Goal: Task Accomplishment & Management: Manage account settings

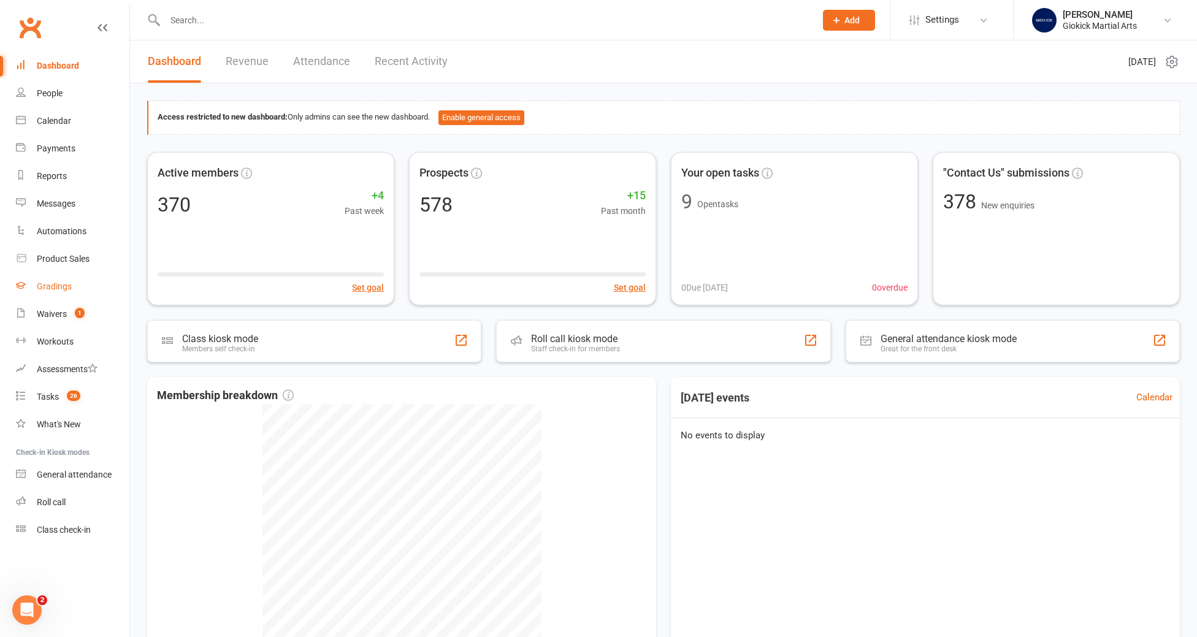
click at [53, 294] on link "Gradings" at bounding box center [72, 287] width 113 height 28
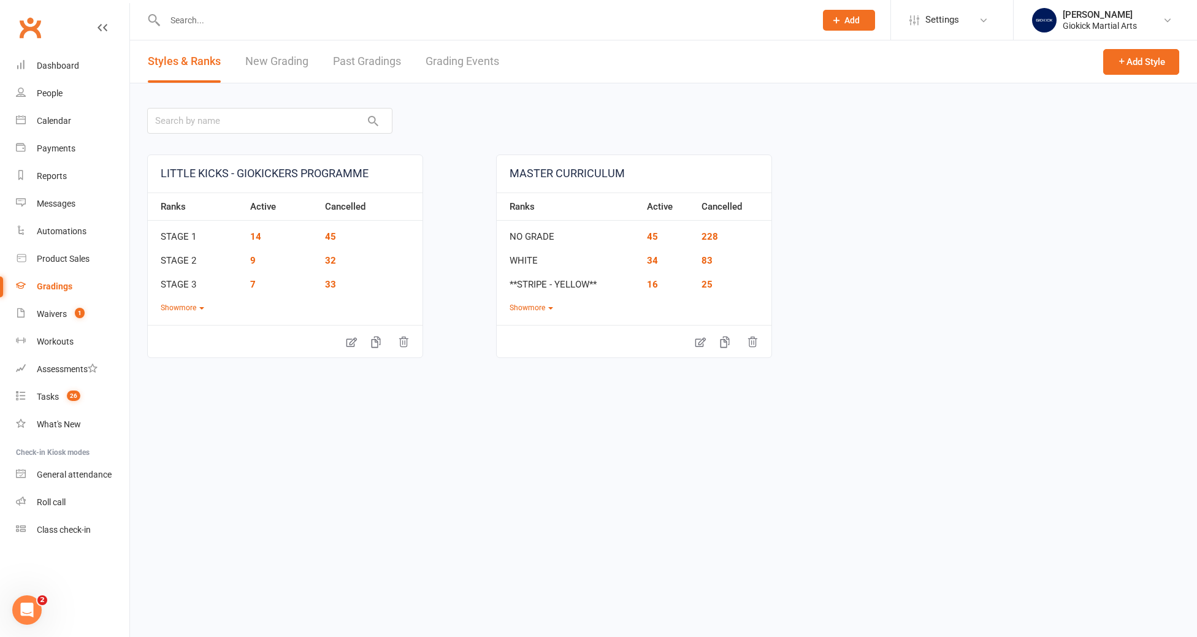
click at [475, 63] on link "Grading Events" at bounding box center [463, 61] width 74 height 42
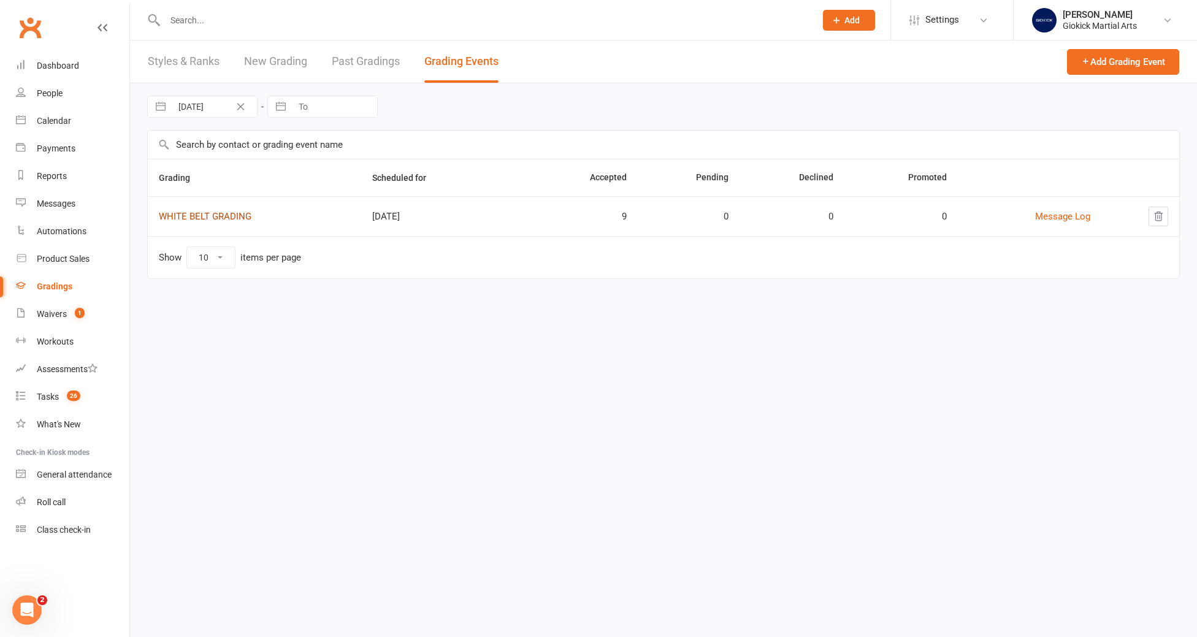
click at [235, 219] on link "WHITE BELT GRADING" at bounding box center [205, 216] width 93 height 11
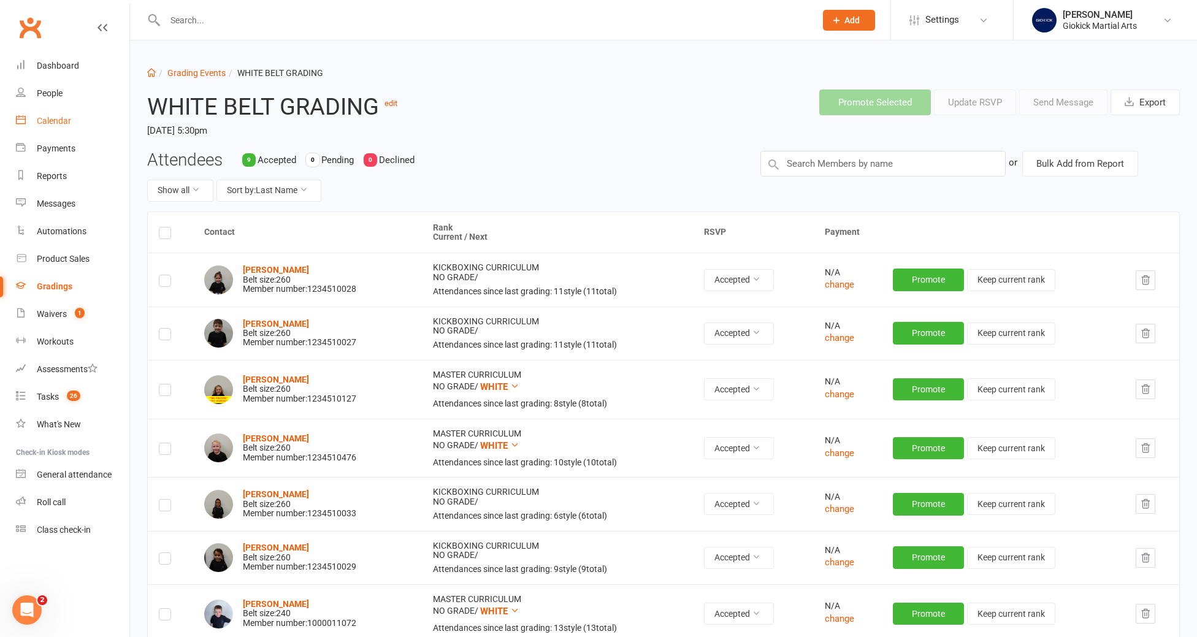
click at [45, 121] on div "Calendar" at bounding box center [54, 121] width 34 height 10
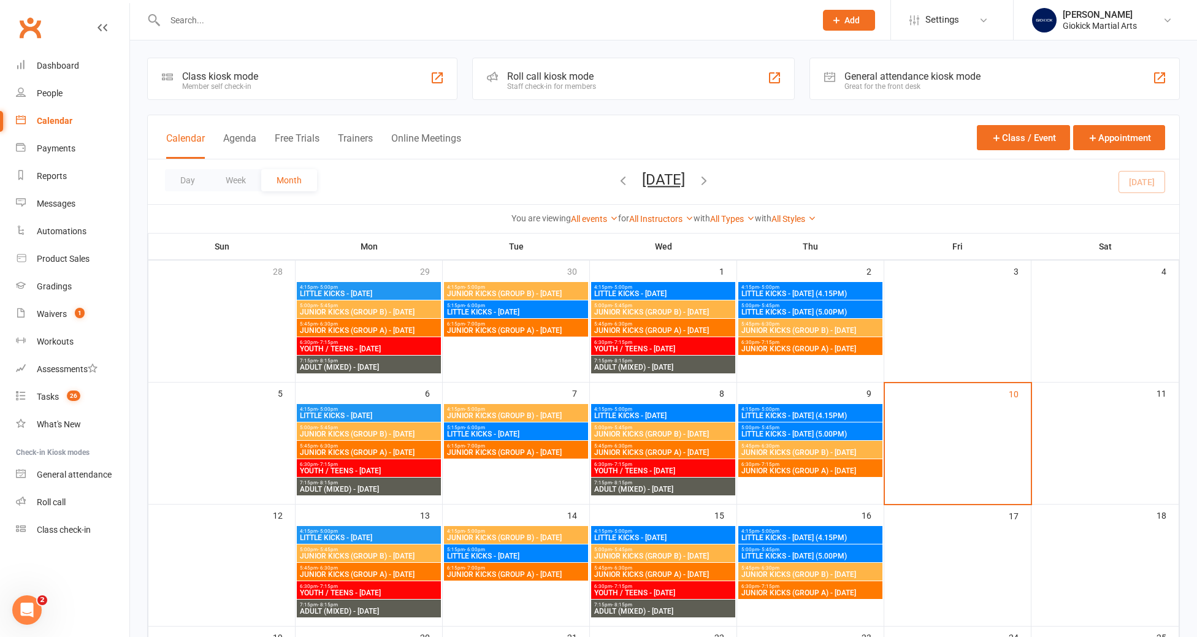
click at [50, 123] on div "Calendar" at bounding box center [55, 121] width 36 height 10
click at [50, 320] on link "Waivers 1" at bounding box center [72, 314] width 113 height 28
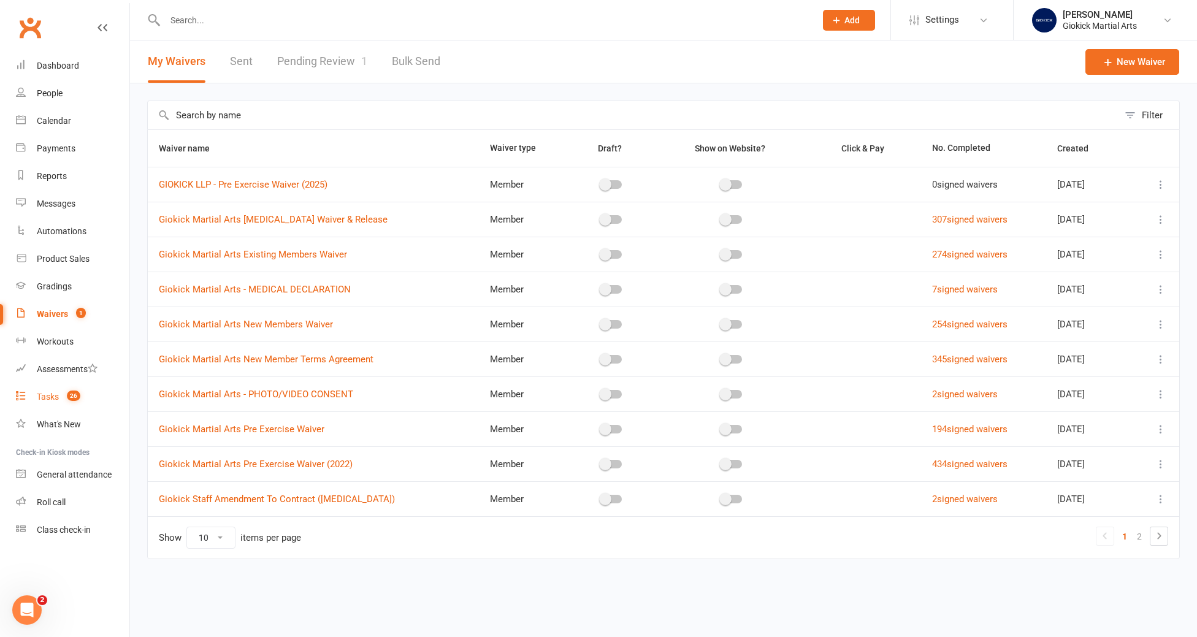
click at [48, 399] on div "Tasks" at bounding box center [48, 397] width 22 height 10
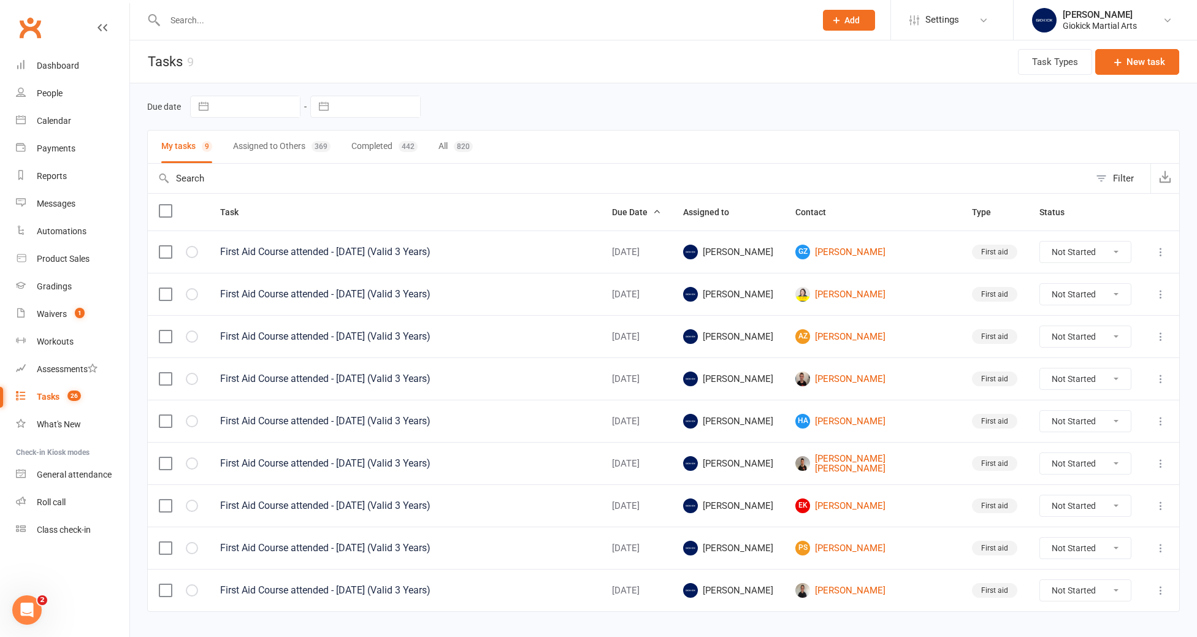
click at [381, 156] on button "Completed 442" at bounding box center [384, 147] width 66 height 33
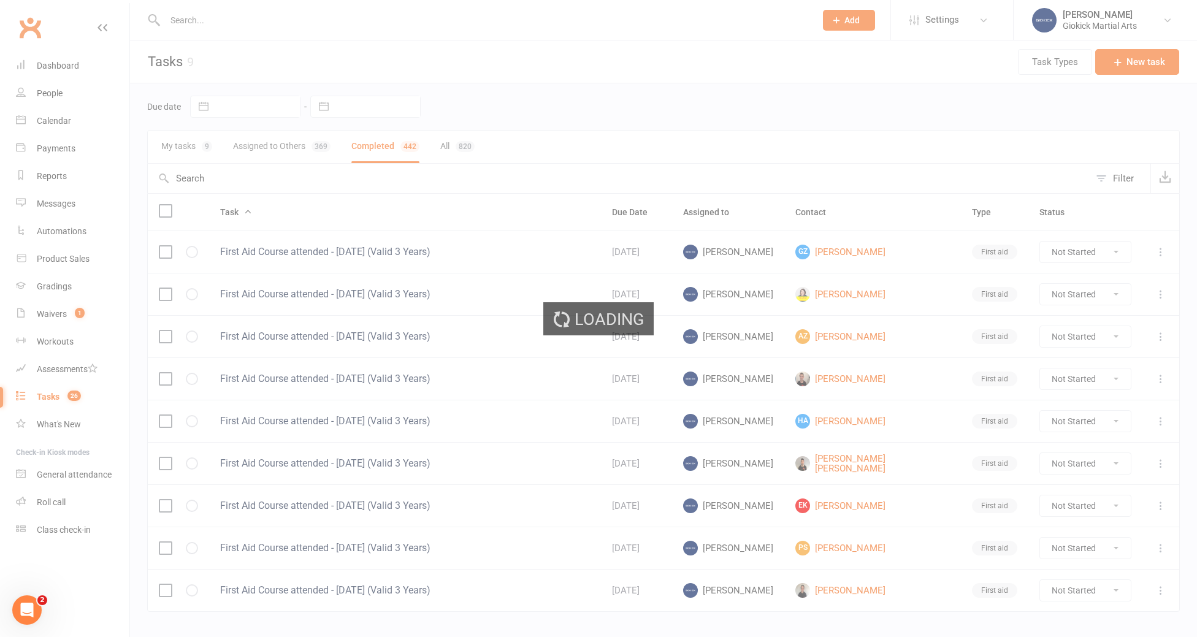
select select "finished"
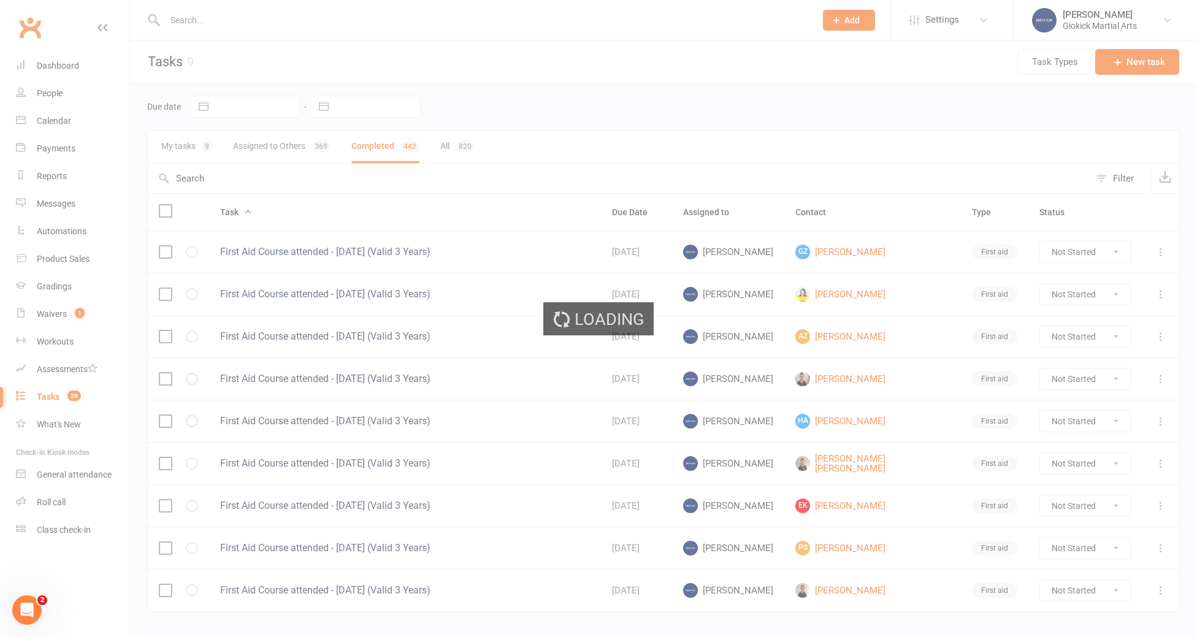
select select "finished"
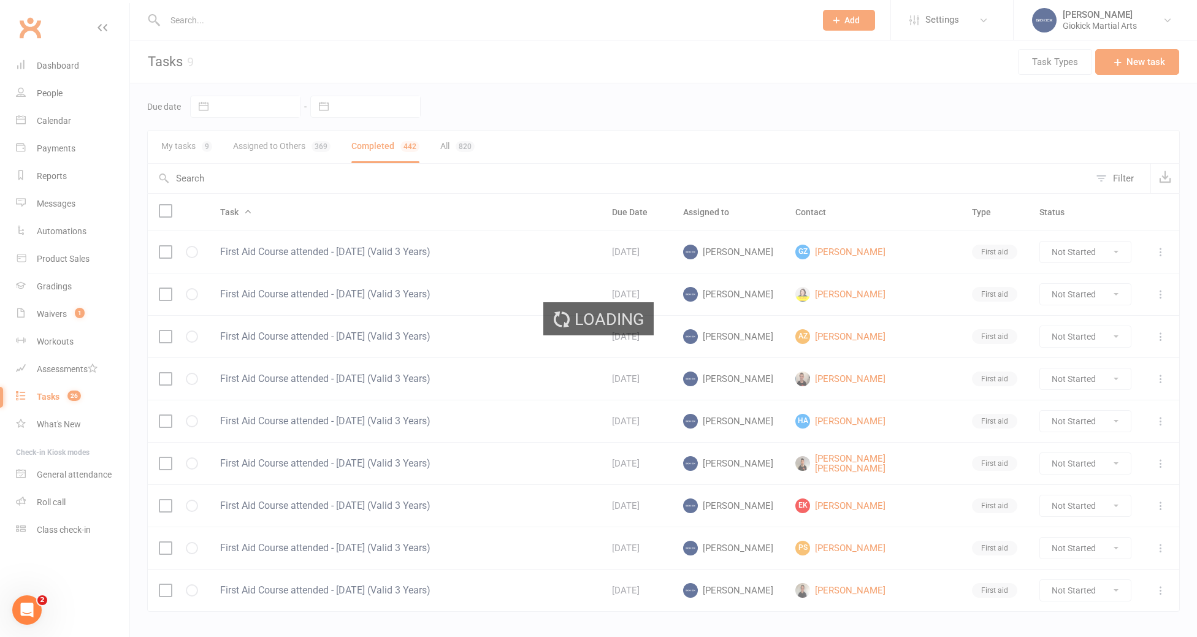
select select "finished"
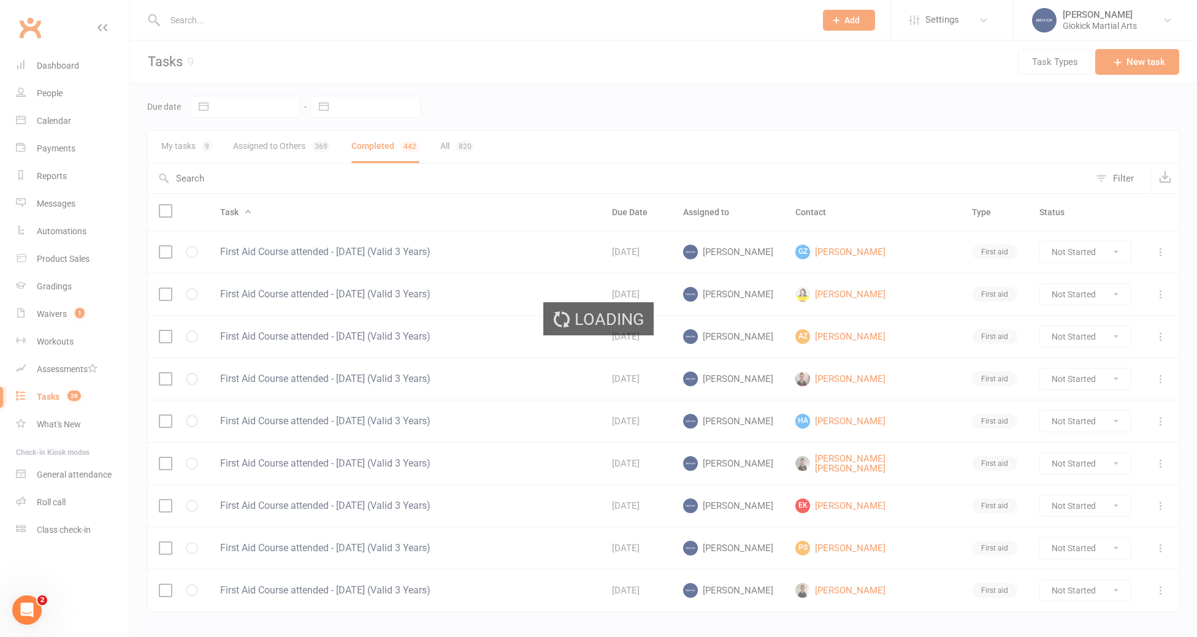
select select "finished"
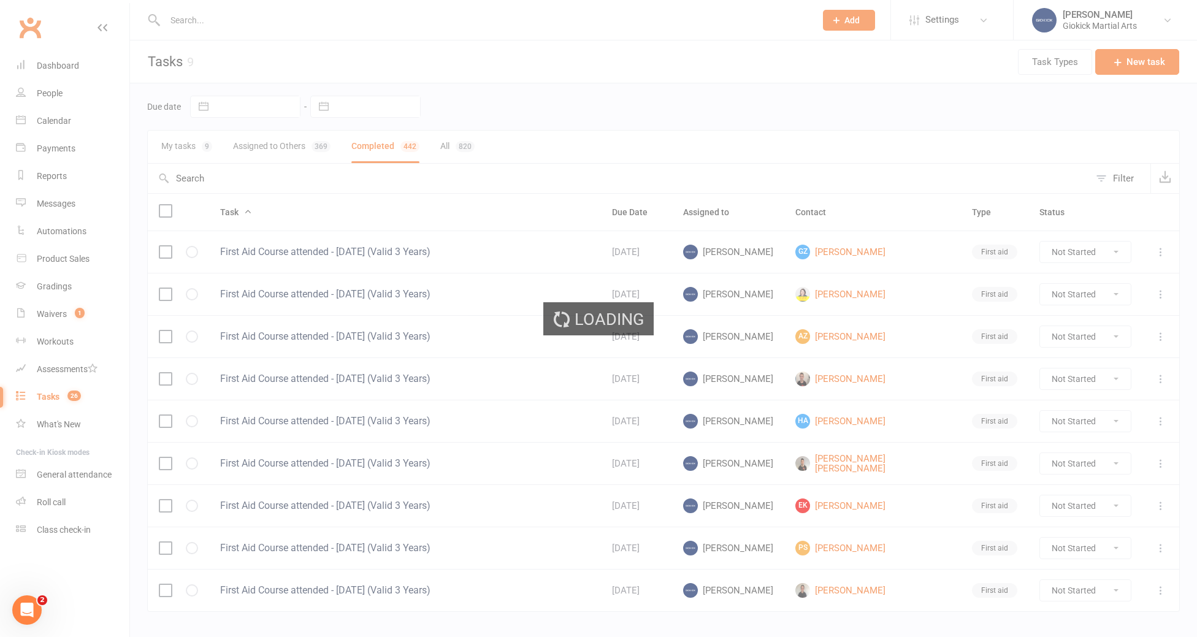
select select "finished"
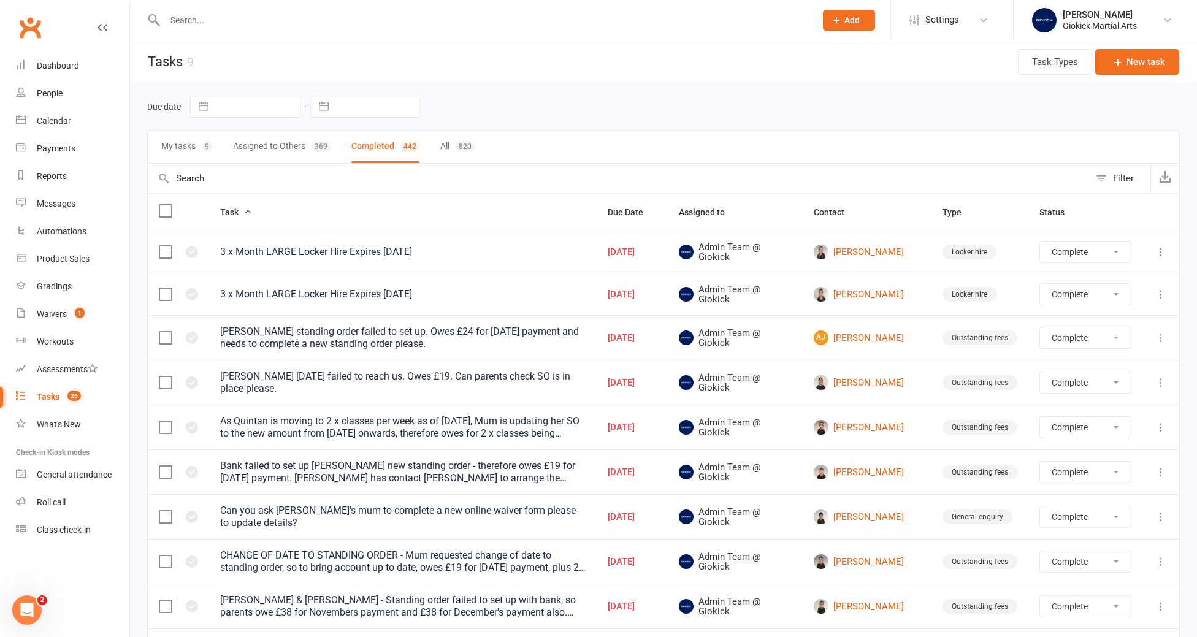
select select "finished"
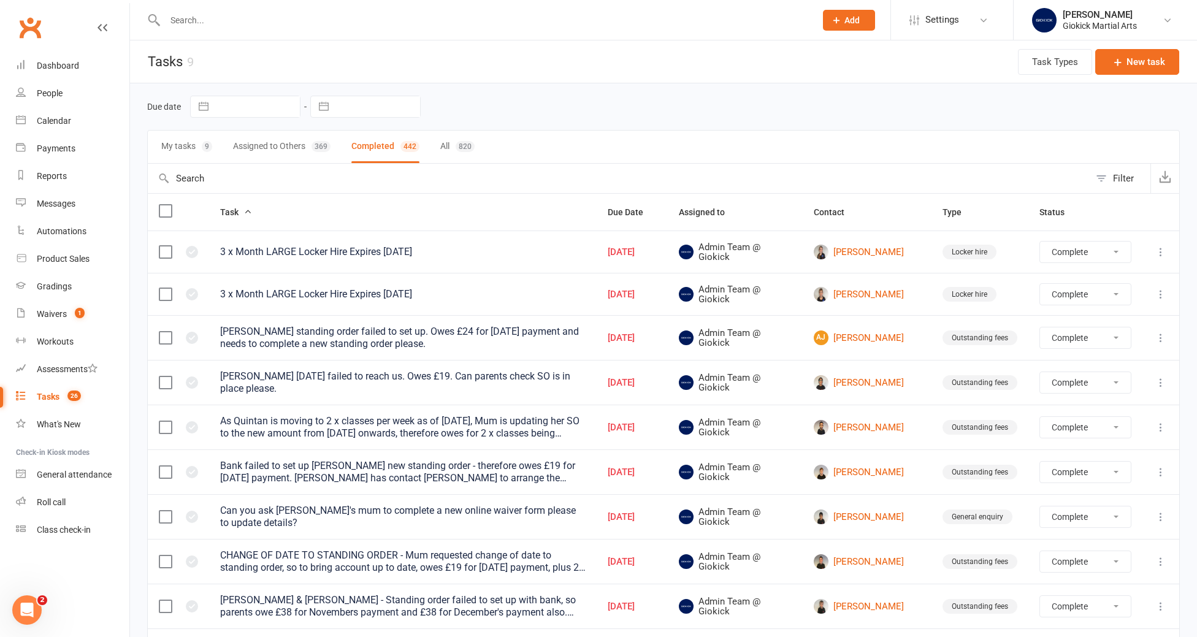
select select "finished"
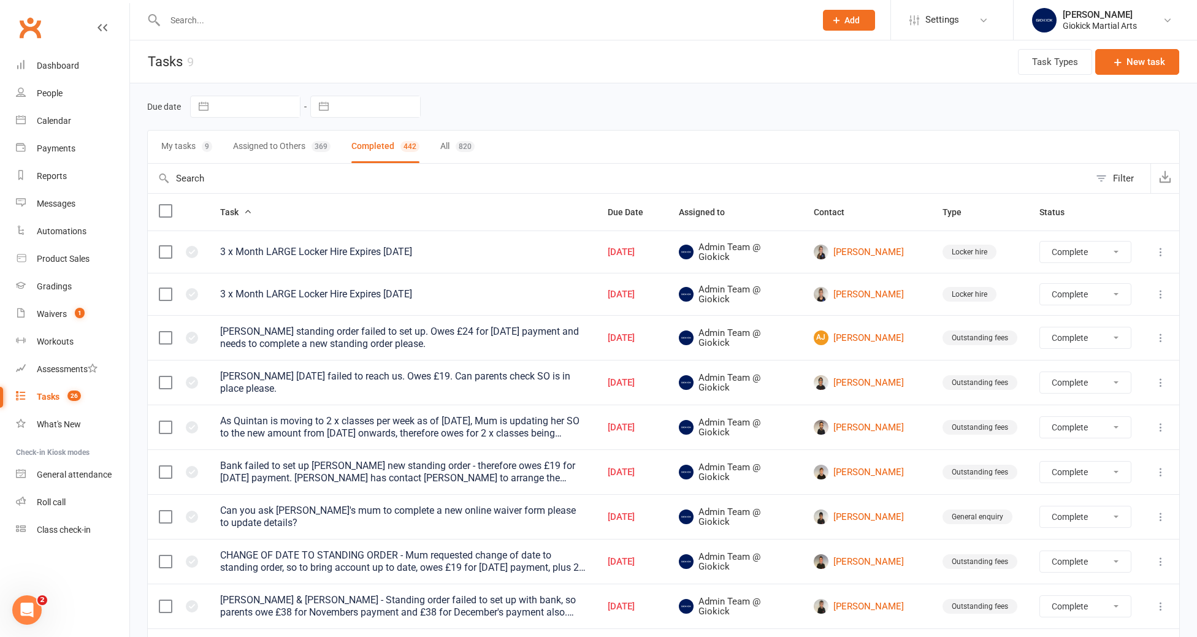
select select "finished"
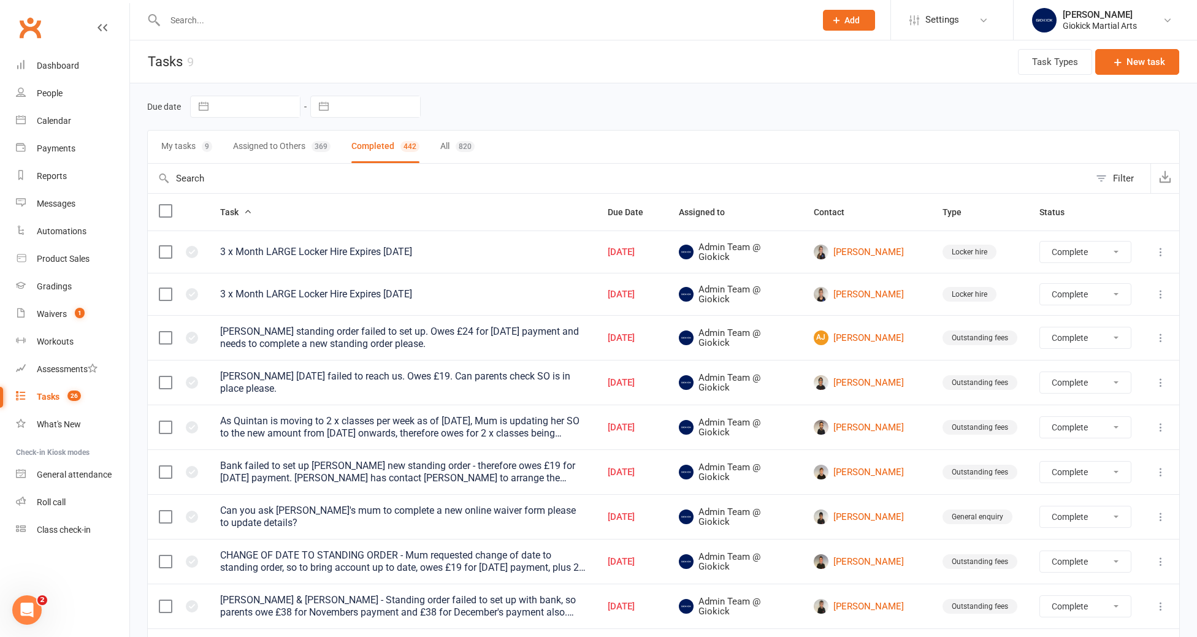
select select "finished"
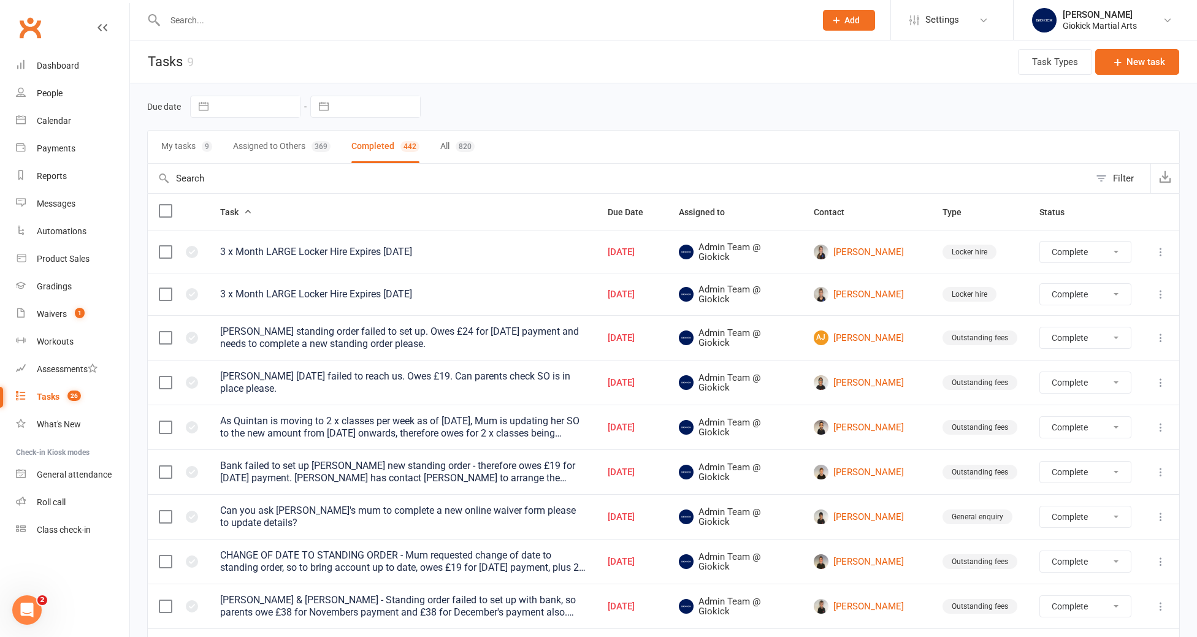
select select "finished"
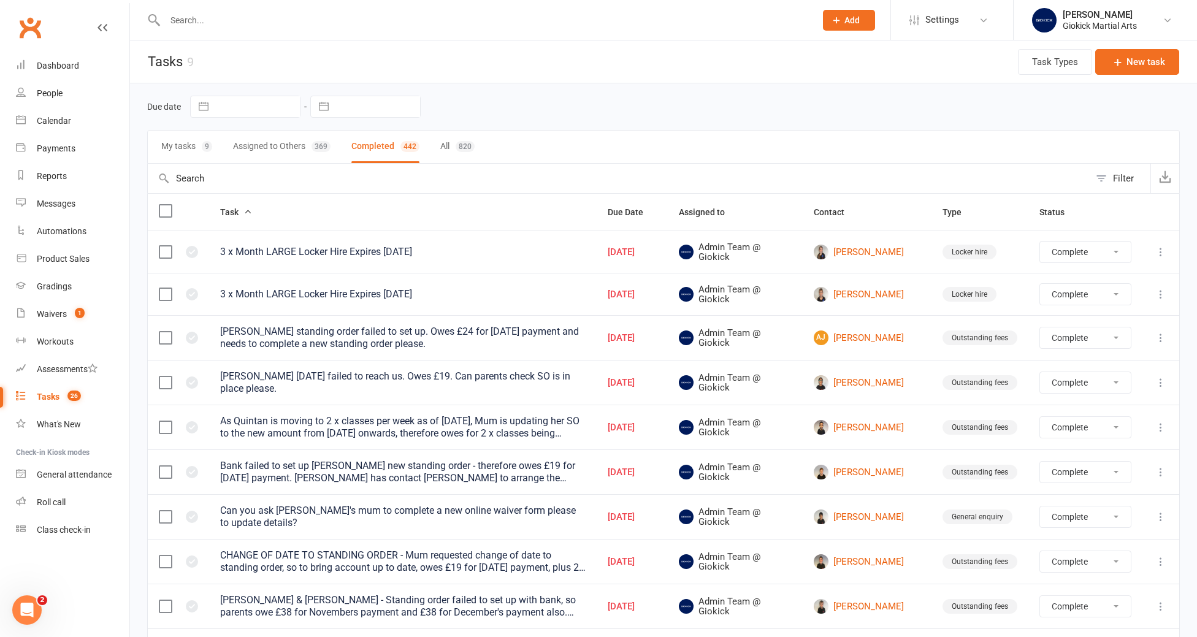
click at [300, 144] on button "Assigned to Others 369" at bounding box center [282, 147] width 98 height 33
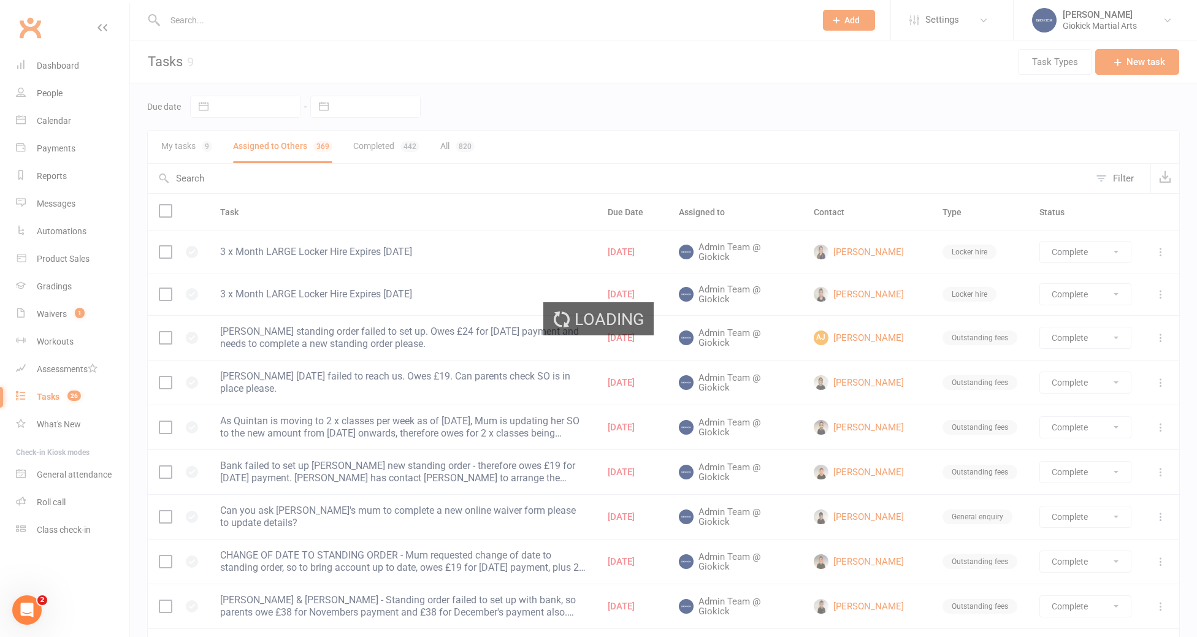
select select "finished"
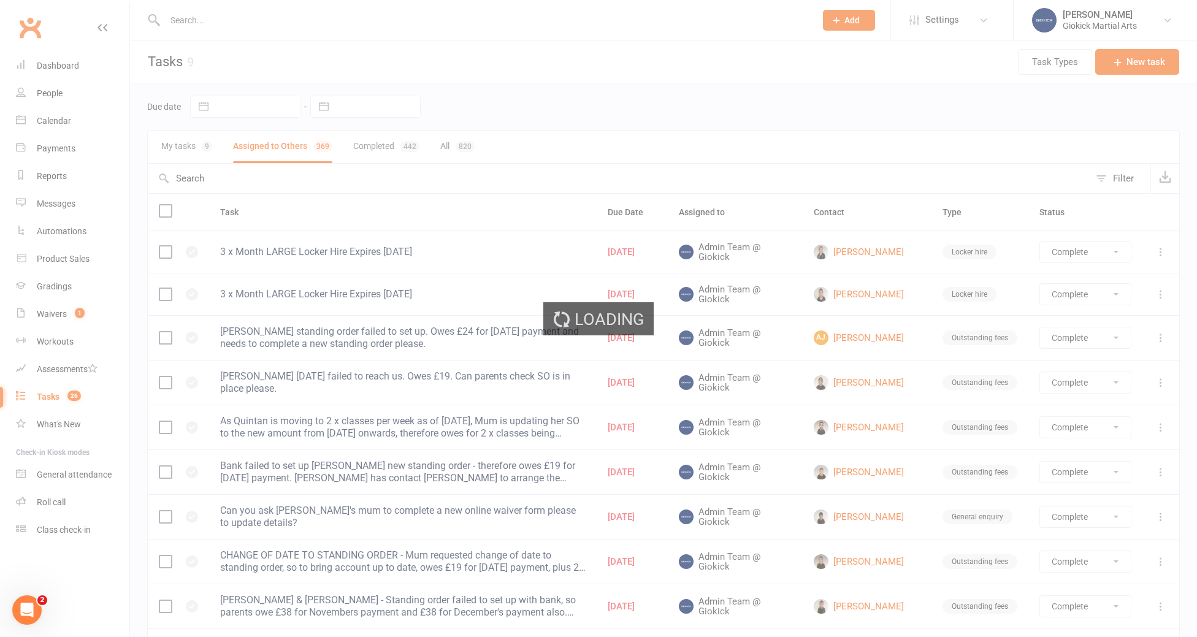
select select "finished"
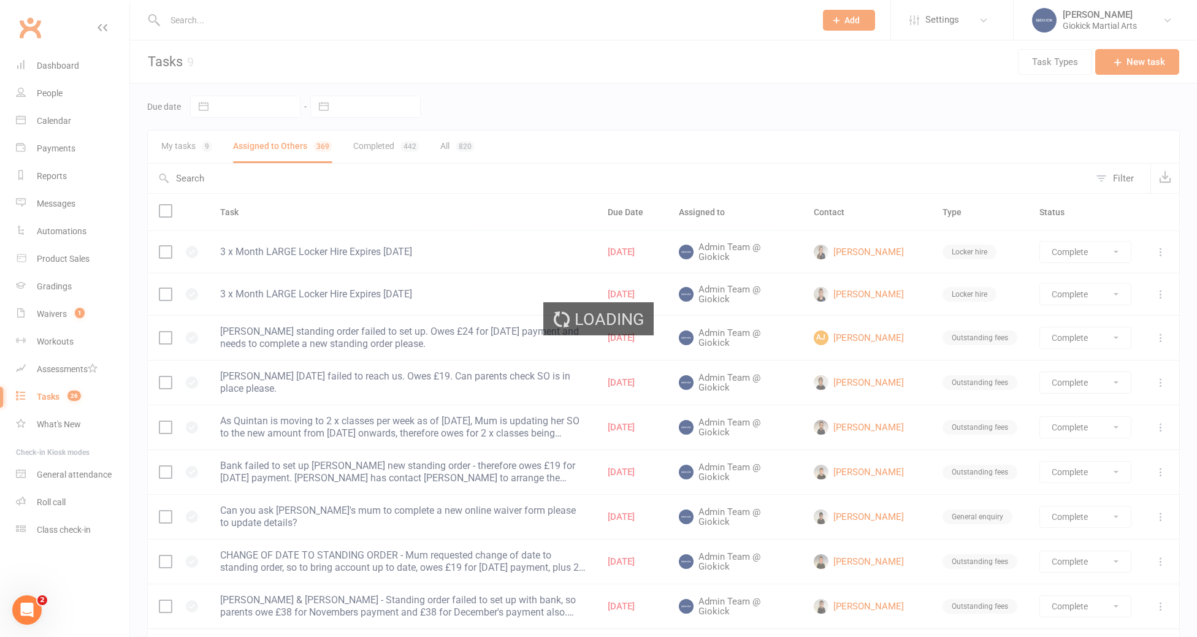
select select "finished"
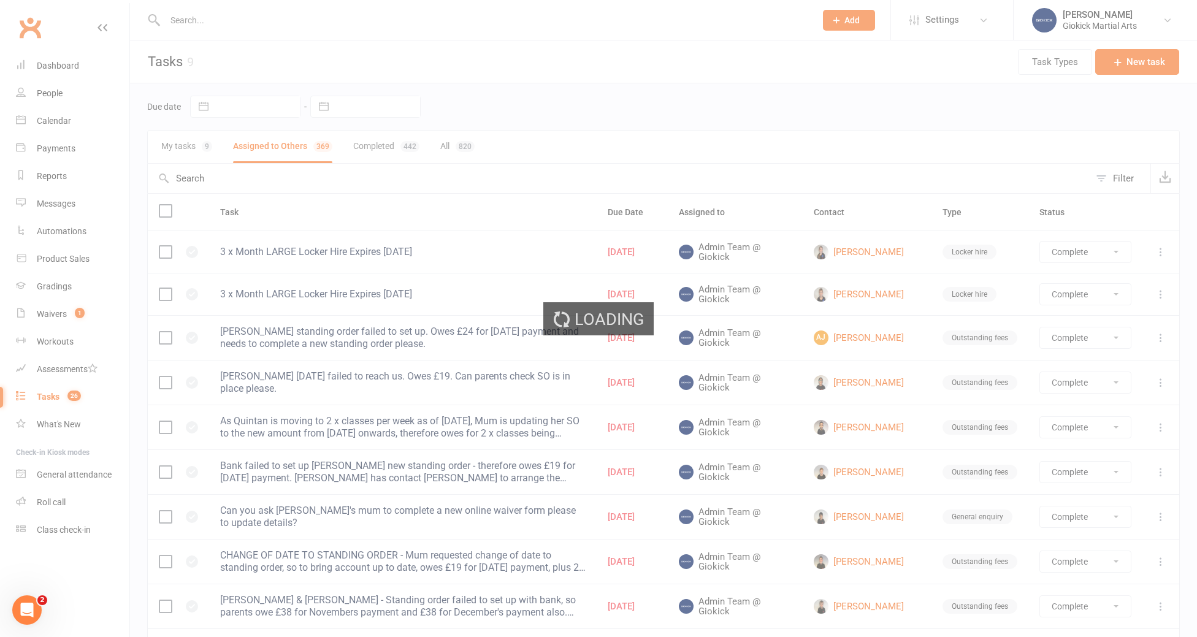
select select "finished"
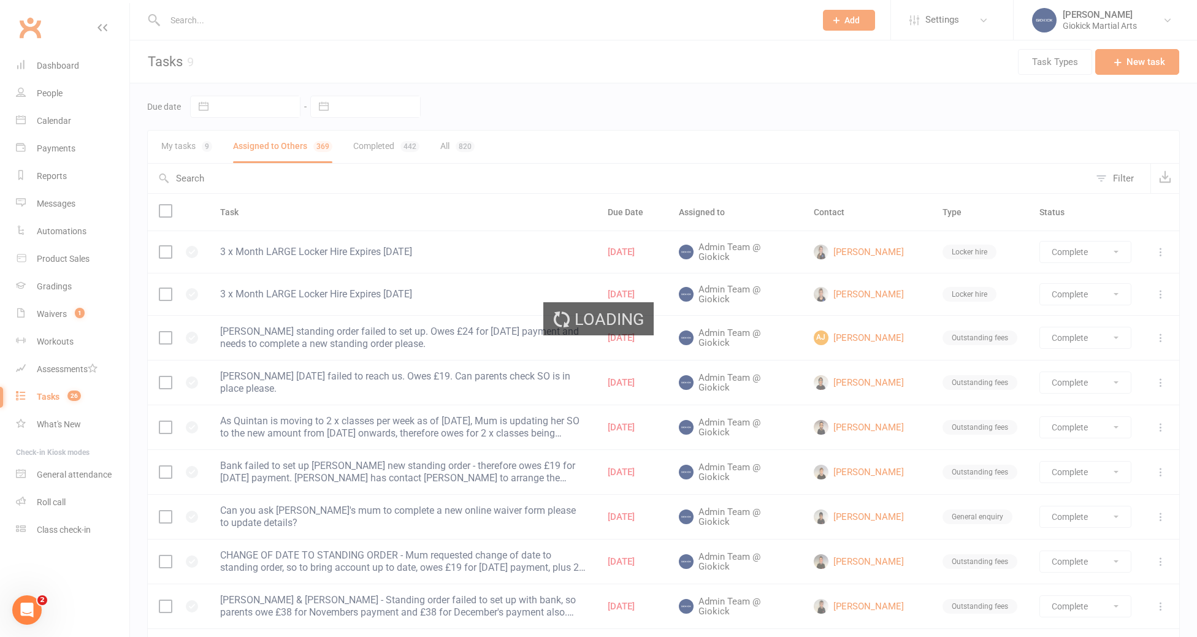
select select "finished"
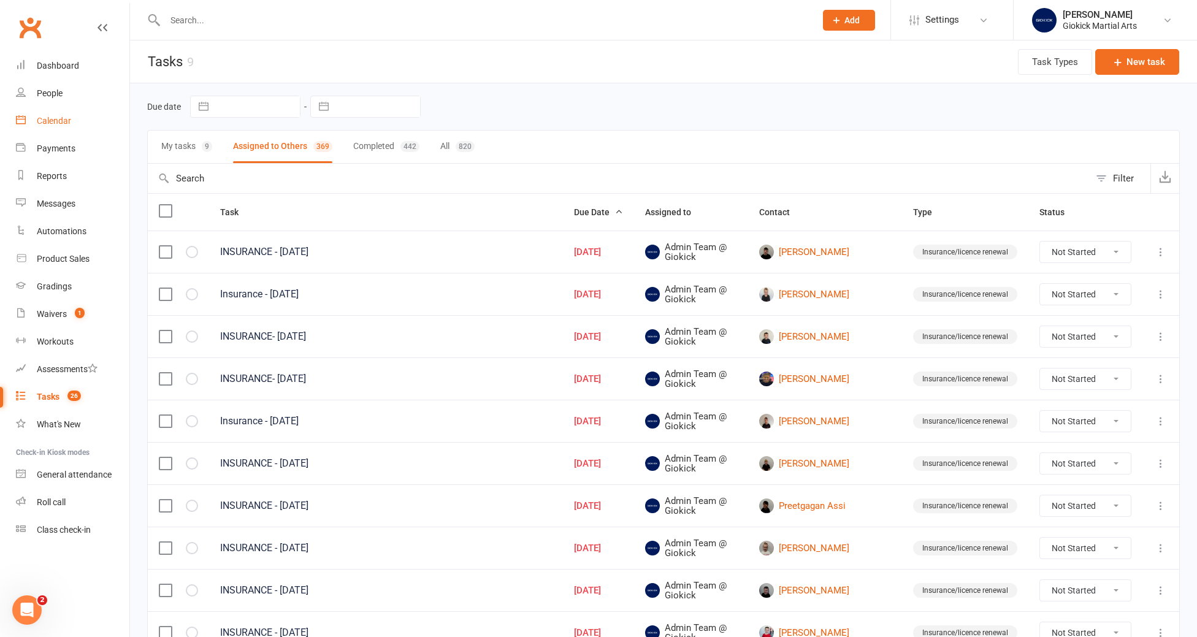
click at [37, 120] on div "Calendar" at bounding box center [54, 121] width 34 height 10
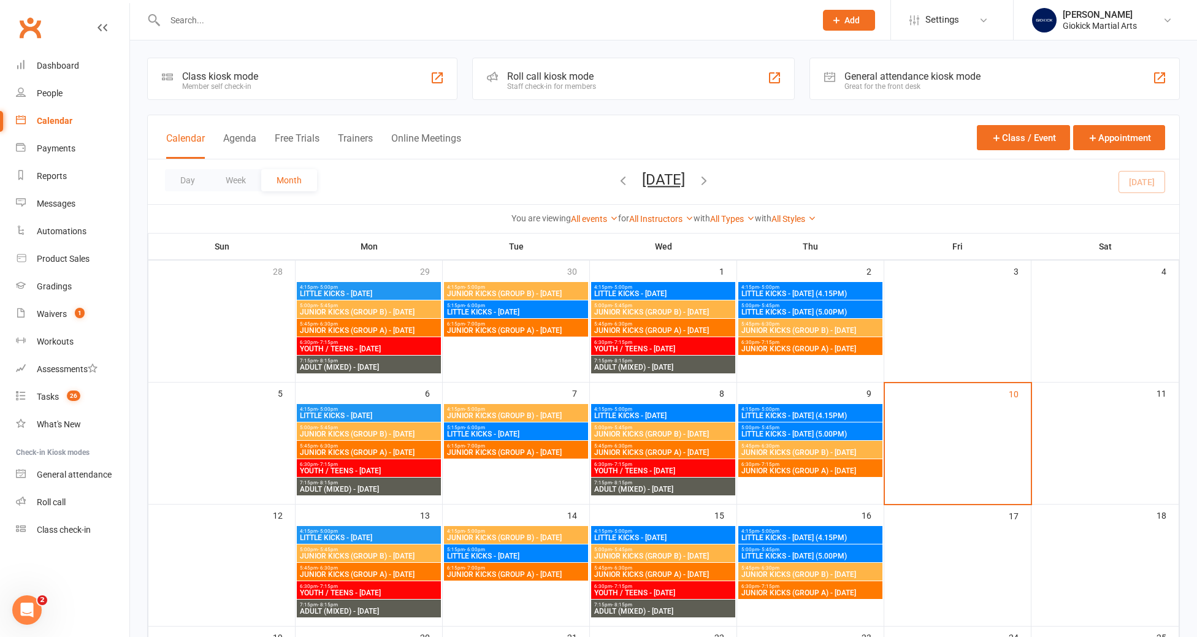
click at [203, 15] on input "text" at bounding box center [484, 20] width 646 height 17
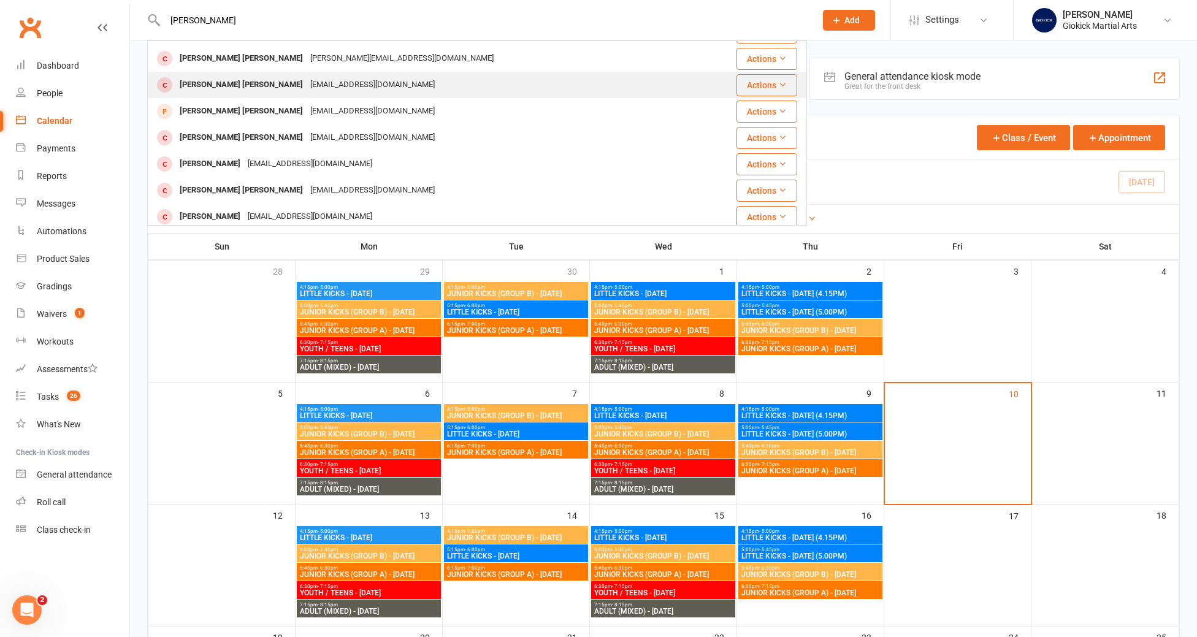
scroll to position [58, 0]
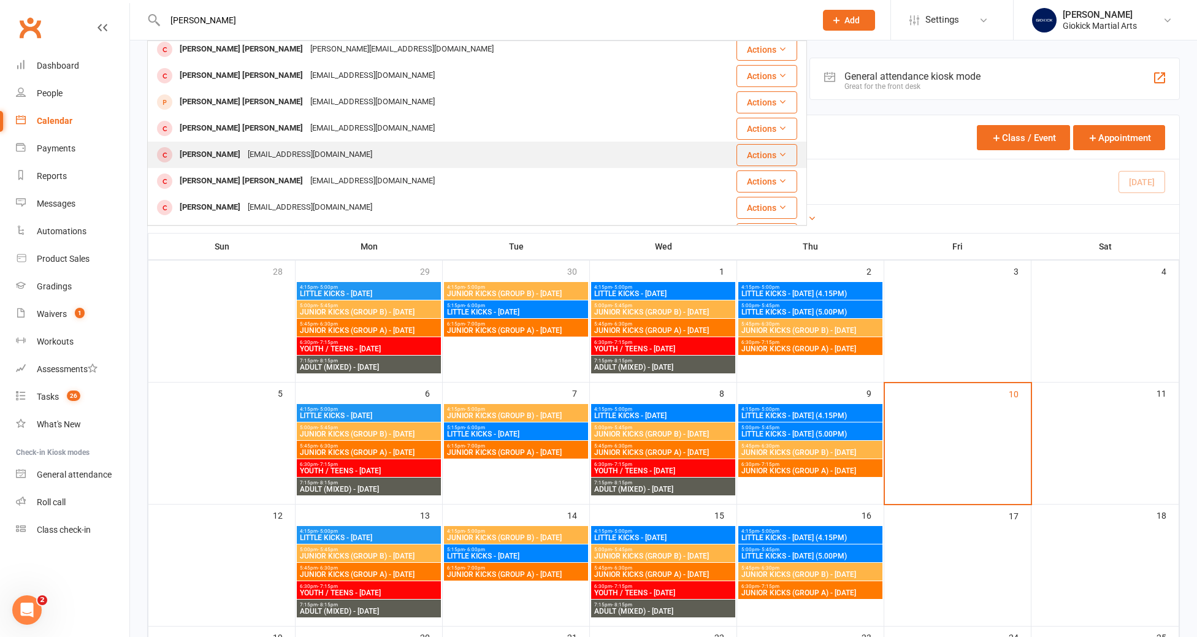
type input "connor"
click at [199, 161] on div "Connor HOLMAN" at bounding box center [210, 155] width 68 height 18
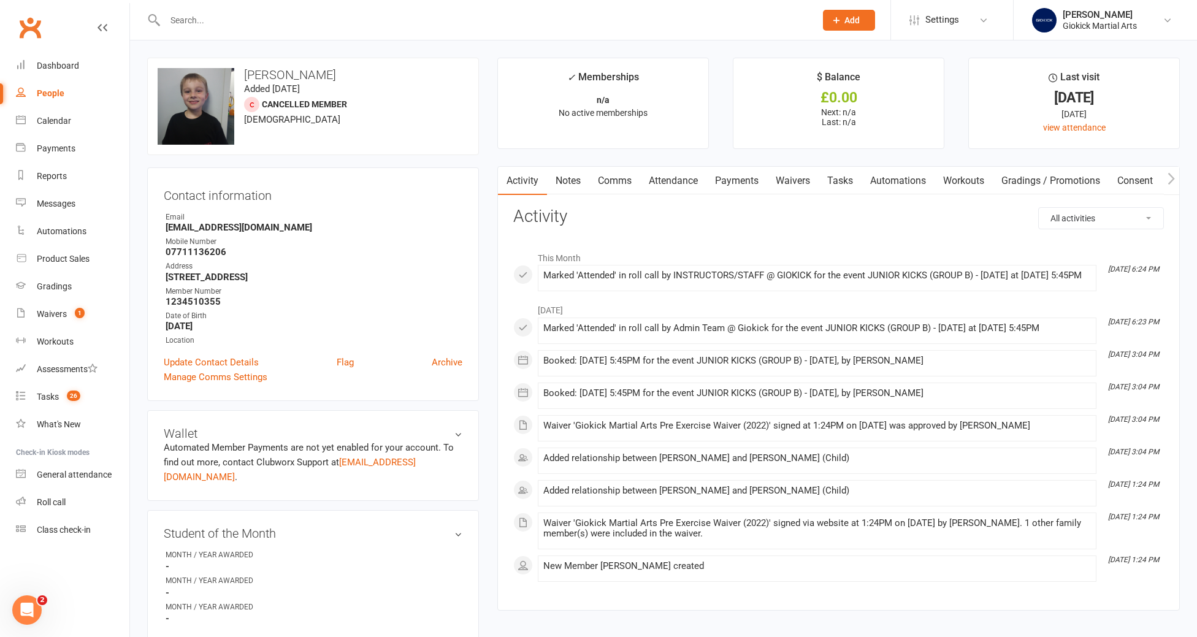
click at [676, 185] on link "Attendance" at bounding box center [673, 181] width 66 height 28
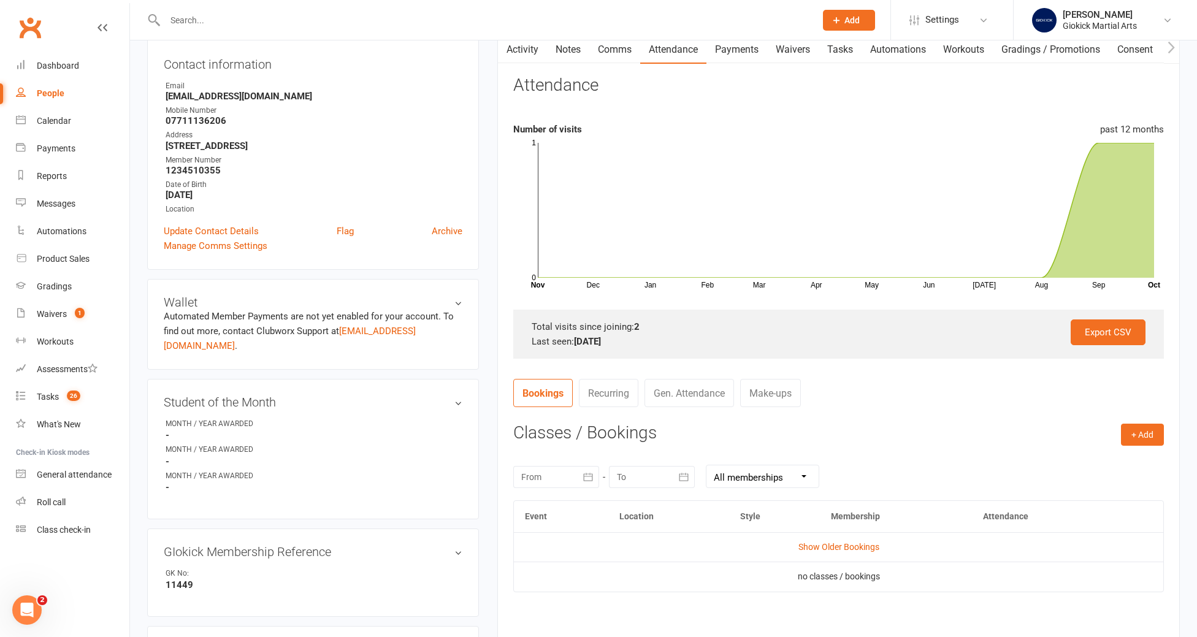
scroll to position [187, 0]
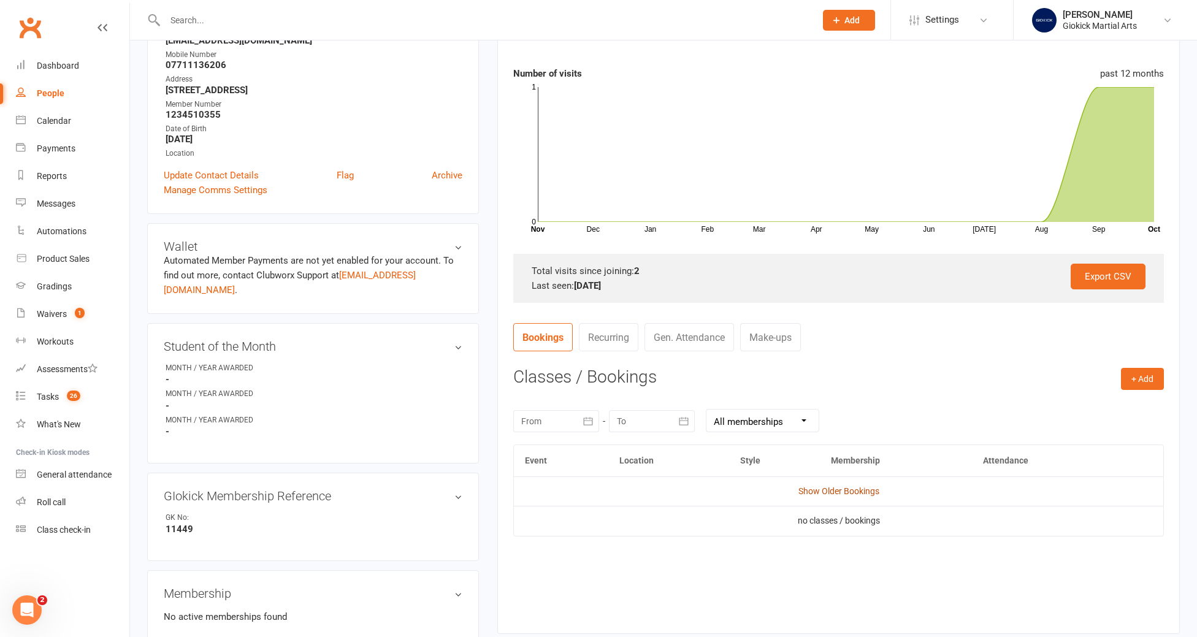
click at [828, 493] on link "Show Older Bookings" at bounding box center [838, 491] width 81 height 10
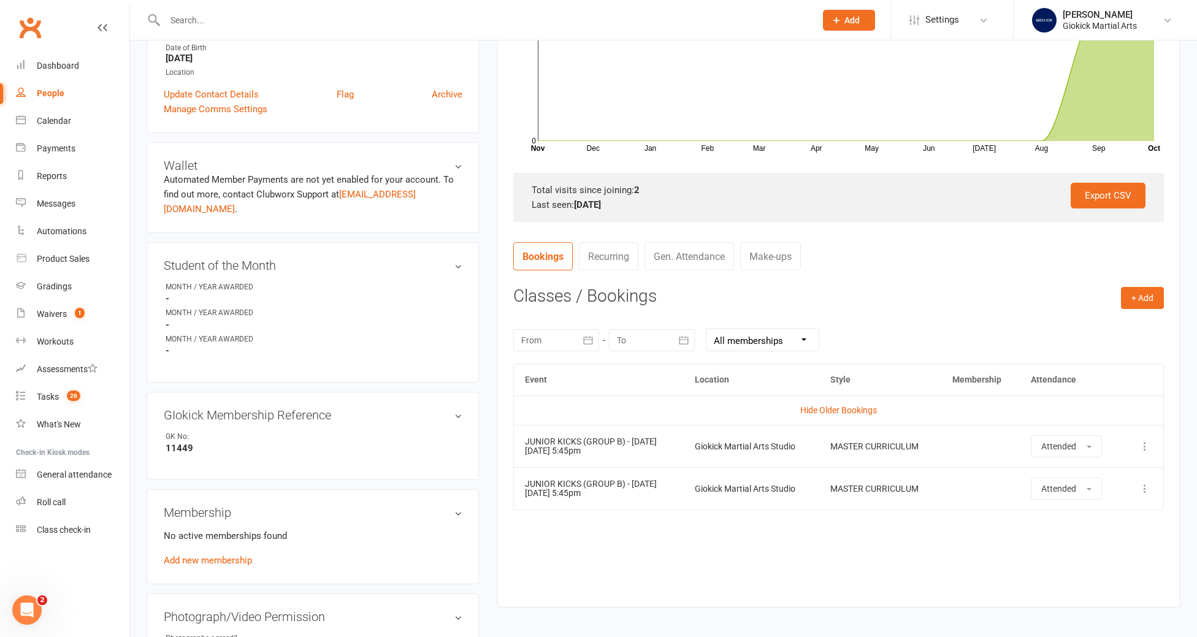
scroll to position [272, 0]
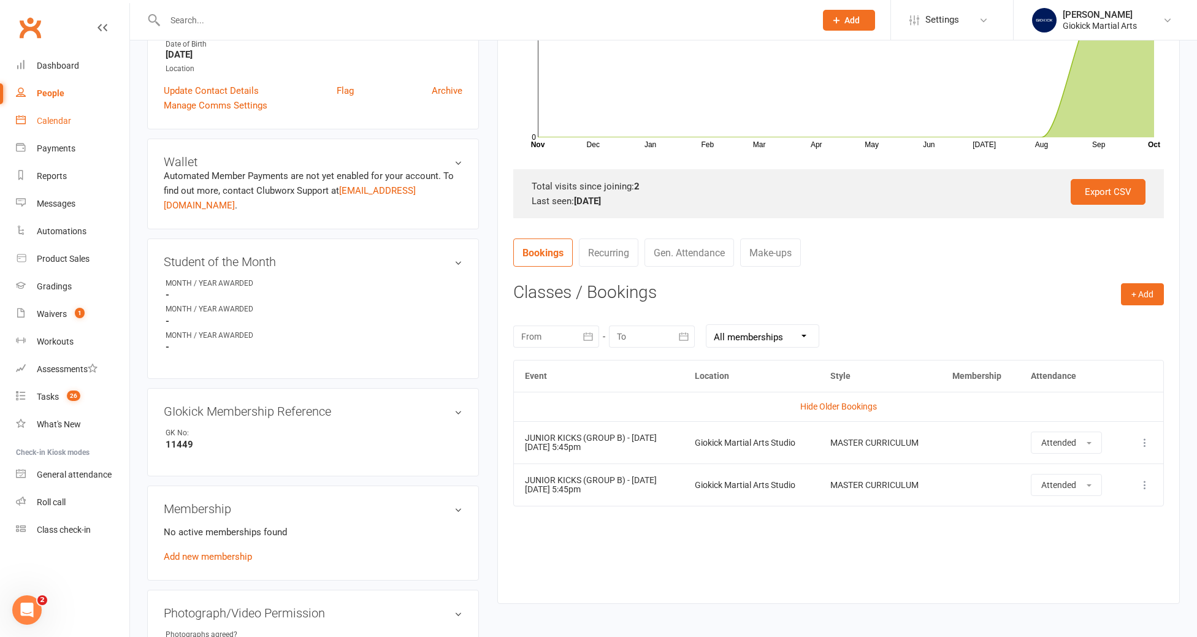
click at [55, 126] on div "Calendar" at bounding box center [54, 121] width 34 height 10
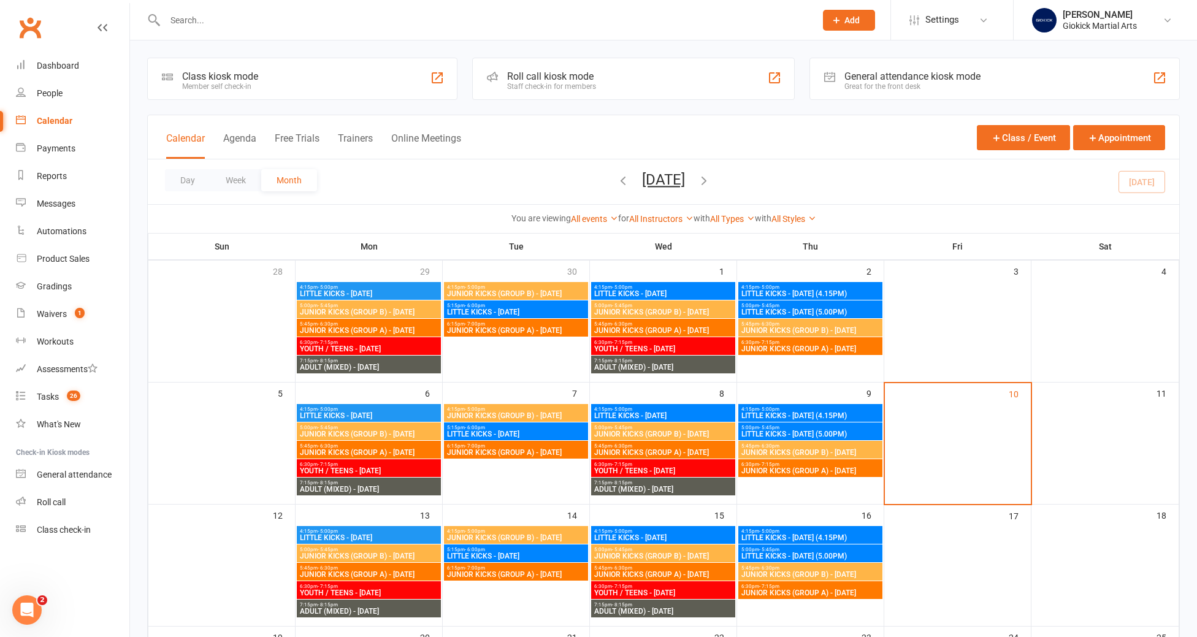
click at [213, 17] on input "text" at bounding box center [484, 20] width 646 height 17
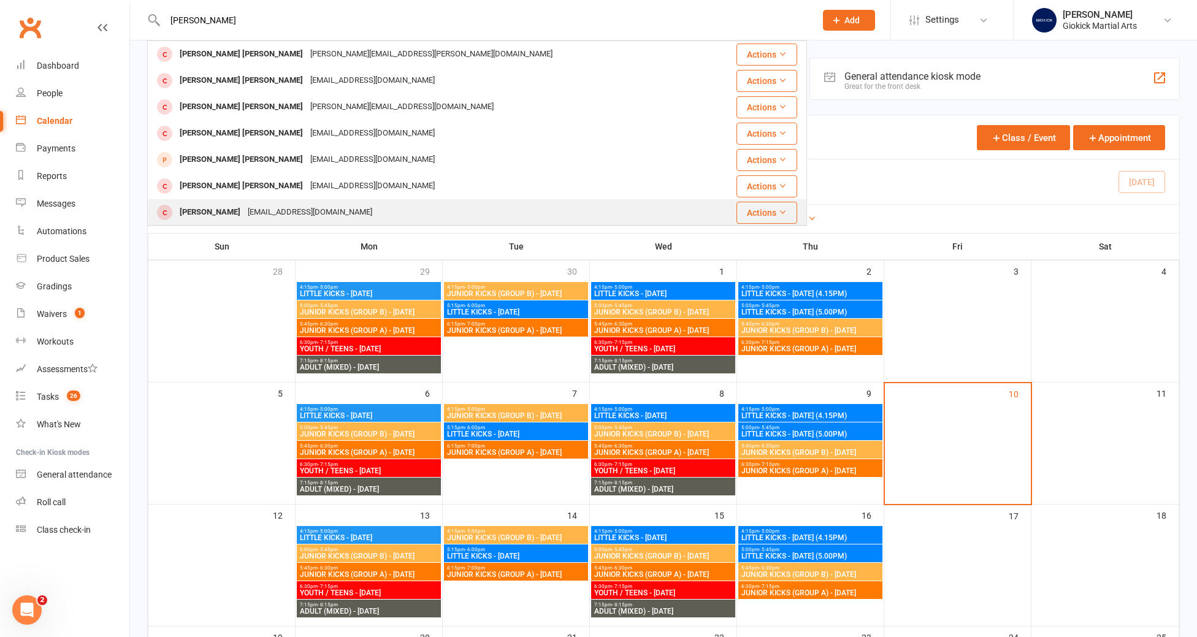
type input "connor"
click at [213, 210] on div "Connor HOLMAN" at bounding box center [210, 213] width 68 height 18
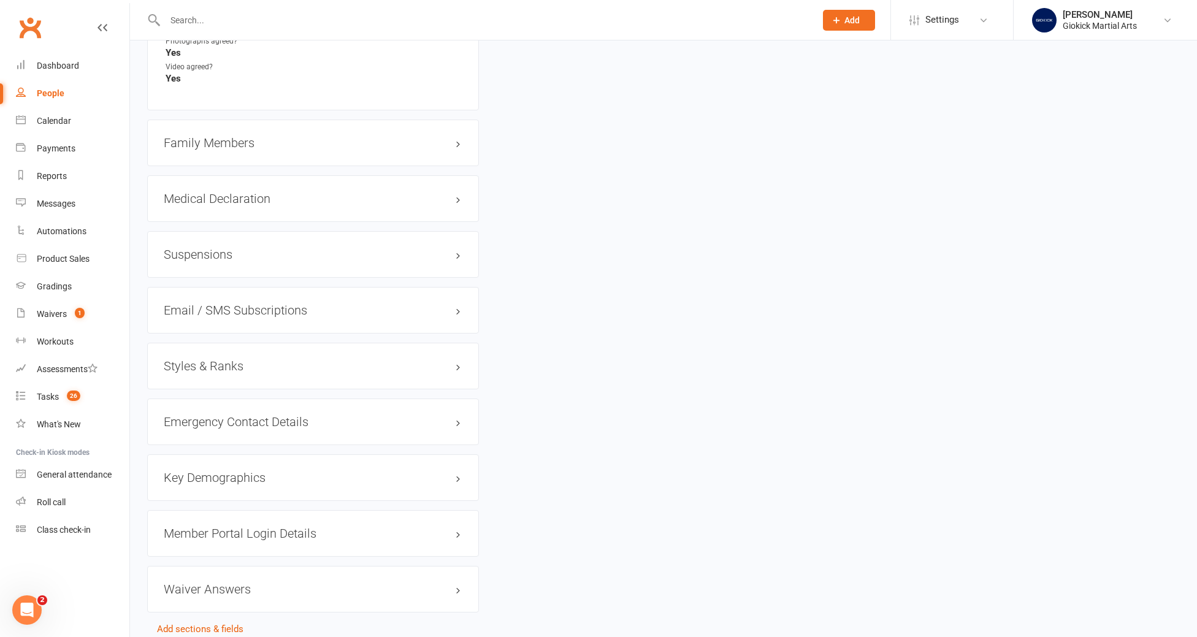
scroll to position [910, 0]
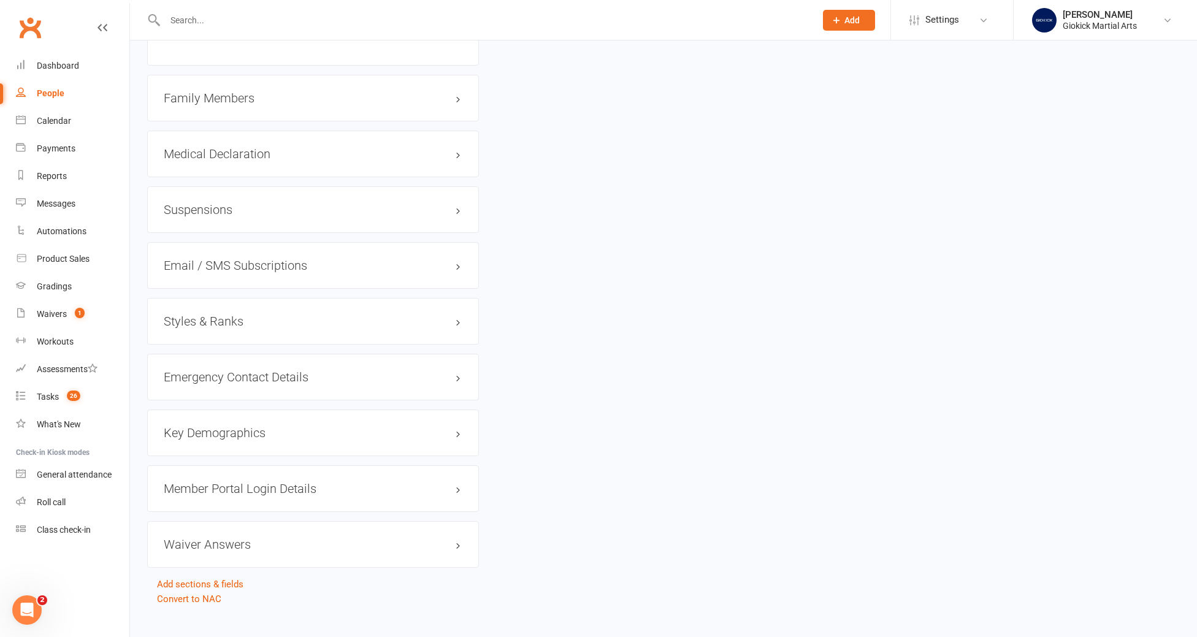
click at [235, 482] on h3 "Member Portal Login Details" at bounding box center [313, 488] width 299 height 13
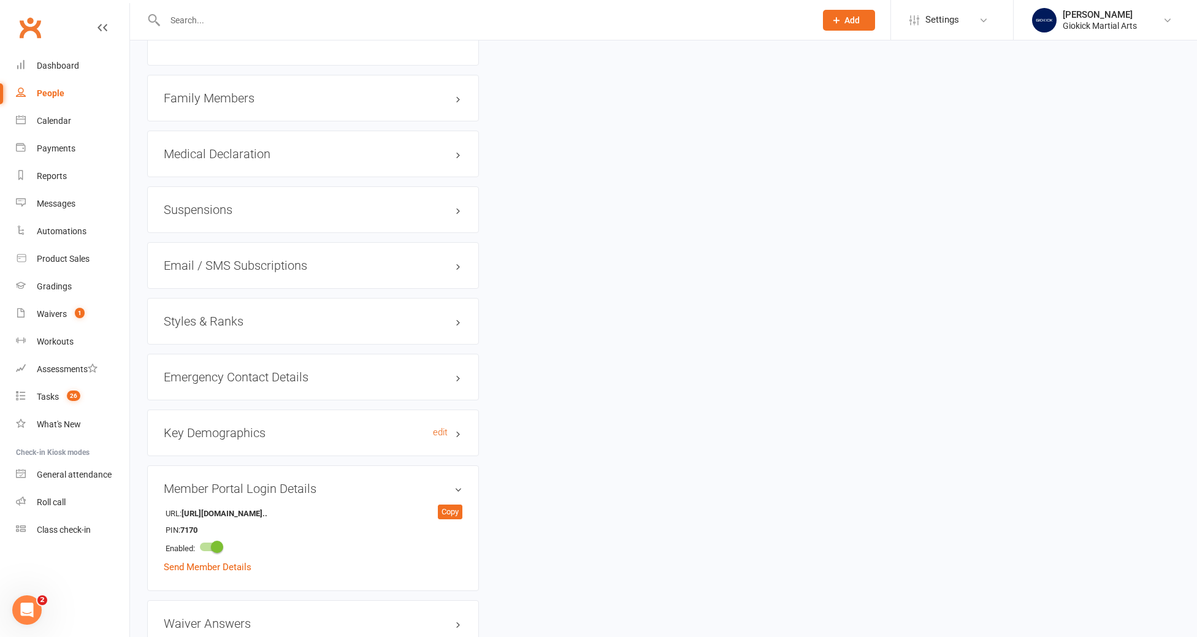
click at [221, 426] on h3 "Key Demographics edit" at bounding box center [313, 432] width 299 height 13
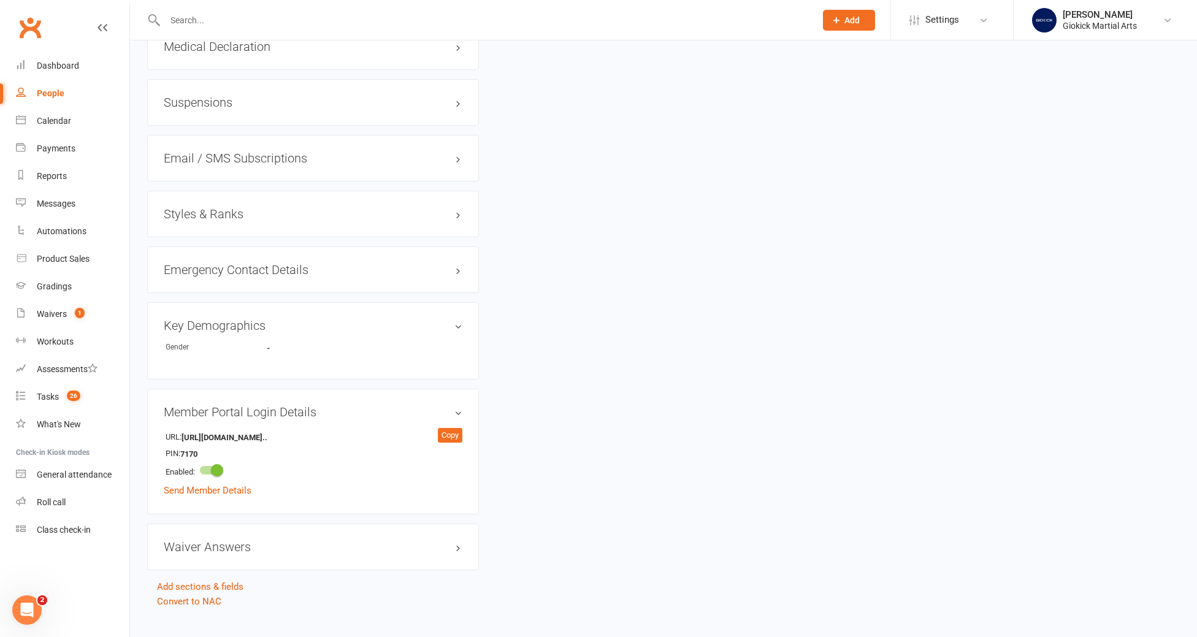
scroll to position [1020, 0]
click at [437, 318] on link "edit" at bounding box center [440, 323] width 15 height 10
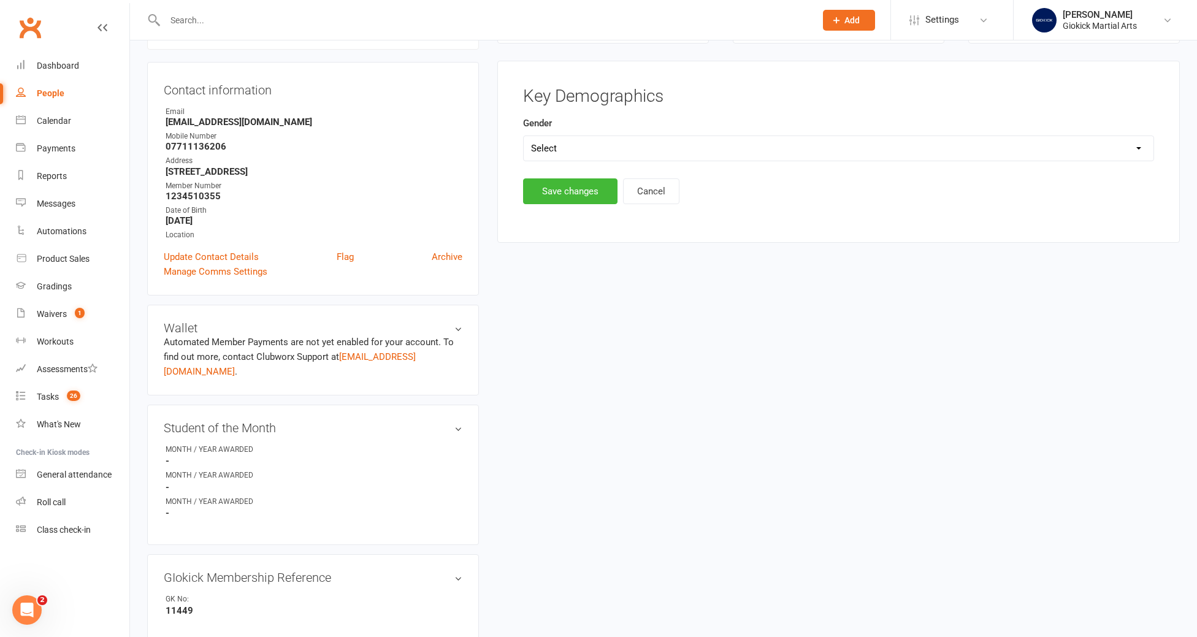
scroll to position [105, 0]
click at [557, 145] on select "Select Male Female" at bounding box center [839, 149] width 630 height 25
select select "Male"
click at [524, 137] on select "Select Male Female" at bounding box center [839, 149] width 630 height 25
click at [558, 191] on button "Save changes" at bounding box center [570, 192] width 94 height 26
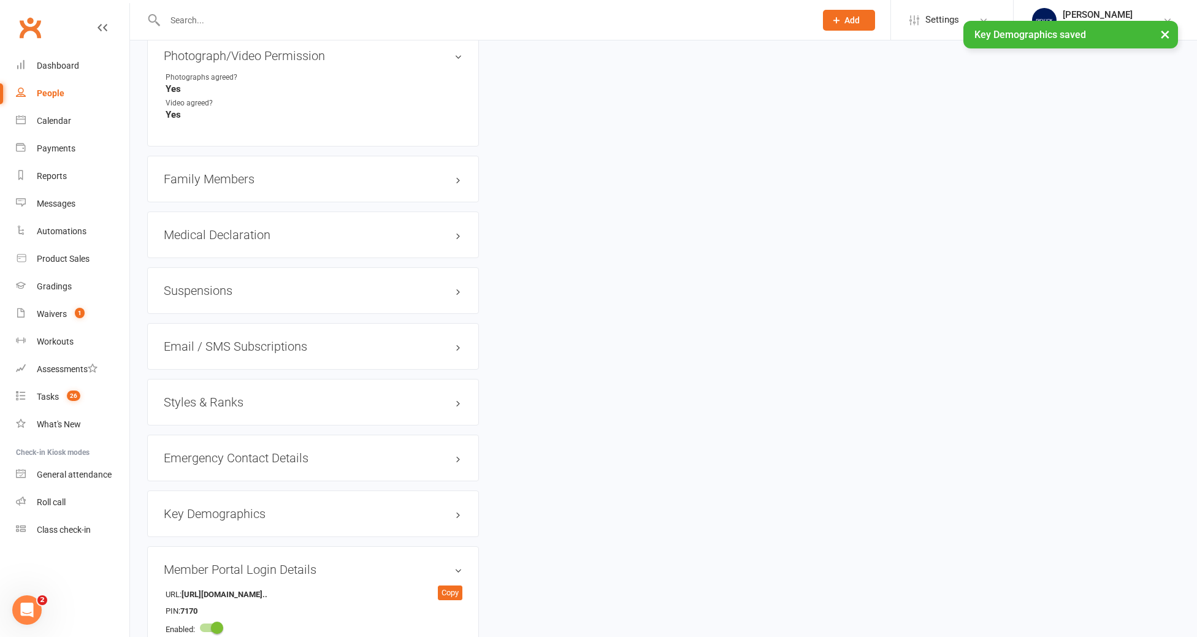
scroll to position [836, 0]
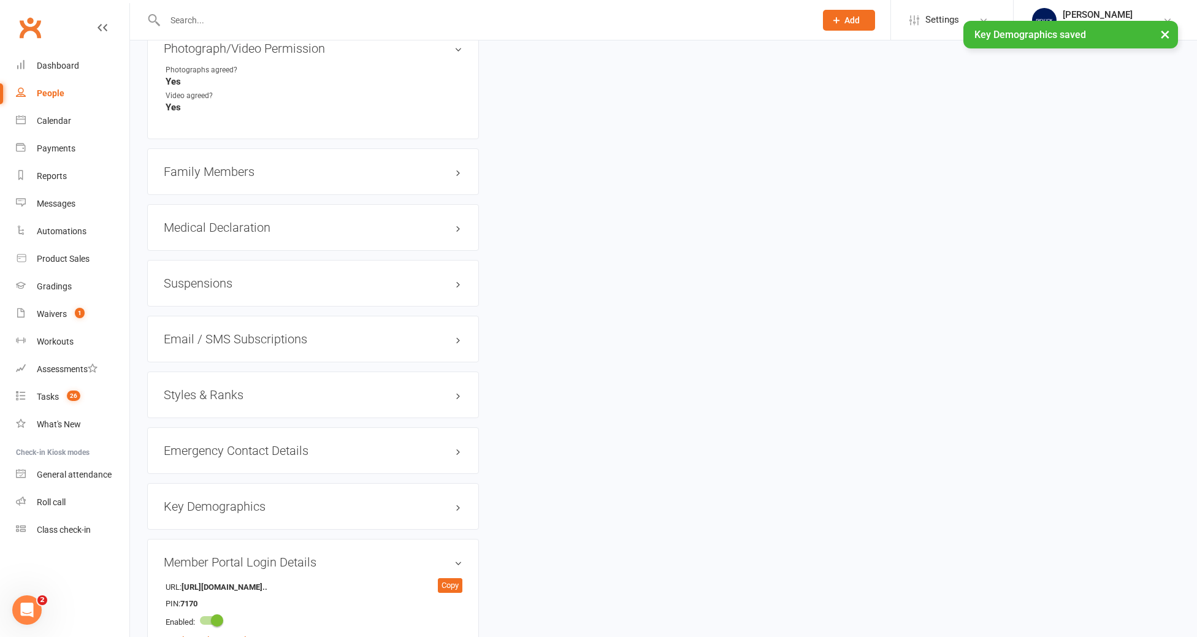
click at [209, 388] on h3 "Styles & Ranks" at bounding box center [313, 394] width 299 height 13
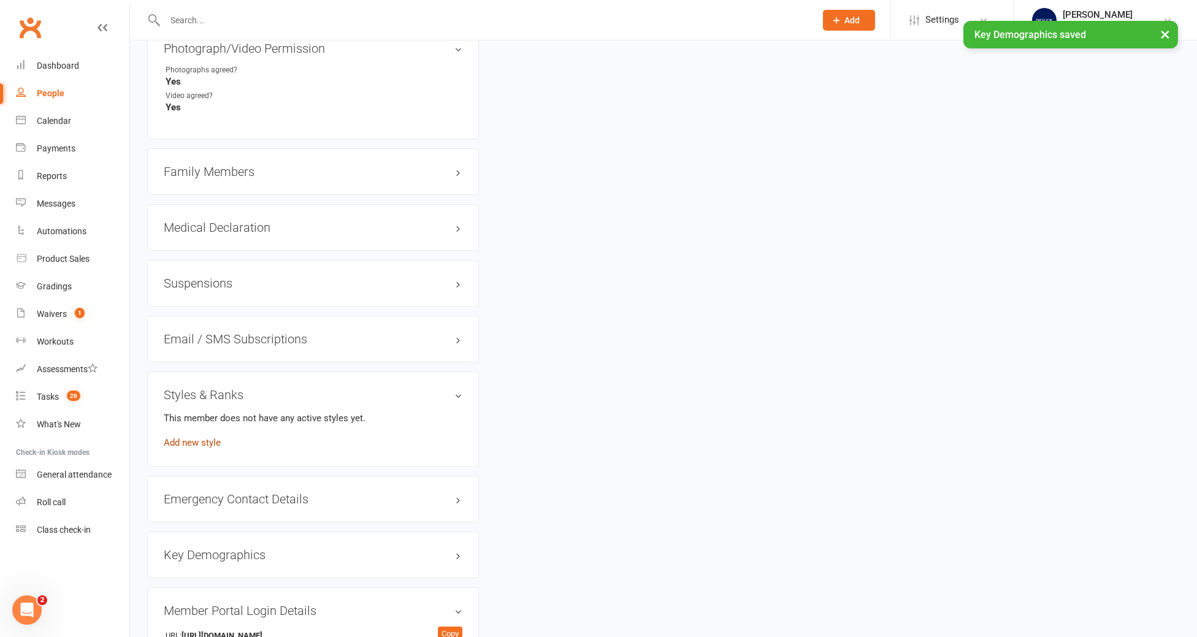
click at [188, 437] on link "Add new style" at bounding box center [192, 442] width 57 height 11
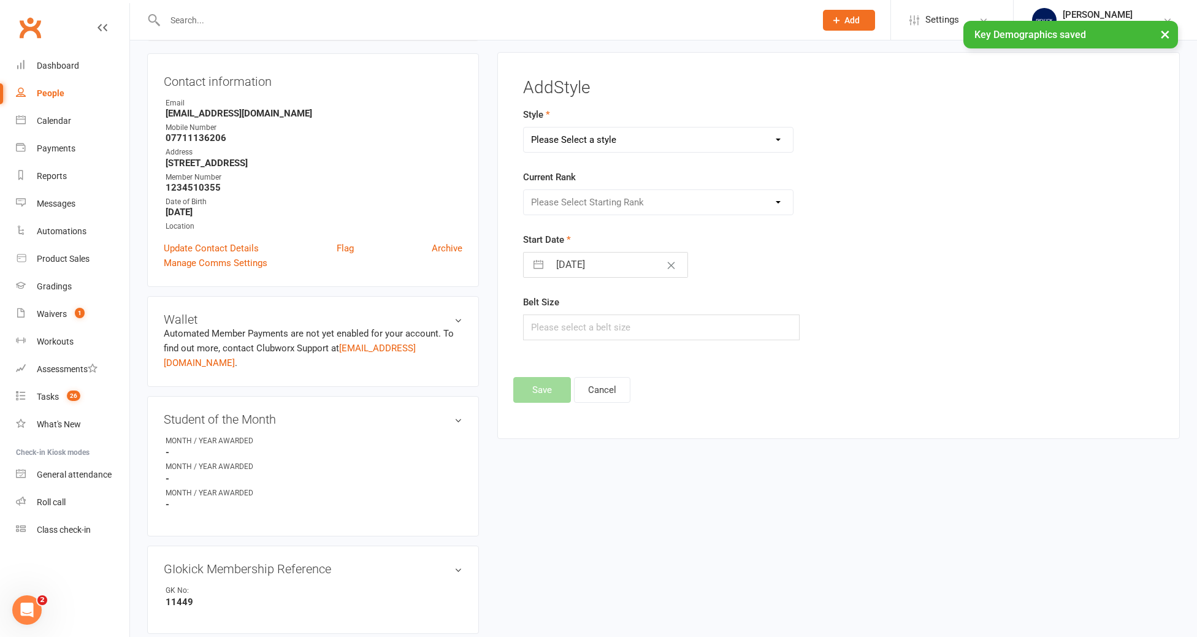
scroll to position [105, 0]
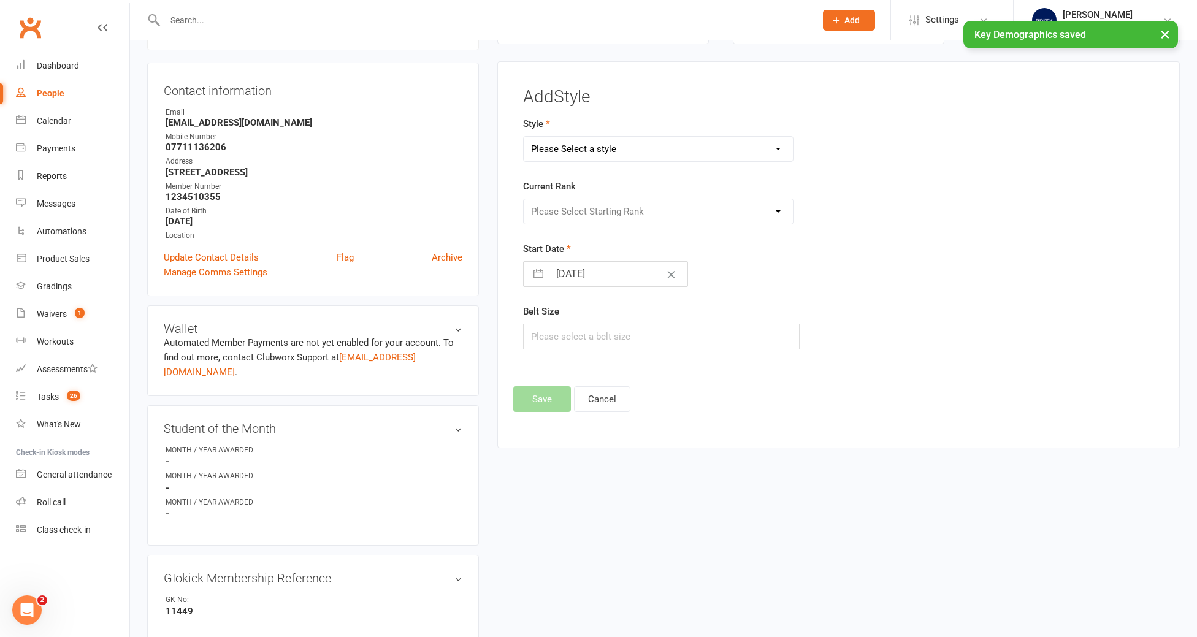
click at [582, 148] on select "Please Select a style LITTLE KICKS - GIOKICKERS PROGRAMME MASTER CURRICULUM" at bounding box center [658, 149] width 269 height 25
select select "774"
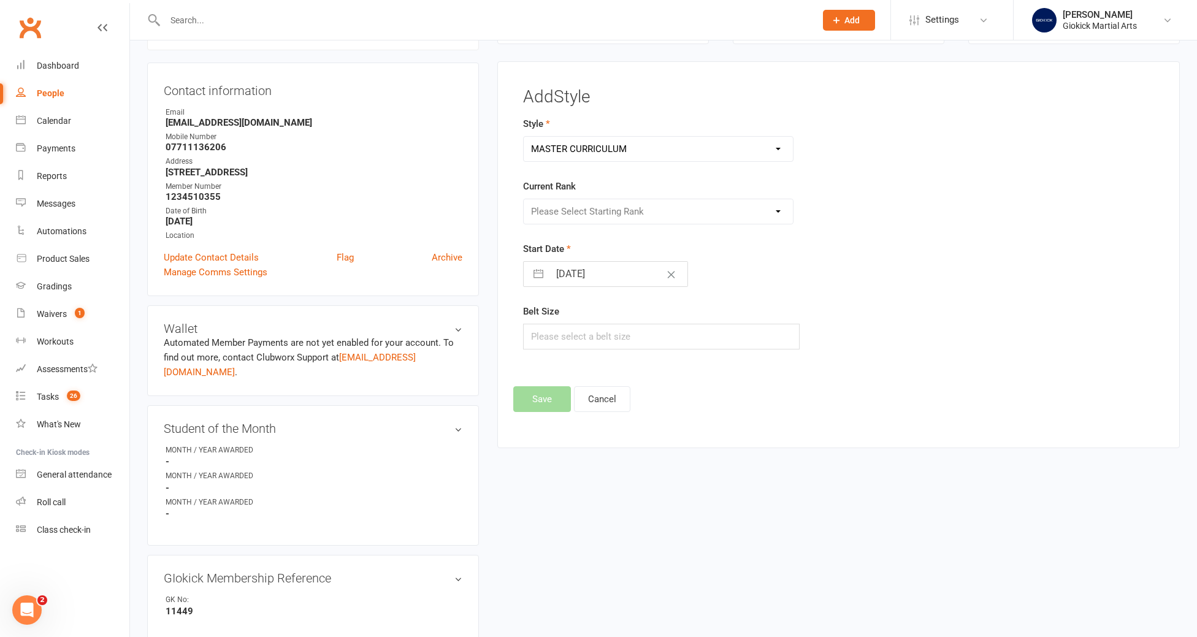
click at [524, 137] on select "Please Select a style LITTLE KICKS - GIOKICKERS PROGRAMME MASTER CURRICULUM" at bounding box center [658, 149] width 269 height 25
click at [576, 208] on select "Please Select Starting Rank NO GRADE WHITE **STRIPE - YELLOW** YELLOW **STRIPE …" at bounding box center [658, 211] width 269 height 25
select select "9375"
click at [524, 199] on select "Please Select Starting Rank NO GRADE WHITE **STRIPE - YELLOW** YELLOW **STRIPE …" at bounding box center [658, 211] width 269 height 25
click at [575, 274] on input "10 Oct 2025" at bounding box center [618, 274] width 138 height 25
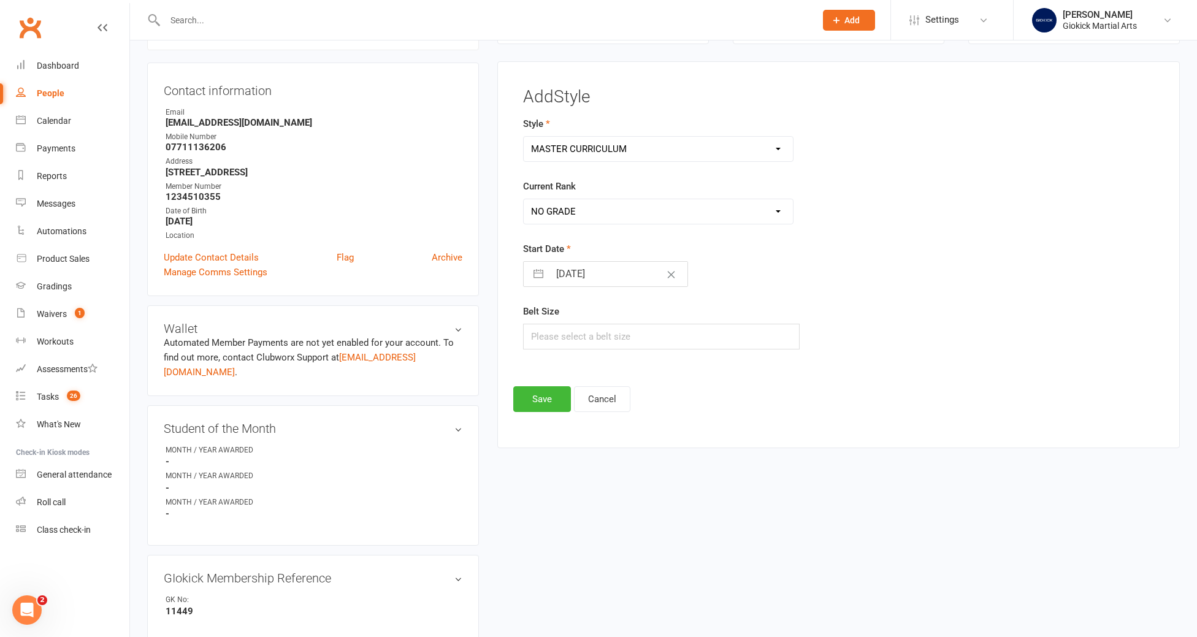
select select "8"
select select "2025"
select select "9"
select select "2025"
select select "10"
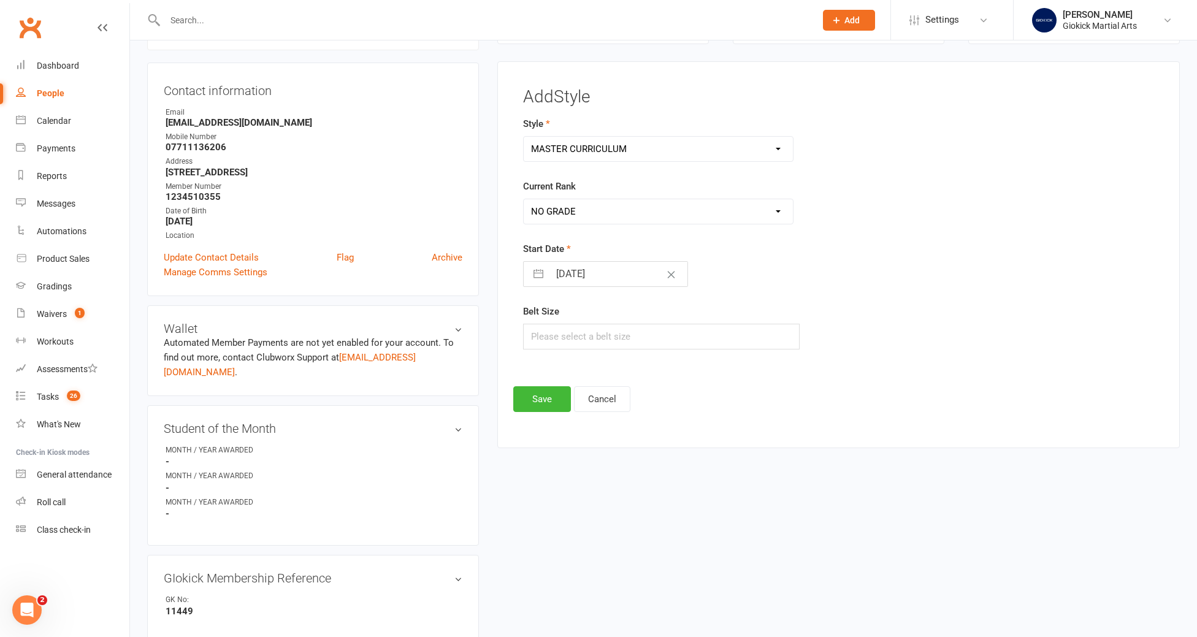
select select "2025"
click at [646, 387] on td "9" at bounding box center [645, 390] width 24 height 23
type input "09 Oct 2025"
click at [568, 336] on input "text" at bounding box center [661, 337] width 277 height 26
type input "260"
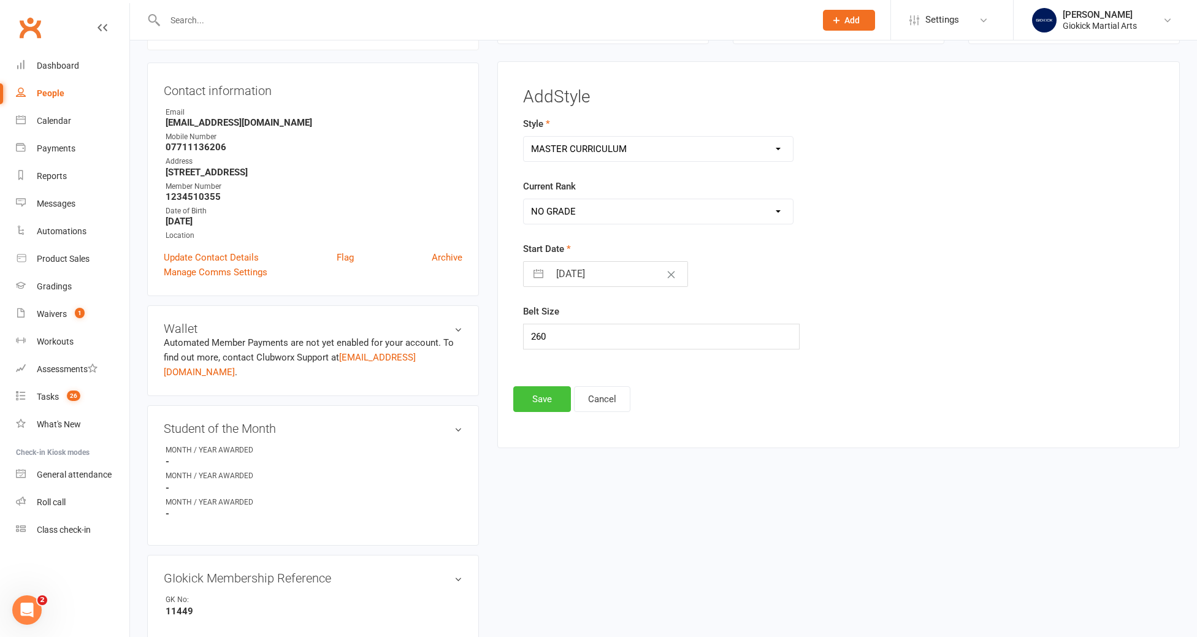
click at [541, 399] on button "Save" at bounding box center [542, 399] width 58 height 26
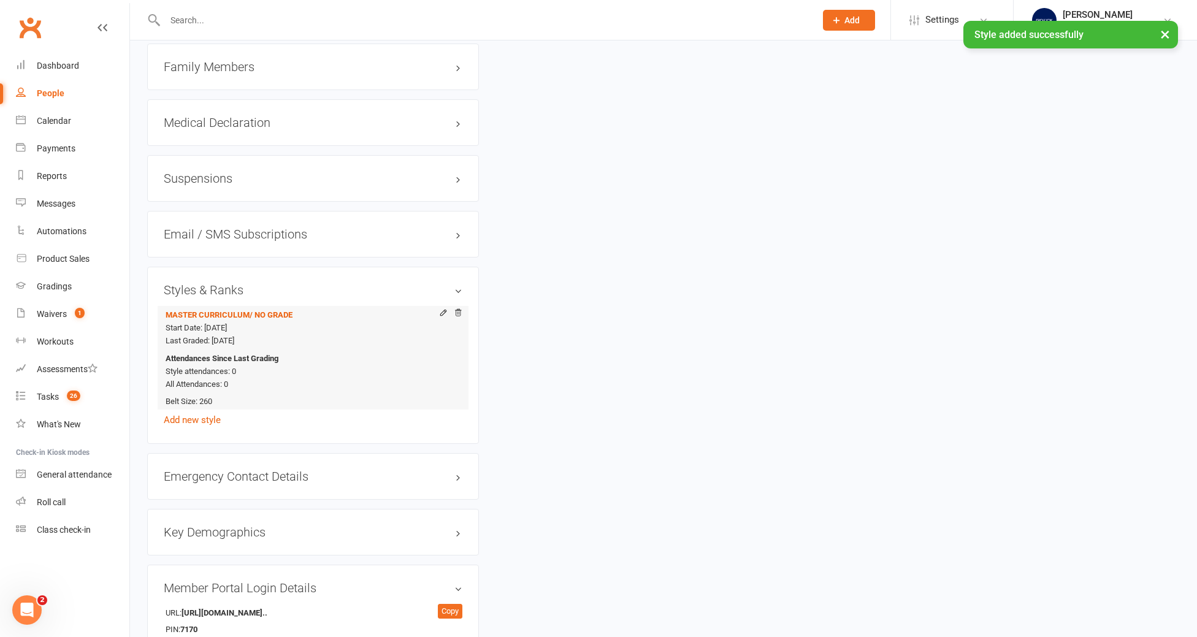
scroll to position [935, 0]
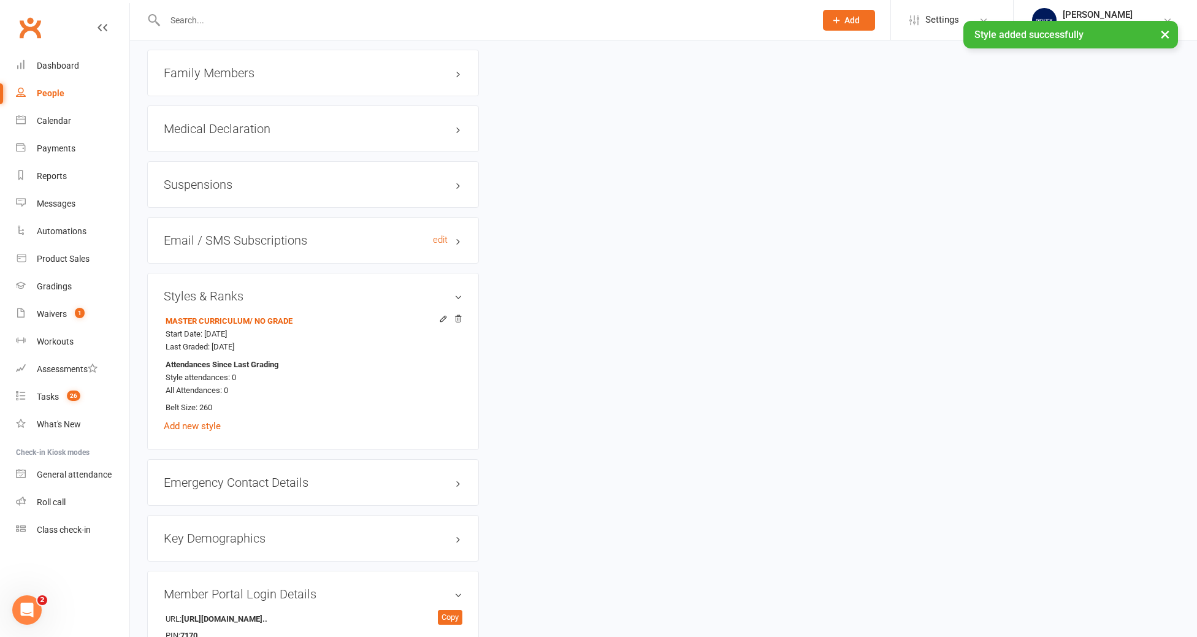
click at [212, 234] on h3 "Email / SMS Subscriptions edit" at bounding box center [313, 240] width 299 height 13
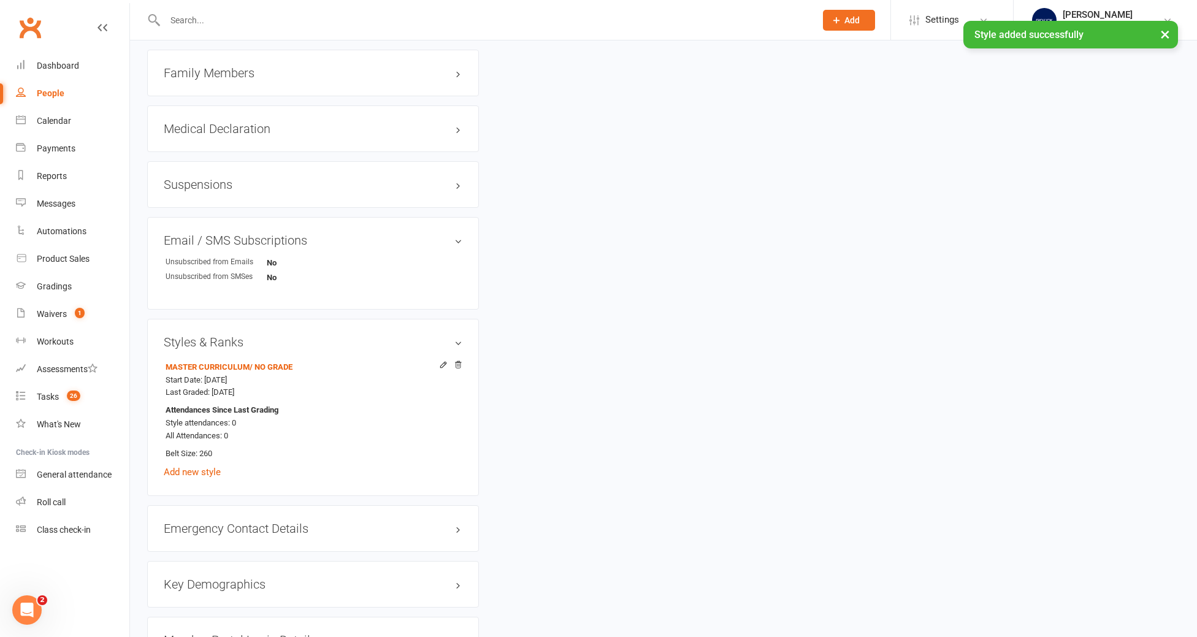
click at [210, 178] on h3 "Suspensions" at bounding box center [313, 184] width 299 height 13
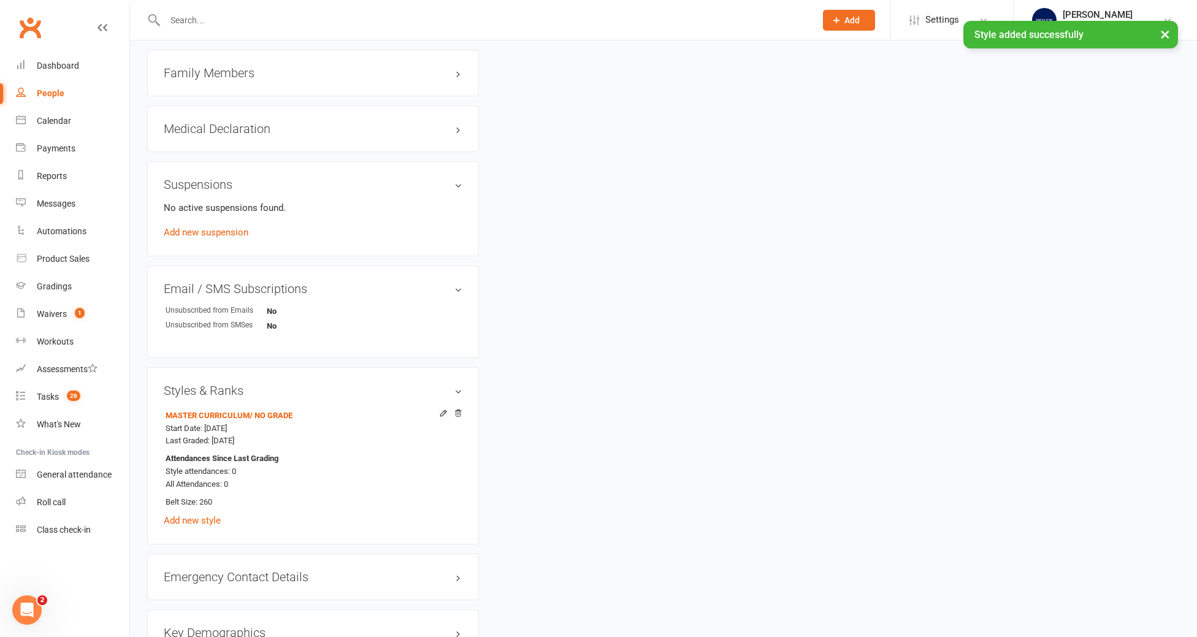
click at [212, 105] on div "Medical Declaration edit" at bounding box center [313, 128] width 332 height 47
click at [209, 122] on h3 "Medical Declaration edit" at bounding box center [313, 128] width 299 height 13
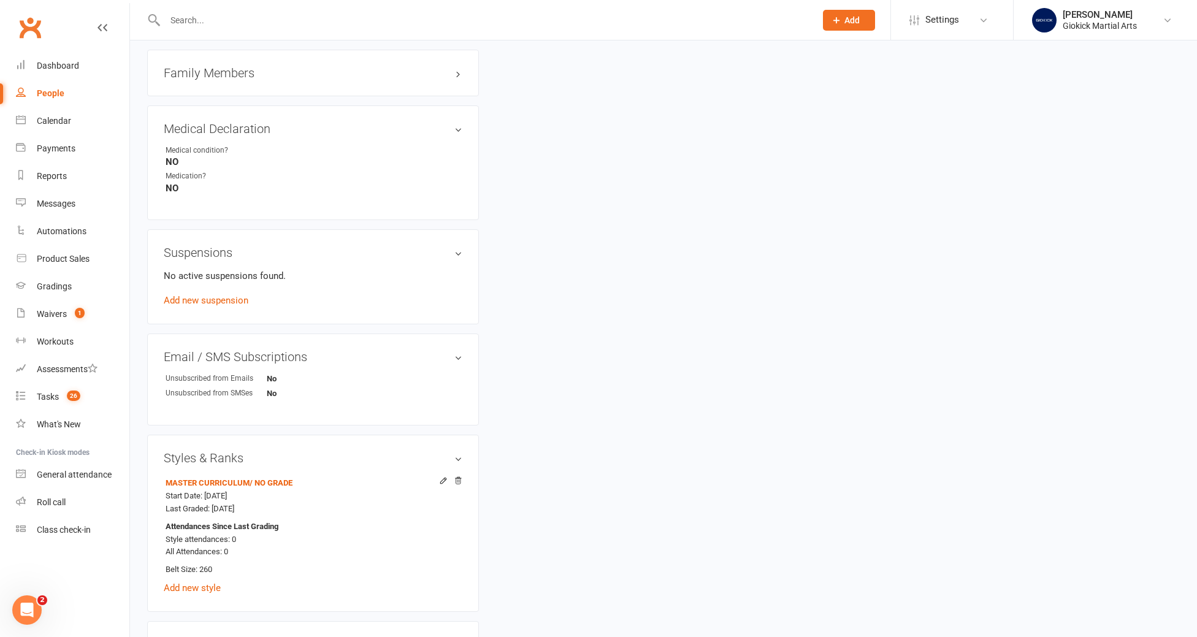
click at [232, 66] on h3 "Family Members" at bounding box center [313, 72] width 299 height 13
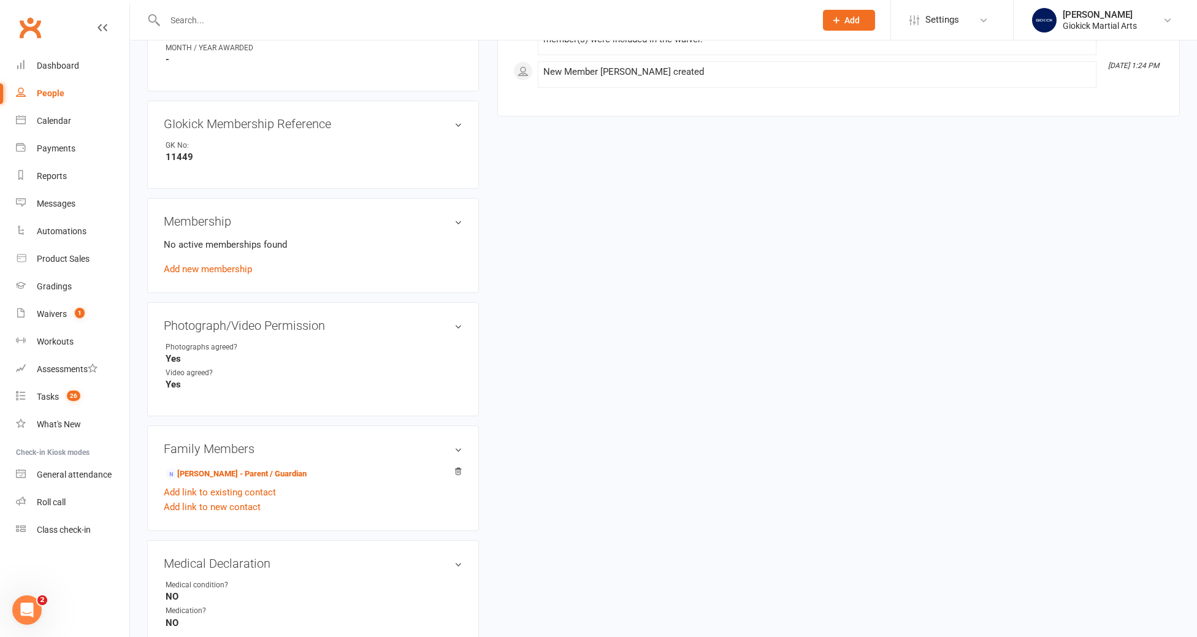
scroll to position [551, 0]
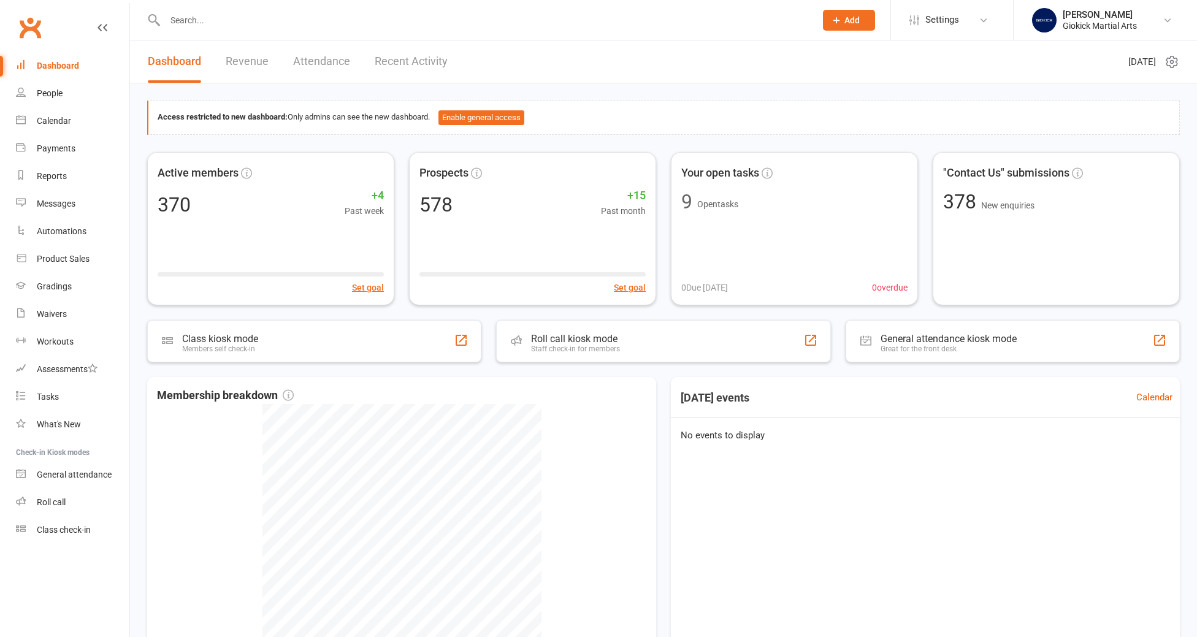
click at [210, 23] on input "text" at bounding box center [484, 20] width 646 height 17
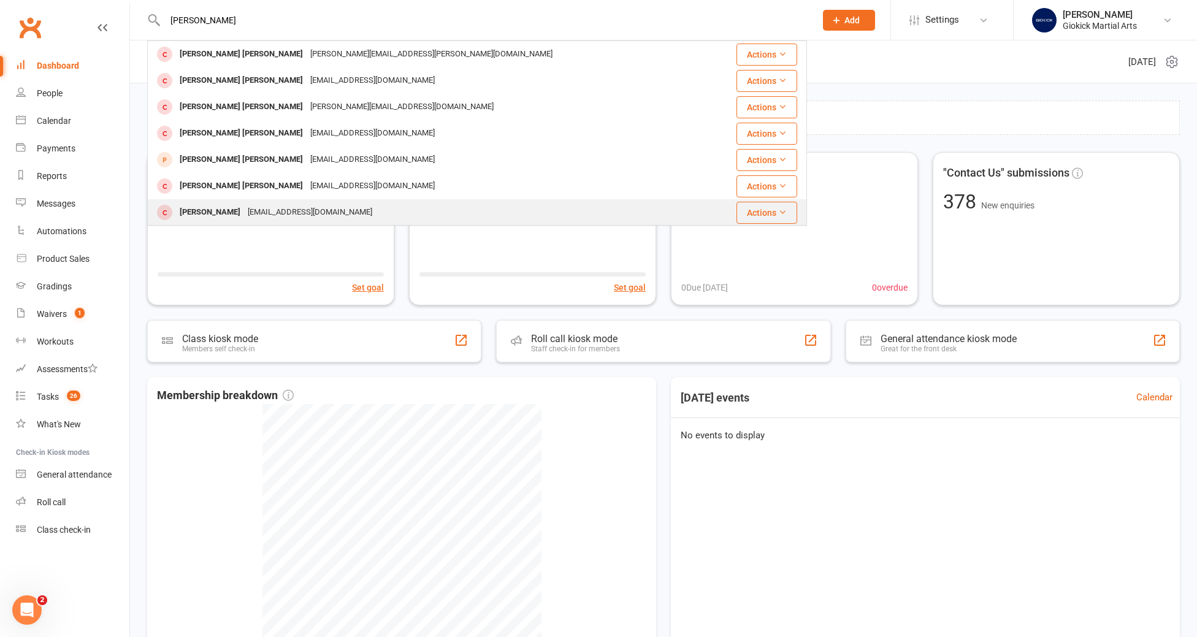
type input "connor"
click at [220, 213] on div "Connor HOLMAN" at bounding box center [210, 213] width 68 height 18
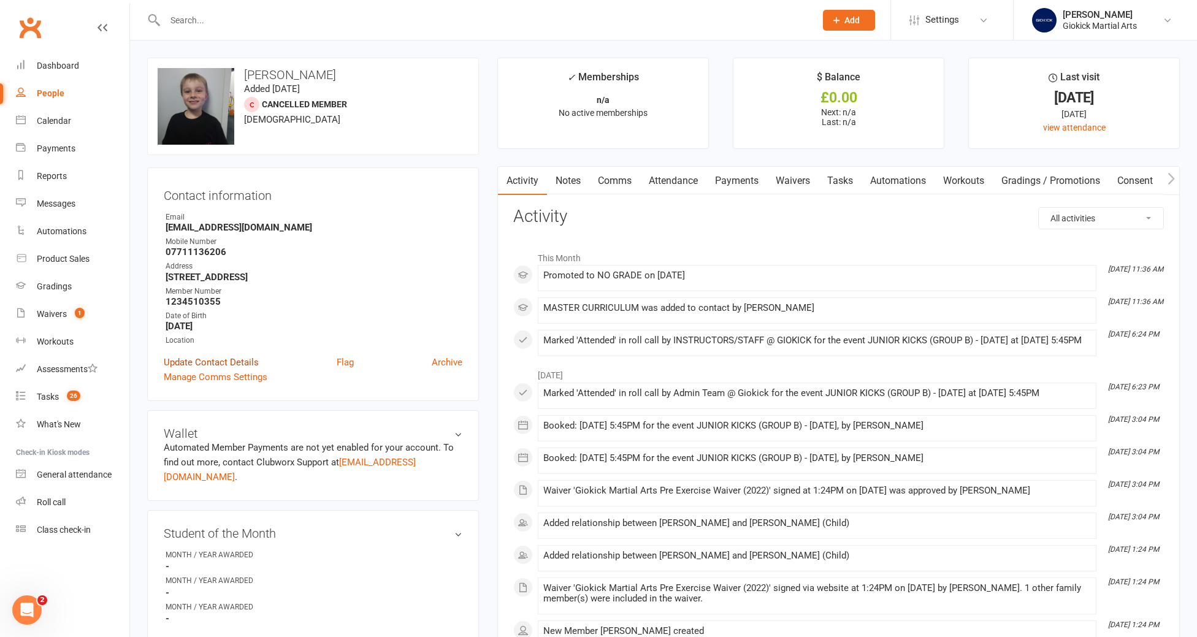
click at [211, 361] on link "Update Contact Details" at bounding box center [211, 362] width 95 height 15
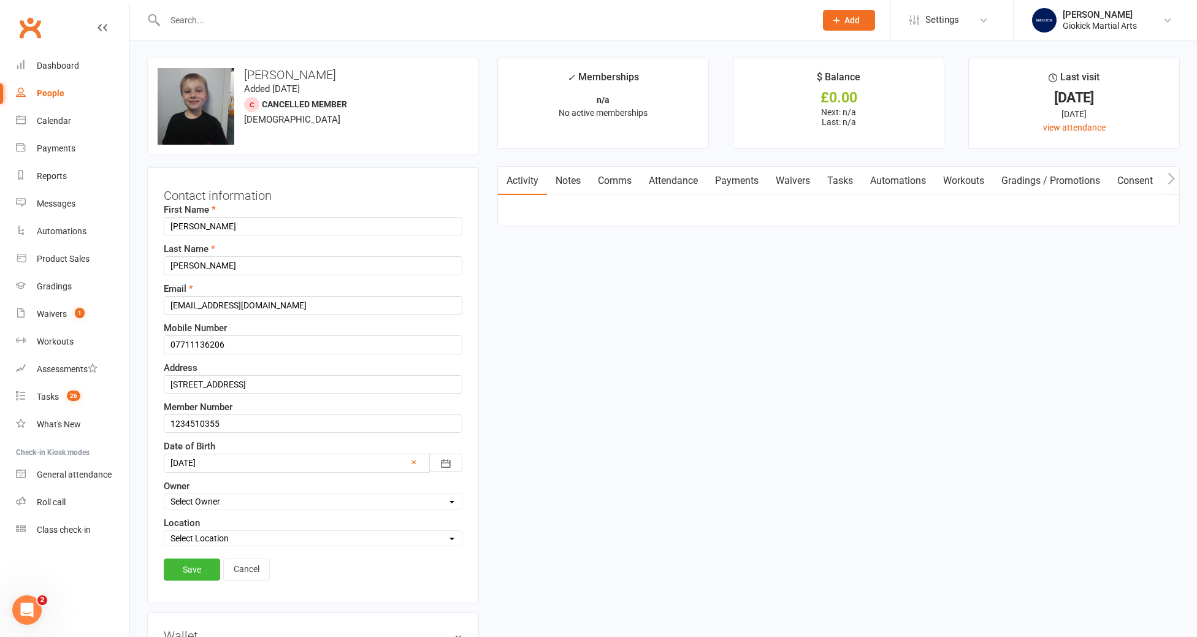
scroll to position [58, 0]
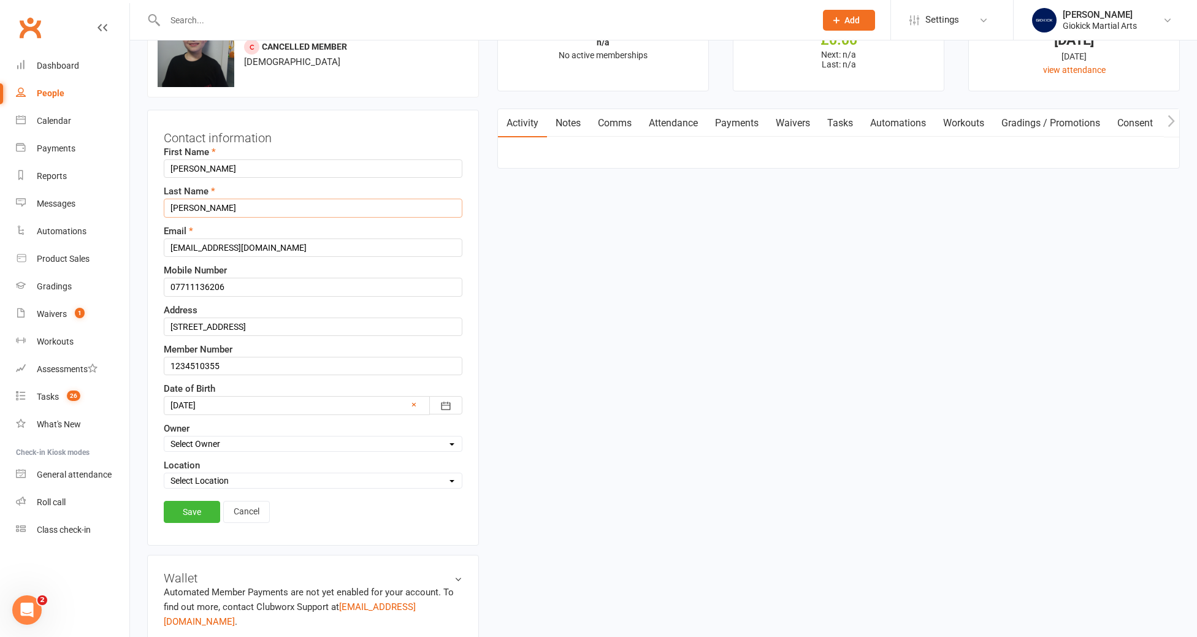
click at [214, 206] on input "HOLMAN" at bounding box center [313, 208] width 299 height 18
type input "Hol"
click at [234, 510] on link "Cancel" at bounding box center [246, 512] width 47 height 22
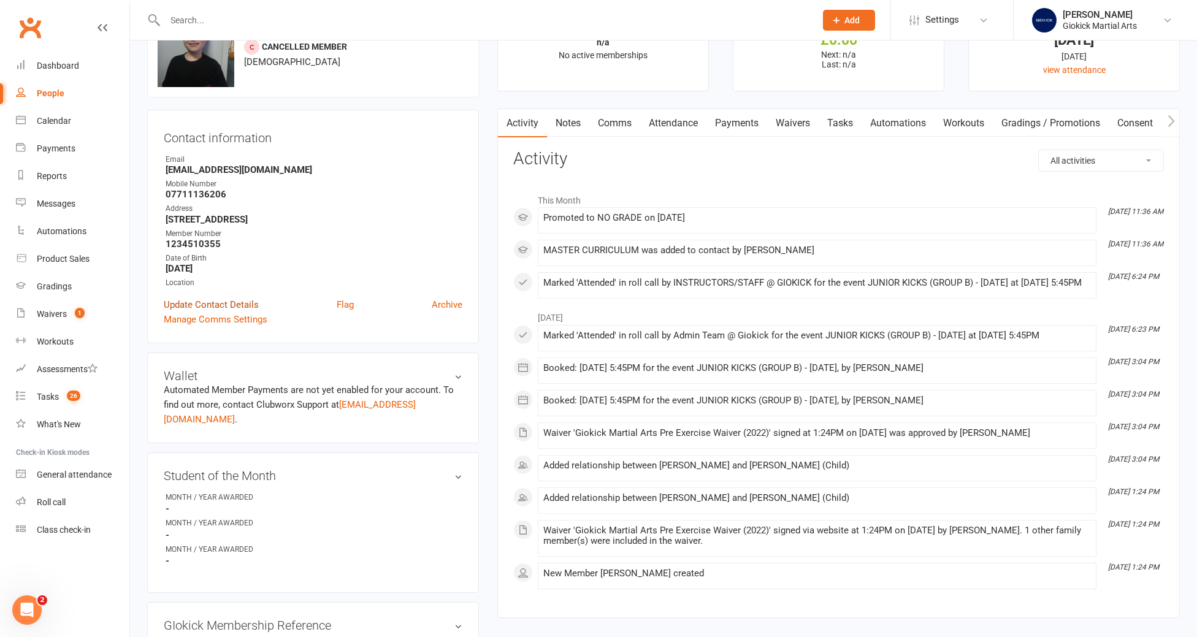
scroll to position [0, 0]
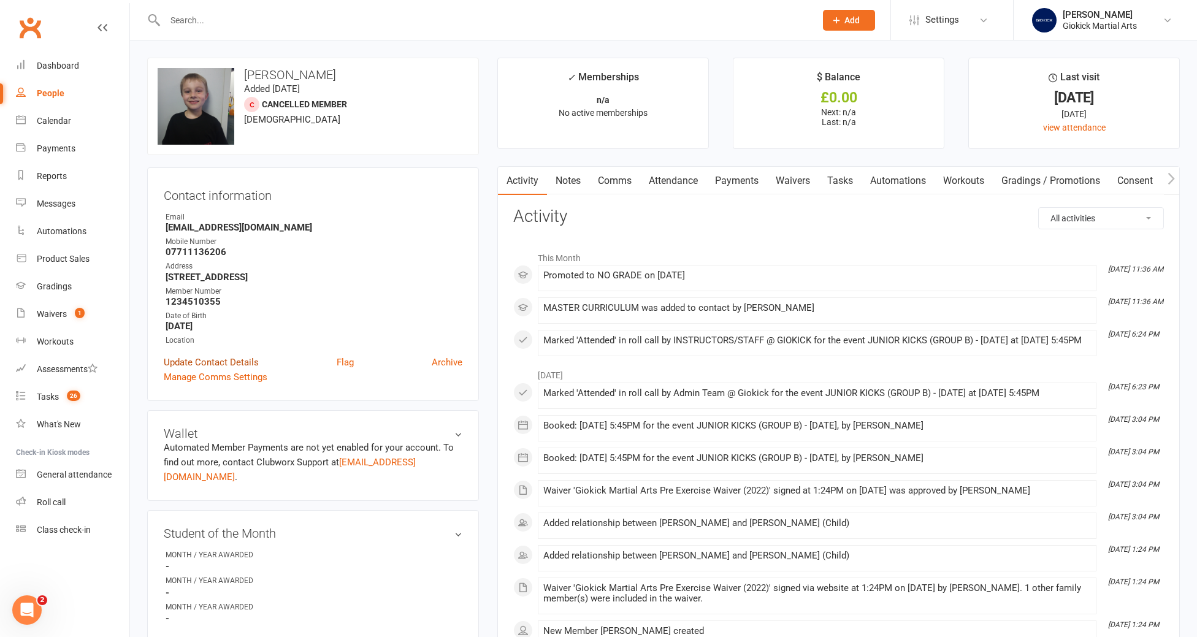
click at [213, 359] on link "Update Contact Details" at bounding box center [211, 362] width 95 height 15
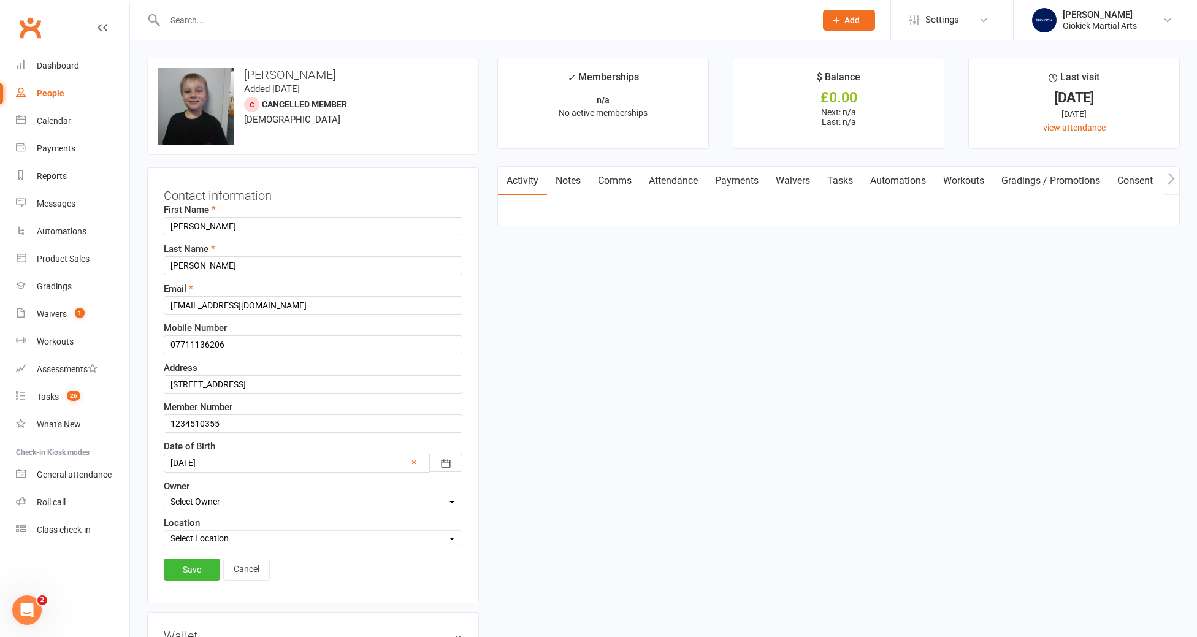
scroll to position [58, 0]
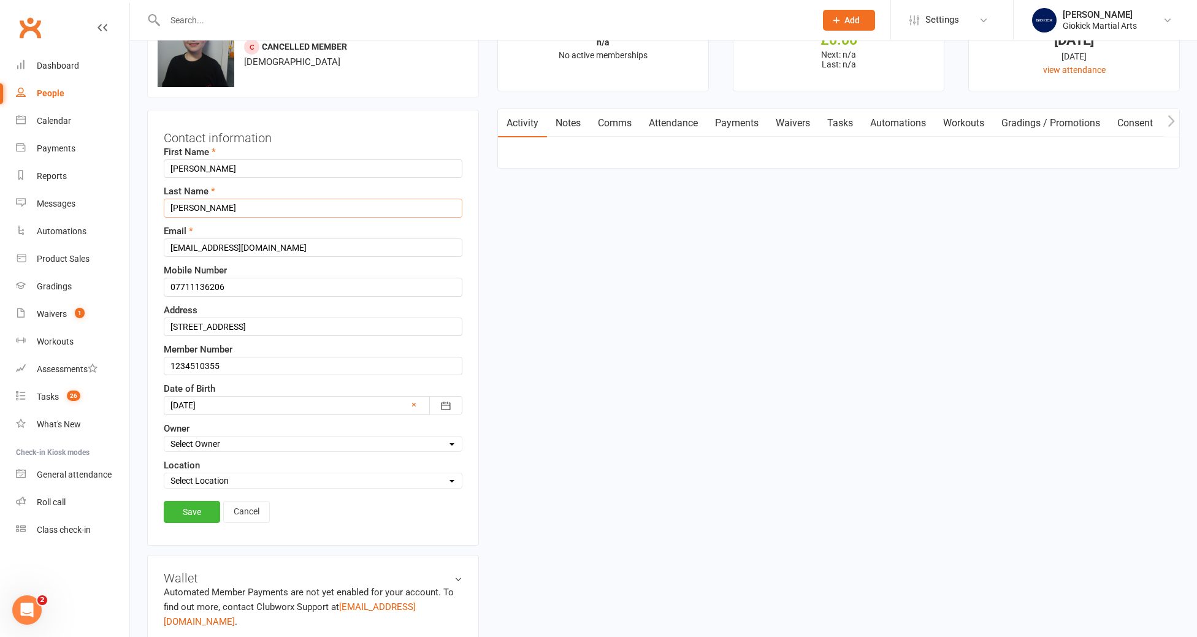
click at [217, 212] on input "HOLMAN" at bounding box center [313, 208] width 299 height 18
type input "Holman"
click at [192, 518] on link "Save" at bounding box center [192, 512] width 56 height 22
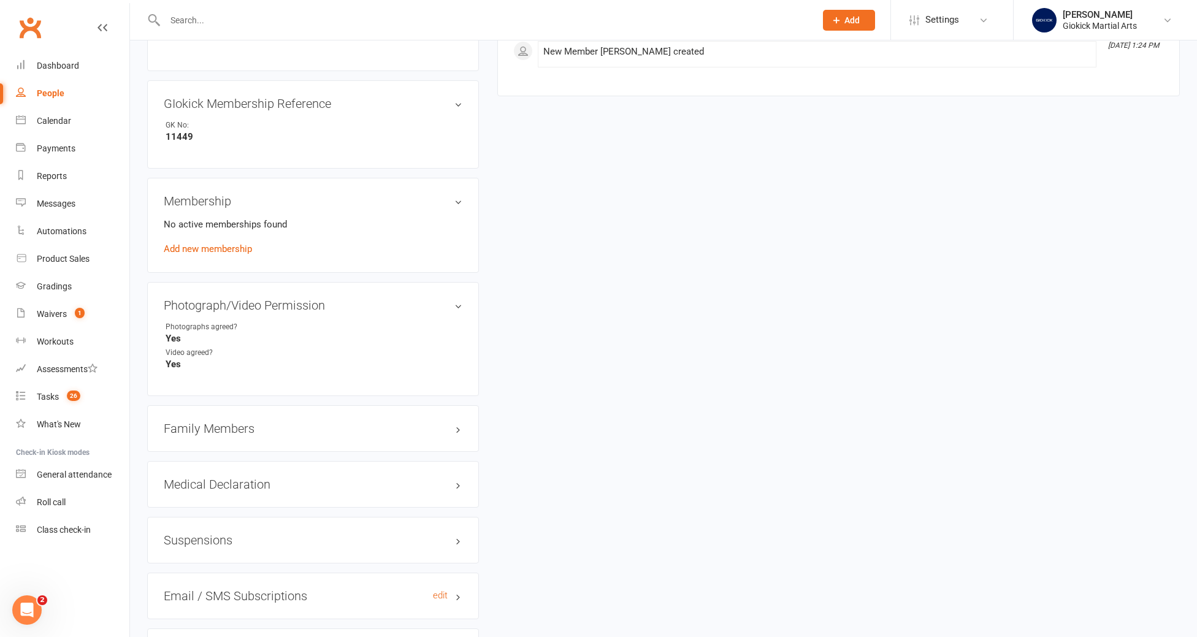
scroll to position [706, 0]
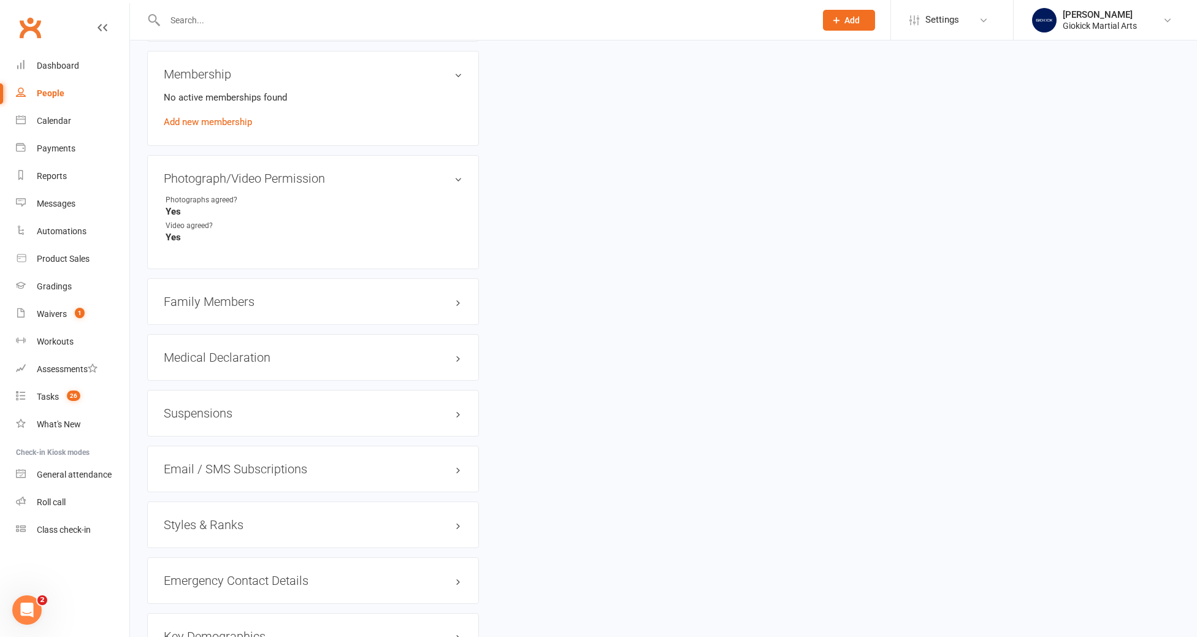
click at [237, 295] on h3 "Family Members" at bounding box center [313, 301] width 299 height 13
click at [217, 410] on h3 "Medical Declaration edit" at bounding box center [313, 416] width 299 height 13
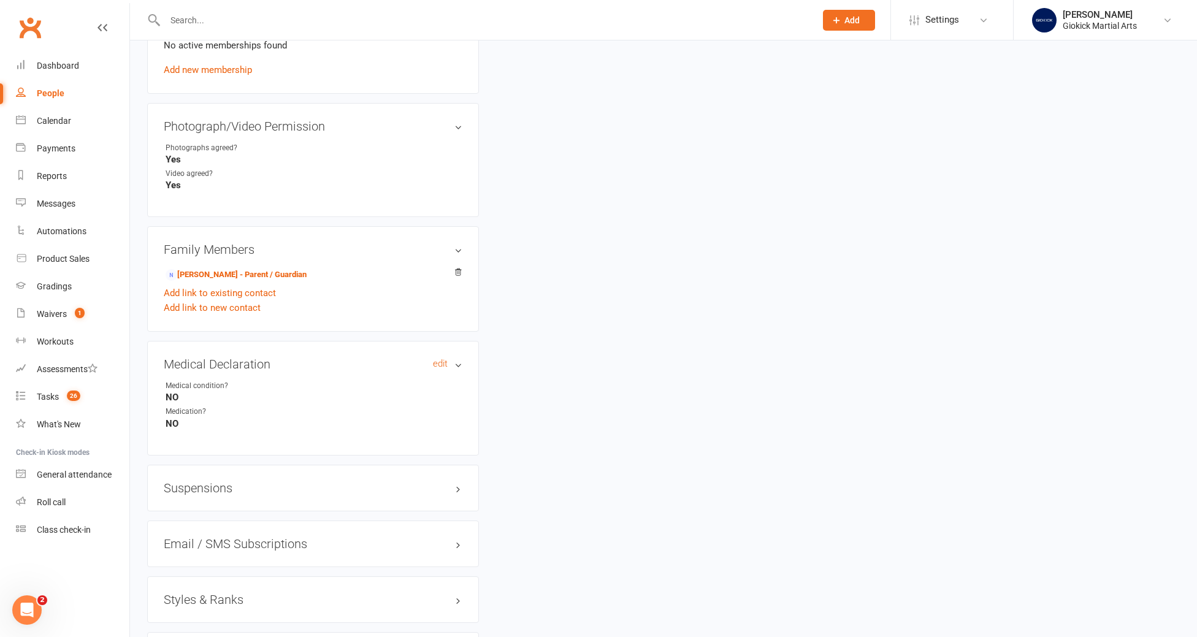
scroll to position [844, 0]
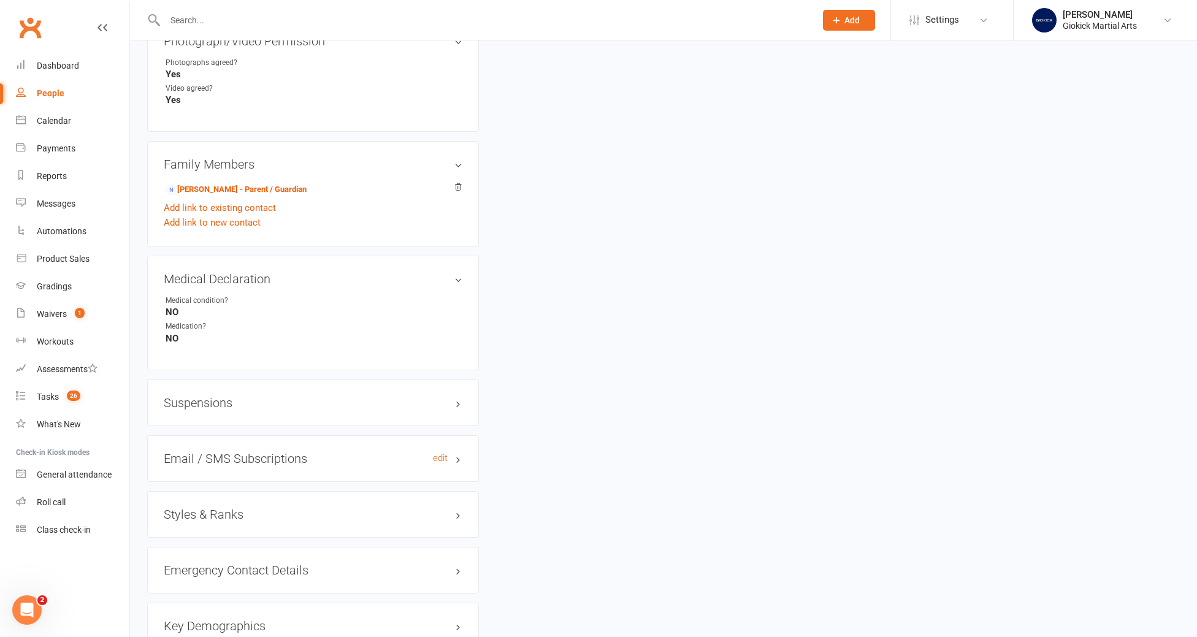
click at [209, 452] on h3 "Email / SMS Subscriptions edit" at bounding box center [313, 458] width 299 height 13
click at [205, 396] on h3 "Suspensions" at bounding box center [313, 402] width 299 height 13
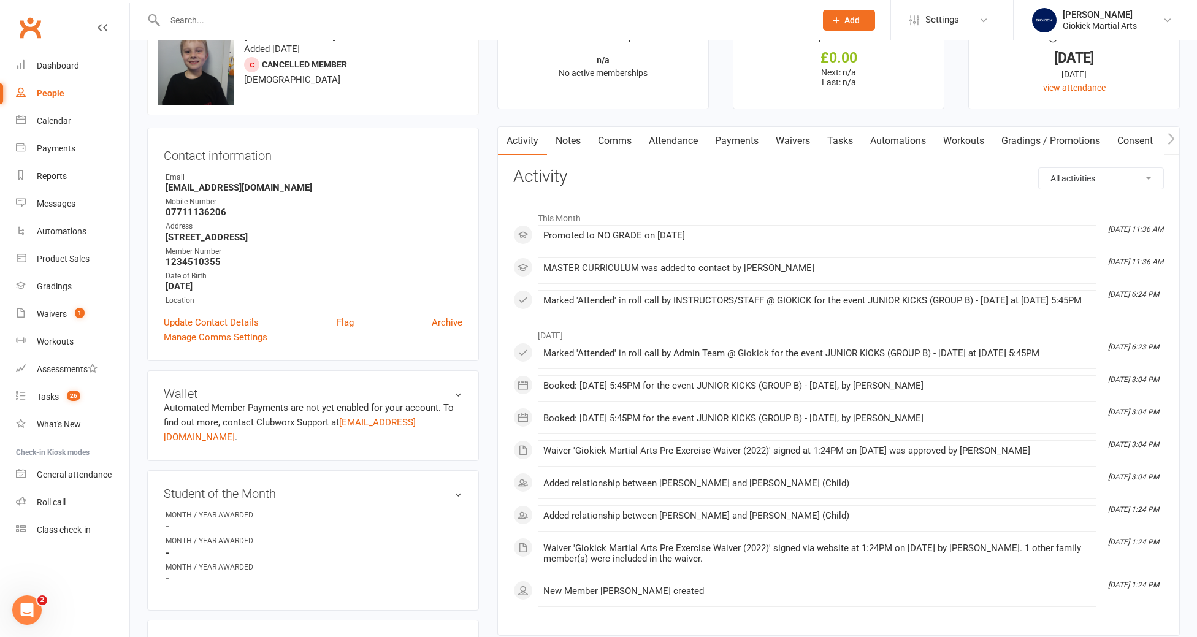
scroll to position [0, 0]
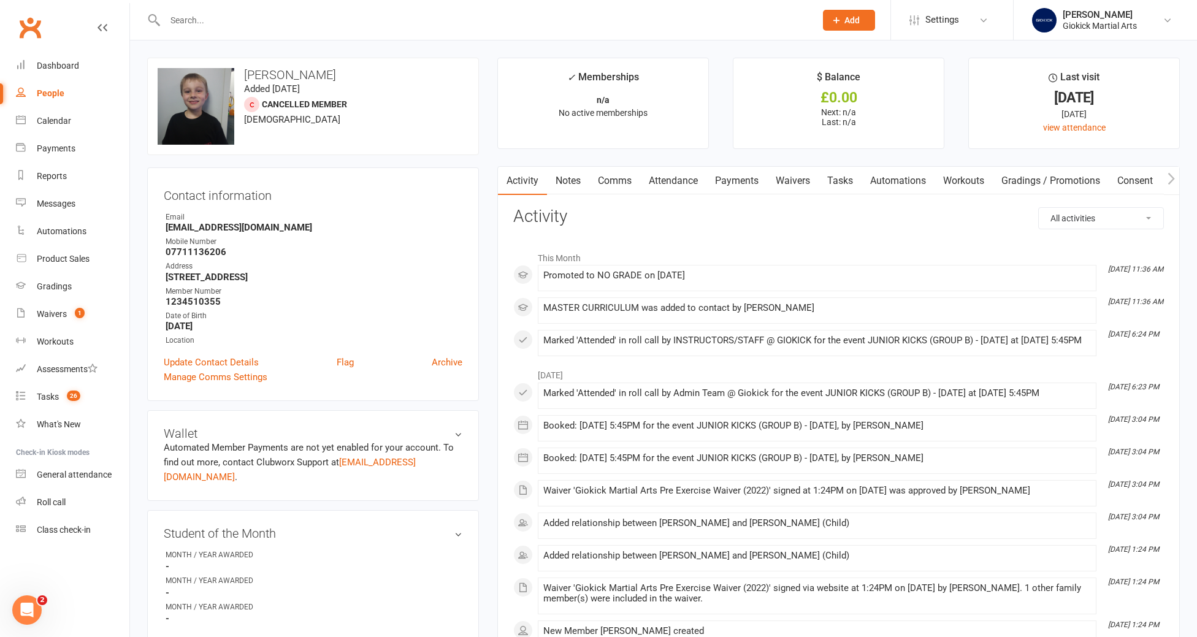
click at [839, 186] on link "Tasks" at bounding box center [840, 181] width 43 height 28
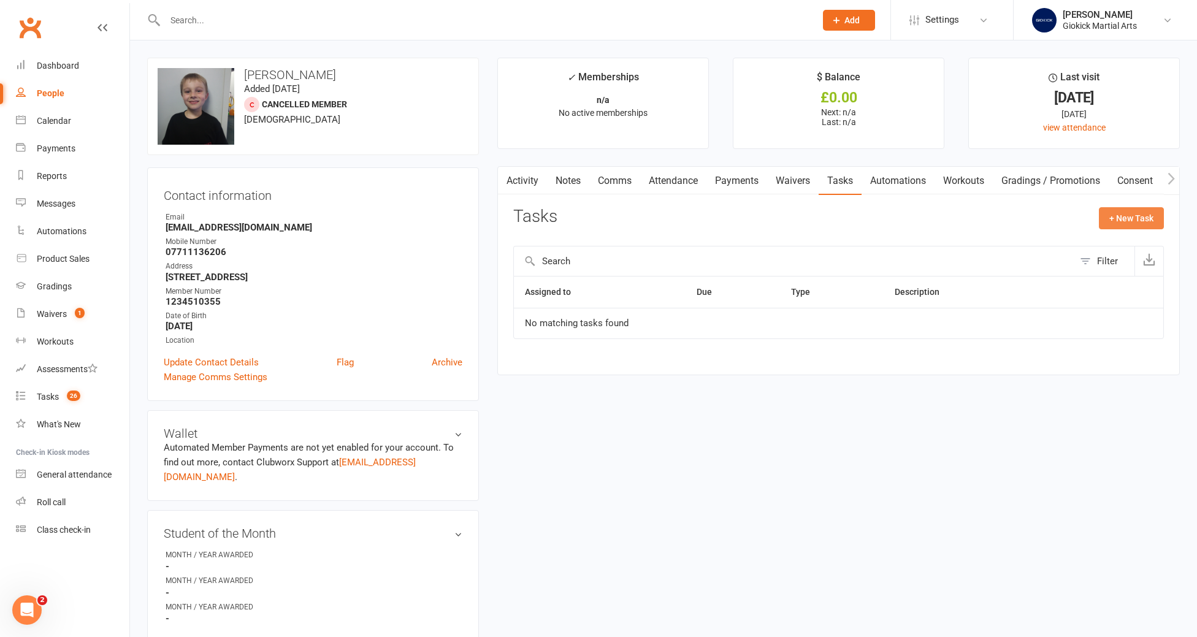
click at [1140, 217] on button "+ New Task" at bounding box center [1131, 218] width 65 height 22
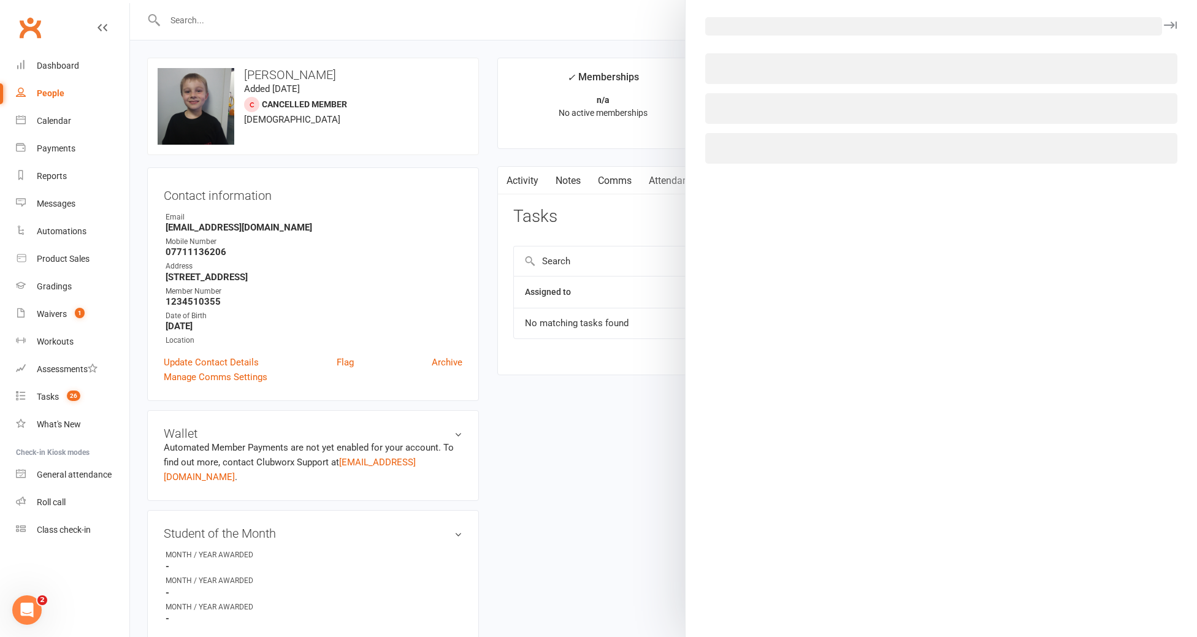
select select "4766"
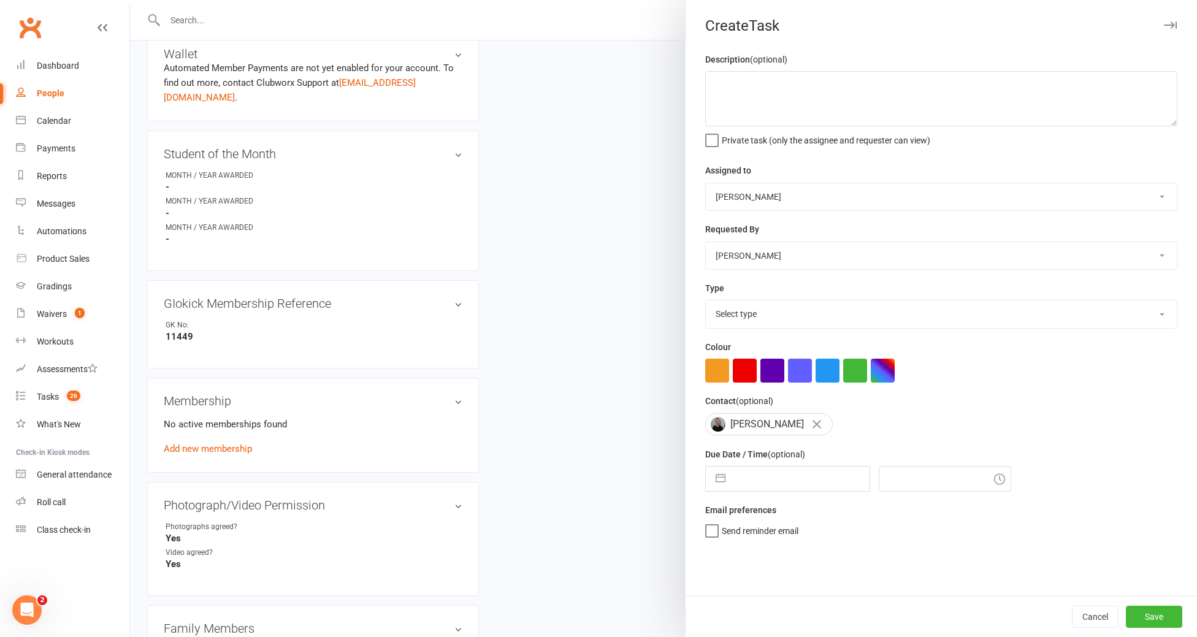
scroll to position [359, 0]
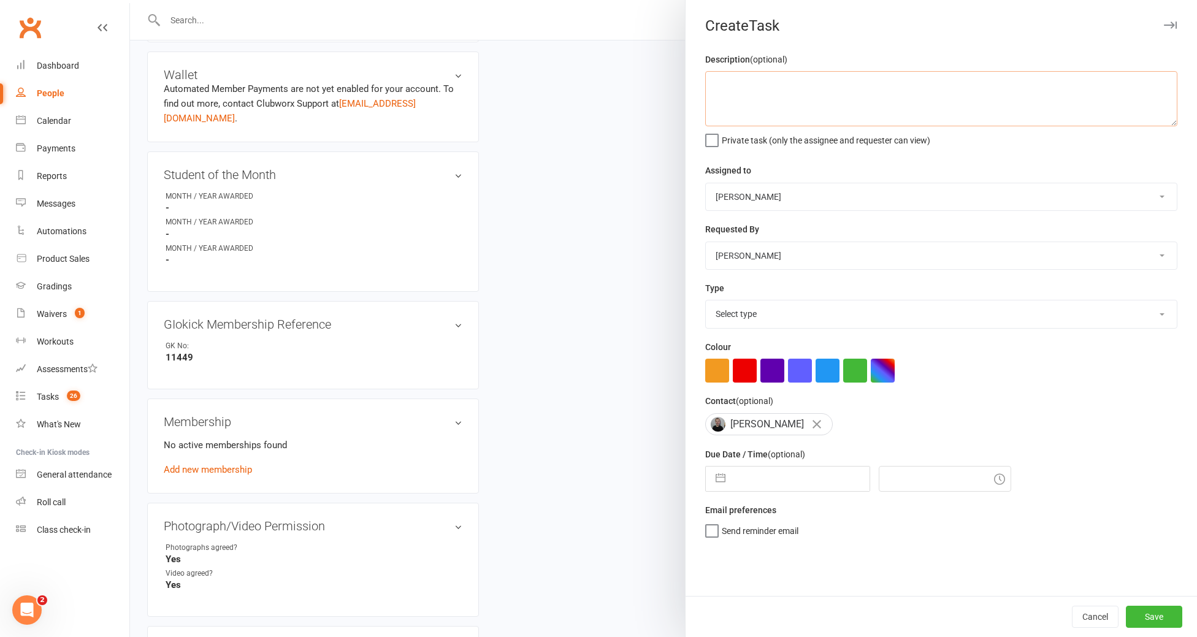
click at [730, 91] on textarea at bounding box center [941, 98] width 472 height 55
type textarea "INSURANCE - OCTOBER 2026"
click at [743, 199] on select "INSTRUCTORS/STAFF @ GIOKICK Admin Team @ Giokick John Zuccala Kellie Zuccala" at bounding box center [941, 196] width 471 height 27
select select "12159"
click at [706, 183] on select "INSTRUCTORS/STAFF @ GIOKICK Admin Team @ Giokick John Zuccala Kellie Zuccala" at bounding box center [941, 196] width 471 height 27
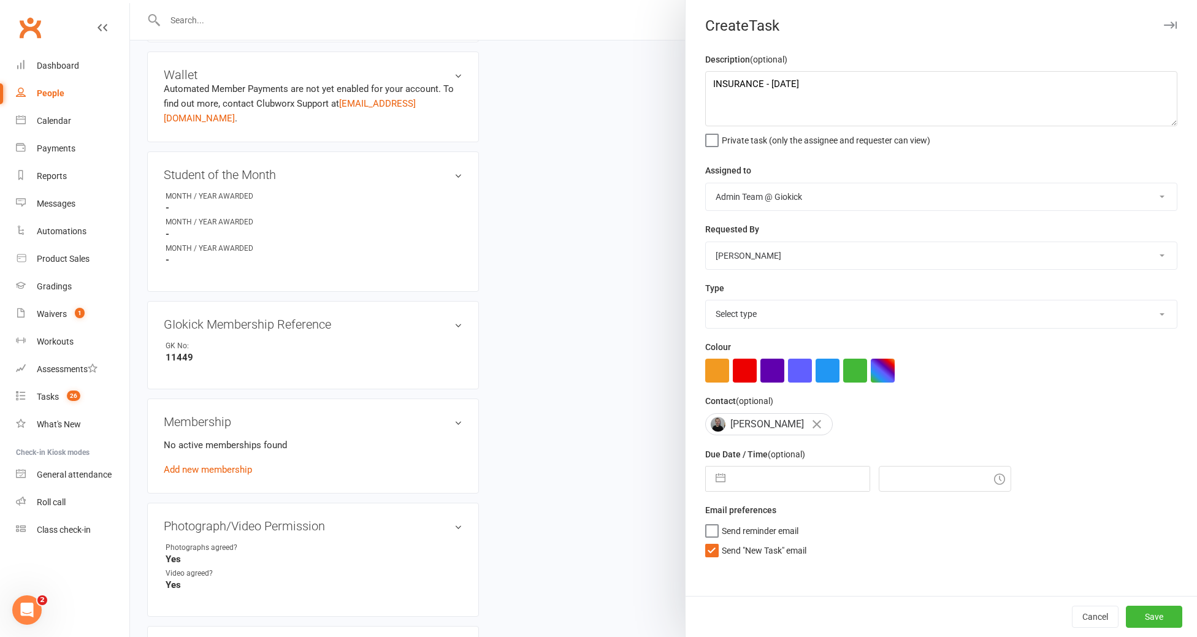
click at [756, 252] on select "INSTRUCTORS/STAFF @ GIOKICK Admin Team @ Giokick John Zuccala Kellie Zuccala" at bounding box center [941, 255] width 471 height 27
select select "12159"
click at [706, 243] on select "INSTRUCTORS/STAFF @ GIOKICK Admin Team @ Giokick John Zuccala Kellie Zuccala" at bounding box center [941, 255] width 471 height 27
click at [757, 311] on select "Select type Cancelled E-mail Equipment/clothing owed First aid General enquiry …" at bounding box center [941, 313] width 471 height 27
select select "11582"
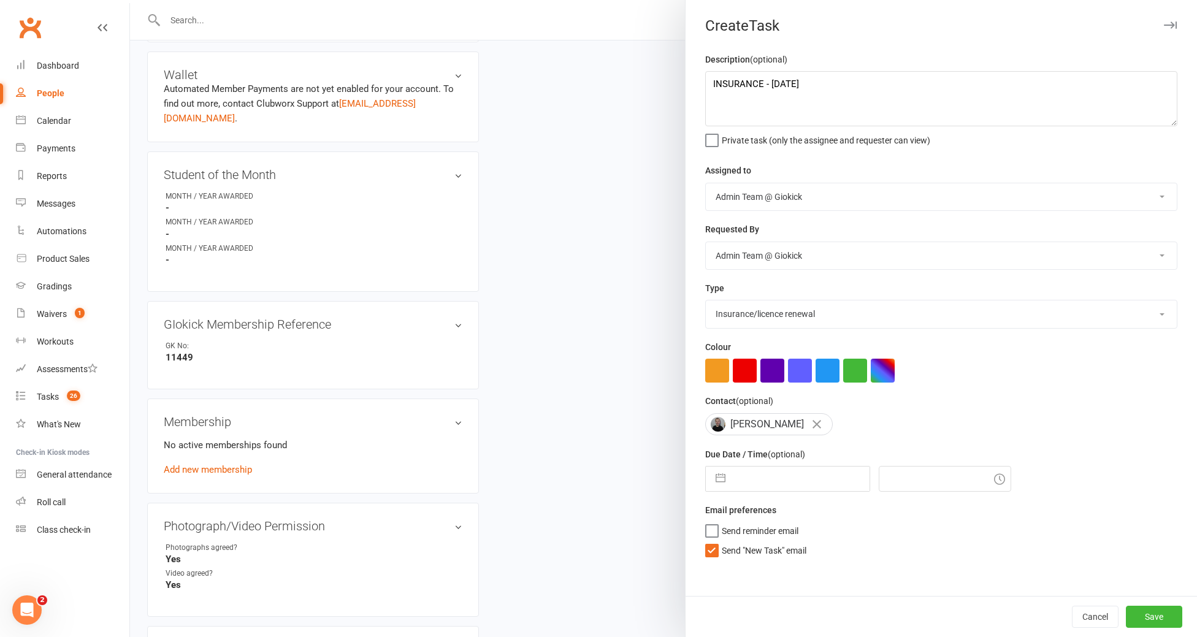
click at [706, 302] on select "Select type Cancelled E-mail Equipment/clothing owed First aid General enquiry …" at bounding box center [941, 313] width 471 height 27
click at [761, 490] on input "text" at bounding box center [801, 479] width 138 height 25
select select "8"
select select "2025"
select select "9"
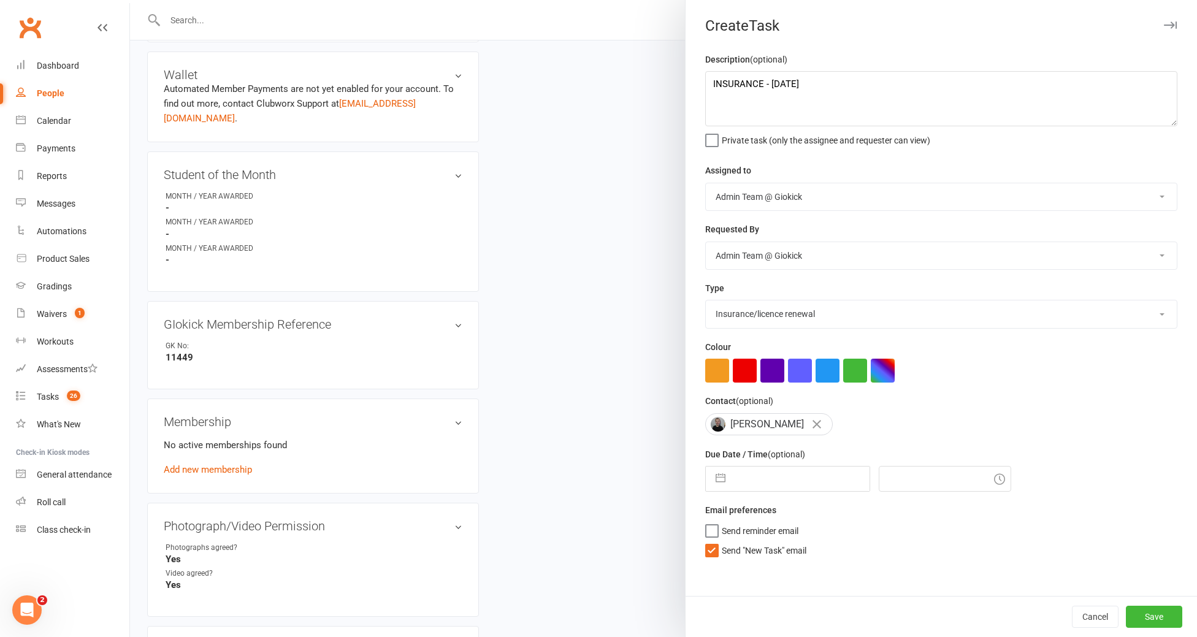
select select "2025"
select select "10"
select select "2025"
click at [840, 530] on select "2035 2034 2033 2032 2031 2030 2029 2028 2027 2026 2025 2024 2023 2022 2021 2020…" at bounding box center [835, 528] width 37 height 14
select select "8"
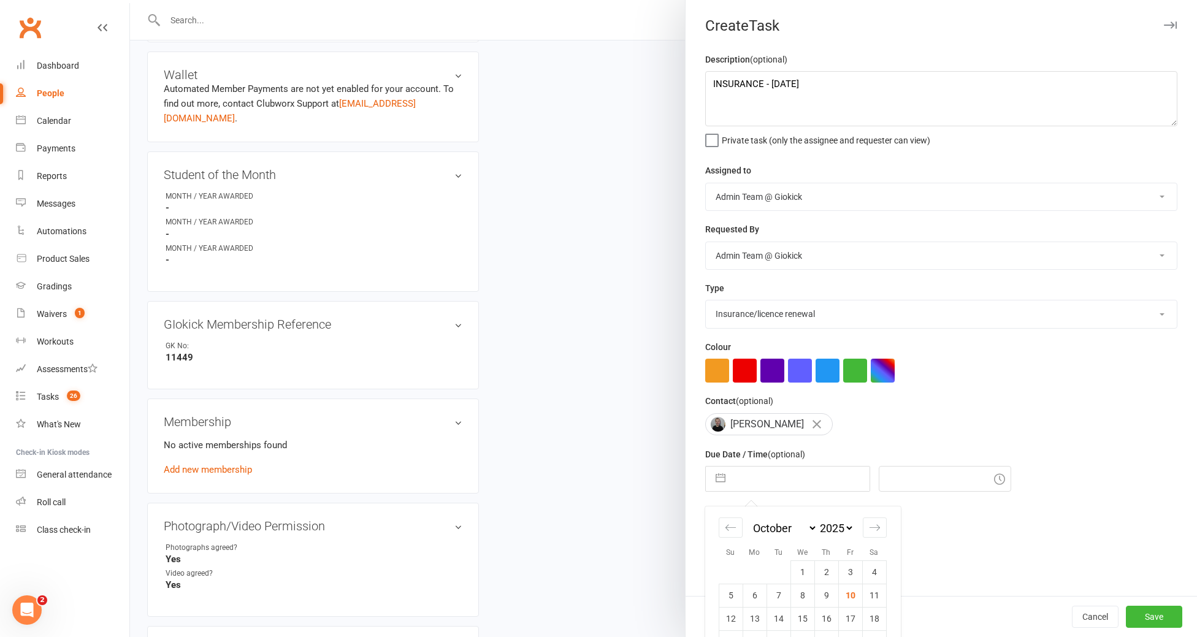
select select "2026"
select select "9"
select select "2026"
select select "10"
select select "2026"
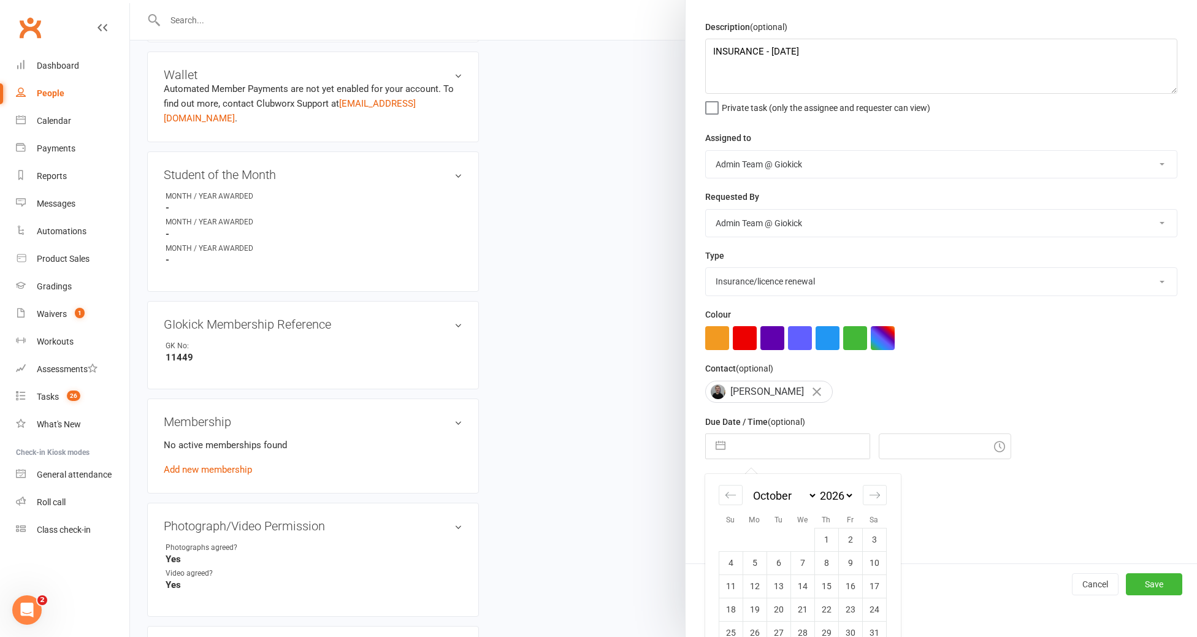
scroll to position [56, 0]
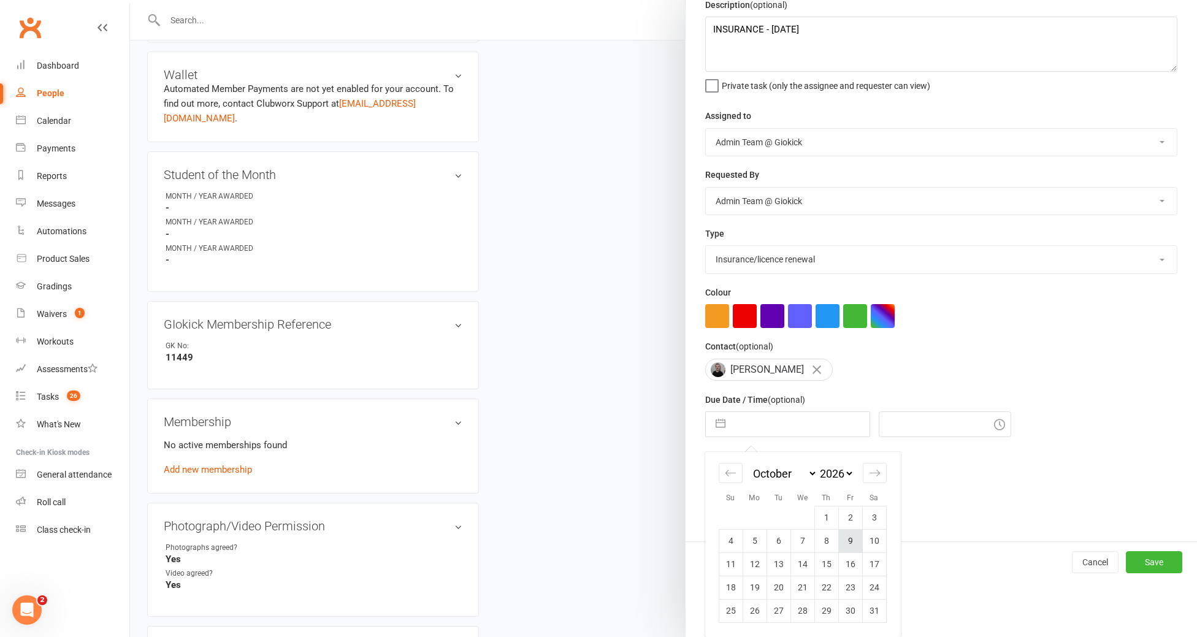
click at [854, 543] on td "9" at bounding box center [850, 540] width 24 height 23
type input "09 Oct 2026"
type input "12:30pm"
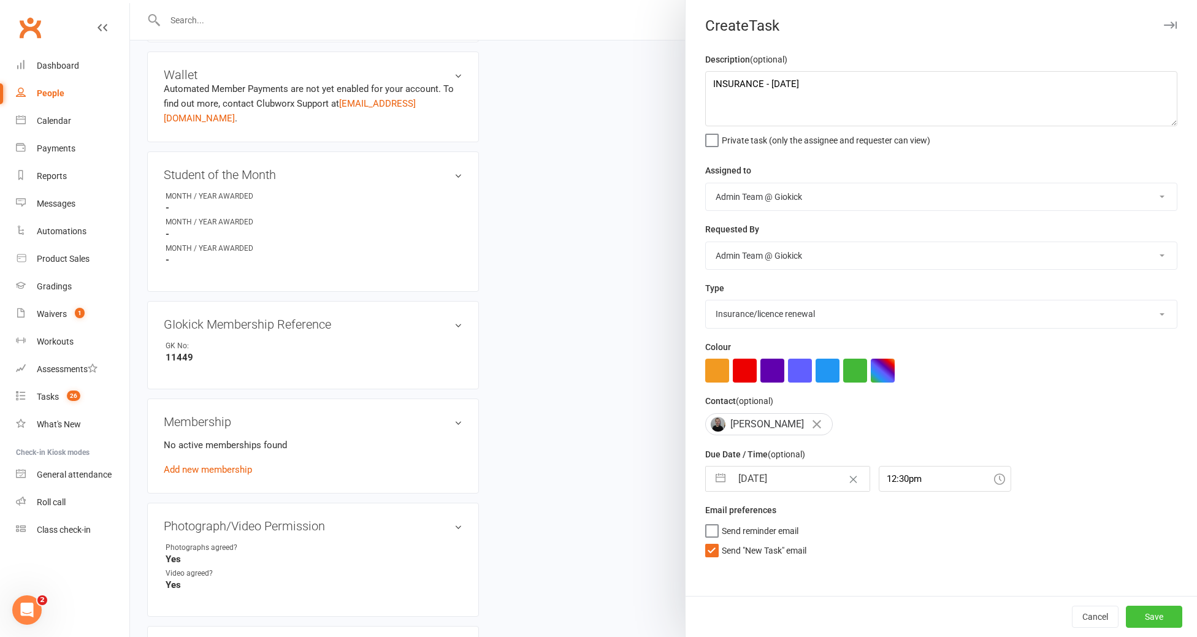
click at [1147, 618] on button "Save" at bounding box center [1154, 617] width 56 height 22
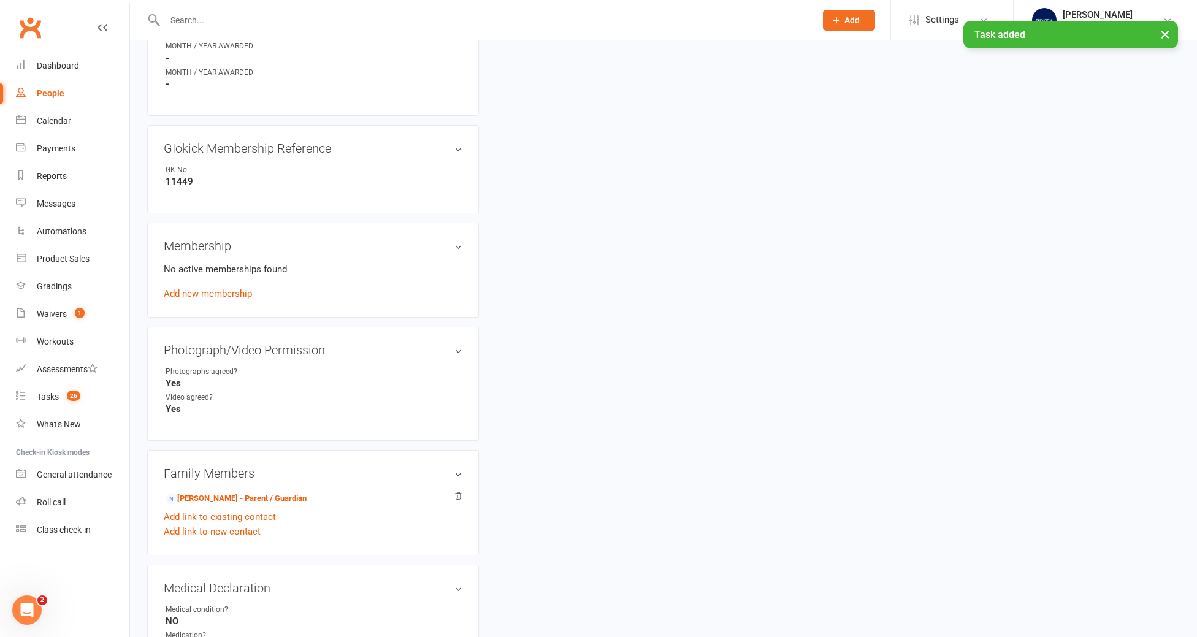
scroll to position [543, 0]
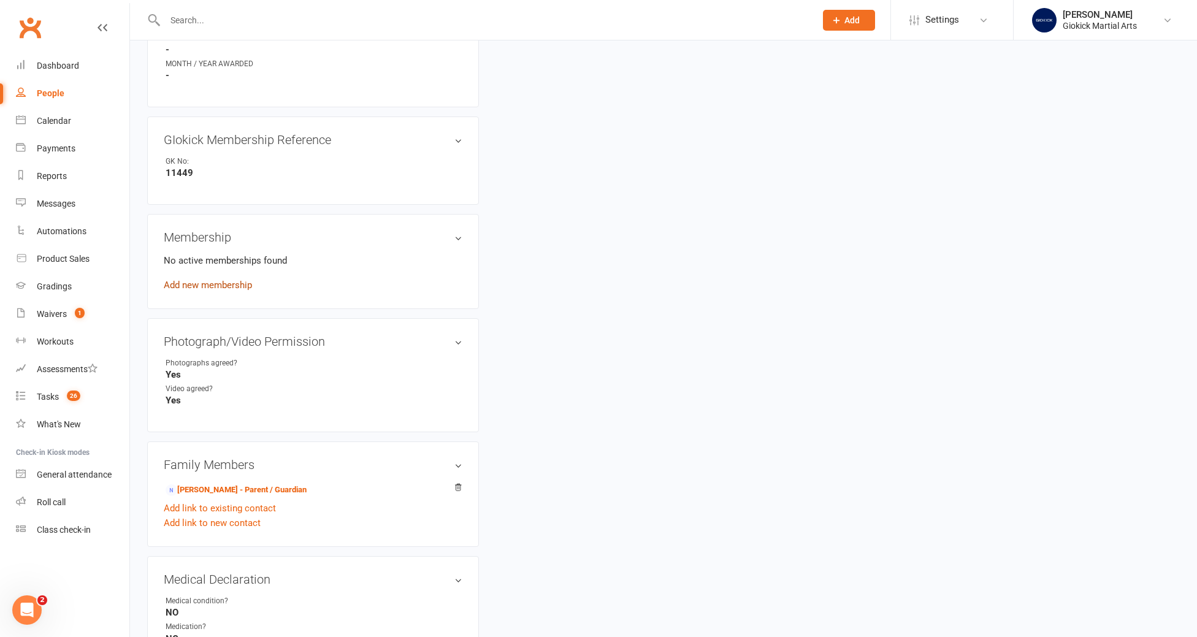
click at [189, 280] on link "Add new membership" at bounding box center [208, 285] width 88 height 11
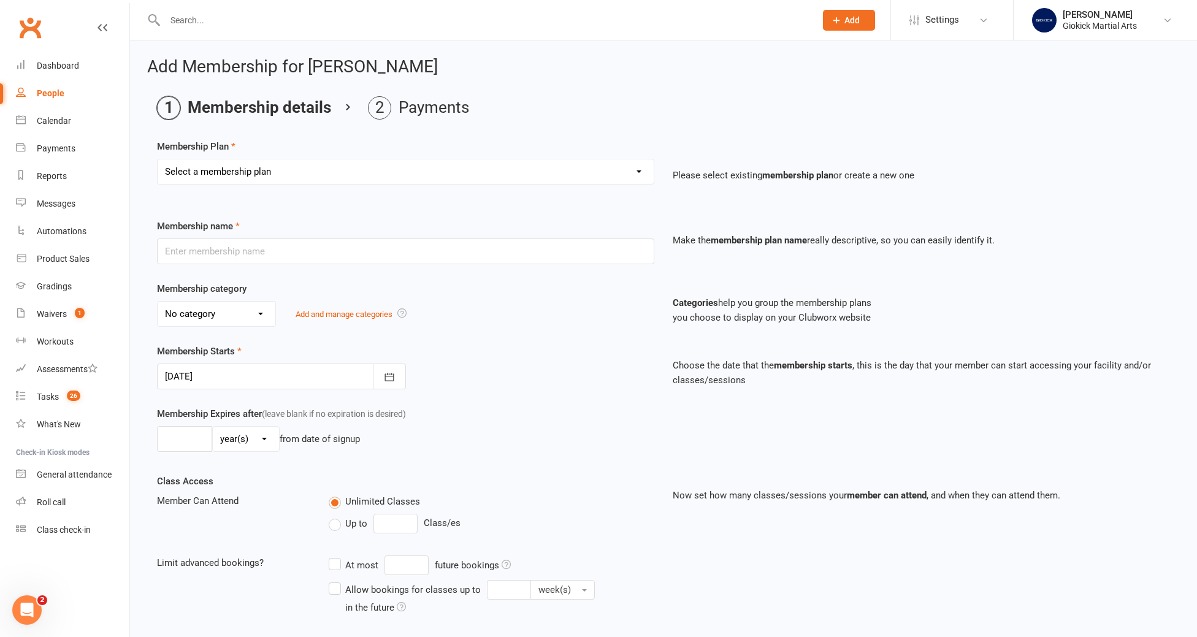
click at [265, 174] on select "Select a membership plan Create new Membership Plan GIOKICKERS - BRONZE / 1 x C…" at bounding box center [406, 171] width 496 height 25
select select "4"
click at [158, 159] on select "Select a membership plan Create new Membership Plan GIOKICKERS - BRONZE / 1 x C…" at bounding box center [406, 171] width 496 height 25
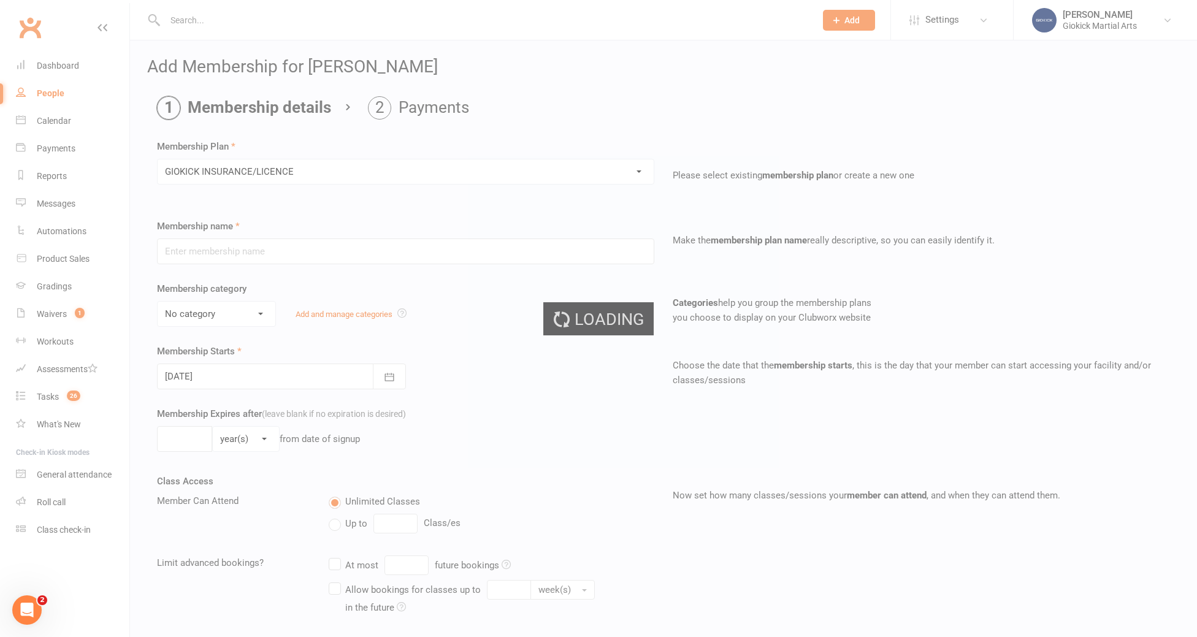
type input "GIOKICK INSURANCE/LICENCE"
select select "2"
type input "1"
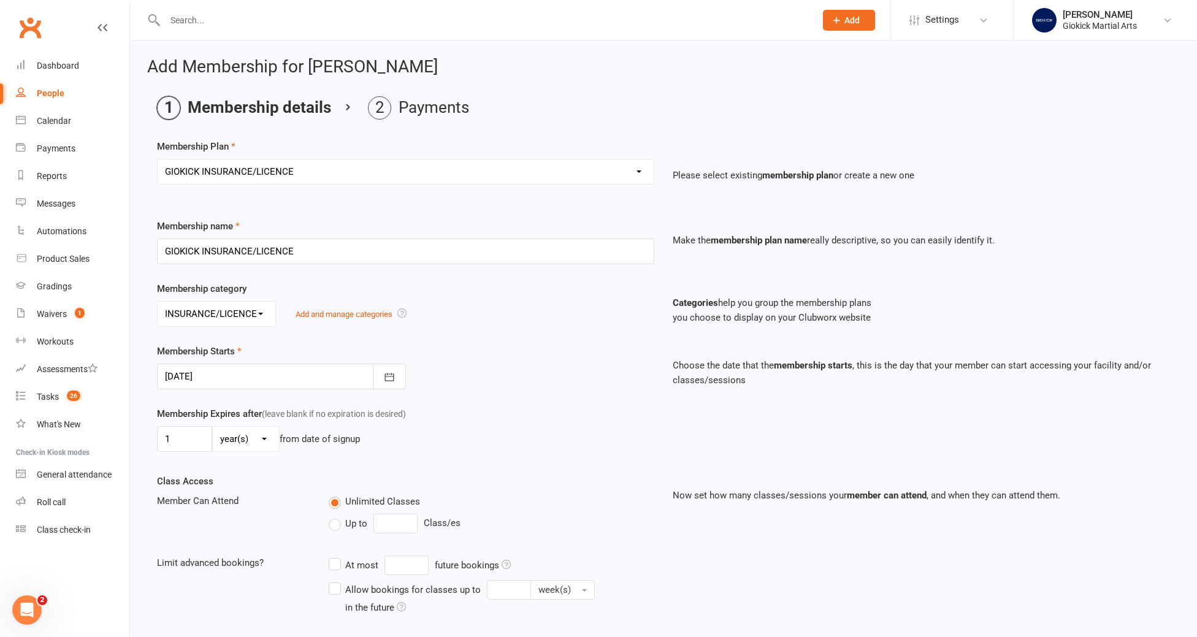
click at [227, 375] on div at bounding box center [281, 377] width 249 height 26
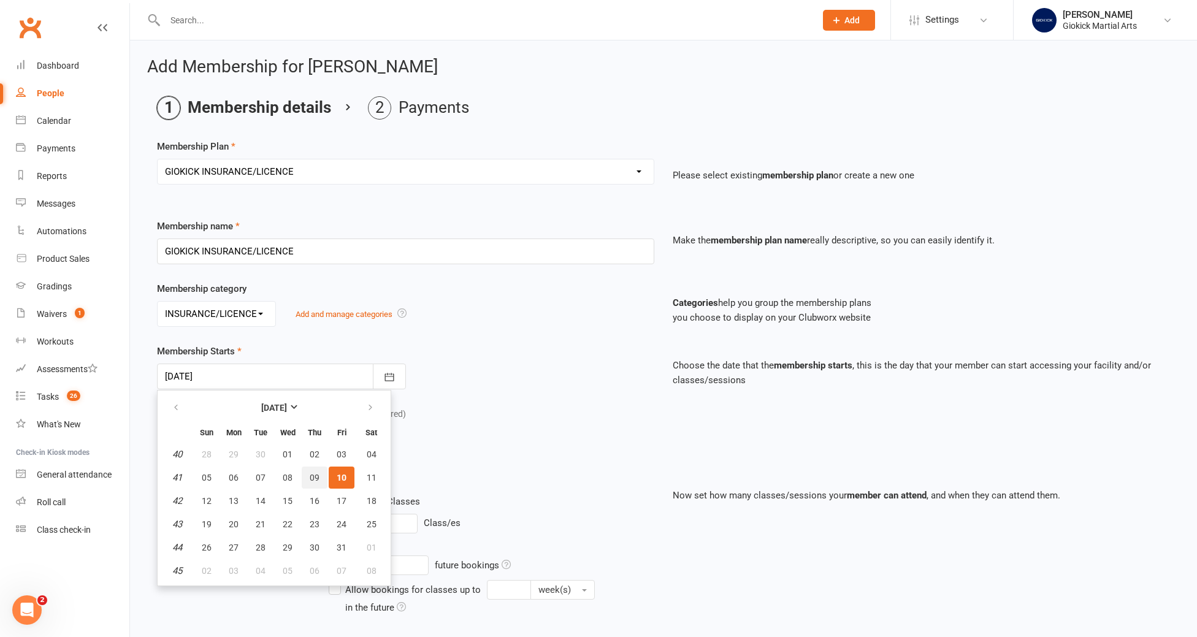
click at [317, 483] on button "09" at bounding box center [315, 478] width 26 height 22
type input "09 Oct 2025"
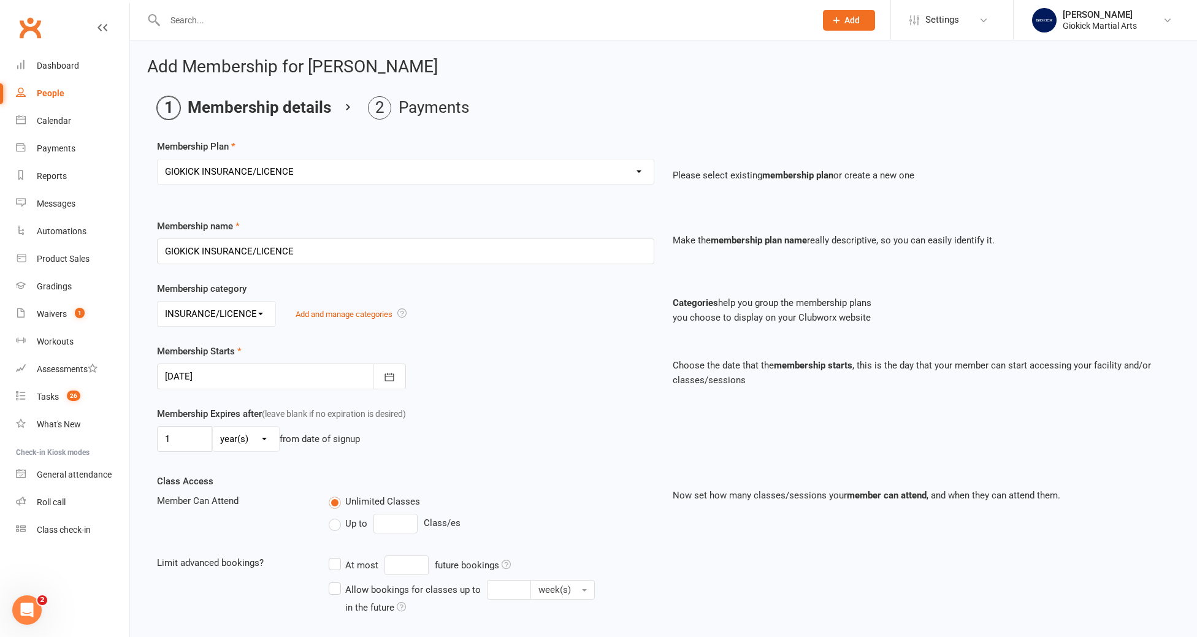
click at [336, 529] on label "Up to" at bounding box center [348, 523] width 39 height 15
click at [336, 516] on input "Up to" at bounding box center [333, 516] width 8 height 0
type input "0"
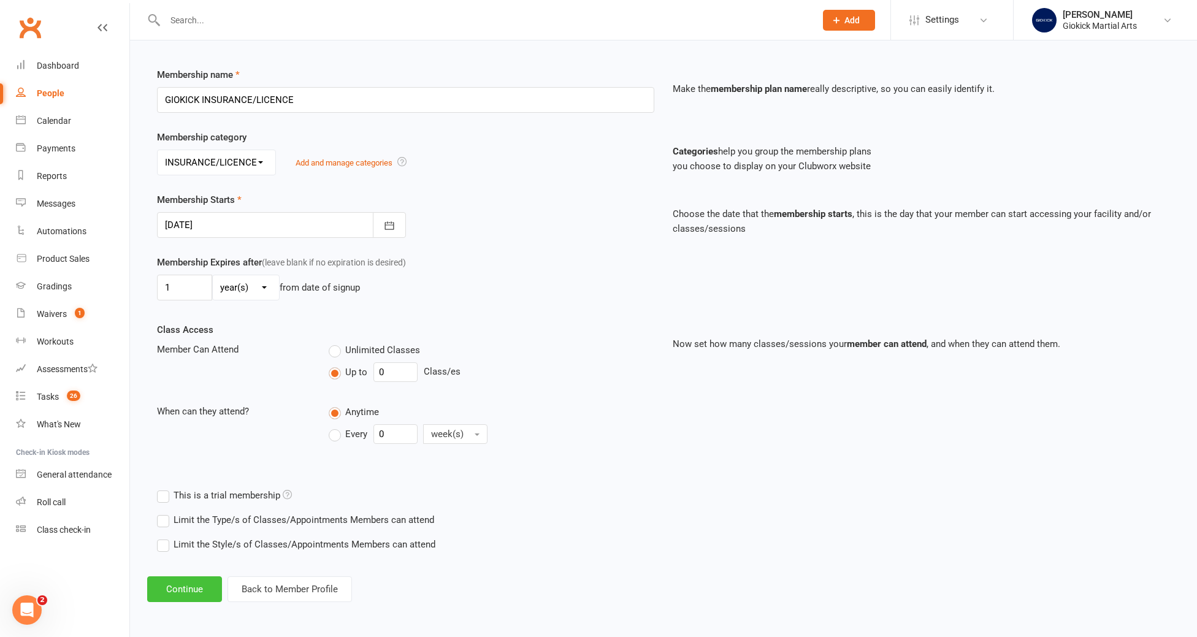
click at [166, 591] on button "Continue" at bounding box center [184, 589] width 75 height 26
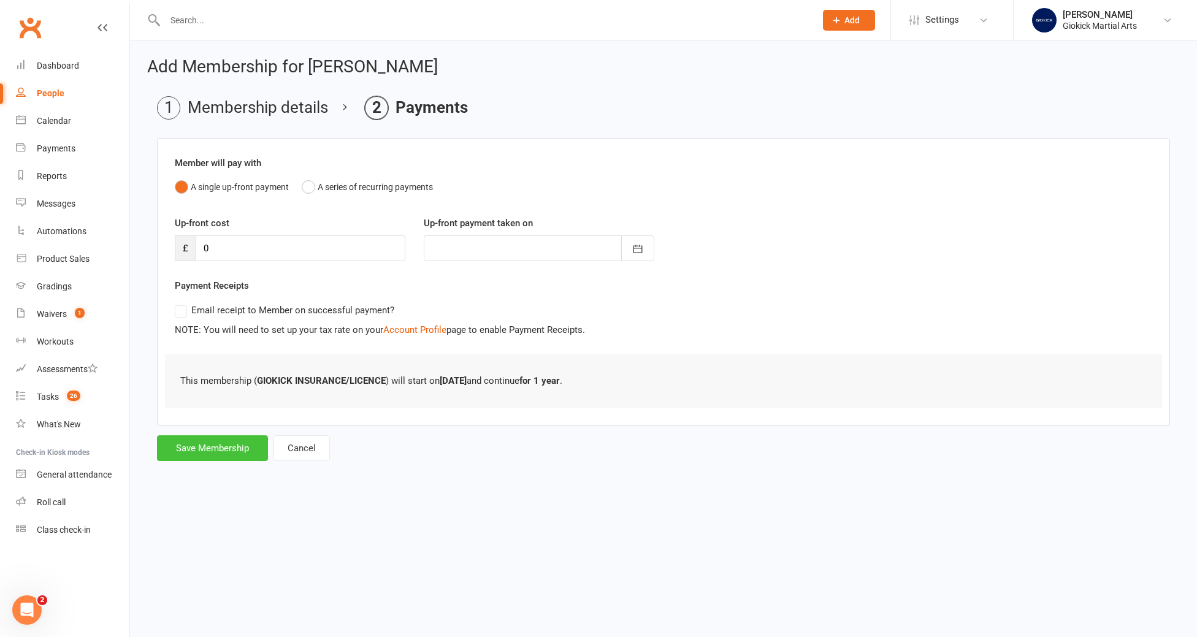
click at [205, 459] on button "Save Membership" at bounding box center [212, 448] width 111 height 26
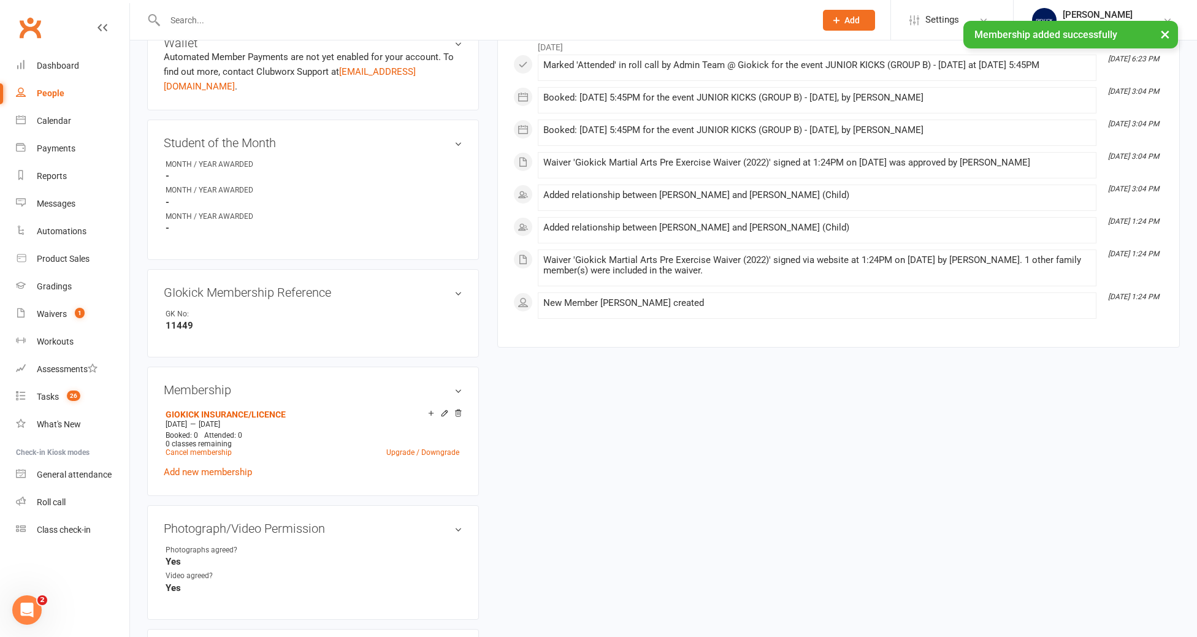
scroll to position [403, 0]
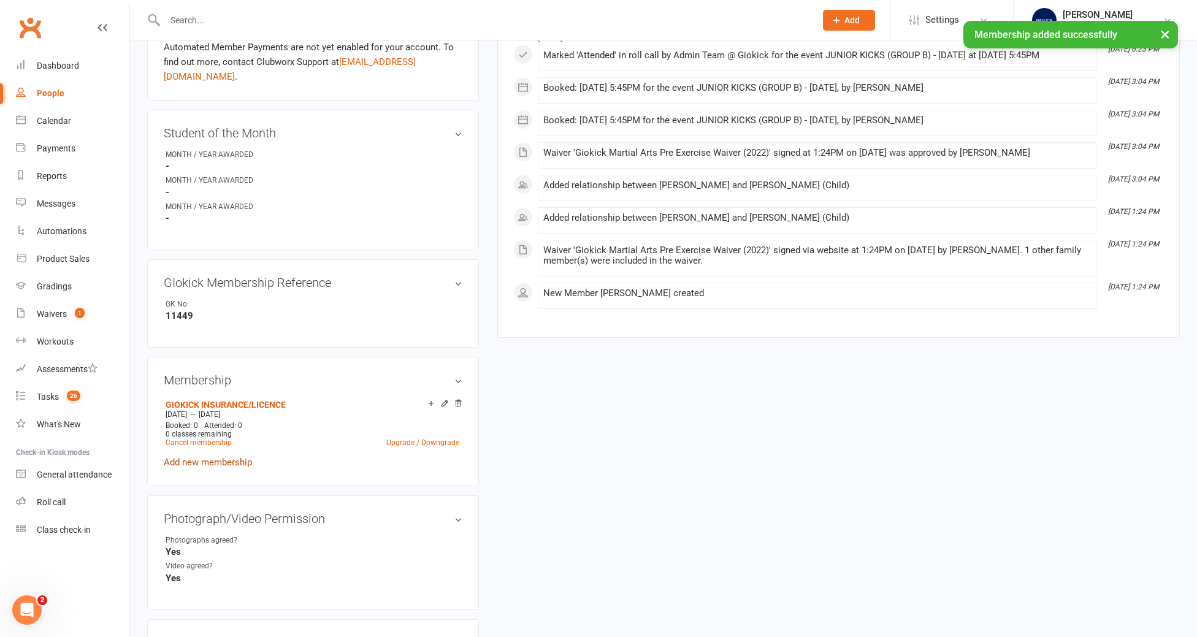
click at [223, 457] on link "Add new membership" at bounding box center [208, 462] width 88 height 11
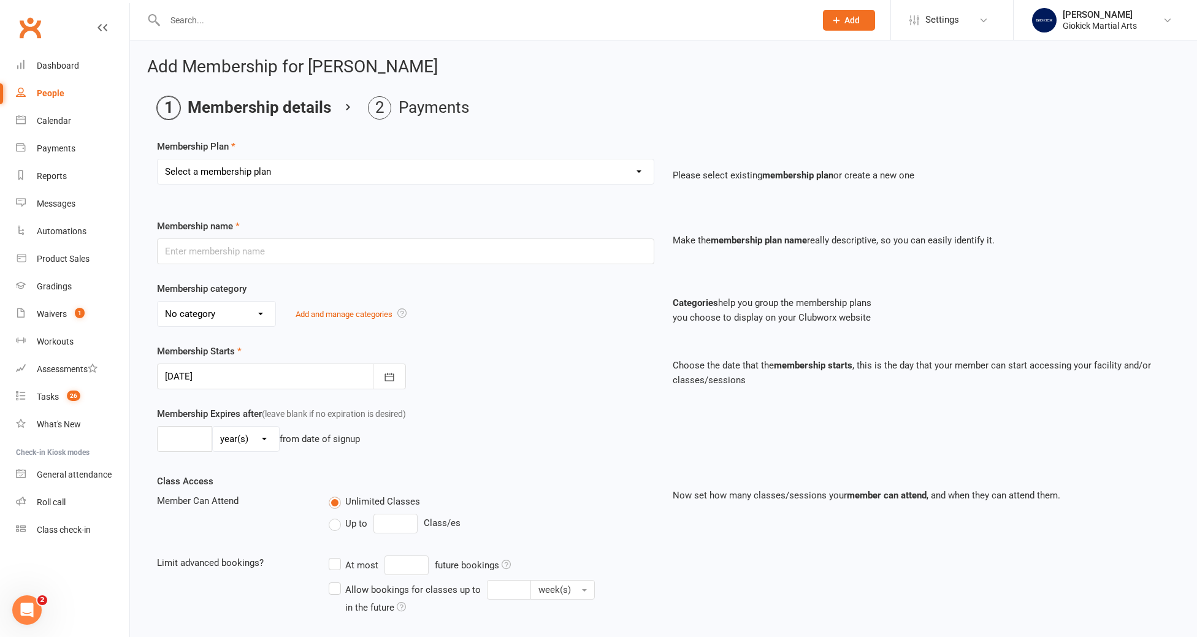
click at [245, 172] on select "Select a membership plan Create new Membership Plan GIOKICKERS - BRONZE / 1 x C…" at bounding box center [406, 171] width 496 height 25
select select "1"
click at [158, 159] on select "Select a membership plan Create new Membership Plan GIOKICKERS - BRONZE / 1 x C…" at bounding box center [406, 171] width 496 height 25
type input "GIOKICKERS - BRONZE / 1 x CLASS"
select select "1"
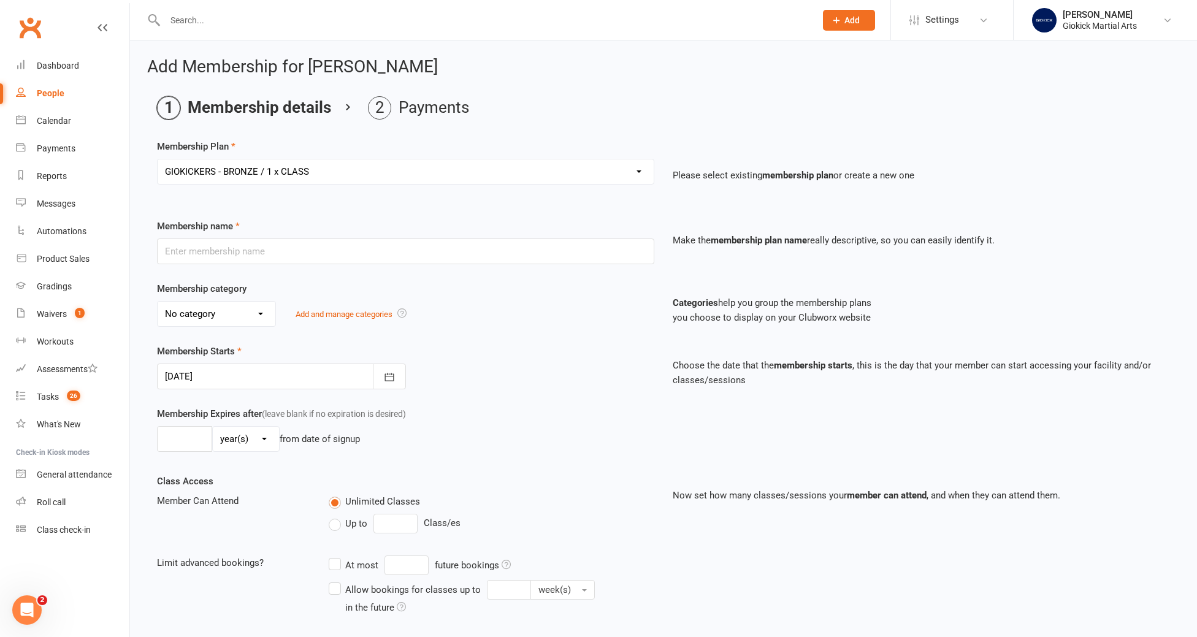
type input "1"
type input "52"
click at [230, 380] on div at bounding box center [281, 377] width 249 height 26
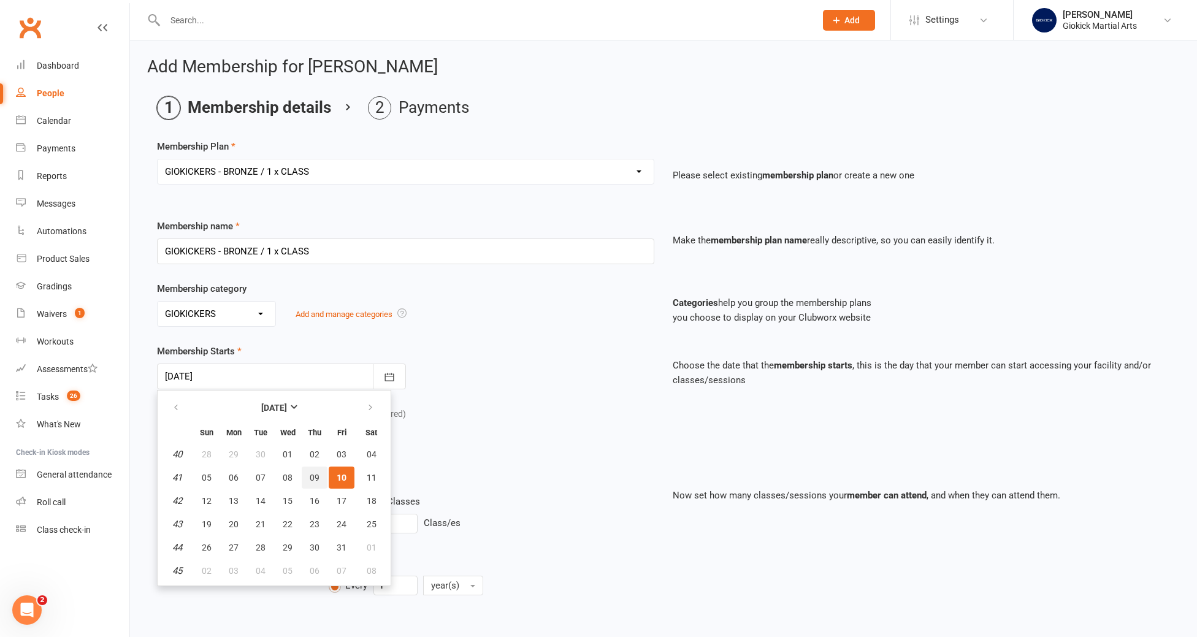
click at [318, 477] on span "09" at bounding box center [315, 478] width 10 height 10
type input "09 Oct 2025"
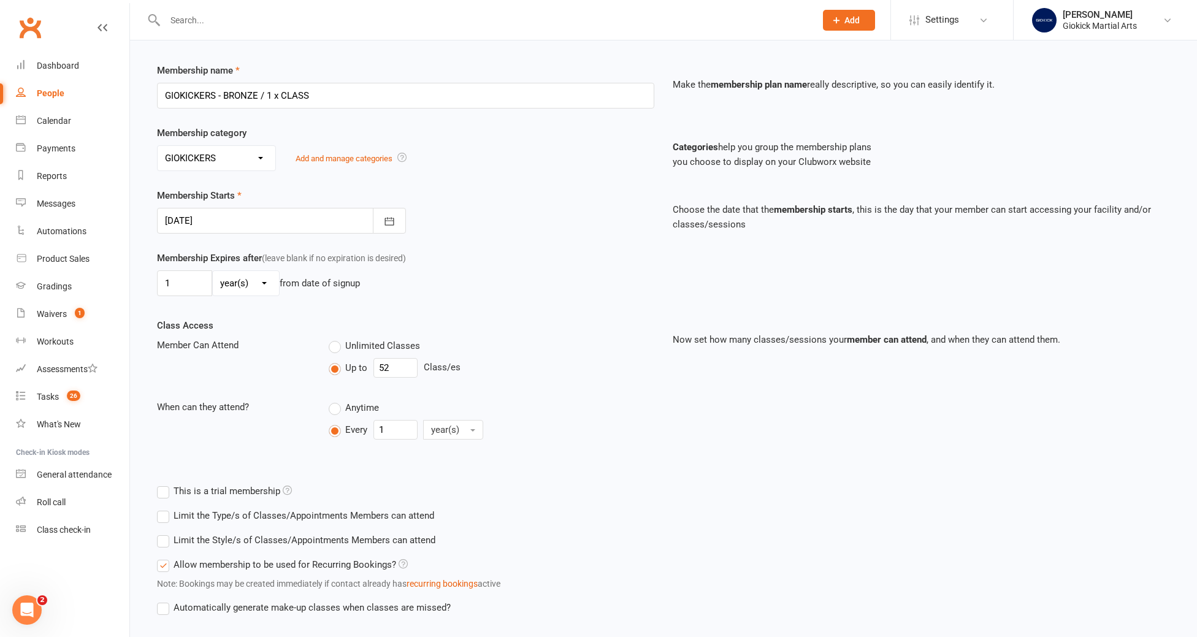
scroll to position [208, 0]
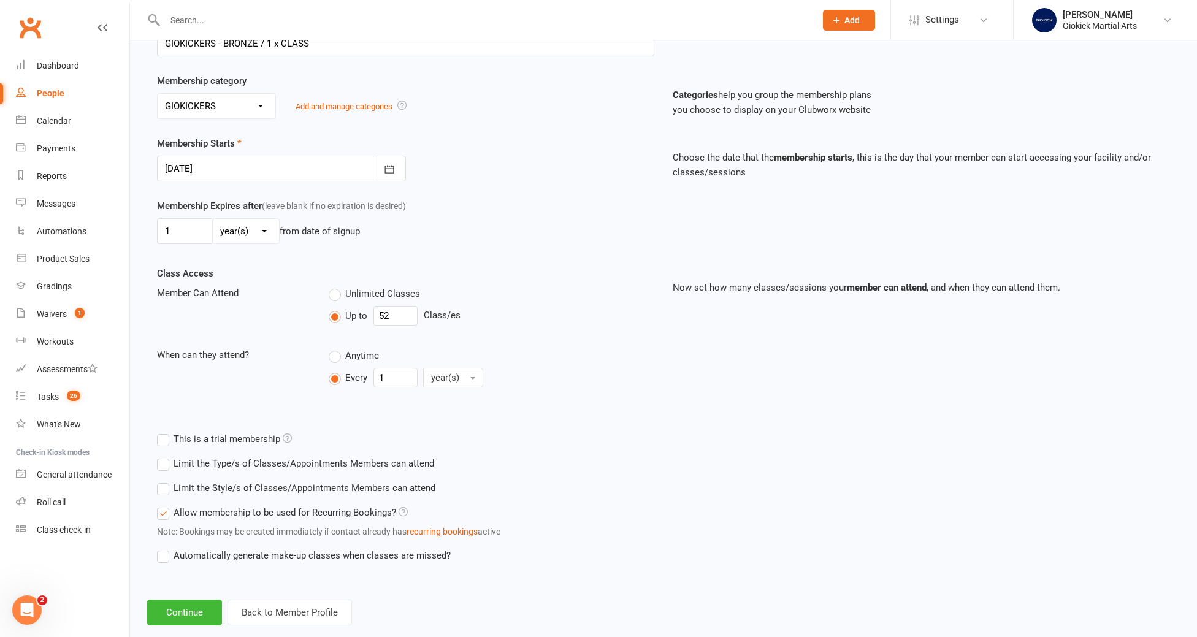
click at [241, 462] on label "Limit the Type/s of Classes/Appointments Members can attend" at bounding box center [295, 463] width 277 height 15
click at [165, 456] on input "Limit the Type/s of Classes/Appointments Members can attend" at bounding box center [161, 456] width 8 height 0
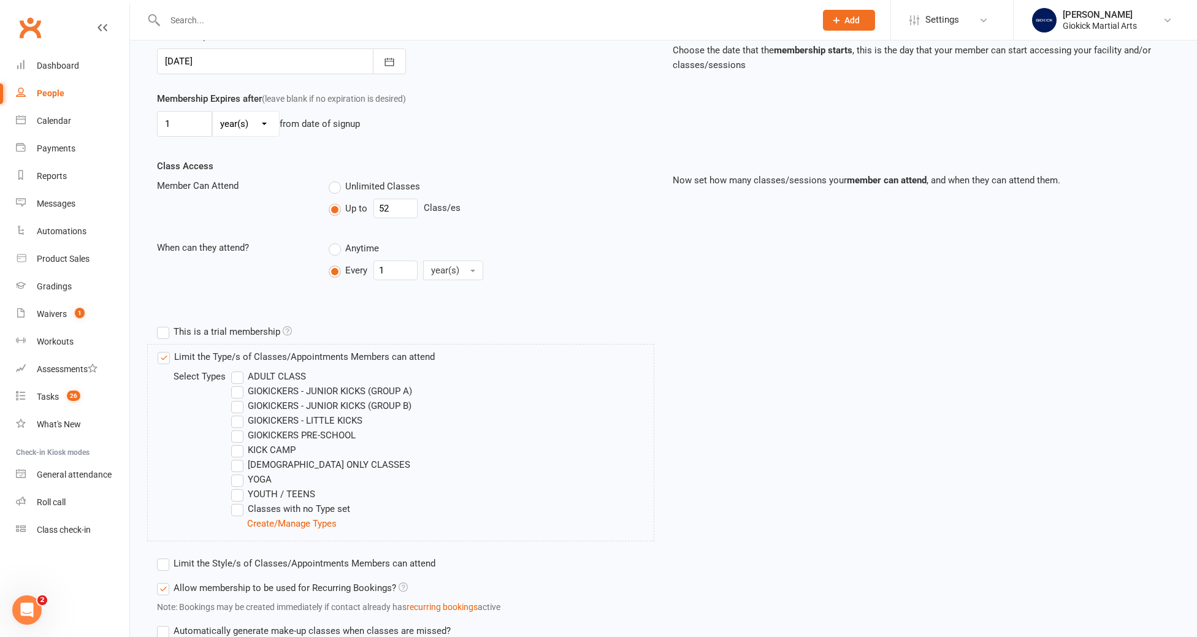
scroll to position [352, 0]
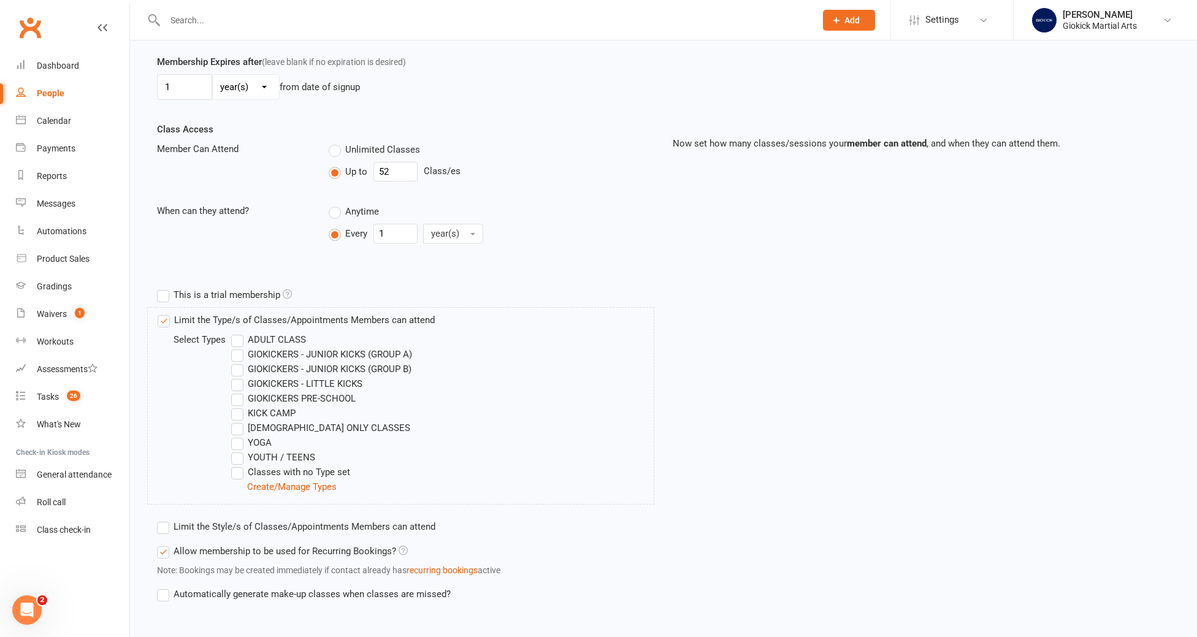
click at [236, 364] on label "GIOKICKERS - JUNIOR KICKS (GROUP B)" at bounding box center [321, 369] width 180 height 15
click at [236, 362] on input "GIOKICKERS - JUNIOR KICKS (GROUP B)" at bounding box center [235, 362] width 8 height 0
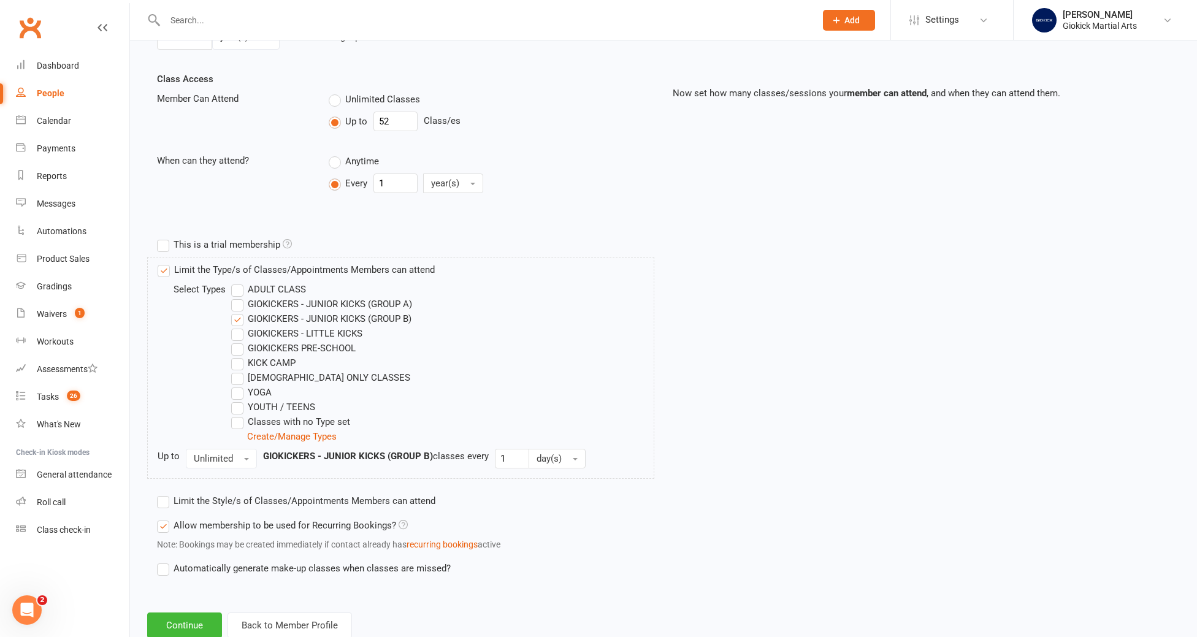
scroll to position [438, 0]
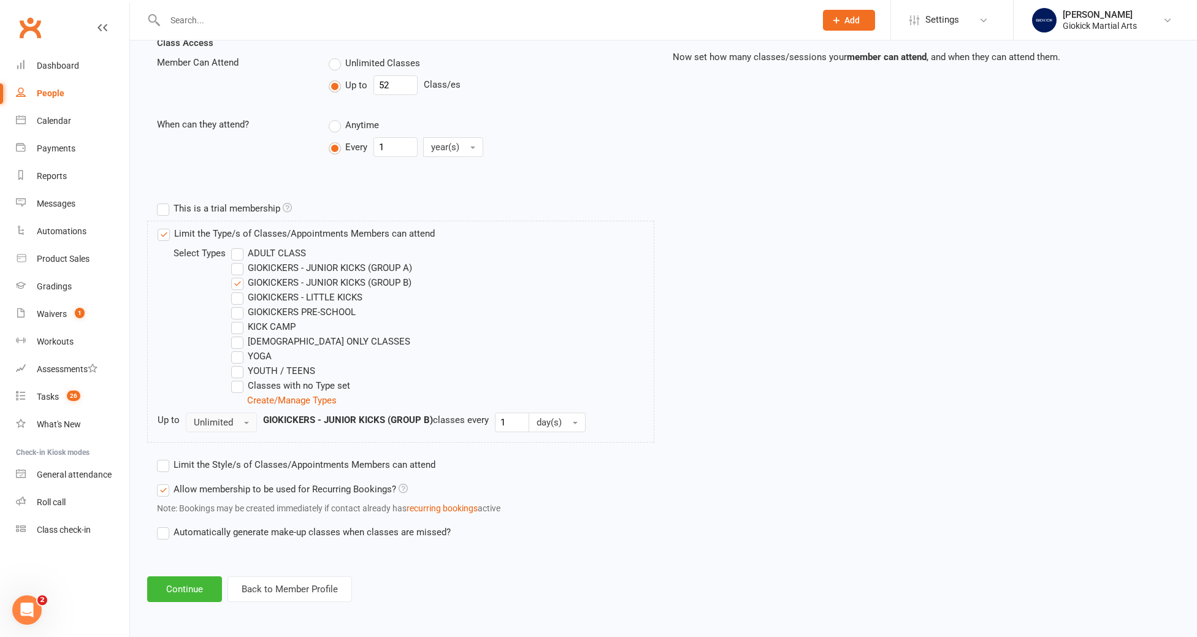
click at [207, 423] on span "Unlimited" at bounding box center [213, 422] width 39 height 11
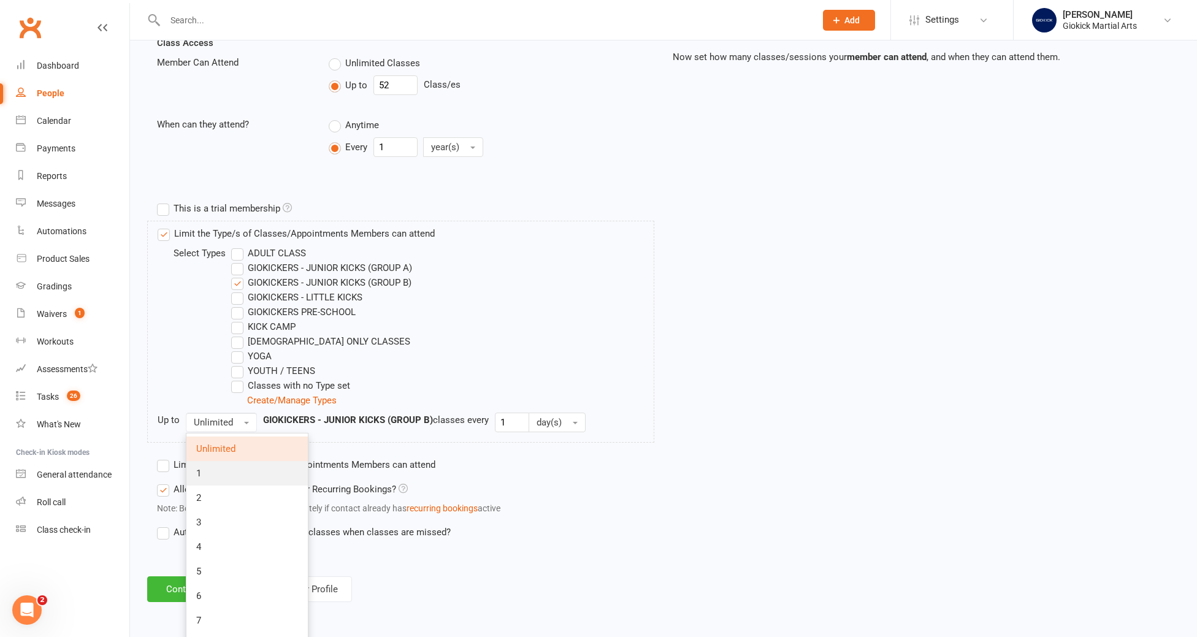
click at [207, 465] on link "1" at bounding box center [246, 473] width 121 height 25
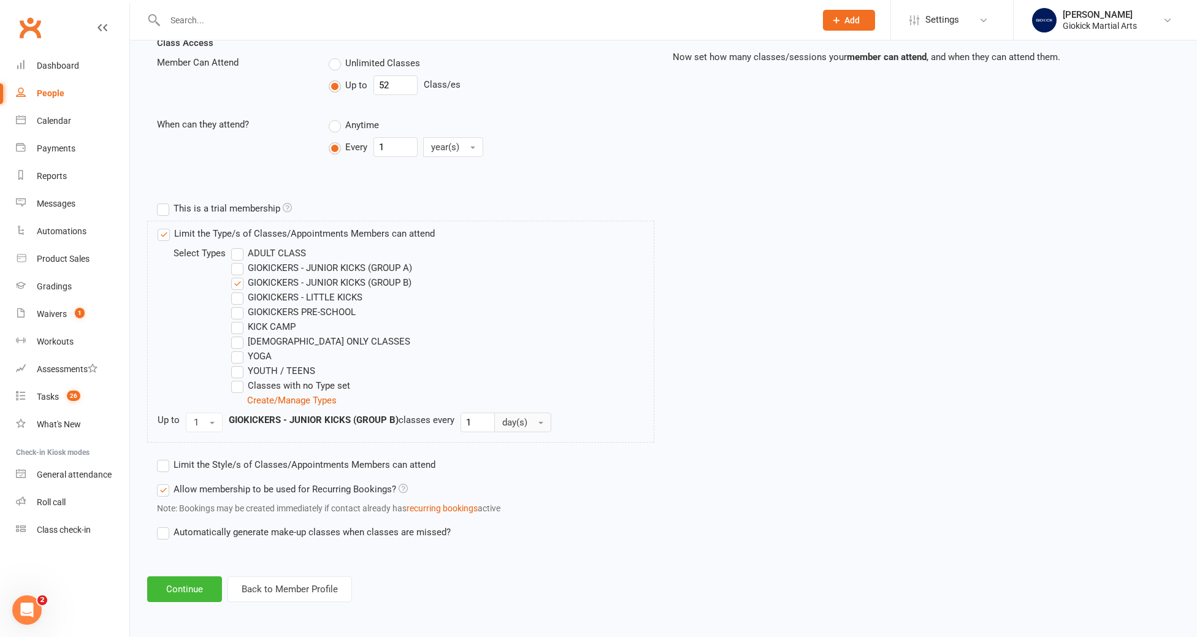
click at [512, 426] on span "day(s)" at bounding box center [514, 422] width 25 height 11
click at [519, 462] on link "week(s)" at bounding box center [555, 473] width 121 height 25
click at [369, 461] on label "Limit the Style/s of Classes/Appointments Members can attend" at bounding box center [296, 464] width 278 height 15
click at [165, 457] on input "Limit the Style/s of Classes/Appointments Members can attend" at bounding box center [161, 457] width 8 height 0
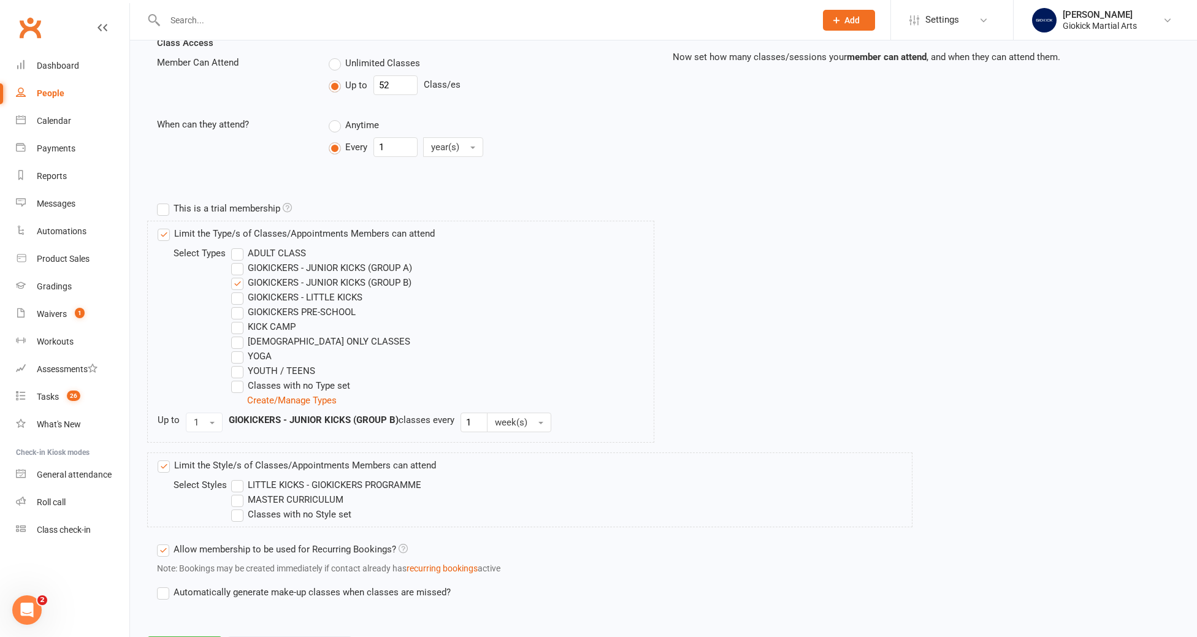
click at [394, 484] on label "LITTLE KICKS - GIOKICKERS PROGRAMME" at bounding box center [326, 485] width 190 height 15
click at [239, 478] on input "LITTLE KICKS - GIOKICKERS PROGRAMME" at bounding box center [235, 478] width 8 height 0
click at [394, 484] on label "LITTLE KICKS - GIOKICKERS PROGRAMME" at bounding box center [326, 485] width 190 height 15
click at [239, 478] on input "LITTLE KICKS - GIOKICKERS PROGRAMME" at bounding box center [235, 478] width 8 height 0
click at [316, 496] on label "MASTER CURRICULUM" at bounding box center [287, 499] width 112 height 15
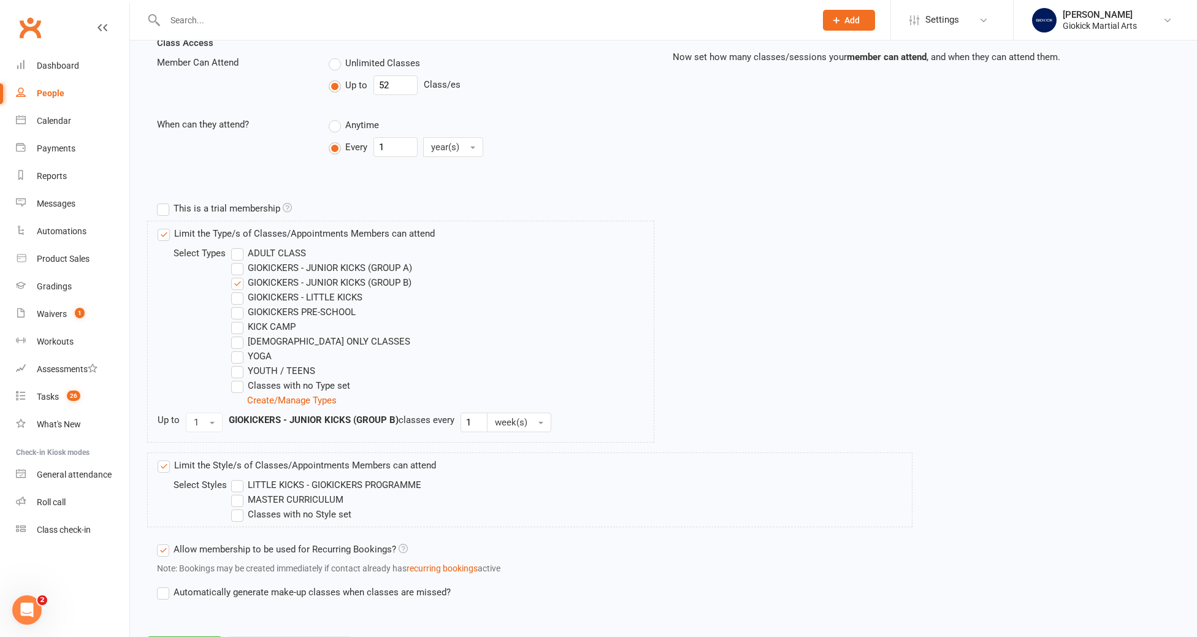
click at [239, 492] on input "MASTER CURRICULUM" at bounding box center [235, 492] width 8 height 0
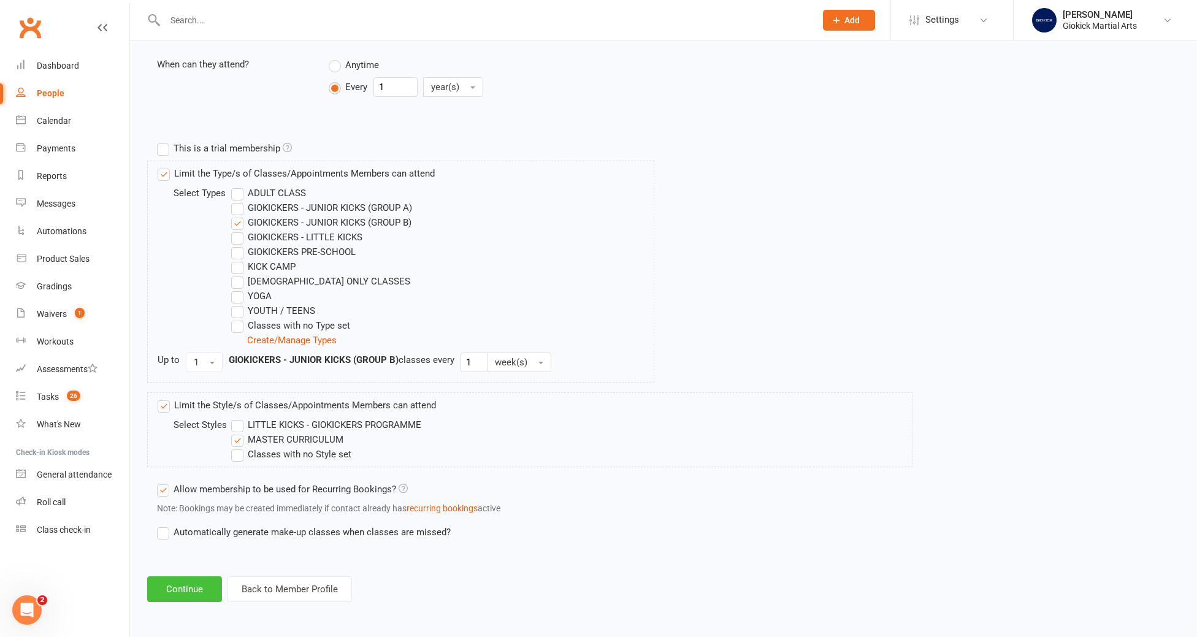
click at [184, 596] on button "Continue" at bounding box center [184, 589] width 75 height 26
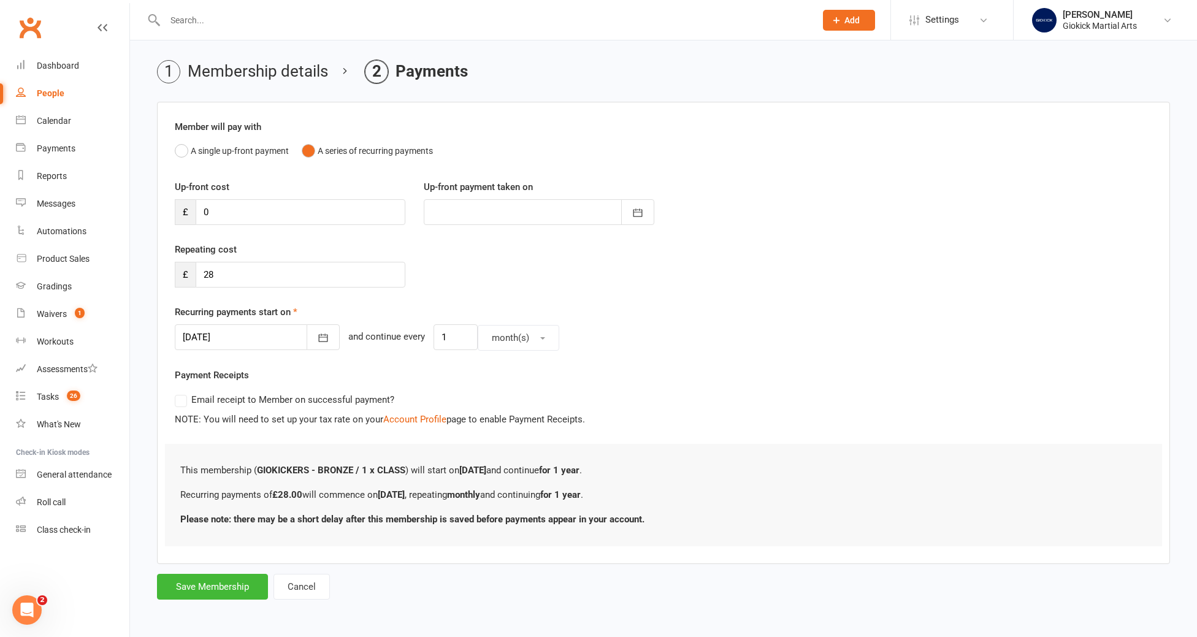
scroll to position [0, 0]
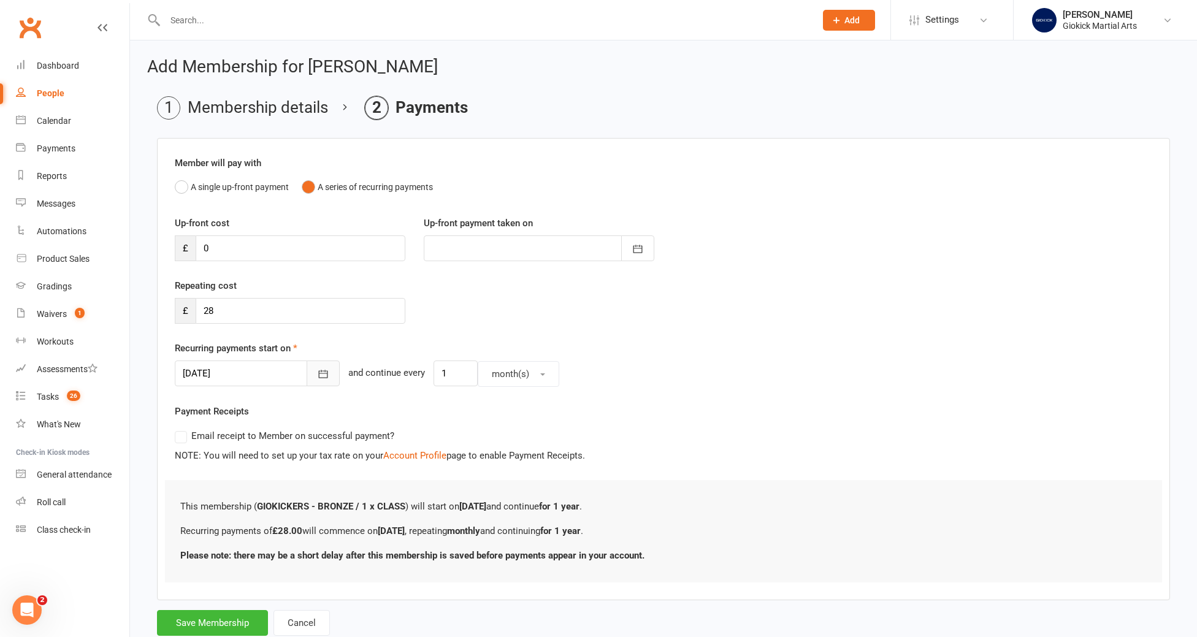
click at [309, 374] on button "button" at bounding box center [323, 374] width 33 height 26
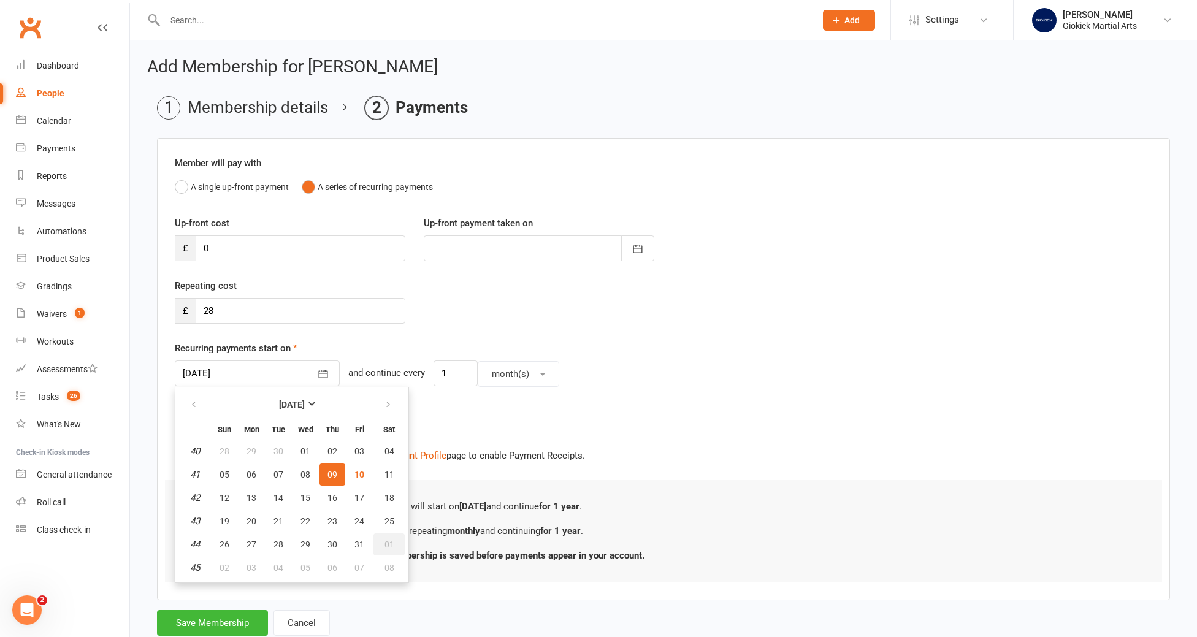
click at [392, 548] on span "01" at bounding box center [390, 545] width 10 height 10
type input "01 Nov 2025"
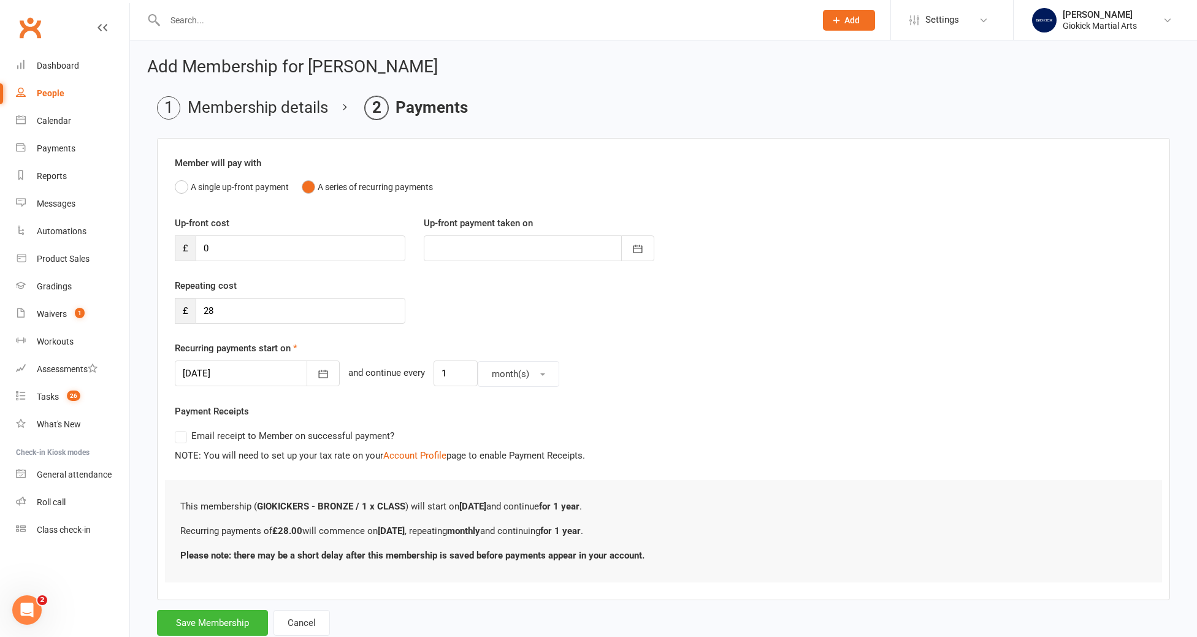
scroll to position [36, 0]
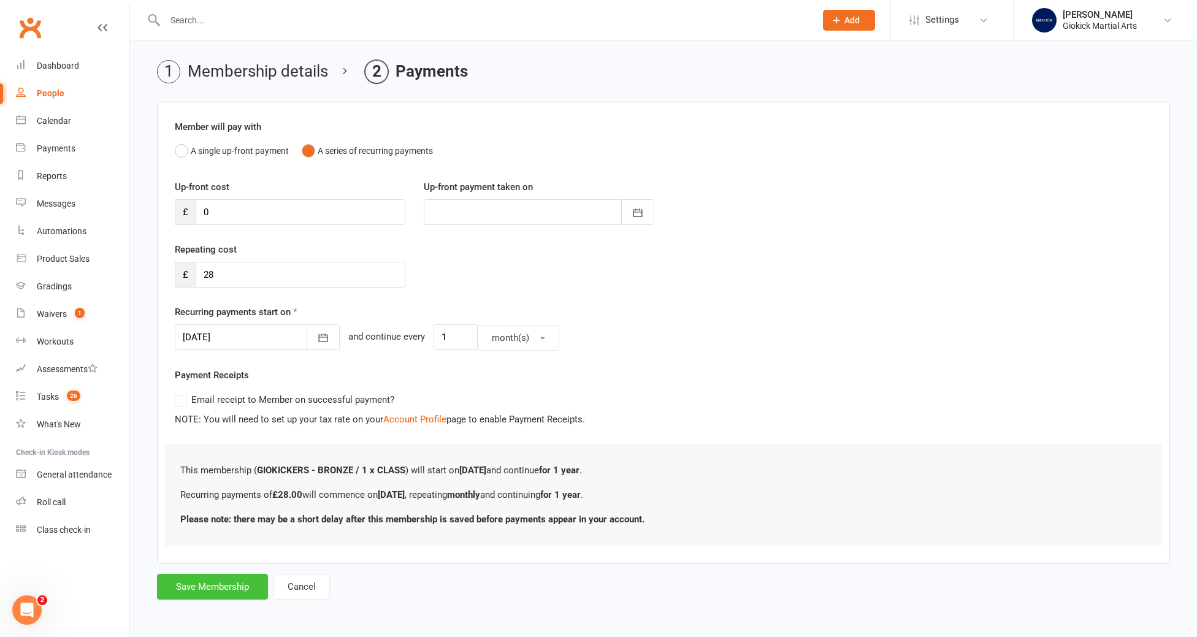
click at [211, 593] on button "Save Membership" at bounding box center [212, 587] width 111 height 26
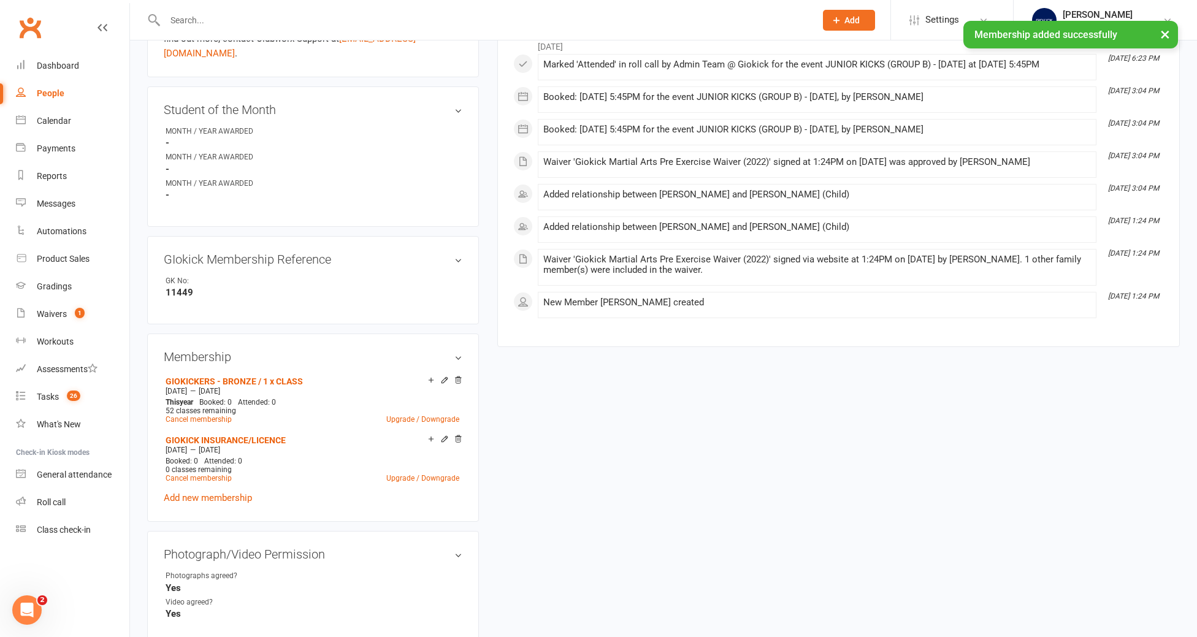
scroll to position [475, 0]
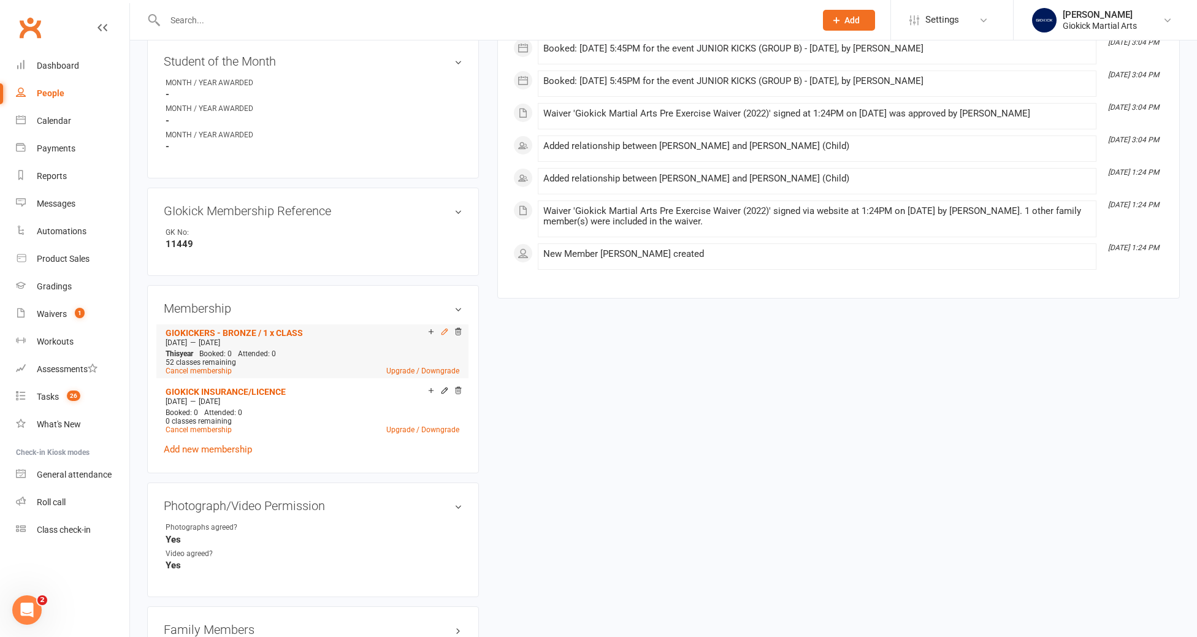
click at [446, 327] on icon at bounding box center [444, 331] width 9 height 9
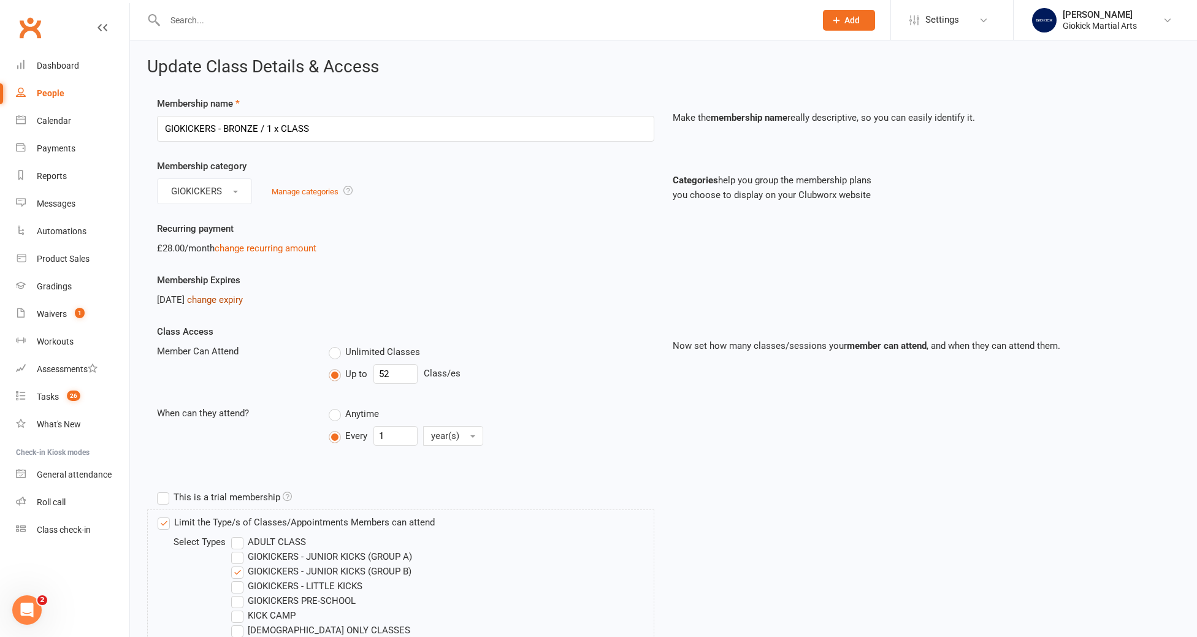
click at [240, 301] on link "change expiry" at bounding box center [215, 299] width 56 height 11
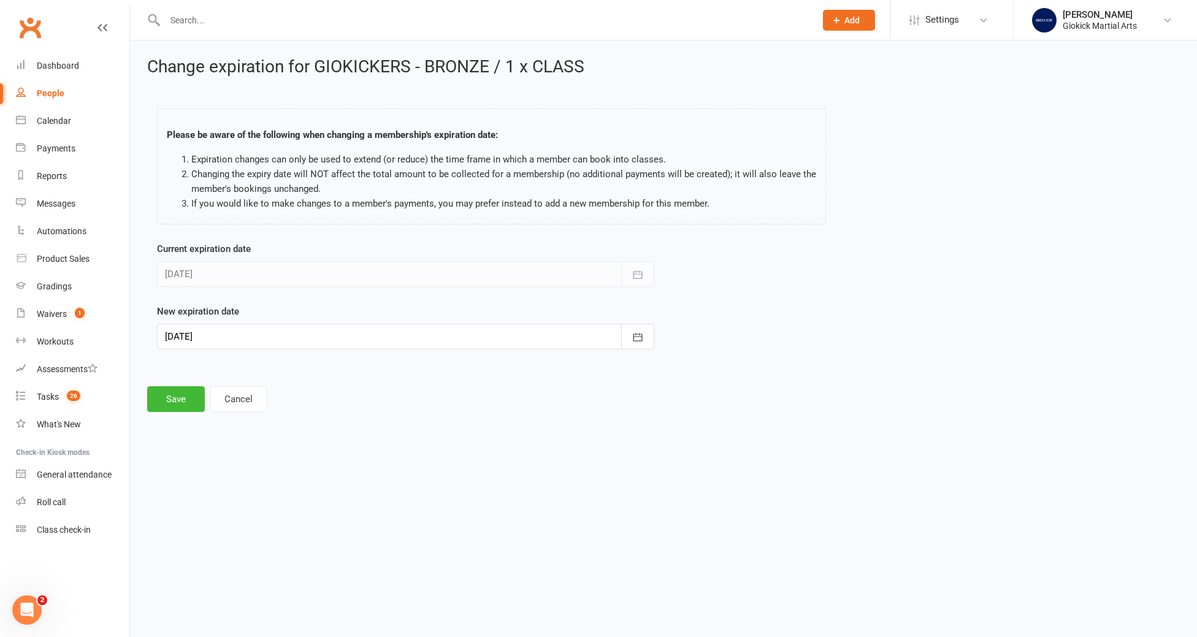
click at [240, 342] on div at bounding box center [405, 337] width 497 height 26
click at [288, 417] on span "30" at bounding box center [288, 415] width 10 height 10
type input "30 Sep 2026"
click at [181, 402] on button "Save" at bounding box center [176, 399] width 58 height 26
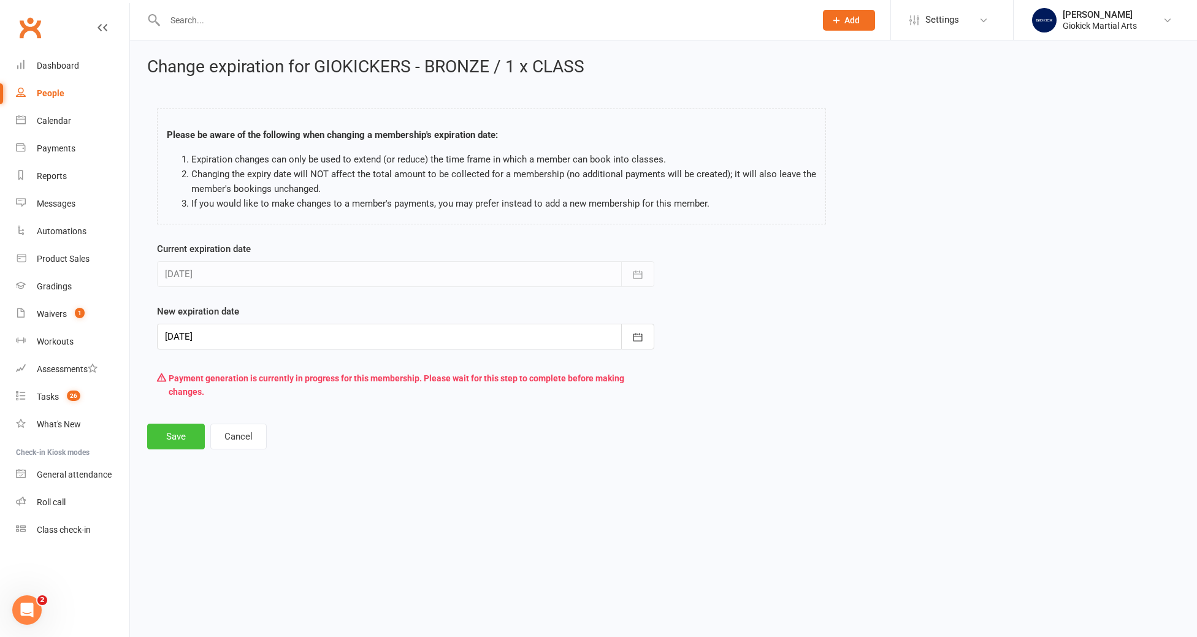
click at [170, 432] on button "Save" at bounding box center [176, 437] width 58 height 26
click at [171, 434] on button "Save" at bounding box center [176, 437] width 58 height 26
click at [171, 433] on button "Save" at bounding box center [176, 437] width 58 height 26
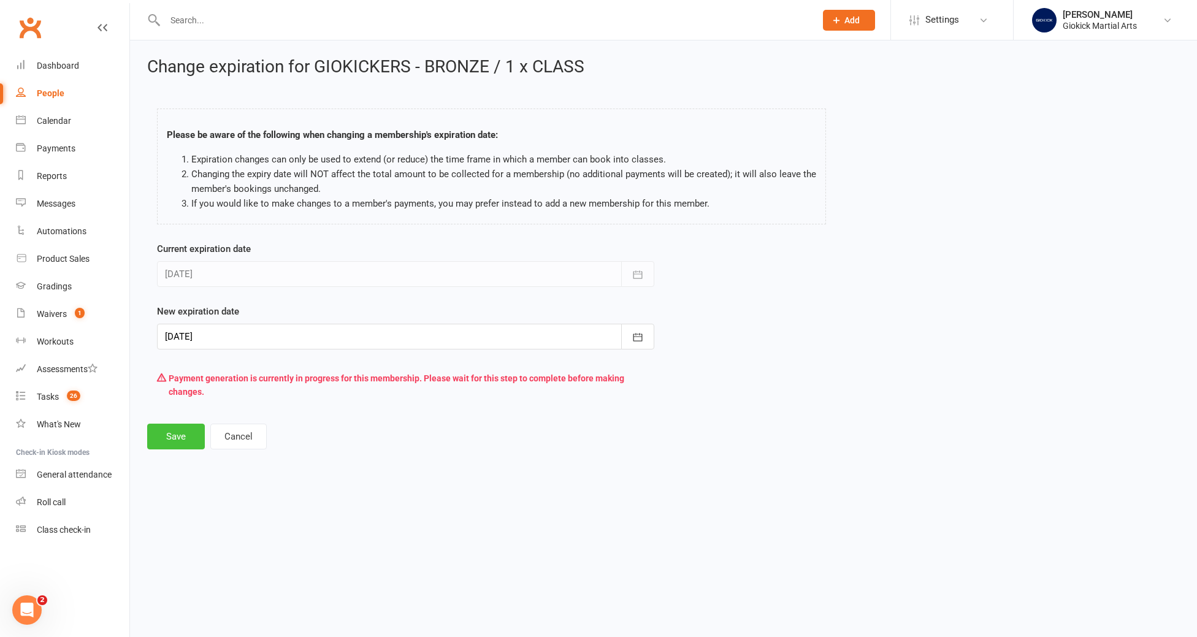
click at [171, 433] on button "Save" at bounding box center [176, 437] width 58 height 26
click at [171, 432] on button "Save" at bounding box center [176, 437] width 58 height 26
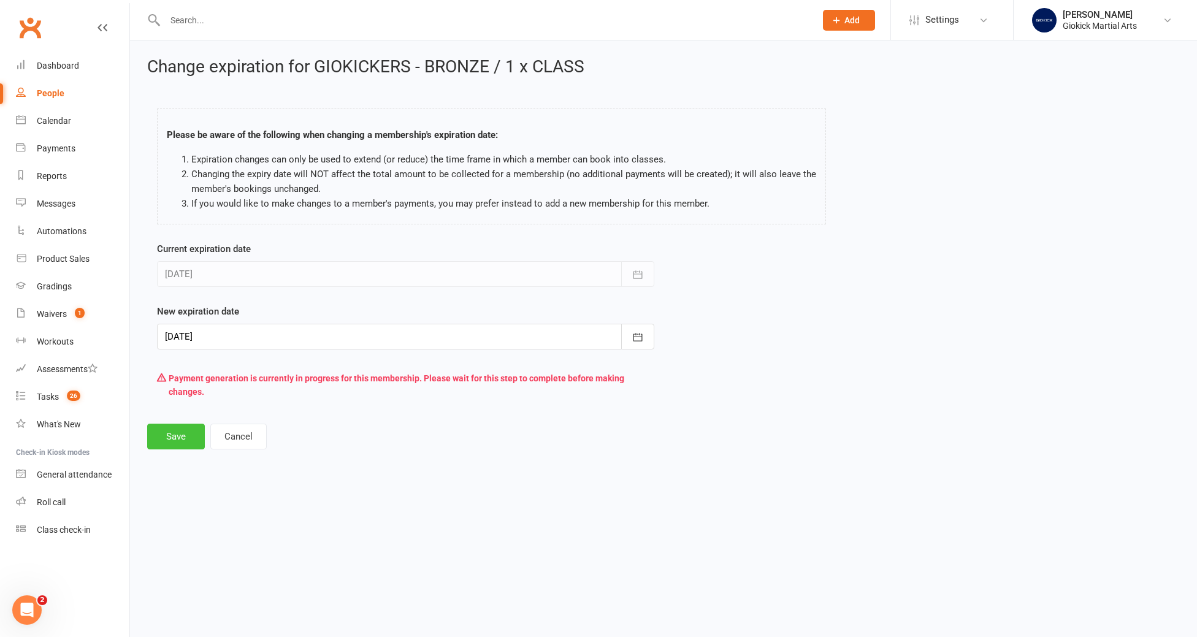
click at [174, 431] on button "Save" at bounding box center [176, 437] width 58 height 26
click at [174, 432] on button "Save" at bounding box center [176, 437] width 58 height 26
click at [174, 434] on button "Save" at bounding box center [176, 437] width 58 height 26
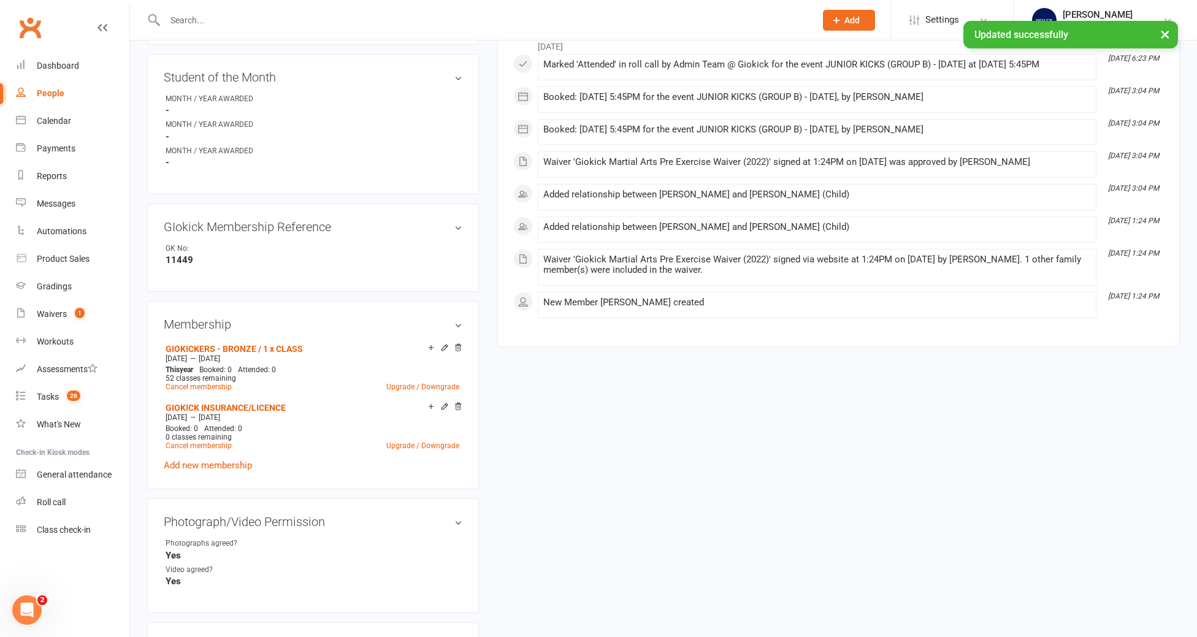
scroll to position [468, 0]
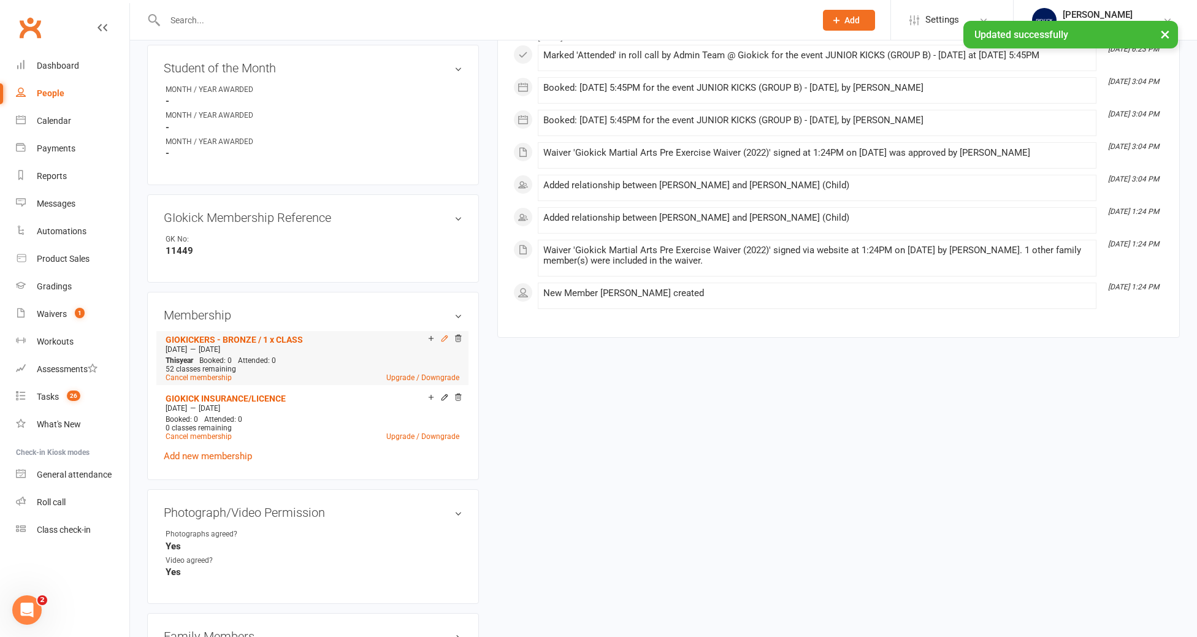
click at [443, 335] on icon at bounding box center [445, 338] width 6 height 6
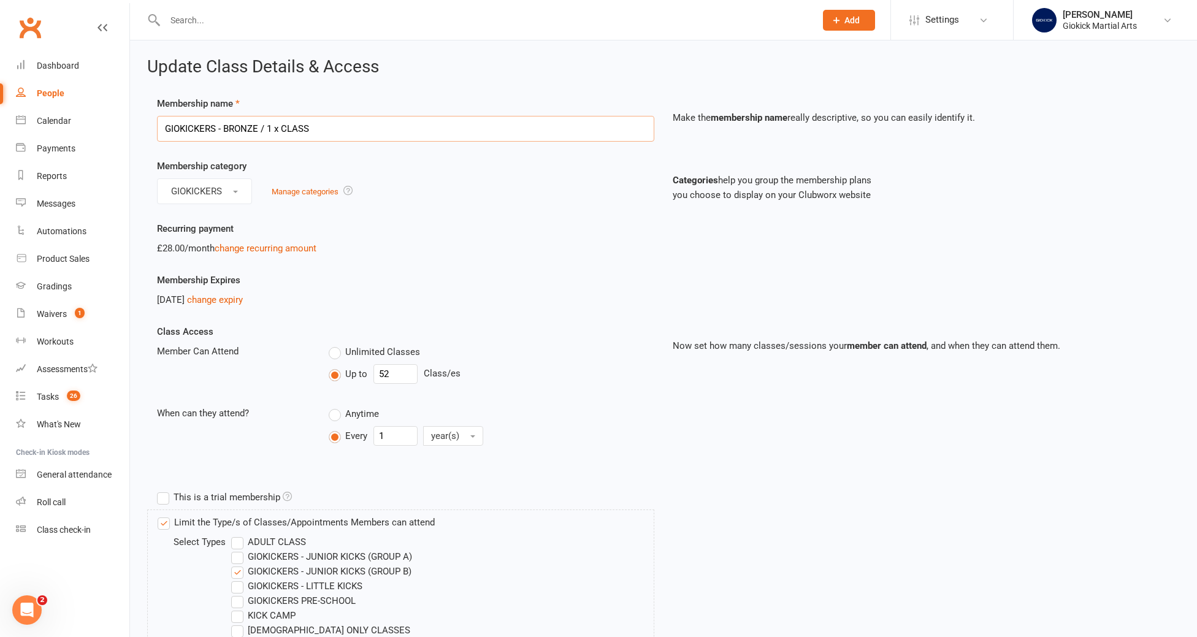
click at [326, 129] on input "GIOKICKERS - BRONZE / 1 x CLASS" at bounding box center [405, 129] width 497 height 26
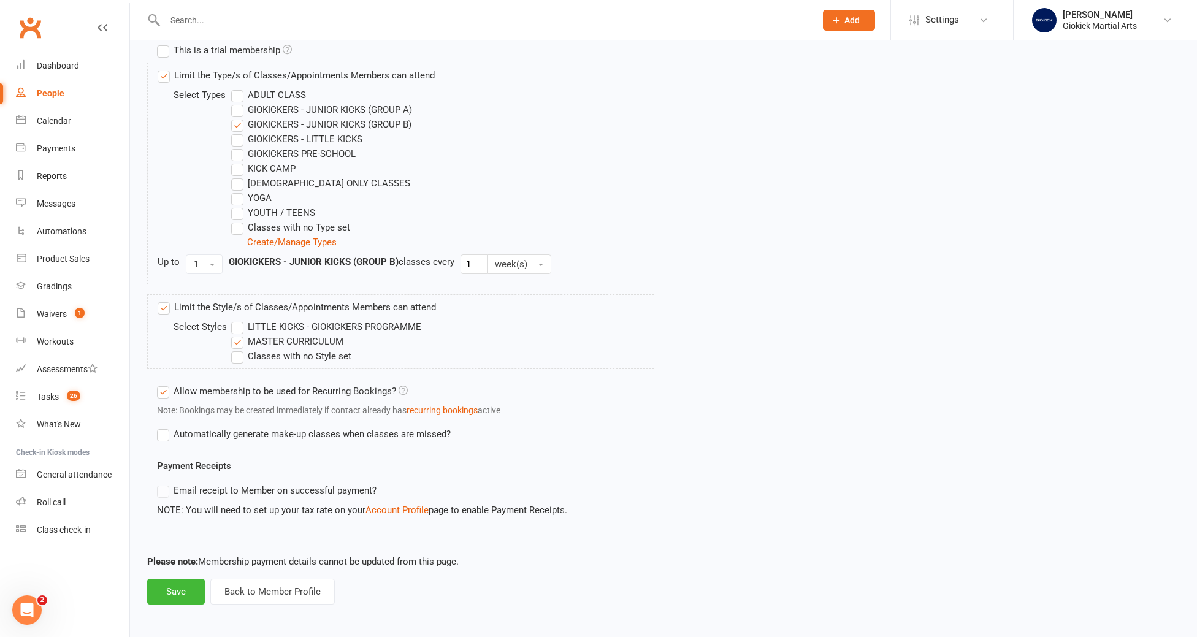
scroll to position [450, 0]
type input "GIOKICKERS - BRONZE / 1 x CLASS ([DATE] - [DATE])"
click at [167, 586] on button "Save" at bounding box center [176, 589] width 58 height 26
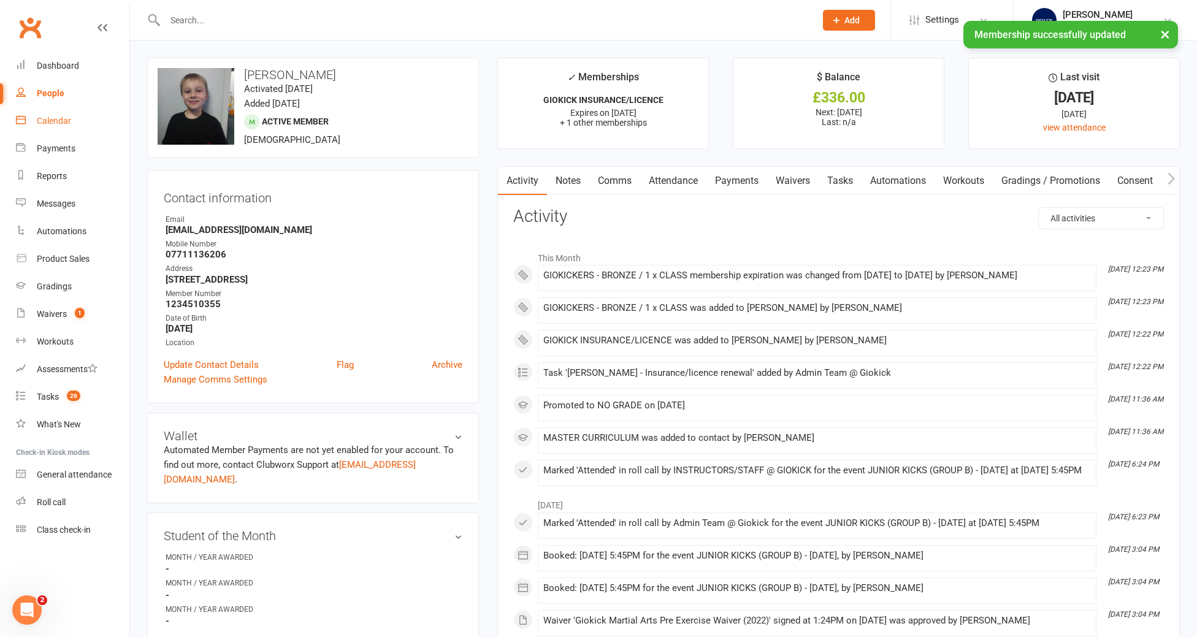
click at [59, 120] on div "Calendar" at bounding box center [54, 121] width 34 height 10
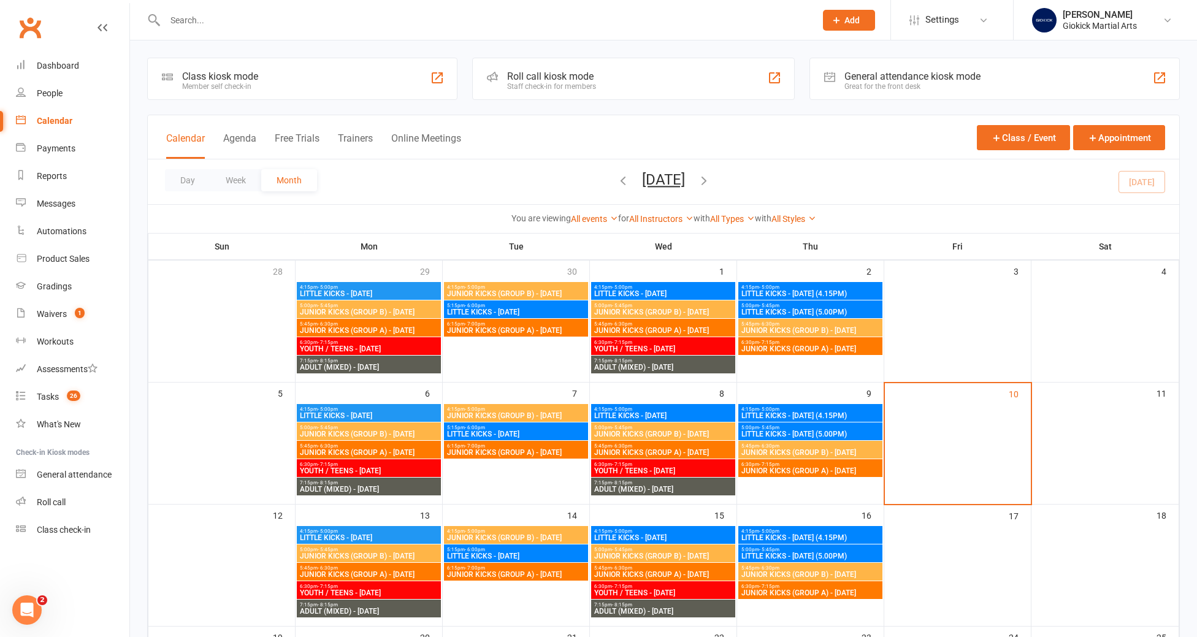
click at [811, 451] on span "JUNIOR KICKS (GROUP B) - [DATE]" at bounding box center [810, 452] width 139 height 7
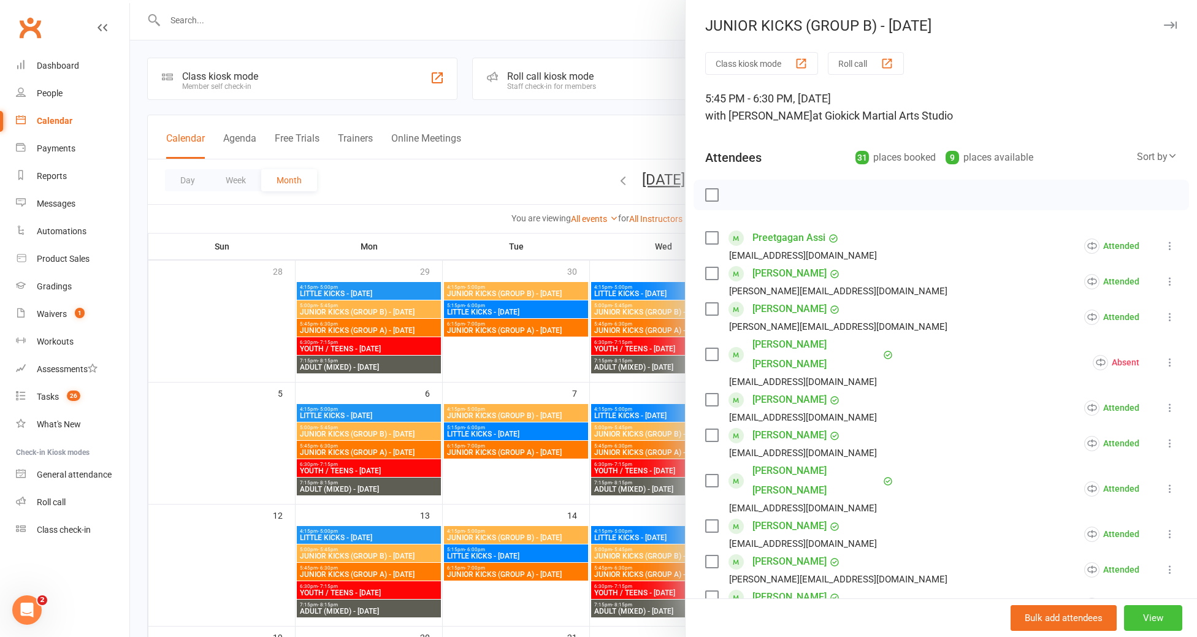
click at [1158, 627] on button "View" at bounding box center [1153, 618] width 58 height 26
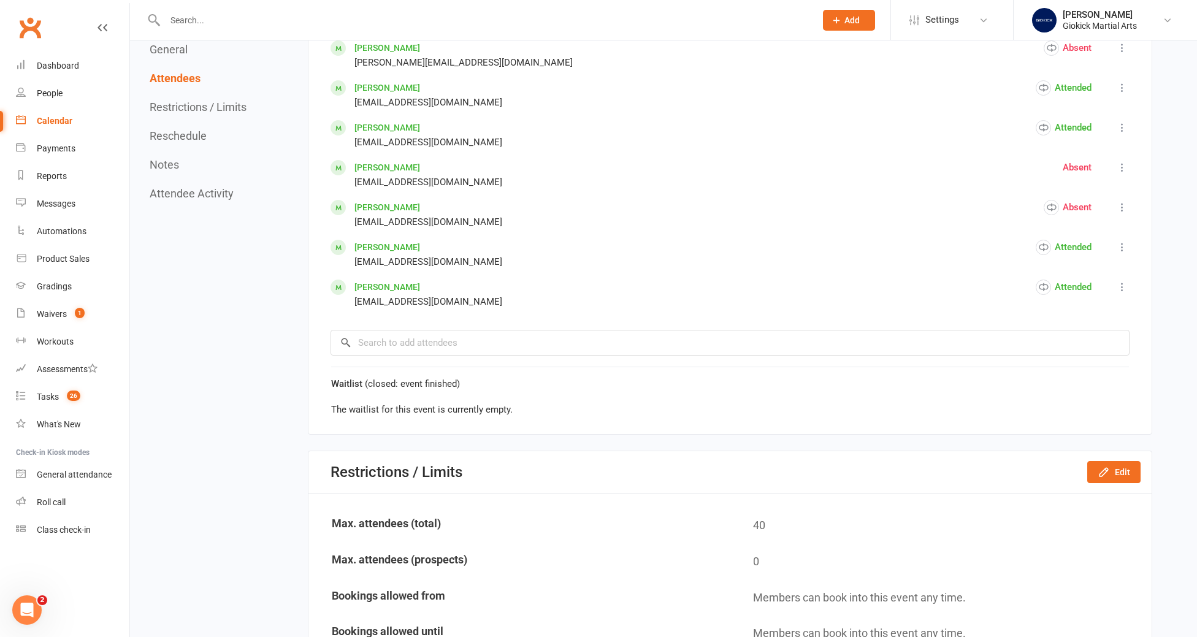
scroll to position [1642, 0]
click at [436, 340] on input "search" at bounding box center [730, 340] width 799 height 26
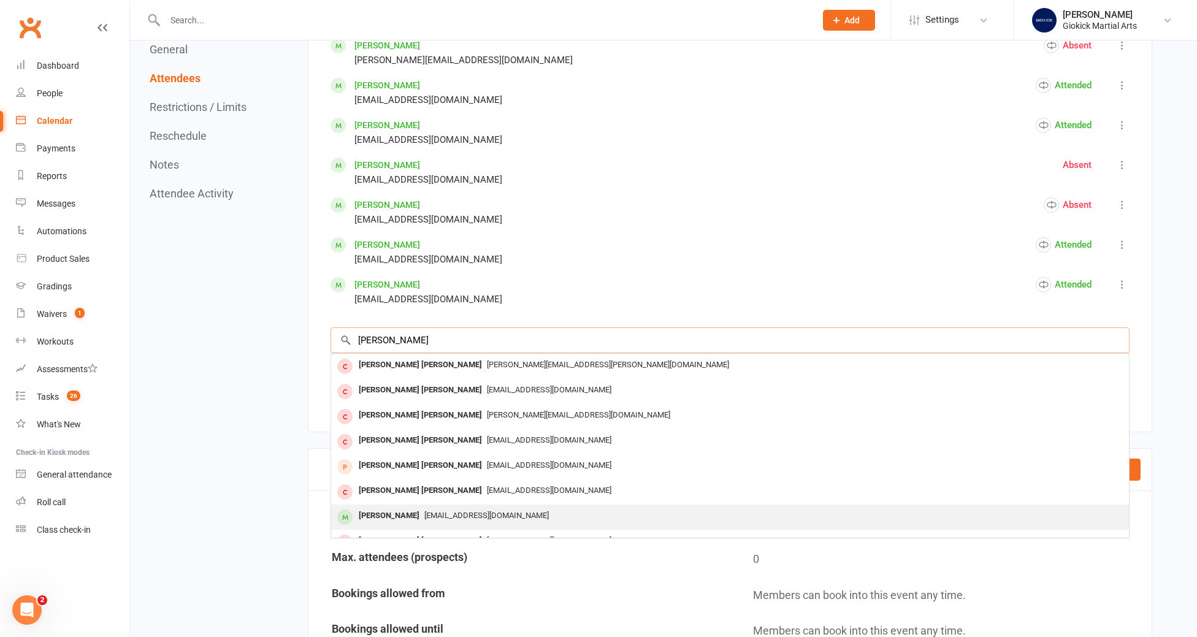
type input "CONNOR"
click at [400, 518] on div "Connor Holman" at bounding box center [389, 516] width 71 height 18
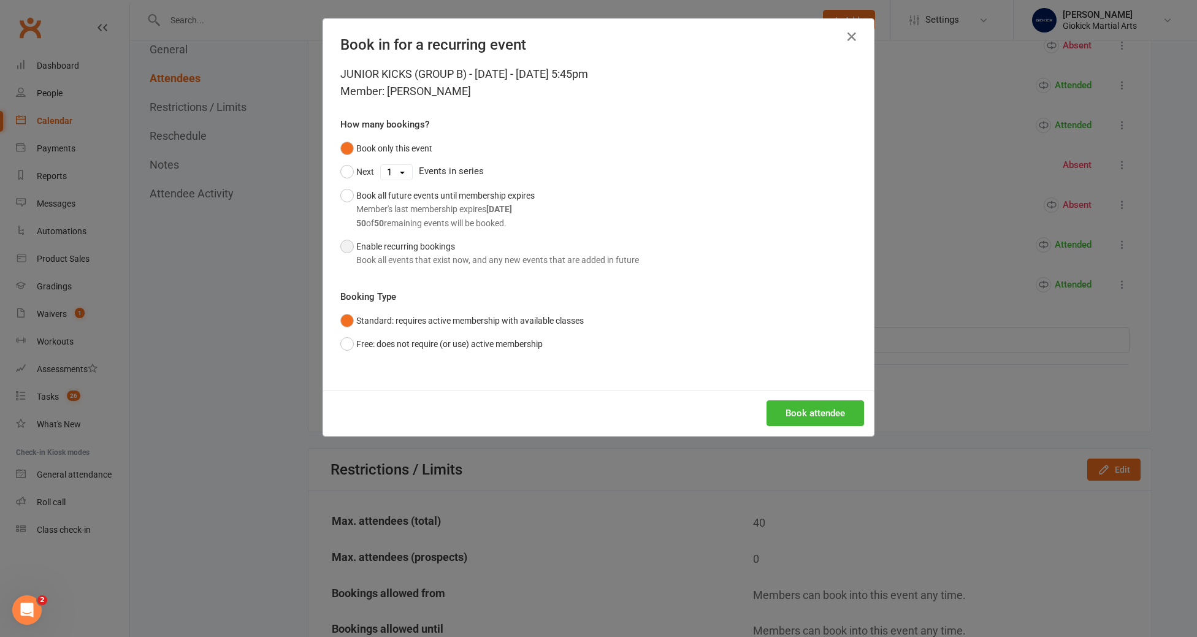
click at [367, 245] on button "Enable recurring bookings Book all events that exist now, and any new events th…" at bounding box center [489, 253] width 299 height 37
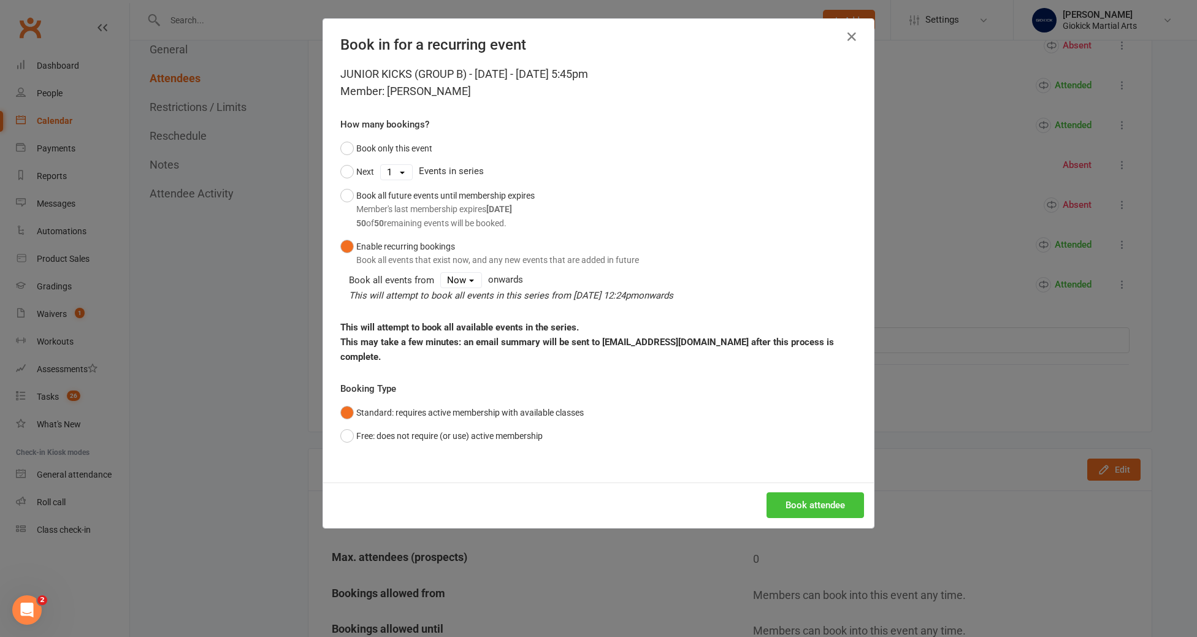
click at [816, 494] on button "Book attendee" at bounding box center [816, 505] width 98 height 26
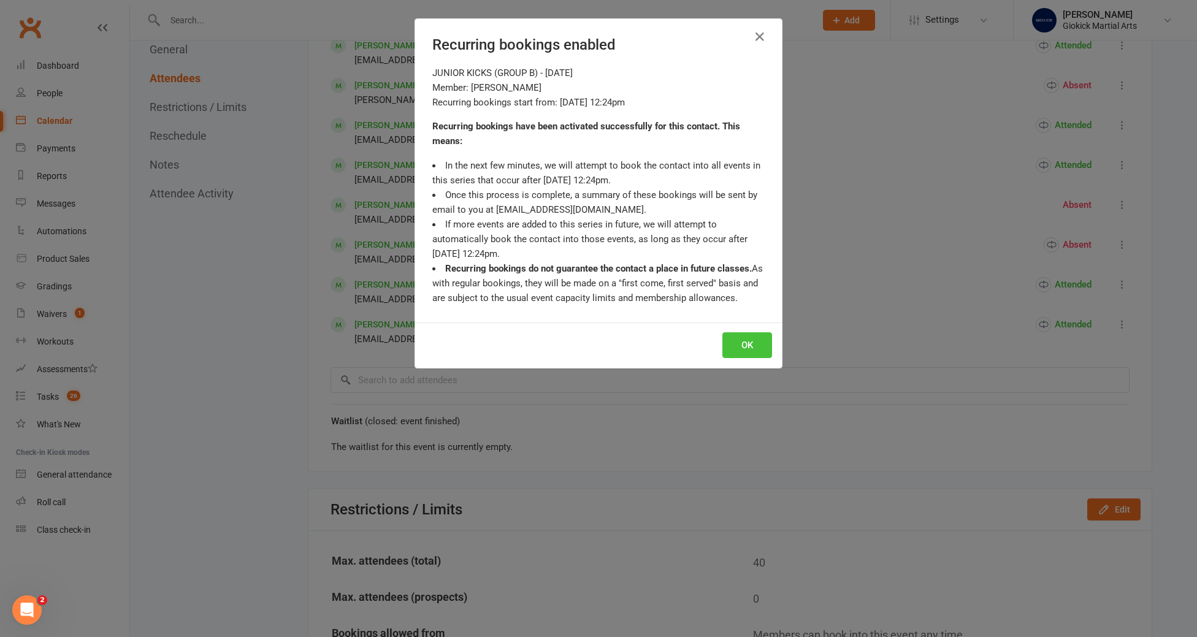
click at [754, 342] on button "OK" at bounding box center [747, 345] width 50 height 26
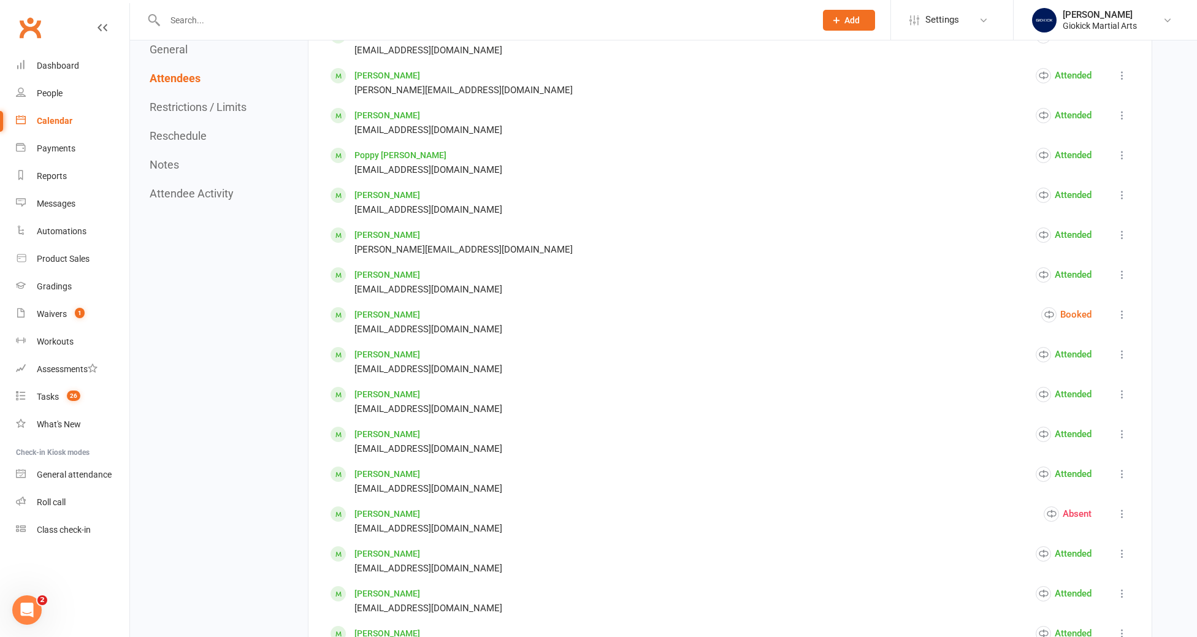
scroll to position [976, 0]
click at [383, 311] on link "Connor Holman" at bounding box center [387, 312] width 66 height 10
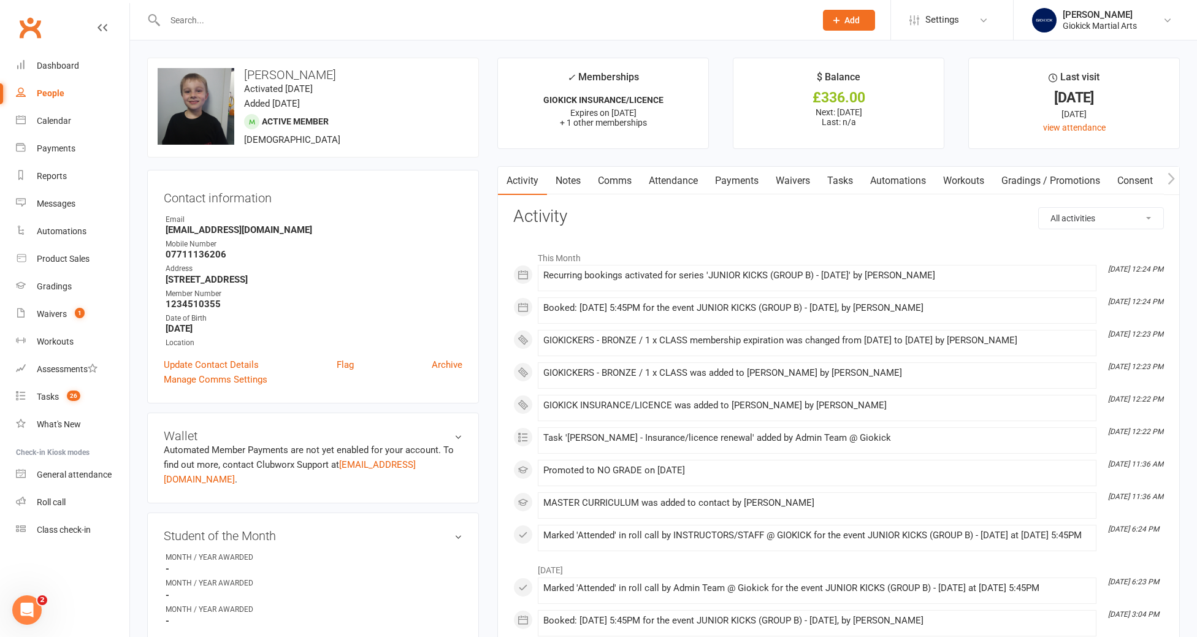
click at [616, 178] on link "Comms" at bounding box center [614, 181] width 51 height 28
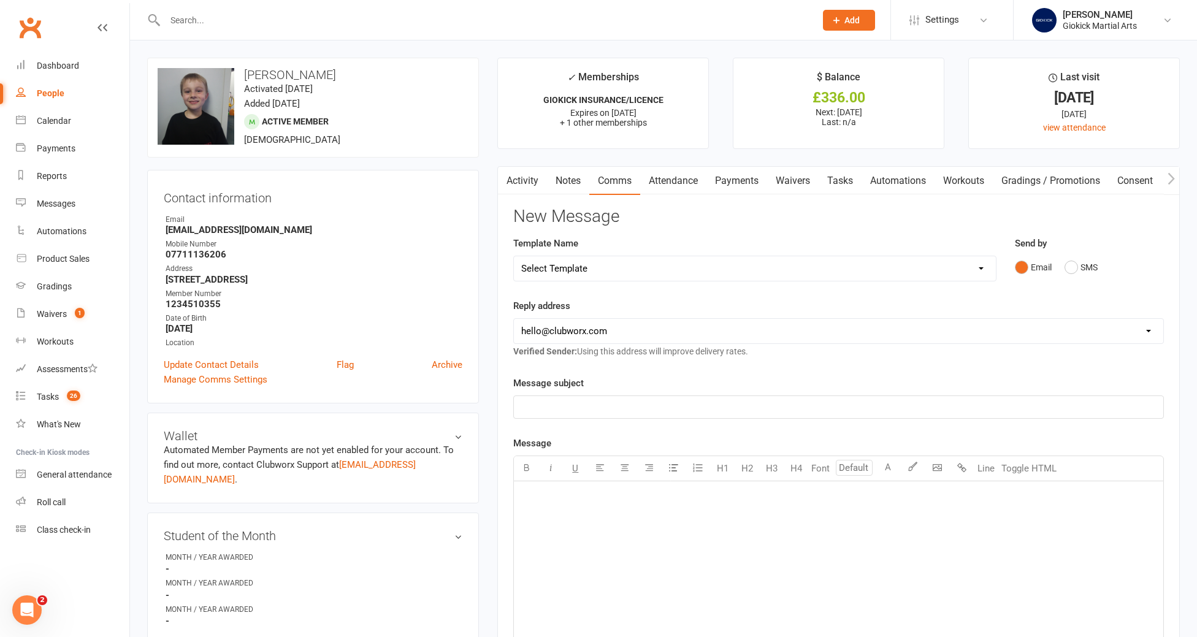
click at [688, 266] on select "Select Template [SMS] EXPIRED Insurance [Email] Insurance - Outstanding Fee [Em…" at bounding box center [755, 268] width 482 height 25
select select "3"
click at [514, 256] on select "Select Template [SMS] EXPIRED Insurance [Email] Insurance - Outstanding Fee [Em…" at bounding box center [755, 268] width 482 height 25
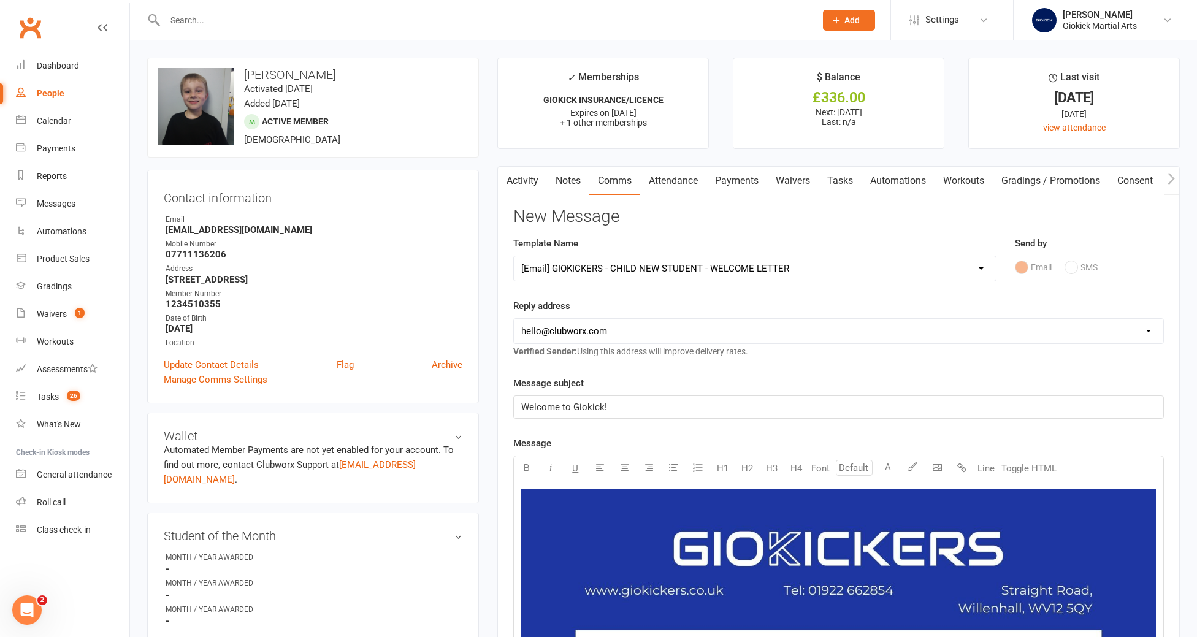
click at [606, 338] on select "hello@clubworx.com info@giokickmartialarts.co.uk staff@giokickmartialarts.co.uk" at bounding box center [838, 331] width 649 height 25
select select "1"
click at [514, 319] on select "hello@clubworx.com info@giokickmartialarts.co.uk staff@giokickmartialarts.co.uk" at bounding box center [838, 331] width 649 height 25
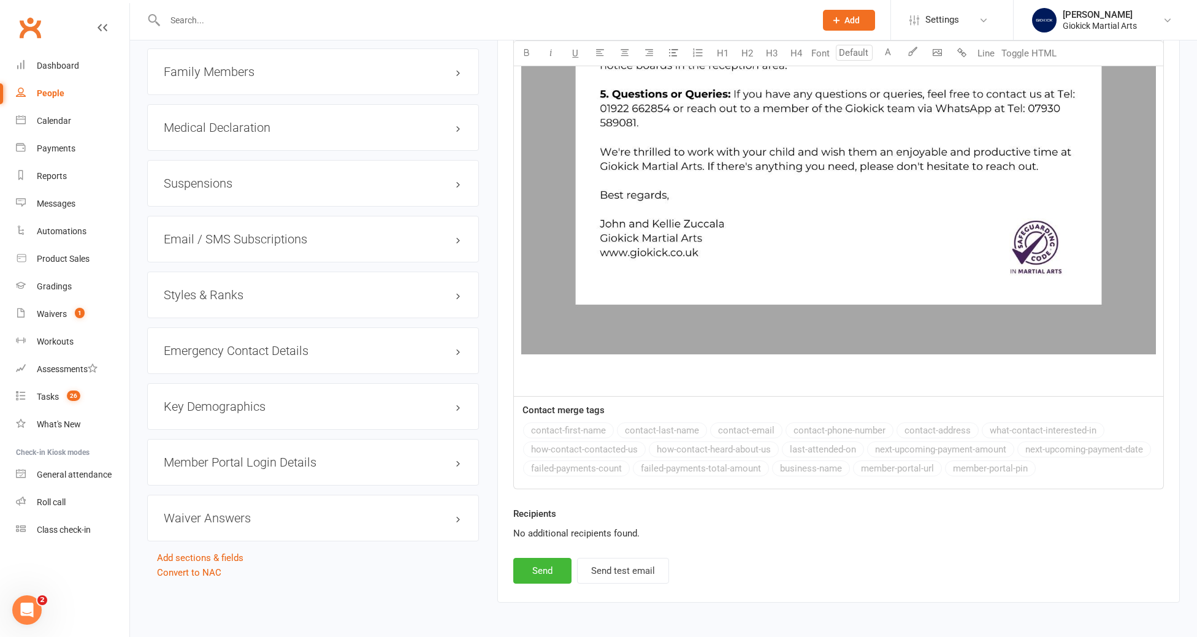
scroll to position [1057, 0]
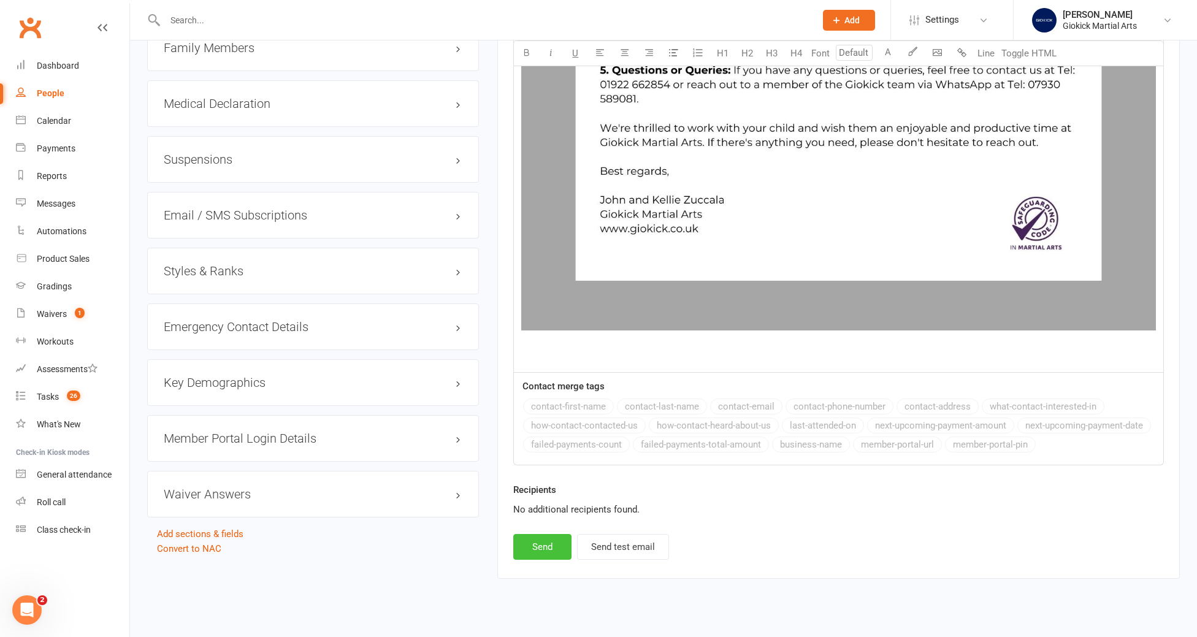
click at [532, 549] on button "Send" at bounding box center [542, 547] width 58 height 26
select select
select select "0"
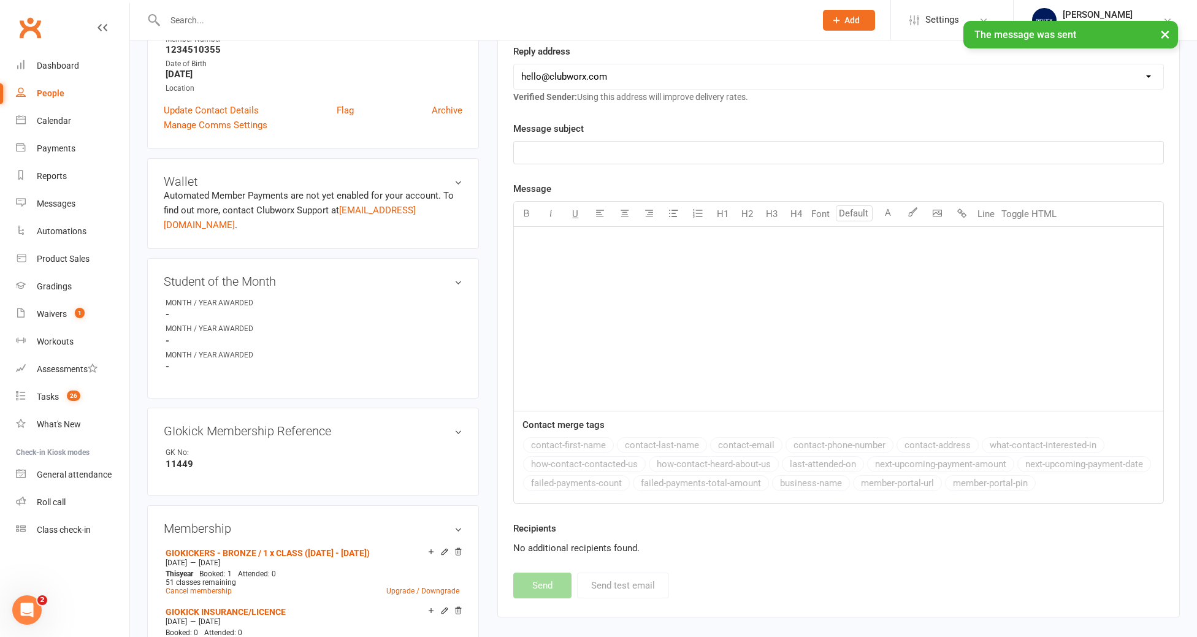
scroll to position [0, 0]
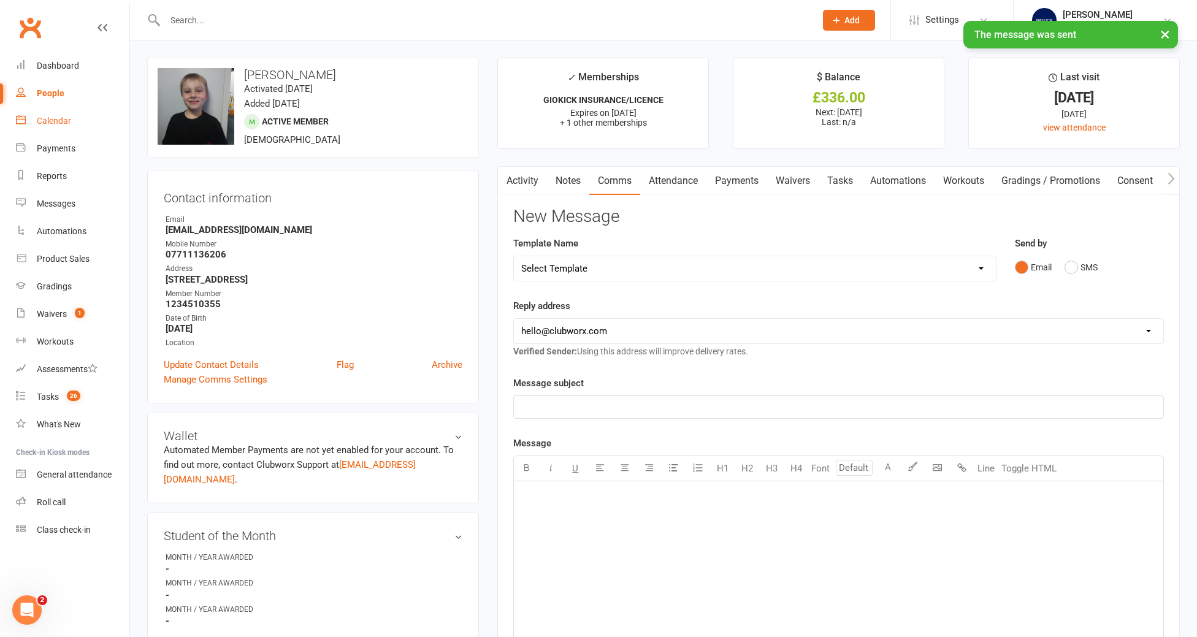
click at [45, 120] on div "Calendar" at bounding box center [54, 121] width 34 height 10
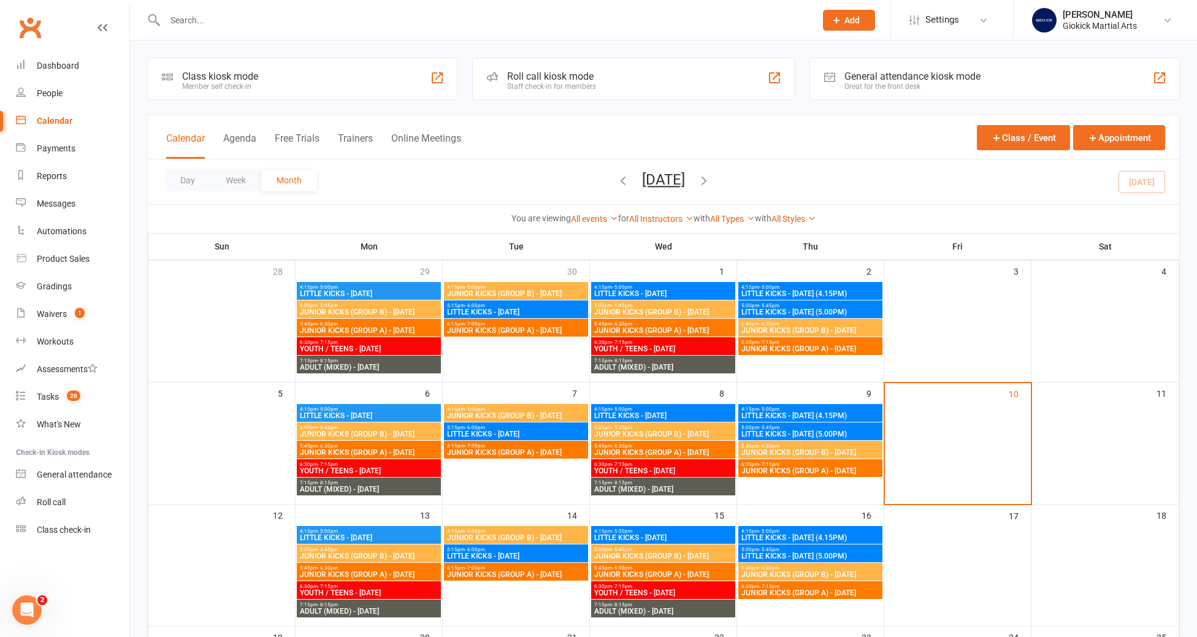
click at [180, 25] on input "text" at bounding box center [484, 20] width 646 height 17
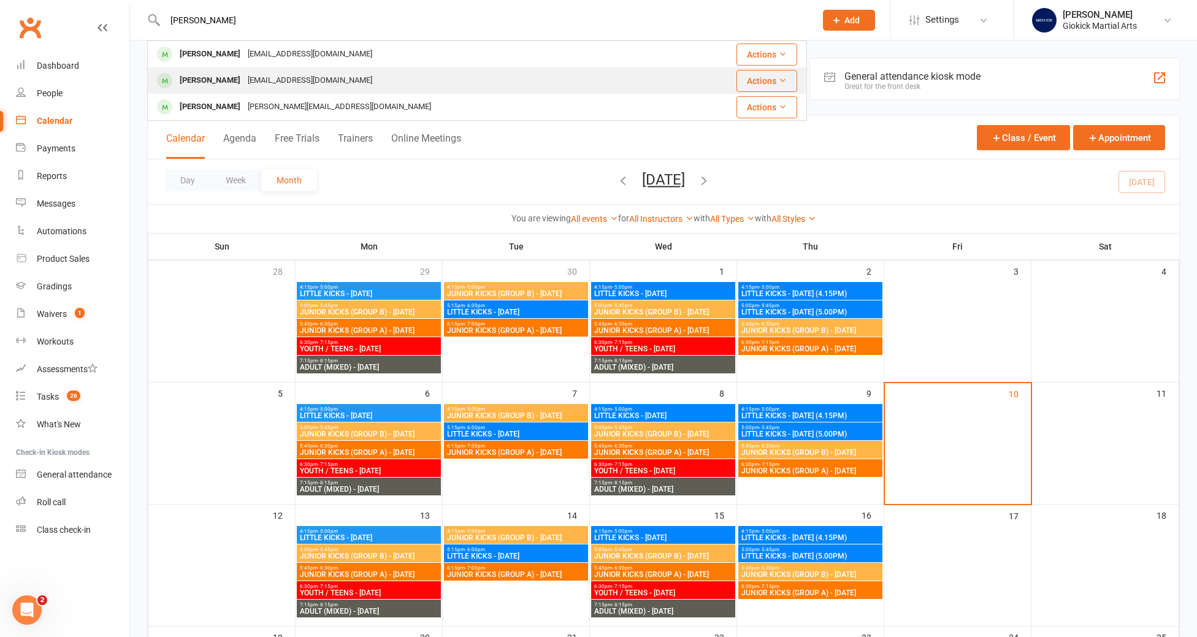
type input "phoebe"
click at [182, 75] on div "Phoebe Jones" at bounding box center [210, 81] width 68 height 18
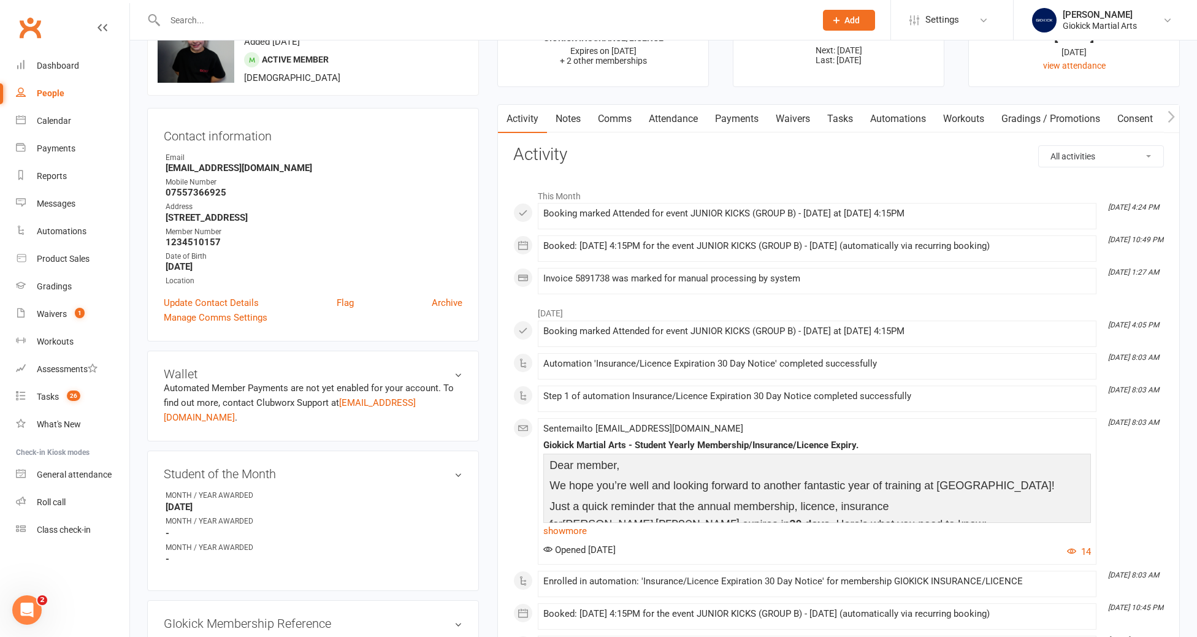
scroll to position [9, 0]
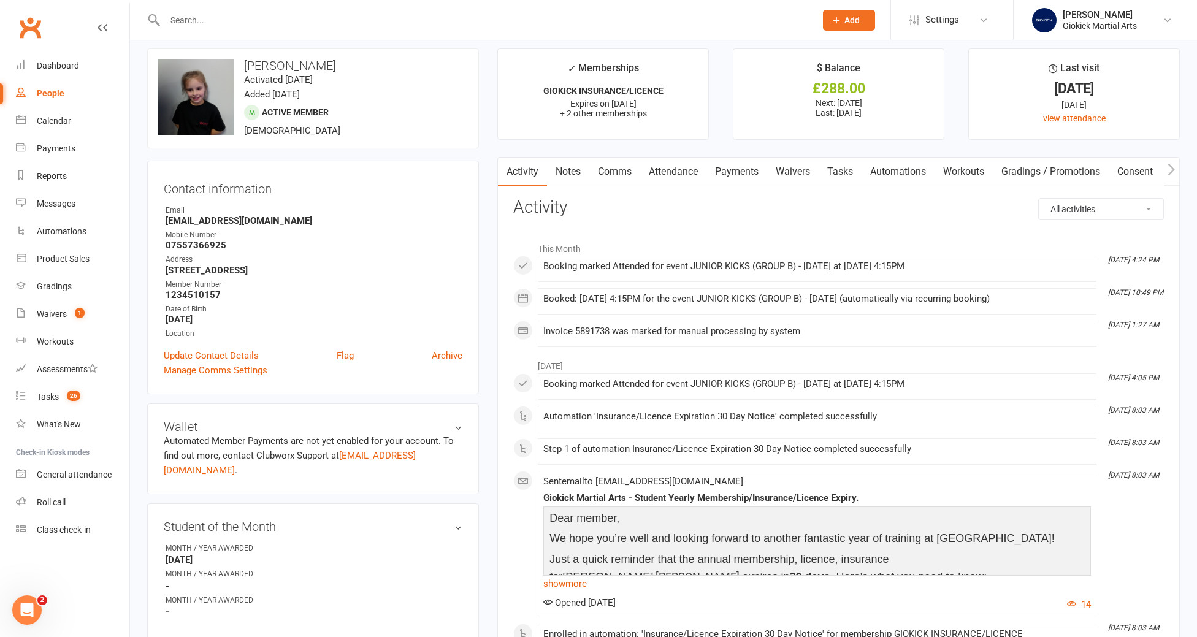
click at [673, 171] on link "Attendance" at bounding box center [673, 172] width 66 height 28
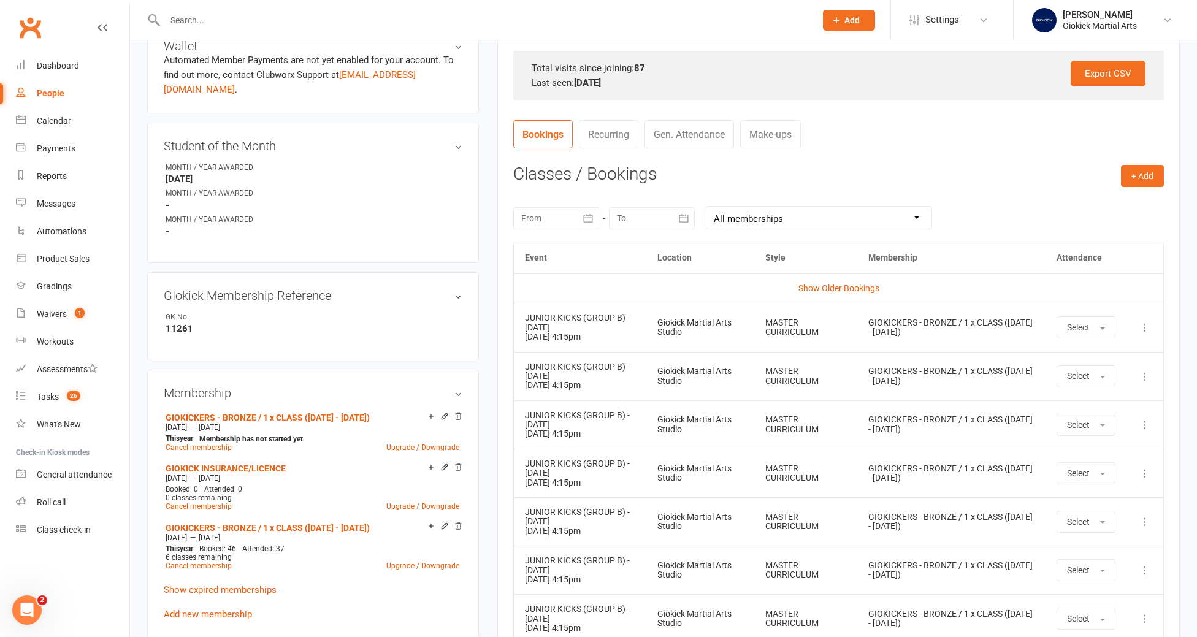
scroll to position [397, 0]
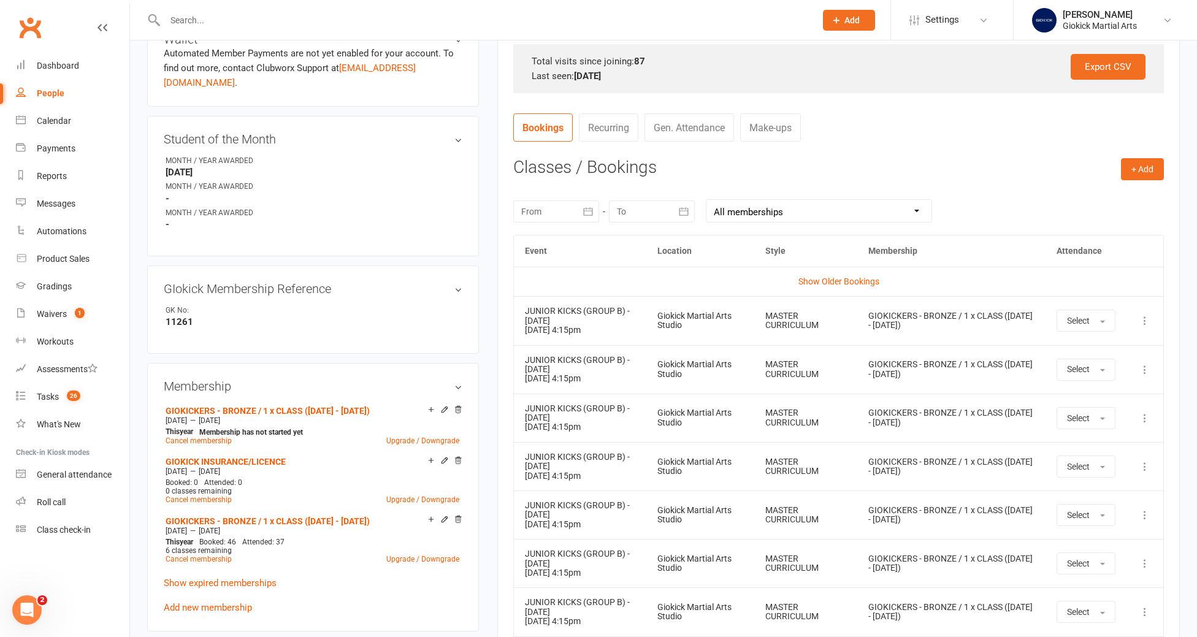
click at [1147, 326] on icon at bounding box center [1145, 321] width 12 height 12
click at [1128, 396] on link "Remove booking" at bounding box center [1090, 393] width 121 height 25
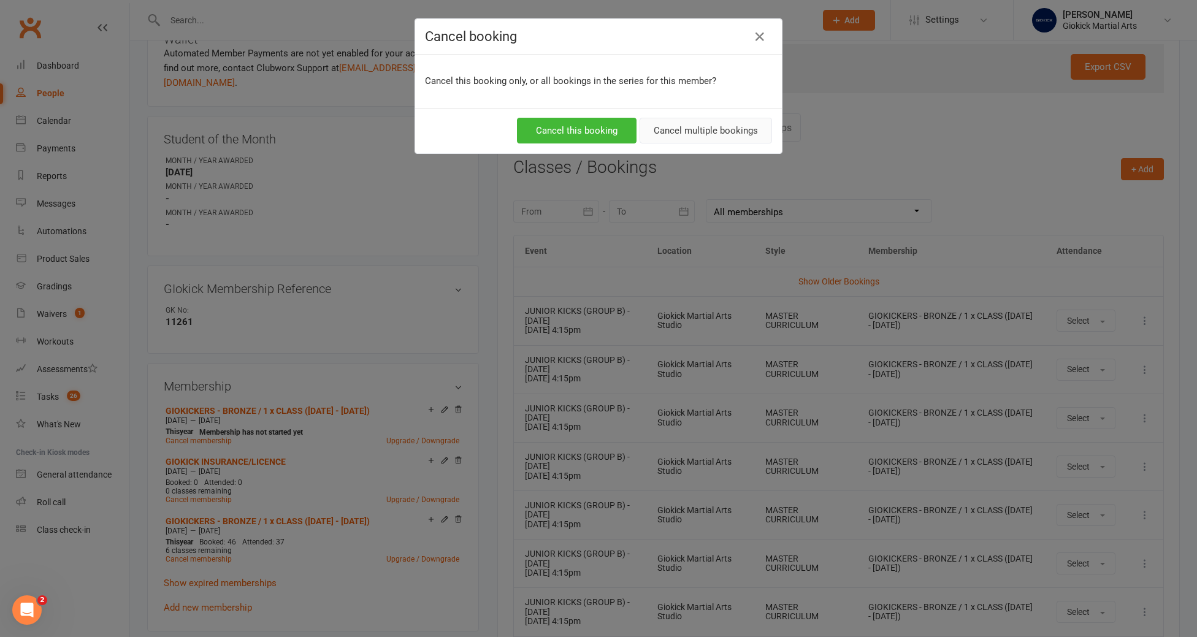
click at [724, 118] on button "Cancel multiple bookings" at bounding box center [706, 131] width 132 height 26
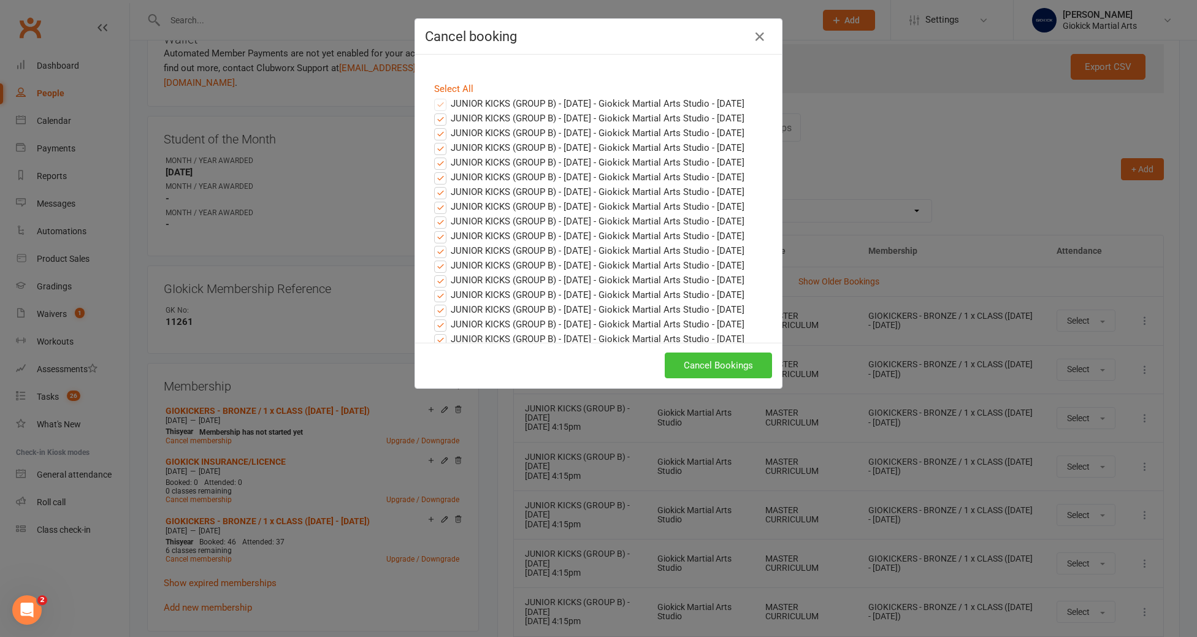
click at [711, 366] on button "Cancel Bookings" at bounding box center [718, 366] width 107 height 26
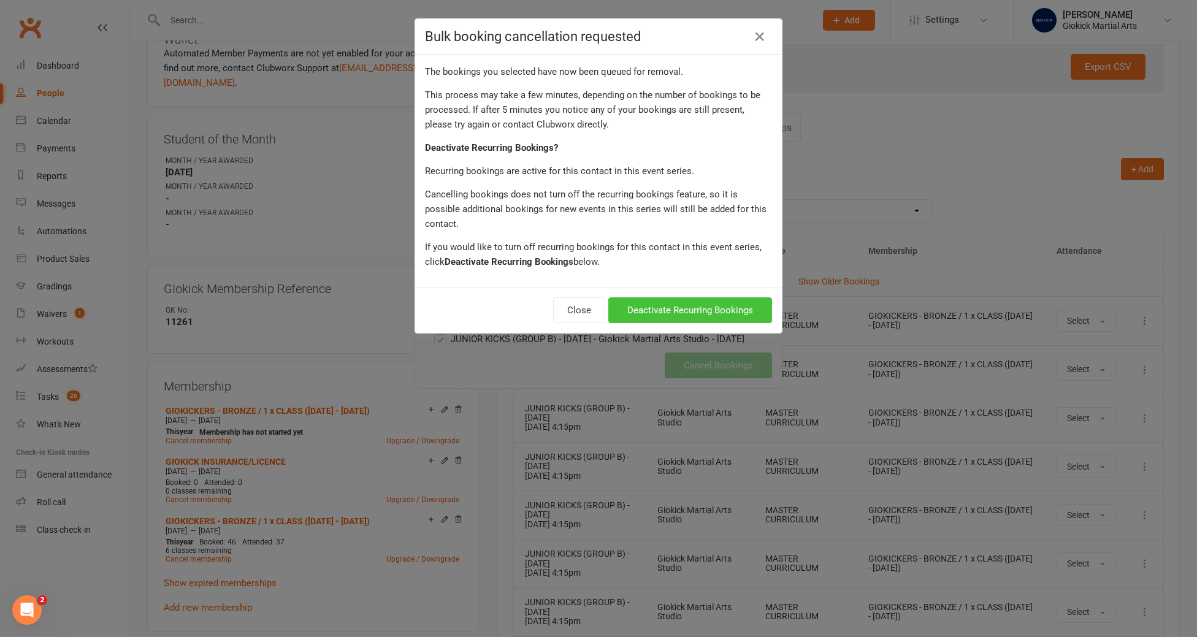
click at [664, 297] on button "Deactivate Recurring Bookings" at bounding box center [690, 310] width 164 height 26
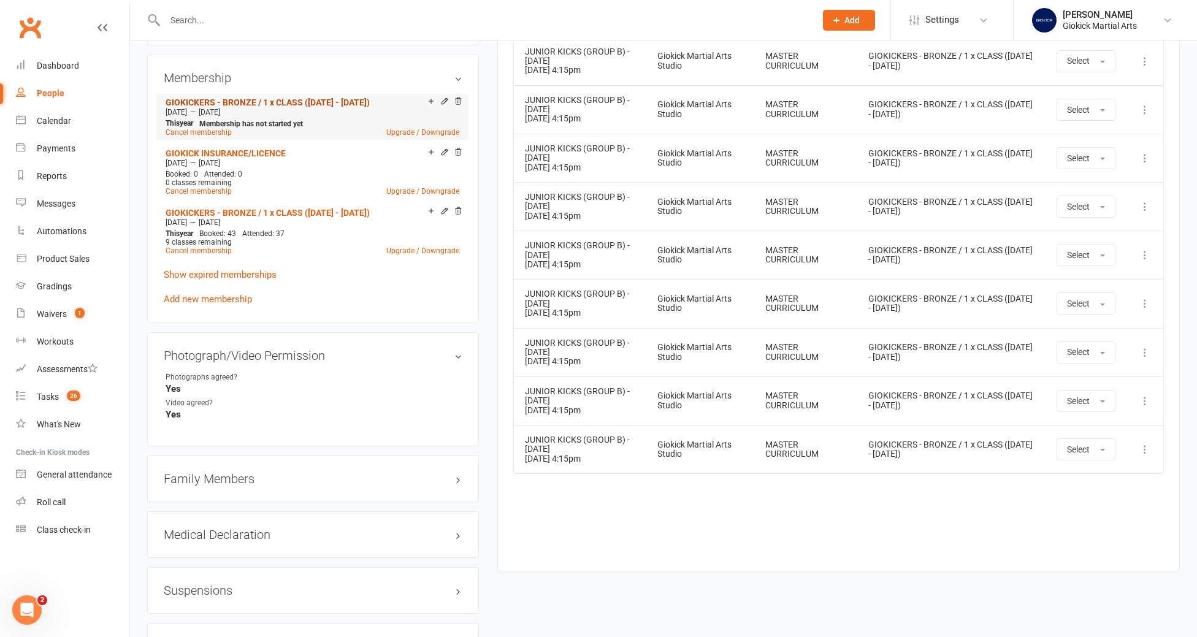
scroll to position [675, 0]
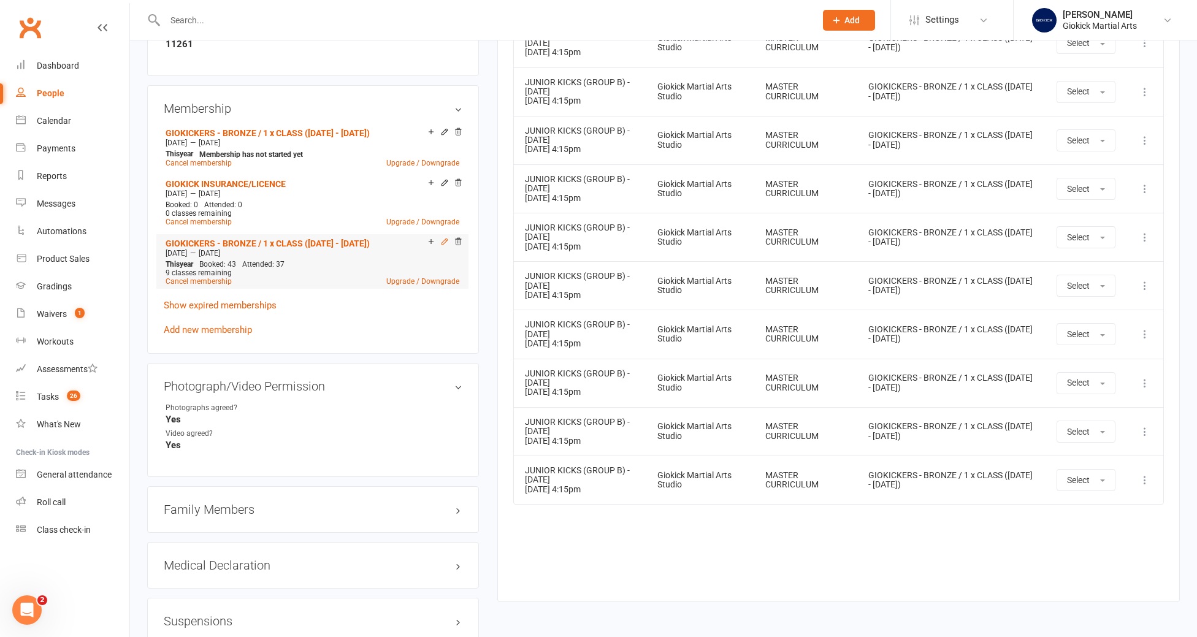
click at [443, 237] on icon at bounding box center [444, 241] width 9 height 9
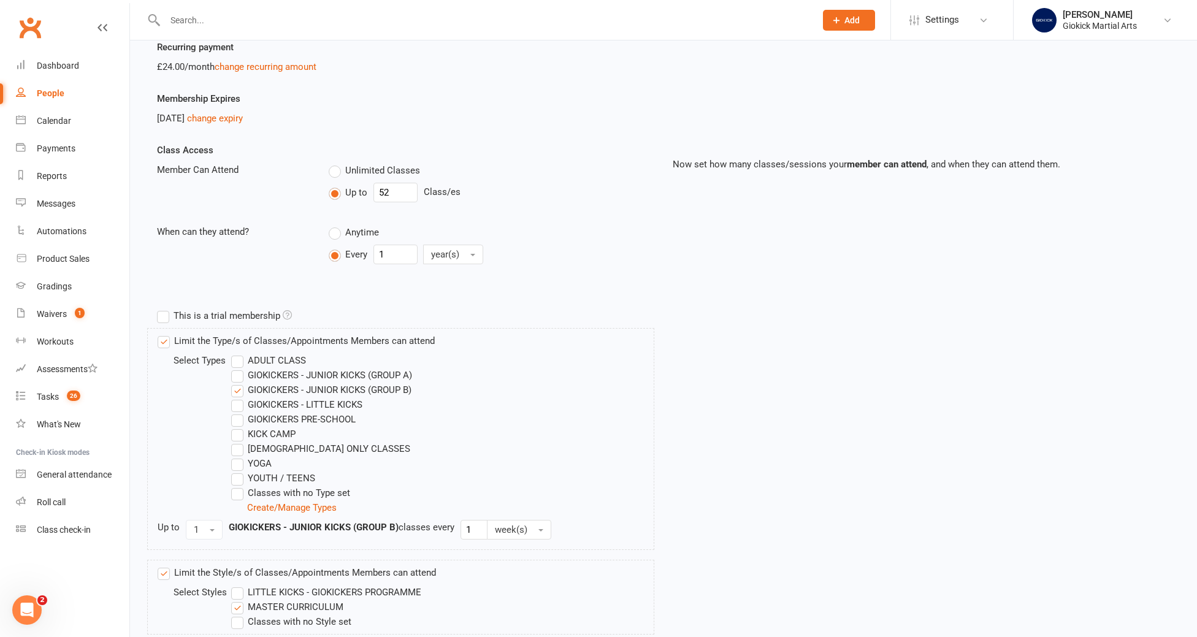
scroll to position [193, 0]
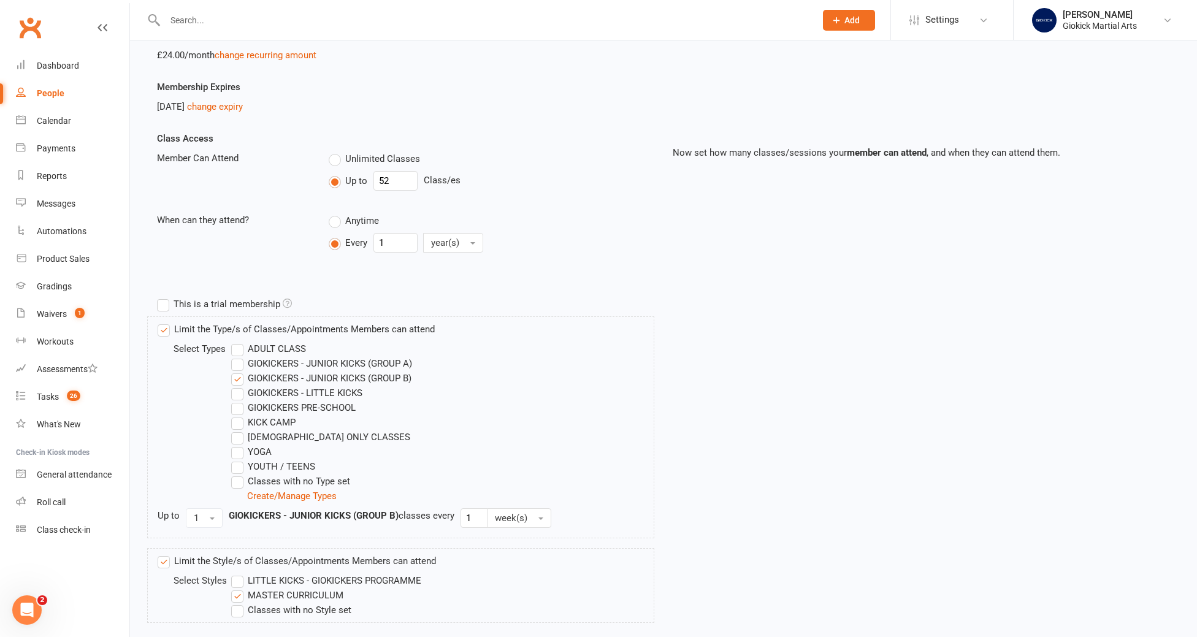
click at [237, 367] on label "GIOKICKERS - JUNIOR KICKS (GROUP A)" at bounding box center [321, 363] width 181 height 15
click at [237, 356] on input "GIOKICKERS - JUNIOR KICKS (GROUP A)" at bounding box center [235, 356] width 8 height 0
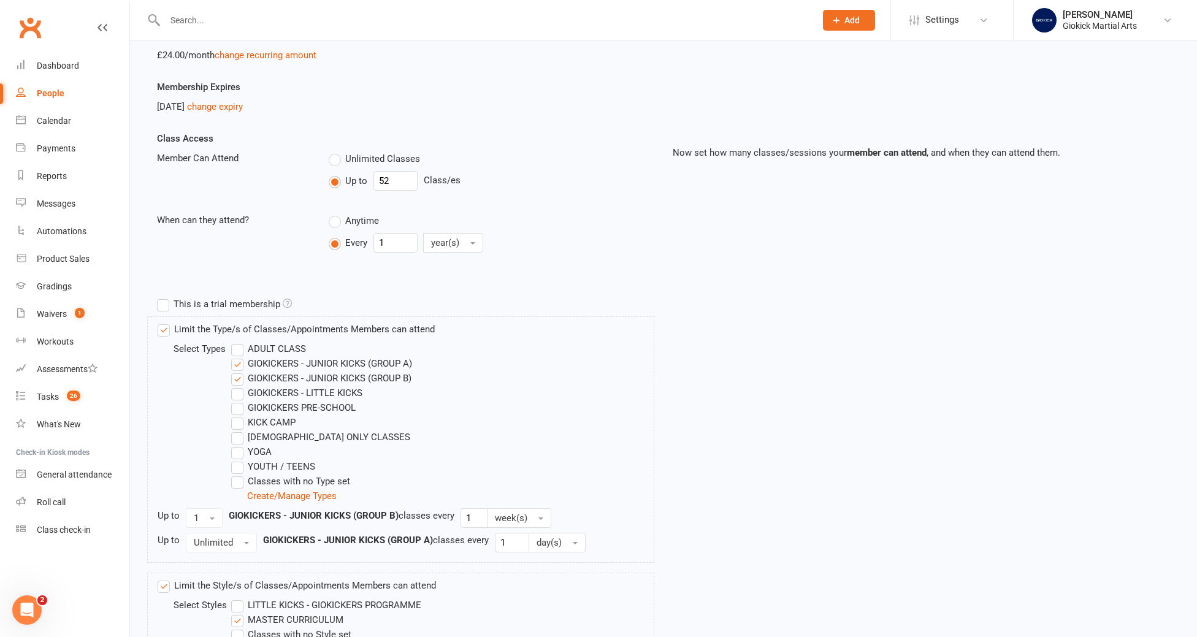
click at [237, 381] on label "GIOKICKERS - JUNIOR KICKS (GROUP B)" at bounding box center [321, 378] width 180 height 15
click at [237, 371] on input "GIOKICKERS - JUNIOR KICKS (GROUP B)" at bounding box center [235, 371] width 8 height 0
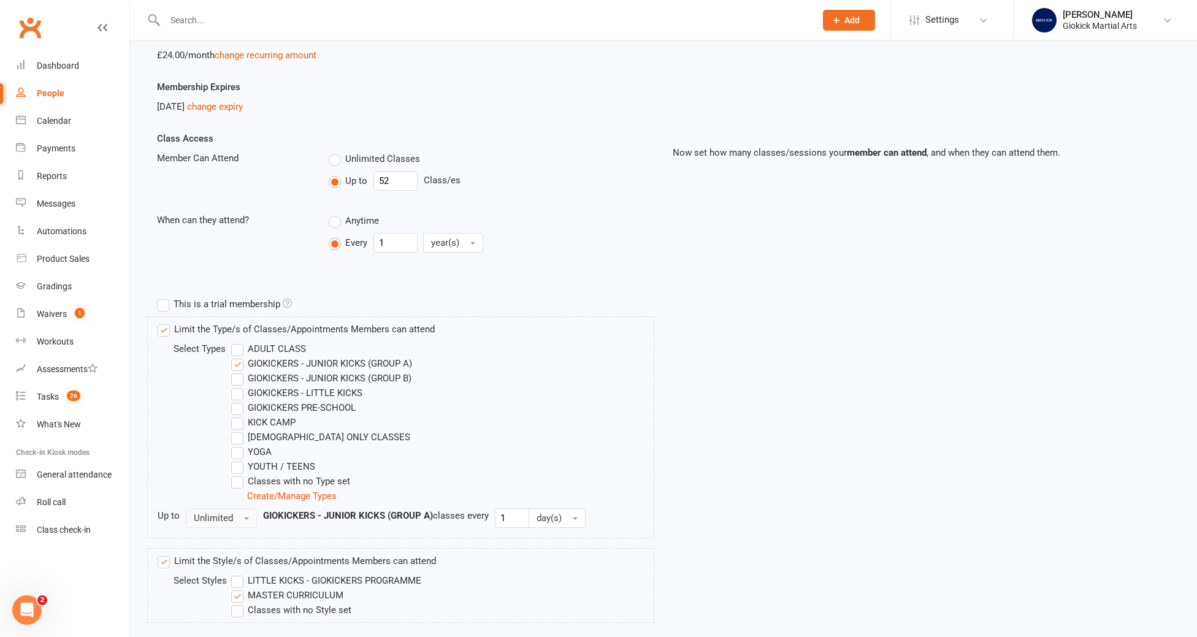
click at [217, 515] on span "Unlimited" at bounding box center [213, 518] width 39 height 11
click at [212, 561] on link "1" at bounding box center [246, 569] width 121 height 25
click at [529, 519] on button "day(s)" at bounding box center [522, 518] width 57 height 20
click at [522, 573] on span "week(s)" at bounding box center [521, 569] width 33 height 11
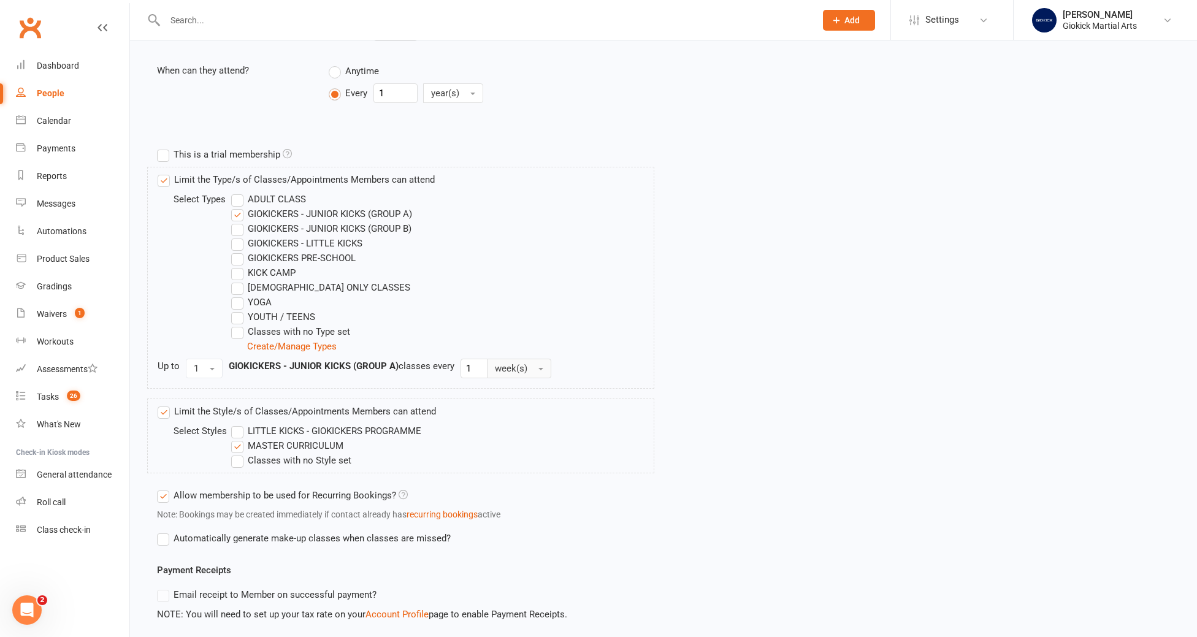
scroll to position [426, 0]
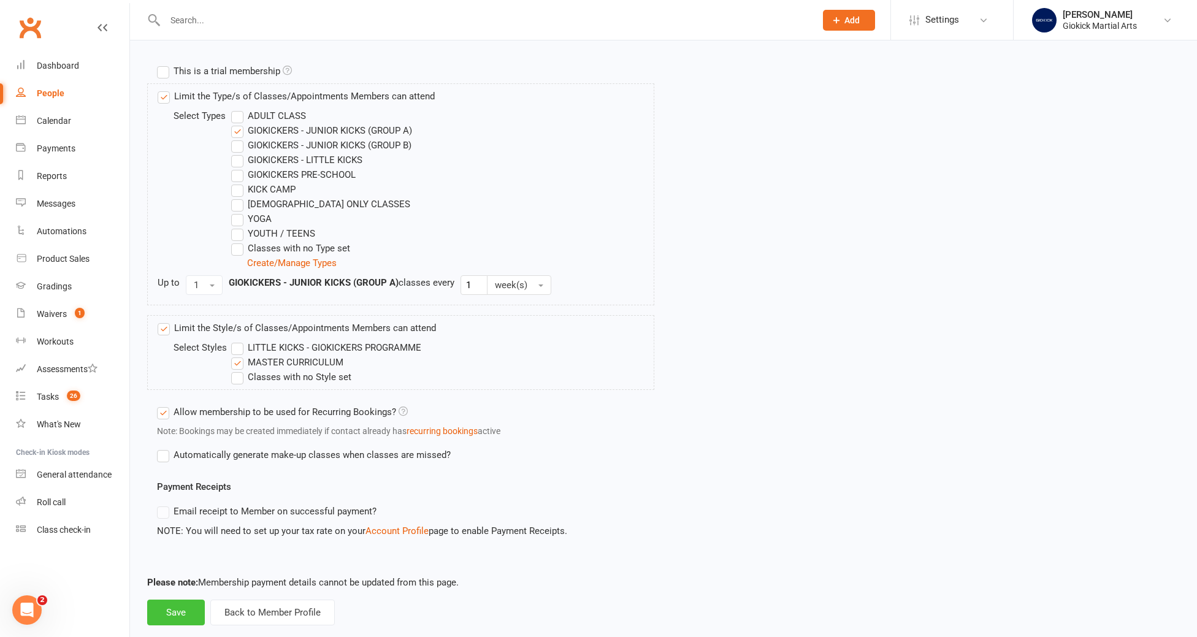
click at [161, 618] on button "Save" at bounding box center [176, 613] width 58 height 26
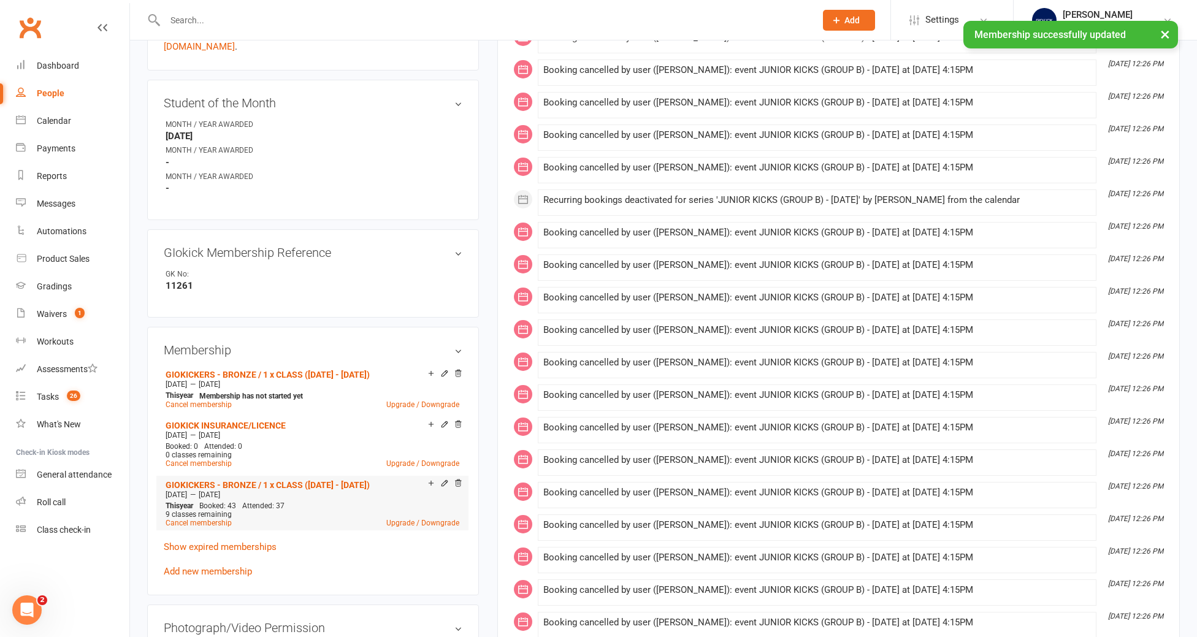
scroll to position [467, 0]
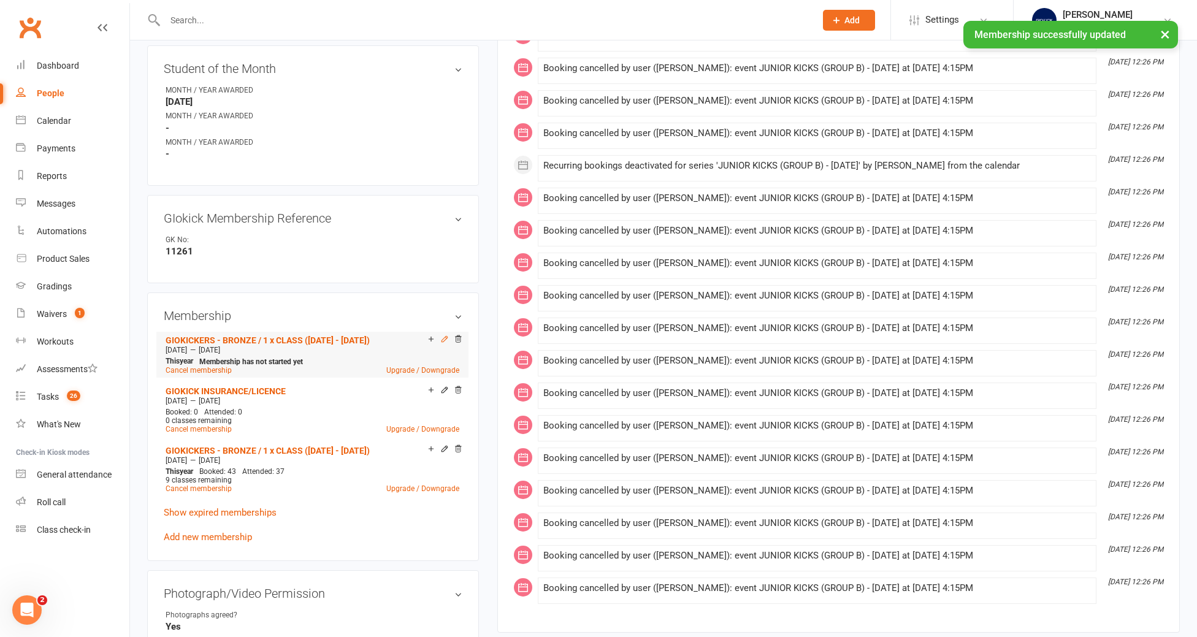
click at [443, 335] on icon at bounding box center [444, 339] width 9 height 9
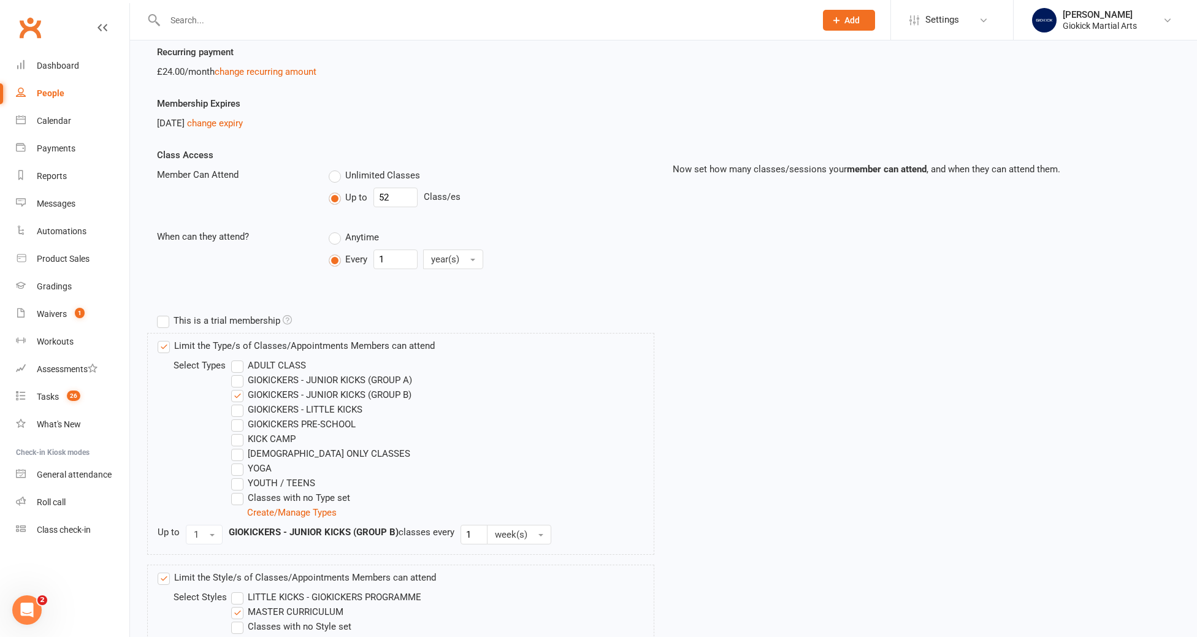
scroll to position [179, 0]
click at [239, 396] on label "GIOKICKERS - JUNIOR KICKS (GROUP B)" at bounding box center [321, 392] width 180 height 15
click at [239, 385] on input "GIOKICKERS - JUNIOR KICKS (GROUP B)" at bounding box center [235, 385] width 8 height 0
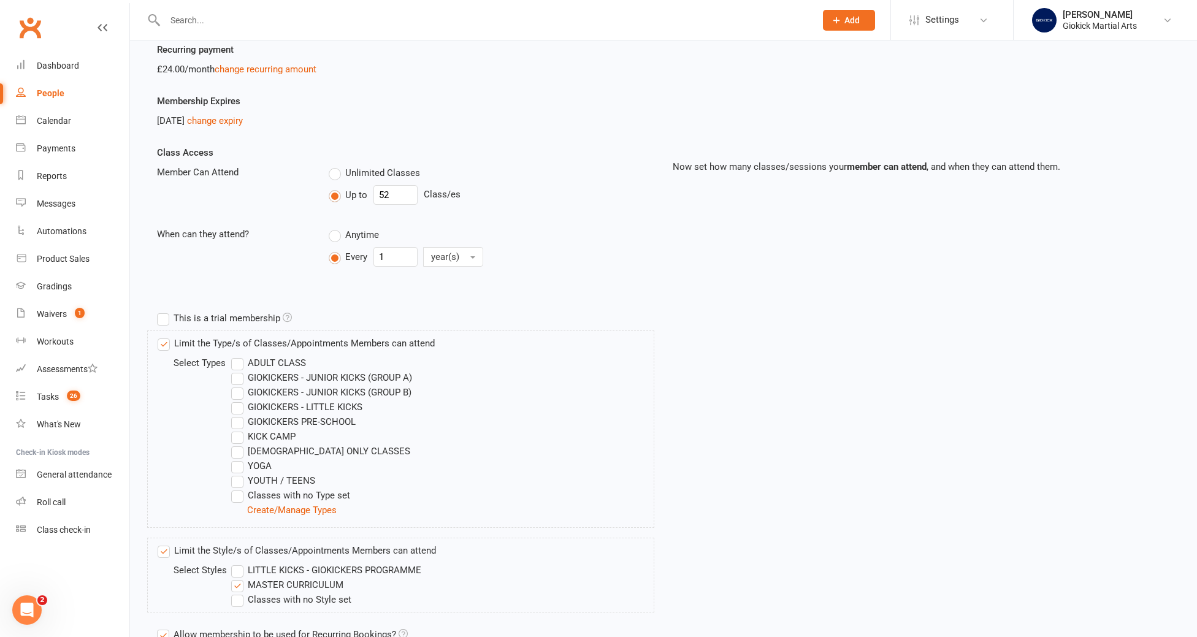
click at [238, 384] on label "GIOKICKERS - JUNIOR KICKS (GROUP A)" at bounding box center [321, 377] width 181 height 15
click at [238, 370] on input "GIOKICKERS - JUNIOR KICKS (GROUP A)" at bounding box center [235, 370] width 8 height 0
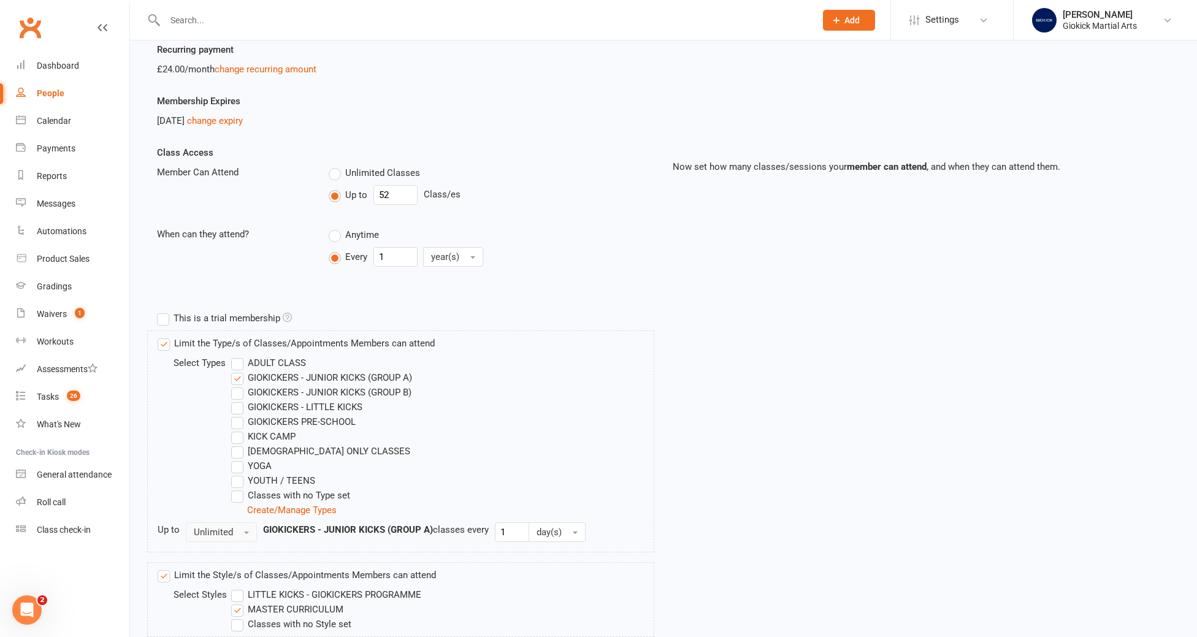
click at [210, 538] on button "Unlimited" at bounding box center [221, 532] width 71 height 20
click at [213, 579] on link "1" at bounding box center [246, 583] width 121 height 25
click at [521, 535] on span "day(s)" at bounding box center [514, 532] width 25 height 11
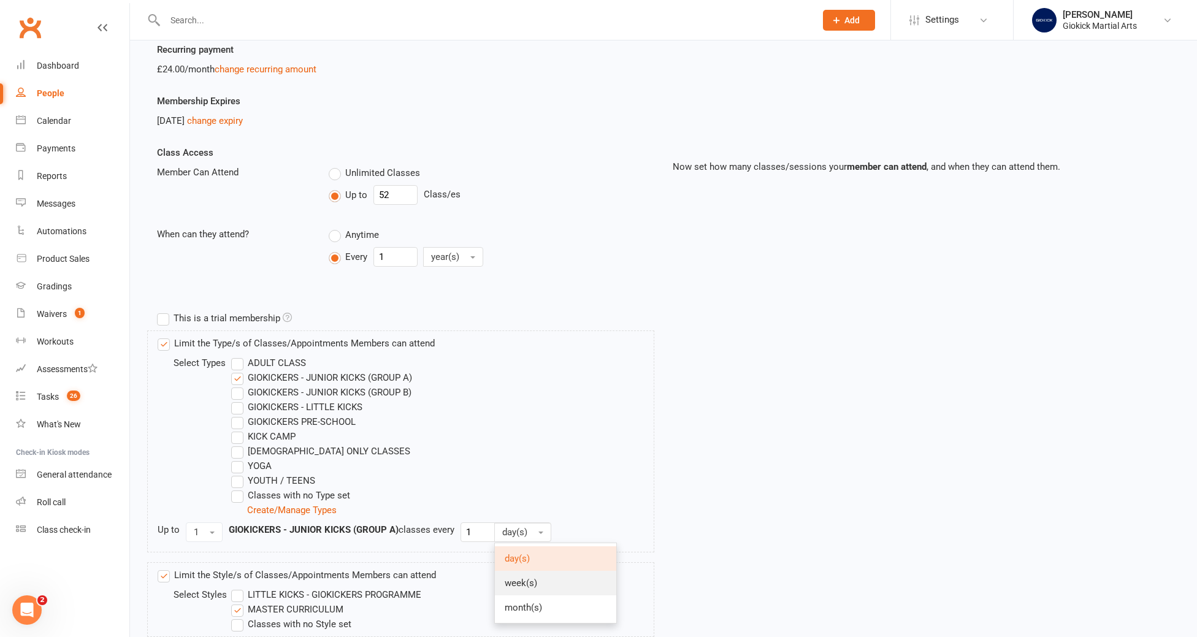
click at [517, 588] on span "week(s)" at bounding box center [521, 583] width 33 height 11
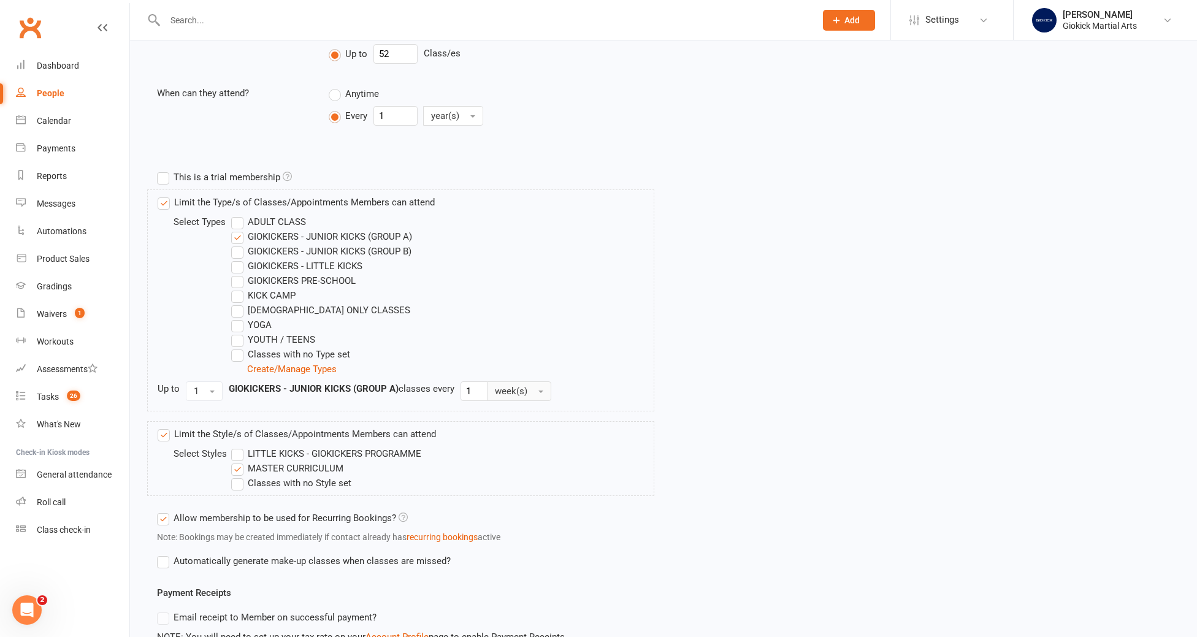
scroll to position [440, 0]
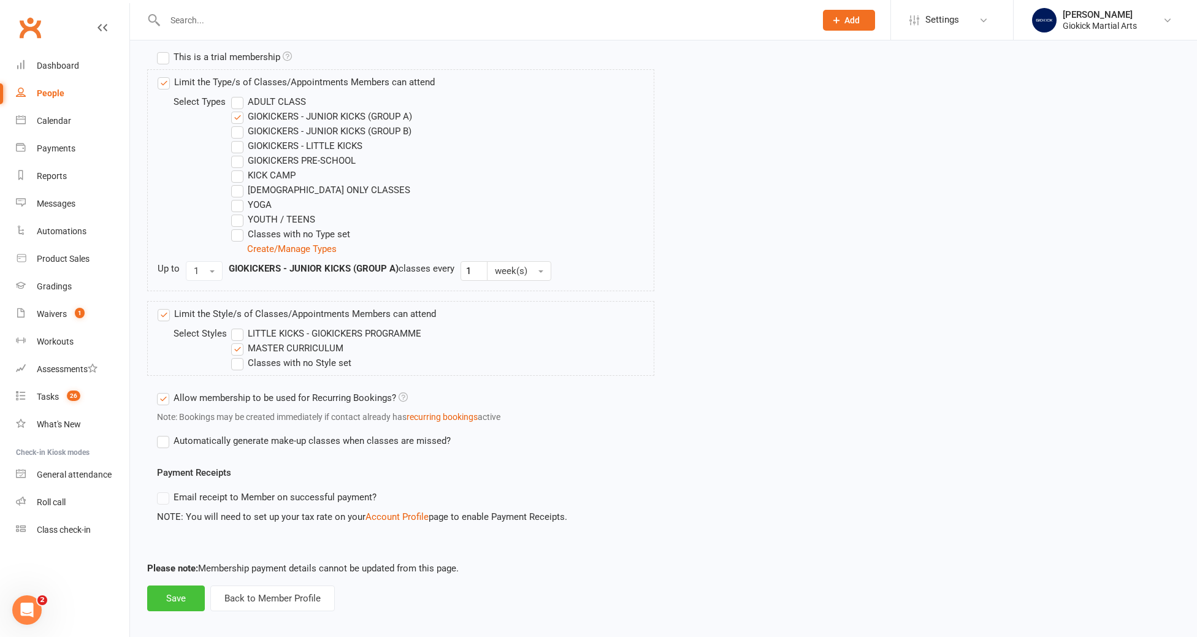
click at [193, 600] on button "Save" at bounding box center [176, 599] width 58 height 26
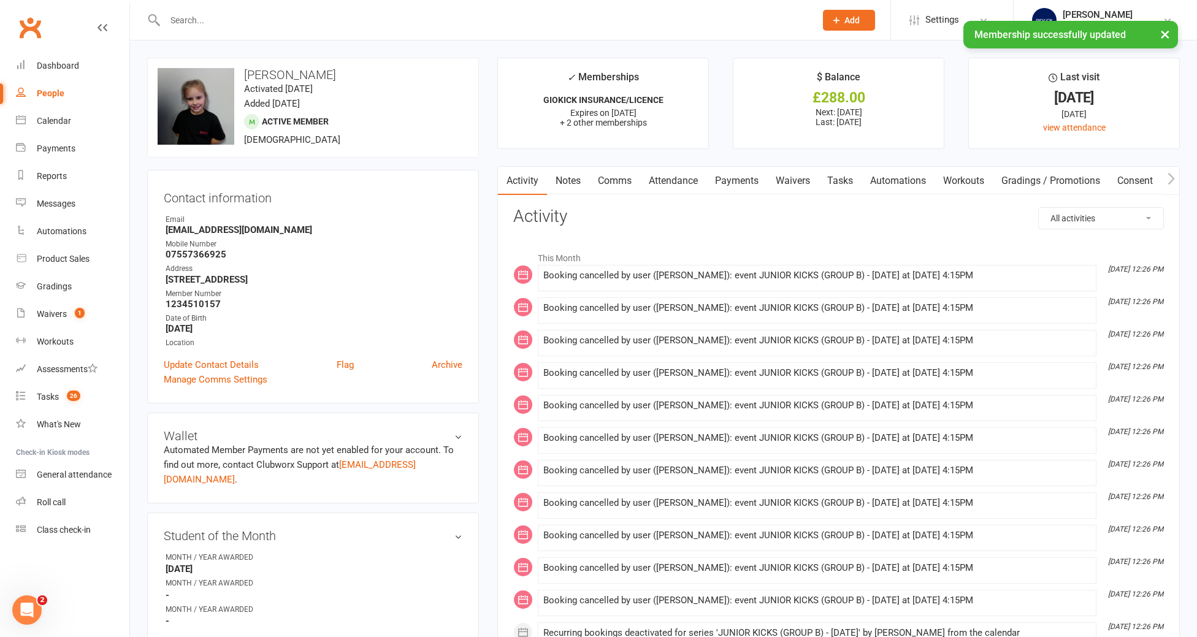
click at [844, 185] on link "Tasks" at bounding box center [840, 181] width 43 height 28
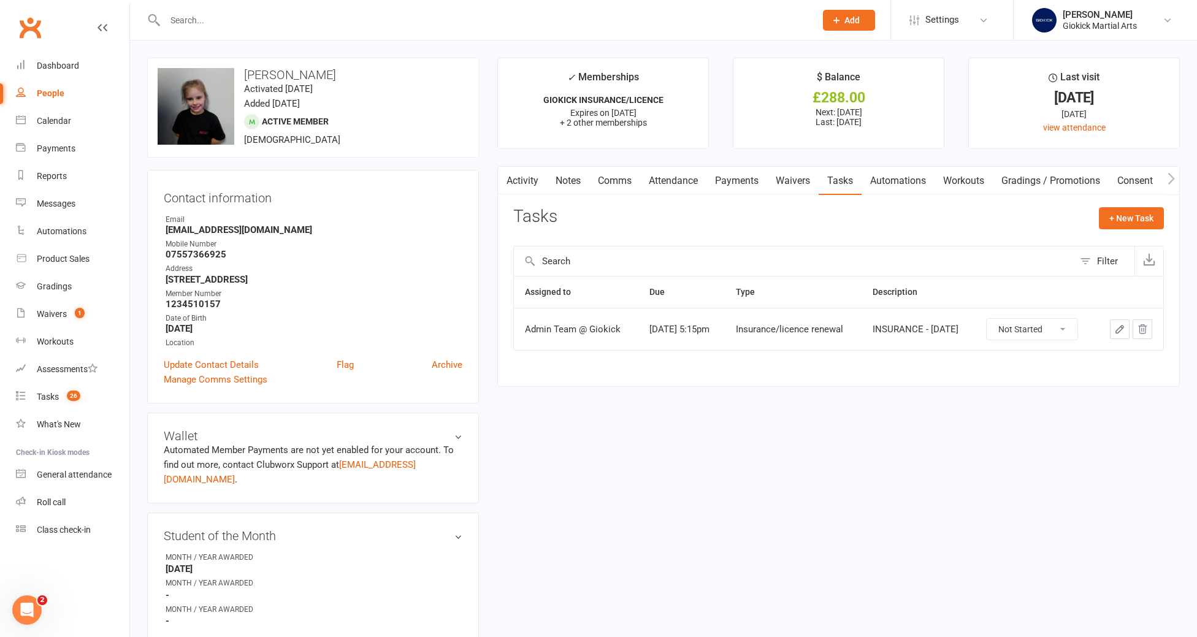
click at [186, 21] on input "text" at bounding box center [484, 20] width 646 height 17
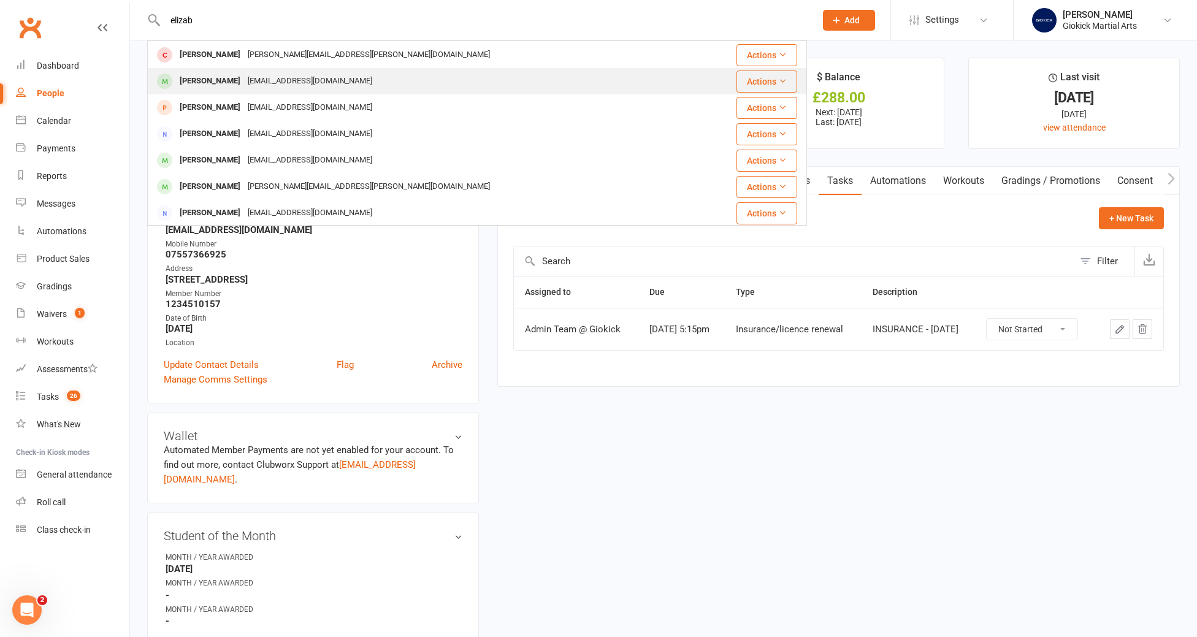
scroll to position [108, 0]
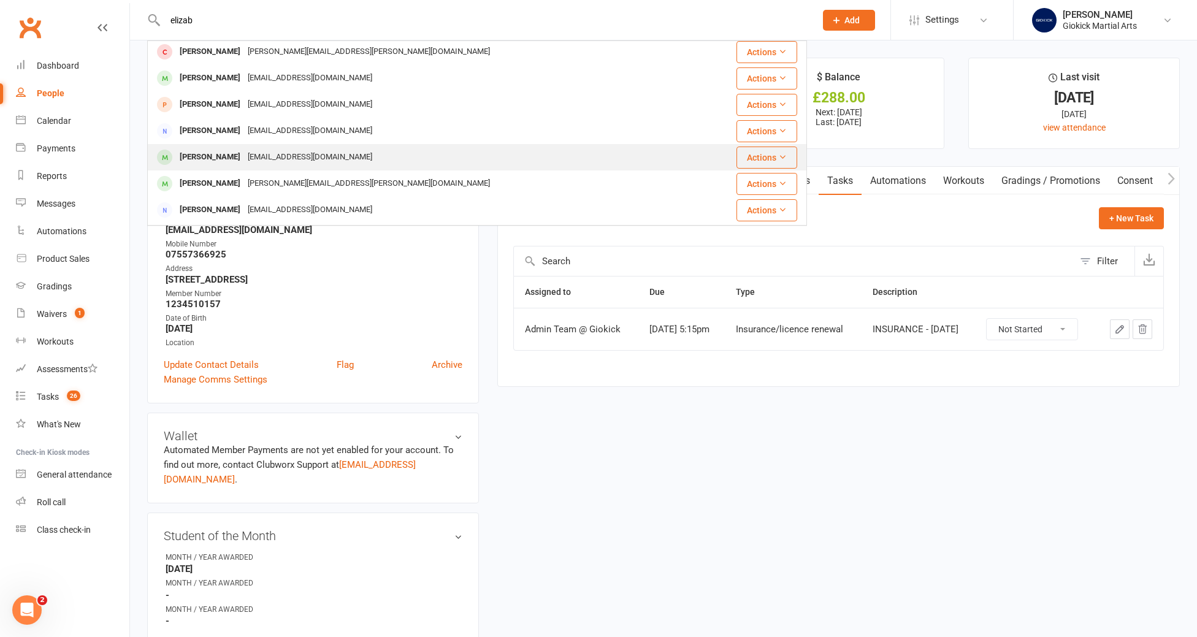
type input "elizab"
click at [189, 162] on div "Elizabeth Jones" at bounding box center [210, 157] width 68 height 18
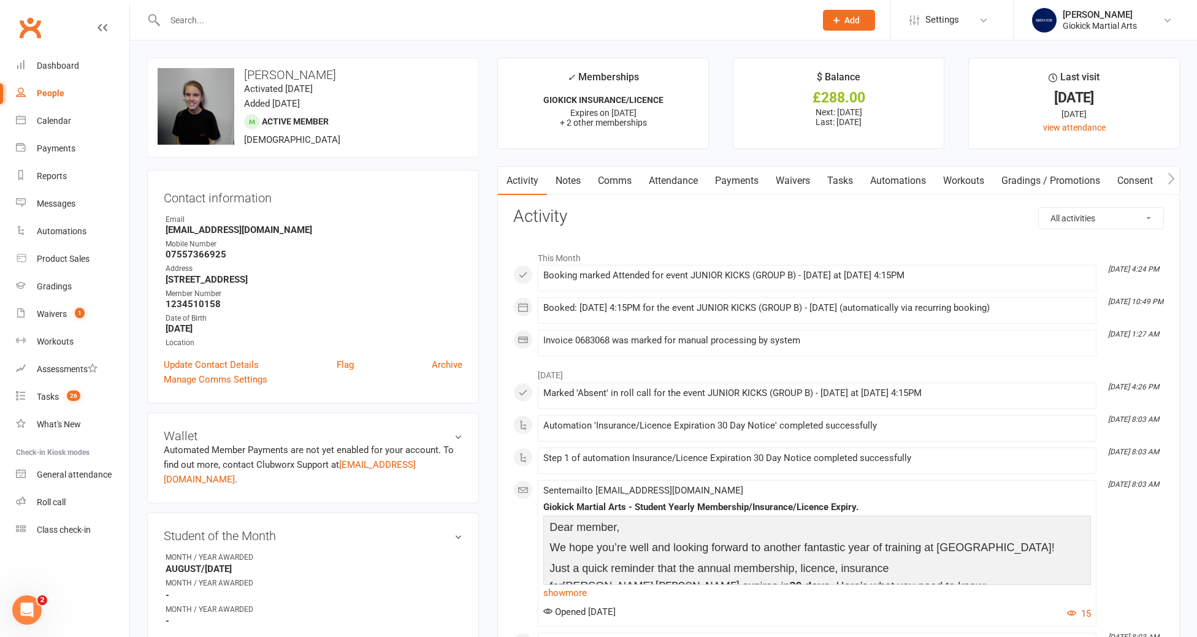
click at [684, 183] on link "Attendance" at bounding box center [673, 181] width 66 height 28
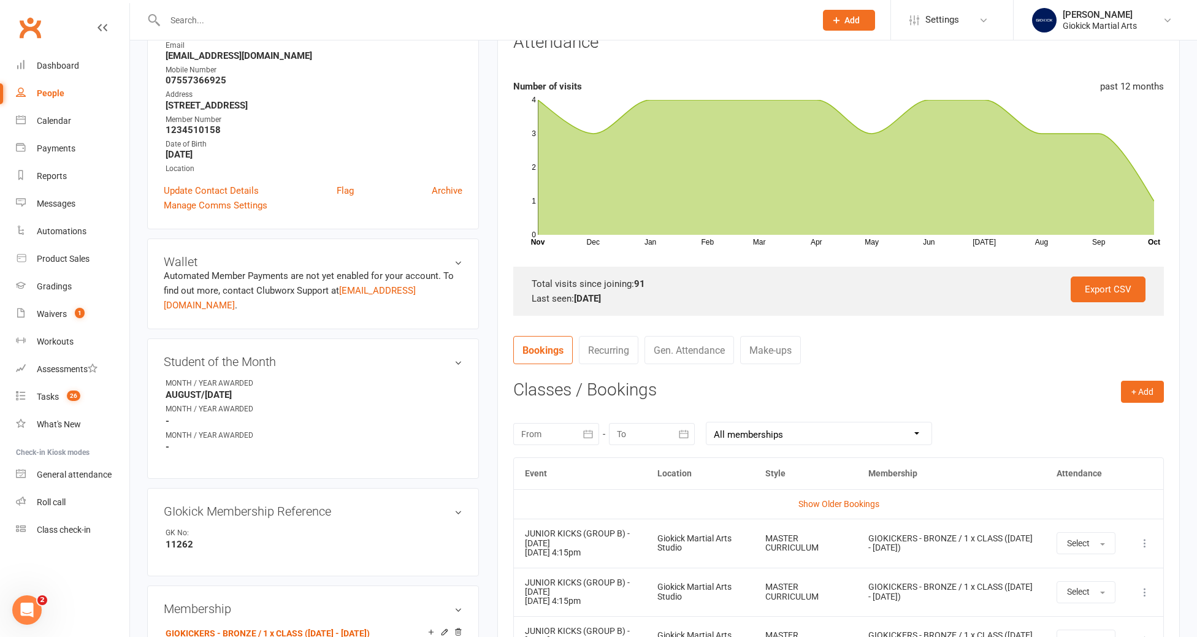
scroll to position [269, 0]
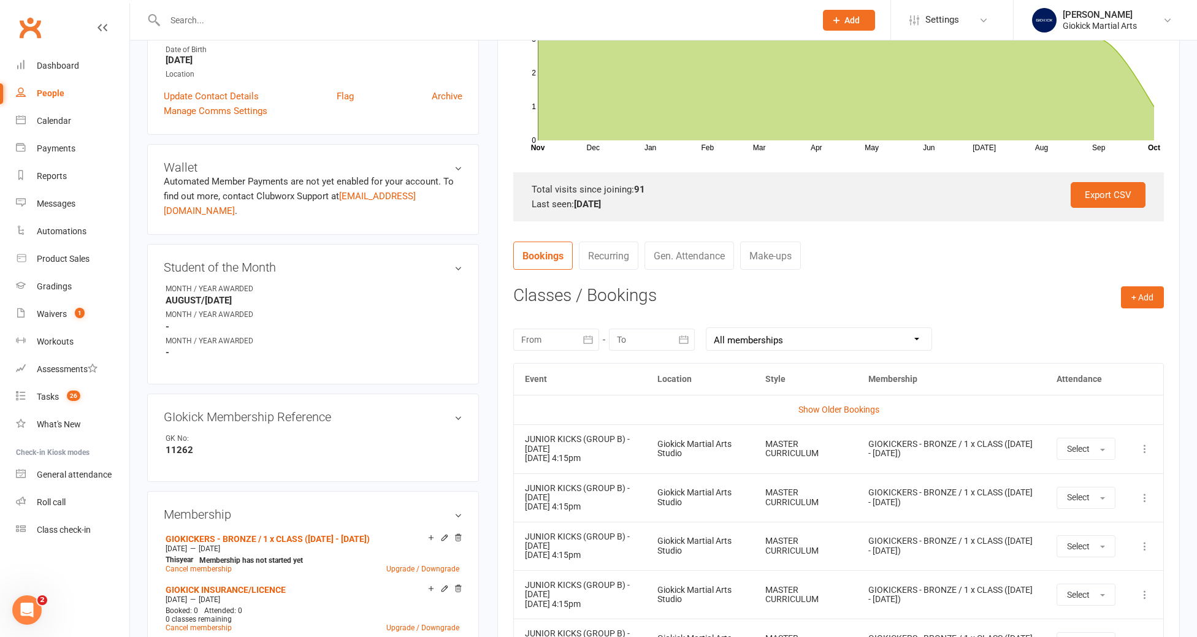
click at [1147, 451] on icon at bounding box center [1145, 449] width 12 height 12
click at [1098, 519] on link "Remove booking" at bounding box center [1090, 522] width 121 height 25
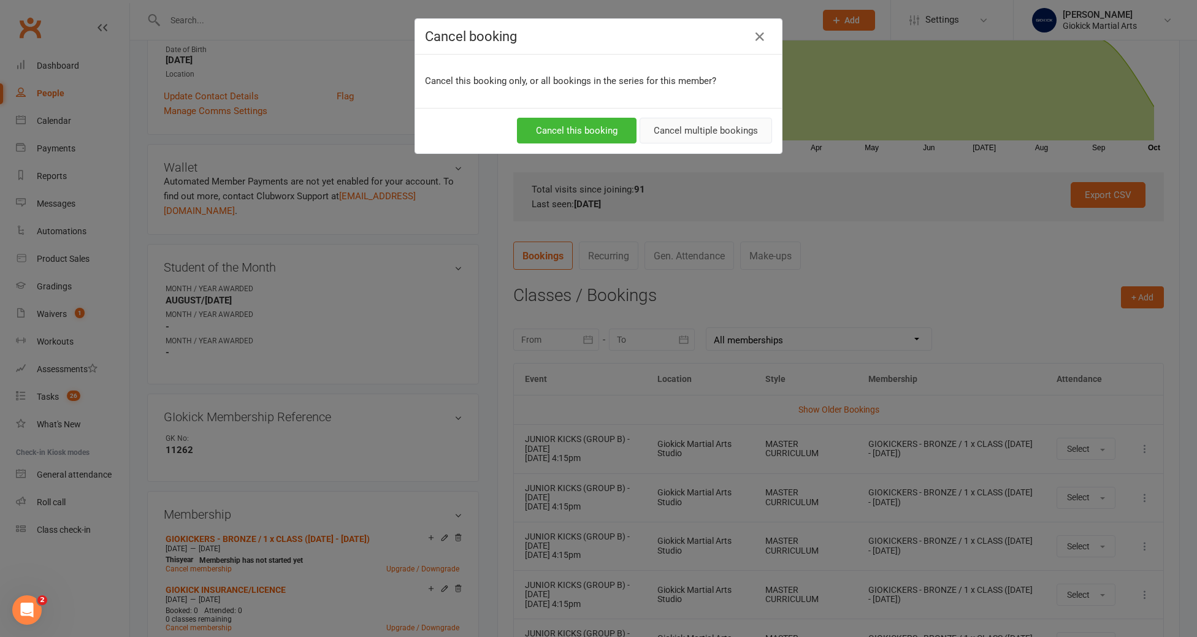
click at [714, 137] on button "Cancel multiple bookings" at bounding box center [706, 131] width 132 height 26
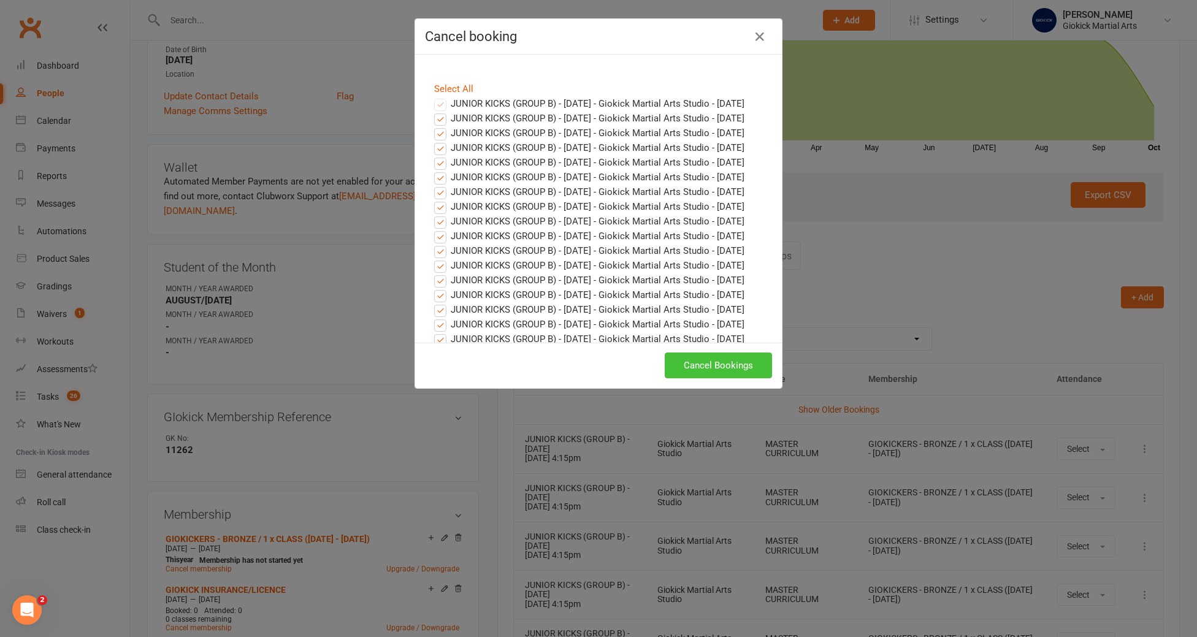
click at [714, 356] on button "Cancel Bookings" at bounding box center [718, 366] width 107 height 26
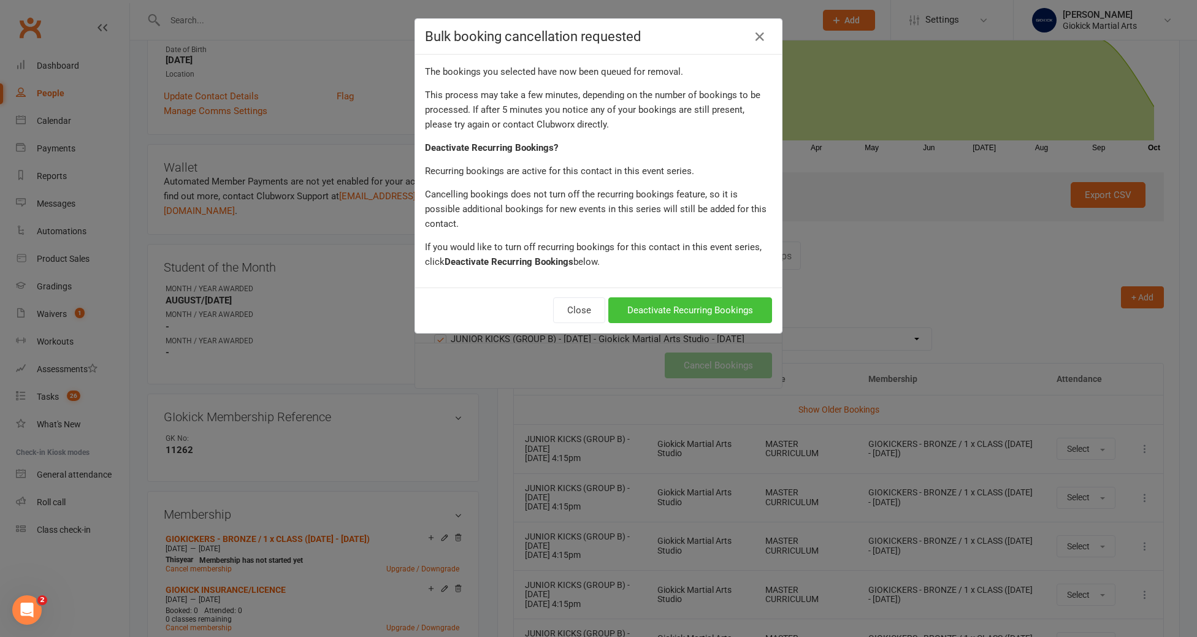
click at [703, 297] on button "Deactivate Recurring Bookings" at bounding box center [690, 310] width 164 height 26
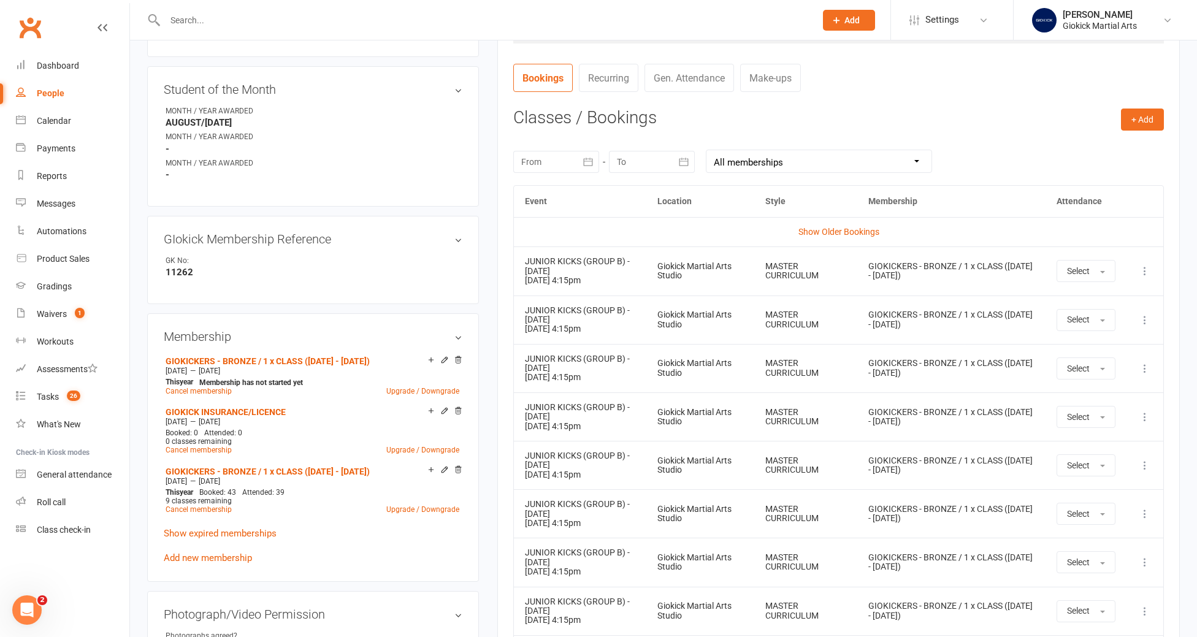
scroll to position [559, 0]
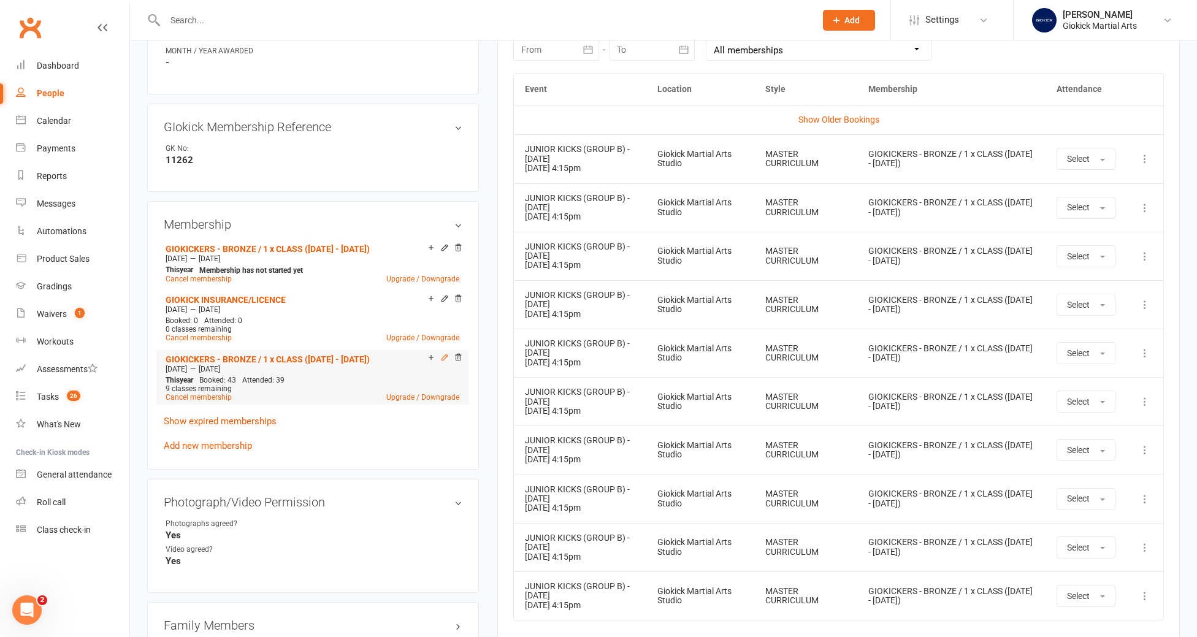
click at [443, 353] on icon at bounding box center [444, 357] width 9 height 9
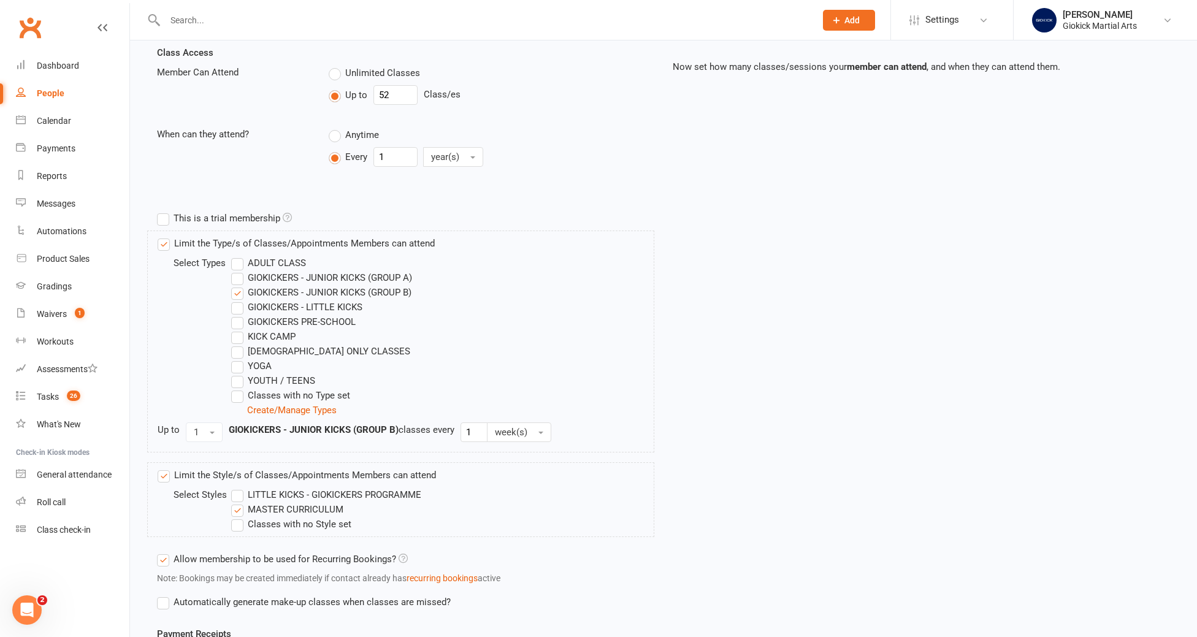
scroll to position [282, 0]
click at [237, 293] on label "GIOKICKERS - JUNIOR KICKS (GROUP B)" at bounding box center [321, 289] width 180 height 15
click at [237, 282] on input "GIOKICKERS - JUNIOR KICKS (GROUP B)" at bounding box center [235, 282] width 8 height 0
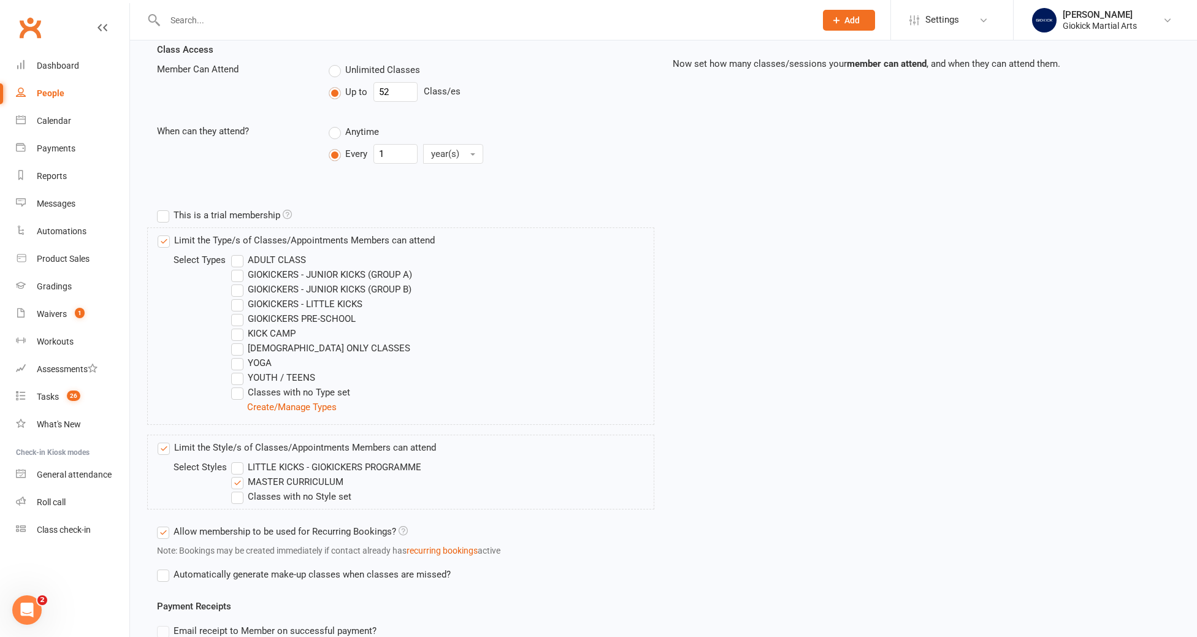
click at [237, 275] on label "GIOKICKERS - JUNIOR KICKS (GROUP A)" at bounding box center [321, 274] width 181 height 15
click at [237, 267] on input "GIOKICKERS - JUNIOR KICKS (GROUP A)" at bounding box center [235, 267] width 8 height 0
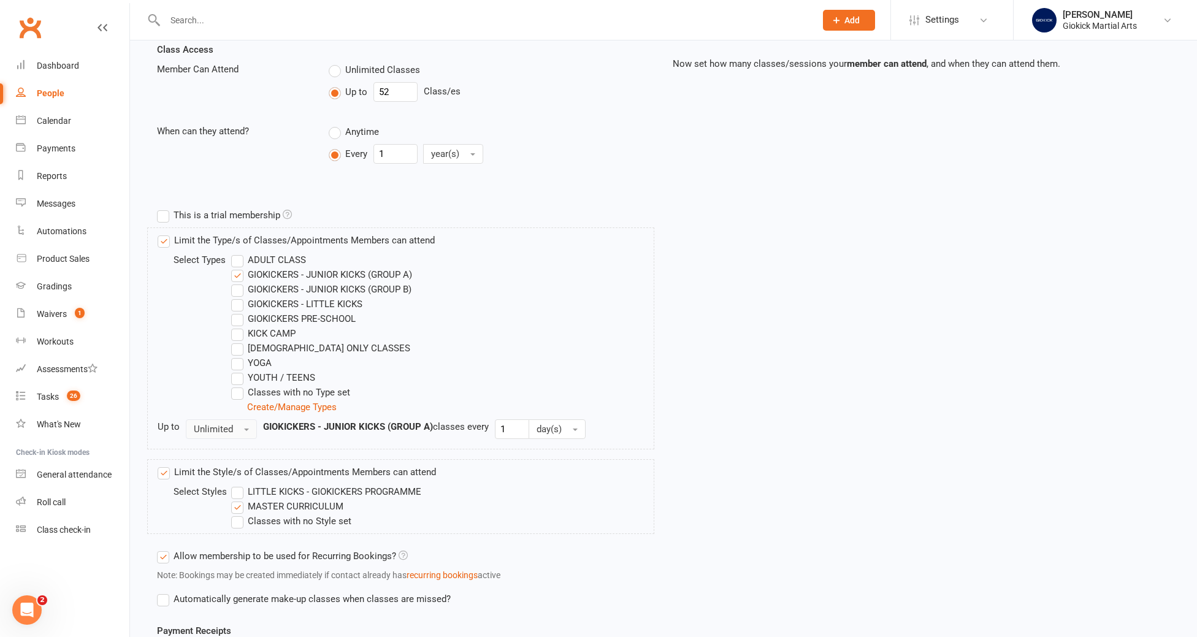
click at [209, 429] on span "Unlimited" at bounding box center [213, 429] width 39 height 11
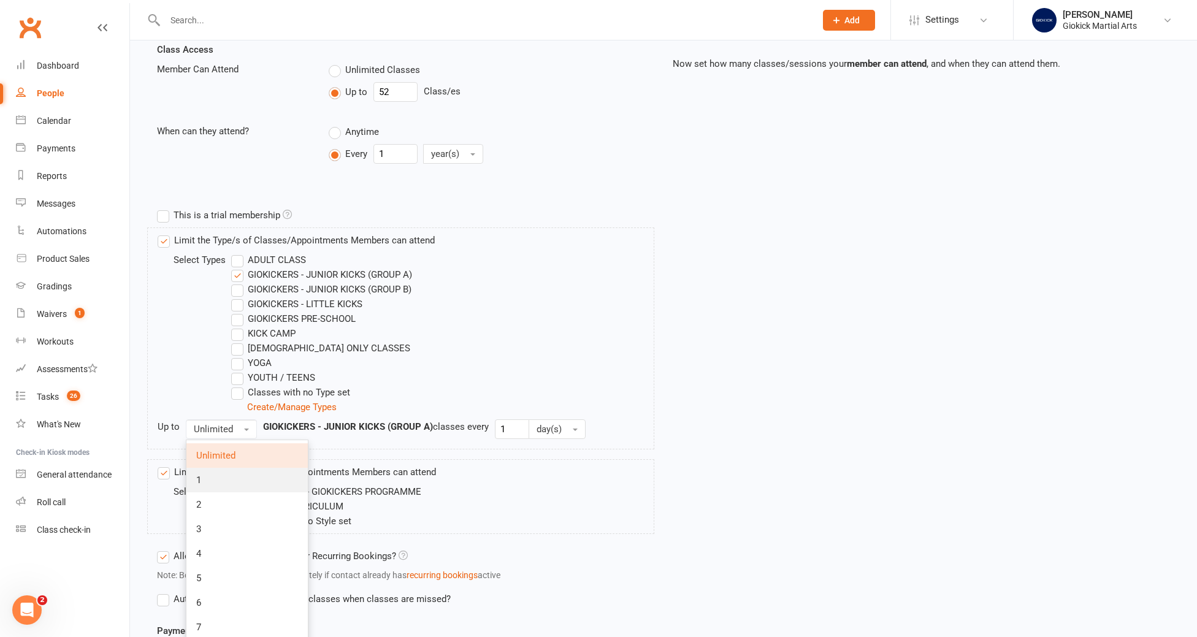
click at [211, 478] on link "1" at bounding box center [246, 480] width 121 height 25
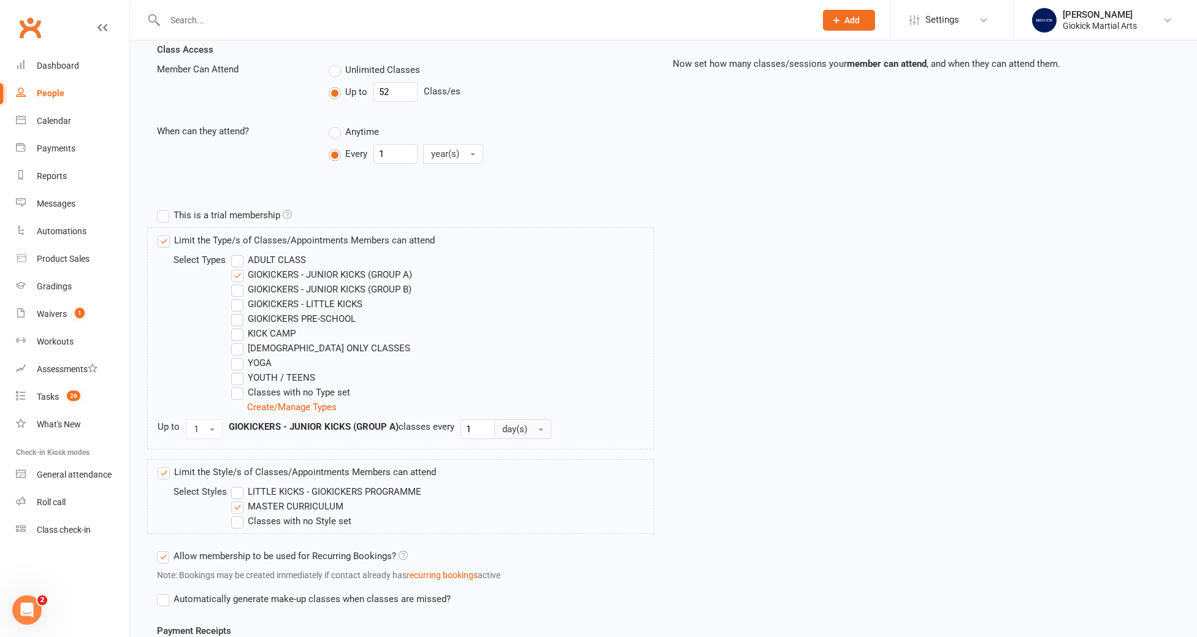
click at [513, 426] on span "day(s)" at bounding box center [514, 429] width 25 height 11
click at [511, 483] on span "week(s)" at bounding box center [521, 480] width 33 height 11
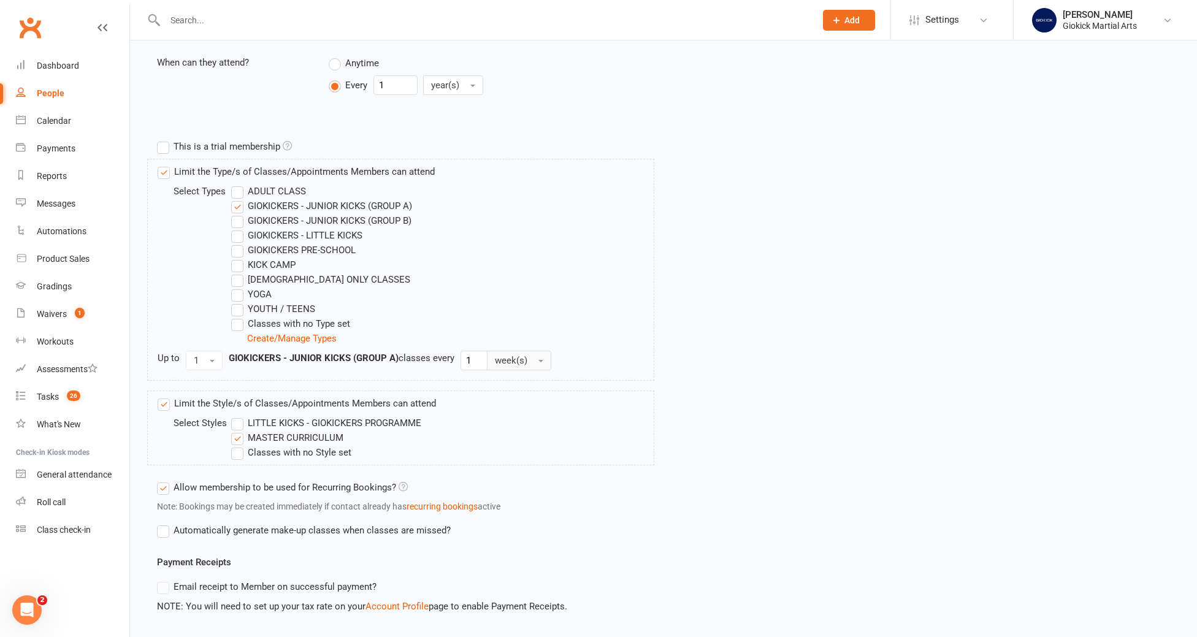
scroll to position [450, 0]
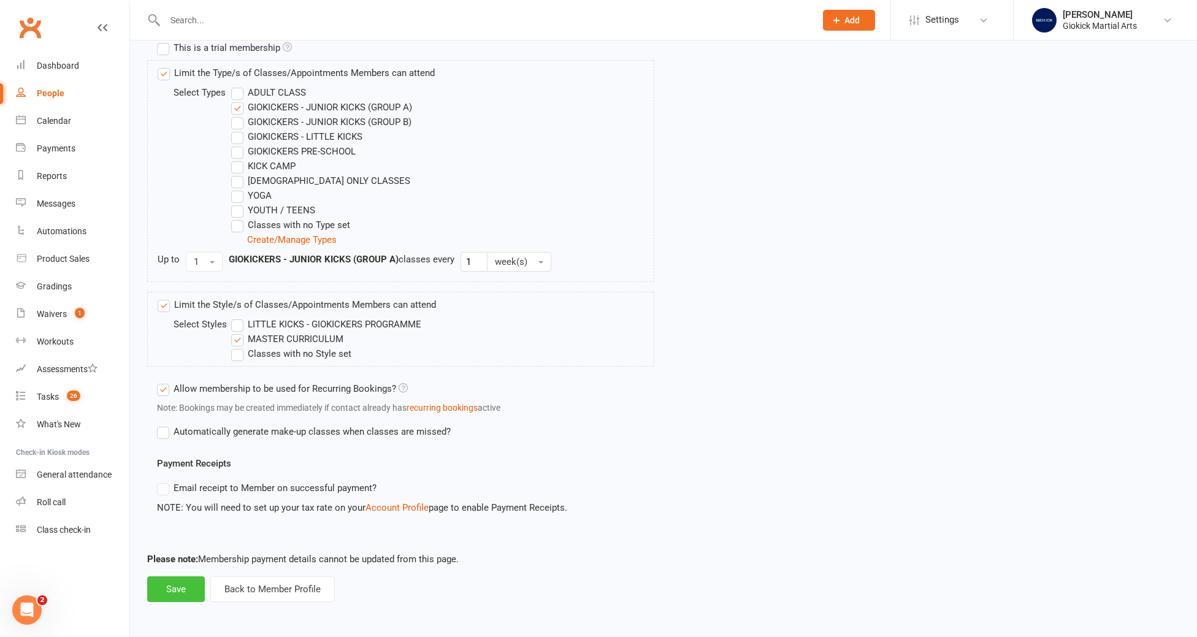
click at [173, 588] on button "Save" at bounding box center [176, 589] width 58 height 26
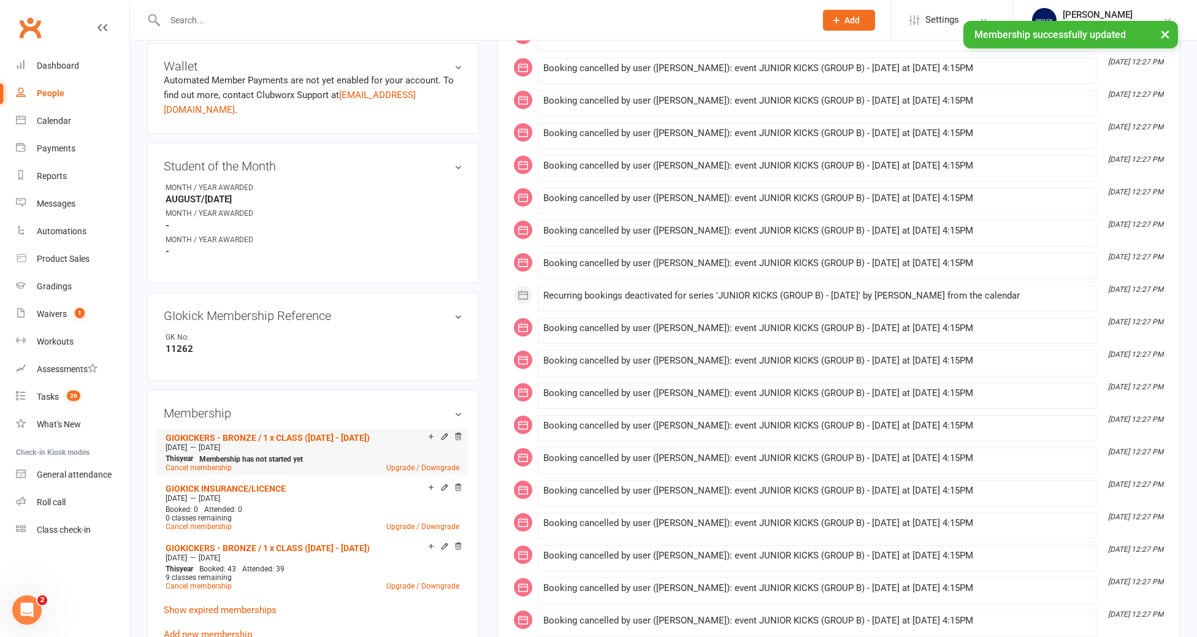
scroll to position [375, 0]
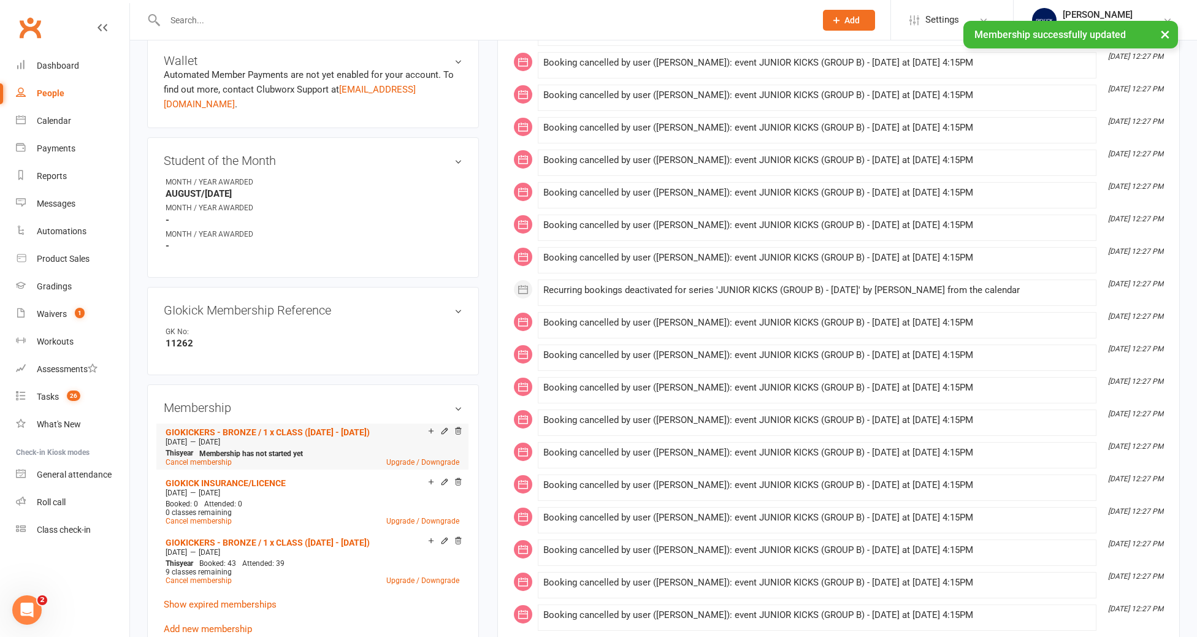
click at [445, 428] on icon at bounding box center [445, 431] width 6 height 6
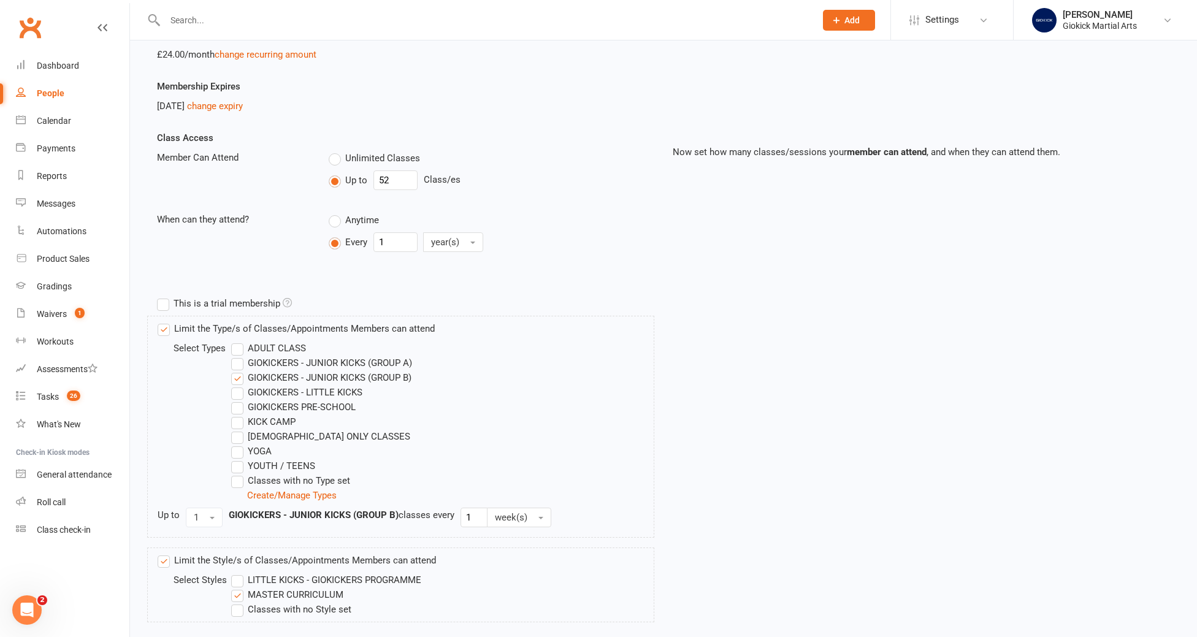
scroll to position [209, 0]
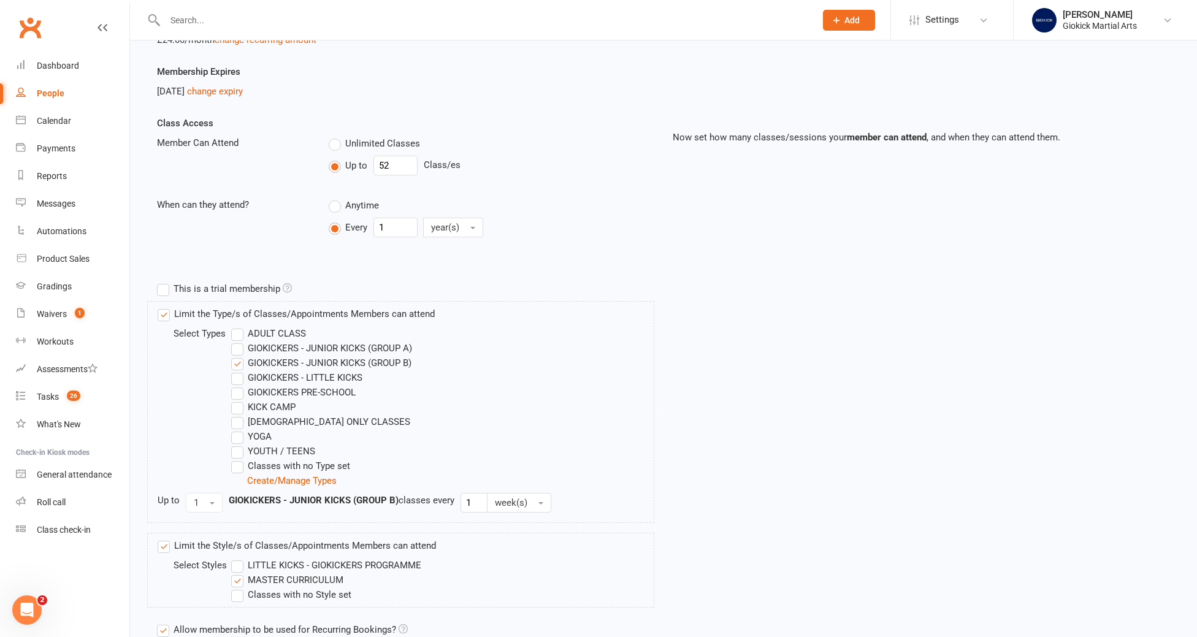
click at [239, 363] on label "GIOKICKERS - JUNIOR KICKS (GROUP B)" at bounding box center [321, 363] width 180 height 15
click at [239, 356] on input "GIOKICKERS - JUNIOR KICKS (GROUP B)" at bounding box center [235, 356] width 8 height 0
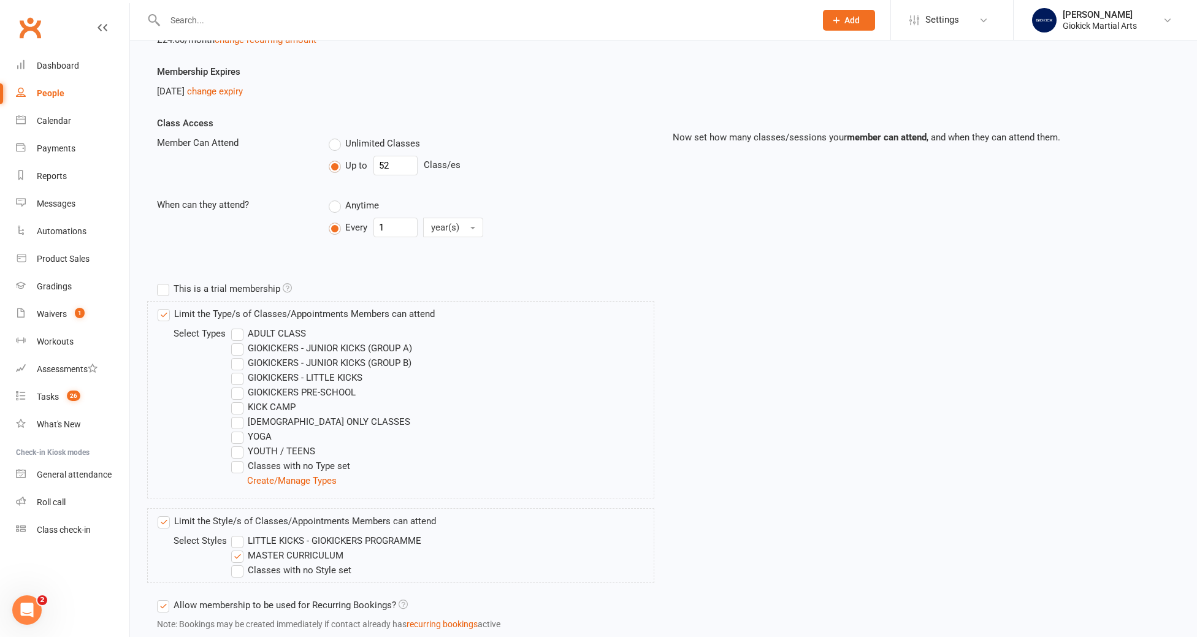
click at [237, 353] on label "GIOKICKERS - JUNIOR KICKS (GROUP A)" at bounding box center [321, 348] width 181 height 15
click at [237, 341] on input "GIOKICKERS - JUNIOR KICKS (GROUP A)" at bounding box center [235, 341] width 8 height 0
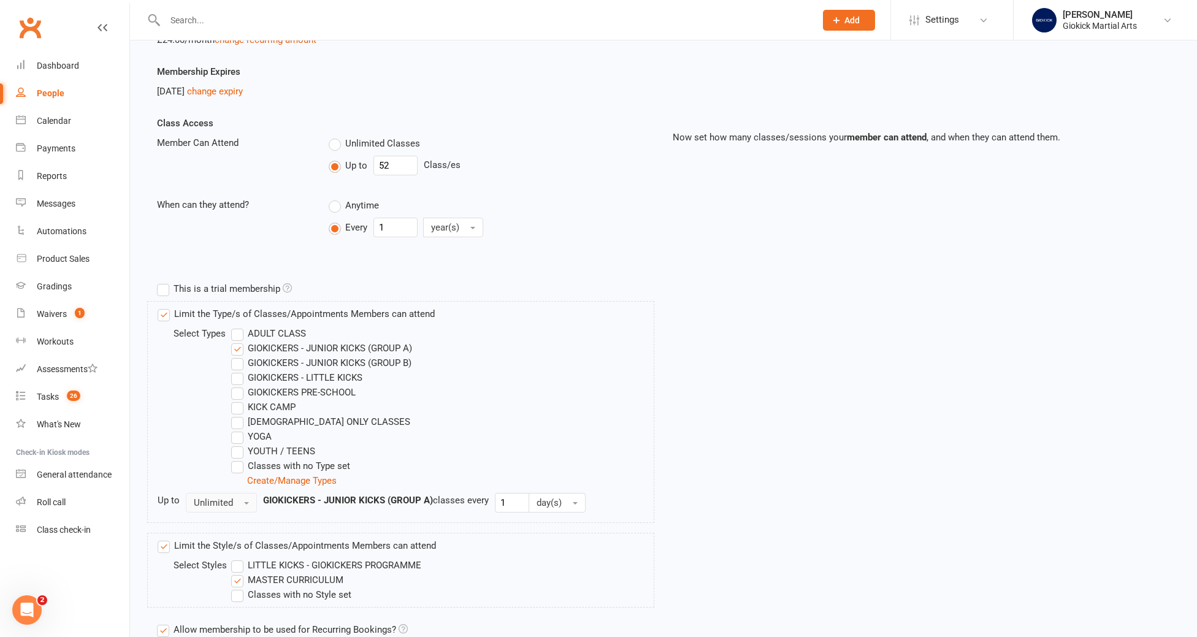
click at [209, 505] on span "Unlimited" at bounding box center [213, 502] width 39 height 11
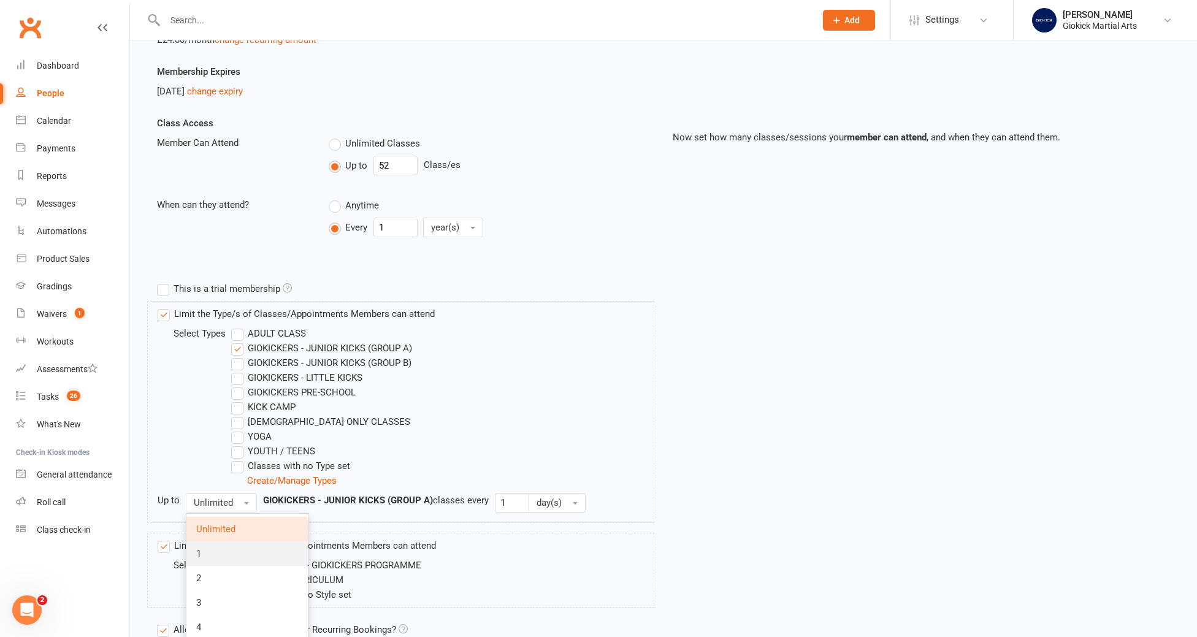
click at [215, 558] on link "1" at bounding box center [246, 554] width 121 height 25
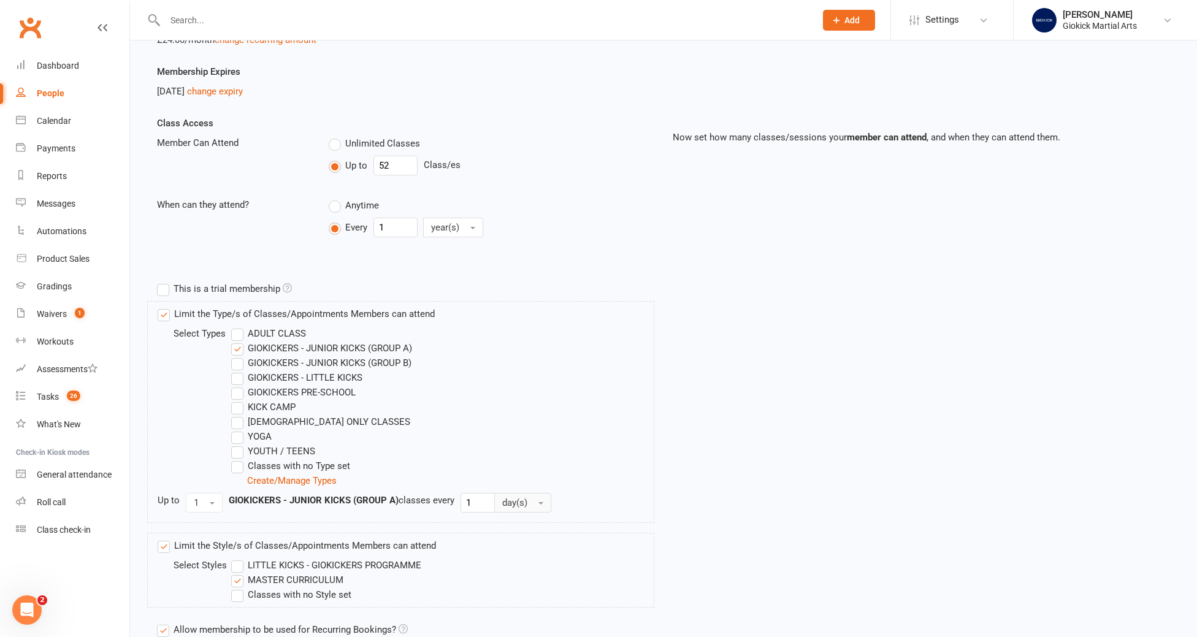
click at [518, 503] on span "day(s)" at bounding box center [514, 502] width 25 height 11
click at [518, 550] on span "week(s)" at bounding box center [521, 553] width 33 height 11
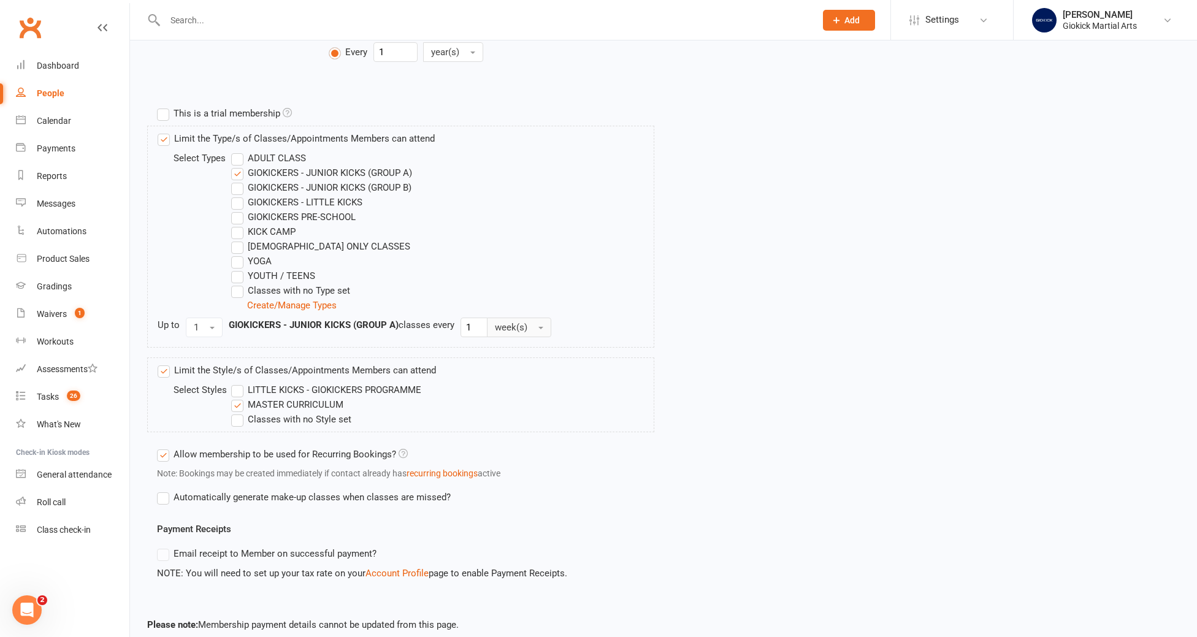
scroll to position [450, 0]
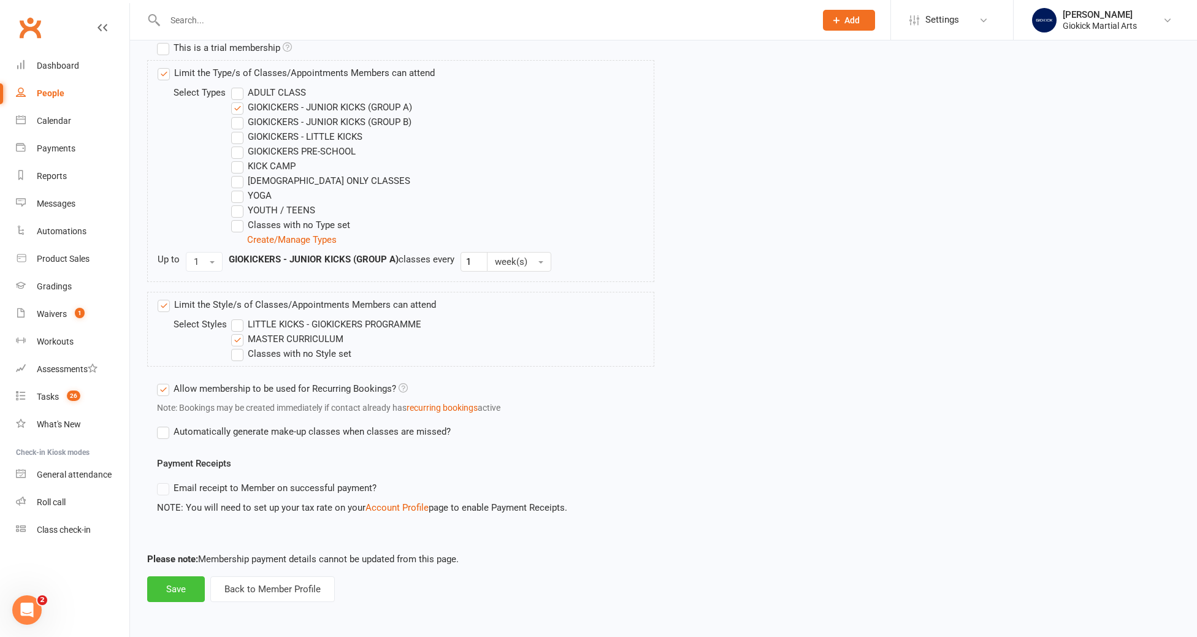
click at [169, 594] on button "Save" at bounding box center [176, 589] width 58 height 26
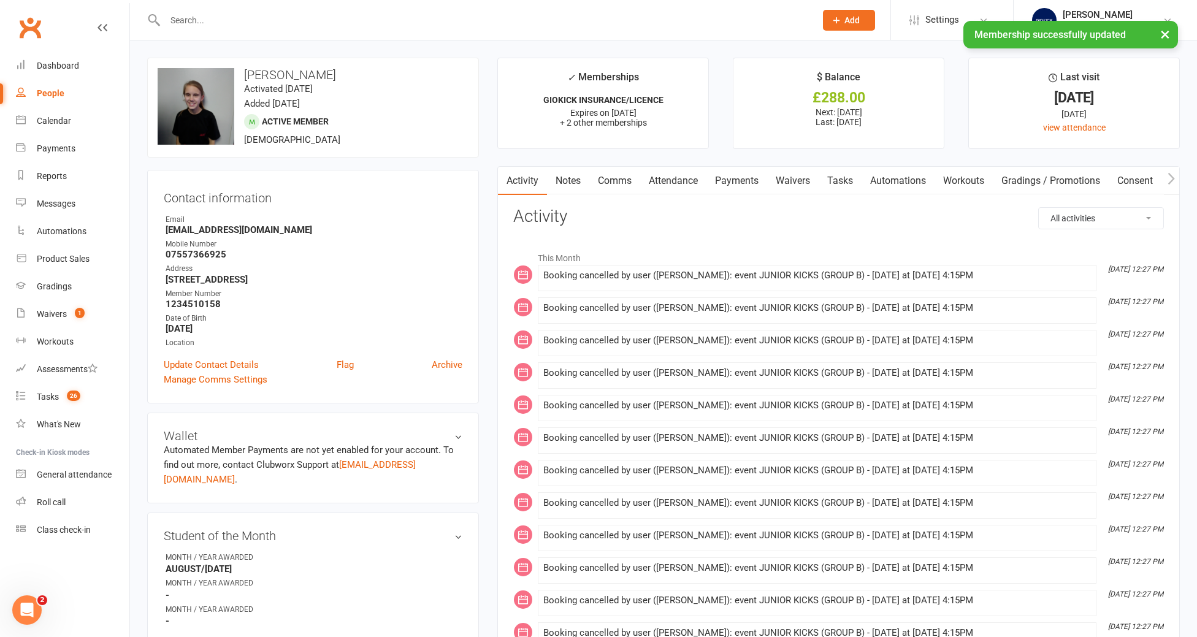
click at [186, 21] on div "× Membership successfully updated" at bounding box center [590, 21] width 1181 height 0
click at [186, 18] on input "text" at bounding box center [484, 20] width 646 height 17
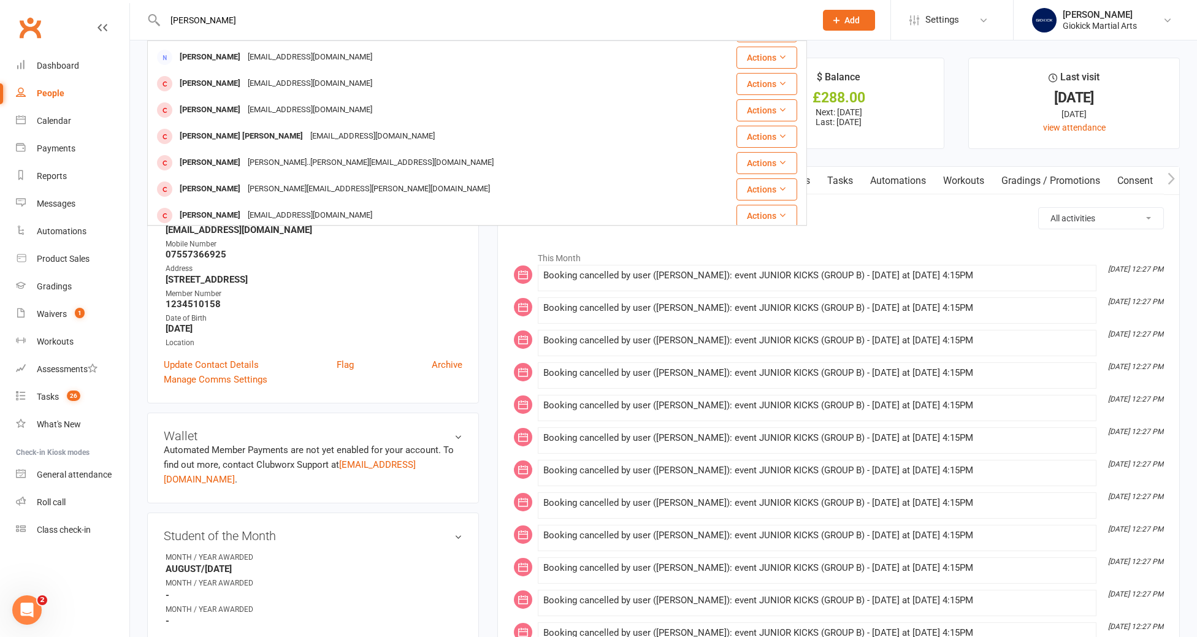
scroll to position [150, 0]
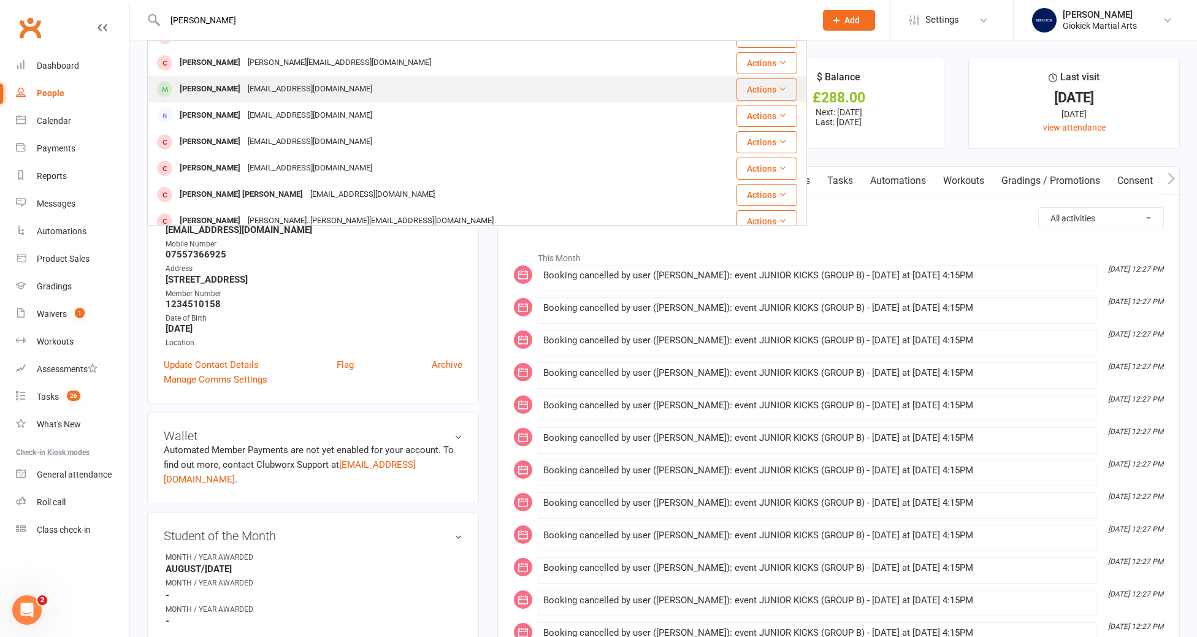
type input "thomas"
click at [200, 93] on div "Thomas Simcox" at bounding box center [210, 89] width 68 height 18
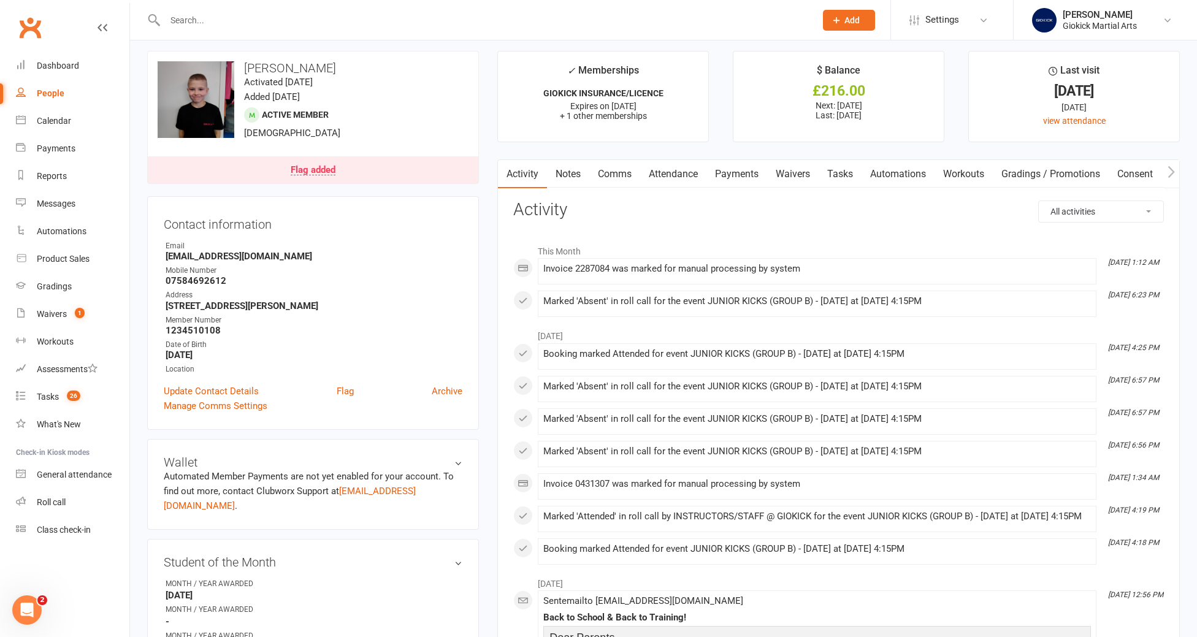
scroll to position [7, 0]
click at [679, 174] on link "Attendance" at bounding box center [673, 173] width 66 height 28
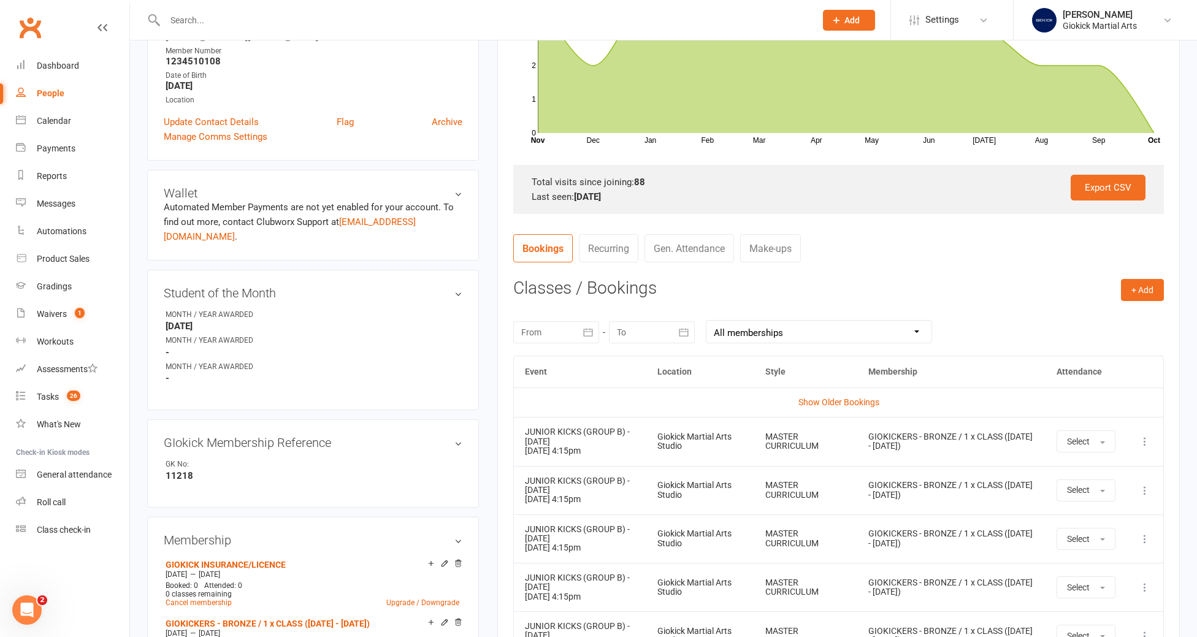
scroll to position [300, 0]
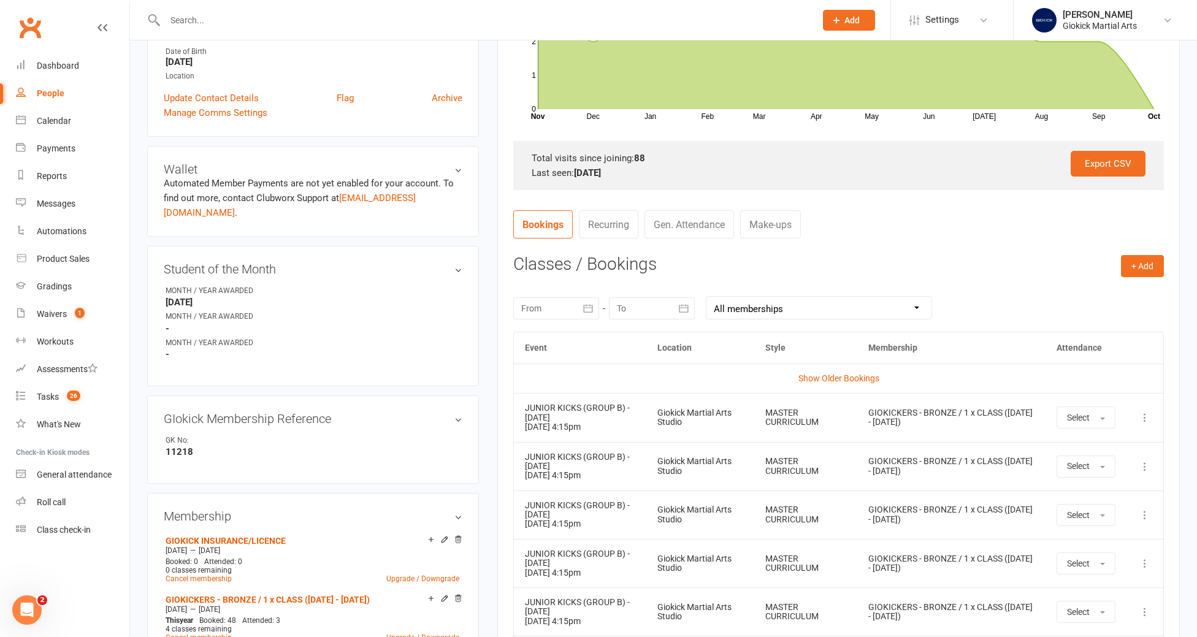
click at [1147, 417] on icon at bounding box center [1145, 417] width 12 height 12
click at [1107, 494] on link "Remove booking" at bounding box center [1090, 490] width 121 height 25
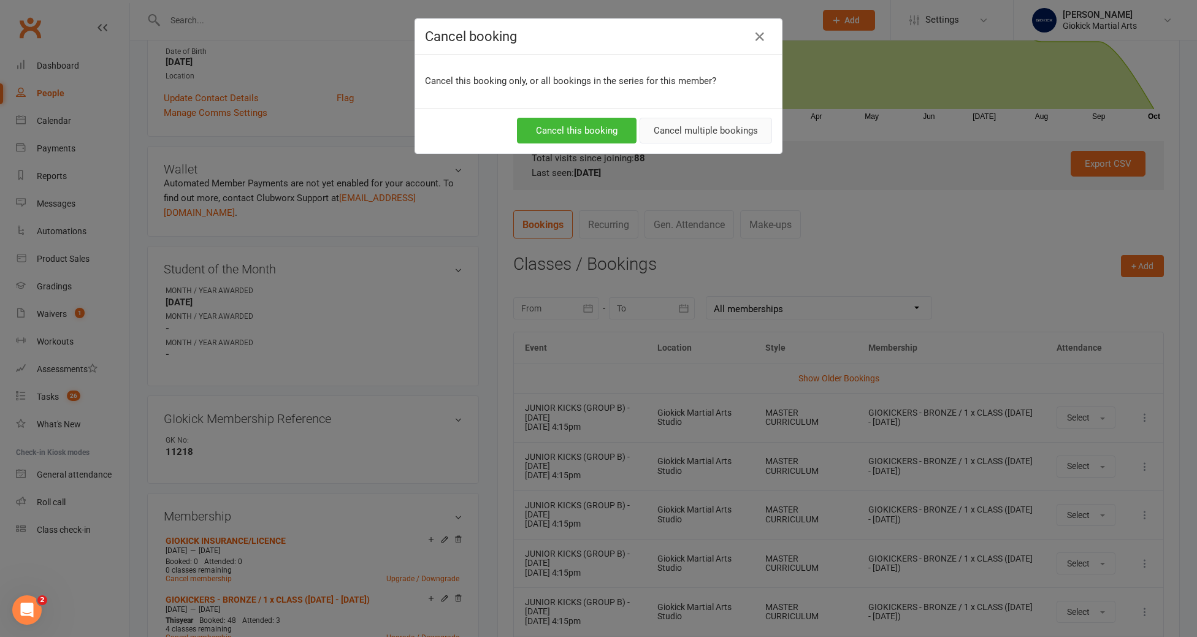
click at [676, 128] on button "Cancel multiple bookings" at bounding box center [706, 131] width 132 height 26
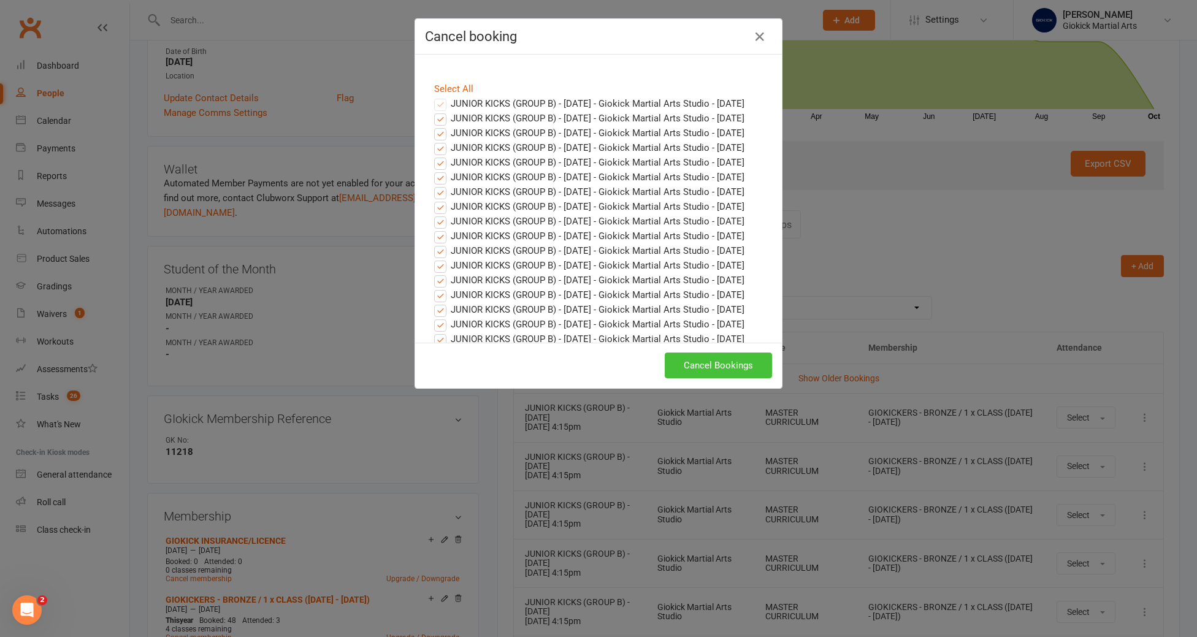
click at [699, 370] on button "Cancel Bookings" at bounding box center [718, 366] width 107 height 26
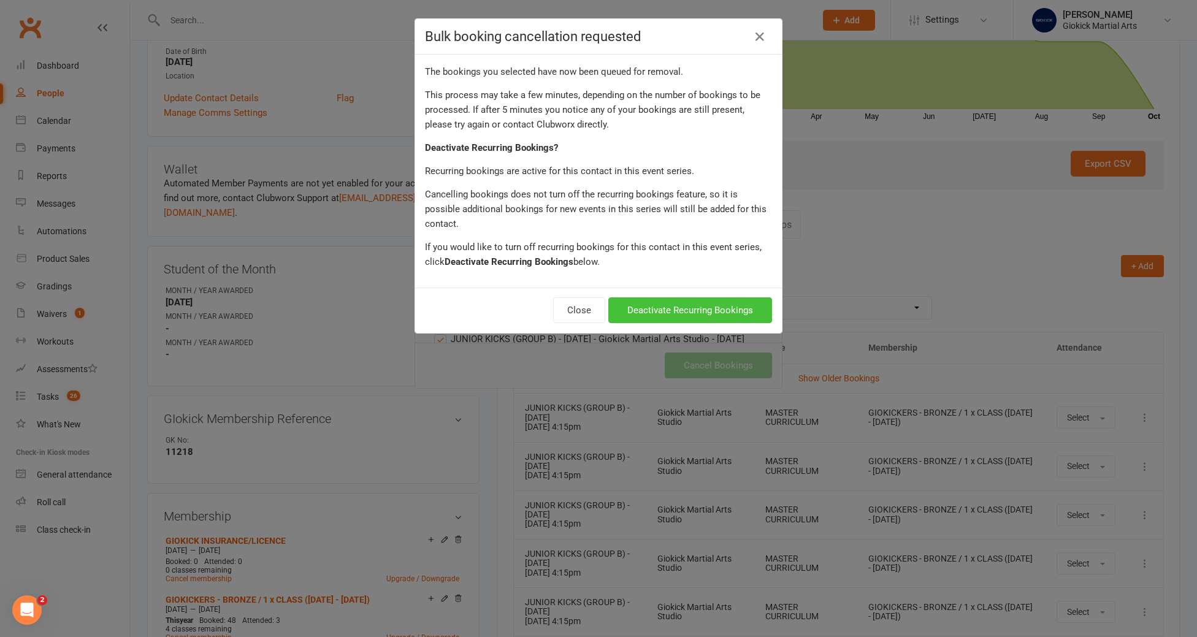
click at [695, 297] on button "Deactivate Recurring Bookings" at bounding box center [690, 310] width 164 height 26
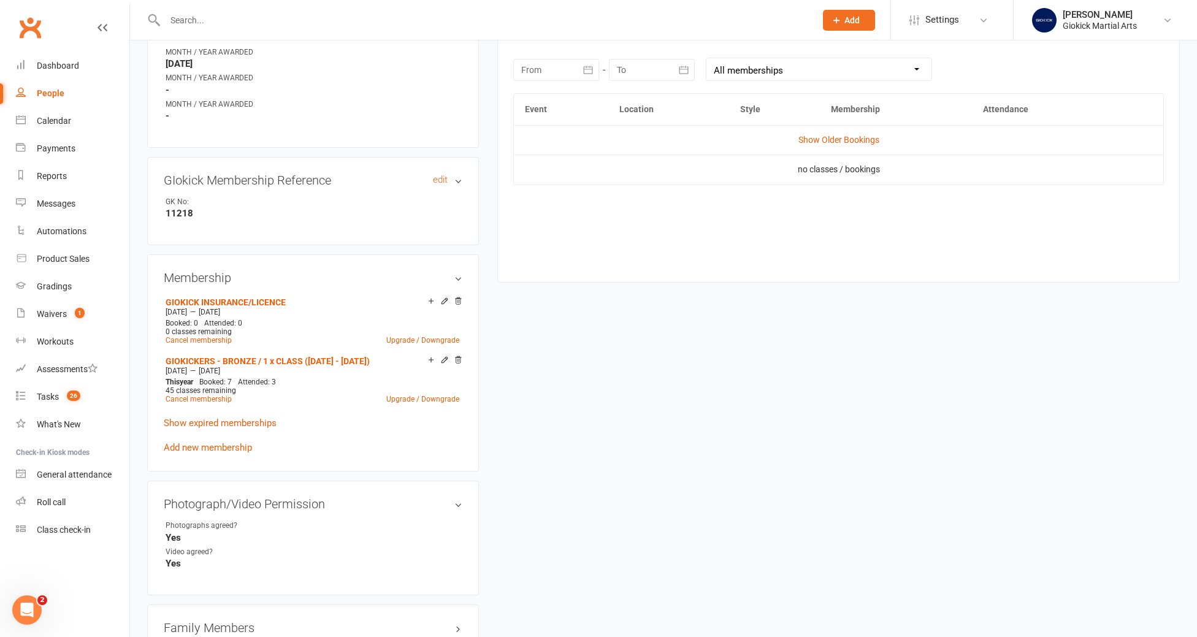
scroll to position [624, 0]
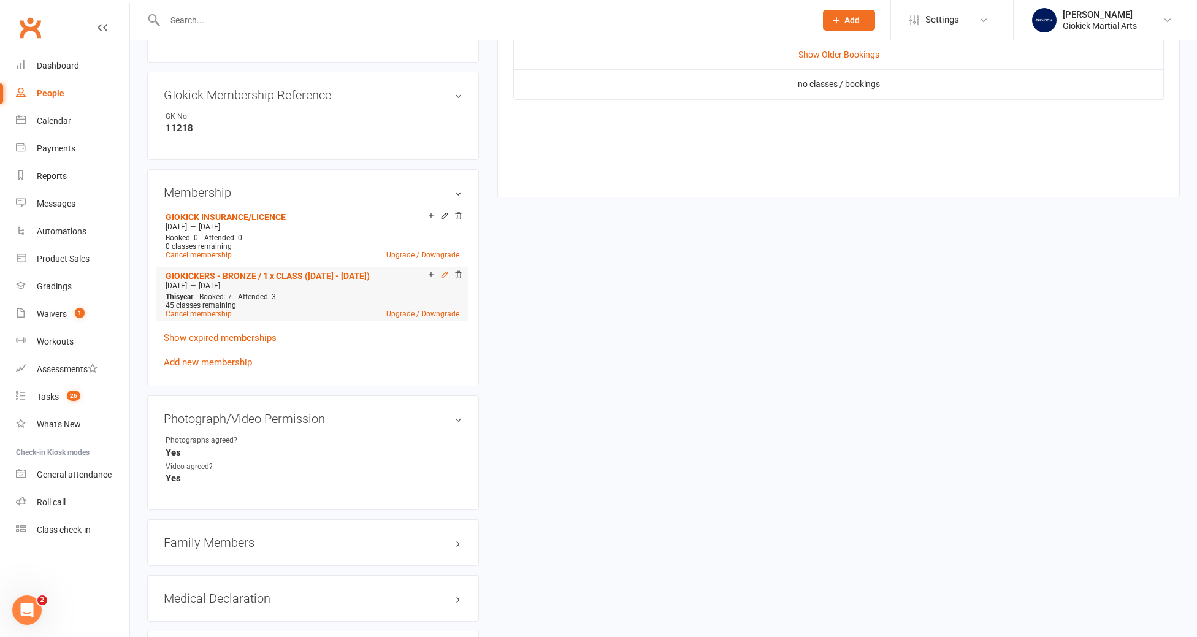
click at [446, 270] on icon at bounding box center [444, 274] width 9 height 9
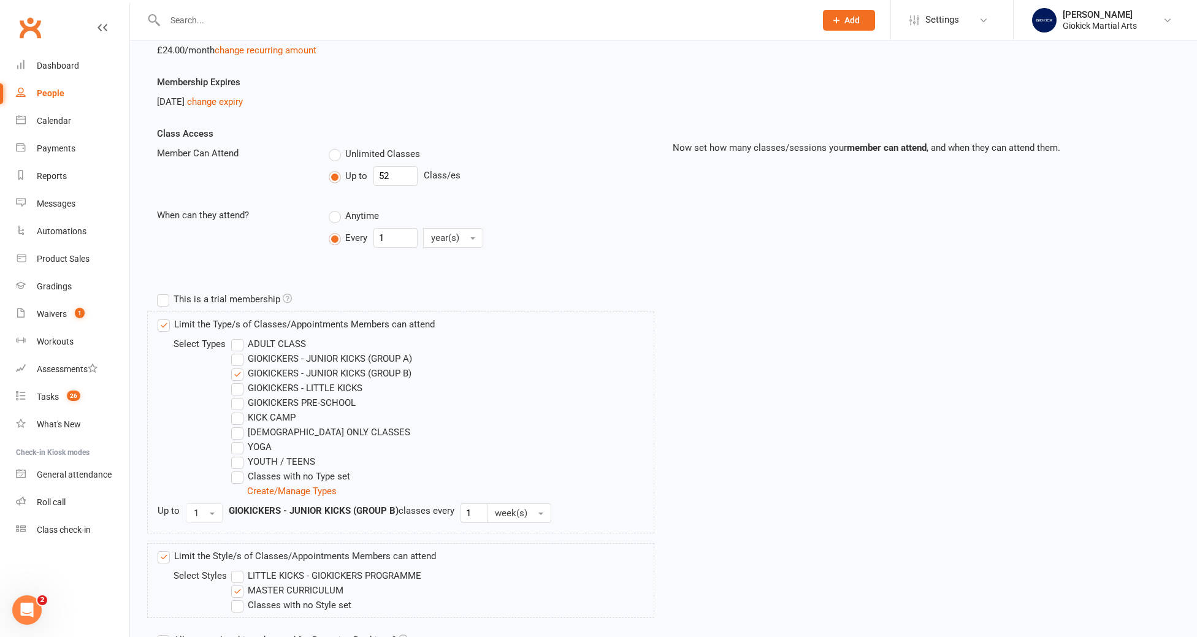
scroll to position [250, 0]
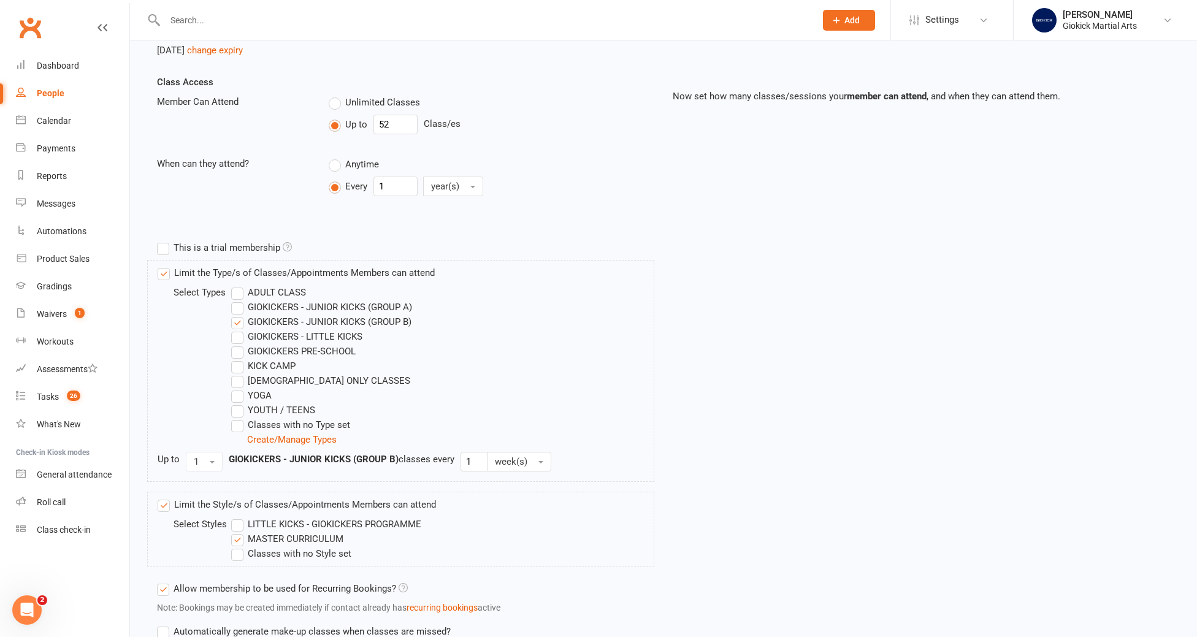
click at [237, 323] on label "GIOKICKERS - JUNIOR KICKS (GROUP B)" at bounding box center [321, 322] width 180 height 15
click at [237, 315] on input "GIOKICKERS - JUNIOR KICKS (GROUP B)" at bounding box center [235, 315] width 8 height 0
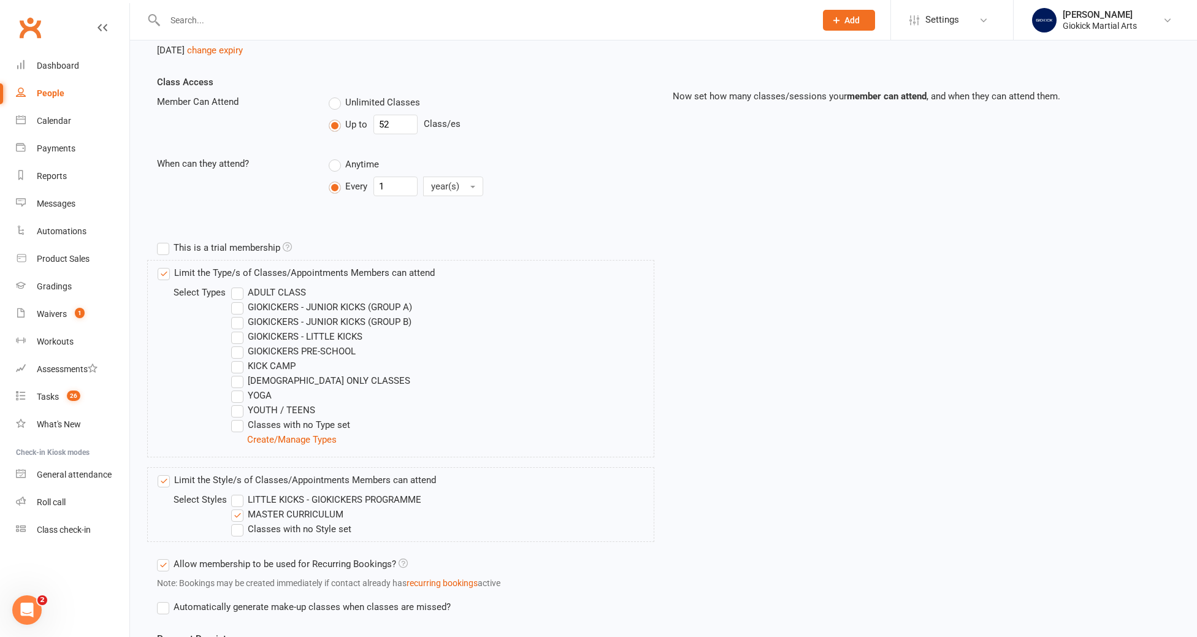
click at [236, 307] on label "GIOKICKERS - JUNIOR KICKS (GROUP A)" at bounding box center [321, 307] width 181 height 15
click at [236, 300] on input "GIOKICKERS - JUNIOR KICKS (GROUP A)" at bounding box center [235, 300] width 8 height 0
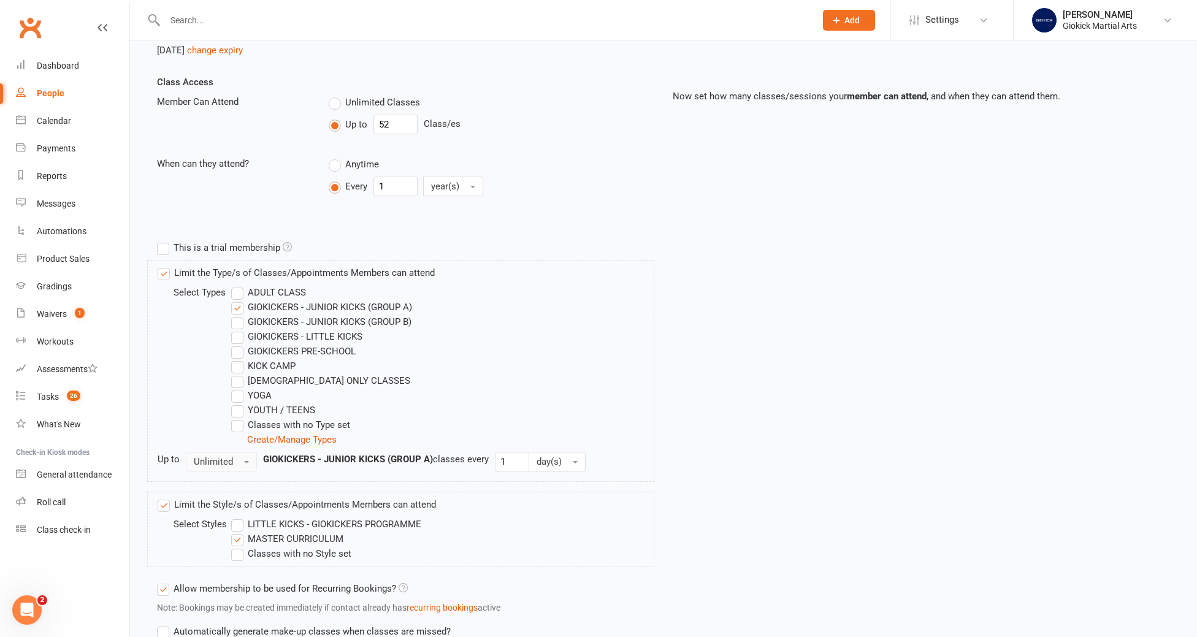
click at [213, 469] on button "Unlimited" at bounding box center [221, 462] width 71 height 20
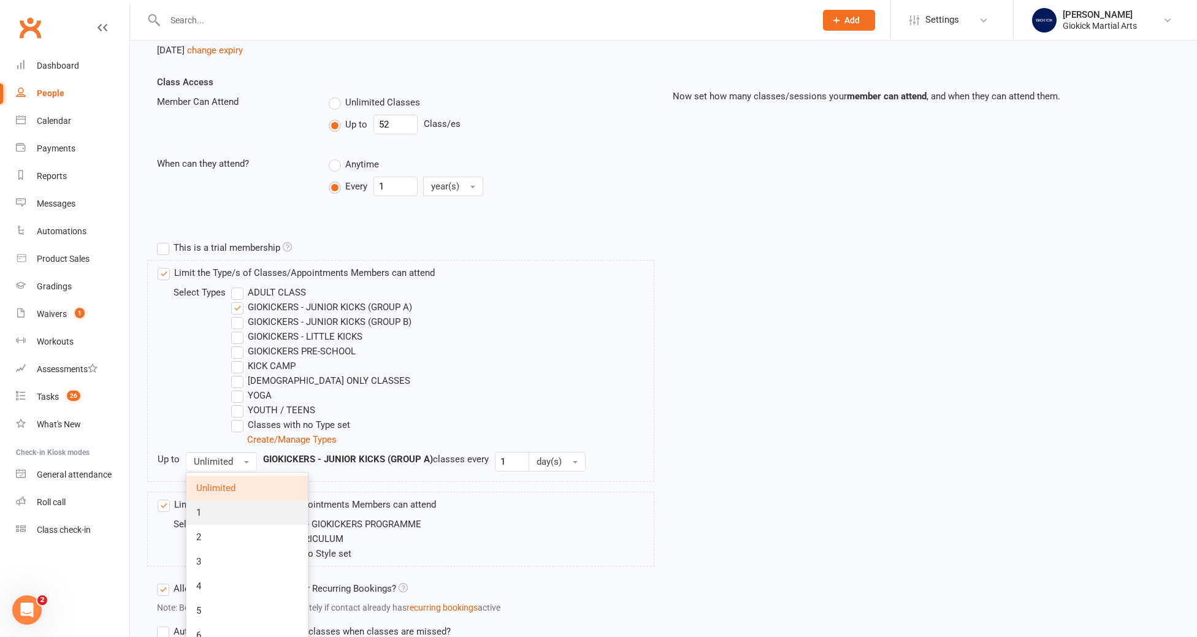
click at [217, 509] on link "1" at bounding box center [246, 512] width 121 height 25
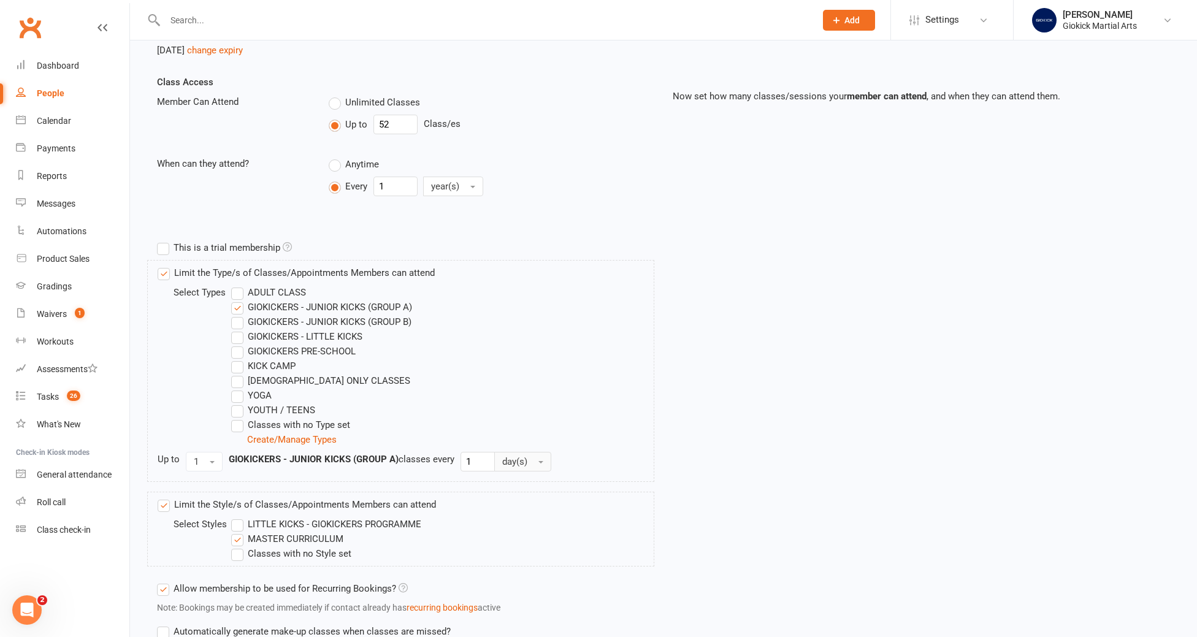
click at [513, 459] on span "day(s)" at bounding box center [514, 461] width 25 height 11
click at [515, 511] on span "week(s)" at bounding box center [521, 512] width 33 height 11
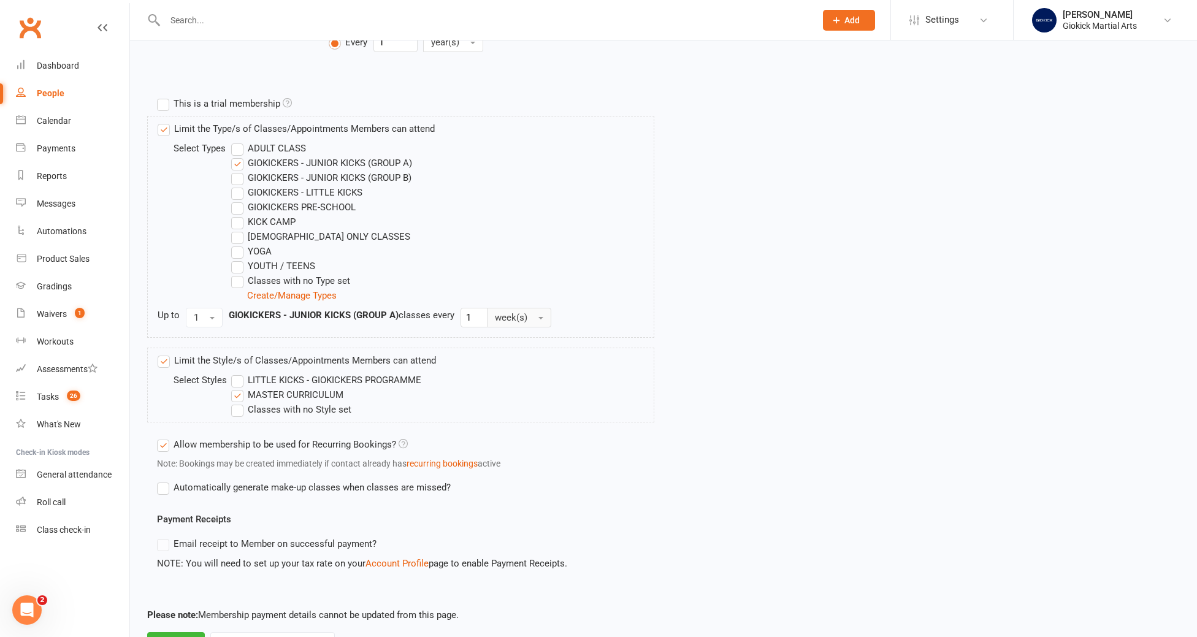
scroll to position [450, 0]
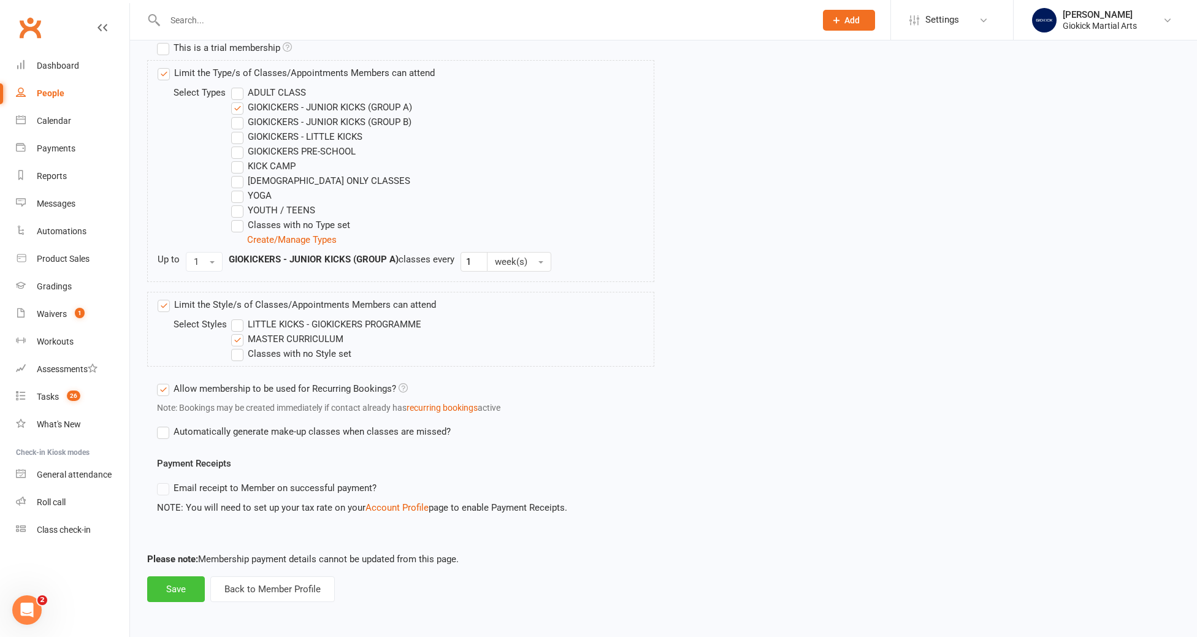
click at [172, 595] on button "Save" at bounding box center [176, 589] width 58 height 26
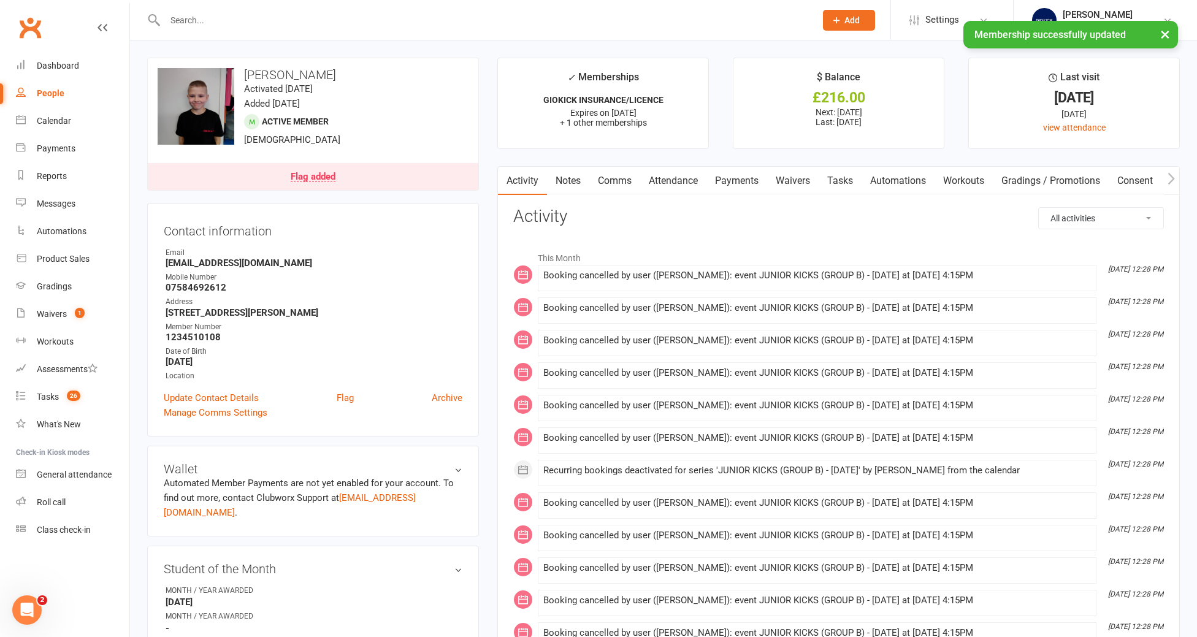
click at [178, 12] on input "text" at bounding box center [484, 20] width 646 height 17
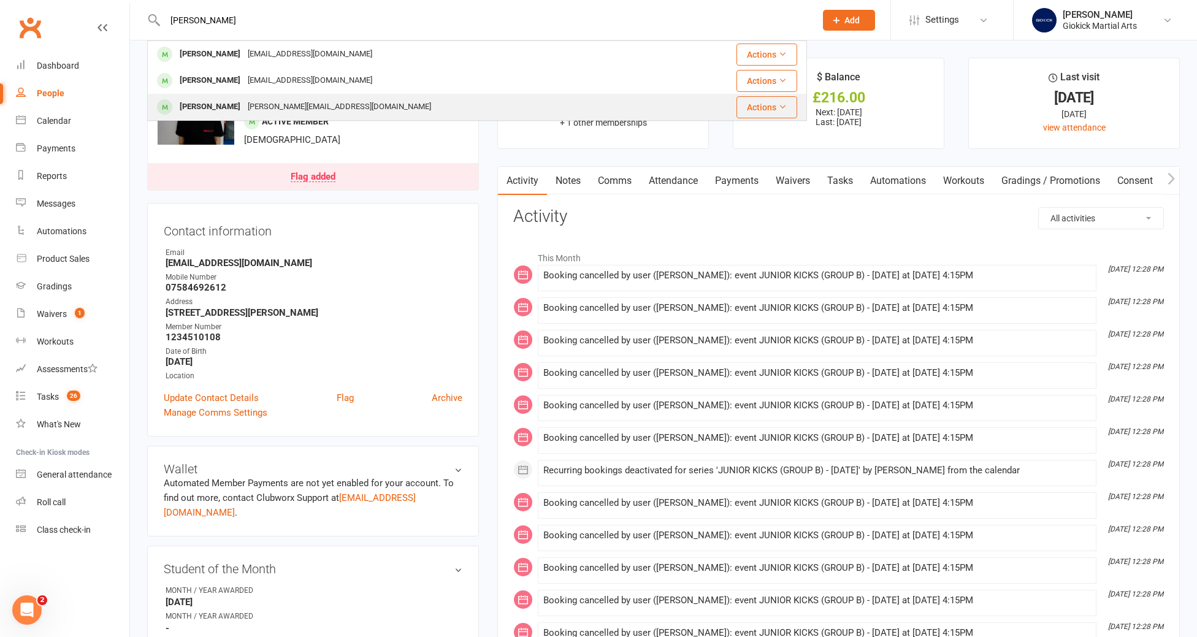
type input "phoebe"
click at [193, 102] on div "Phoebe Rogers" at bounding box center [210, 107] width 68 height 18
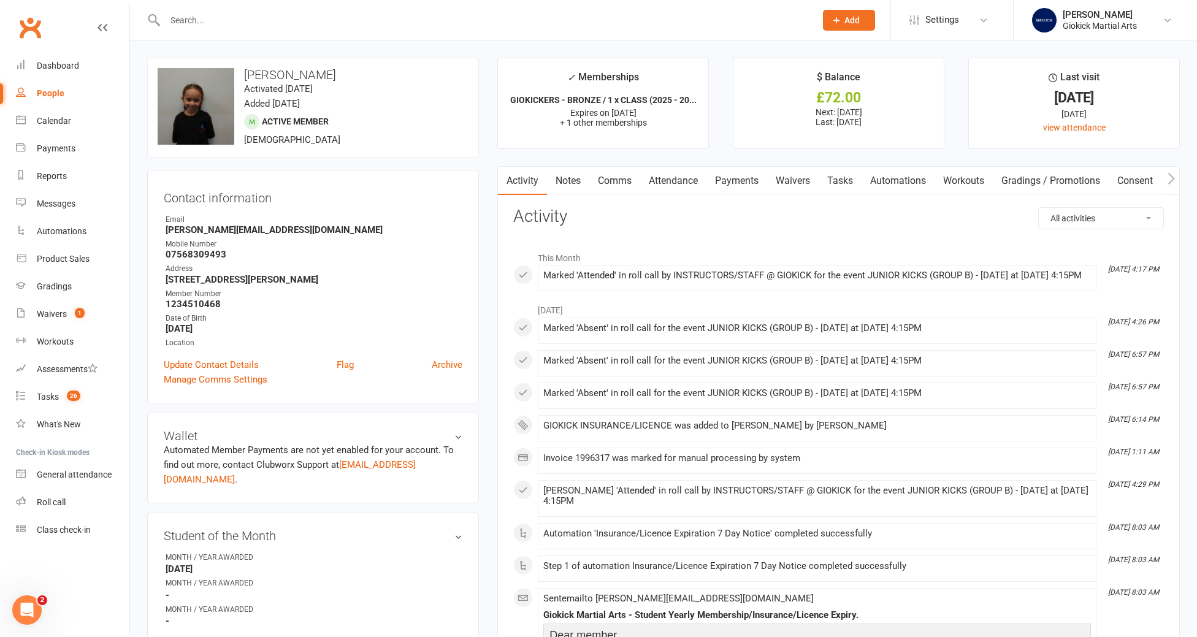
click at [660, 183] on link "Attendance" at bounding box center [673, 181] width 66 height 28
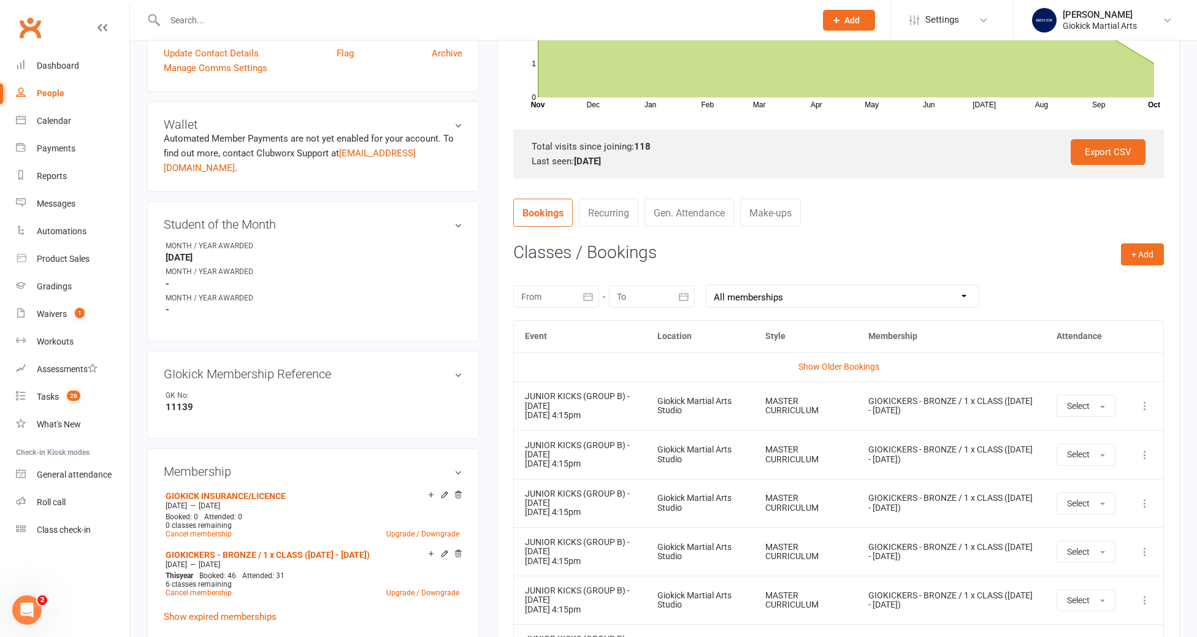
scroll to position [323, 0]
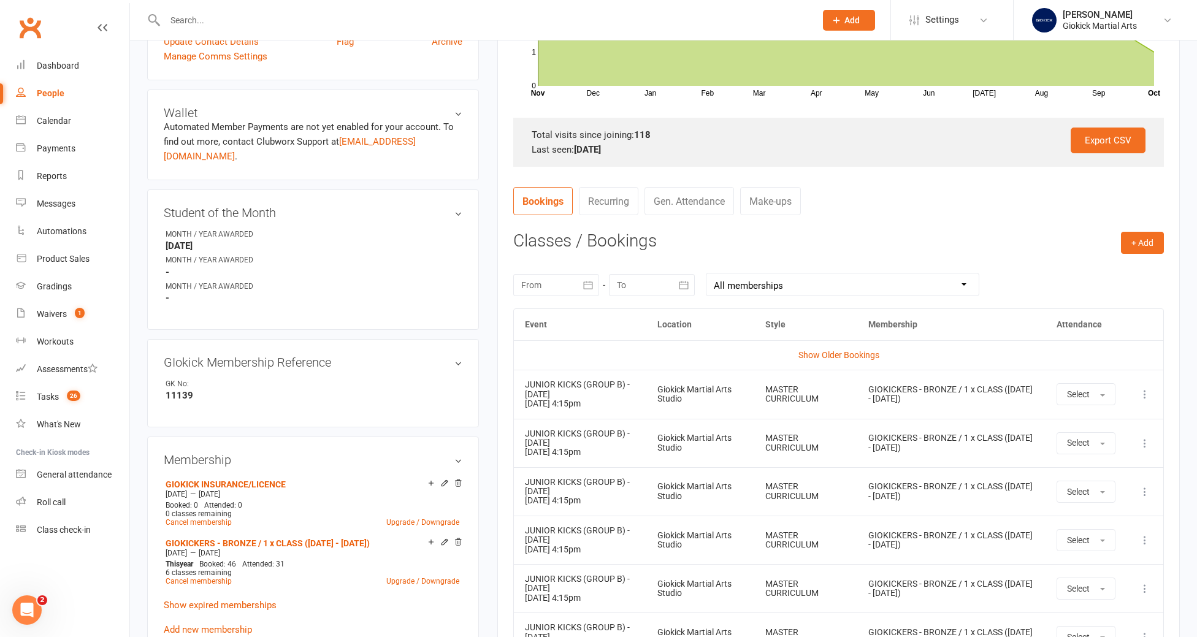
click at [1146, 398] on icon at bounding box center [1145, 394] width 12 height 12
click at [1117, 459] on link "Remove booking" at bounding box center [1090, 467] width 121 height 25
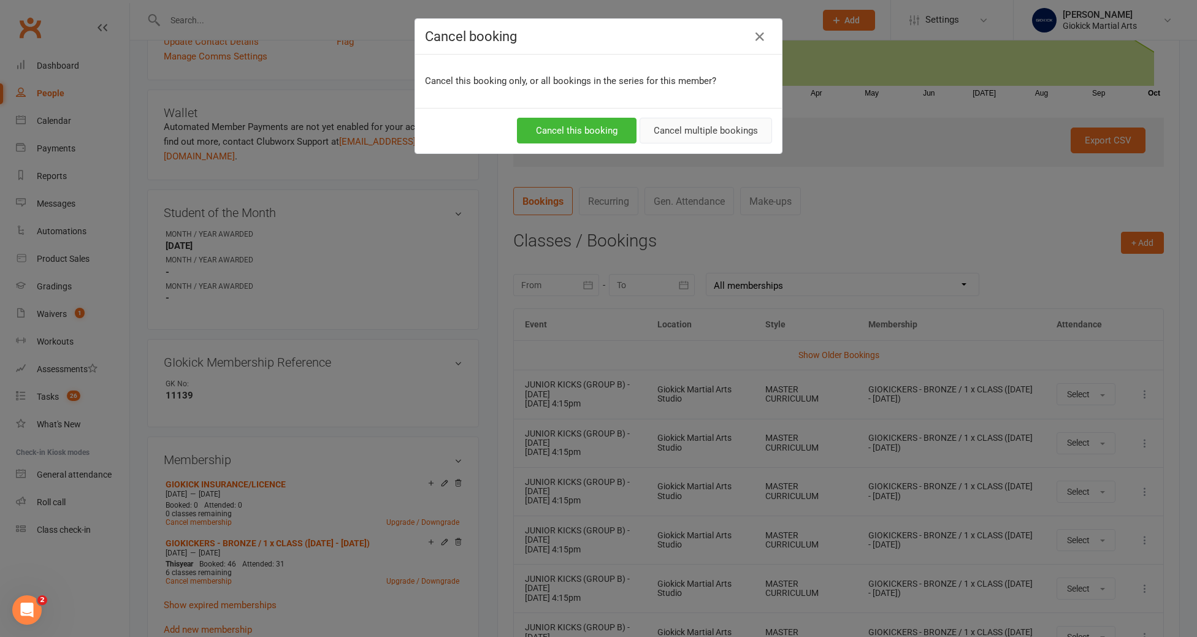
click at [710, 134] on button "Cancel multiple bookings" at bounding box center [706, 131] width 132 height 26
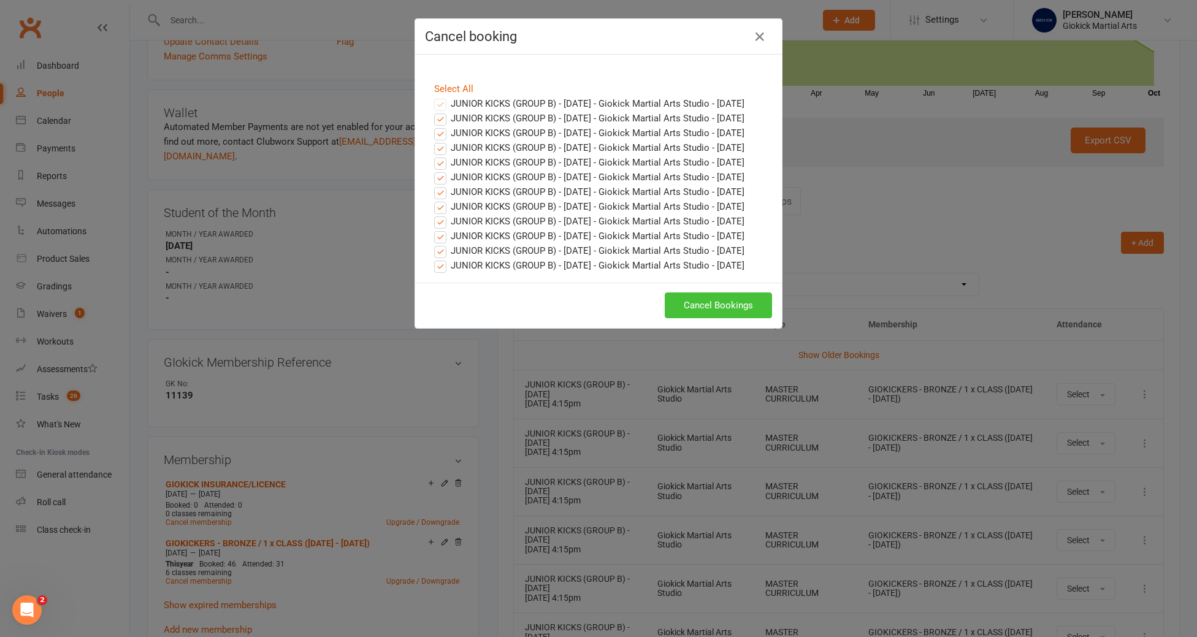
click at [725, 318] on button "Cancel Bookings" at bounding box center [718, 306] width 107 height 26
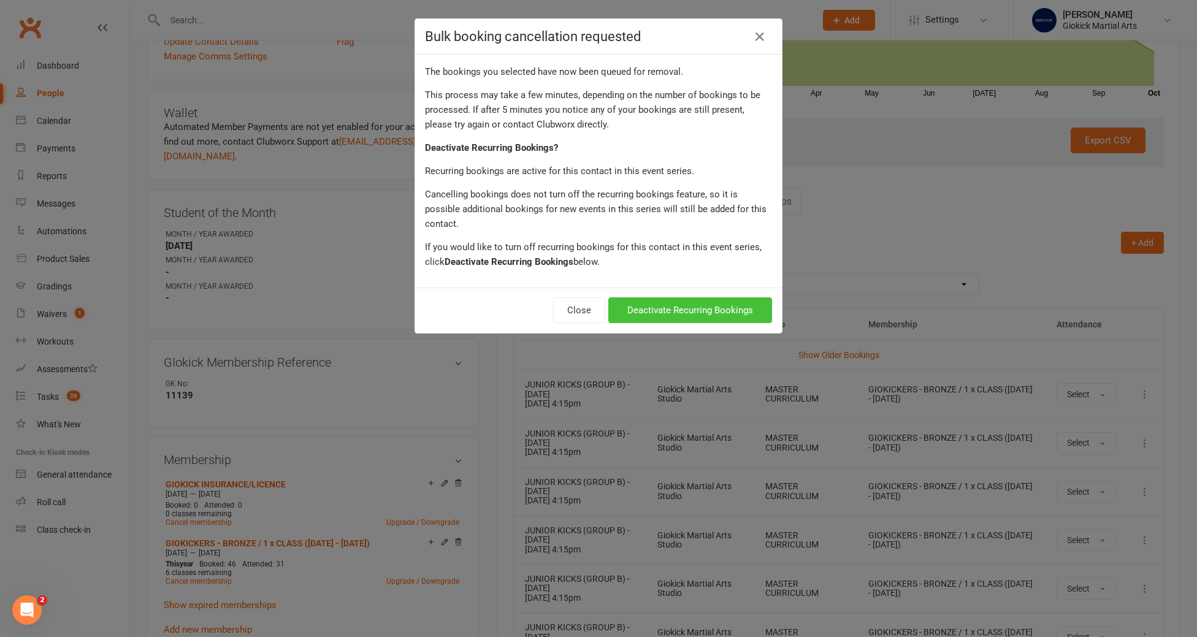
click at [681, 298] on button "Deactivate Recurring Bookings" at bounding box center [690, 310] width 164 height 26
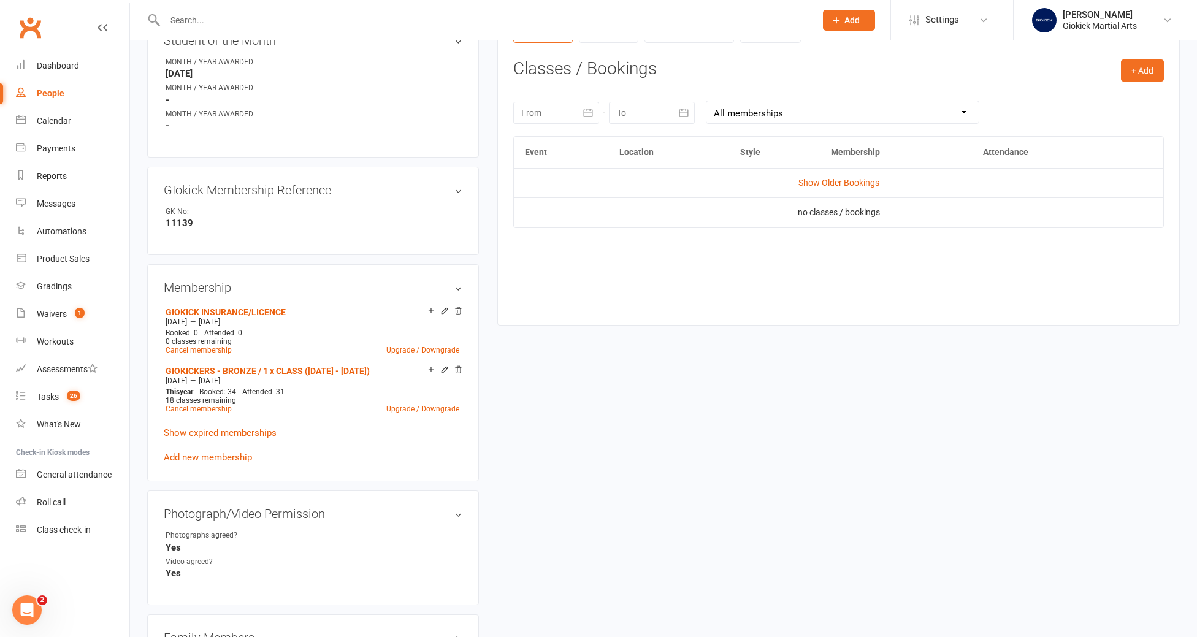
scroll to position [603, 0]
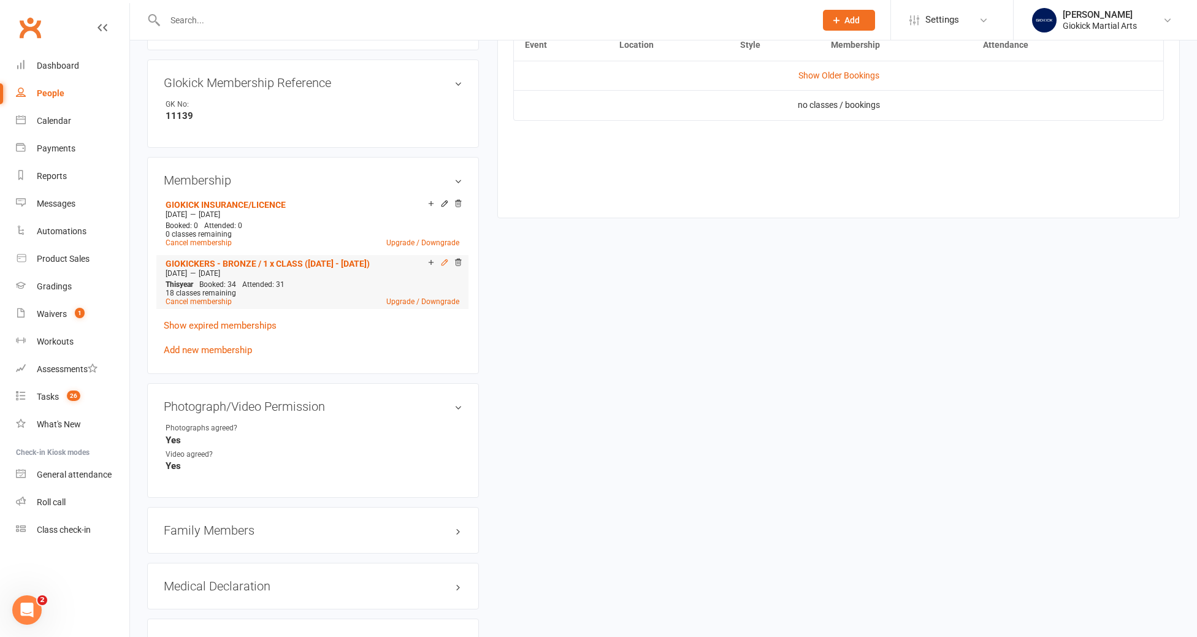
click at [445, 258] on icon at bounding box center [444, 262] width 9 height 9
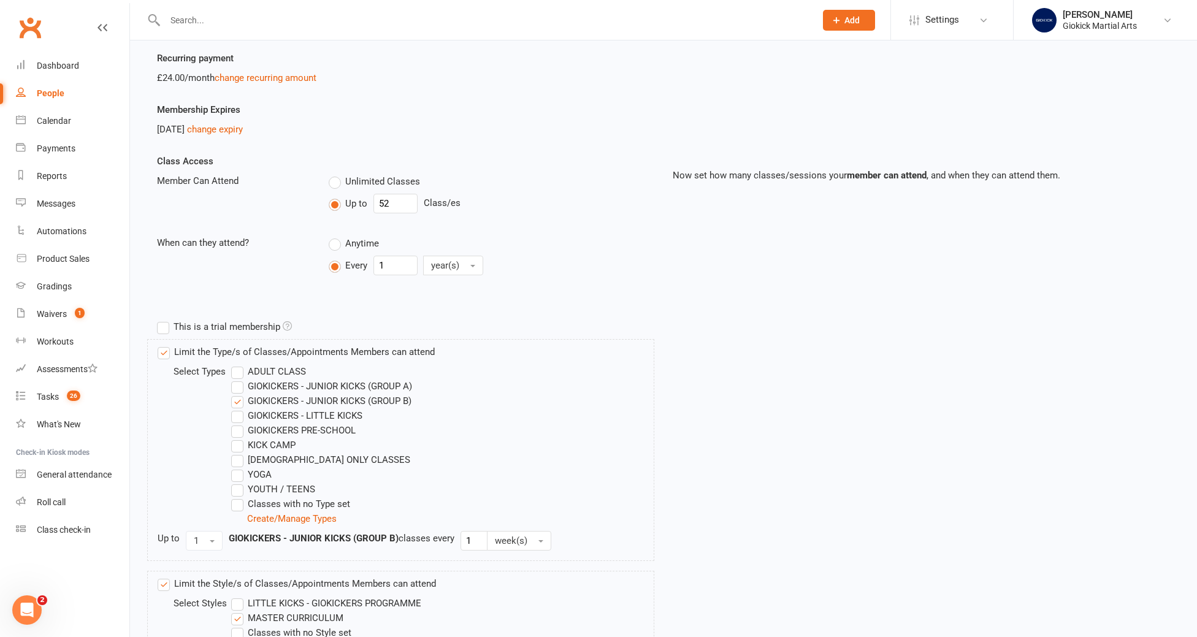
scroll to position [175, 0]
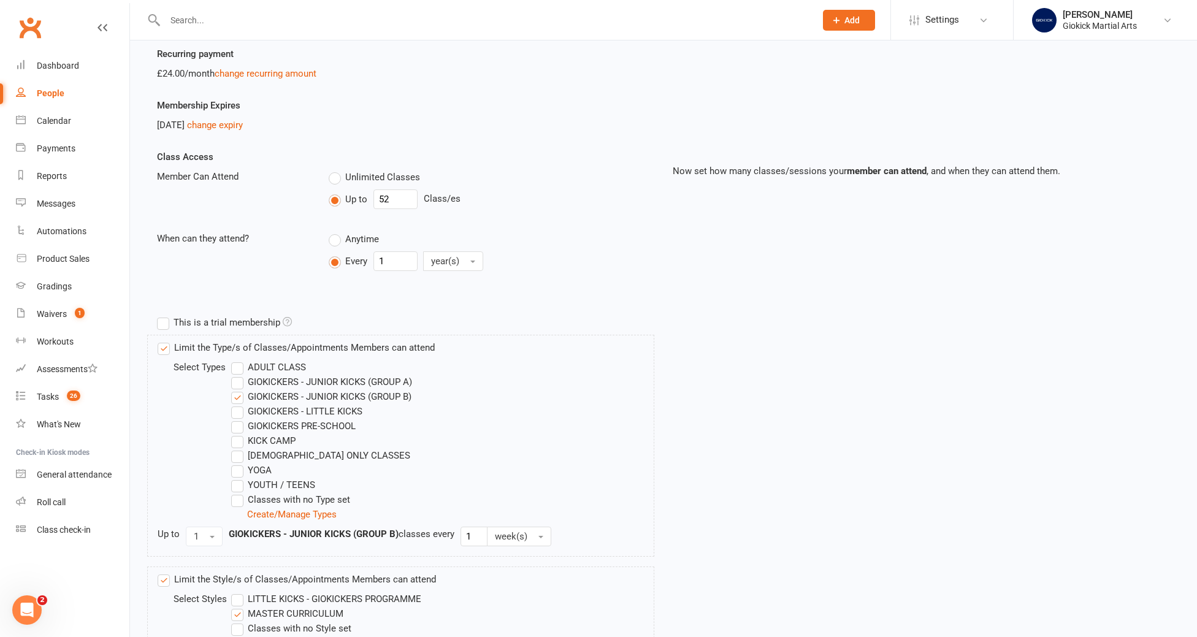
click at [237, 384] on label "GIOKICKERS - JUNIOR KICKS (GROUP A)" at bounding box center [321, 382] width 181 height 15
click at [237, 375] on input "GIOKICKERS - JUNIOR KICKS (GROUP A)" at bounding box center [235, 375] width 8 height 0
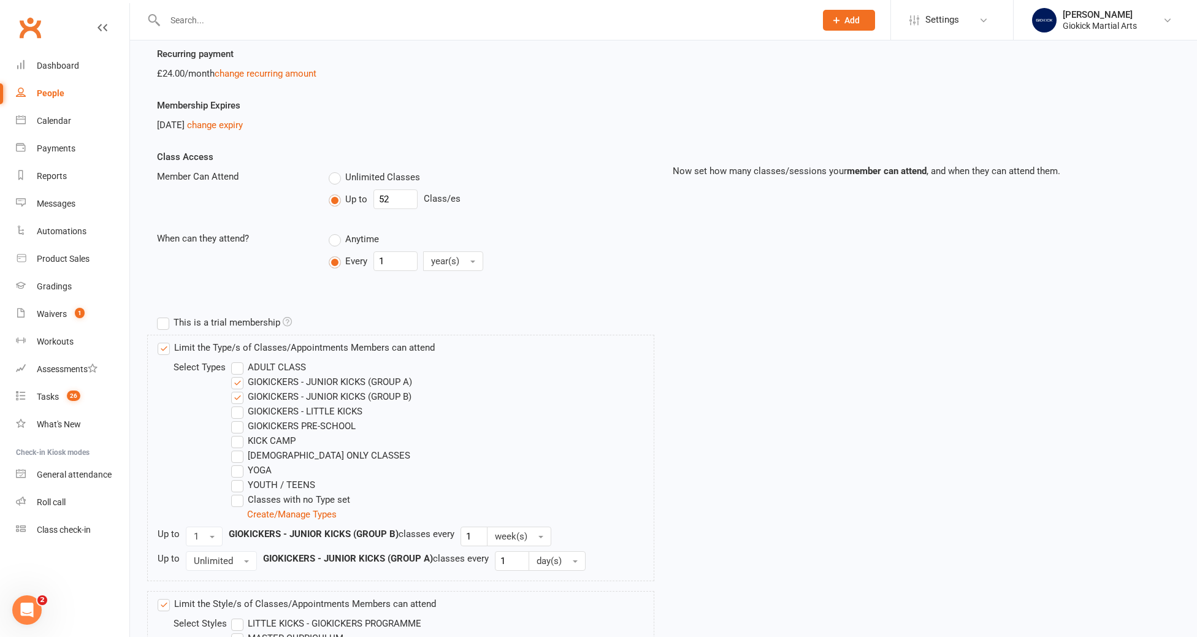
click at [240, 402] on label "GIOKICKERS - JUNIOR KICKS (GROUP B)" at bounding box center [321, 396] width 180 height 15
click at [239, 389] on input "GIOKICKERS - JUNIOR KICKS (GROUP B)" at bounding box center [235, 389] width 8 height 0
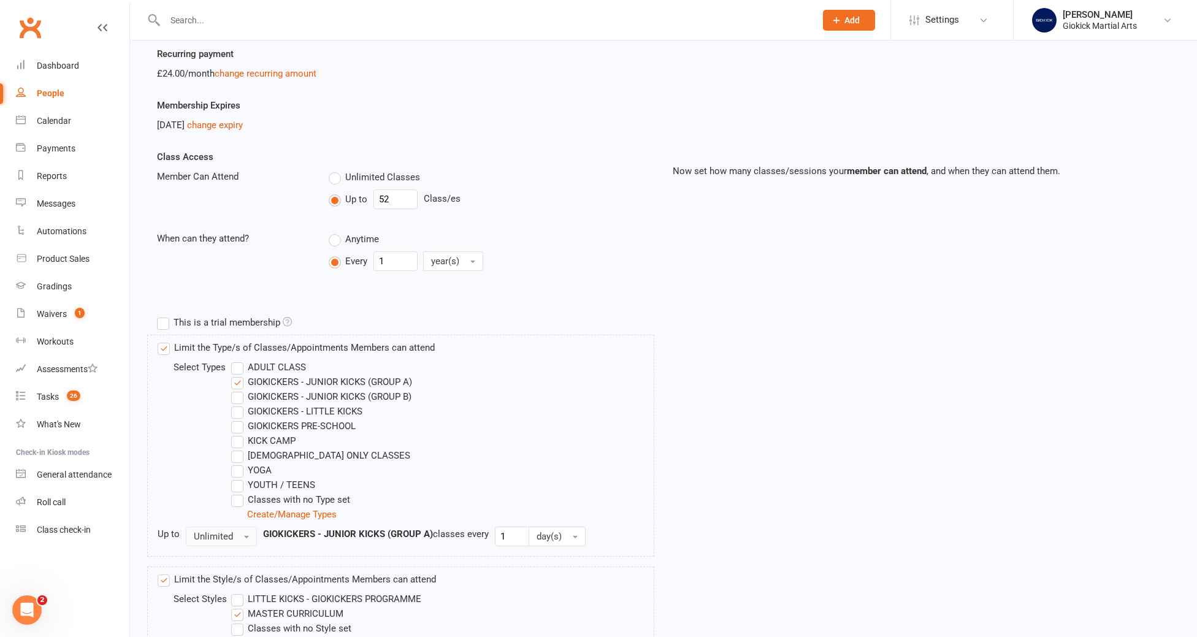
click at [229, 539] on span "Unlimited" at bounding box center [213, 536] width 39 height 11
click at [216, 587] on link "1" at bounding box center [246, 587] width 121 height 25
click at [529, 540] on button "day(s)" at bounding box center [522, 537] width 57 height 20
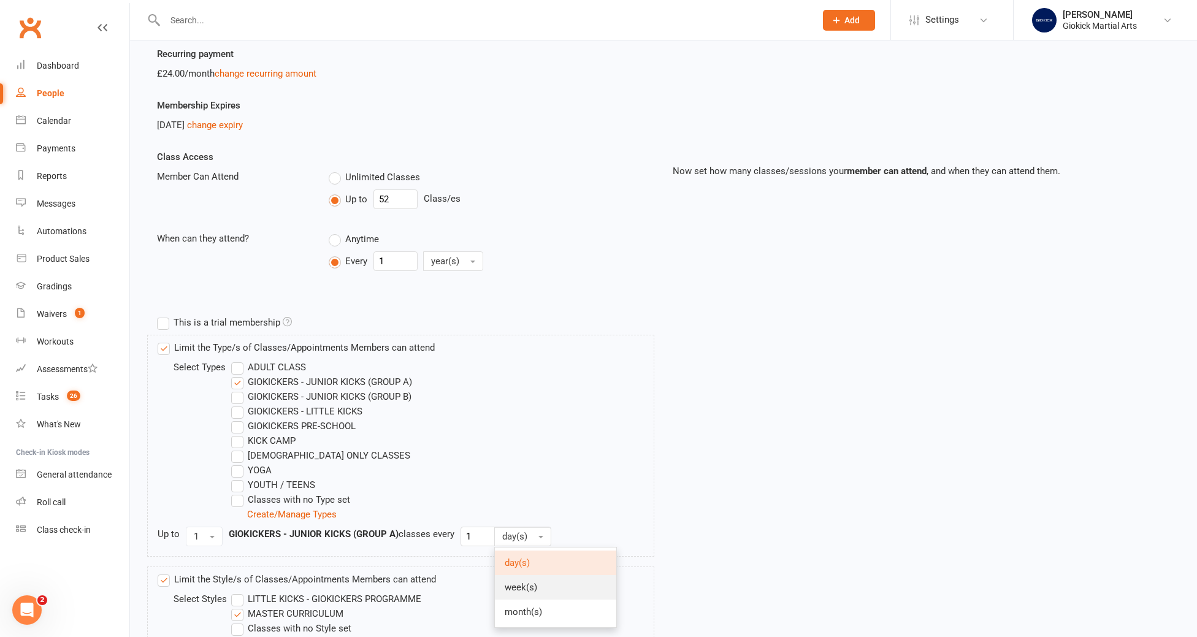
click at [526, 583] on span "week(s)" at bounding box center [521, 587] width 33 height 11
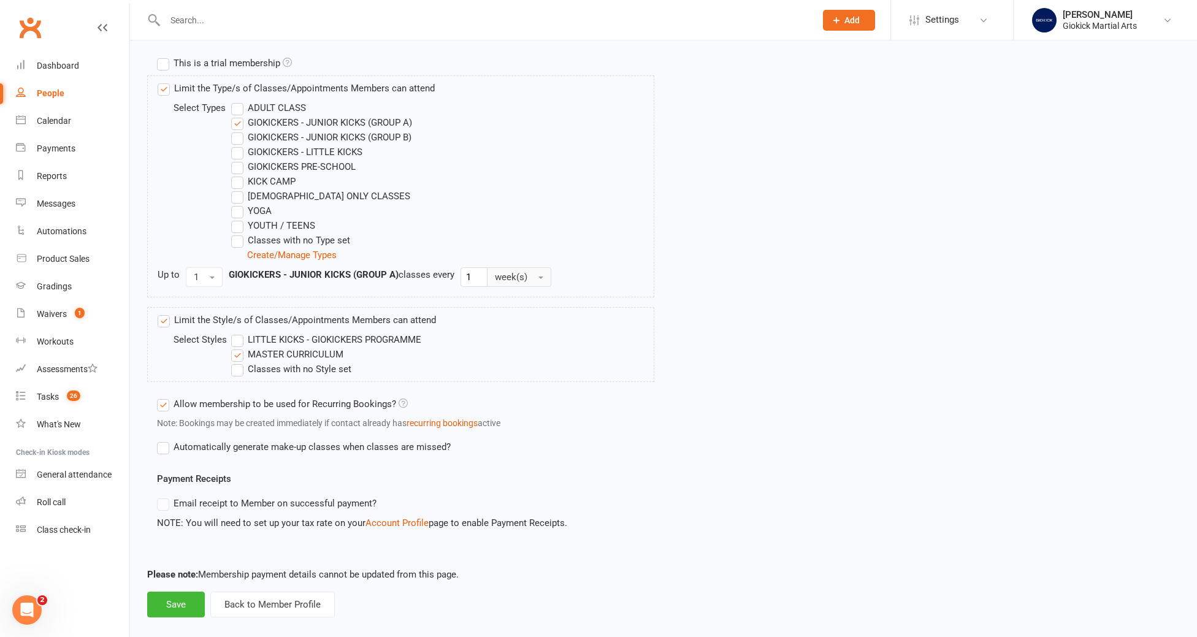
scroll to position [450, 0]
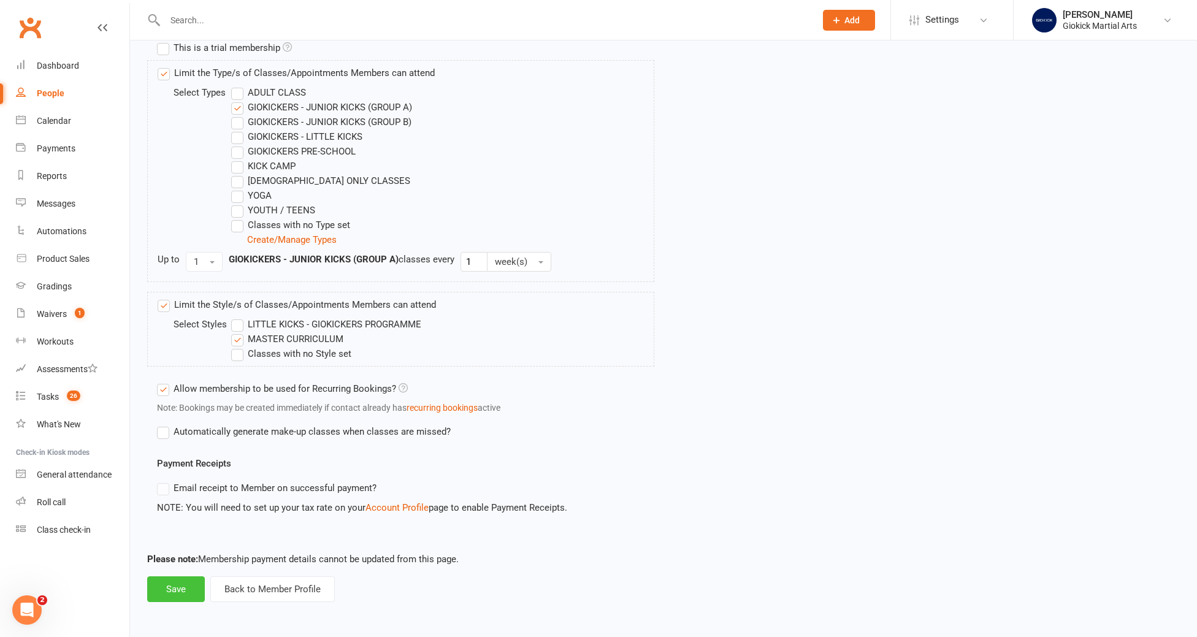
click at [178, 590] on button "Save" at bounding box center [176, 589] width 58 height 26
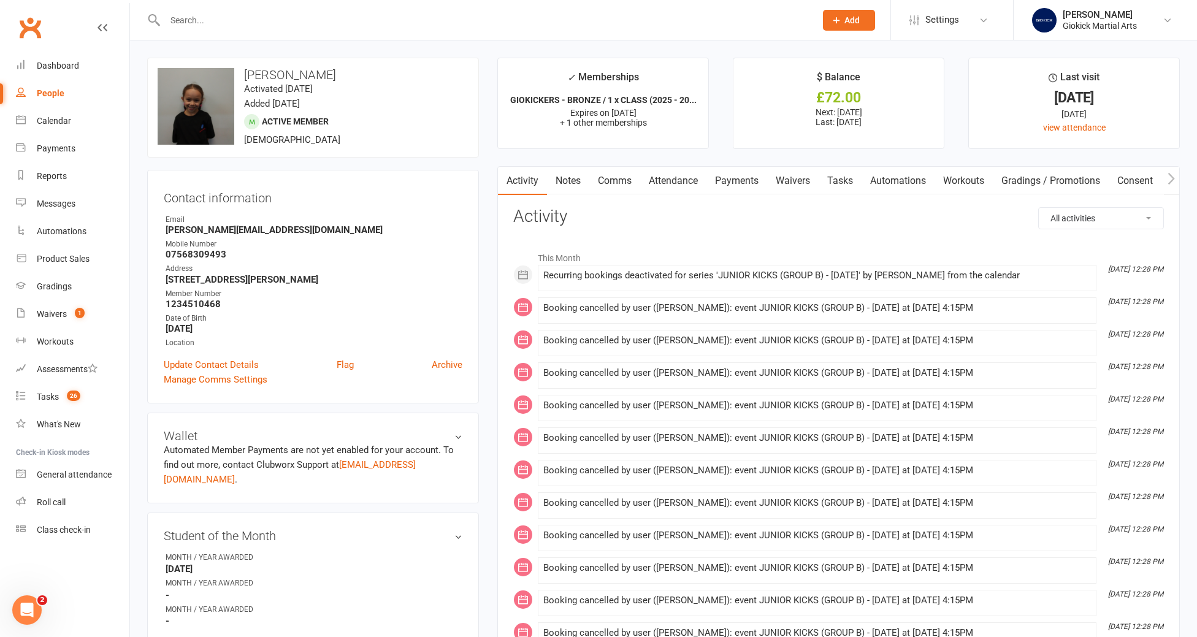
click at [671, 182] on link "Attendance" at bounding box center [673, 181] width 66 height 28
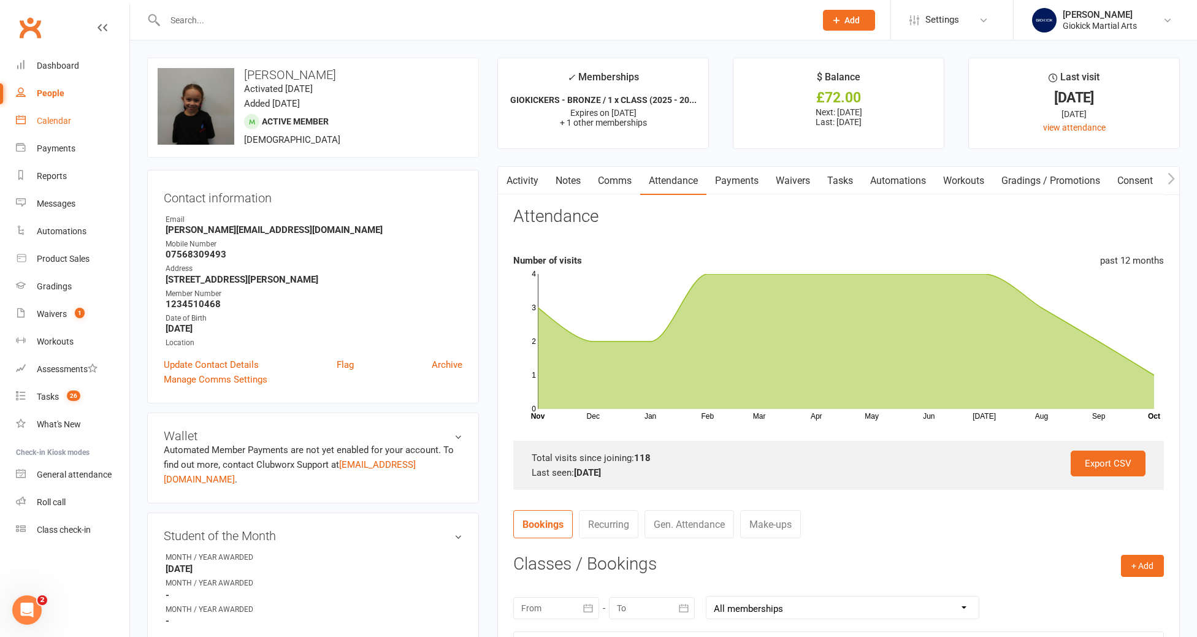
click at [49, 126] on link "Calendar" at bounding box center [72, 121] width 113 height 28
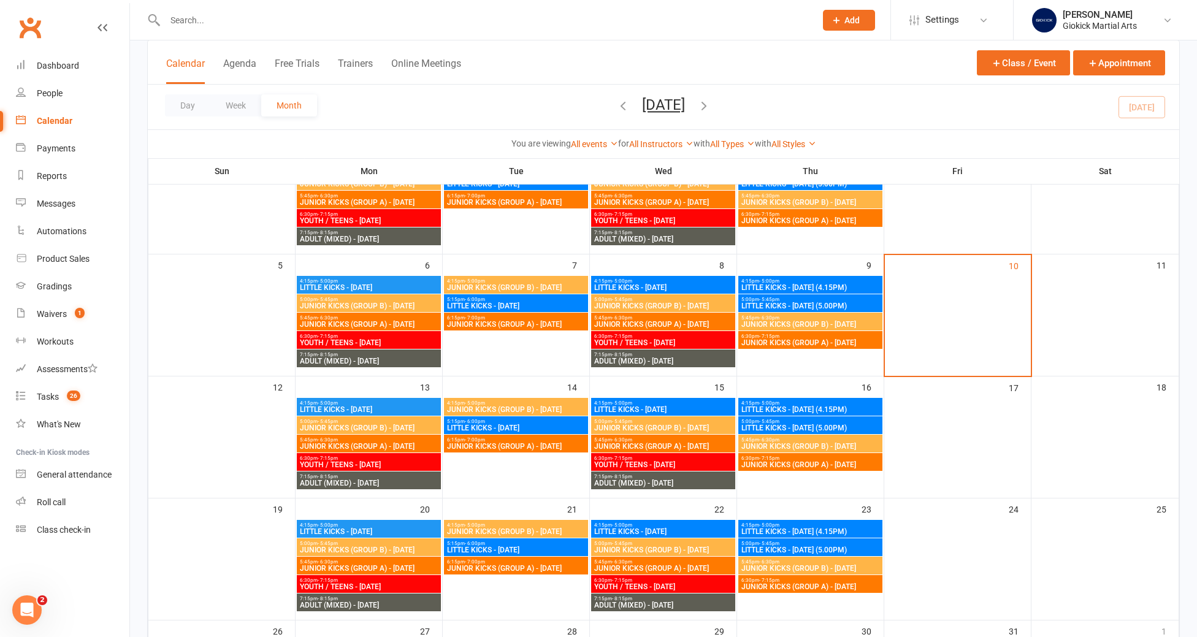
scroll to position [192, 0]
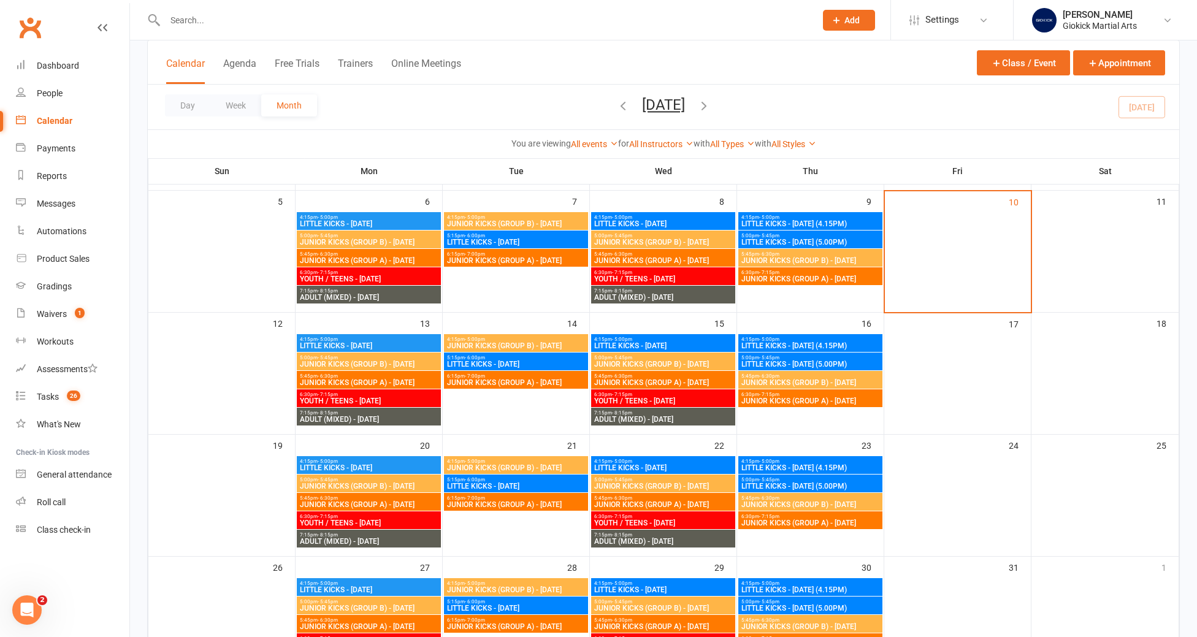
click at [497, 385] on span "JUNIOR KICKS (GROUP A) - TUESDAY" at bounding box center [515, 382] width 139 height 7
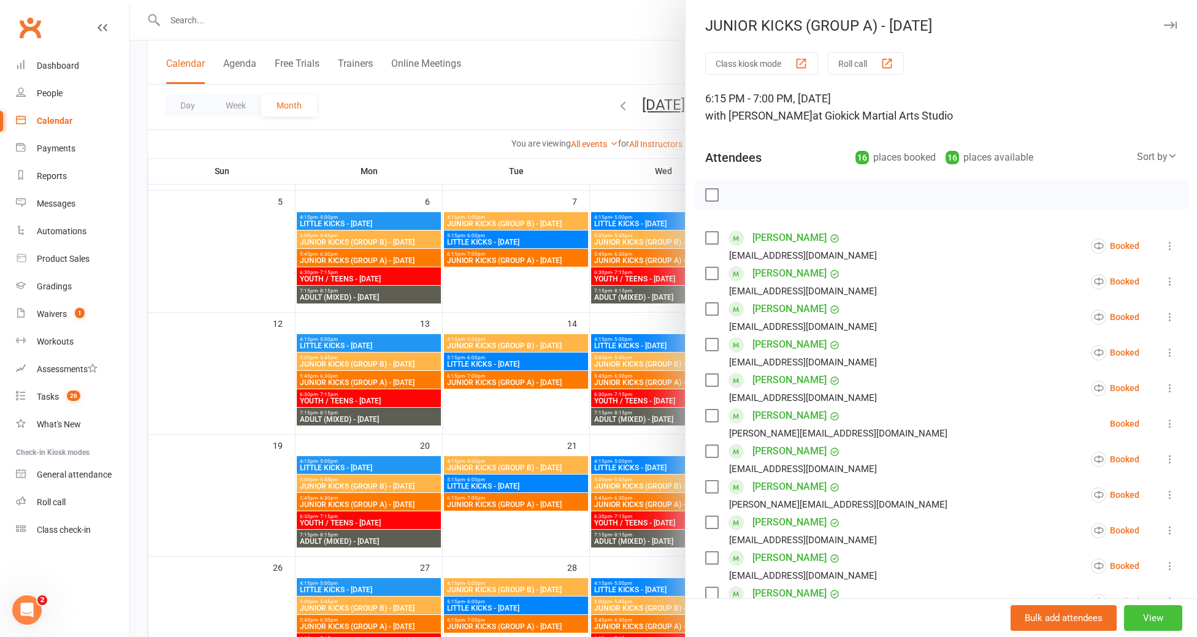
click at [1168, 617] on button "View" at bounding box center [1153, 618] width 58 height 26
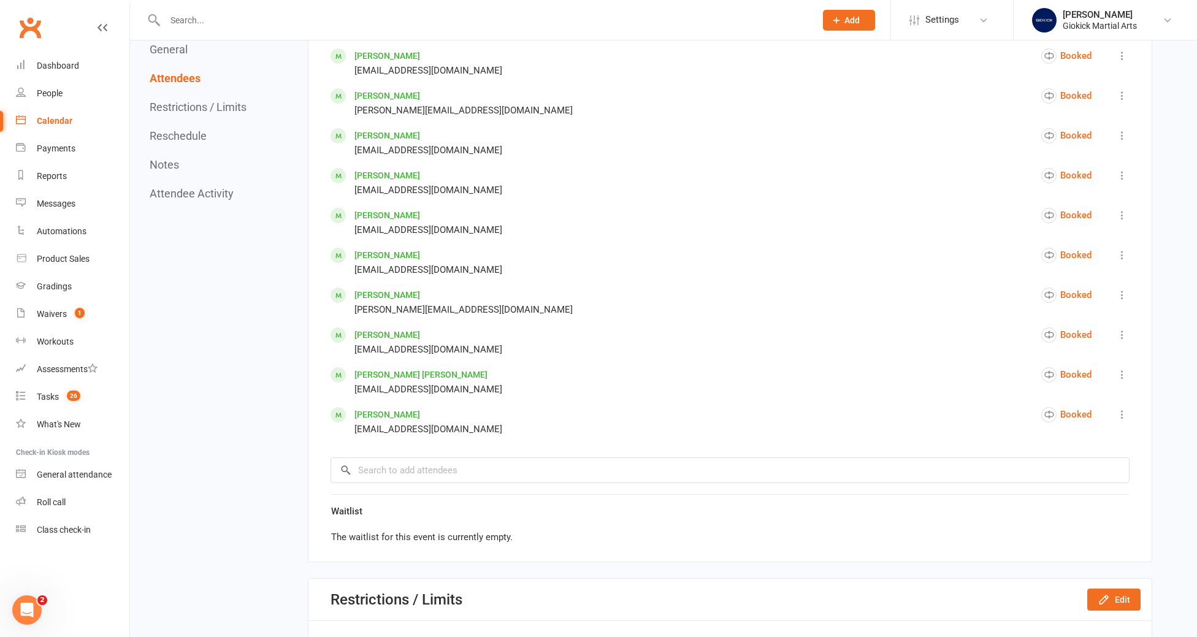
scroll to position [970, 0]
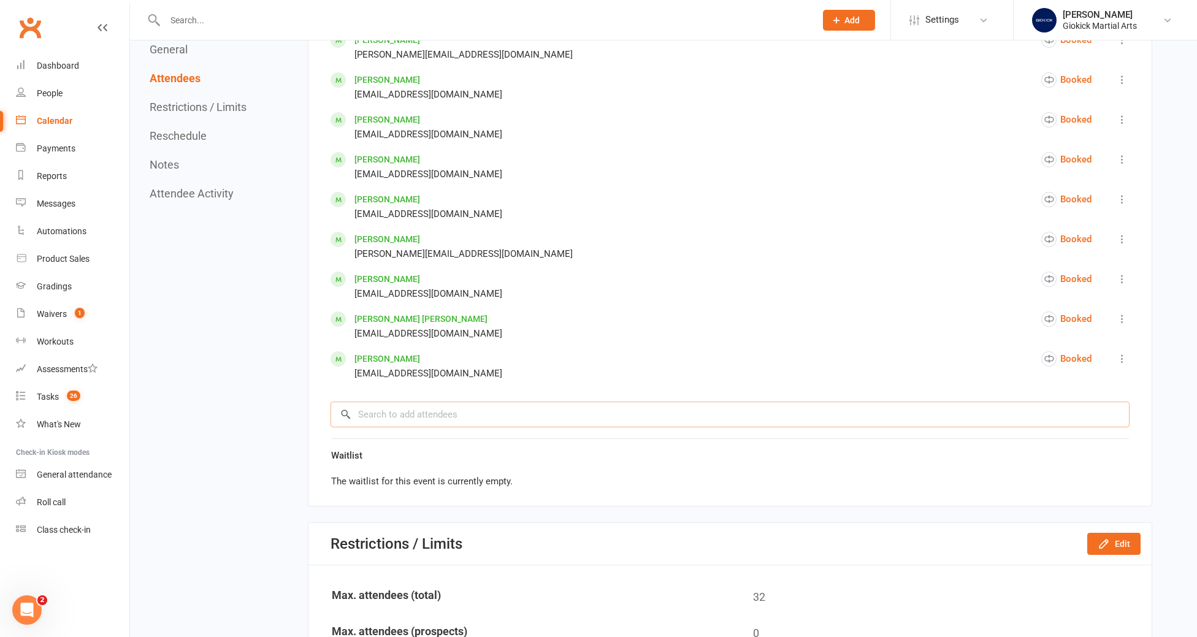
click at [396, 412] on input "search" at bounding box center [730, 415] width 799 height 26
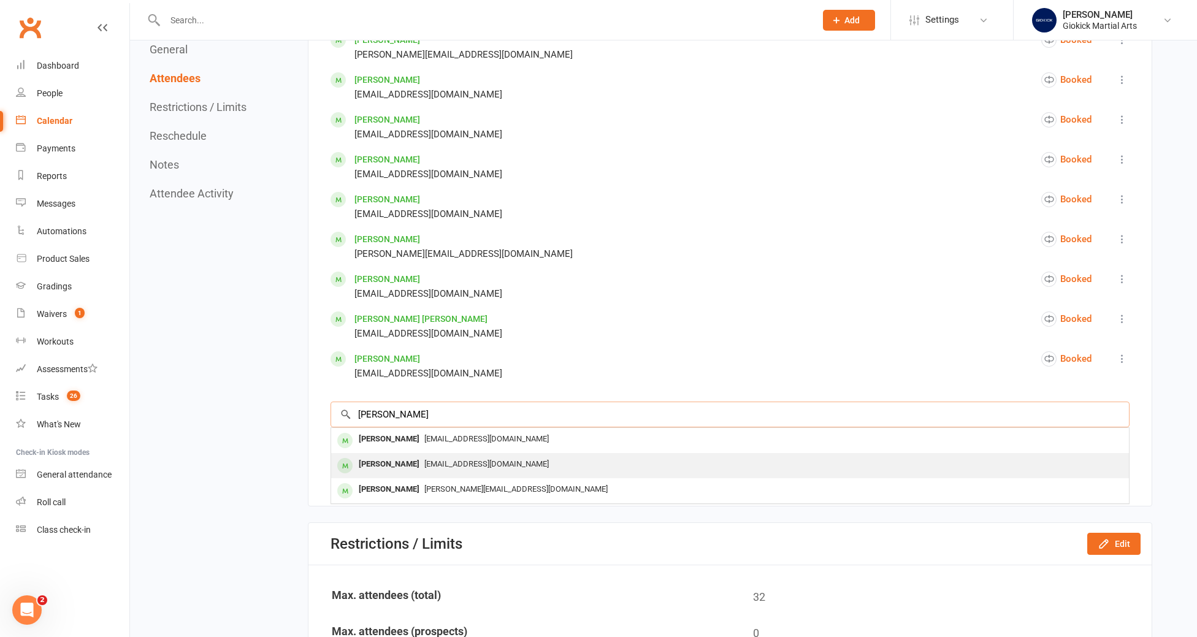
type input "phoebe"
click at [404, 464] on div "Phoebe Jones" at bounding box center [389, 465] width 71 height 18
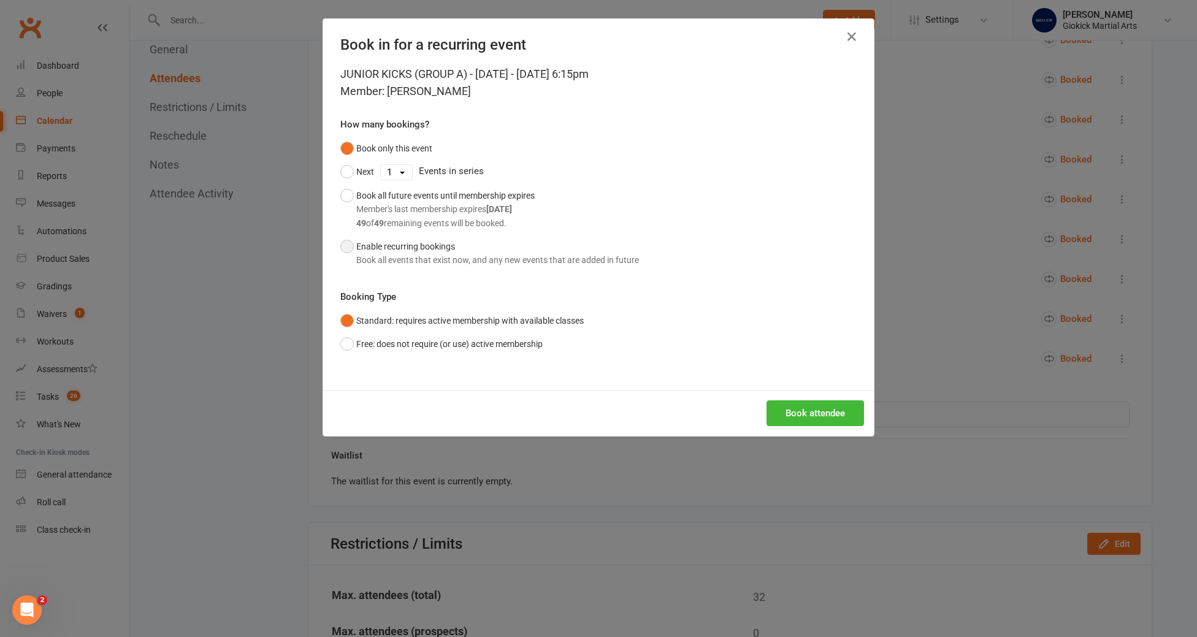
click at [370, 249] on button "Enable recurring bookings Book all events that exist now, and any new events th…" at bounding box center [489, 253] width 299 height 37
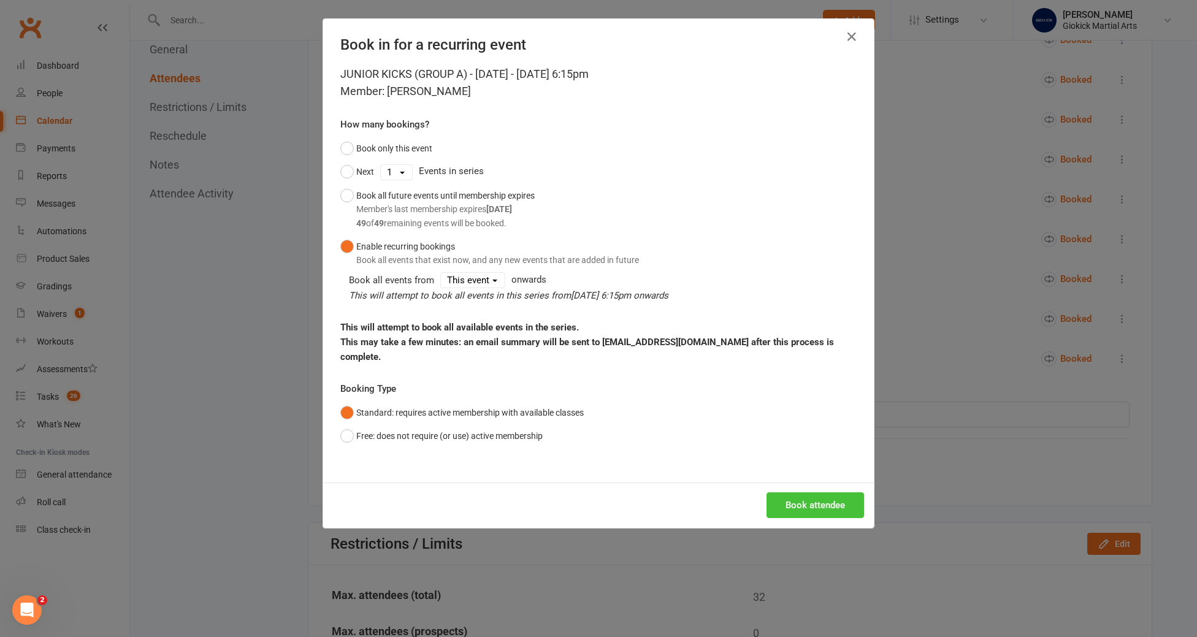
click at [817, 494] on button "Book attendee" at bounding box center [816, 505] width 98 height 26
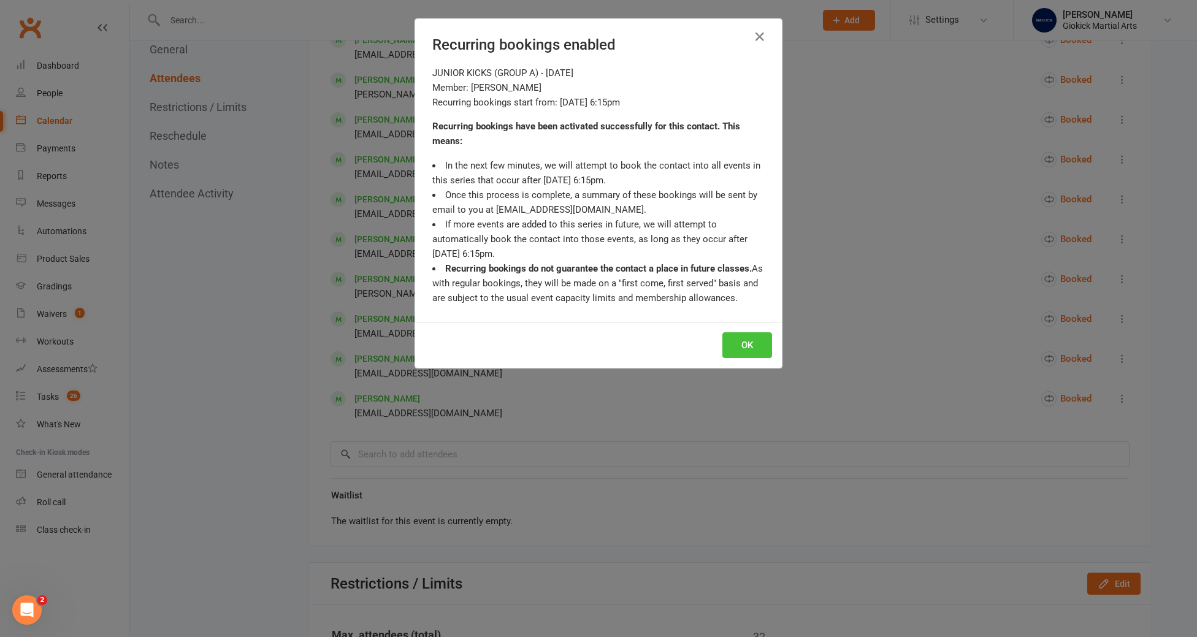
click at [762, 333] on button "OK" at bounding box center [747, 345] width 50 height 26
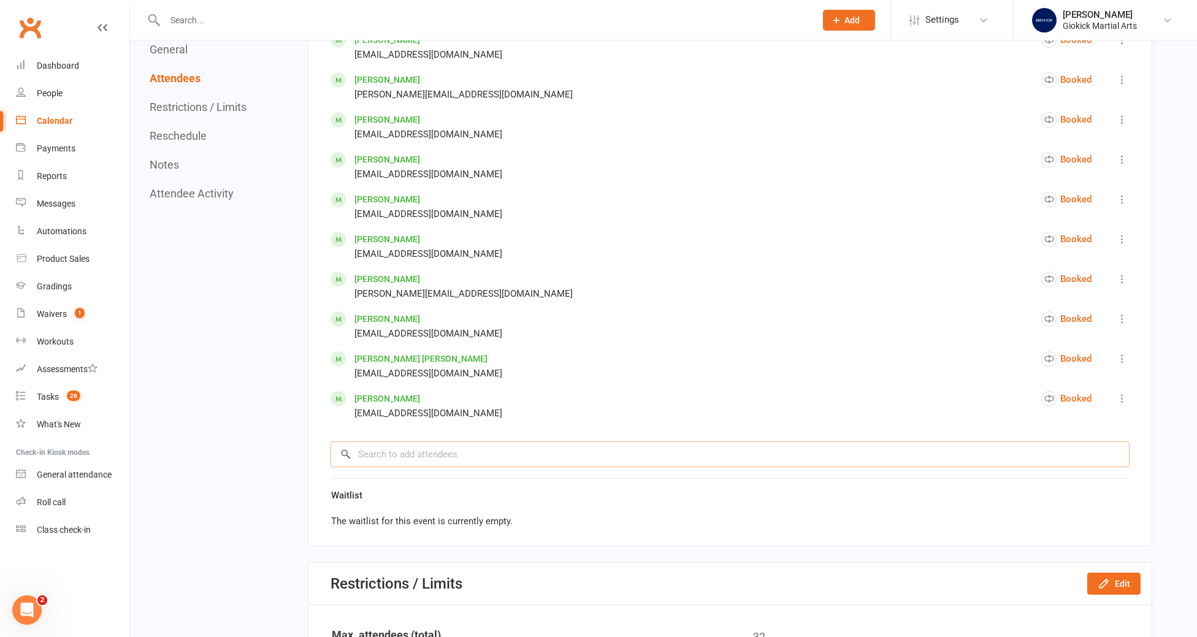
click at [410, 461] on input "search" at bounding box center [730, 455] width 799 height 26
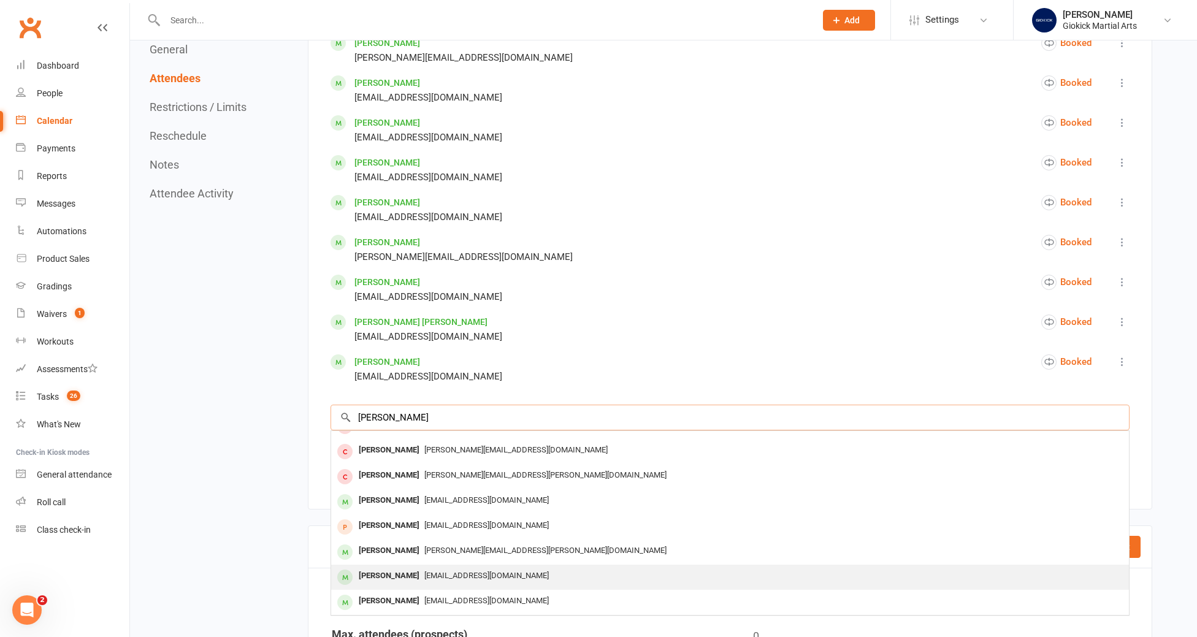
scroll to position [1008, 0]
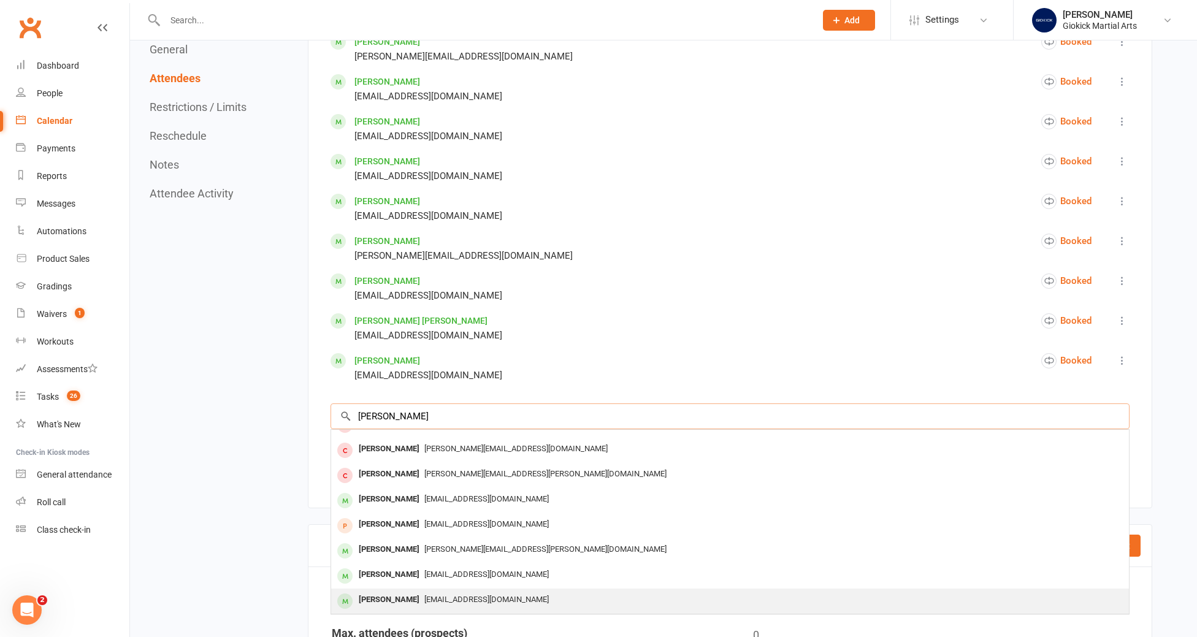
type input "eliza"
click at [409, 600] on div "Elizabeth Jones" at bounding box center [389, 600] width 71 height 18
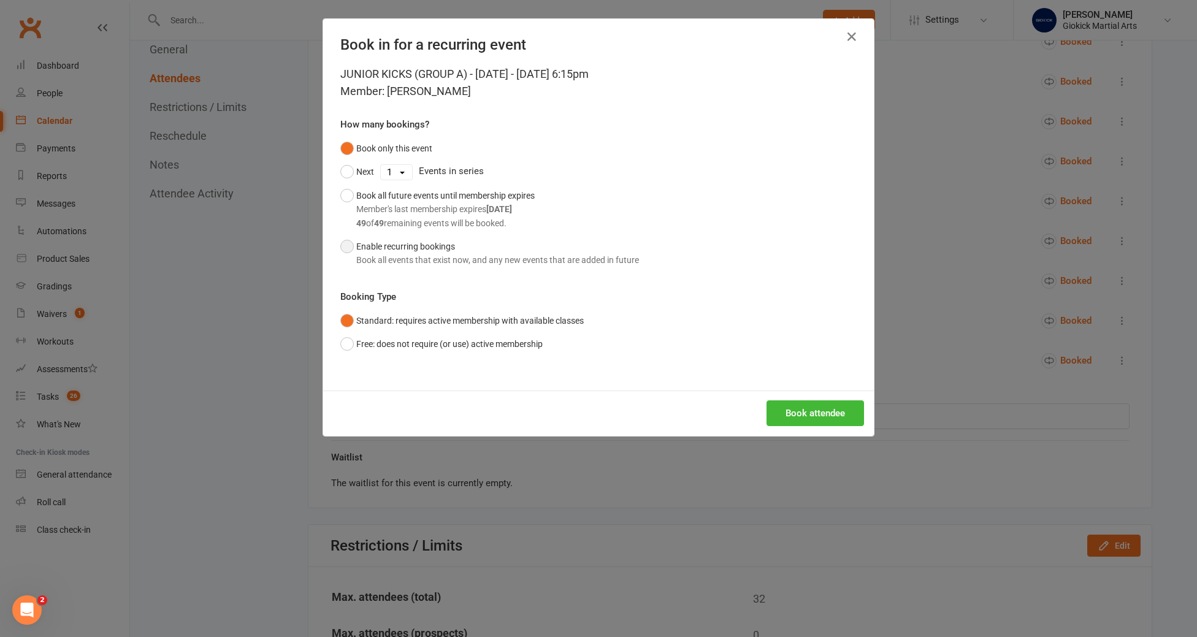
click at [397, 260] on div "Book all events that exist now, and any new events that are added in future" at bounding box center [497, 259] width 283 height 13
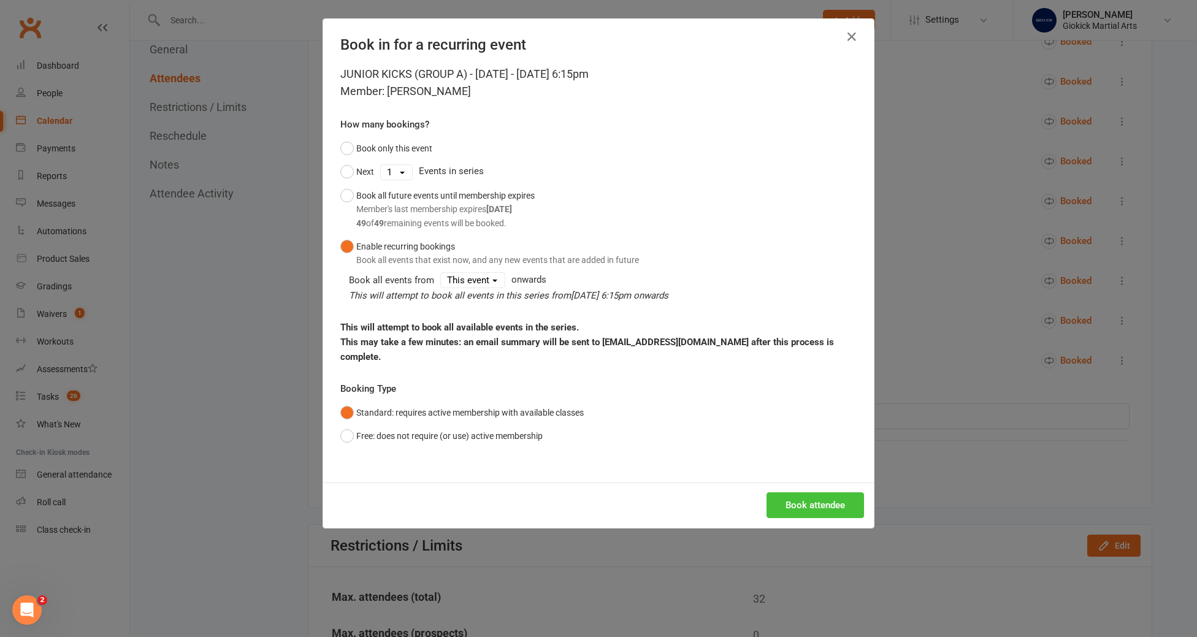
click at [819, 492] on button "Book attendee" at bounding box center [816, 505] width 98 height 26
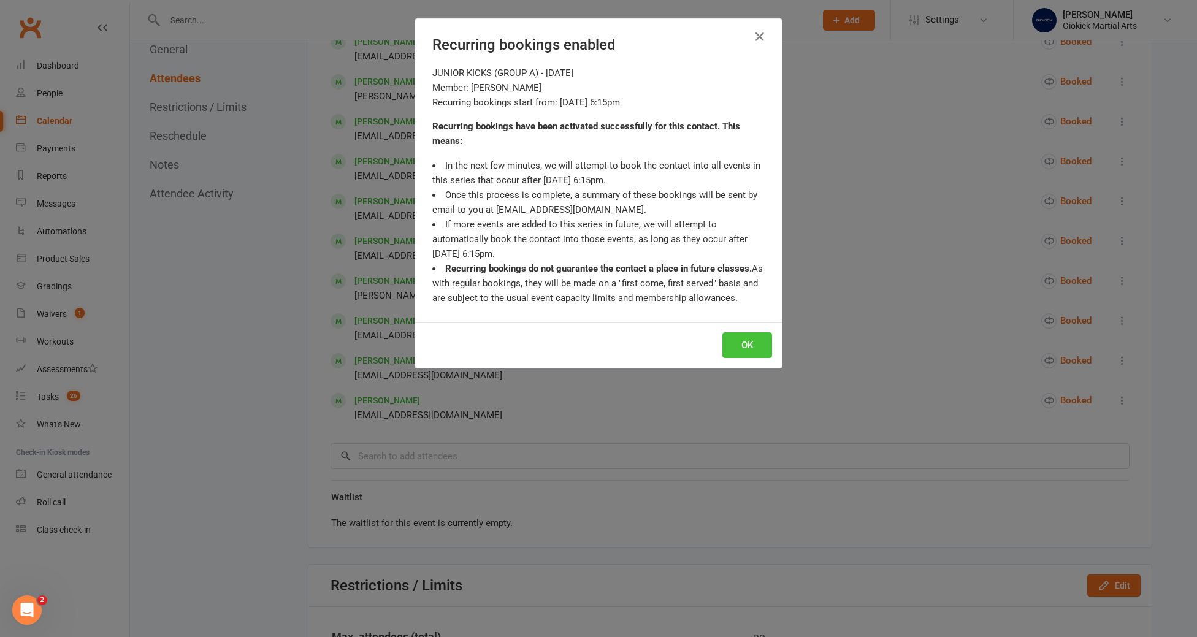
click at [757, 340] on button "OK" at bounding box center [747, 345] width 50 height 26
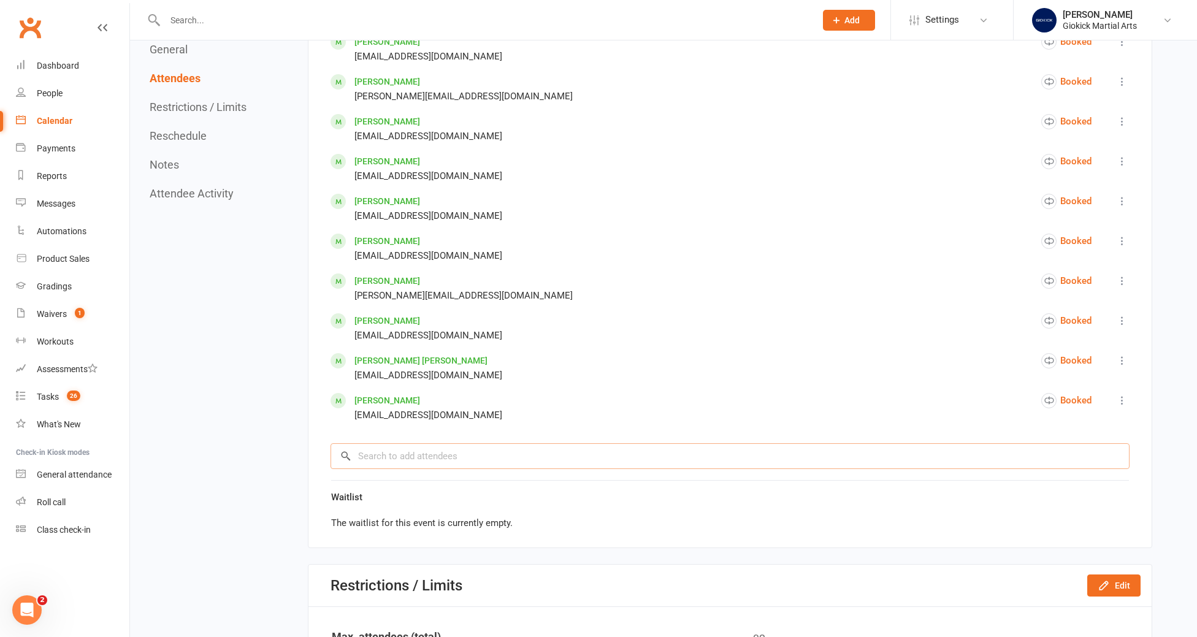
click at [384, 453] on input "search" at bounding box center [730, 456] width 799 height 26
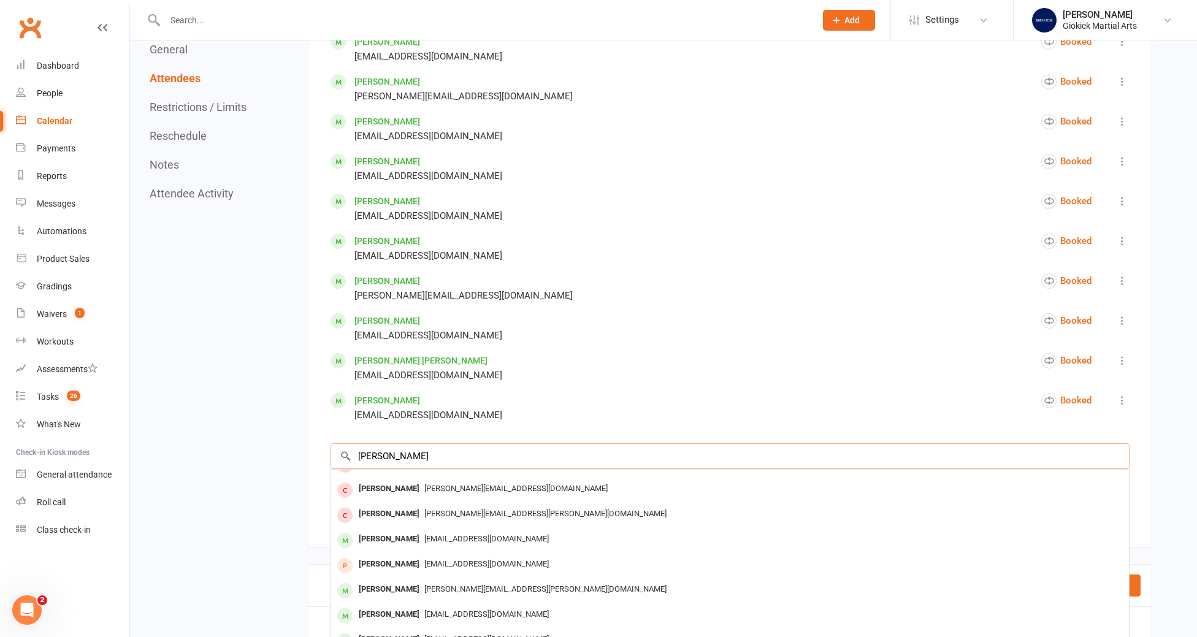
scroll to position [0, 0]
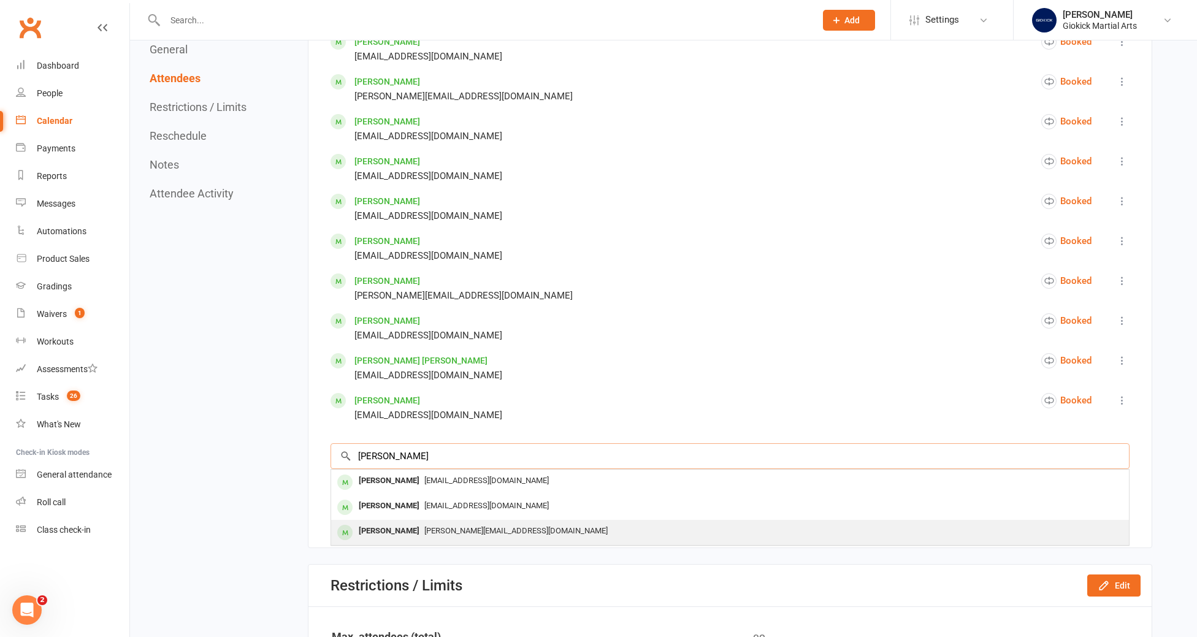
type input "phoebe"
click at [392, 523] on div "Phoebe Rogers" at bounding box center [389, 531] width 71 height 18
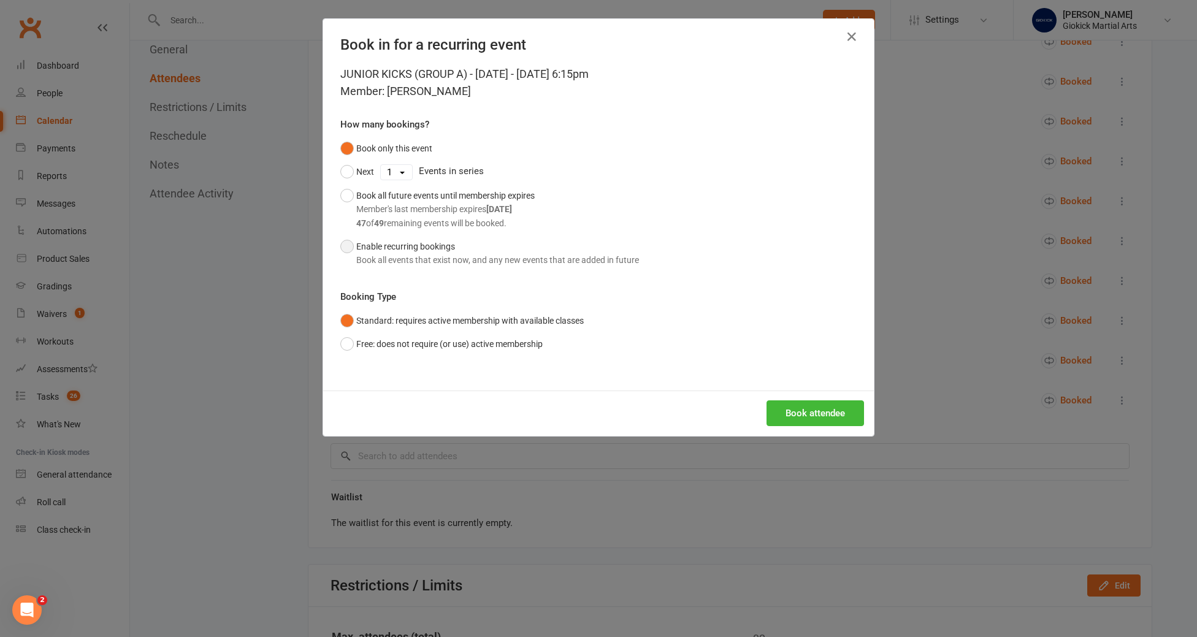
click at [392, 251] on button "Enable recurring bookings Book all events that exist now, and any new events th…" at bounding box center [489, 253] width 299 height 37
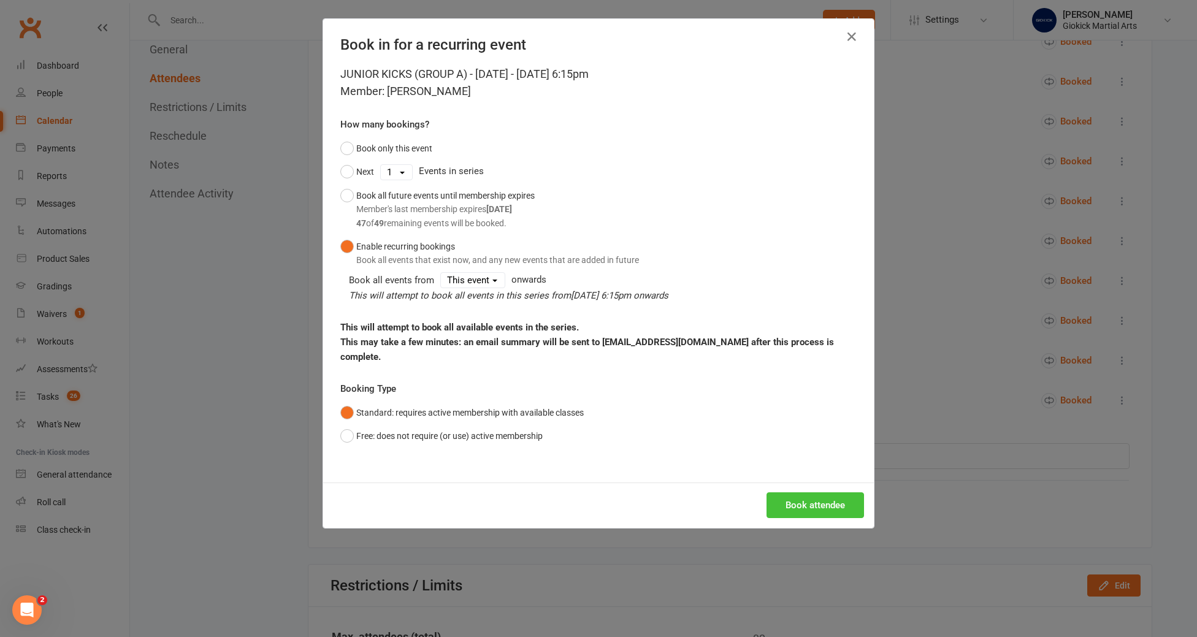
click at [808, 492] on button "Book attendee" at bounding box center [816, 505] width 98 height 26
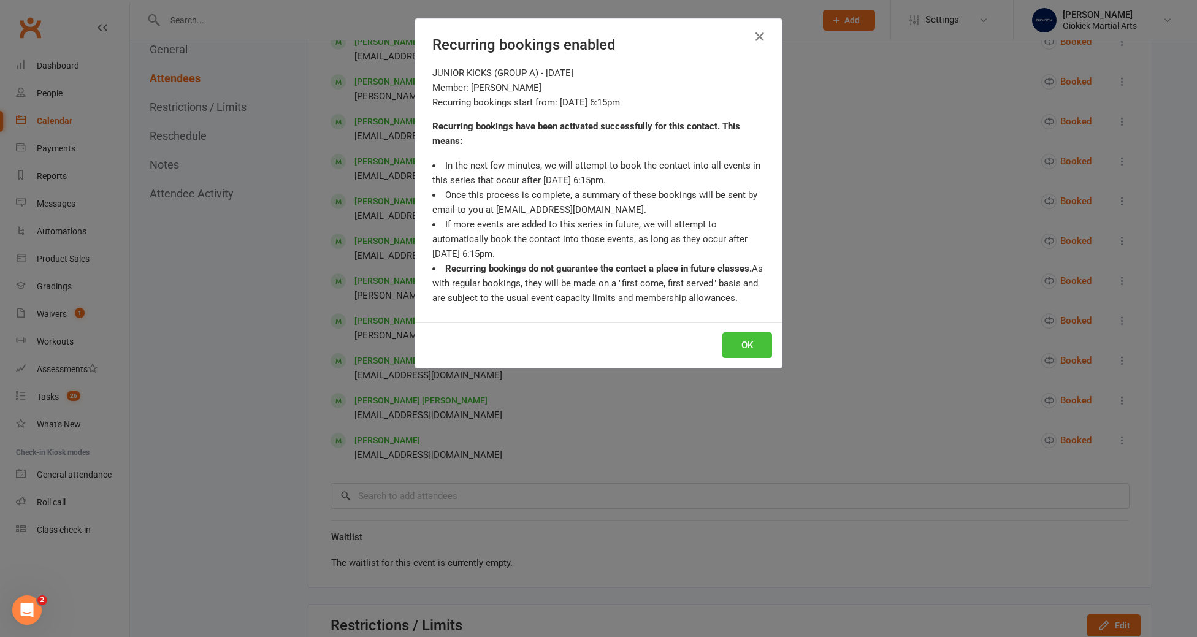
click at [756, 343] on button "OK" at bounding box center [747, 345] width 50 height 26
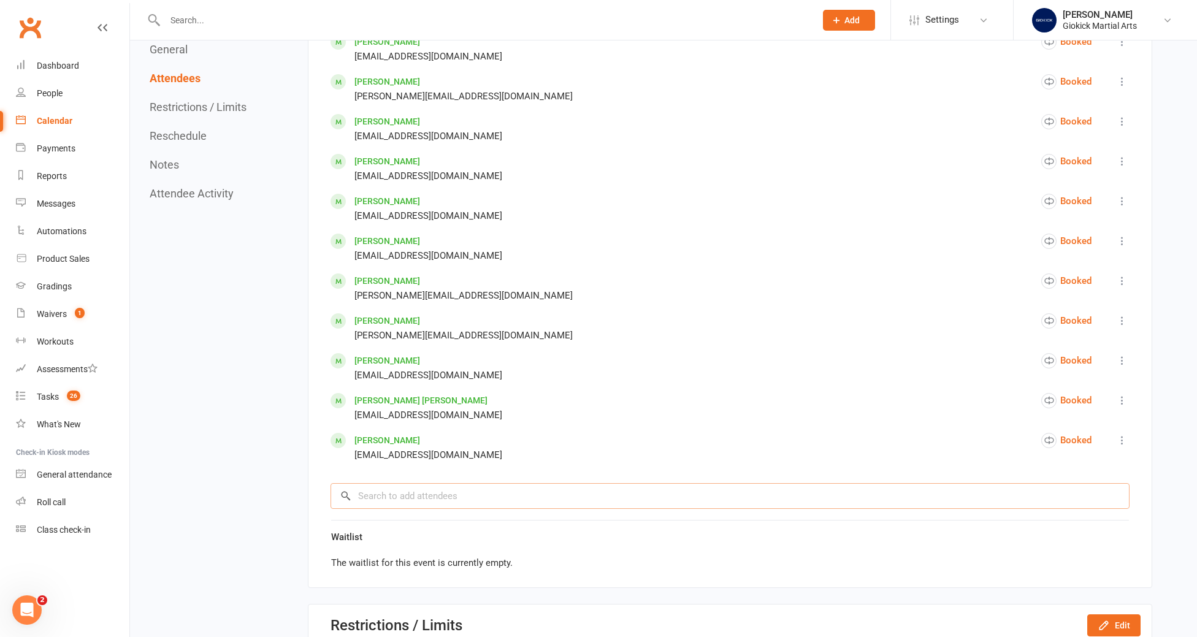
click at [362, 494] on input "search" at bounding box center [730, 496] width 799 height 26
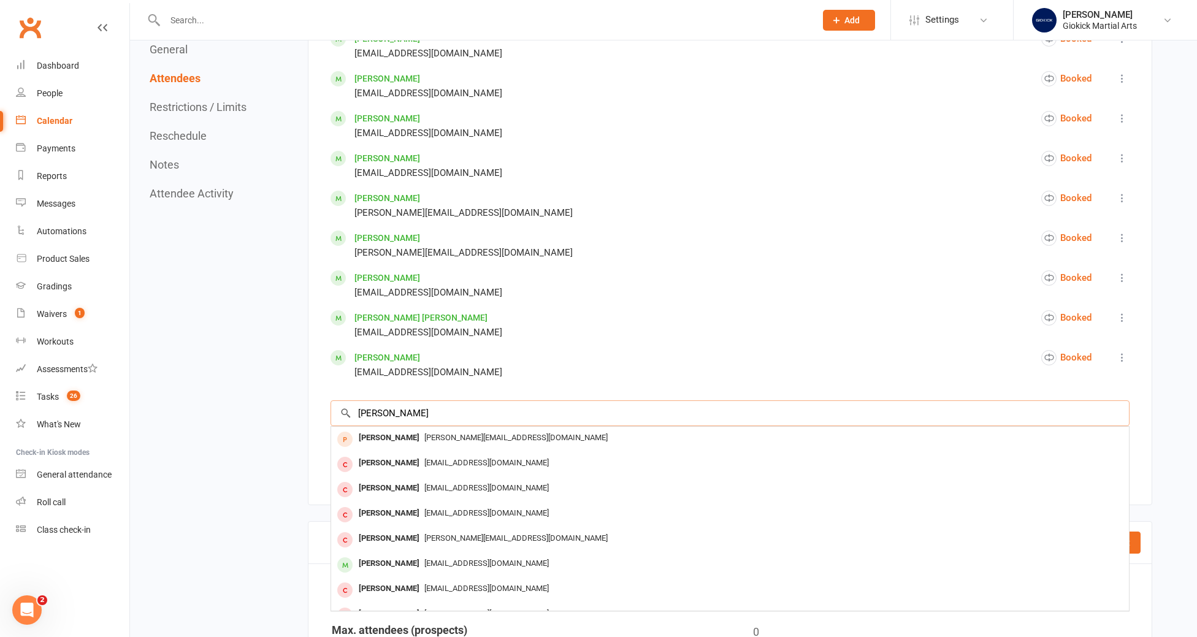
scroll to position [1116, 0]
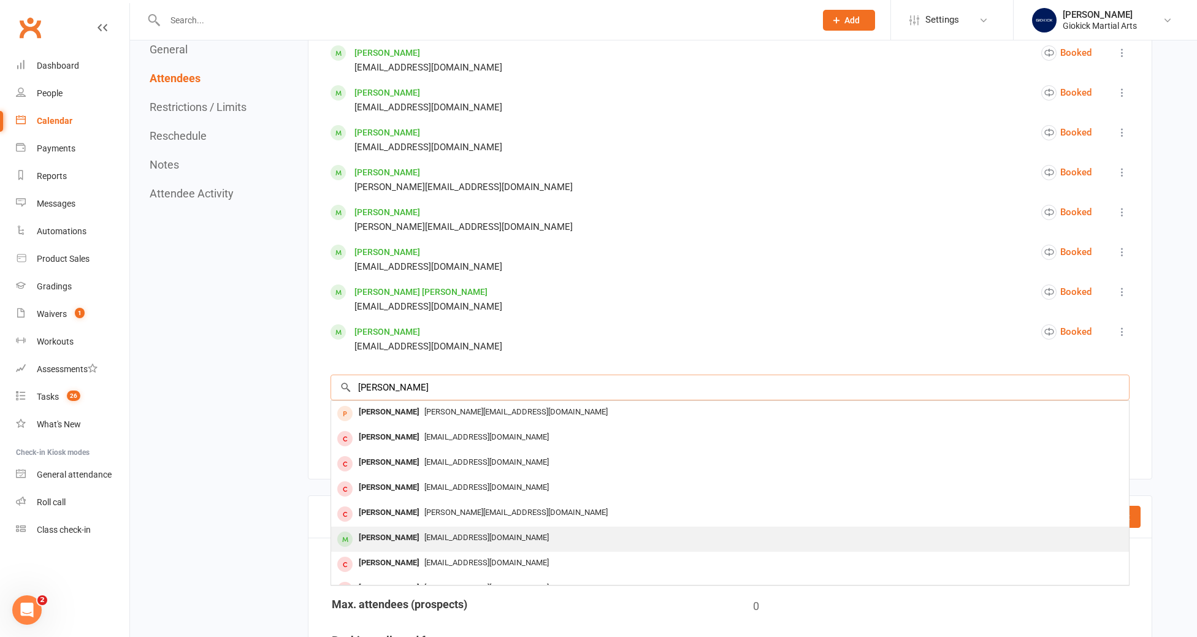
type input "thomas"
click at [362, 533] on div "Thomas Simcox" at bounding box center [389, 538] width 71 height 18
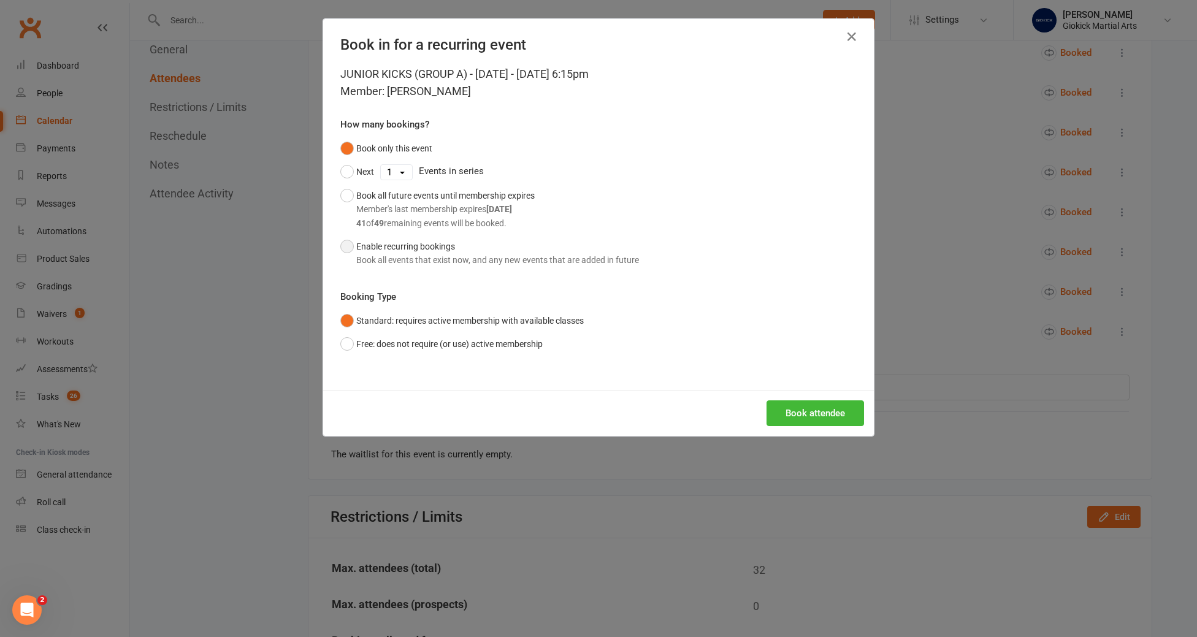
click at [407, 255] on div "Book all events that exist now, and any new events that are added in future" at bounding box center [497, 259] width 283 height 13
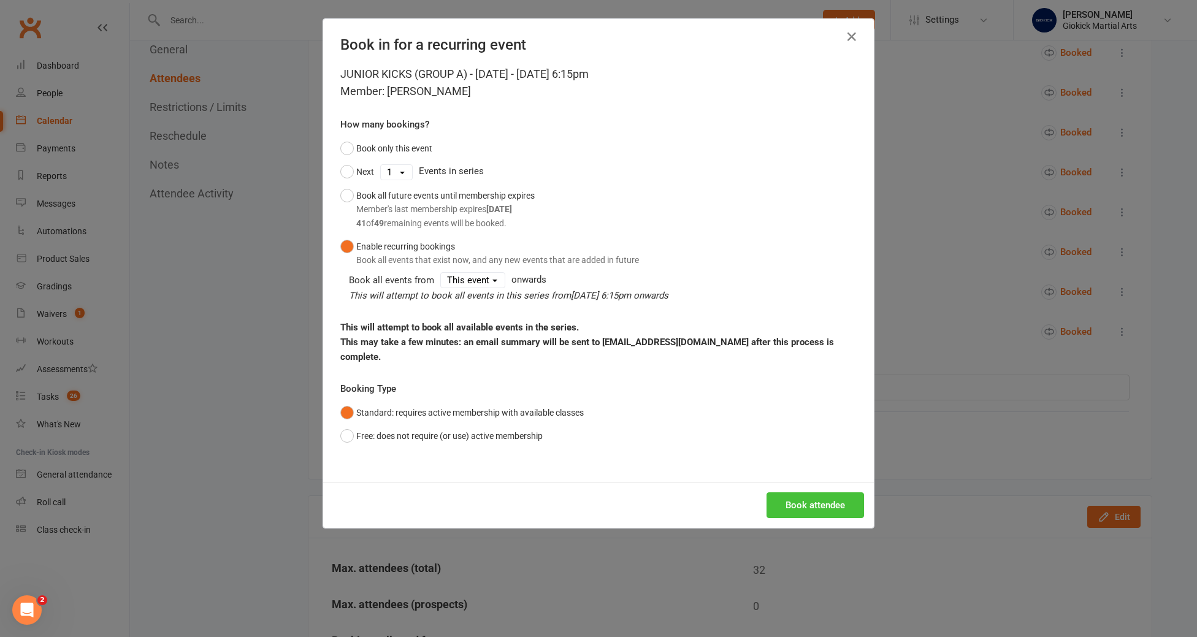
click at [805, 492] on button "Book attendee" at bounding box center [816, 505] width 98 height 26
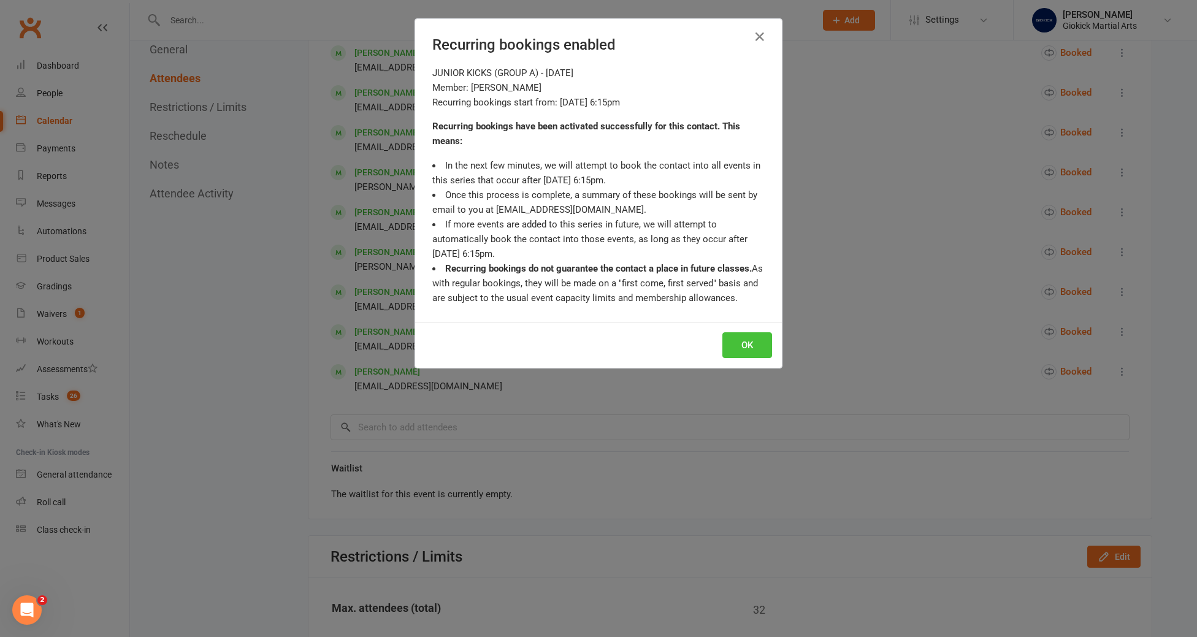
click at [771, 353] on button "OK" at bounding box center [747, 345] width 50 height 26
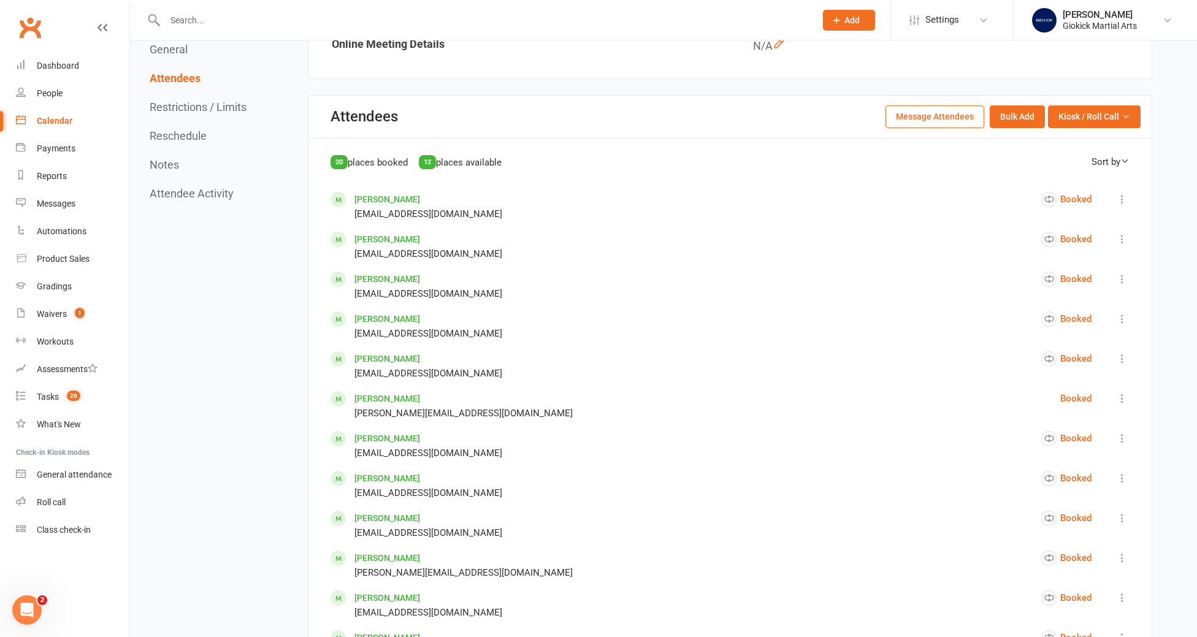
scroll to position [529, 0]
click at [57, 391] on link "Tasks 26" at bounding box center [72, 397] width 113 height 28
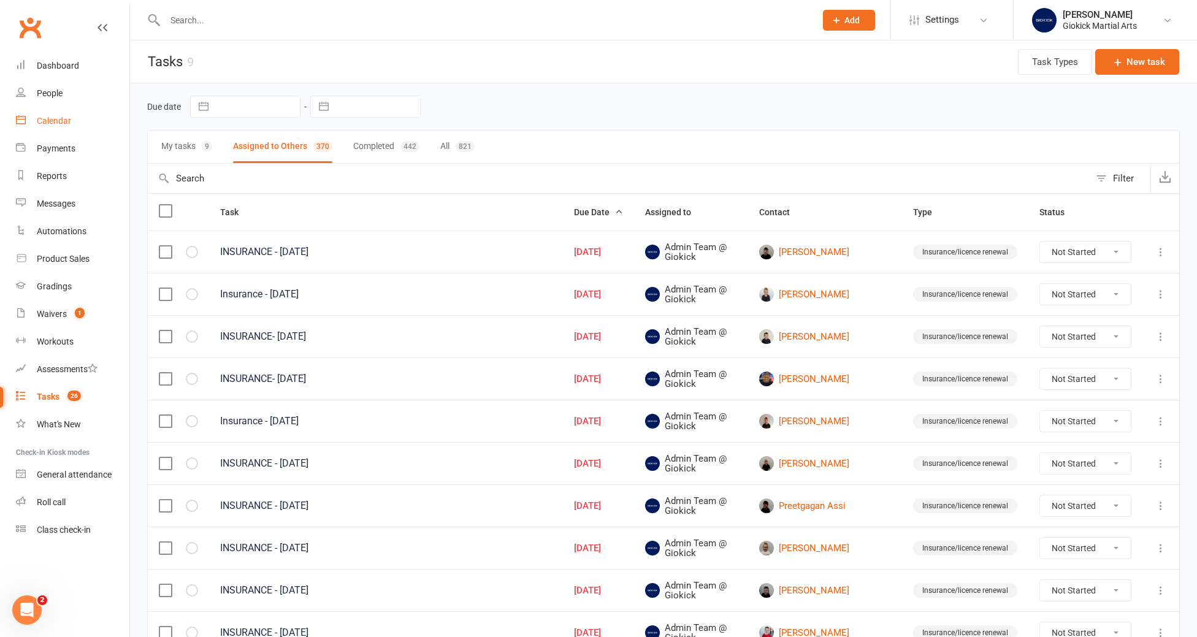
click at [52, 128] on link "Calendar" at bounding box center [72, 121] width 113 height 28
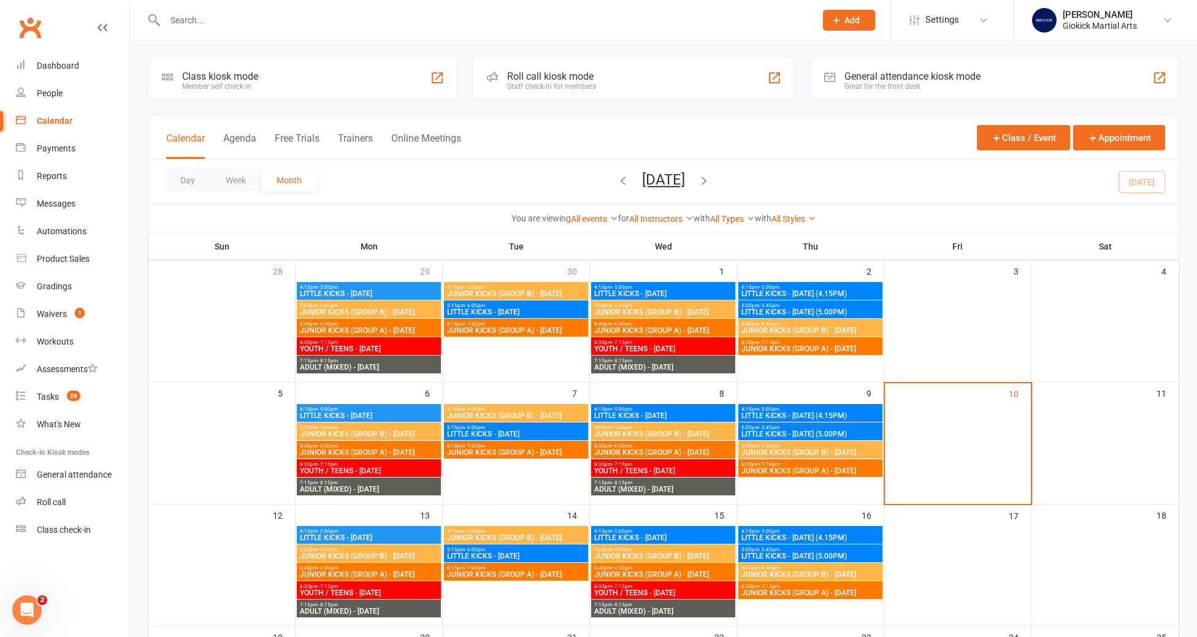
click at [193, 35] on div at bounding box center [477, 20] width 660 height 40
click at [193, 20] on input "text" at bounding box center [484, 20] width 646 height 17
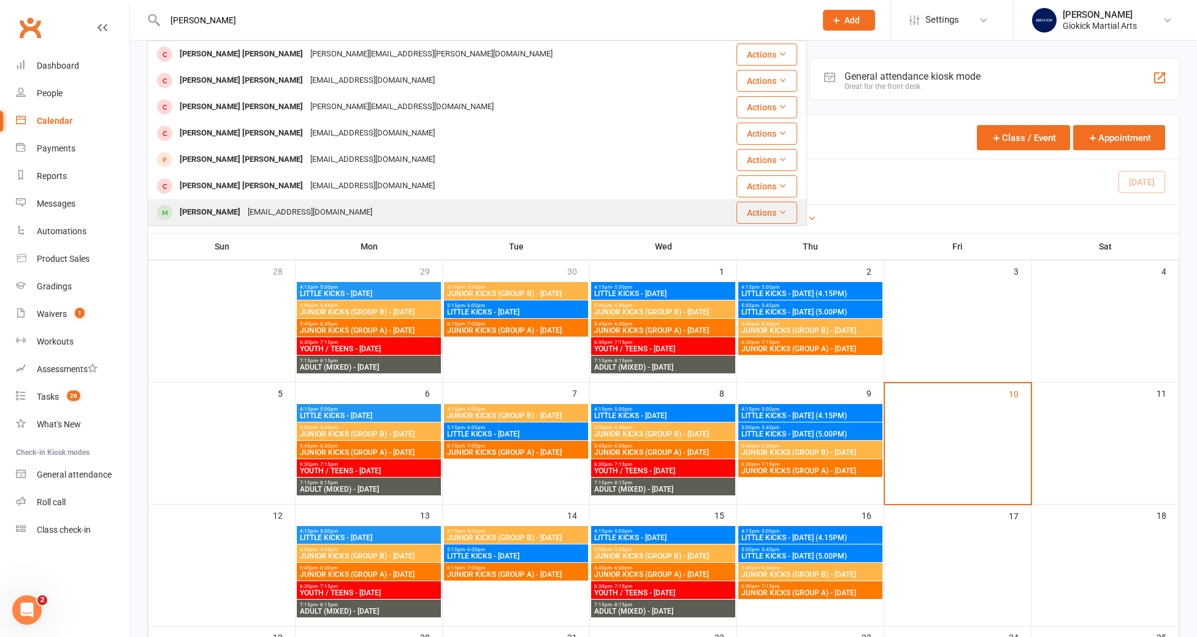
type input "connor"
click at [212, 210] on div "Connor Holman" at bounding box center [210, 213] width 68 height 18
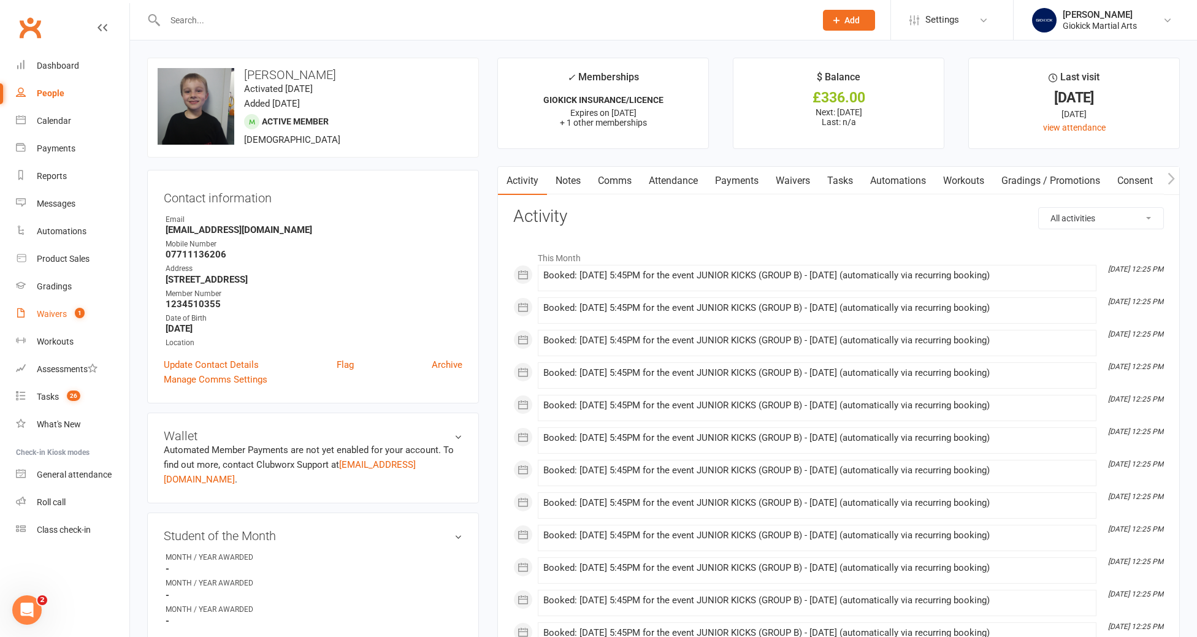
click at [47, 316] on div "Waivers" at bounding box center [52, 314] width 30 height 10
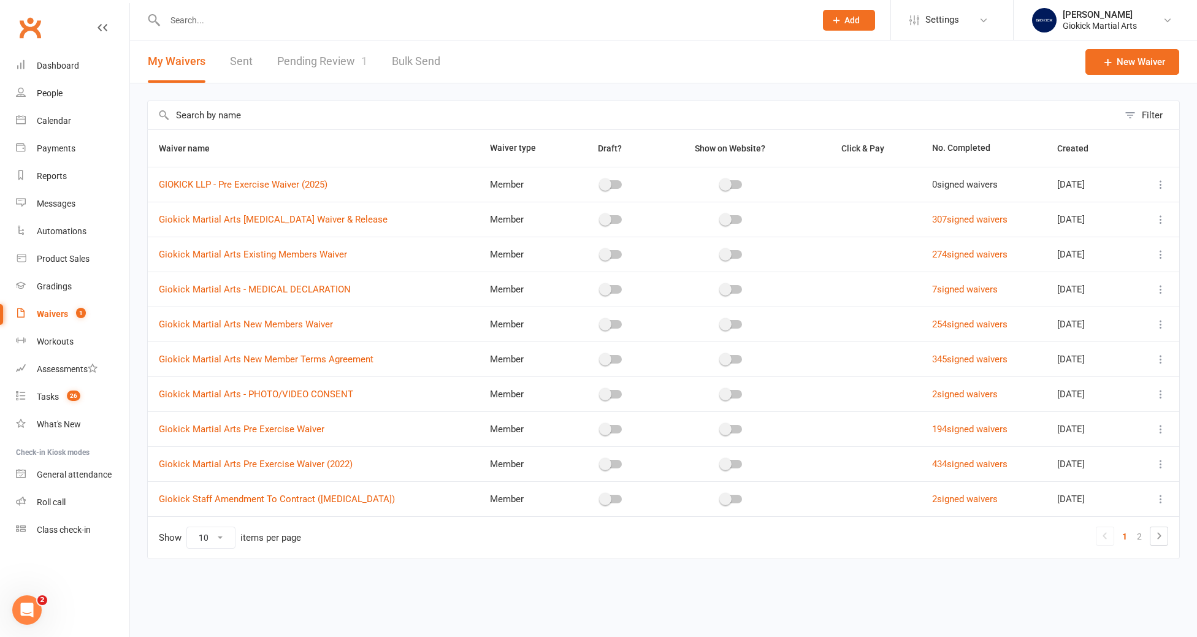
click at [193, 30] on div at bounding box center [477, 20] width 660 height 40
click at [189, 20] on input "text" at bounding box center [484, 20] width 646 height 17
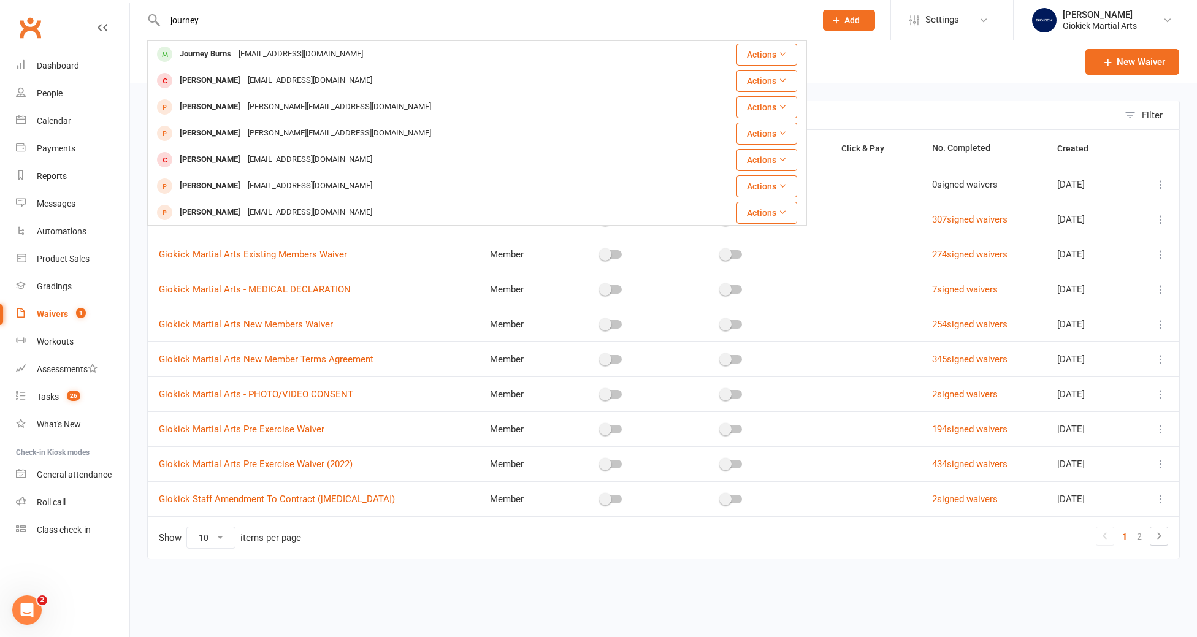
type input "journey"
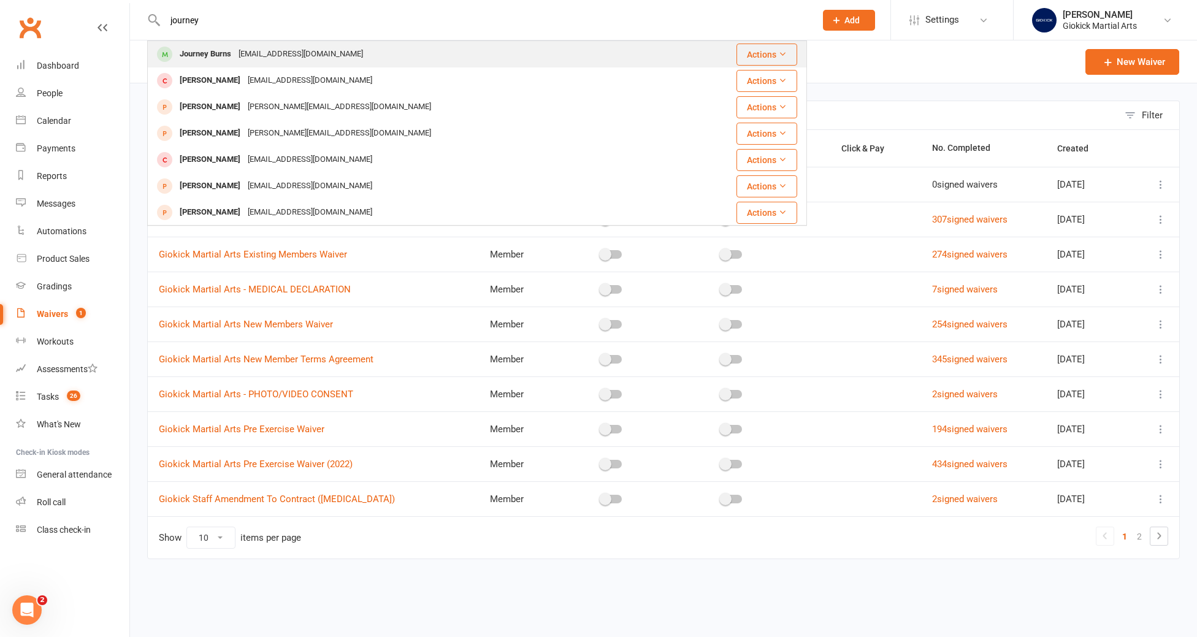
click at [205, 55] on div "Journey Burns" at bounding box center [205, 54] width 59 height 18
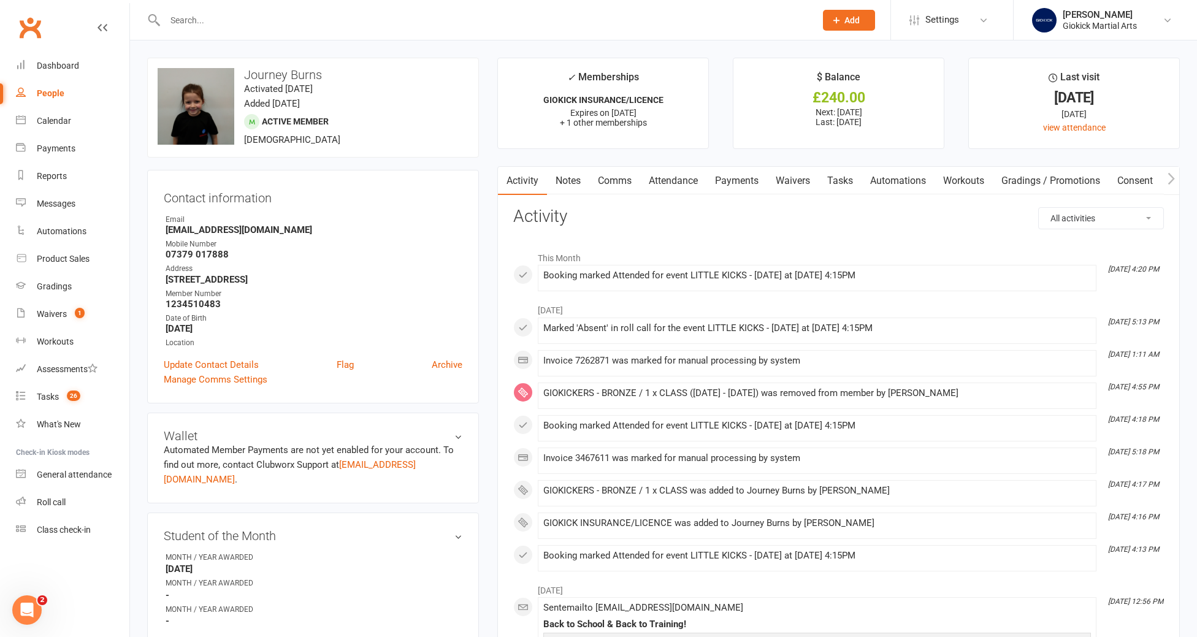
click at [187, 18] on input "text" at bounding box center [484, 20] width 646 height 17
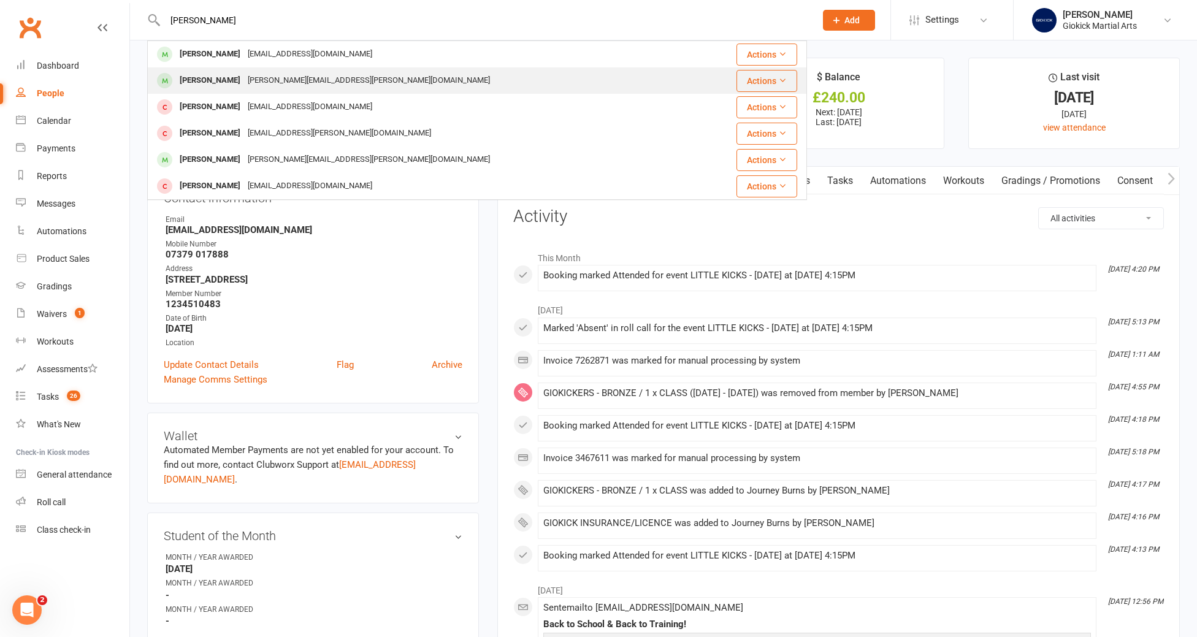
type input "henry"
click at [211, 82] on div "[PERSON_NAME]" at bounding box center [210, 81] width 68 height 18
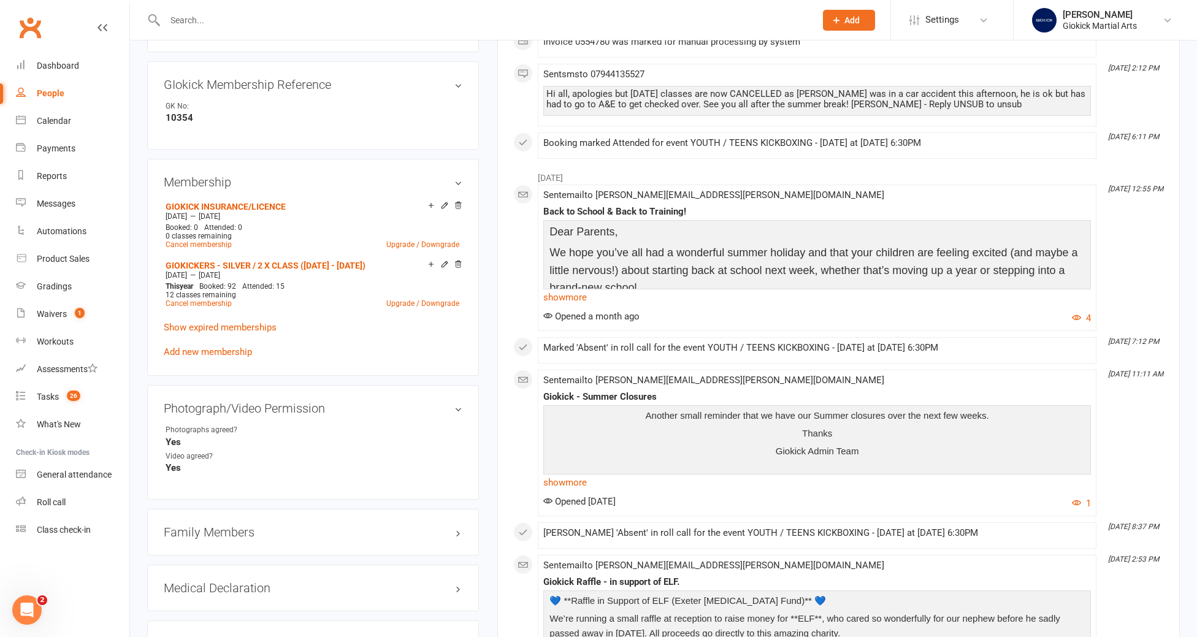
scroll to position [653, 0]
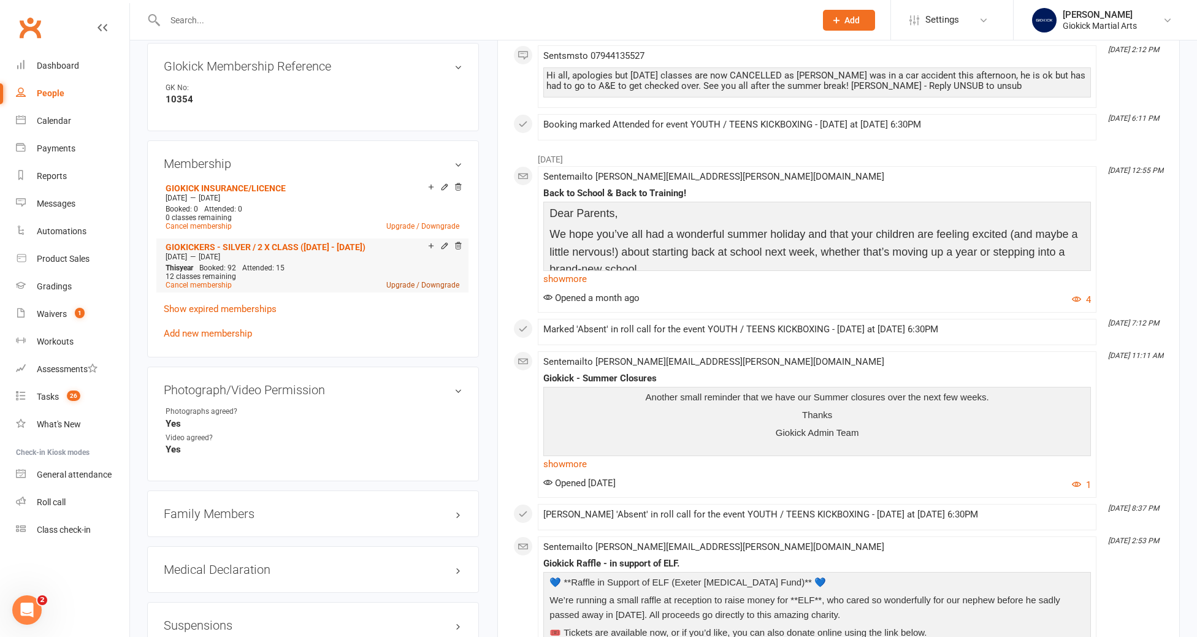
click at [418, 281] on link "Upgrade / Downgrade" at bounding box center [422, 285] width 73 height 9
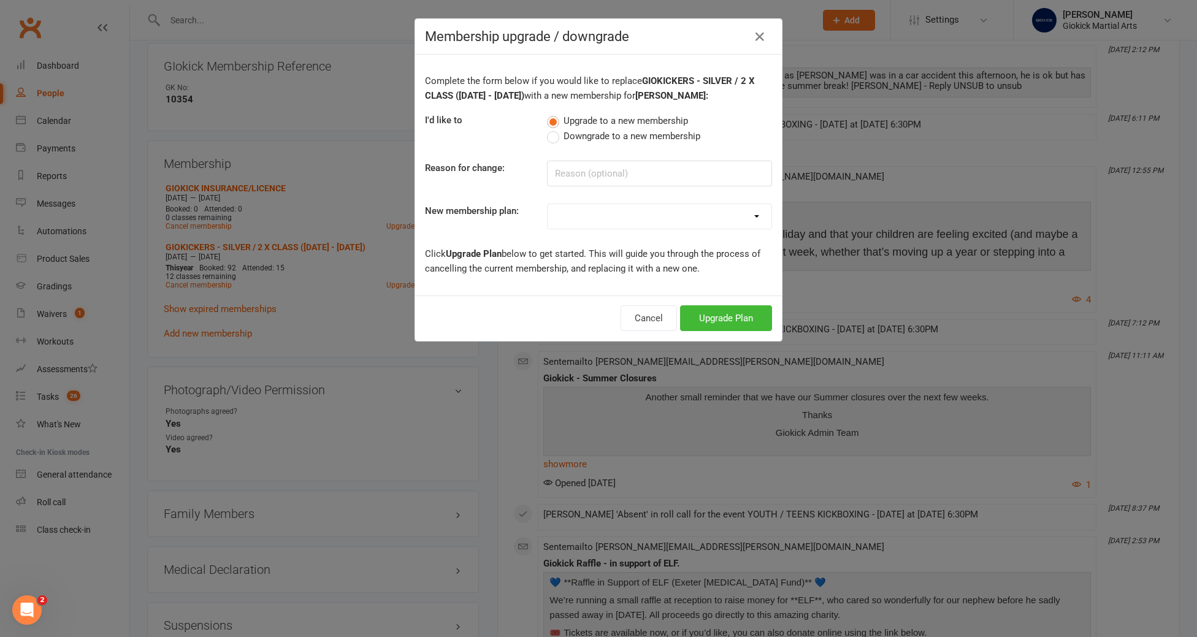
click at [554, 136] on label "Downgrade to a new membership" at bounding box center [623, 136] width 153 height 15
click at [554, 129] on input "Downgrade to a new membership" at bounding box center [551, 129] width 8 height 0
click at [578, 175] on input at bounding box center [659, 174] width 225 height 26
click at [567, 172] on input at bounding box center [659, 174] width 225 height 26
type input "Cancelling Monday class"
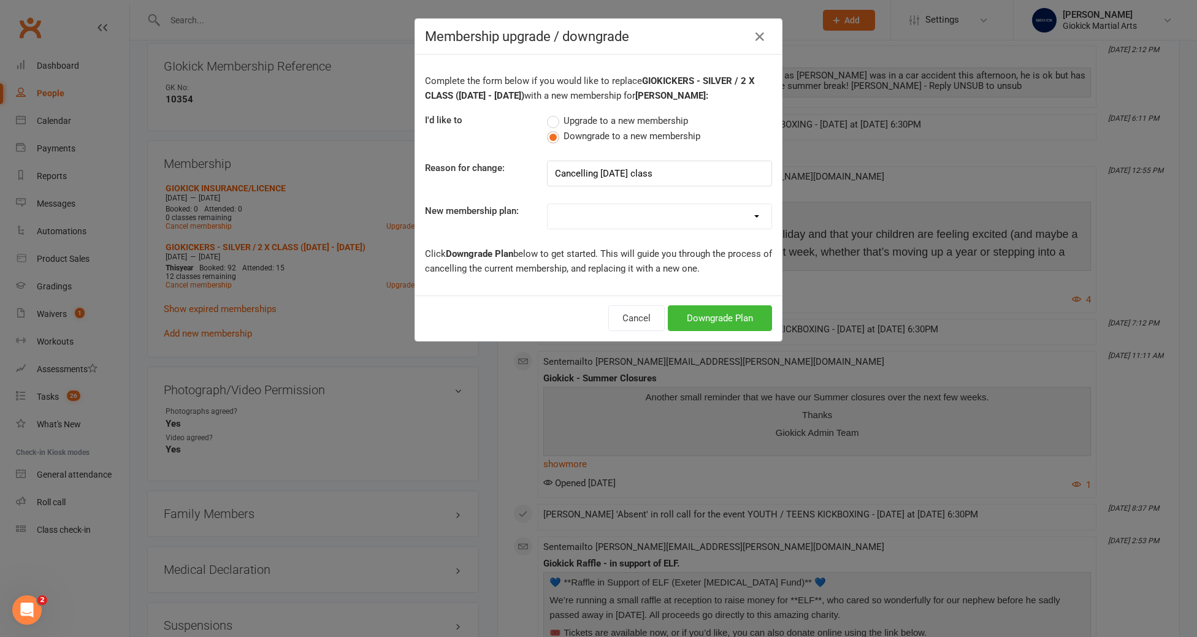
click at [589, 223] on select "GIOKICKERS - BRONZE / 1 x CLASS GIOKICKERS - SILVER / 2 X CLASS GIOKICKERS - GO…" at bounding box center [660, 216] width 224 height 25
select select "0"
click at [548, 204] on select "GIOKICKERS - BRONZE / 1 x CLASS GIOKICKERS - SILVER / 2 X CLASS GIOKICKERS - GO…" at bounding box center [660, 216] width 224 height 25
click at [724, 322] on button "Downgrade Plan" at bounding box center [720, 318] width 104 height 26
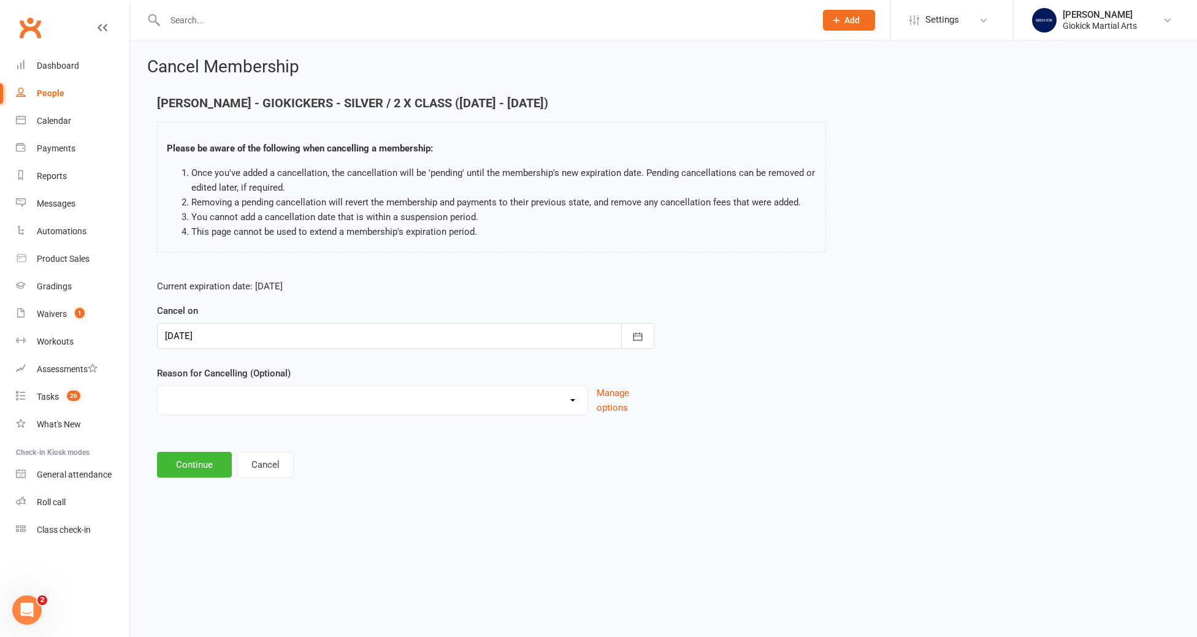
click at [318, 336] on div at bounding box center [405, 336] width 497 height 26
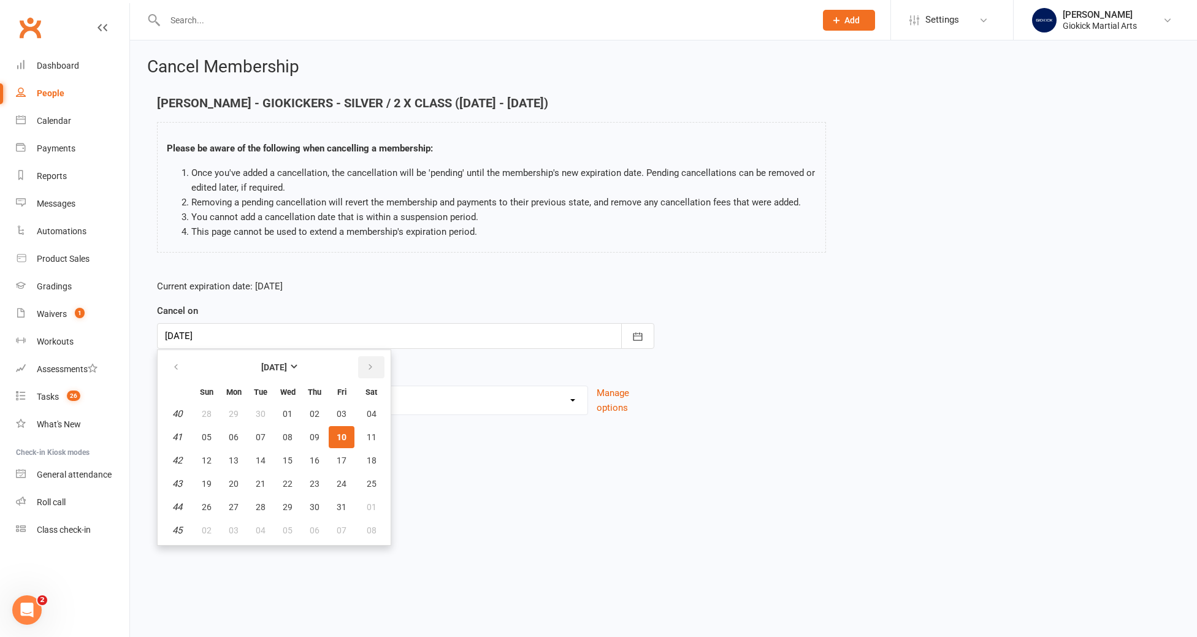
click at [370, 363] on icon "button" at bounding box center [370, 367] width 9 height 10
click at [314, 459] on span "13" at bounding box center [315, 461] width 10 height 10
type input "13 Nov 2025"
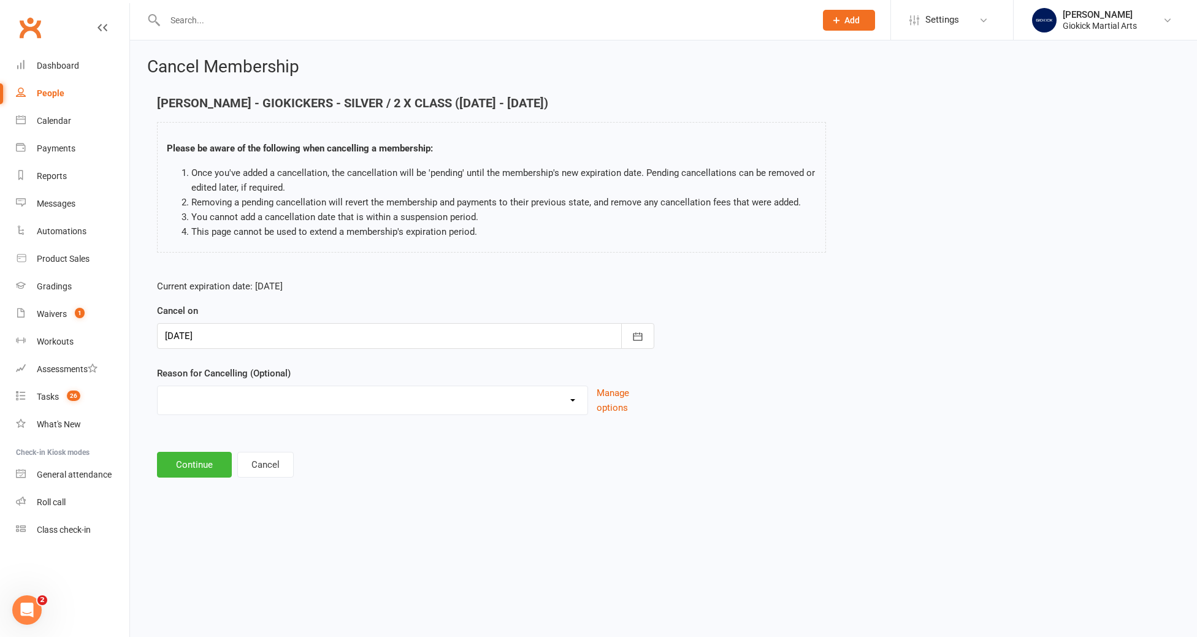
click at [272, 396] on select "Failed Payments - Space Cancelled Holiday Injury No longer require the space Ot…" at bounding box center [373, 398] width 430 height 25
select select "3"
click at [158, 386] on select "Failed Payments - Space Cancelled Holiday Injury No longer require the space Ot…" at bounding box center [373, 398] width 430 height 25
click at [194, 469] on button "Continue" at bounding box center [194, 465] width 75 height 26
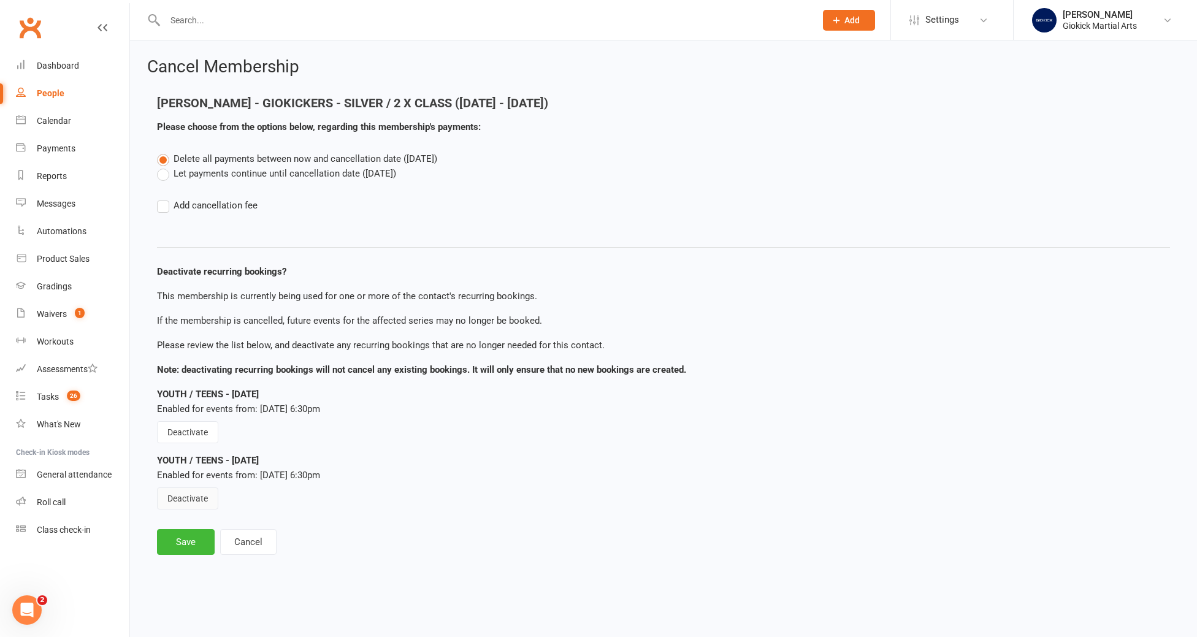
click at [187, 501] on button "Deactivate" at bounding box center [187, 499] width 61 height 22
click at [168, 175] on label "Let payments continue until cancellation date (Nov 13, 2025)" at bounding box center [276, 173] width 239 height 15
click at [165, 166] on input "Let payments continue until cancellation date (Nov 13, 2025)" at bounding box center [161, 166] width 8 height 0
click at [190, 551] on button "Save" at bounding box center [186, 542] width 58 height 26
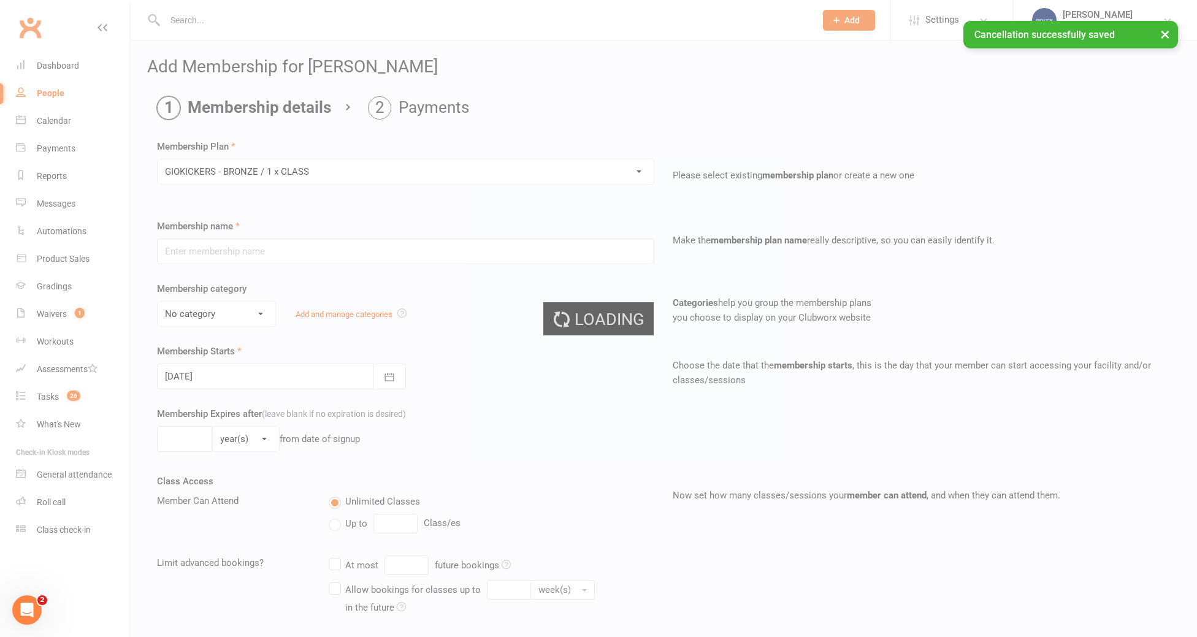
type input "GIOKICKERS - BRONZE / 1 x CLASS"
select select "1"
type input "1"
type input "52"
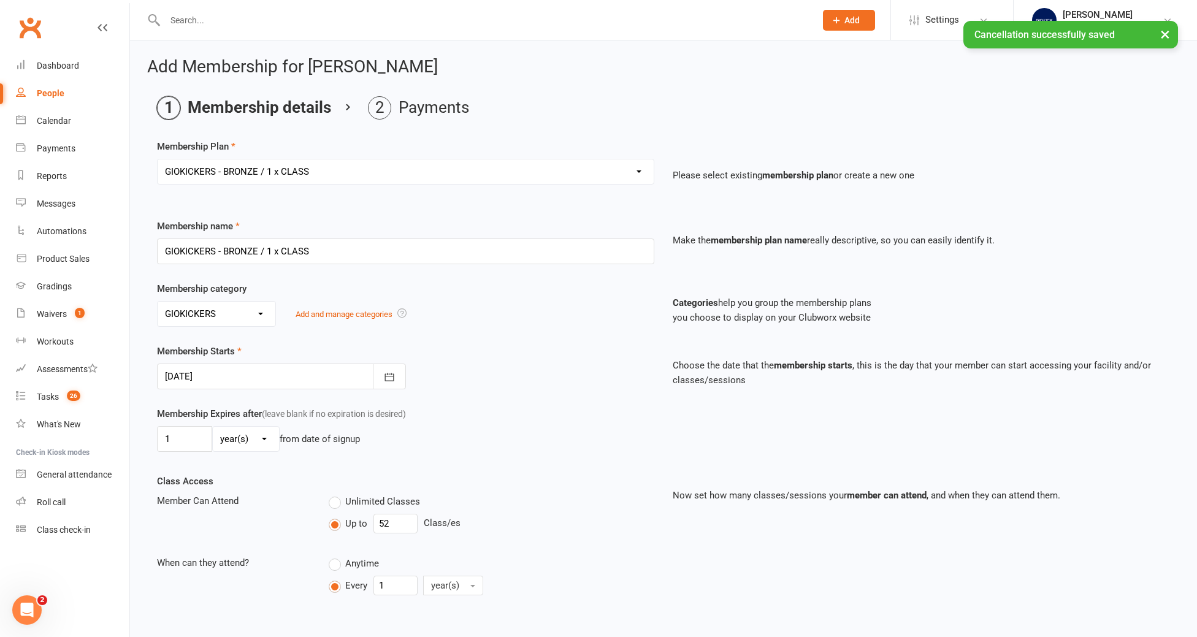
scroll to position [1, 0]
click at [234, 379] on div at bounding box center [281, 376] width 249 height 26
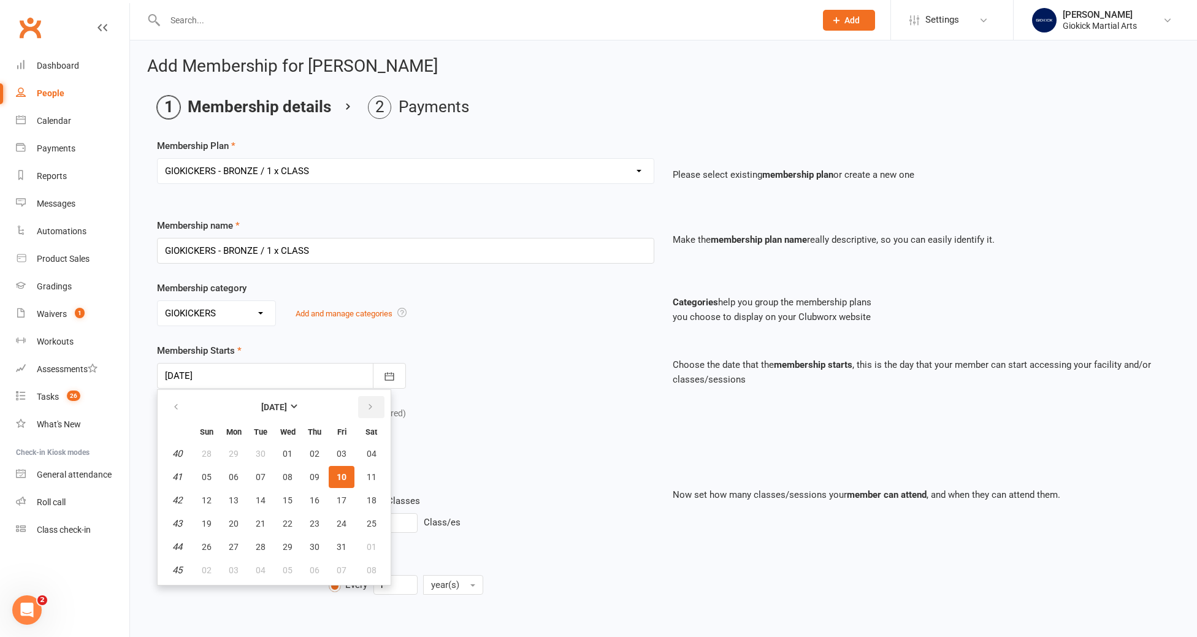
click at [369, 403] on icon "button" at bounding box center [370, 407] width 9 height 10
click at [316, 494] on button "13" at bounding box center [315, 500] width 26 height 22
type input "13 Nov 2025"
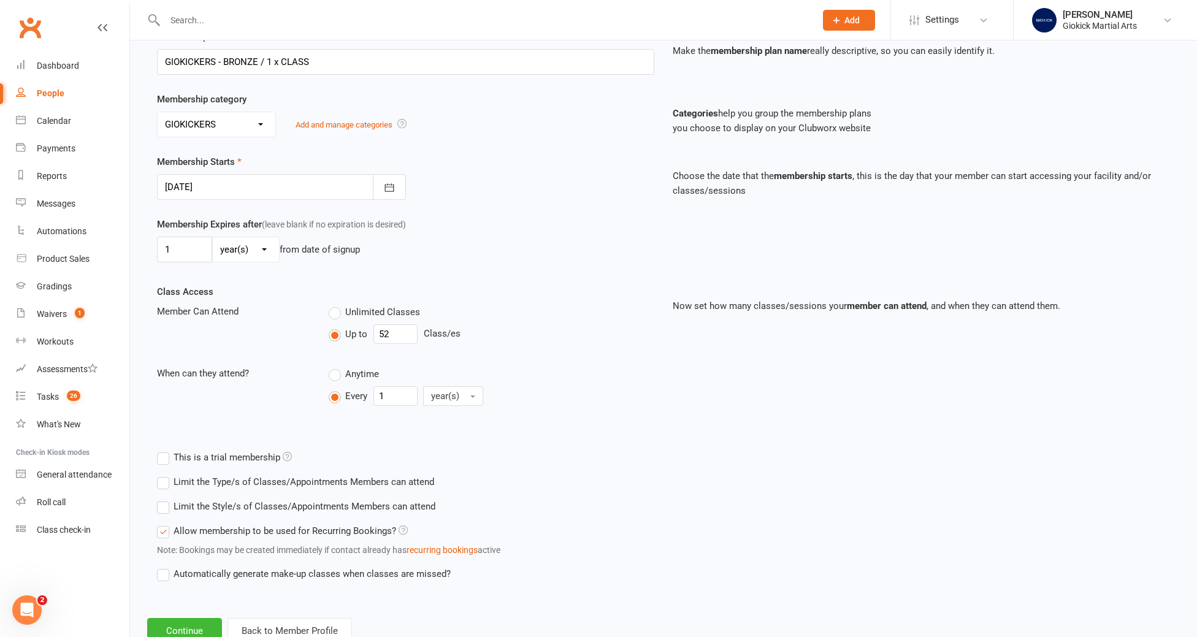
scroll to position [231, 0]
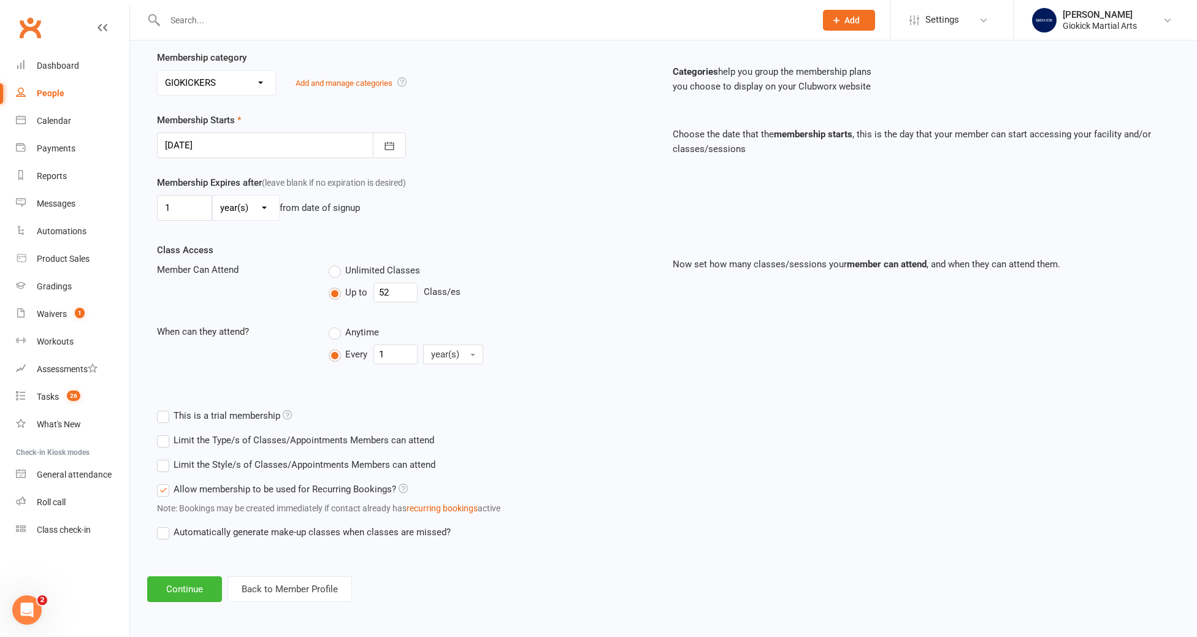
click at [163, 440] on label "Limit the Type/s of Classes/Appointments Members can attend" at bounding box center [295, 440] width 277 height 15
click at [163, 433] on input "Limit the Type/s of Classes/Appointments Members can attend" at bounding box center [161, 433] width 8 height 0
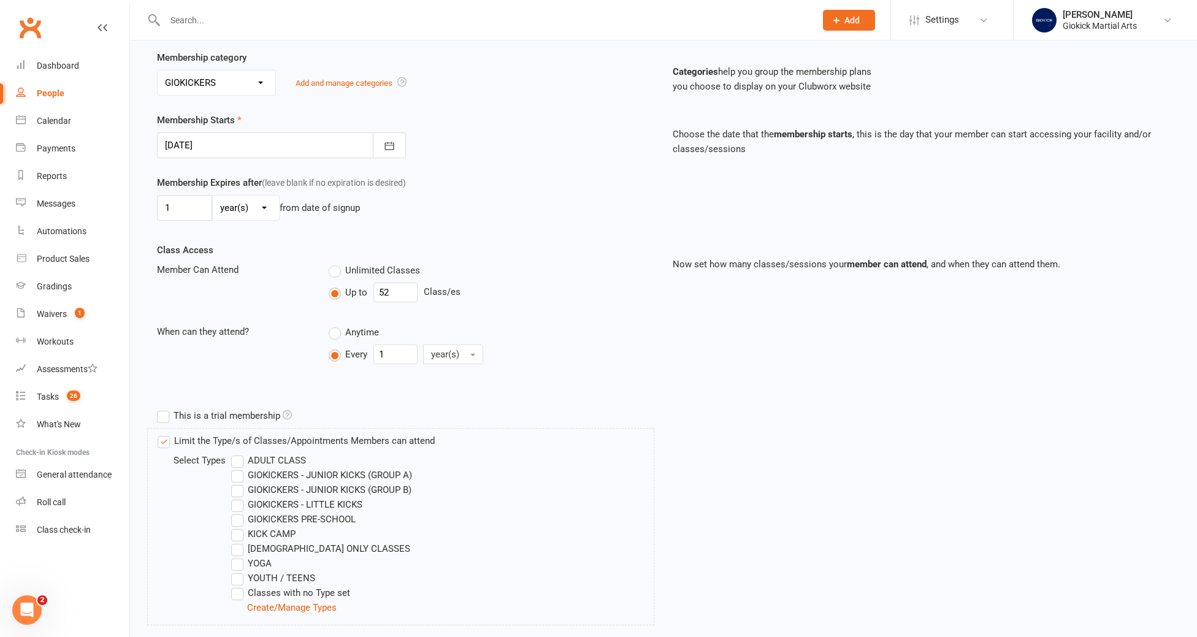
click at [239, 578] on label "YOUTH / TEENS" at bounding box center [273, 578] width 84 height 15
click at [239, 571] on input "YOUTH / TEENS" at bounding box center [235, 571] width 8 height 0
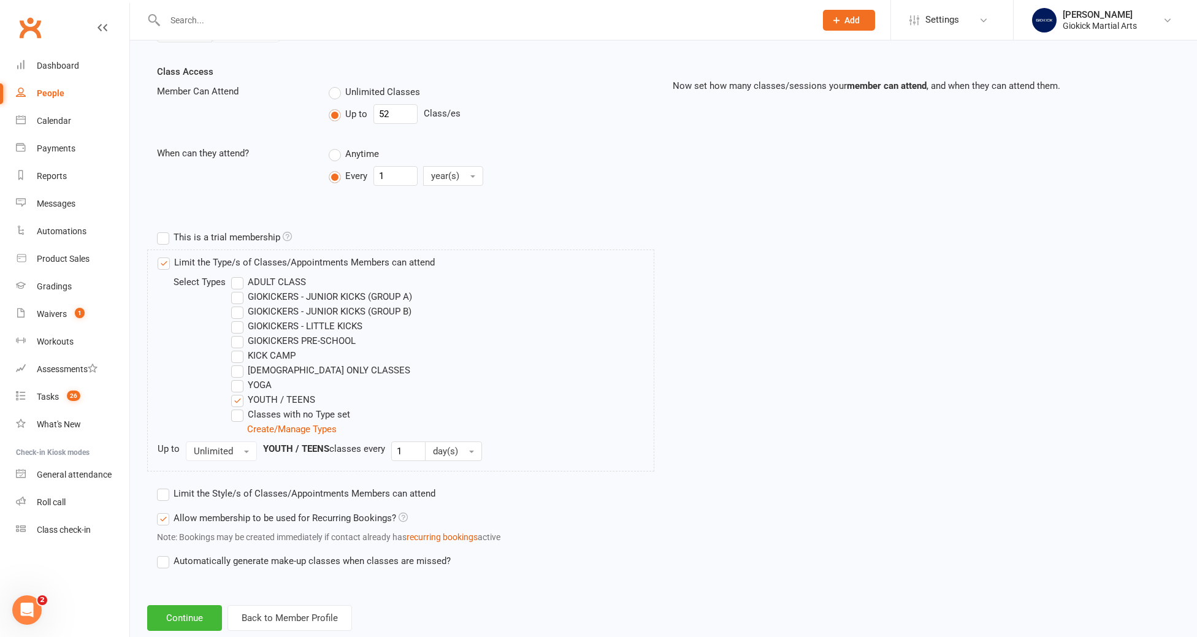
scroll to position [438, 0]
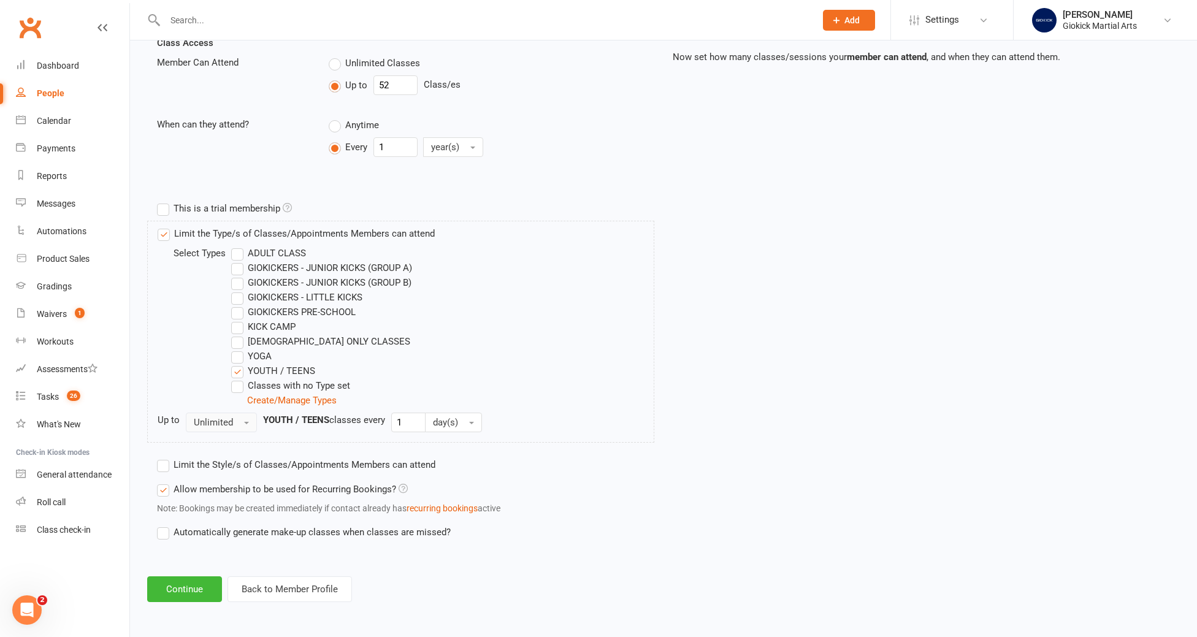
click at [206, 429] on button "Unlimited" at bounding box center [221, 423] width 71 height 20
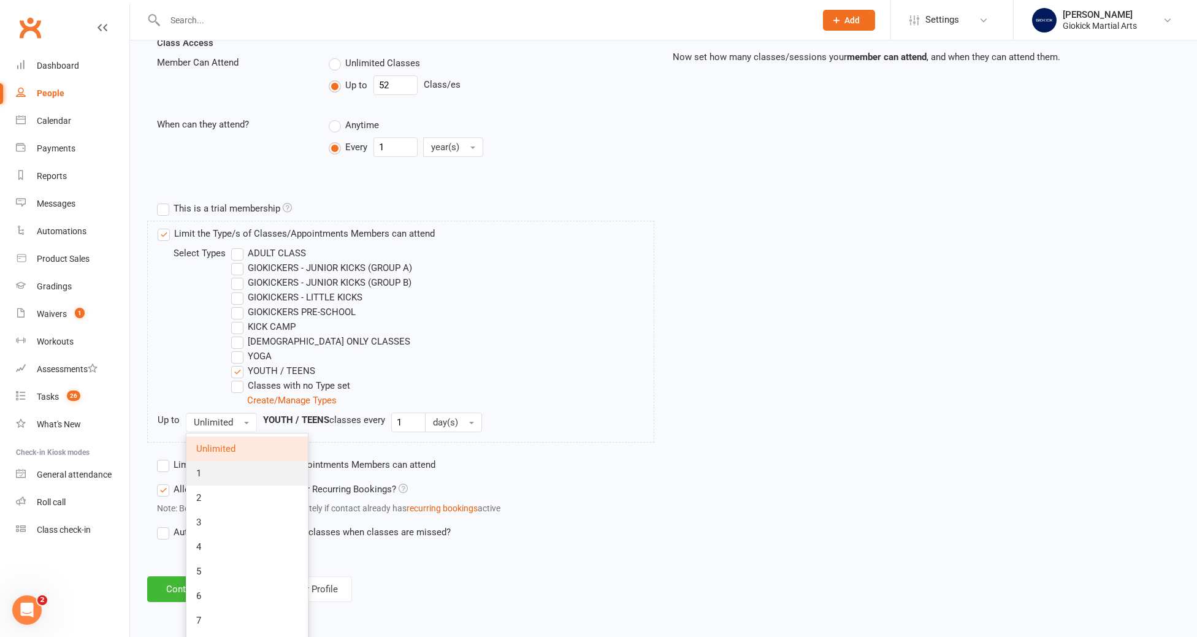
click at [213, 472] on link "1" at bounding box center [246, 473] width 121 height 25
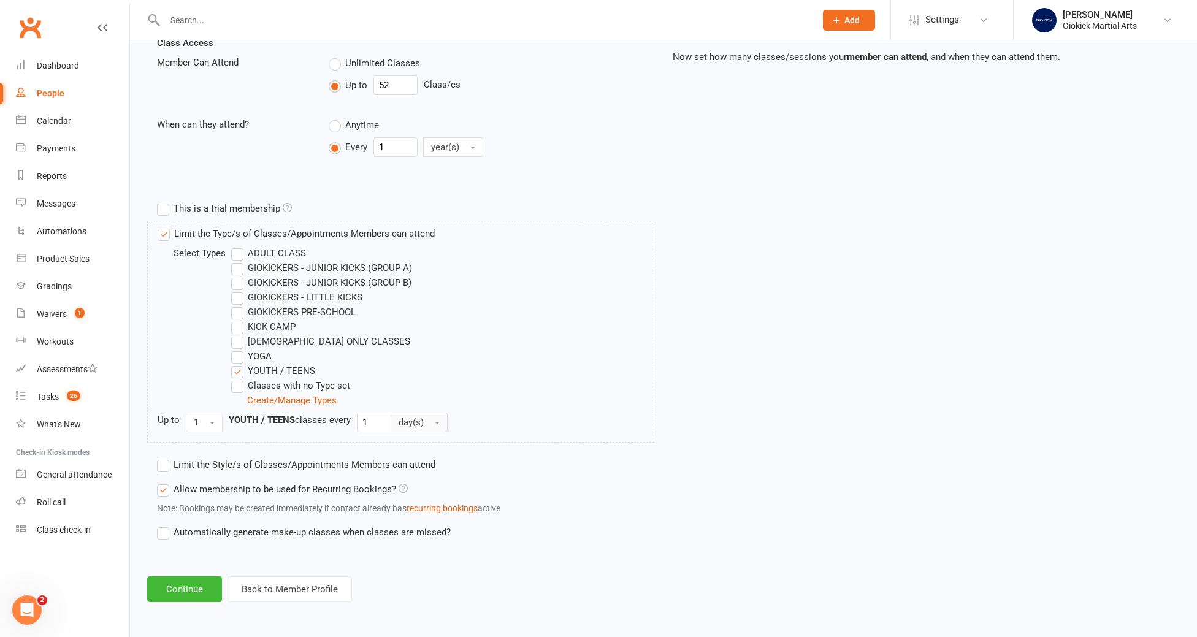
click at [420, 430] on button "day(s)" at bounding box center [419, 423] width 57 height 20
click at [423, 473] on span "week(s)" at bounding box center [417, 473] width 33 height 11
click at [321, 467] on label "Limit the Style/s of Classes/Appointments Members can attend" at bounding box center [296, 464] width 278 height 15
click at [165, 457] on input "Limit the Style/s of Classes/Appointments Members can attend" at bounding box center [161, 457] width 8 height 0
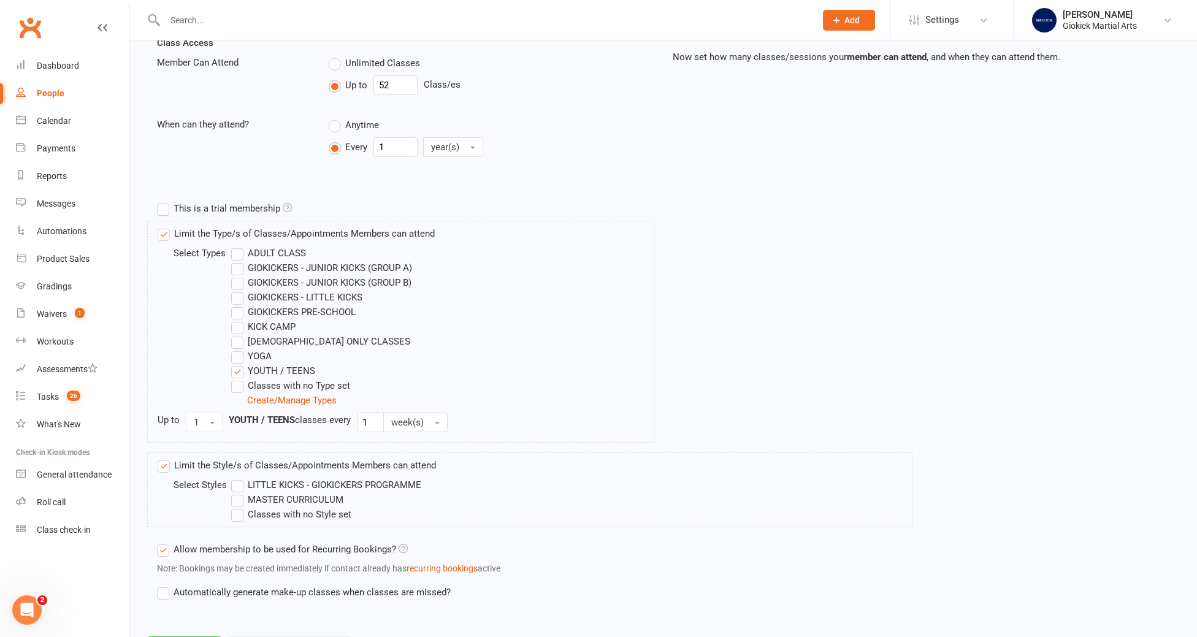
click at [307, 502] on label "MASTER CURRICULUM" at bounding box center [287, 499] width 112 height 15
click at [239, 492] on input "MASTER CURRICULUM" at bounding box center [235, 492] width 8 height 0
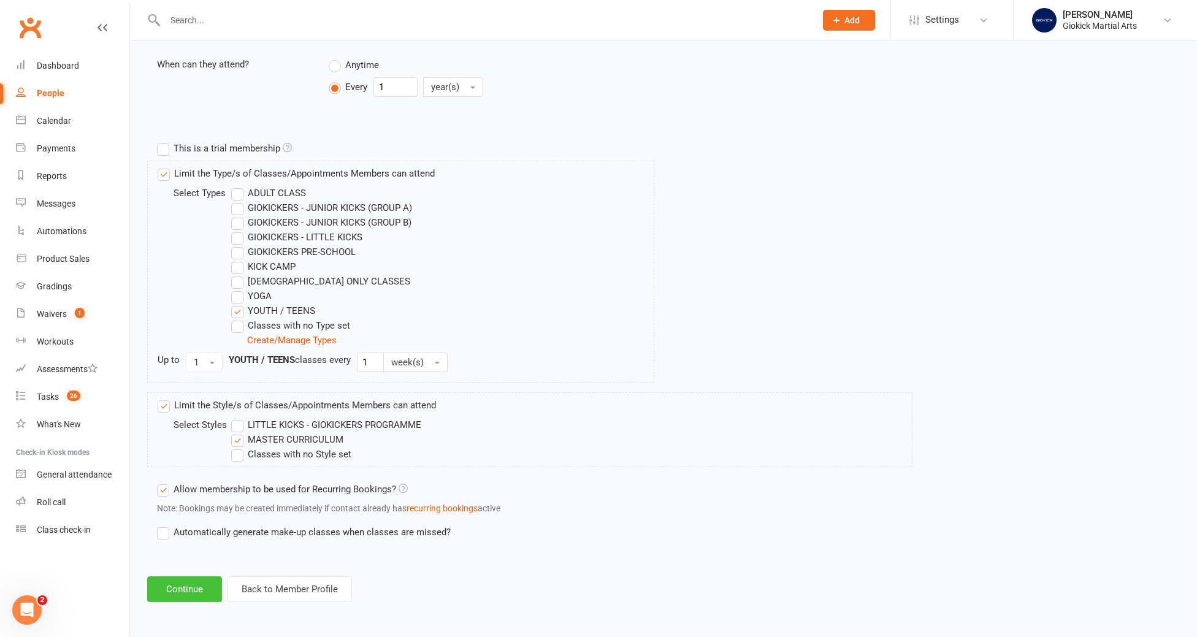
click at [171, 590] on button "Continue" at bounding box center [184, 589] width 75 height 26
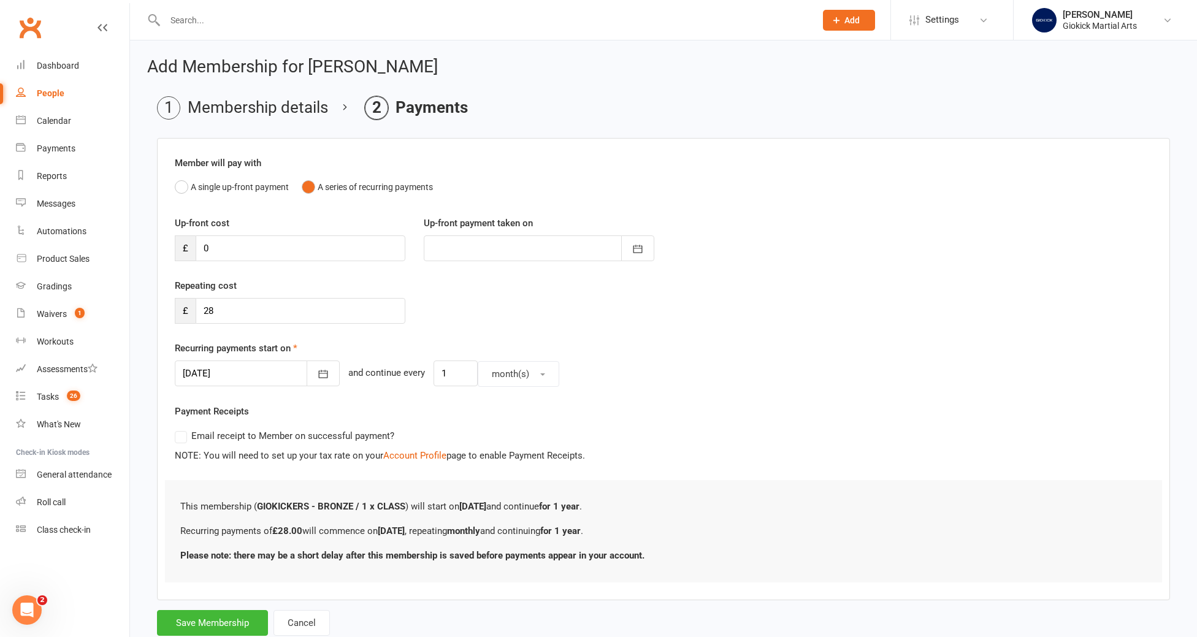
scroll to position [36, 0]
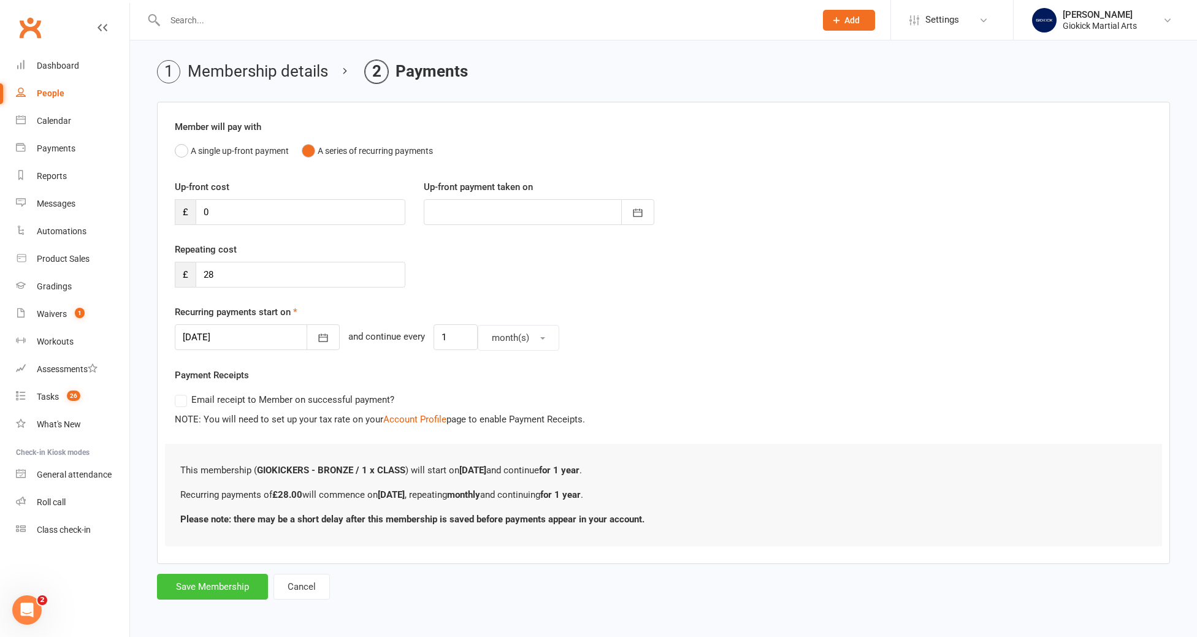
click at [213, 586] on button "Save Membership" at bounding box center [212, 587] width 111 height 26
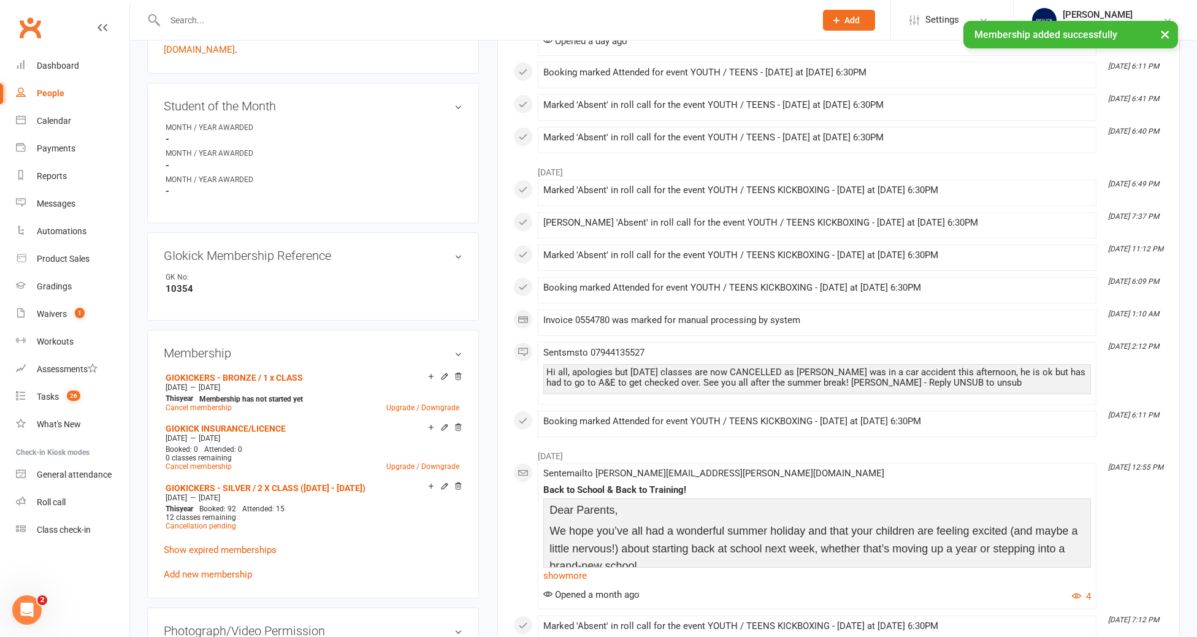
scroll to position [499, 0]
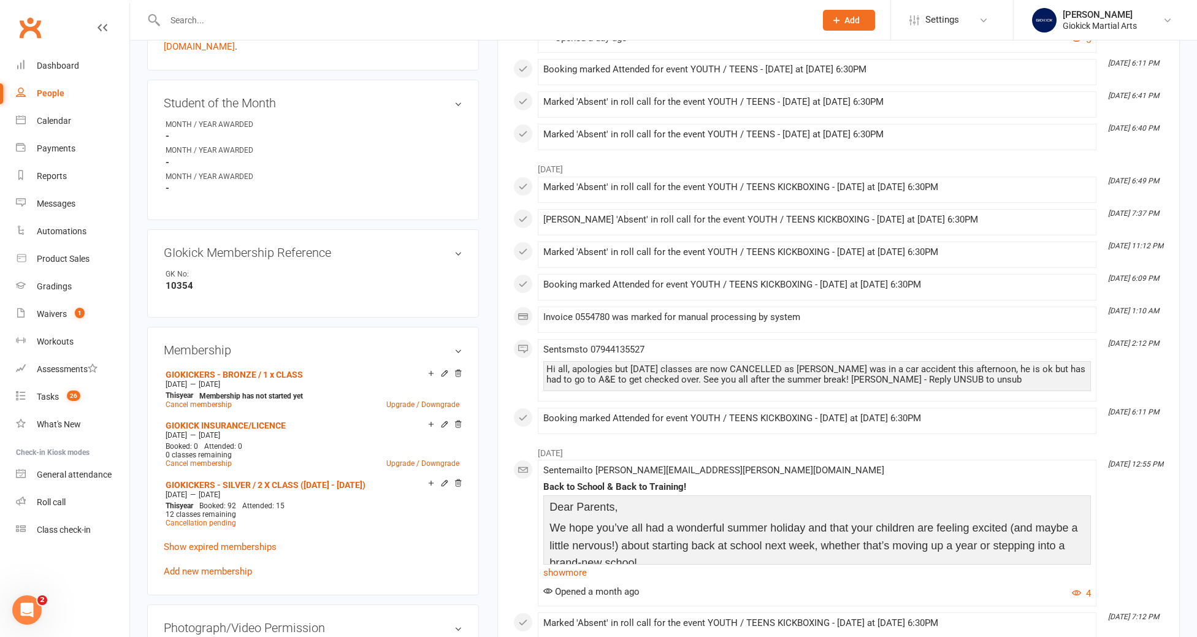
click at [444, 369] on icon at bounding box center [444, 373] width 9 height 9
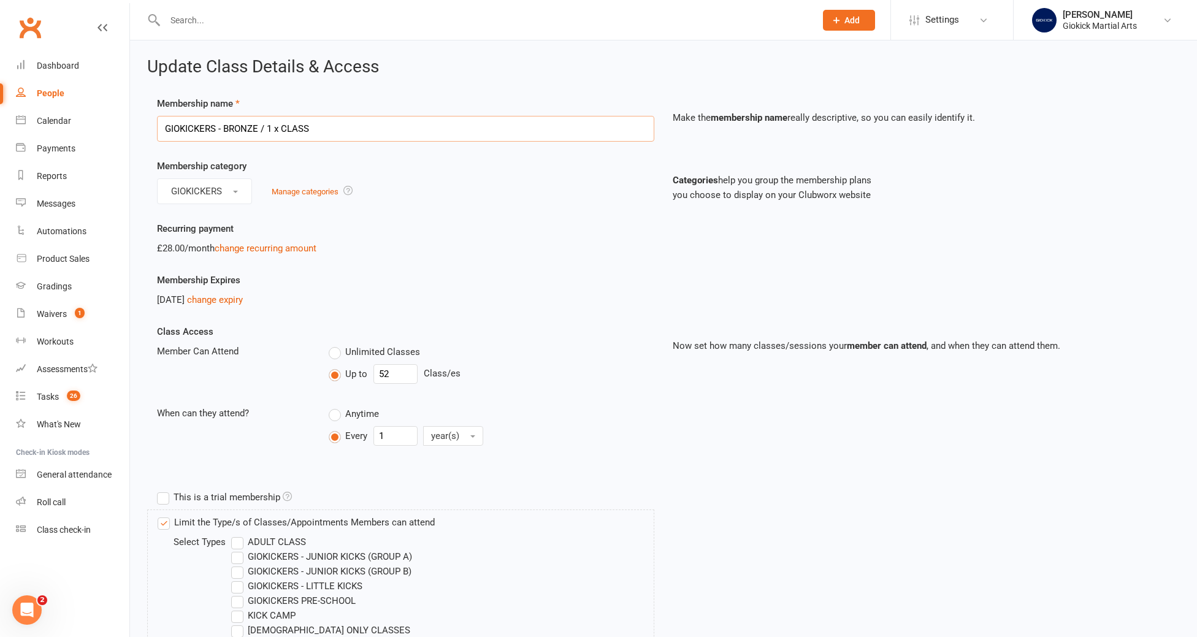
click at [347, 117] on input "GIOKICKERS - BRONZE / 1 x CLASS" at bounding box center [405, 129] width 497 height 26
type input "GIOKICKERS - BRONZE / 1 x CLASS ([DATE] - [DATE])"
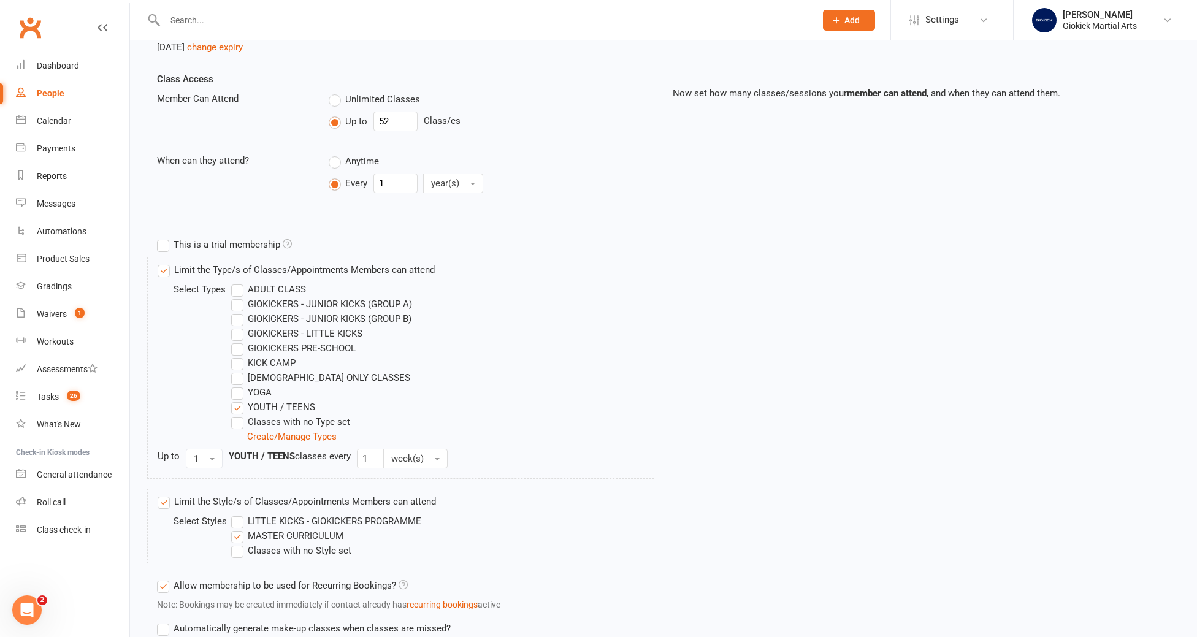
scroll to position [433, 0]
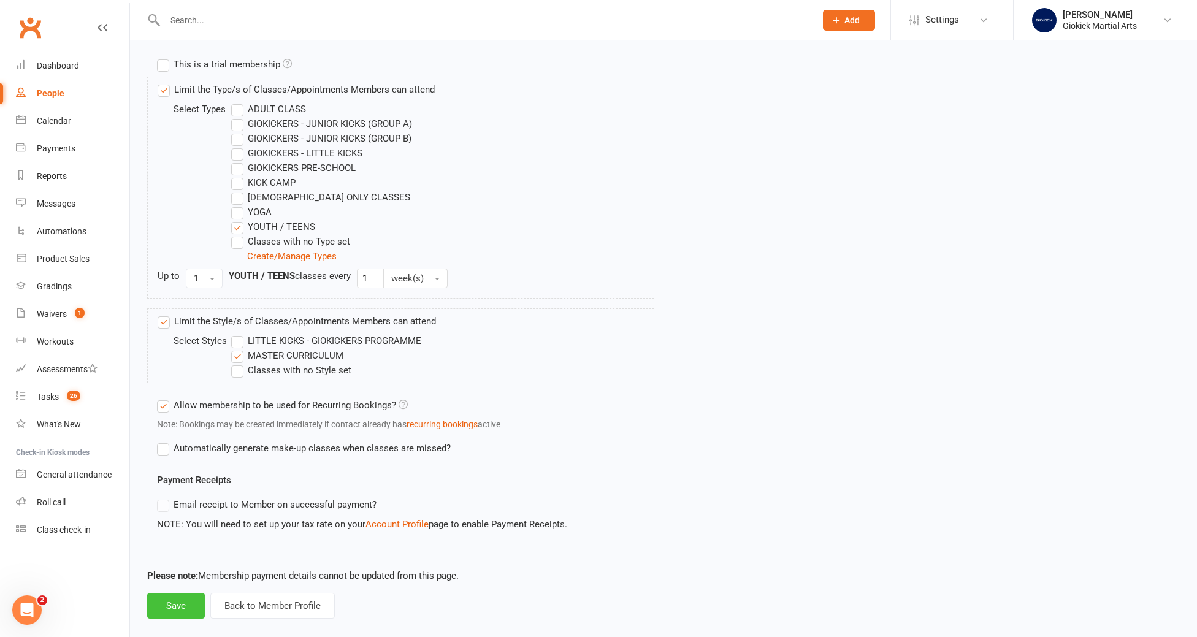
click at [182, 600] on button "Save" at bounding box center [176, 606] width 58 height 26
click at [178, 606] on button "Save" at bounding box center [176, 606] width 58 height 26
click at [174, 604] on button "Save" at bounding box center [176, 606] width 58 height 26
click at [1164, 34] on button "×" at bounding box center [1165, 34] width 22 height 26
click at [177, 605] on button "Save" at bounding box center [176, 606] width 58 height 26
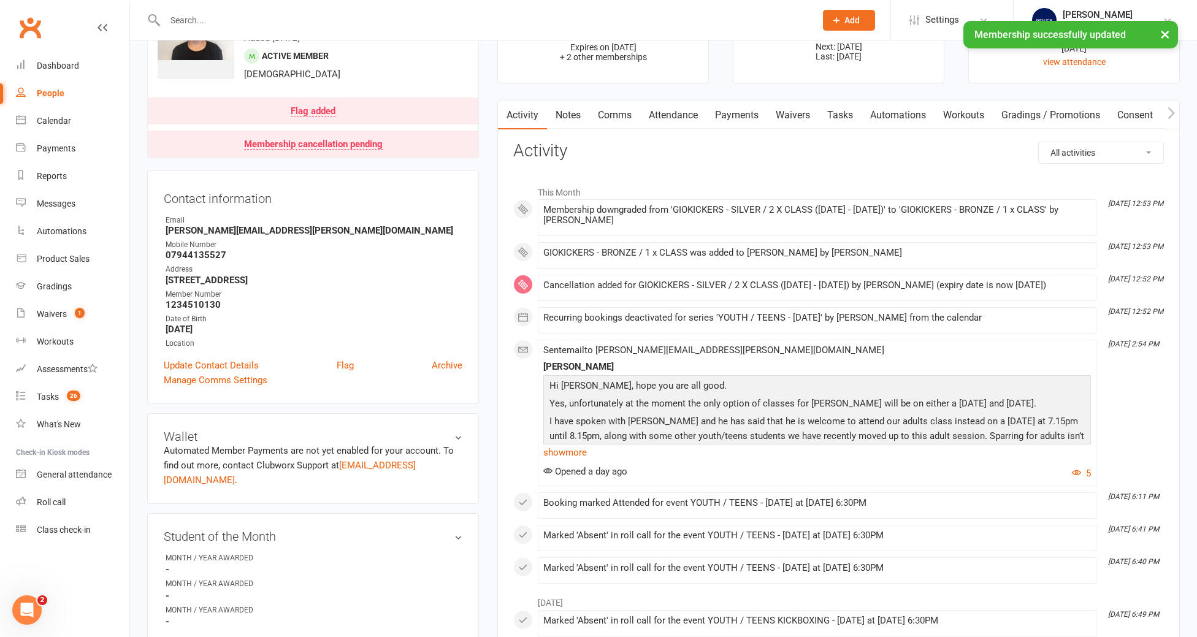
scroll to position [69, 0]
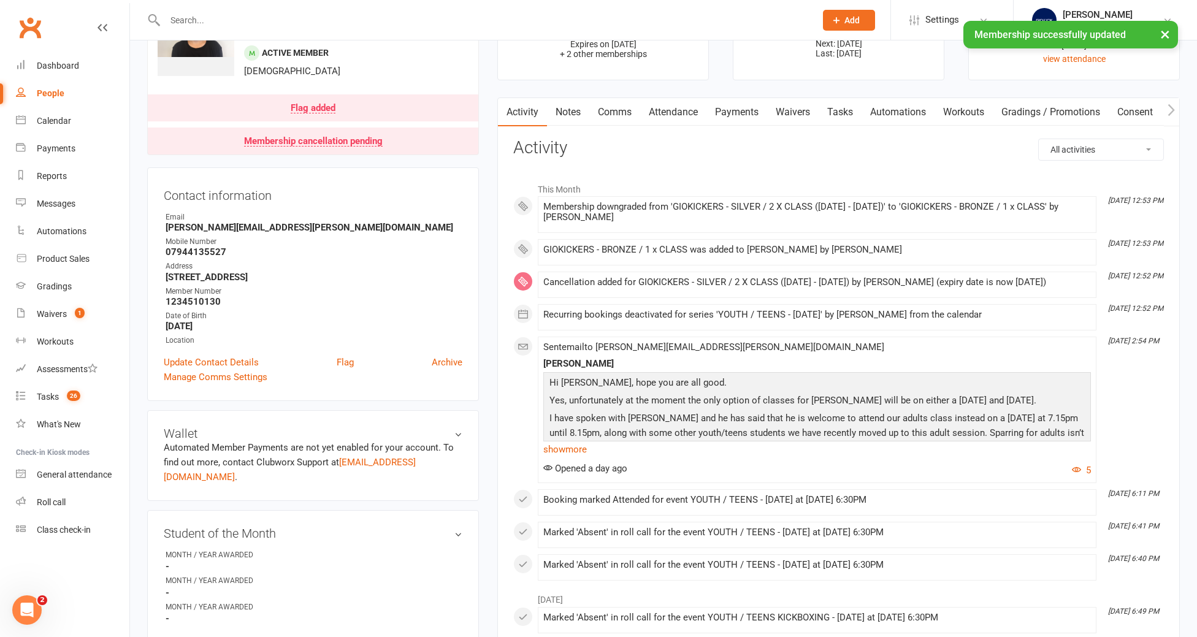
click at [675, 113] on link "Attendance" at bounding box center [673, 112] width 66 height 28
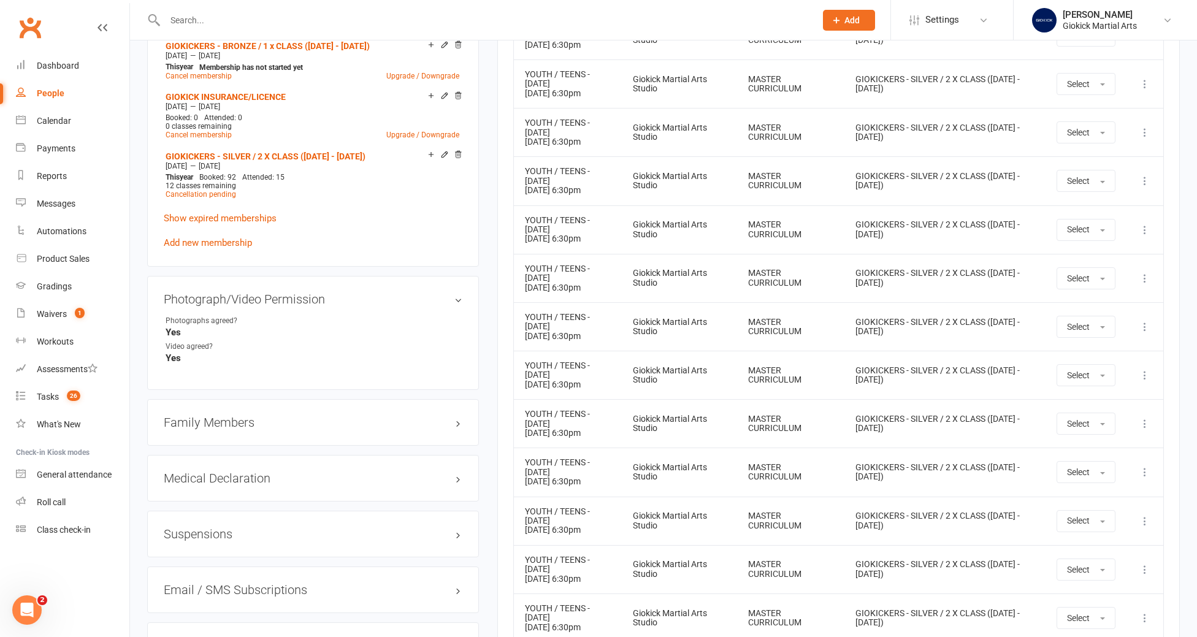
scroll to position [840, 0]
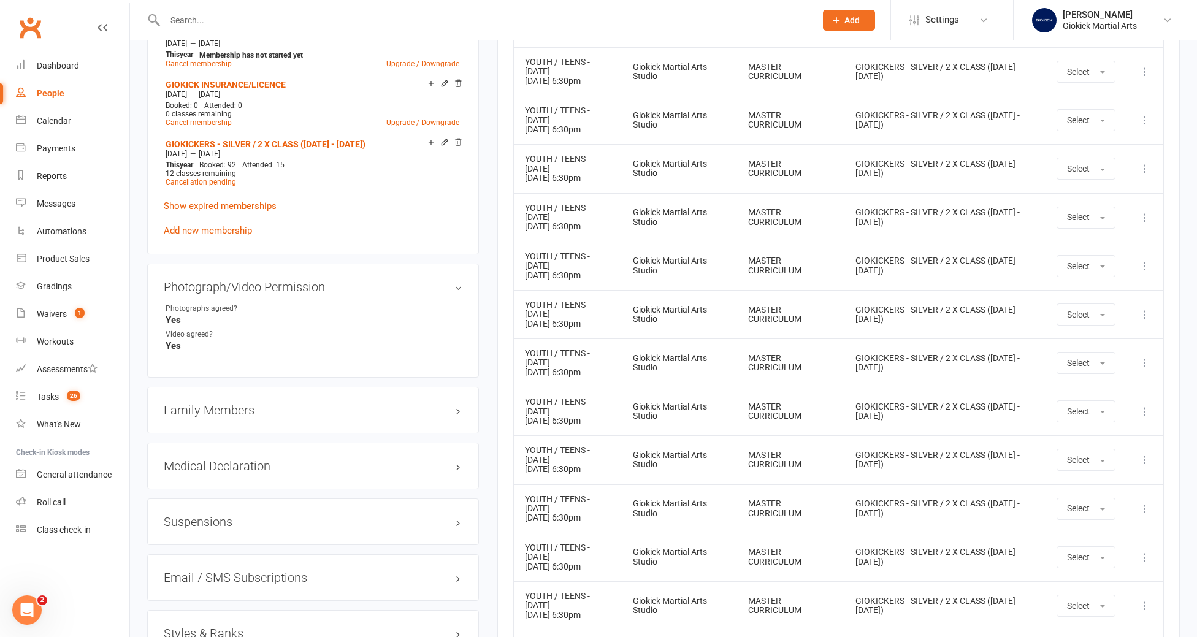
click at [1143, 357] on icon at bounding box center [1145, 363] width 12 height 12
click at [1105, 424] on link "Remove booking" at bounding box center [1090, 436] width 121 height 25
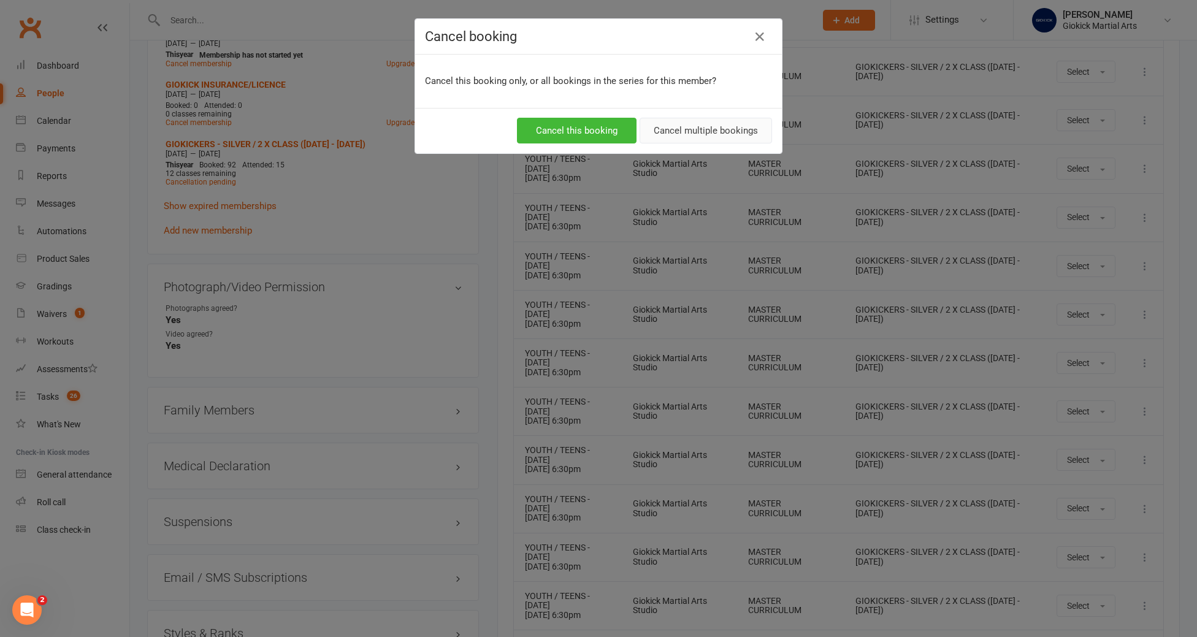
click at [695, 136] on button "Cancel multiple bookings" at bounding box center [706, 131] width 132 height 26
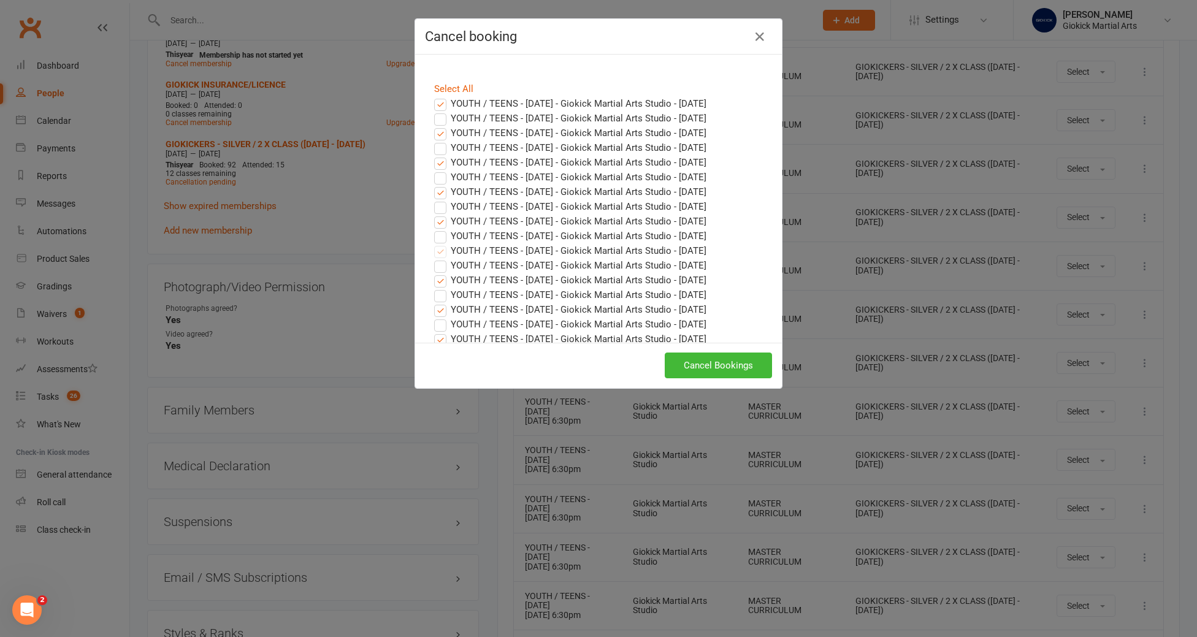
click at [443, 105] on label "YOUTH / TEENS - MONDAY - Giokick Martial Arts Studio - Oct 13, 2025" at bounding box center [570, 103] width 272 height 15
click at [433, 96] on input "YOUTH / TEENS - MONDAY - Giokick Martial Arts Studio - Oct 13, 2025" at bounding box center [429, 96] width 8 height 0
click at [443, 89] on link "Select All" at bounding box center [453, 88] width 39 height 11
click at [438, 103] on label "YOUTH / TEENS - MONDAY - Giokick Martial Arts Studio - Oct 13, 2025" at bounding box center [570, 103] width 272 height 15
click at [433, 96] on input "YOUTH / TEENS - MONDAY - Giokick Martial Arts Studio - Oct 13, 2025" at bounding box center [429, 96] width 8 height 0
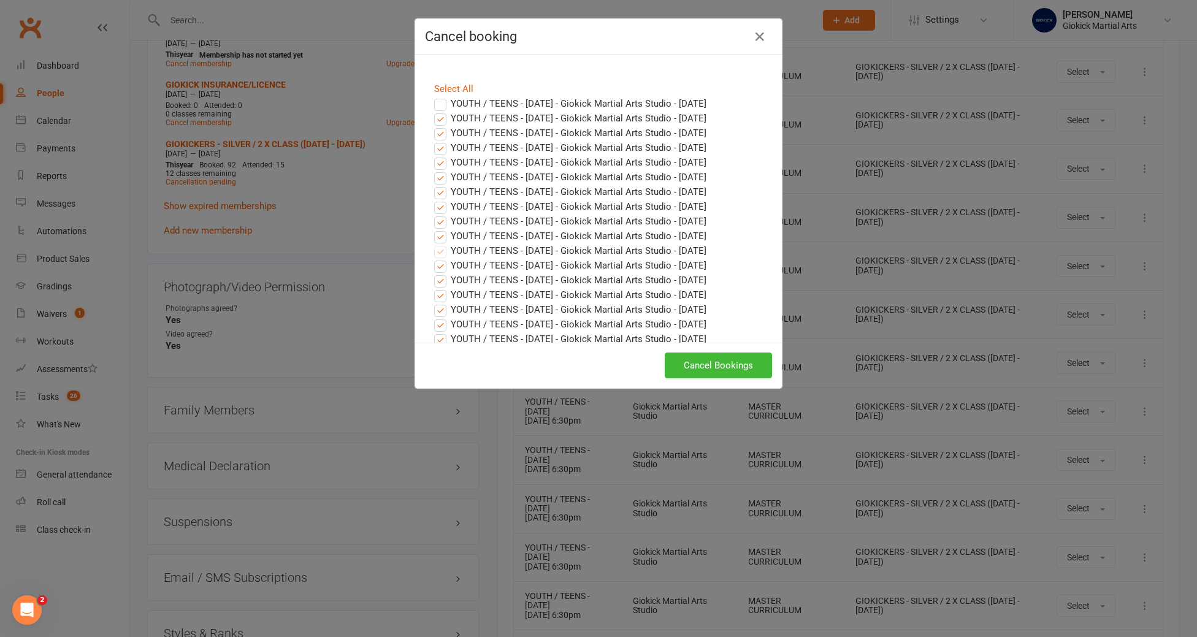
click at [438, 124] on label "YOUTH / TEENS - WEDNESDAY - Giokick Martial Arts Studio - Oct 15, 2025" at bounding box center [570, 118] width 272 height 15
click at [433, 111] on input "YOUTH / TEENS - WEDNESDAY - Giokick Martial Arts Studio - Oct 15, 2025" at bounding box center [429, 111] width 8 height 0
click at [441, 137] on label "YOUTH / TEENS - MONDAY - Giokick Martial Arts Studio - Oct 20, 2025" at bounding box center [570, 133] width 272 height 15
click at [433, 126] on input "YOUTH / TEENS - MONDAY - Giokick Martial Arts Studio - Oct 20, 2025" at bounding box center [429, 126] width 8 height 0
click at [441, 151] on label "YOUTH / TEENS - WEDNESDAY - Giokick Martial Arts Studio - Oct 22, 2025" at bounding box center [570, 147] width 272 height 15
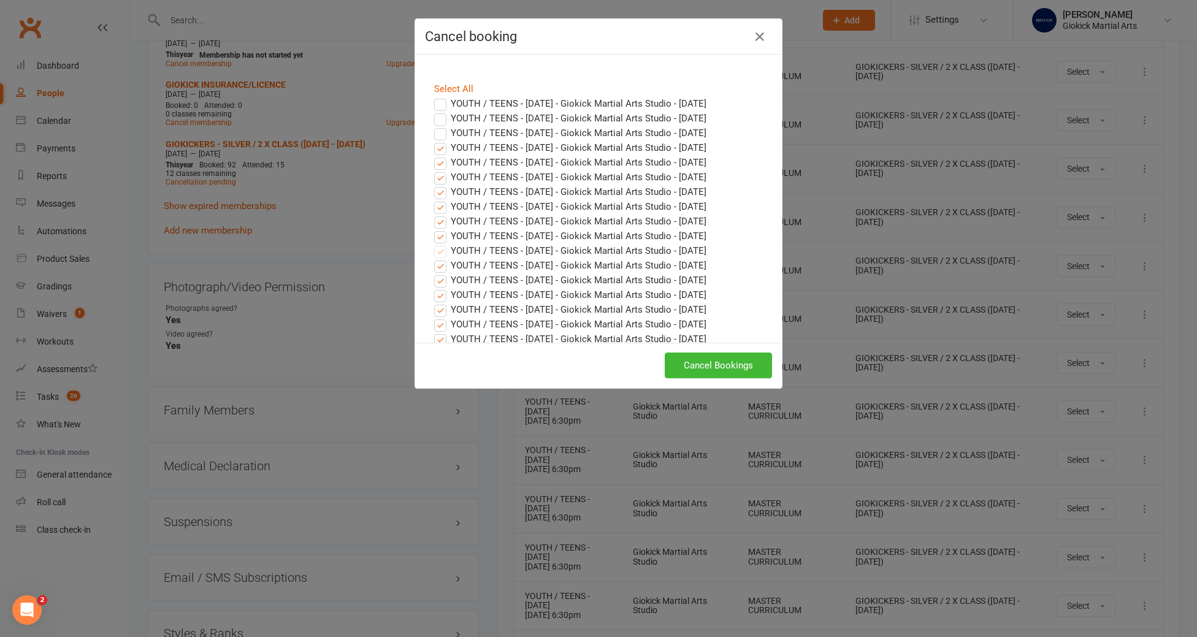
click at [433, 140] on input "YOUTH / TEENS - WEDNESDAY - Giokick Martial Arts Studio - Oct 22, 2025" at bounding box center [429, 140] width 8 height 0
click at [442, 169] on label "YOUTH / TEENS - MONDAY - Giokick Martial Arts Studio - Oct 27, 2025" at bounding box center [570, 162] width 272 height 15
click at [433, 155] on input "YOUTH / TEENS - MONDAY - Giokick Martial Arts Studio - Oct 27, 2025" at bounding box center [429, 155] width 8 height 0
click at [443, 182] on label "YOUTH / TEENS - WEDNESDAY - Giokick Martial Arts Studio - Oct 29, 2025" at bounding box center [570, 177] width 272 height 15
click at [433, 170] on input "YOUTH / TEENS - WEDNESDAY - Giokick Martial Arts Studio - Oct 29, 2025" at bounding box center [429, 170] width 8 height 0
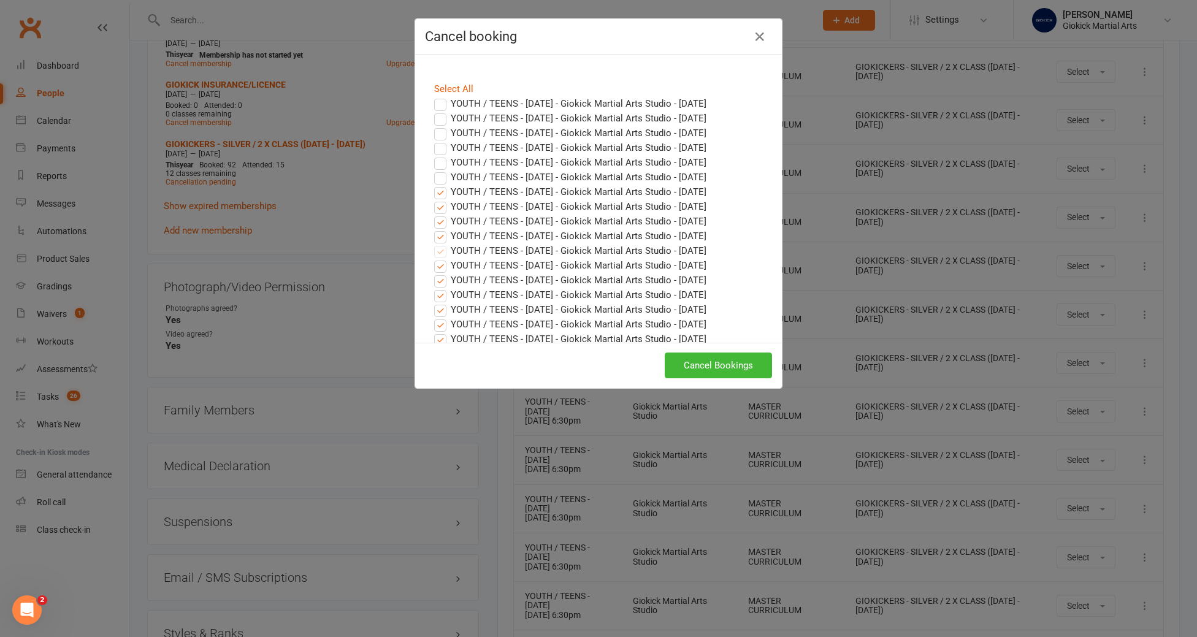
click at [440, 192] on label "YOUTH / TEENS - MONDAY - Giokick Martial Arts Studio - Nov 03, 2025" at bounding box center [570, 192] width 272 height 15
click at [433, 185] on input "YOUTH / TEENS - MONDAY - Giokick Martial Arts Studio - Nov 03, 2025" at bounding box center [429, 185] width 8 height 0
click at [440, 209] on label "YOUTH / TEENS - WEDNESDAY - Giokick Martial Arts Studio - Nov 05, 2025" at bounding box center [570, 206] width 272 height 15
click at [433, 199] on input "YOUTH / TEENS - WEDNESDAY - Giokick Martial Arts Studio - Nov 05, 2025" at bounding box center [429, 199] width 8 height 0
click at [442, 220] on label "YOUTH / TEENS - MONDAY - Giokick Martial Arts Studio - Nov 10, 2025" at bounding box center [570, 221] width 272 height 15
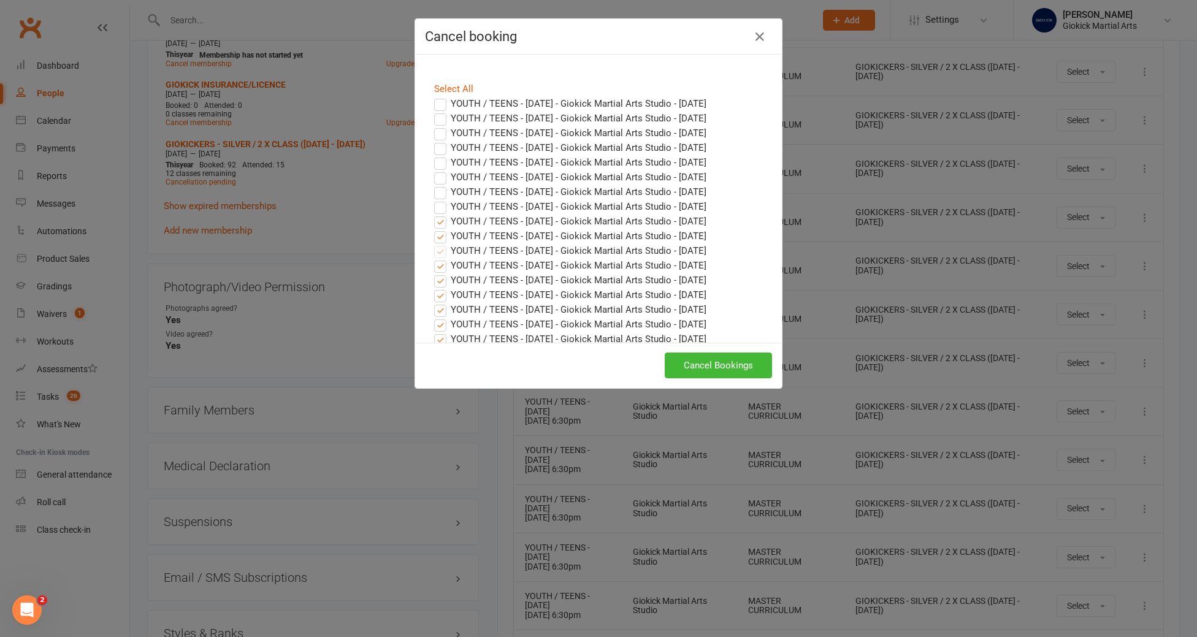
click at [433, 214] on input "YOUTH / TEENS - MONDAY - Giokick Martial Arts Studio - Nov 10, 2025" at bounding box center [429, 214] width 8 height 0
click at [442, 239] on label "YOUTH / TEENS - WEDNESDAY - Giokick Martial Arts Studio - Nov 12, 2025" at bounding box center [570, 236] width 272 height 15
click at [433, 229] on input "YOUTH / TEENS - WEDNESDAY - Giokick Martial Arts Studio - Nov 12, 2025" at bounding box center [429, 229] width 8 height 0
click at [722, 367] on button "Cancel Bookings" at bounding box center [718, 366] width 107 height 26
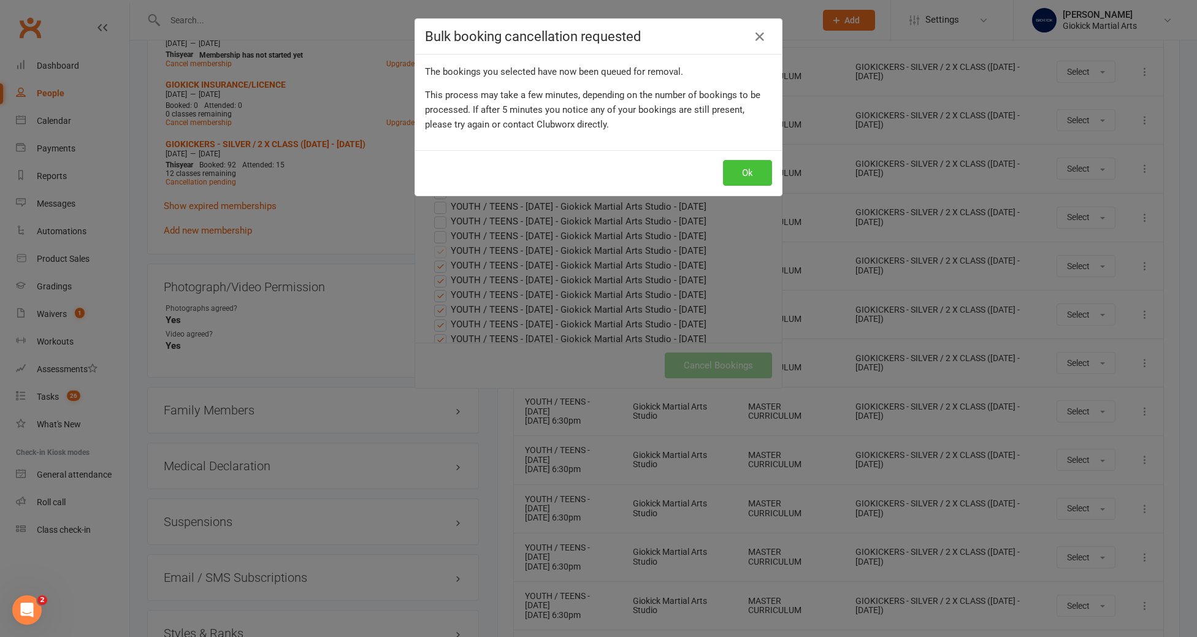
click at [755, 166] on button "Ok" at bounding box center [747, 173] width 49 height 26
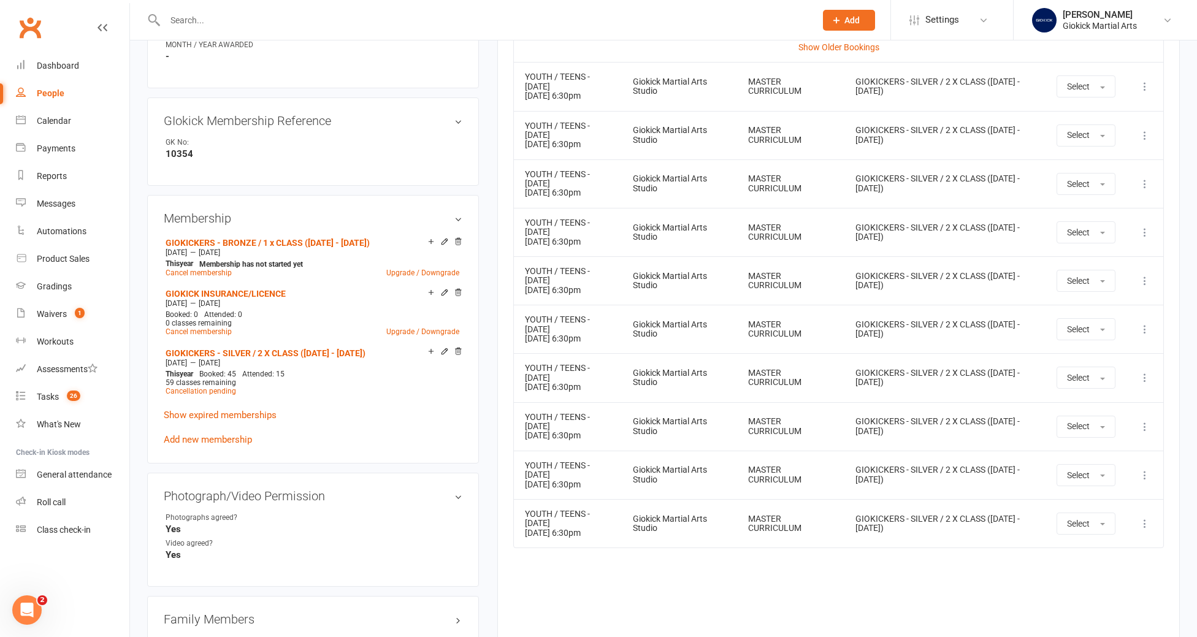
scroll to position [613, 0]
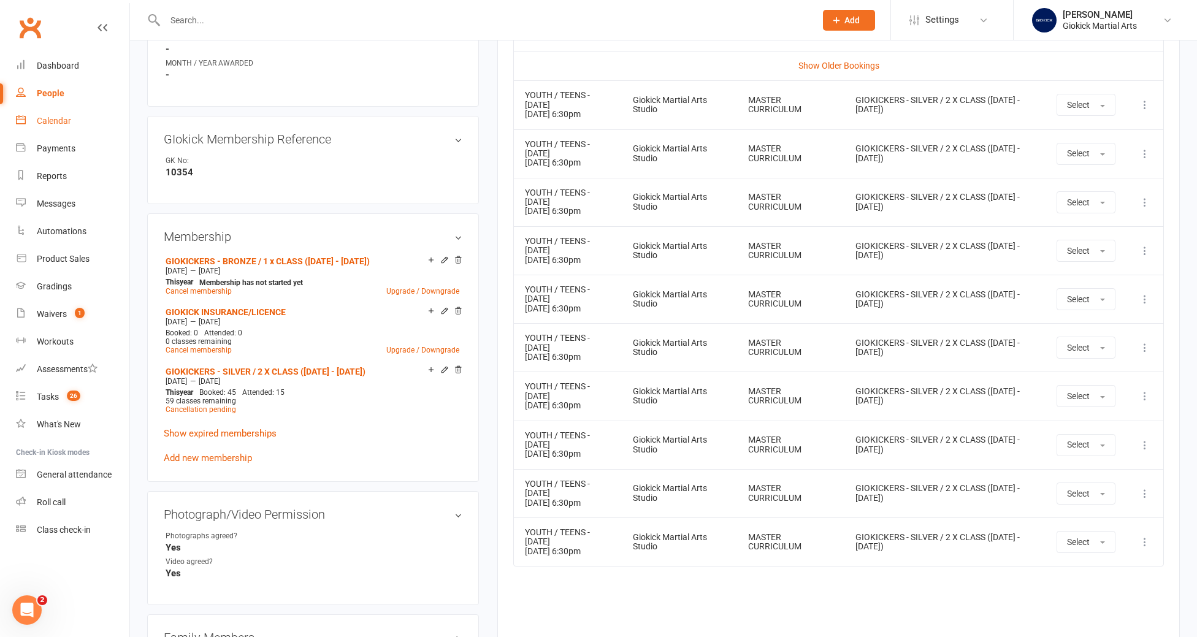
click at [47, 124] on div "Calendar" at bounding box center [54, 121] width 34 height 10
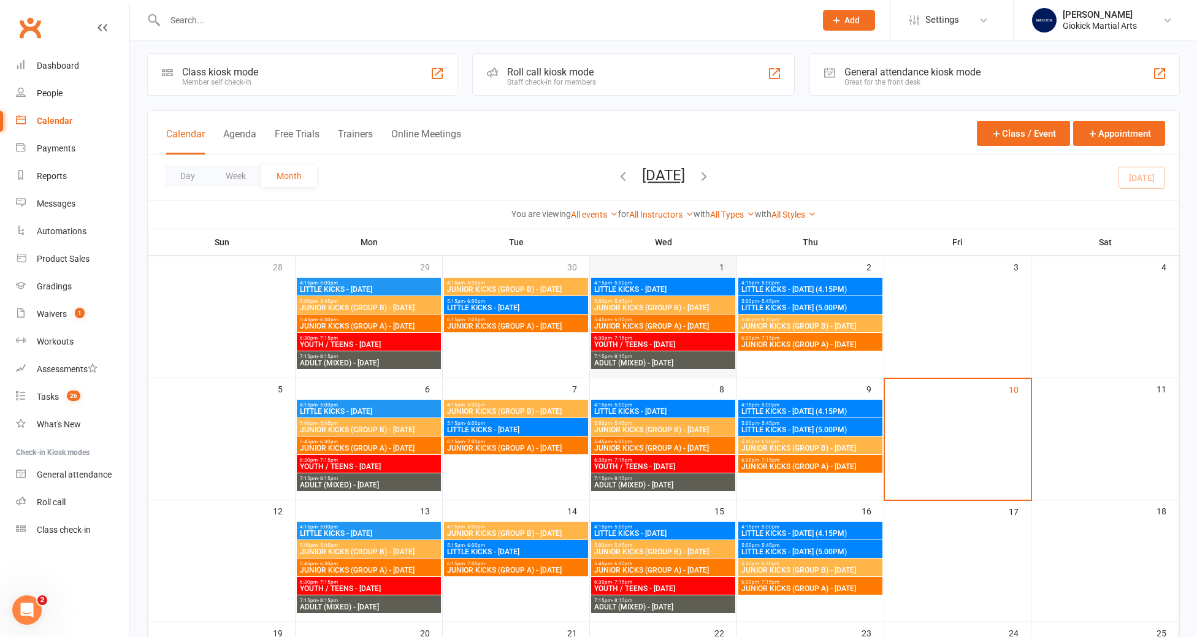
scroll to position [6, 0]
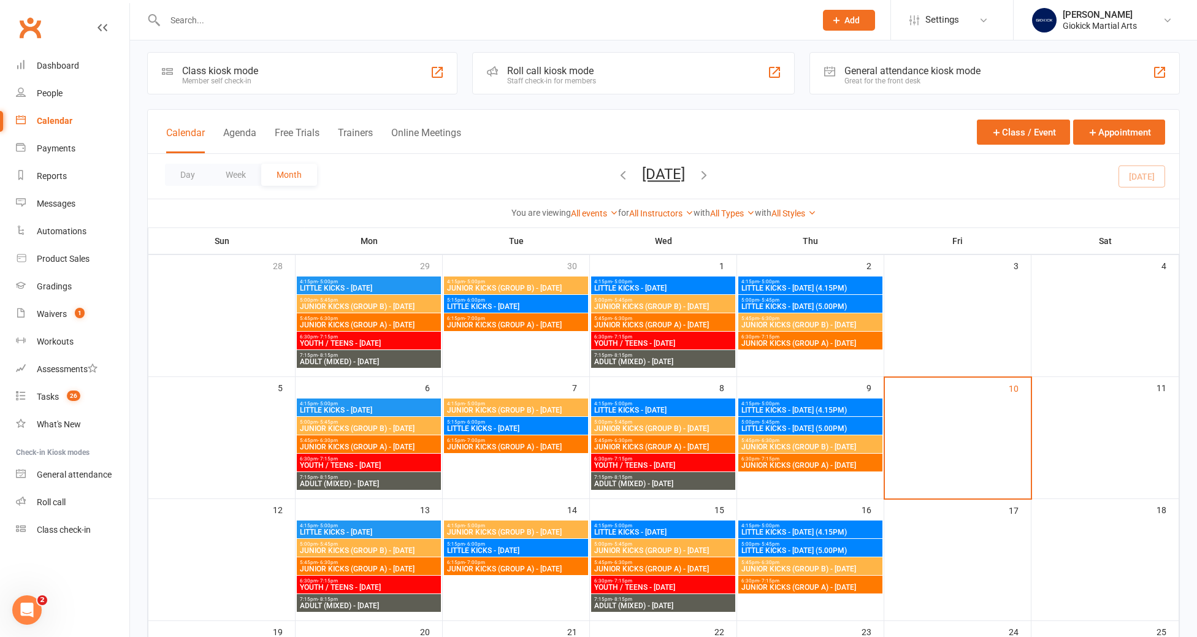
click at [711, 175] on icon "button" at bounding box center [703, 174] width 13 height 13
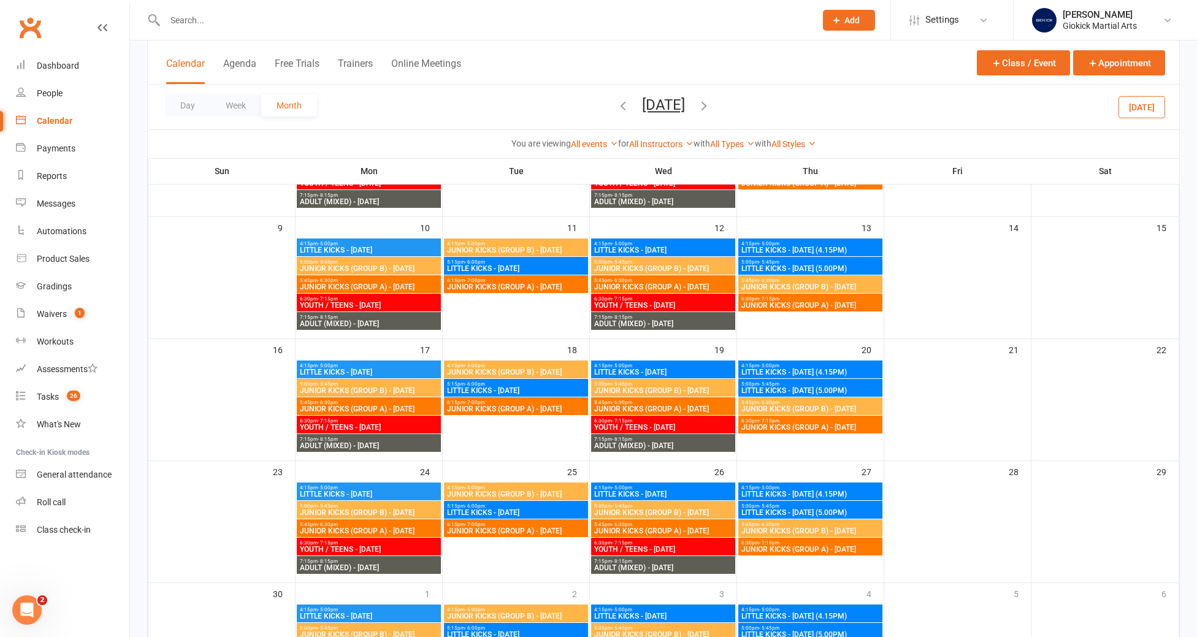
scroll to position [289, 0]
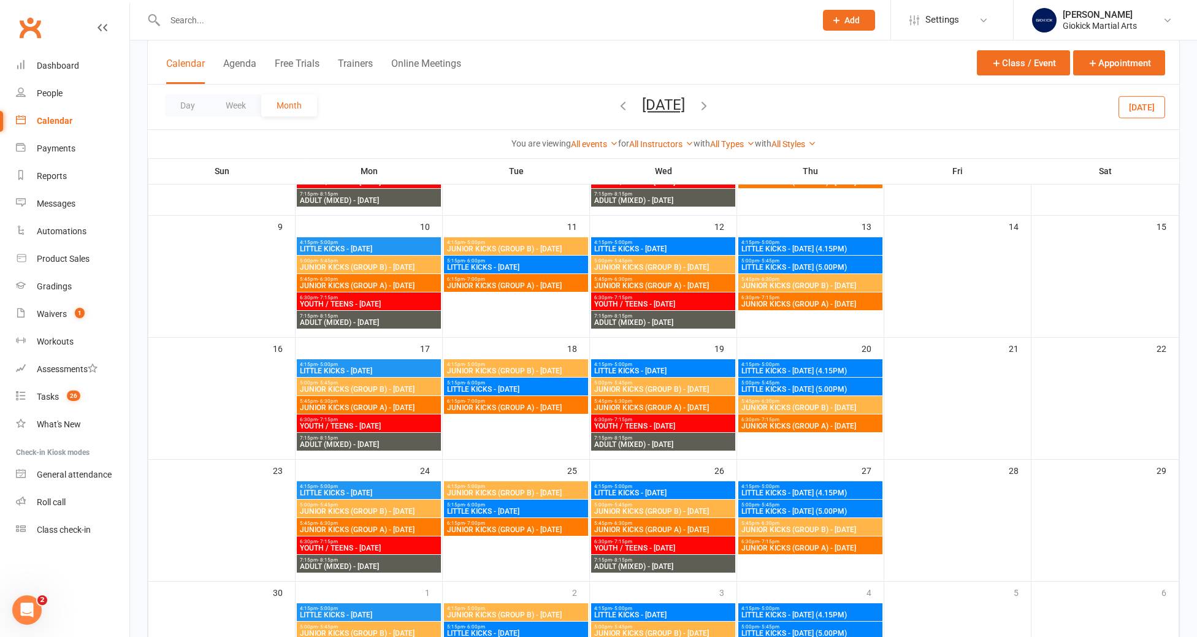
click at [666, 424] on span "YOUTH / TEENS - WEDNESDAY" at bounding box center [663, 426] width 139 height 7
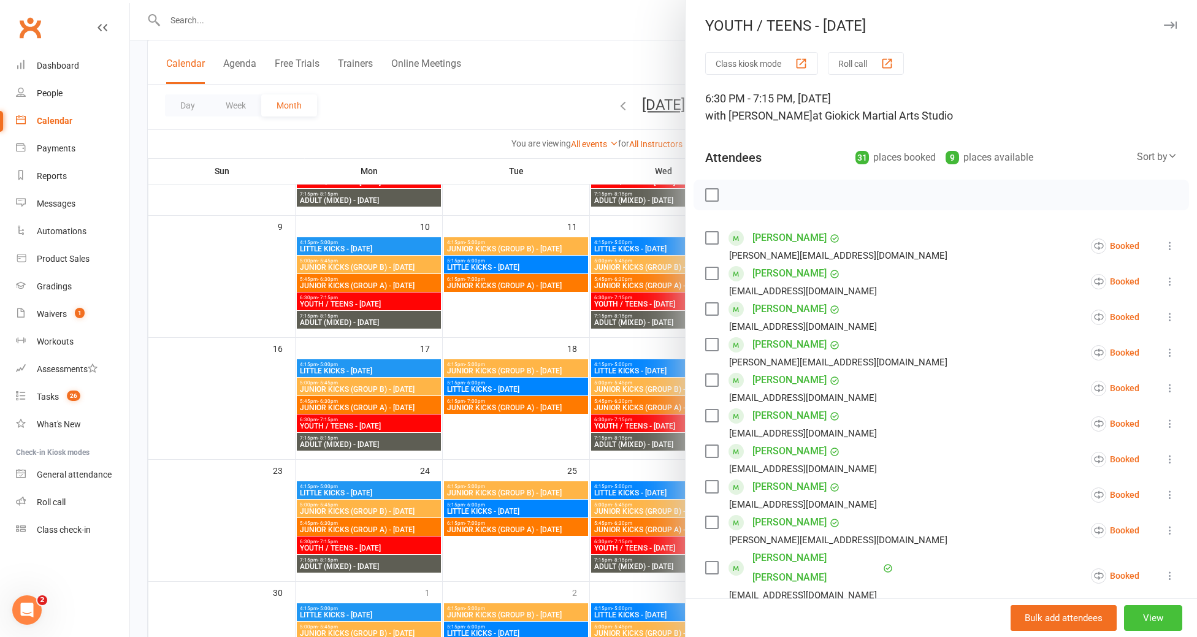
click at [1152, 622] on button "View" at bounding box center [1153, 618] width 58 height 26
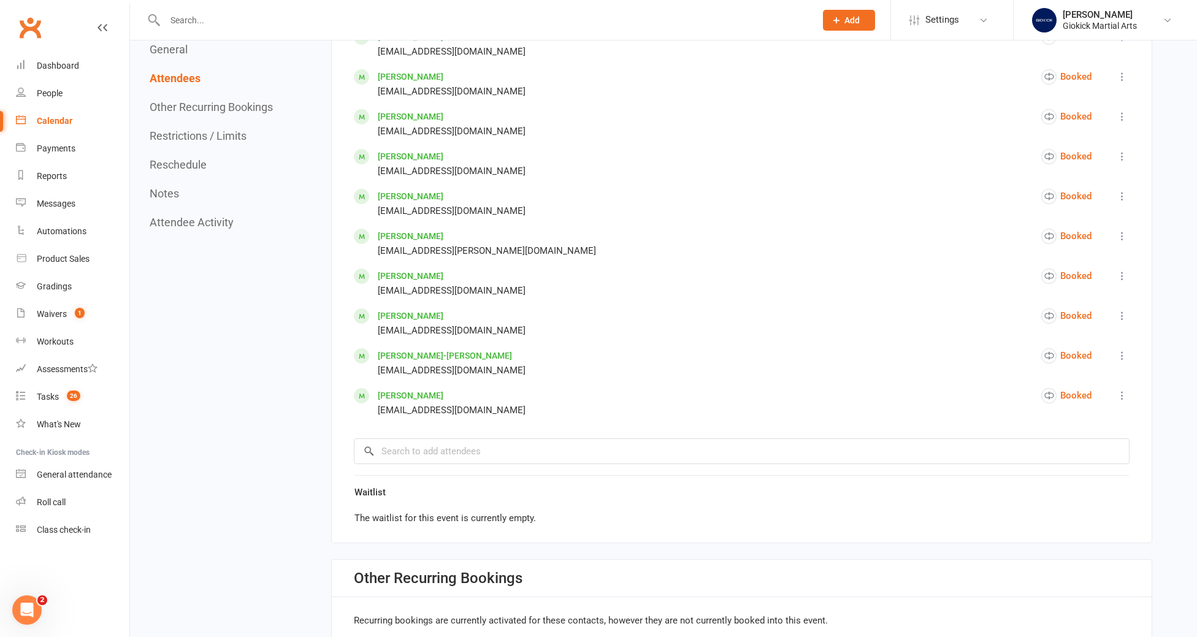
scroll to position [1544, 0]
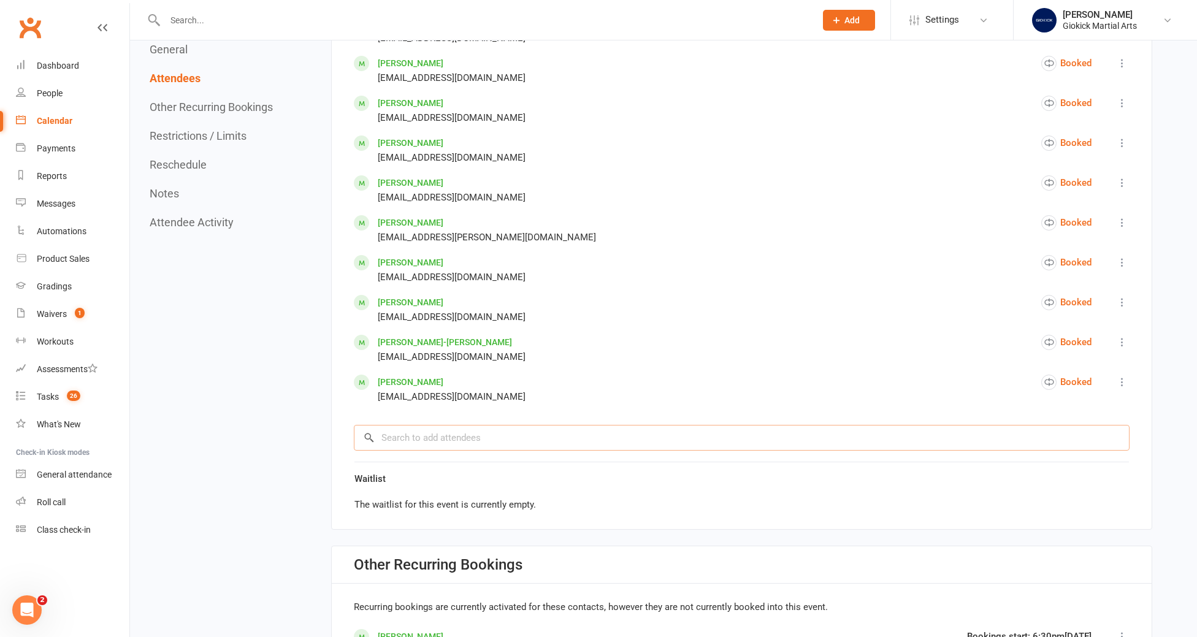
click at [431, 438] on input "search" at bounding box center [742, 438] width 776 height 26
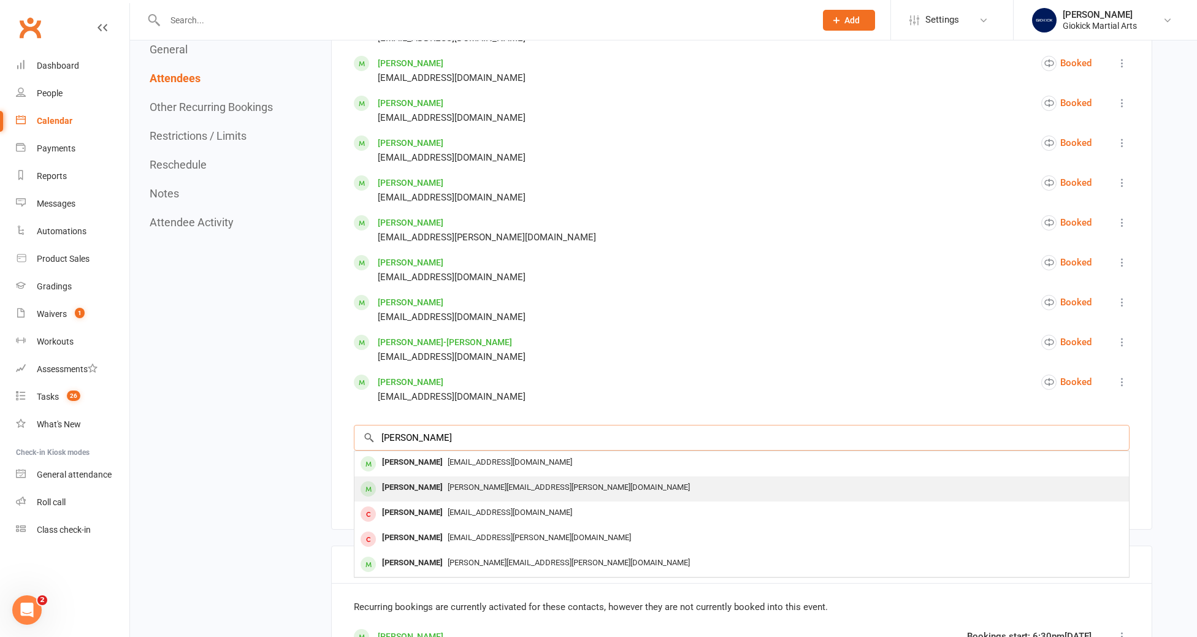
type input "henry"
click at [442, 487] on div "[PERSON_NAME]" at bounding box center [412, 488] width 71 height 18
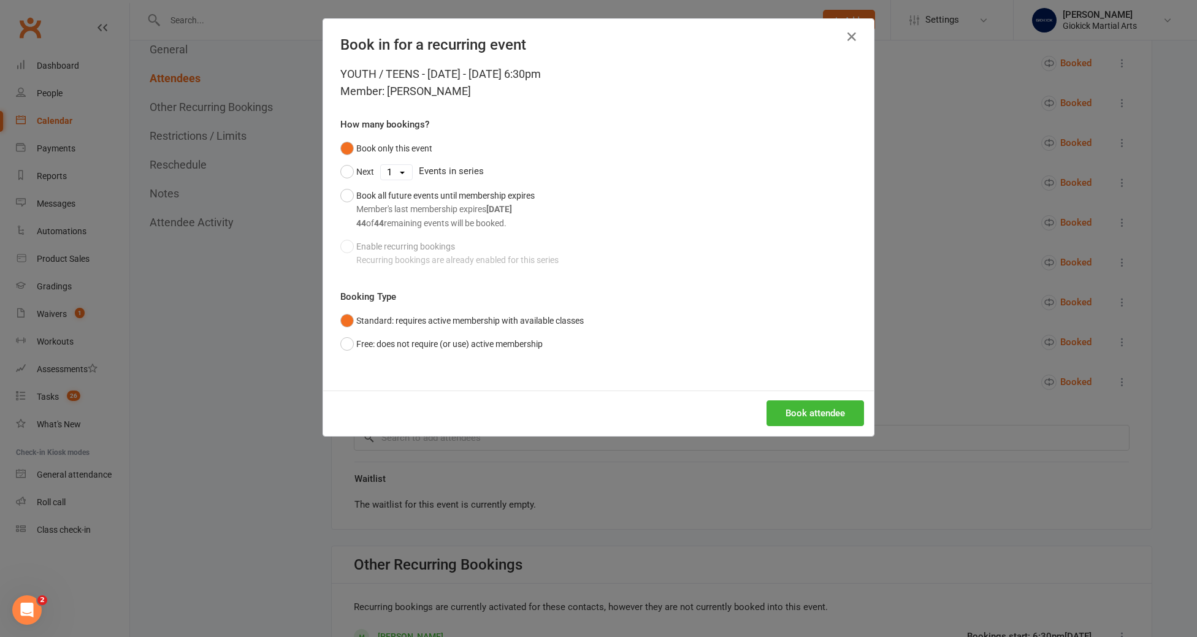
click at [396, 235] on div "Book only this event Next 1 2 3 4 5 6 7 8 9 10 11 12 13 14 15 16 17 18 19 20 21…" at bounding box center [598, 205] width 516 height 136
click at [348, 196] on button "Book all future events until membership expires Member's last membership expire…" at bounding box center [437, 209] width 194 height 51
click at [817, 421] on button "Book attendee" at bounding box center [816, 413] width 98 height 26
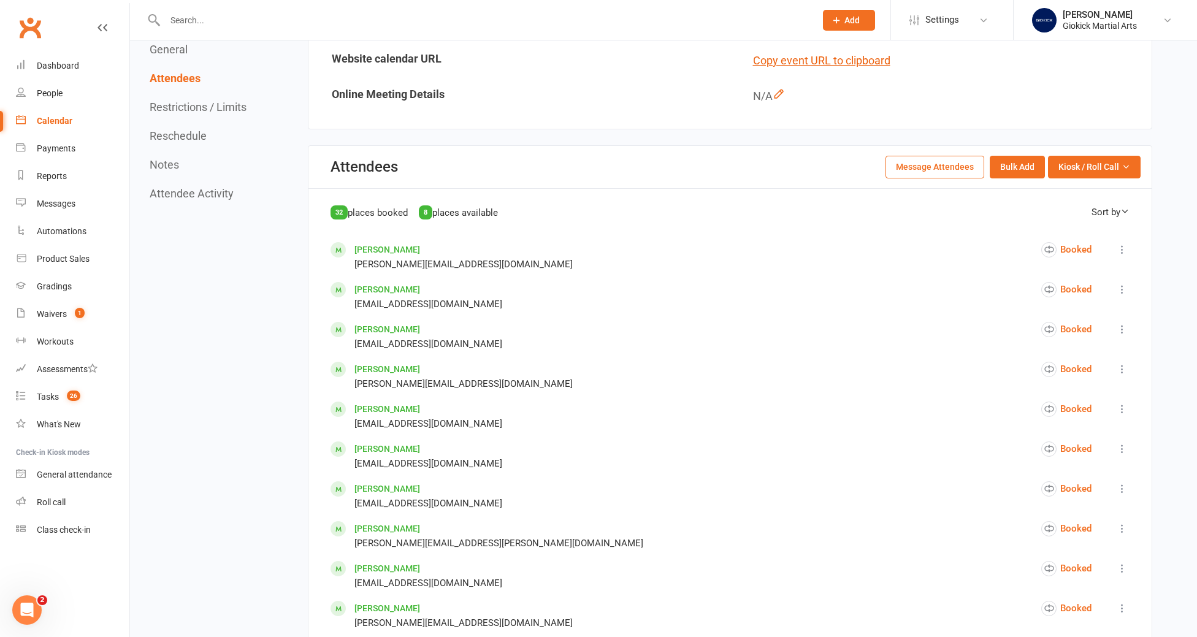
scroll to position [313, 0]
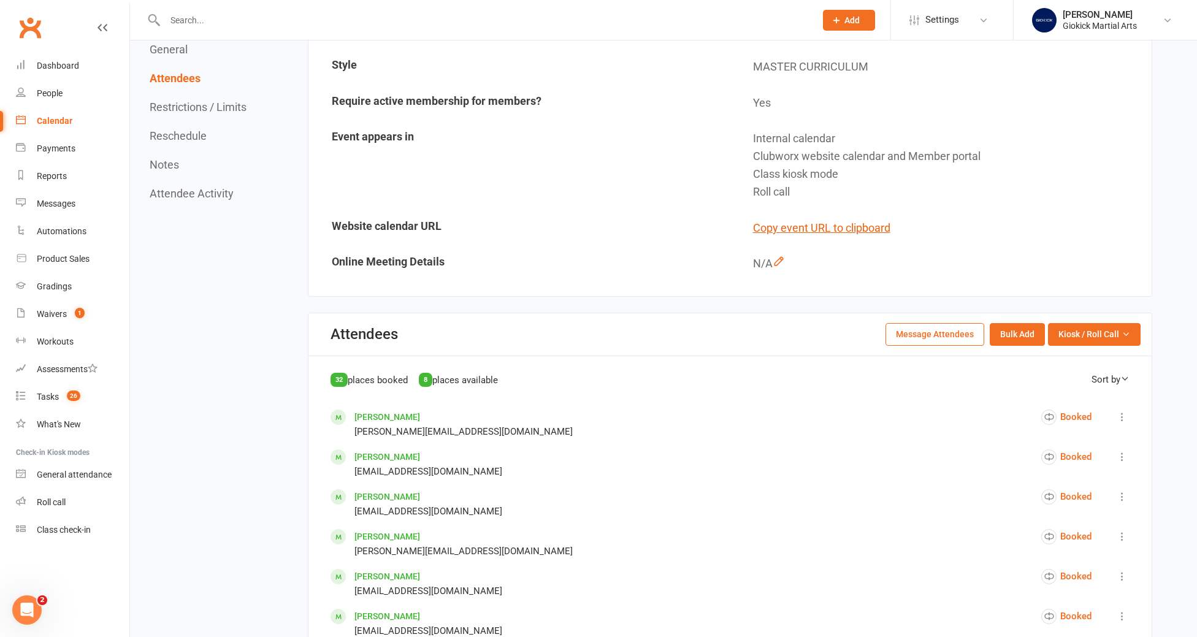
click at [60, 117] on div "Calendar" at bounding box center [55, 121] width 36 height 10
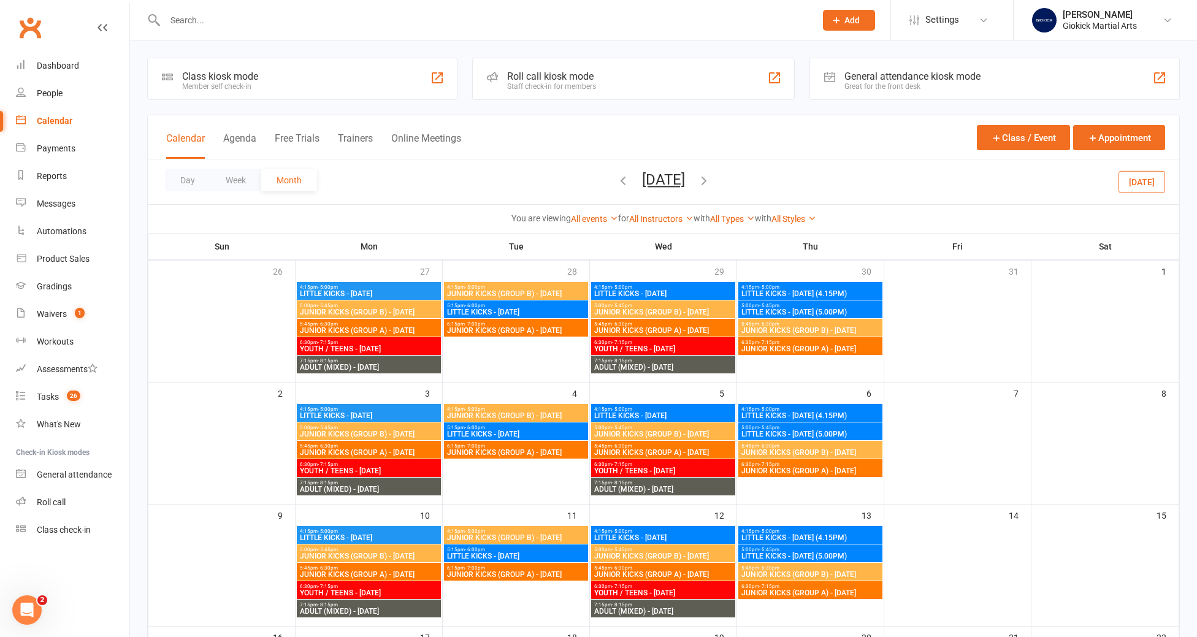
click at [194, 25] on input "text" at bounding box center [484, 20] width 646 height 17
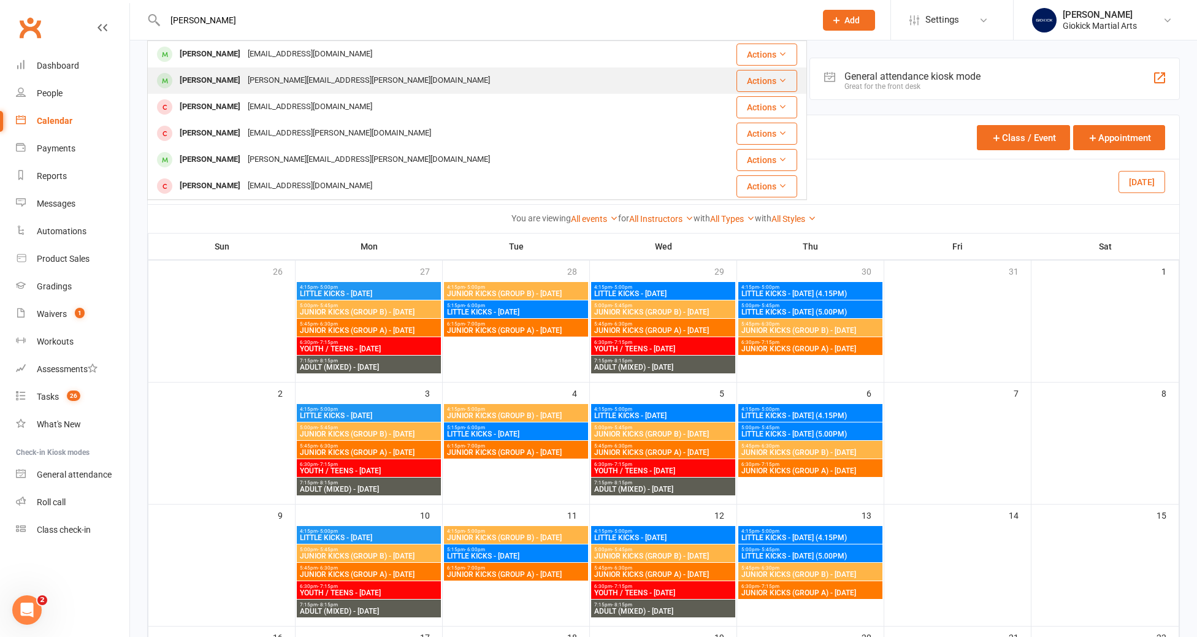
type input "henry"
click at [214, 79] on div "[PERSON_NAME]" at bounding box center [210, 81] width 68 height 18
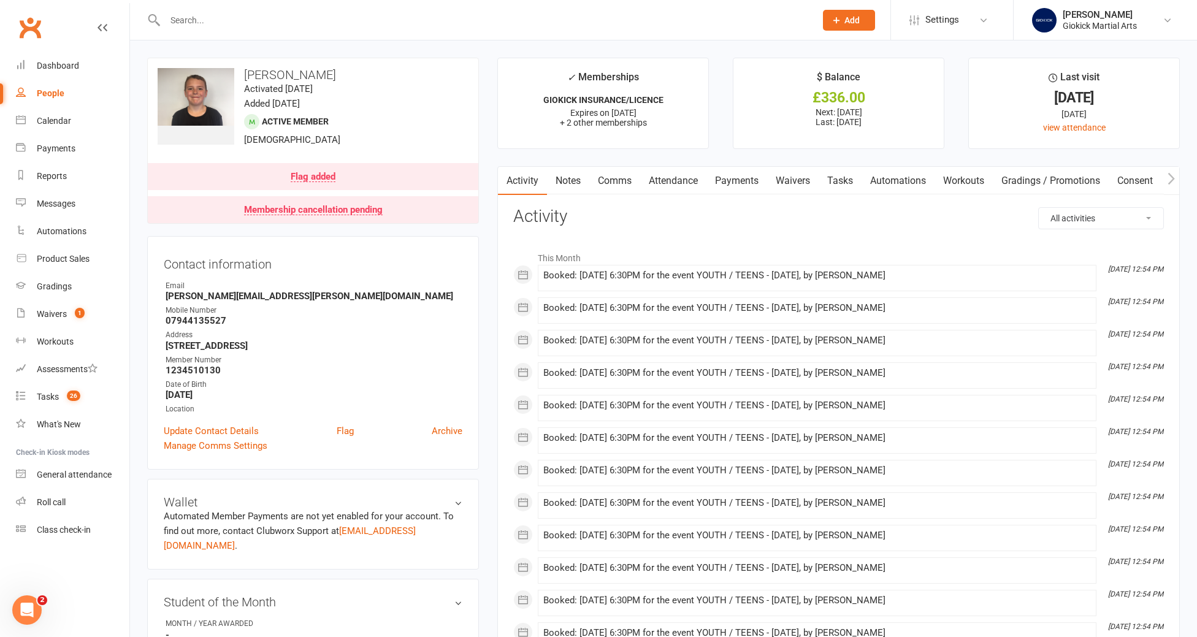
click at [689, 183] on link "Attendance" at bounding box center [673, 181] width 66 height 28
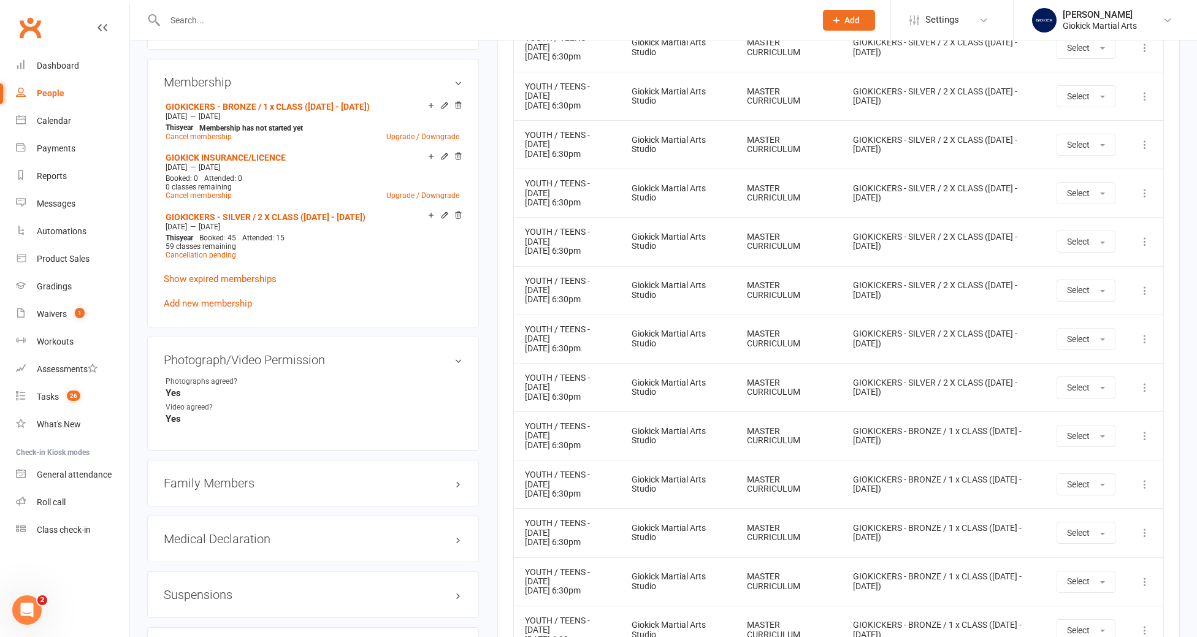
scroll to position [716, 0]
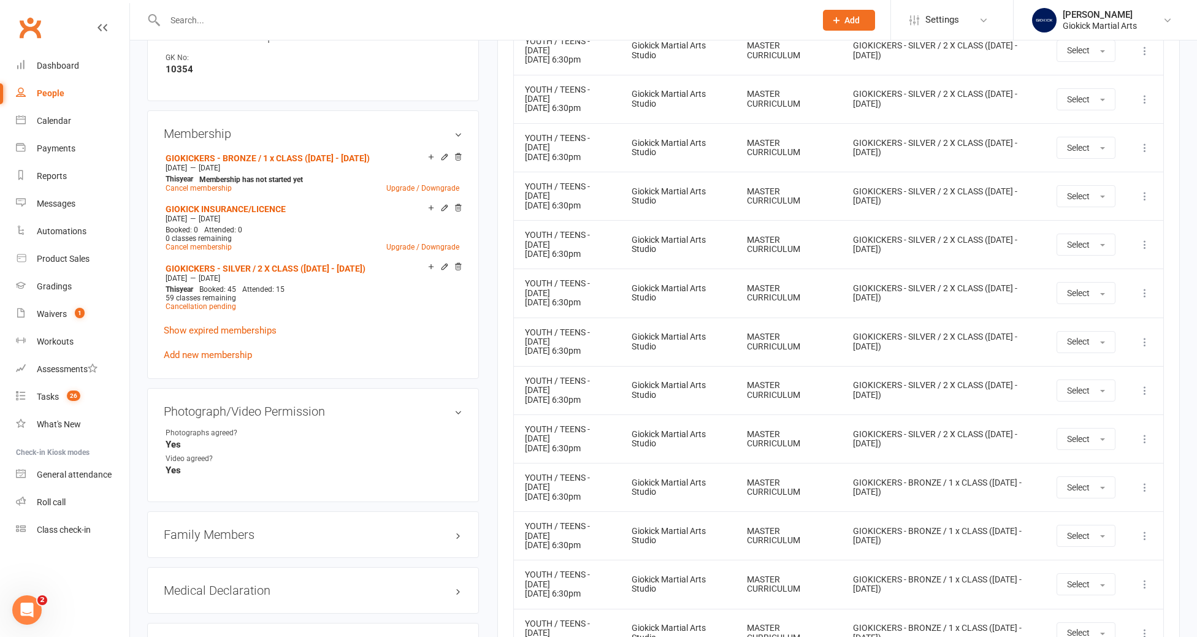
click at [206, 21] on input "text" at bounding box center [484, 20] width 646 height 17
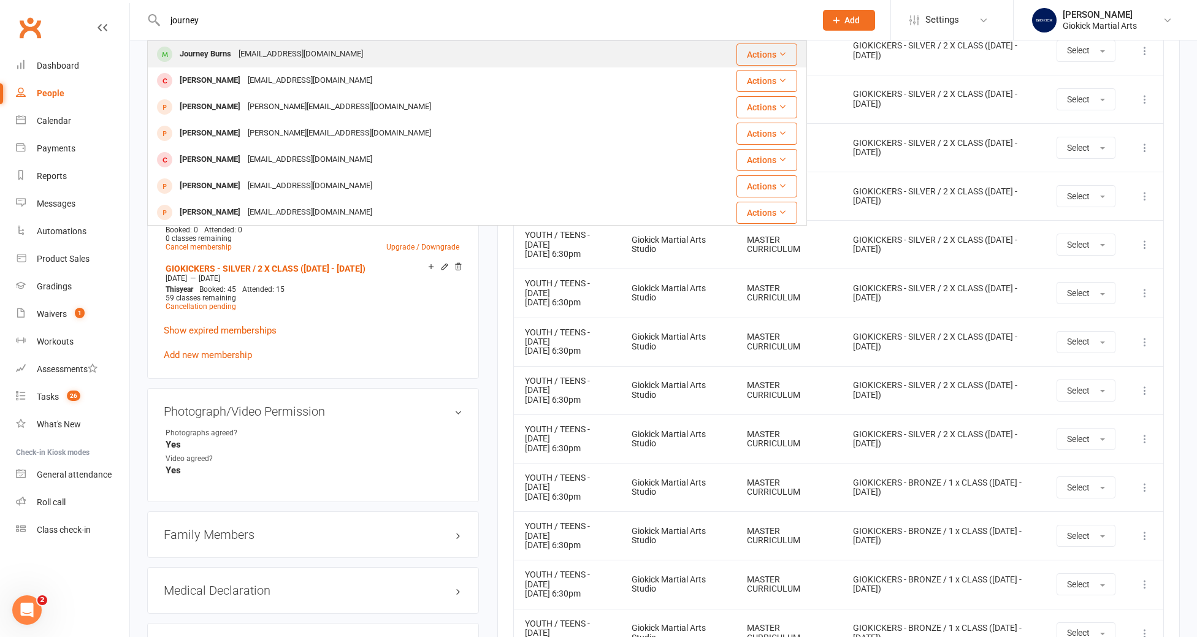
type input "journey"
click at [215, 52] on div "Journey Burns" at bounding box center [205, 54] width 59 height 18
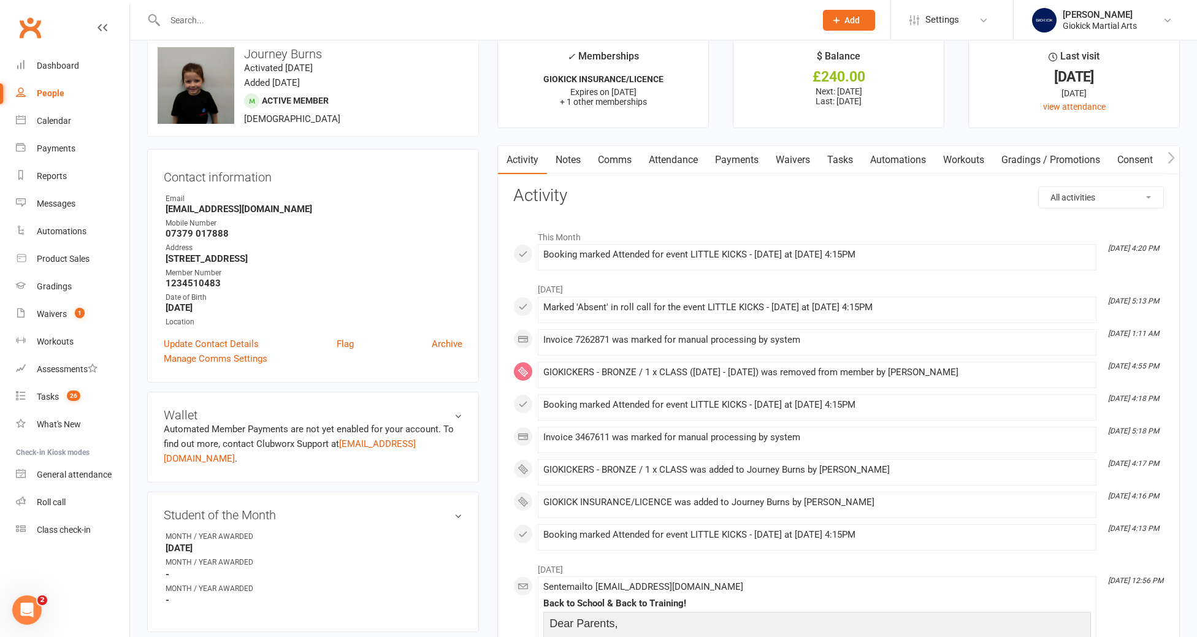
scroll to position [28, 0]
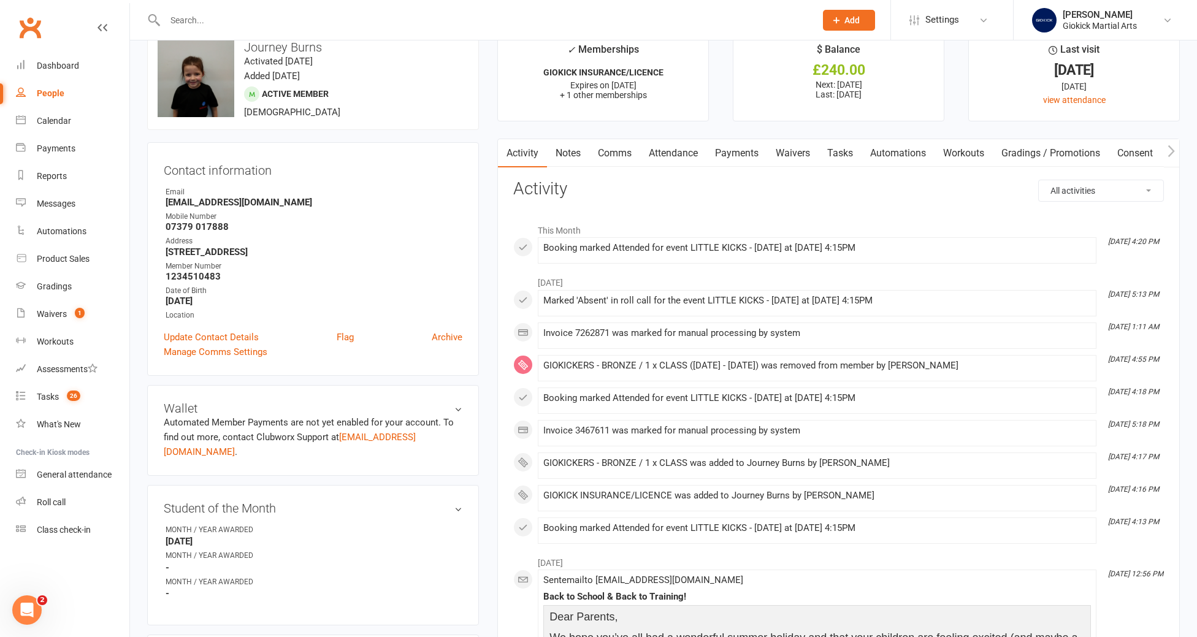
click at [691, 155] on link "Attendance" at bounding box center [673, 153] width 66 height 28
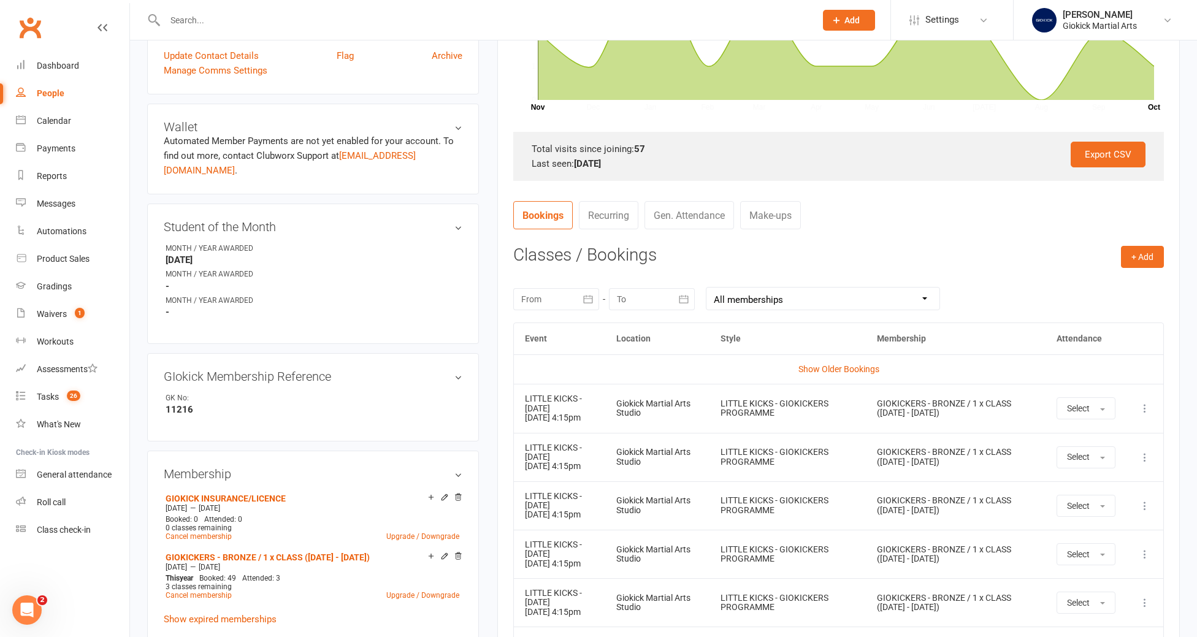
scroll to position [505, 0]
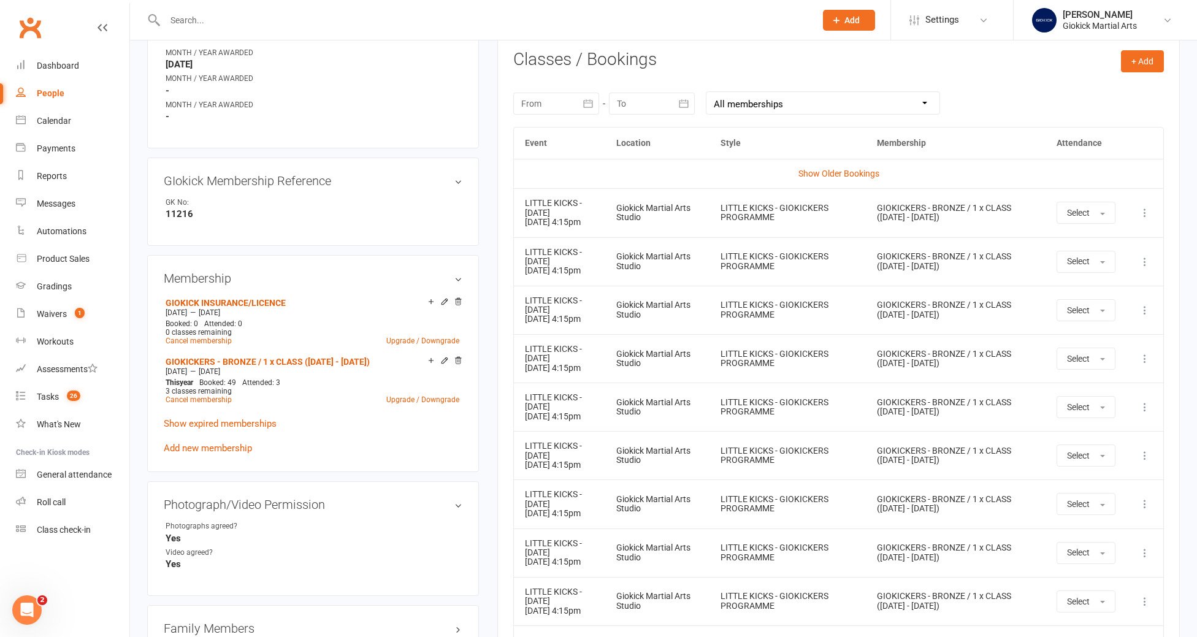
click at [1146, 213] on icon at bounding box center [1145, 213] width 12 height 12
click at [1112, 283] on link "Remove booking" at bounding box center [1090, 286] width 121 height 25
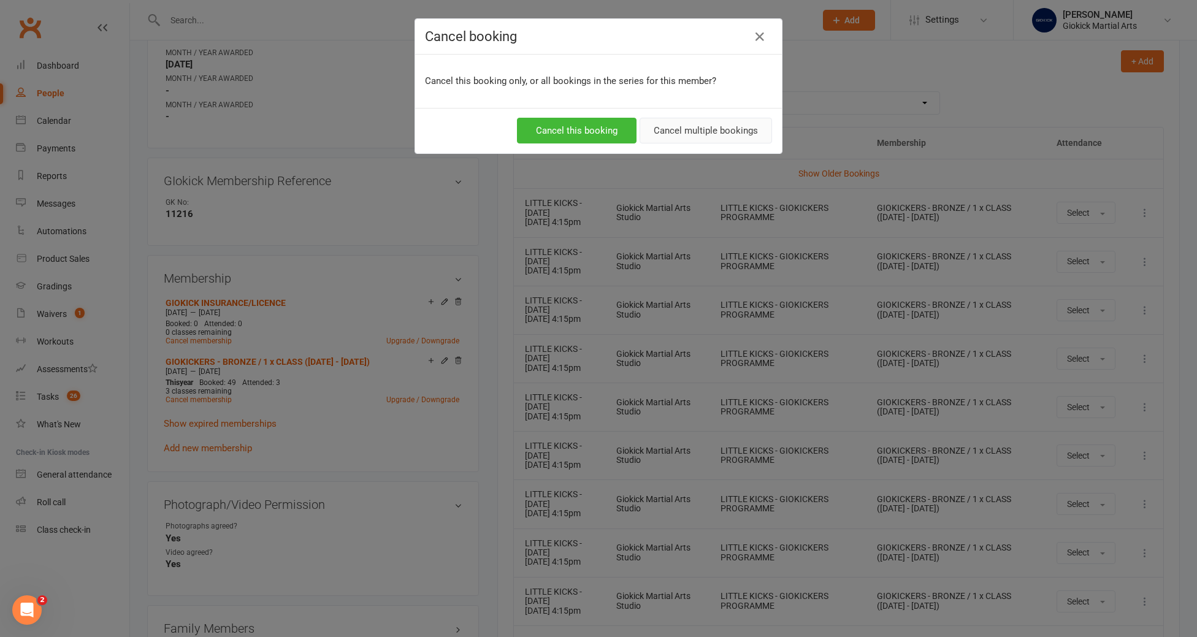
click at [716, 134] on button "Cancel multiple bookings" at bounding box center [706, 131] width 132 height 26
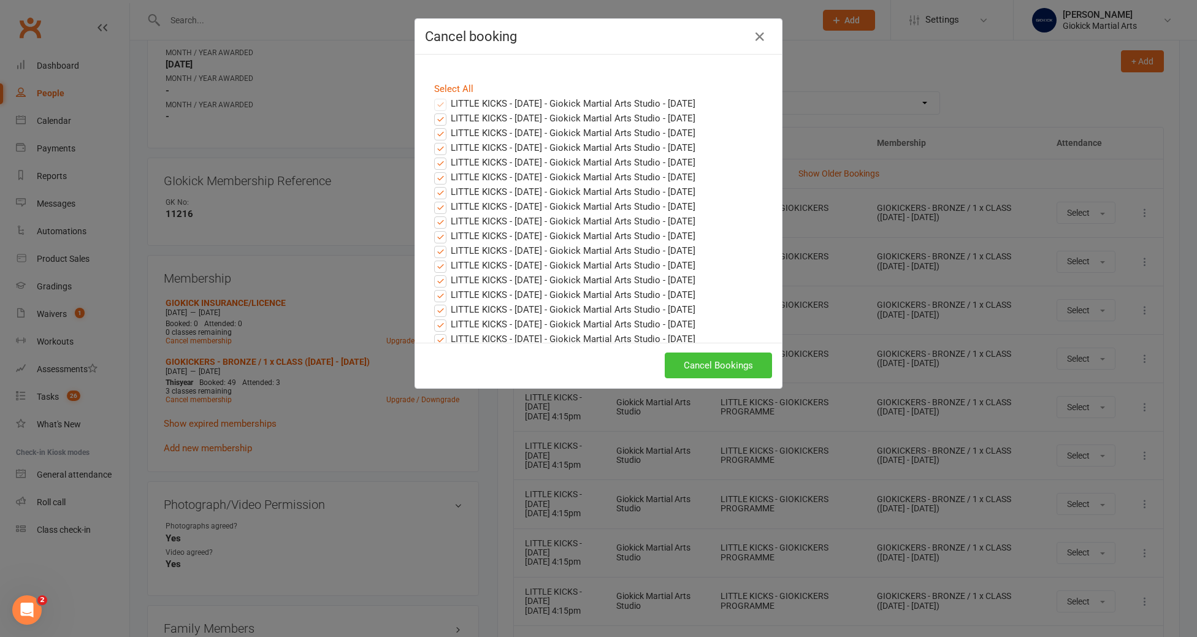
click at [702, 372] on button "Cancel Bookings" at bounding box center [718, 366] width 107 height 26
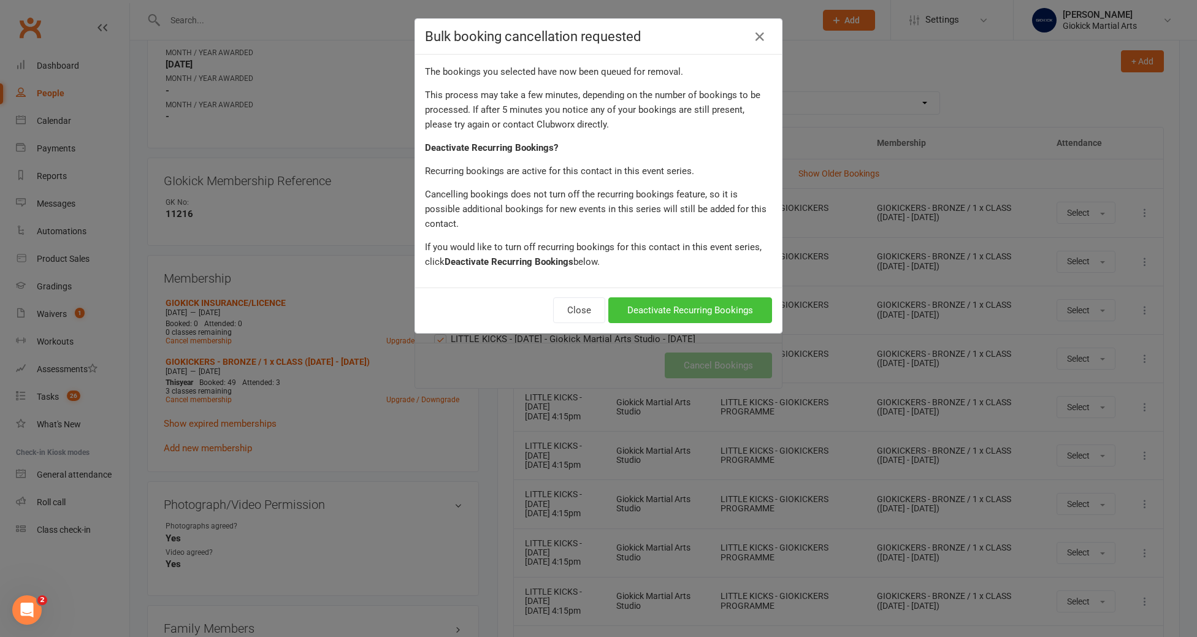
click at [665, 297] on button "Deactivate Recurring Bookings" at bounding box center [690, 310] width 164 height 26
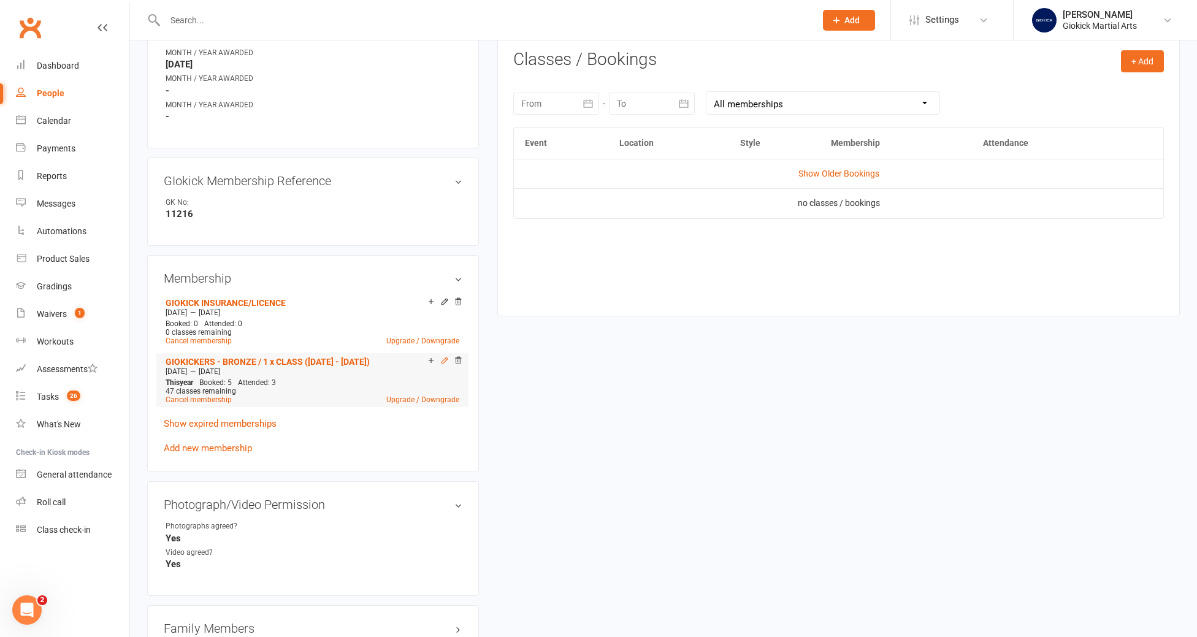
click at [445, 358] on icon at bounding box center [445, 361] width 6 height 6
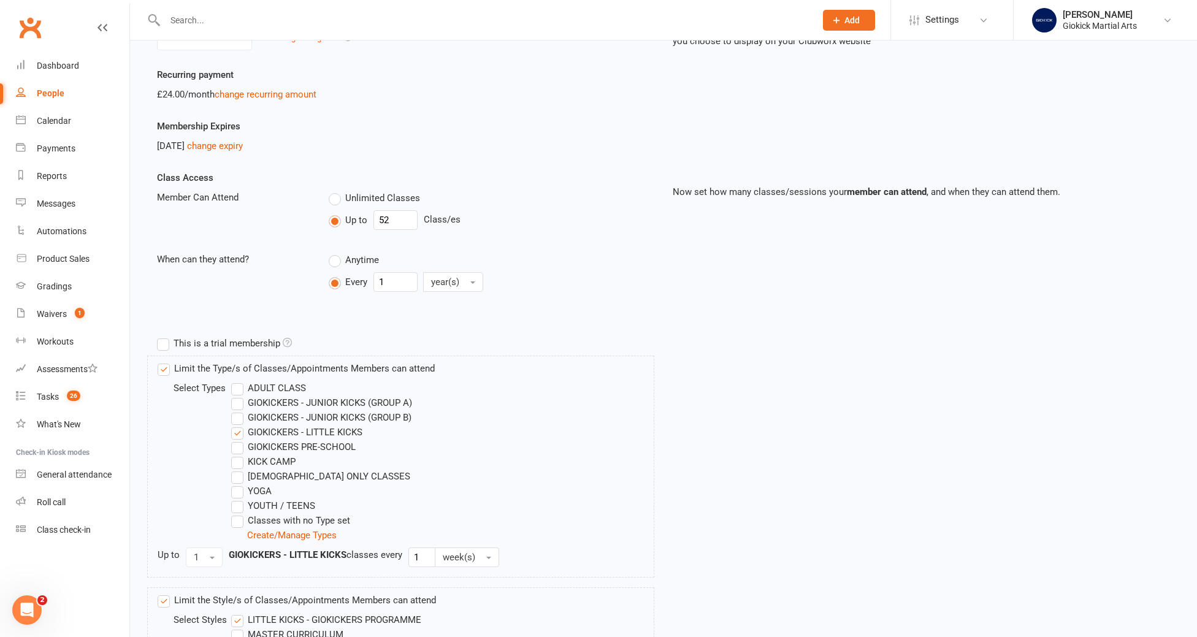
scroll to position [163, 0]
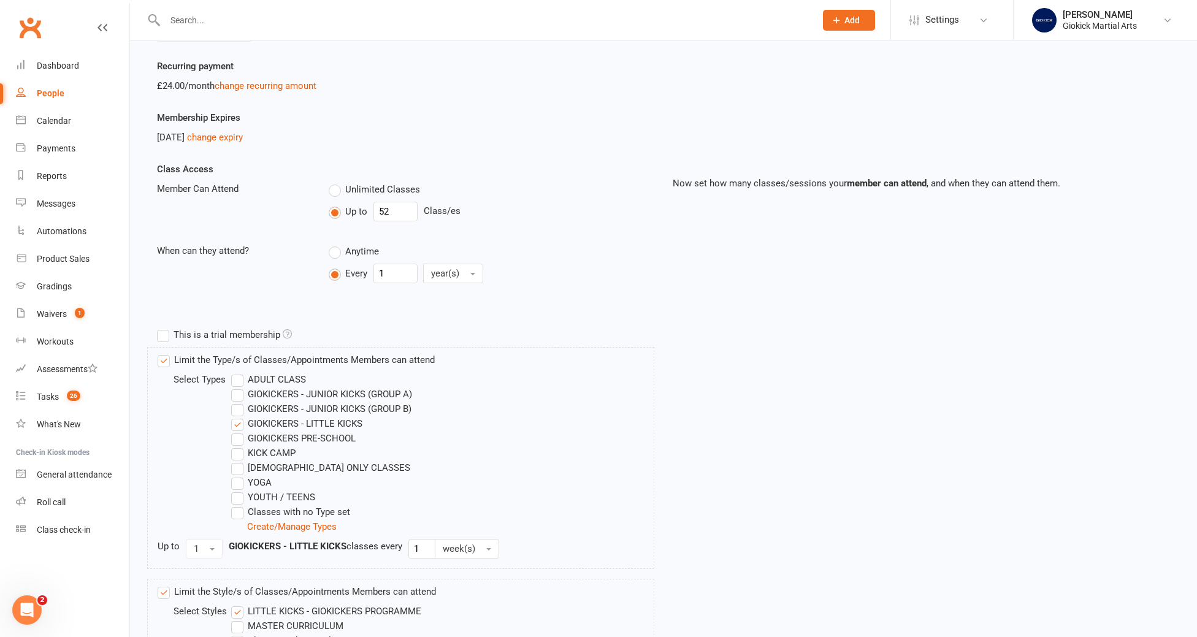
click at [239, 425] on label "GIOKICKERS - LITTLE KICKS" at bounding box center [296, 423] width 131 height 15
click at [239, 416] on input "GIOKICKERS - LITTLE KICKS" at bounding box center [235, 416] width 8 height 0
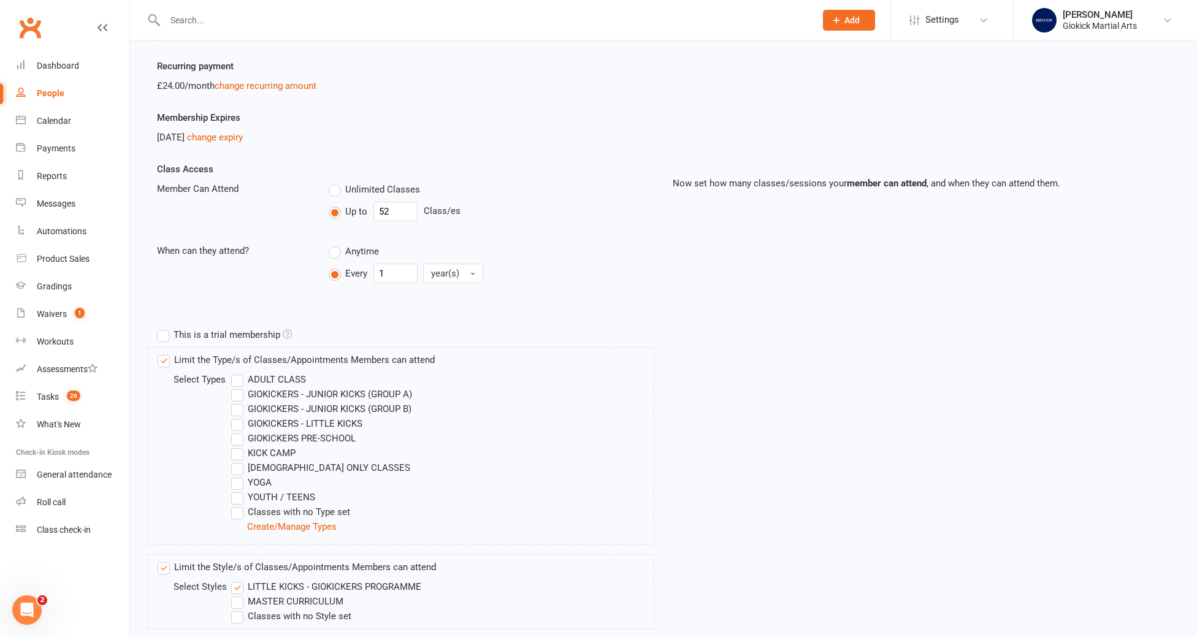
click at [237, 406] on label "GIOKICKERS - JUNIOR KICKS (GROUP B)" at bounding box center [321, 409] width 180 height 15
click at [237, 402] on input "GIOKICKERS - JUNIOR KICKS (GROUP B)" at bounding box center [235, 402] width 8 height 0
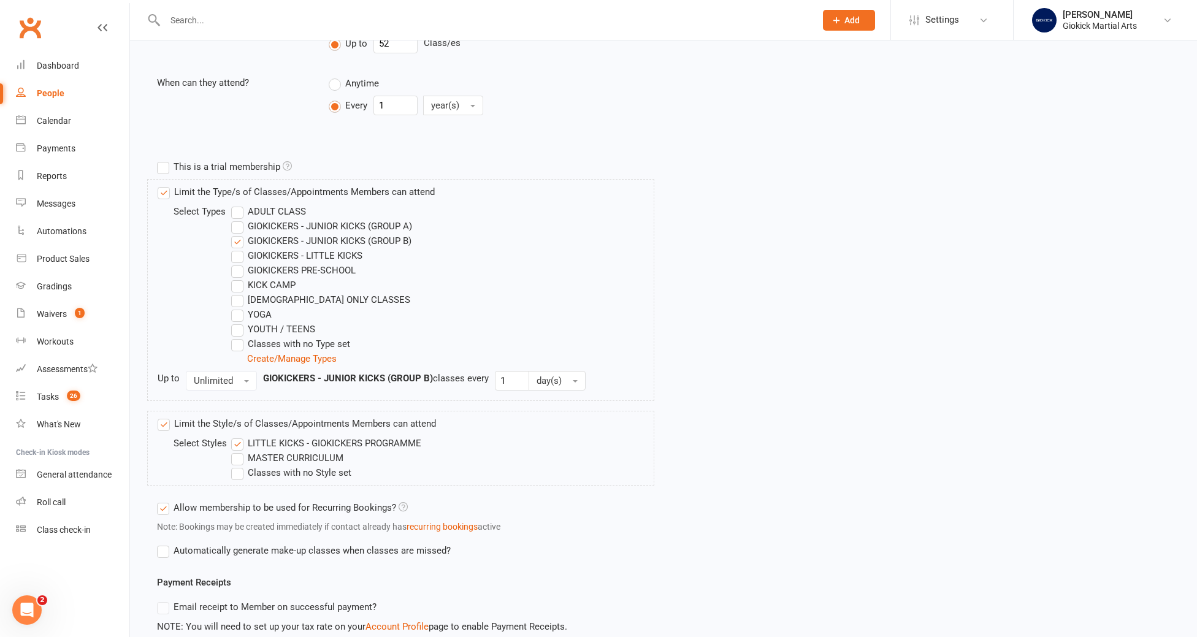
scroll to position [363, 0]
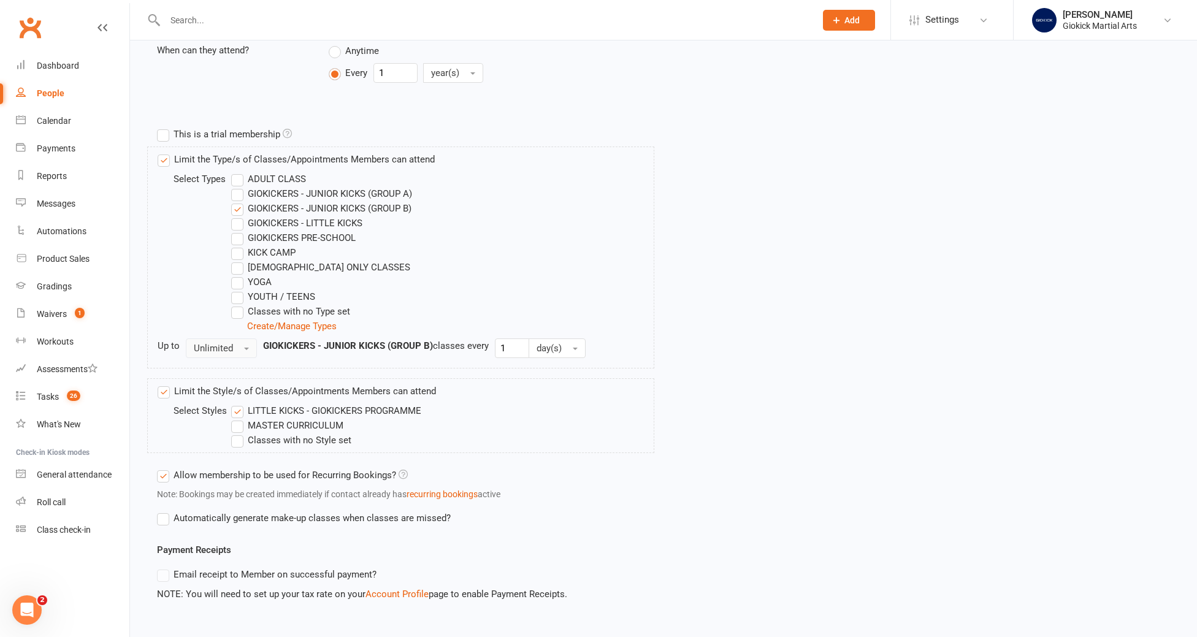
click at [215, 342] on button "Unlimited" at bounding box center [221, 349] width 71 height 20
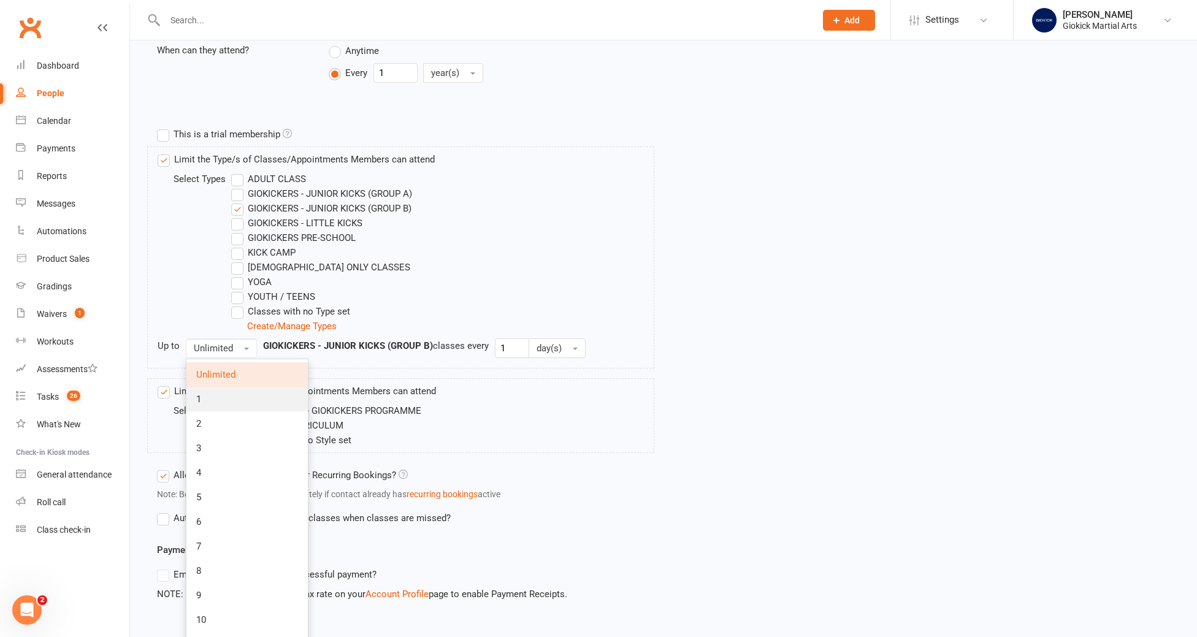
click at [213, 392] on link "1" at bounding box center [246, 399] width 121 height 25
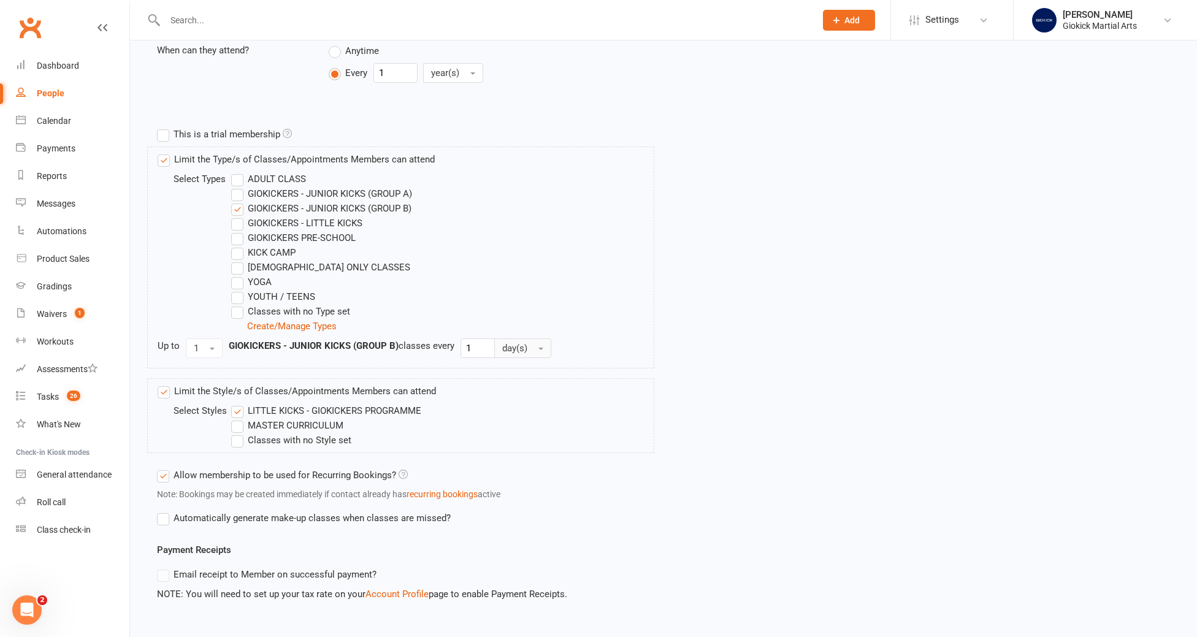
click at [519, 350] on span "day(s)" at bounding box center [514, 348] width 25 height 11
click at [510, 395] on span "week(s)" at bounding box center [521, 399] width 33 height 11
click at [300, 411] on label "LITTLE KICKS - GIOKICKERS PROGRAMME" at bounding box center [326, 411] width 190 height 15
click at [239, 404] on input "LITTLE KICKS - GIOKICKERS PROGRAMME" at bounding box center [235, 404] width 8 height 0
click at [292, 424] on label "MASTER CURRICULUM" at bounding box center [287, 425] width 112 height 15
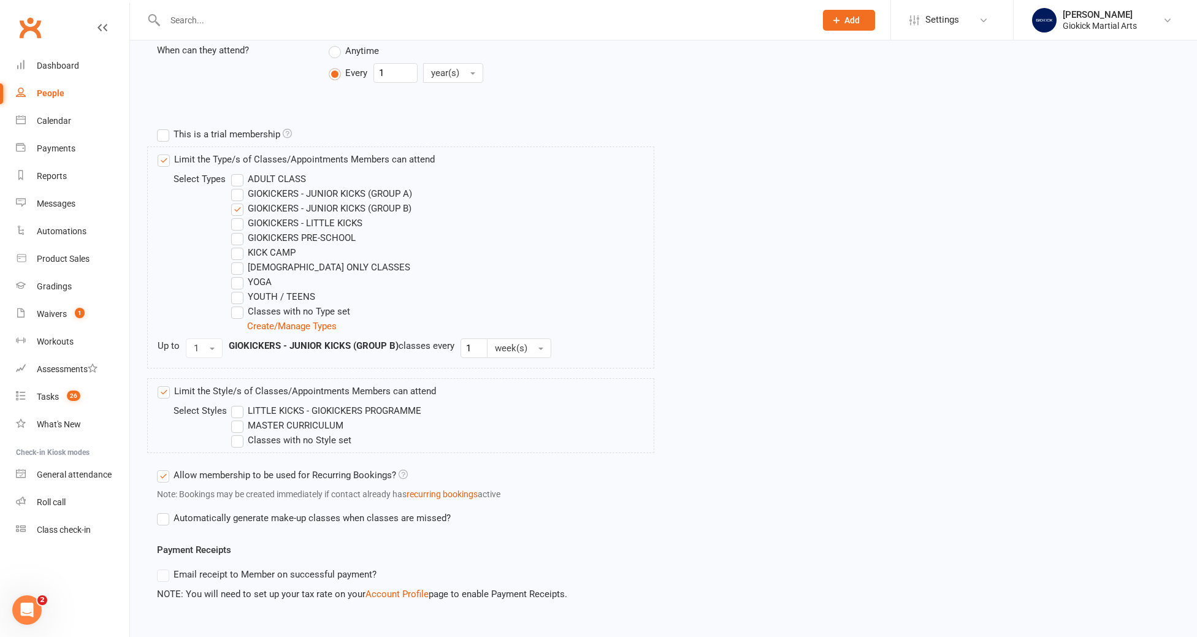
click at [239, 418] on input "MASTER CURRICULUM" at bounding box center [235, 418] width 8 height 0
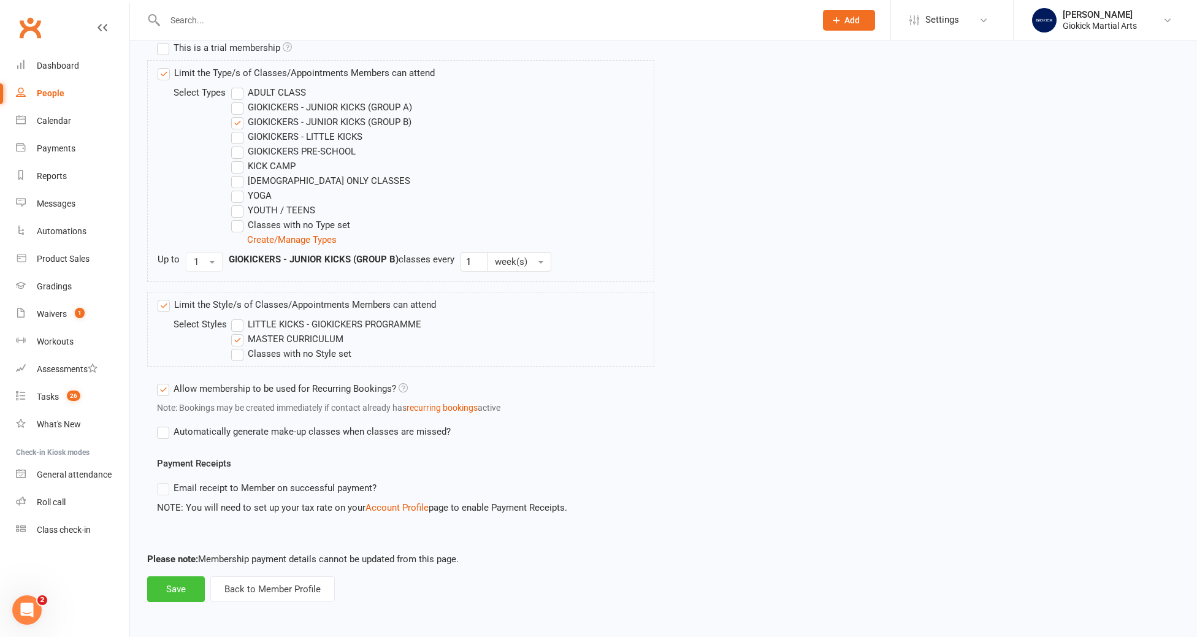
click at [185, 591] on button "Save" at bounding box center [176, 589] width 58 height 26
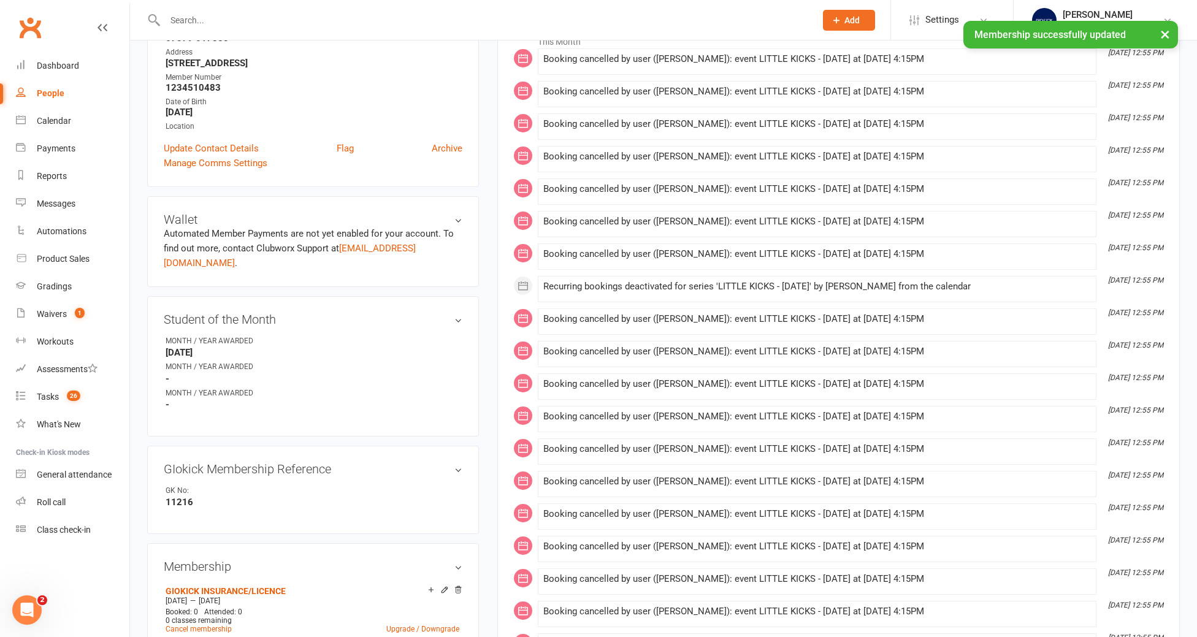
scroll to position [37, 0]
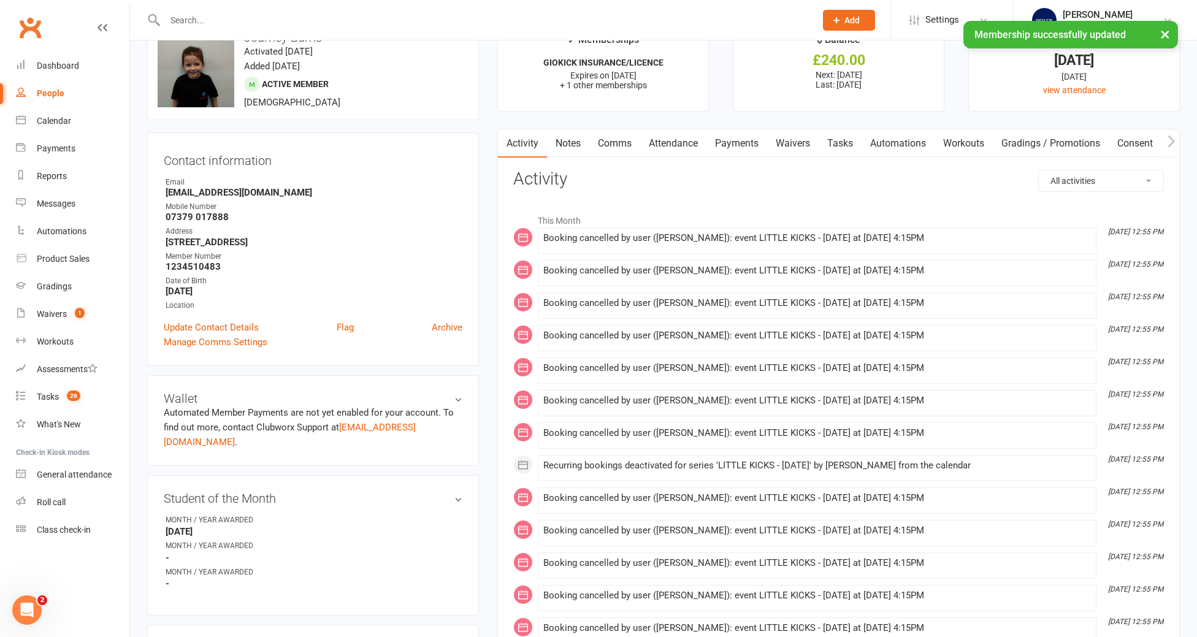
click at [673, 151] on link "Attendance" at bounding box center [673, 143] width 66 height 28
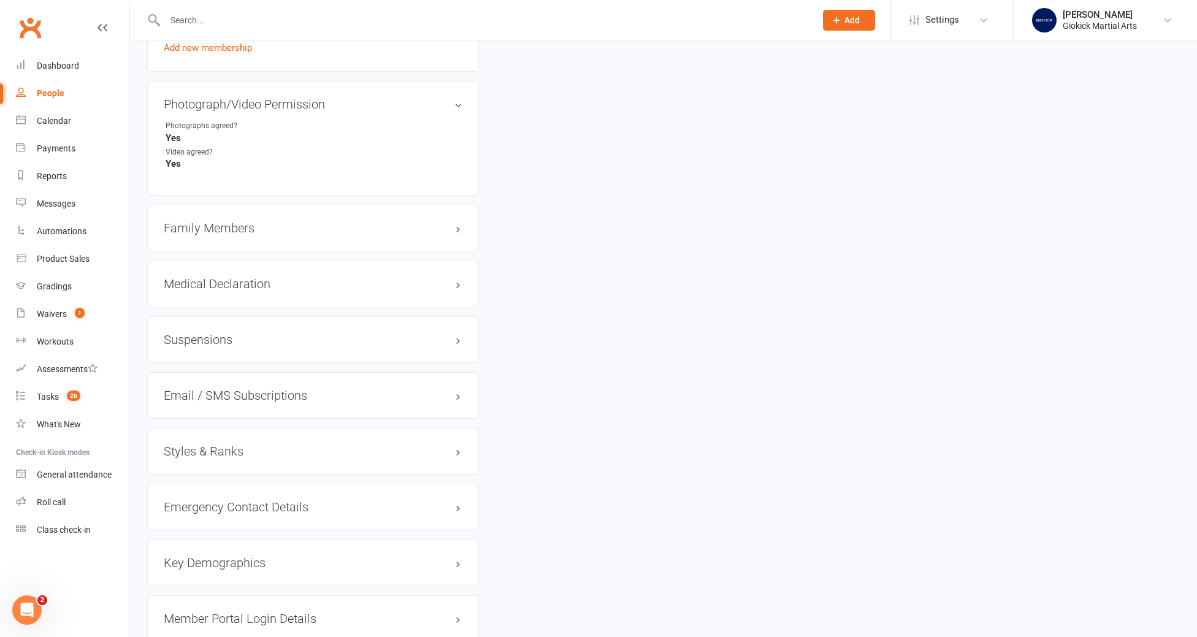
scroll to position [1034, 0]
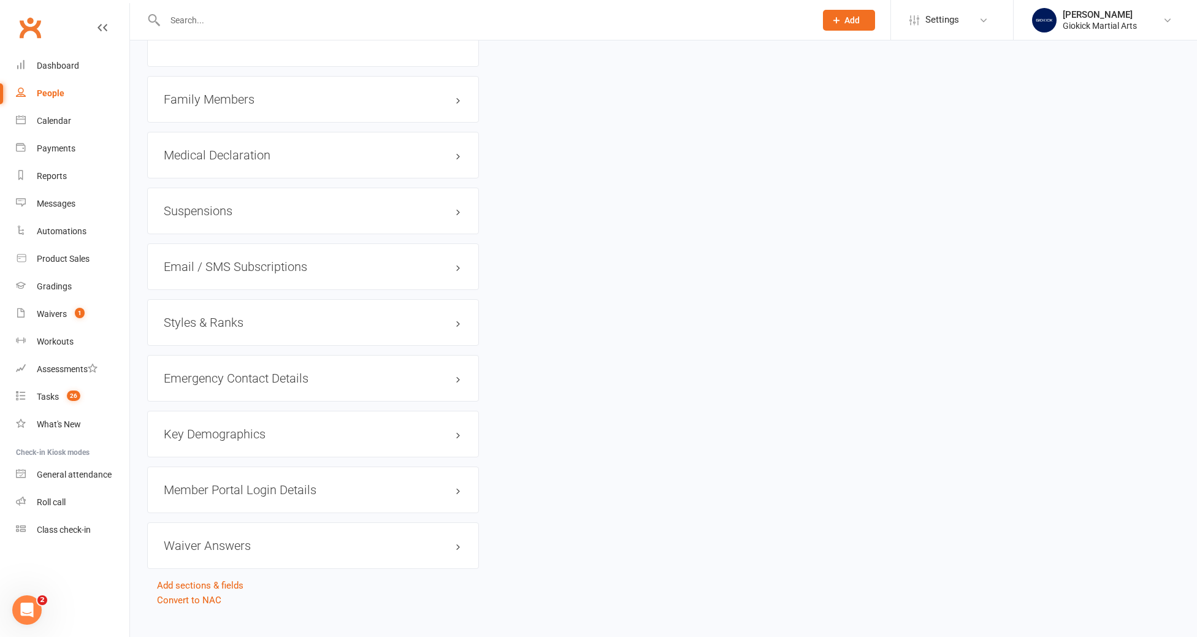
click at [208, 316] on h3 "Styles & Ranks" at bounding box center [313, 322] width 299 height 13
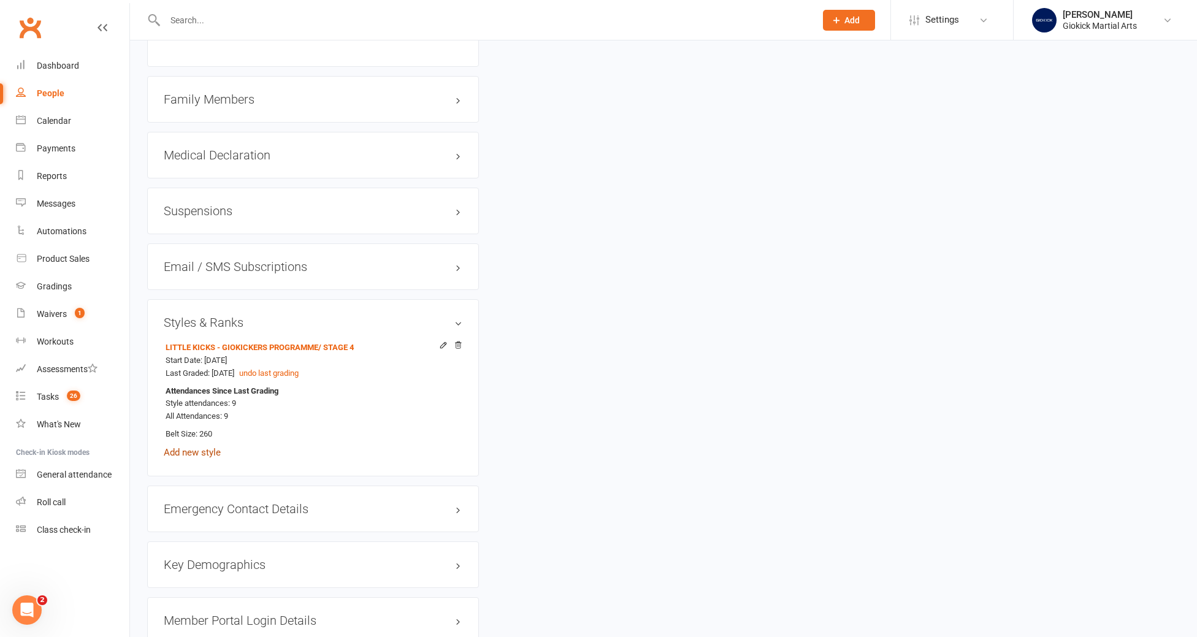
click at [200, 447] on link "Add new style" at bounding box center [192, 452] width 57 height 11
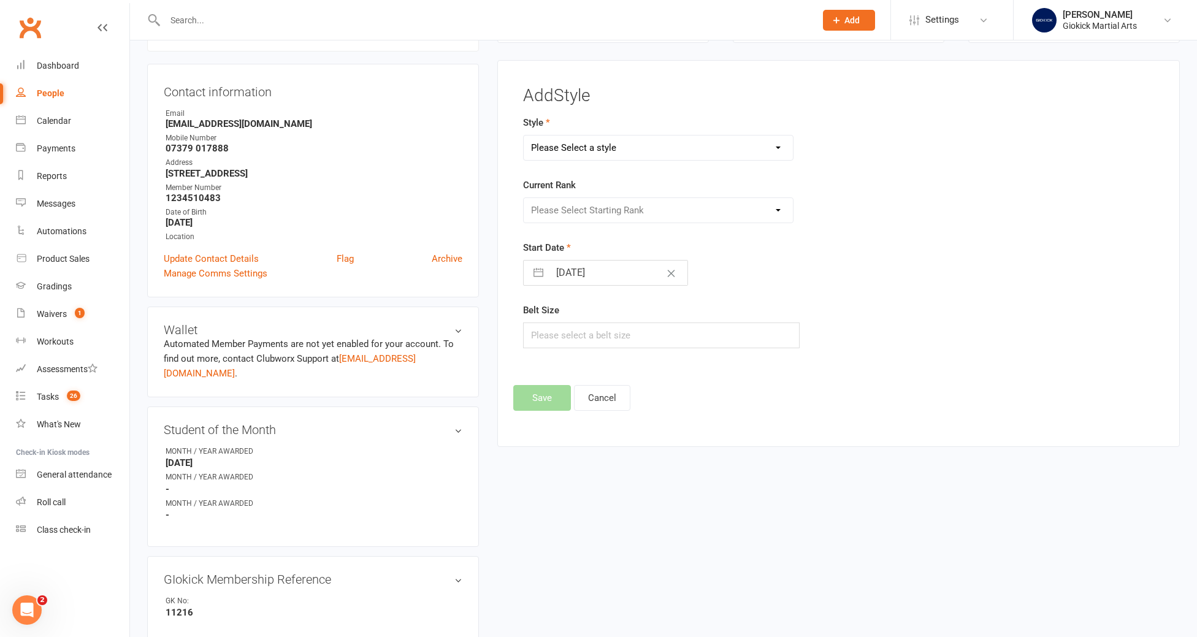
scroll to position [105, 0]
click at [639, 147] on select "Please Select a style LITTLE KICKS - GIOKICKERS PROGRAMME MASTER CURRICULUM" at bounding box center [658, 149] width 269 height 25
select select "774"
click at [524, 137] on select "Please Select a style LITTLE KICKS - GIOKICKERS PROGRAMME MASTER CURRICULUM" at bounding box center [658, 149] width 269 height 25
click at [597, 215] on select "Please Select Starting Rank NO GRADE WHITE **STRIPE - YELLOW** YELLOW **STRIPE …" at bounding box center [658, 211] width 269 height 25
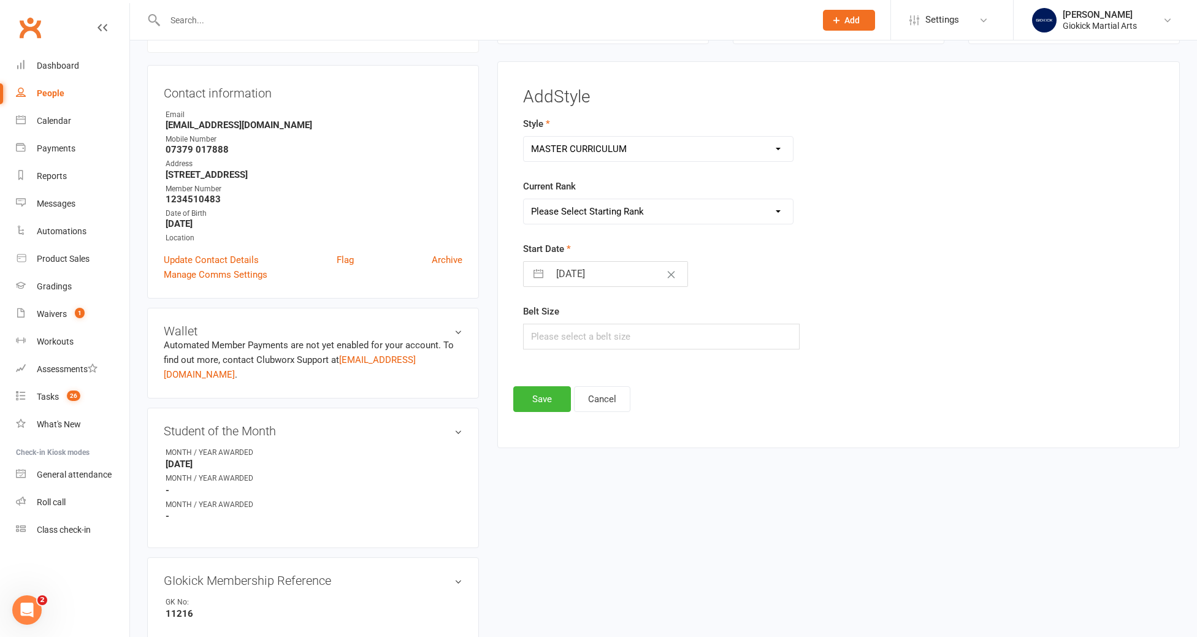
select select "9375"
click at [524, 199] on select "Please Select Starting Rank NO GRADE WHITE **STRIPE - YELLOW** YELLOW **STRIPE …" at bounding box center [658, 211] width 269 height 25
click at [581, 272] on input "10 Oct 2025" at bounding box center [618, 274] width 138 height 25
select select "8"
select select "2025"
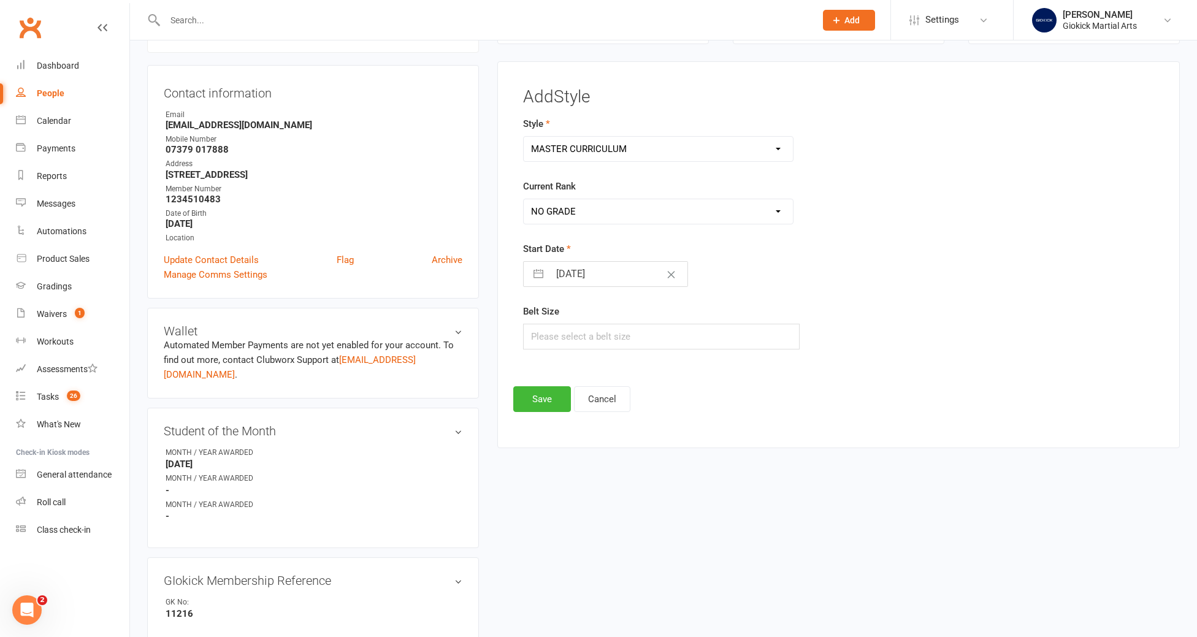
select select "9"
select select "2025"
select select "10"
select select "2025"
click at [570, 418] on td "13" at bounding box center [573, 413] width 24 height 23
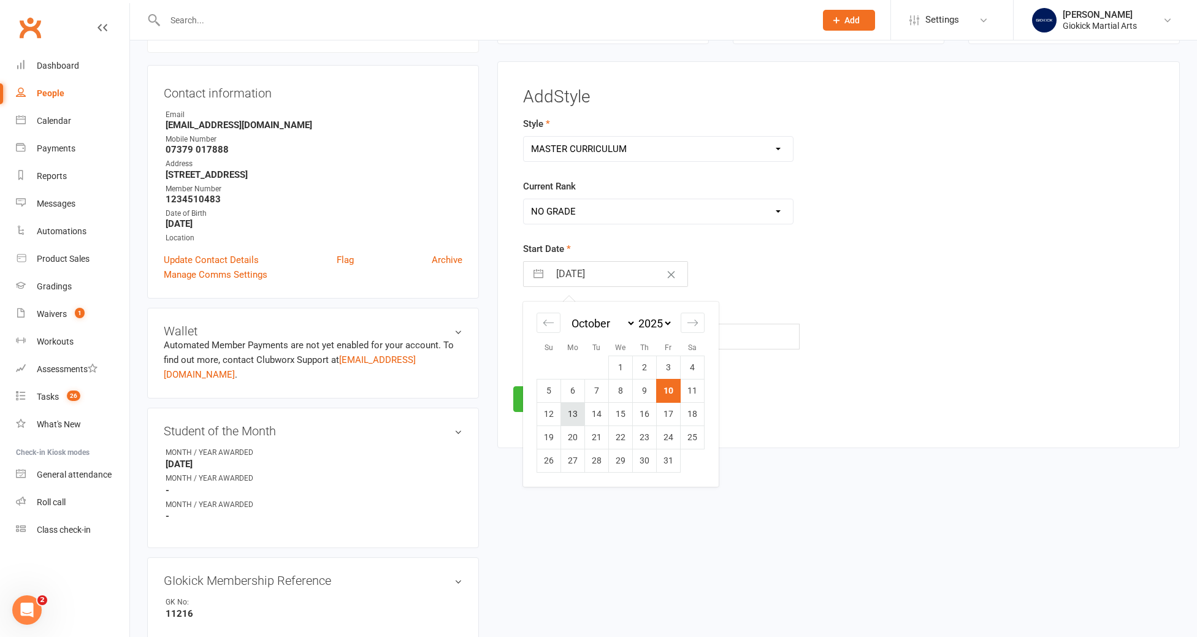
type input "13 Oct 2025"
click at [563, 334] on input "text" at bounding box center [661, 337] width 277 height 26
type input "260"
click at [546, 400] on button "Save" at bounding box center [542, 399] width 58 height 26
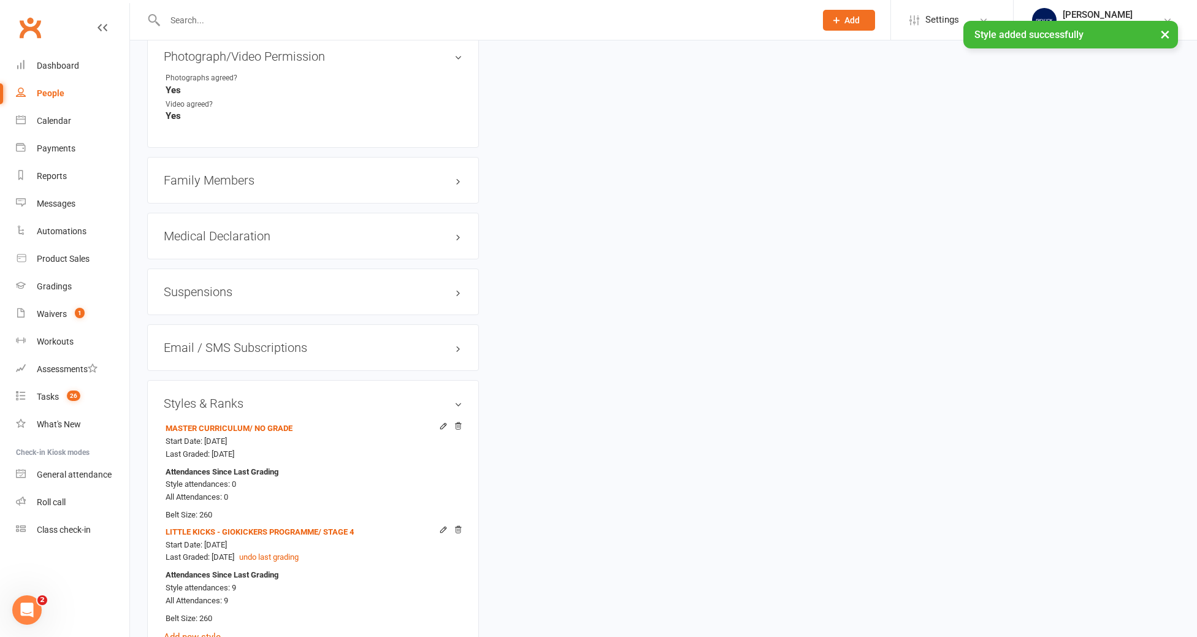
scroll to position [967, 0]
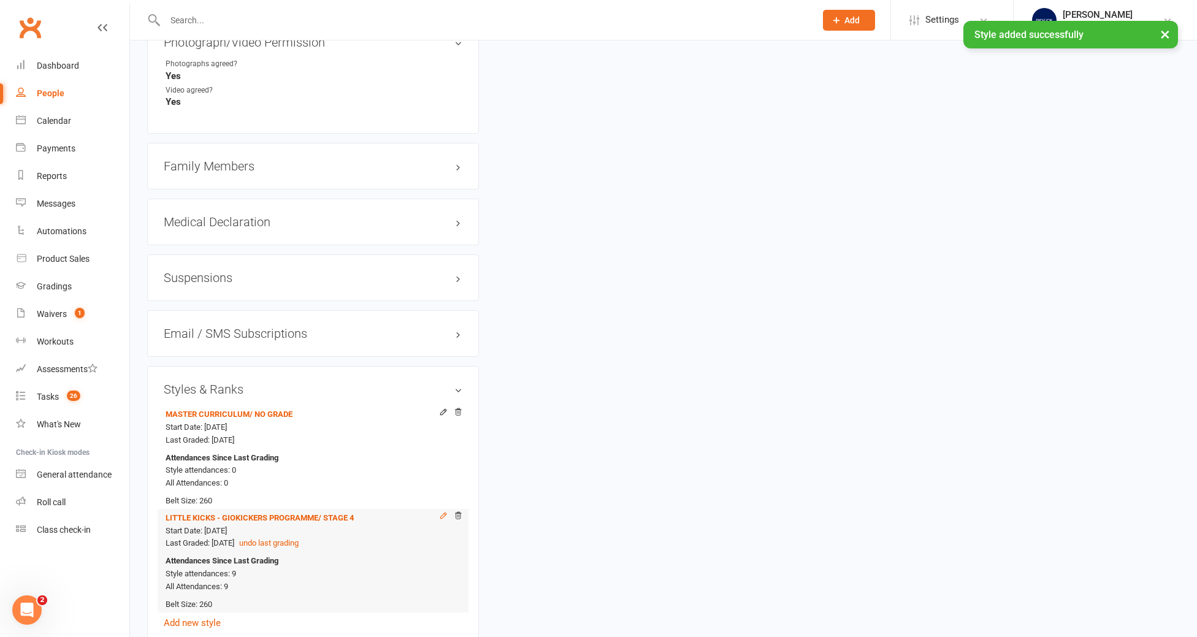
click at [442, 513] on icon at bounding box center [444, 516] width 6 height 6
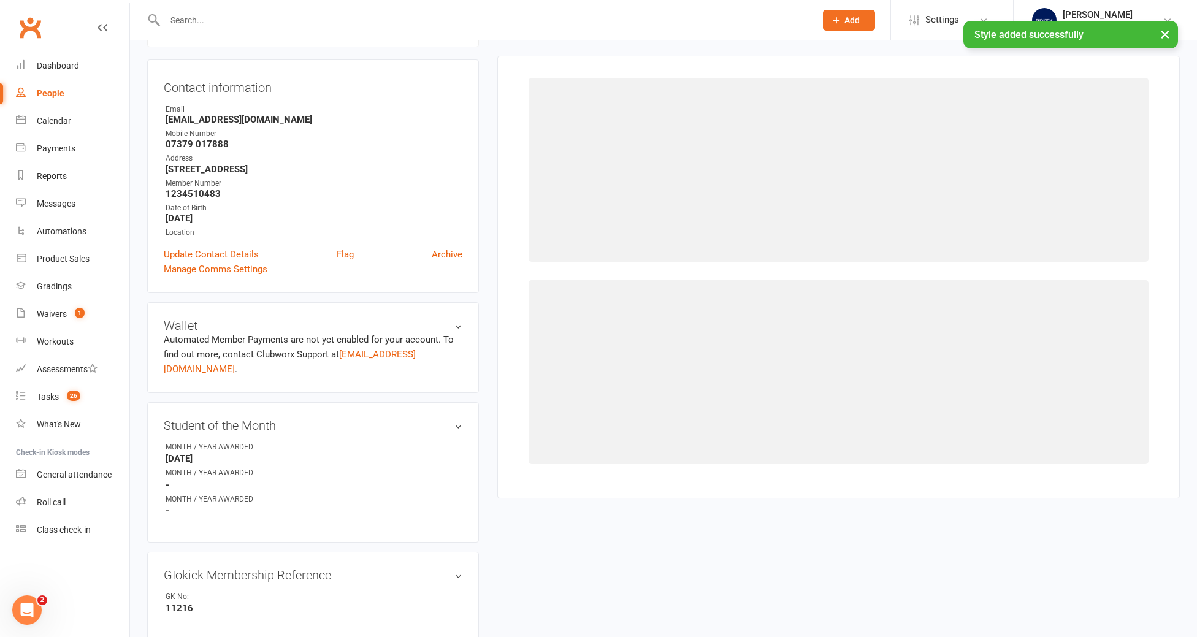
scroll to position [105, 0]
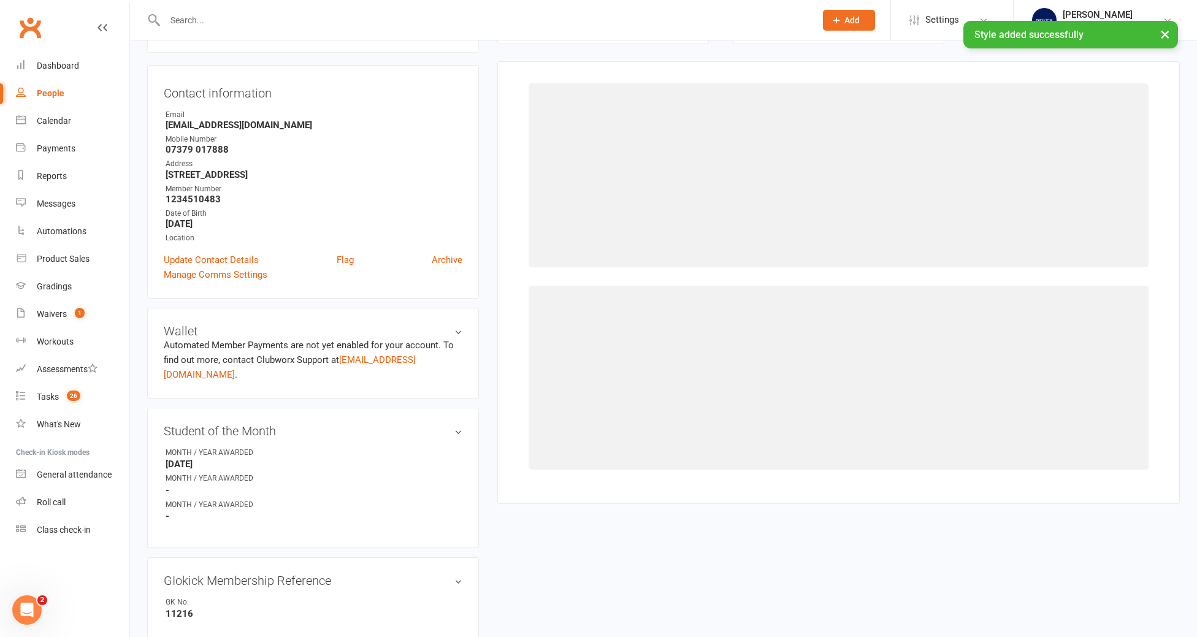
select select "9132"
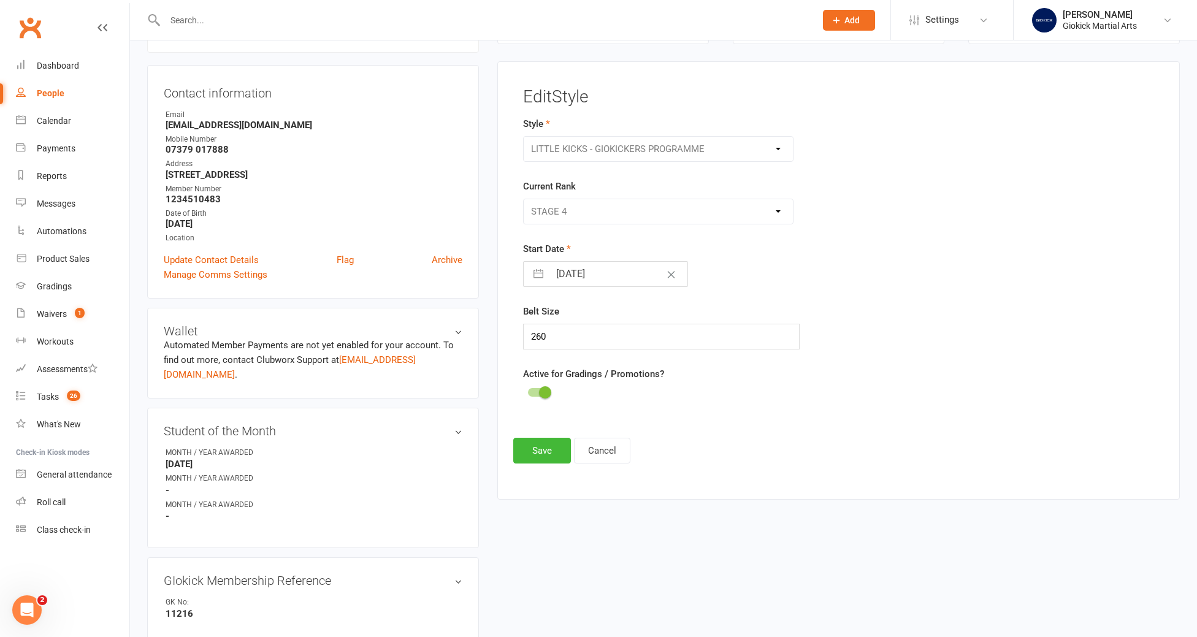
click at [531, 392] on div at bounding box center [538, 392] width 21 height 9
click at [528, 391] on input "checkbox" at bounding box center [528, 391] width 0 height 0
click at [551, 453] on button "Save" at bounding box center [542, 451] width 58 height 26
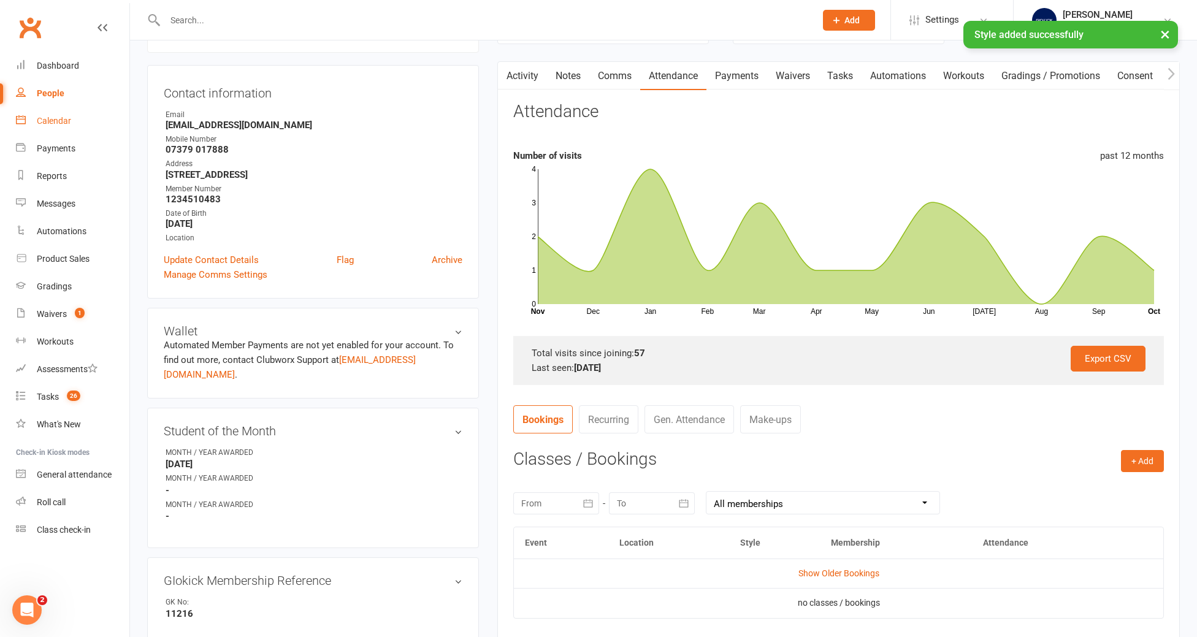
click at [58, 127] on link "Calendar" at bounding box center [72, 121] width 113 height 28
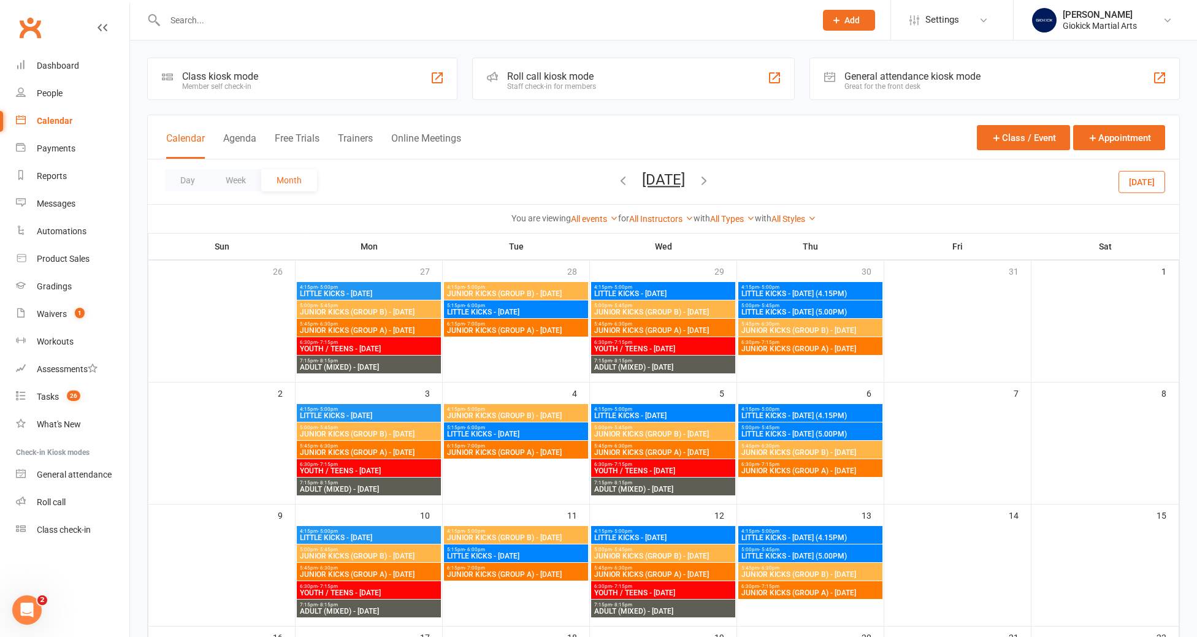
click at [616, 180] on icon "button" at bounding box center [622, 180] width 13 height 13
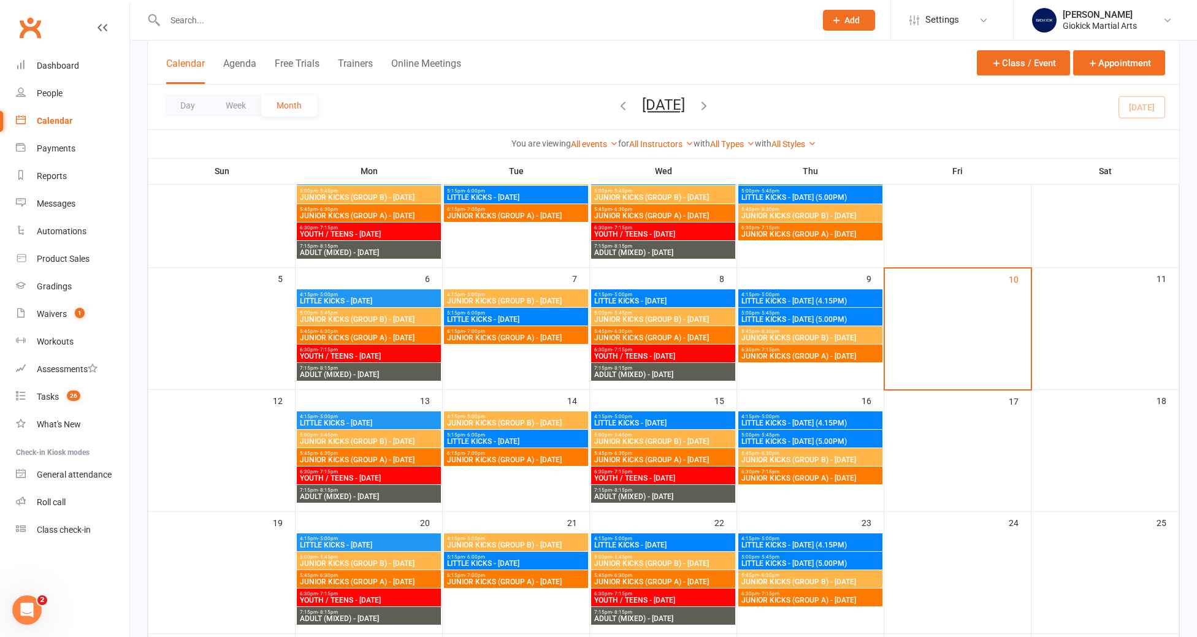
scroll to position [195, 0]
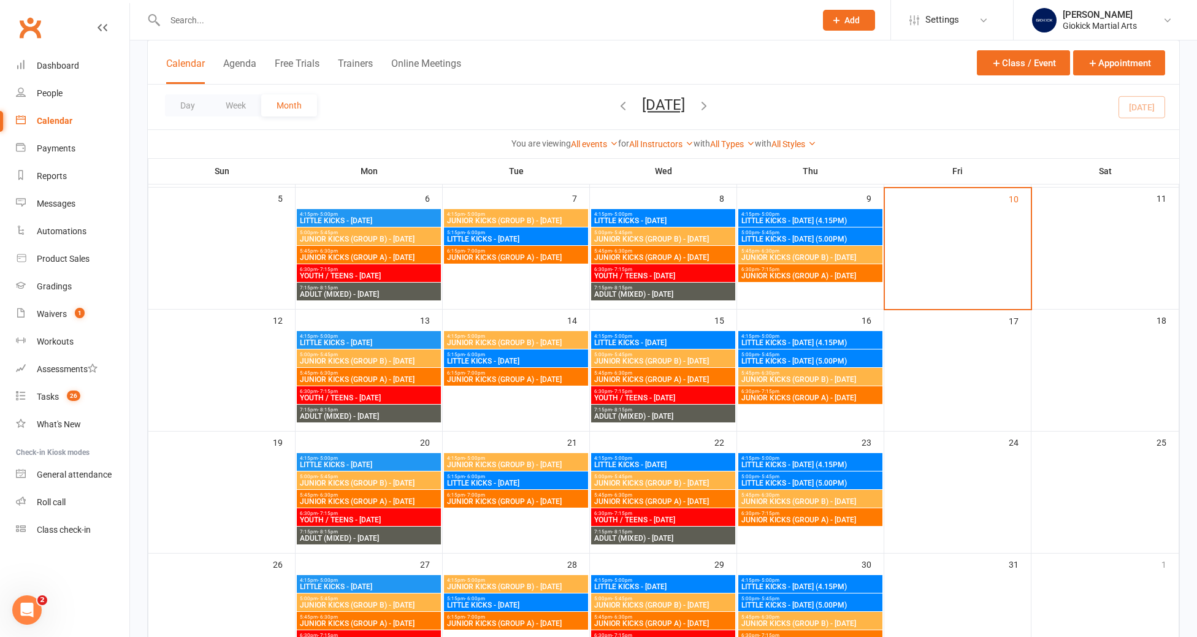
click at [400, 358] on span "JUNIOR KICKS (GROUP B) - [DATE]" at bounding box center [368, 361] width 139 height 7
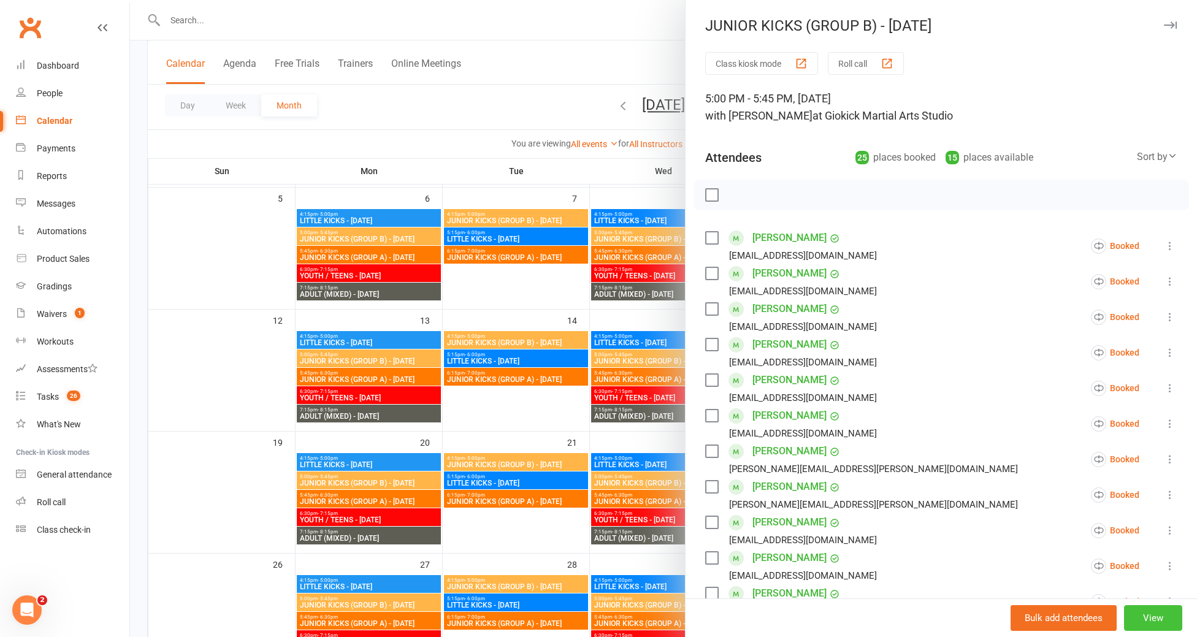
click at [1159, 614] on button "View" at bounding box center [1153, 618] width 58 height 26
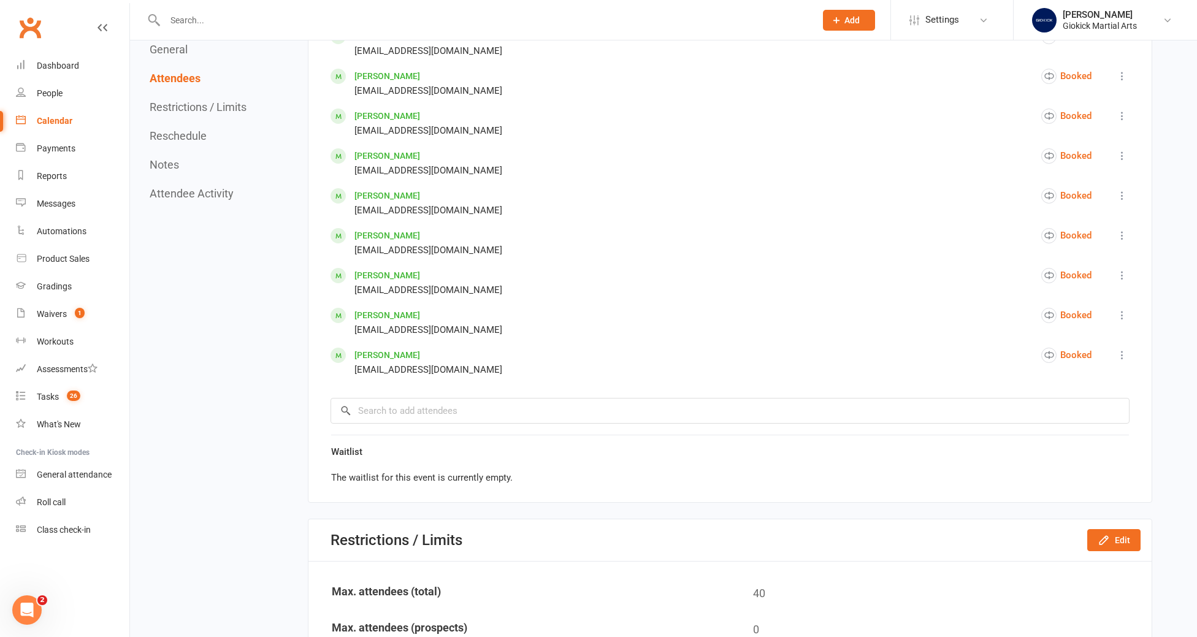
scroll to position [1357, 0]
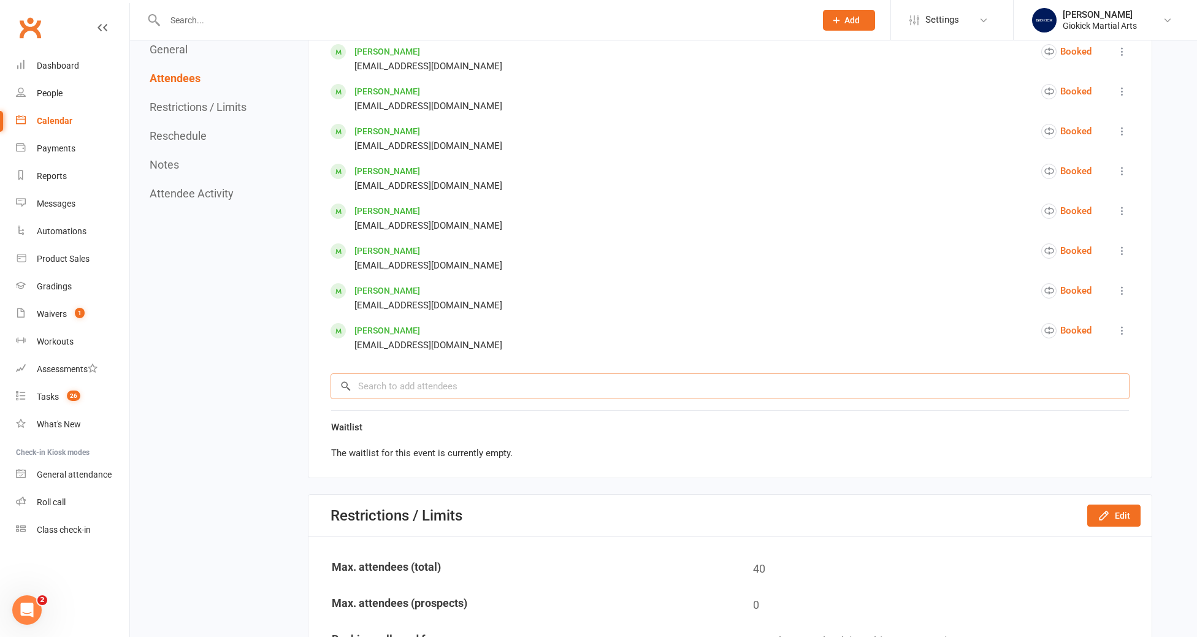
click at [410, 389] on input "search" at bounding box center [730, 386] width 799 height 26
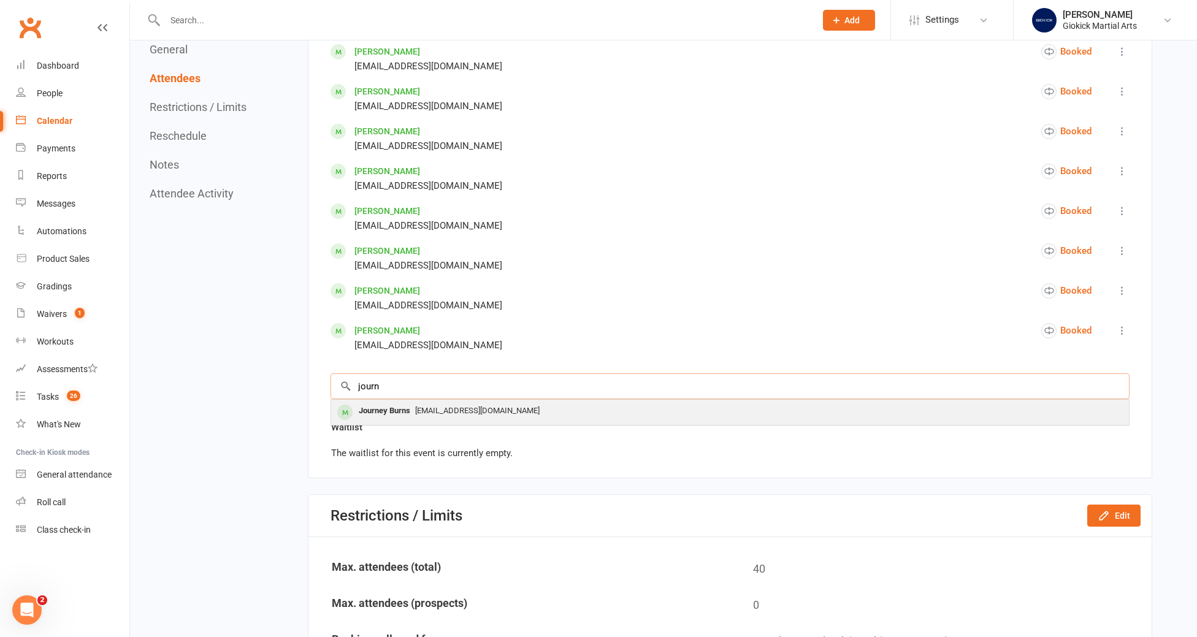
type input "journ"
click at [421, 411] on span "katyhawkins1990@hotmail.co.uk" at bounding box center [477, 410] width 124 height 9
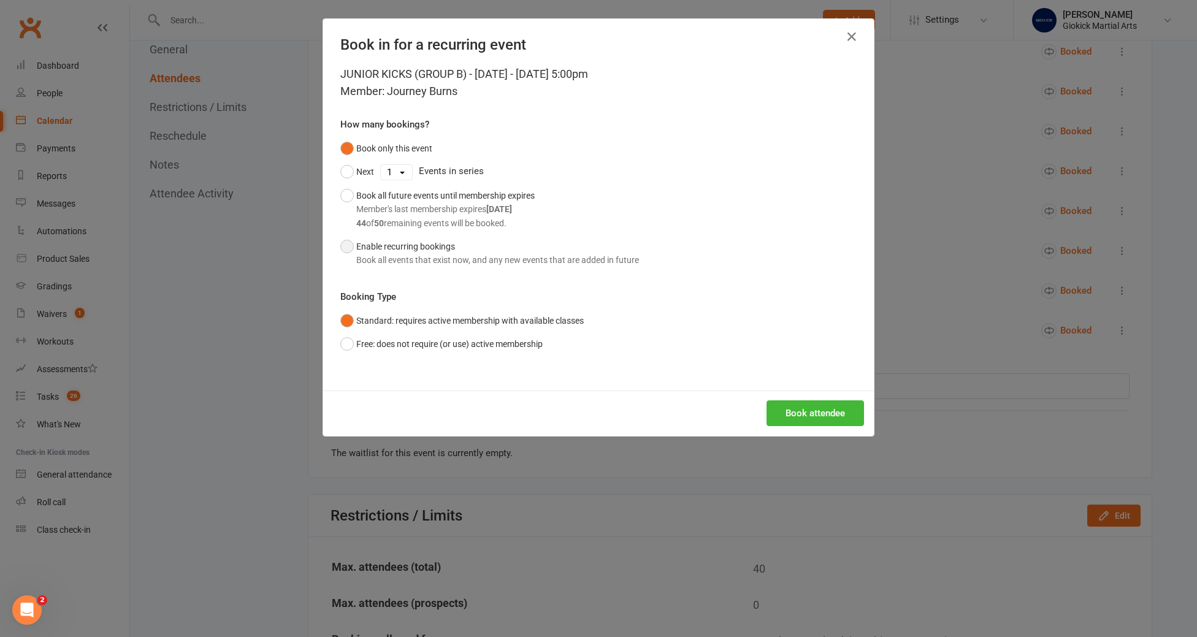
click at [392, 255] on div "Book all events that exist now, and any new events that are added in future" at bounding box center [497, 259] width 283 height 13
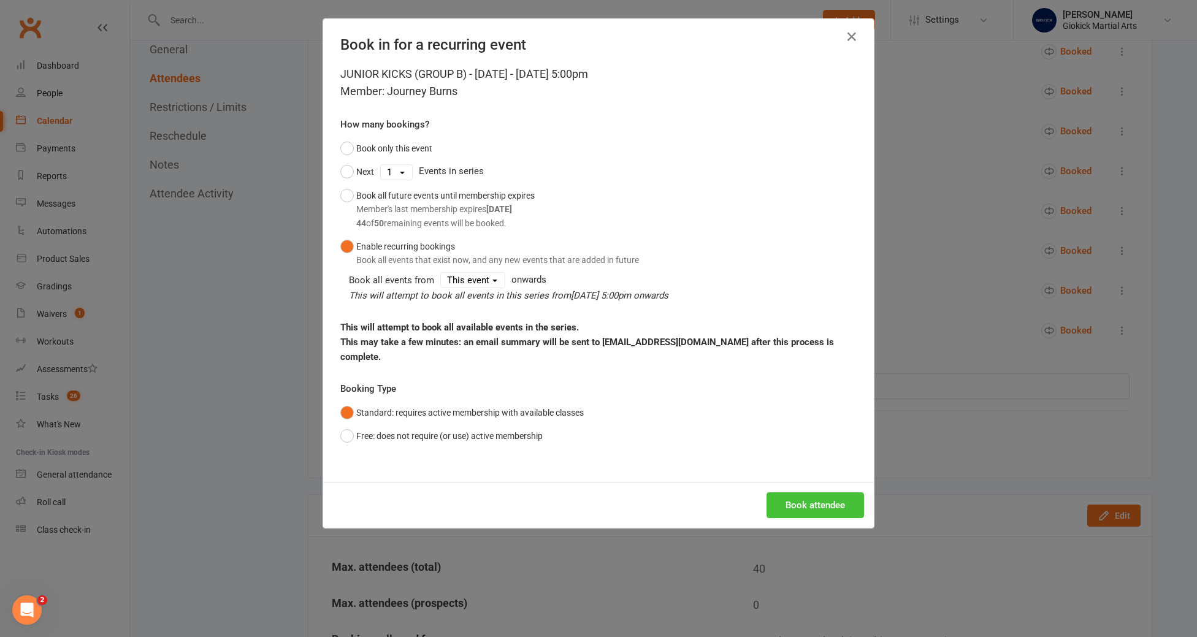
click at [811, 492] on button "Book attendee" at bounding box center [816, 505] width 98 height 26
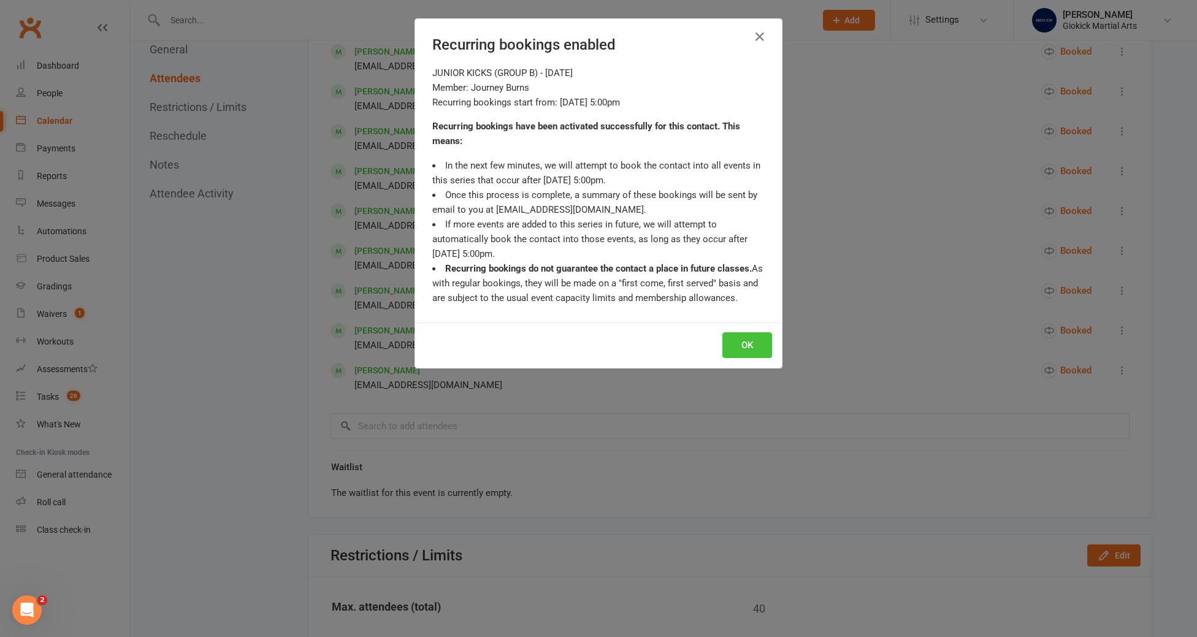
click at [754, 344] on button "OK" at bounding box center [747, 345] width 50 height 26
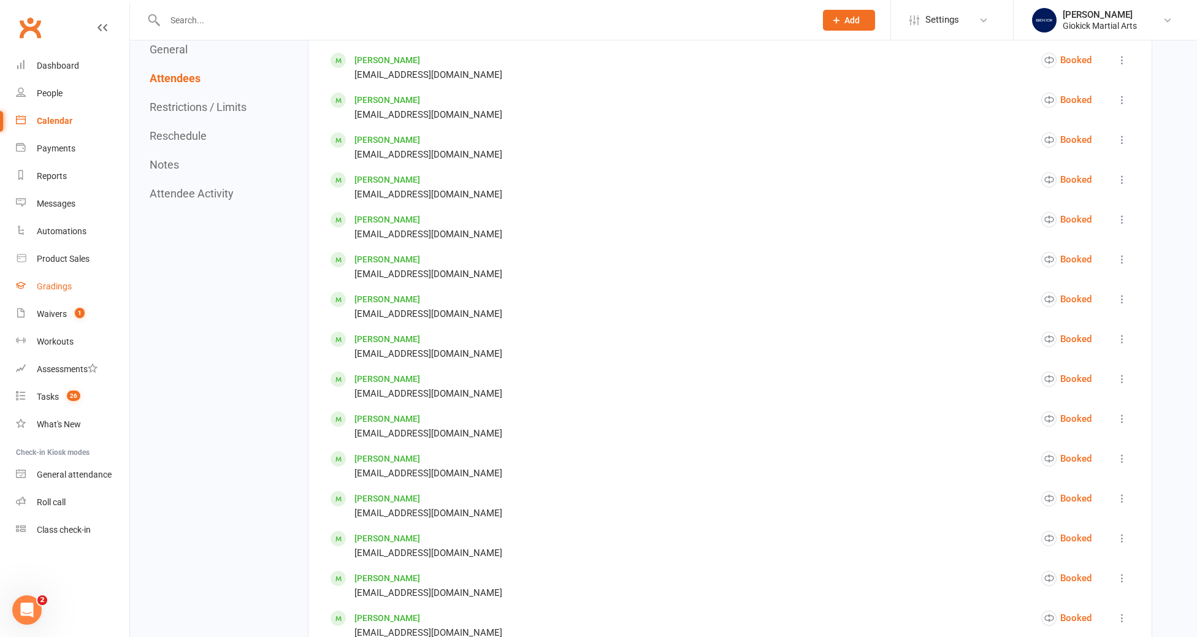
scroll to position [1063, 0]
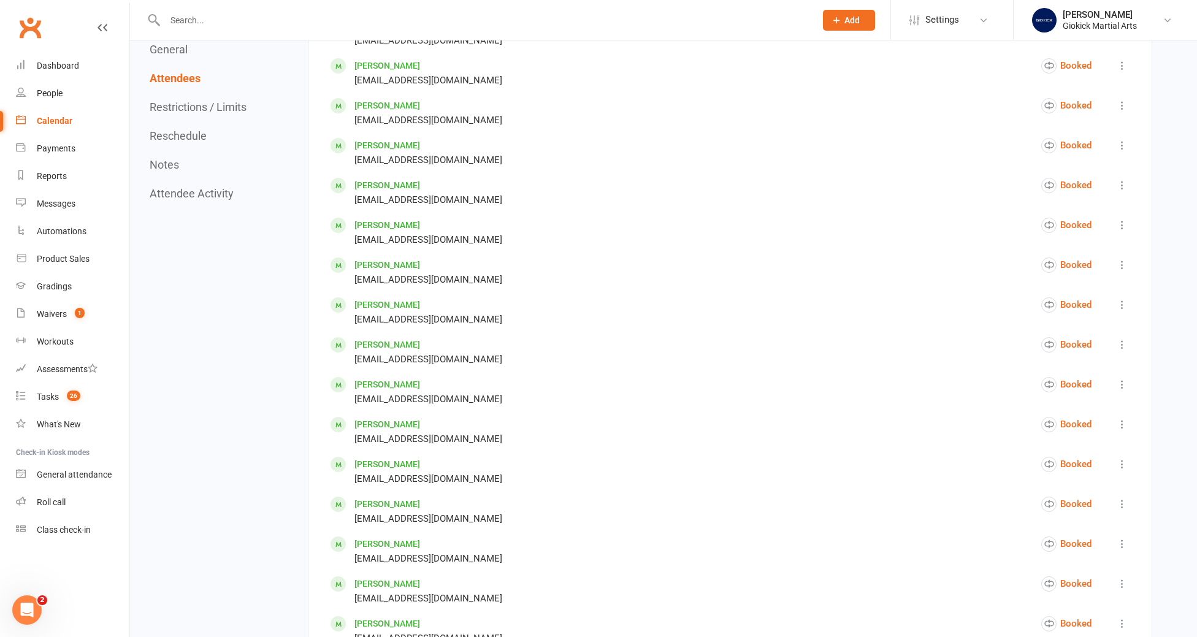
click at [51, 119] on div "Calendar" at bounding box center [55, 121] width 36 height 10
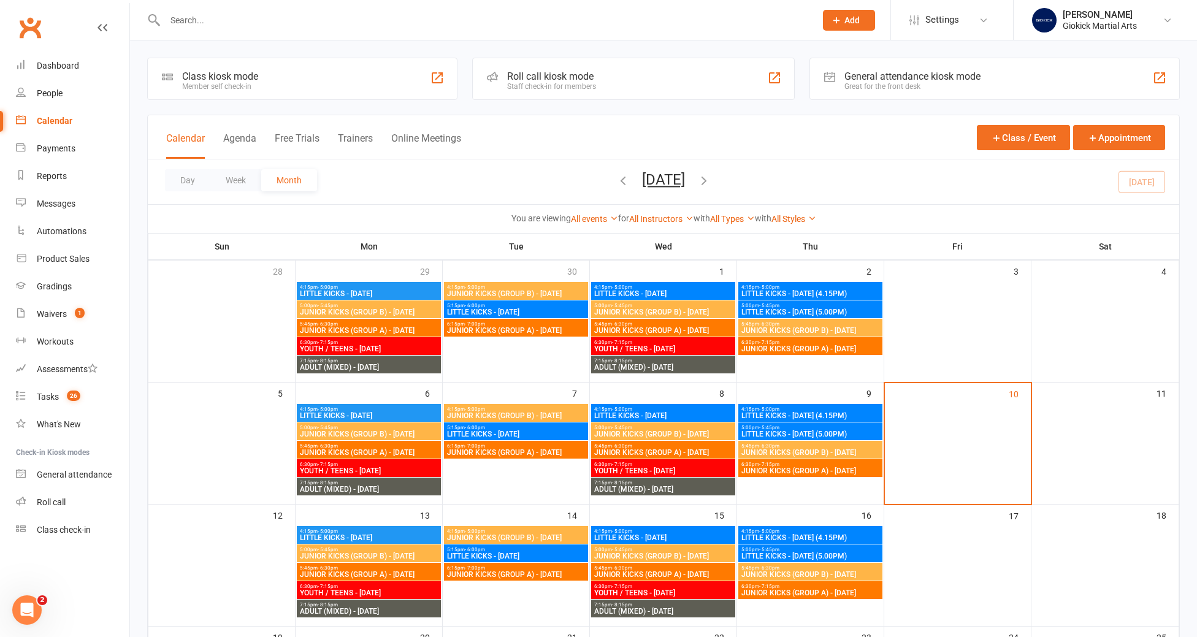
click at [197, 20] on input "text" at bounding box center [484, 20] width 646 height 17
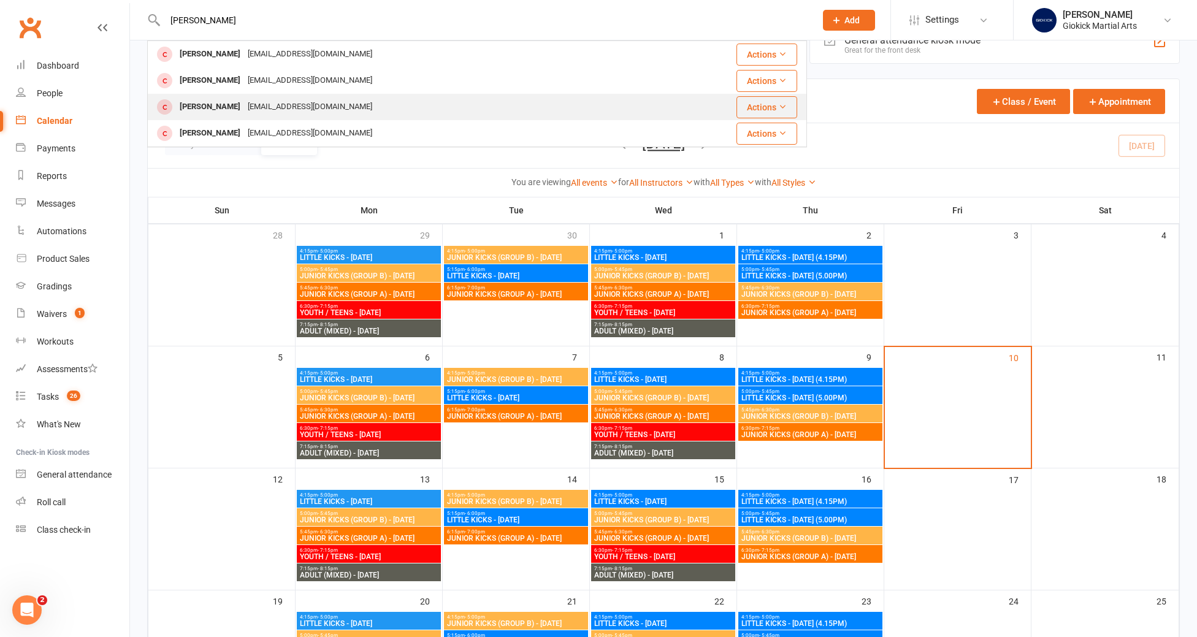
scroll to position [49, 0]
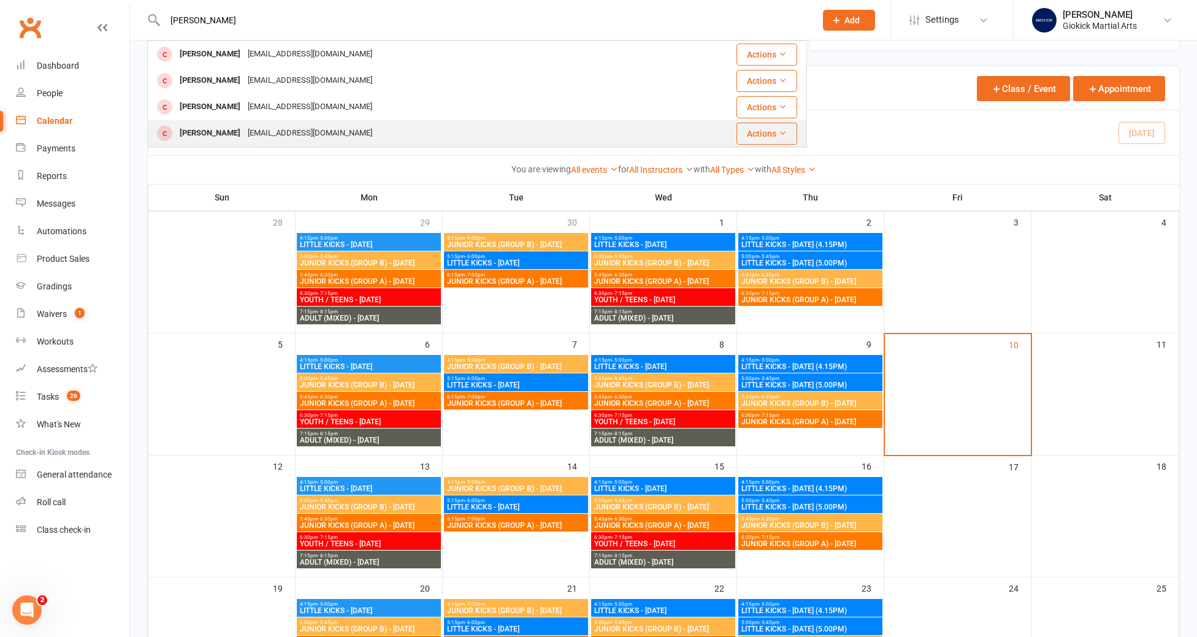
type input "zachar"
click at [211, 133] on div "Zachary Smith" at bounding box center [210, 133] width 68 height 18
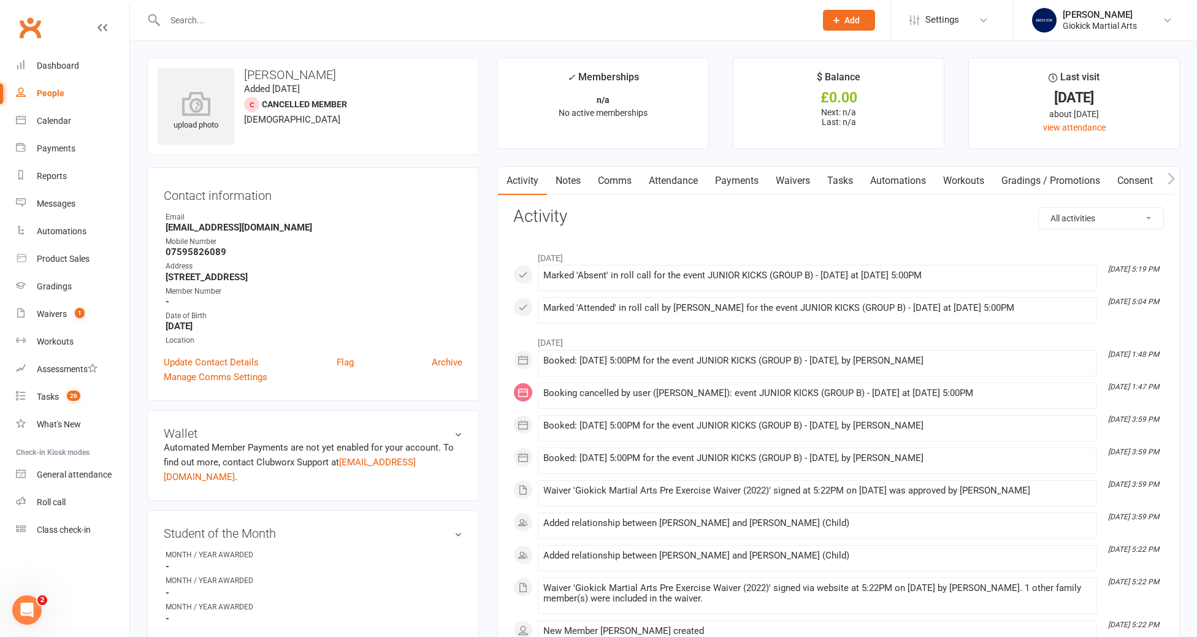
click at [671, 190] on link "Attendance" at bounding box center [673, 181] width 66 height 28
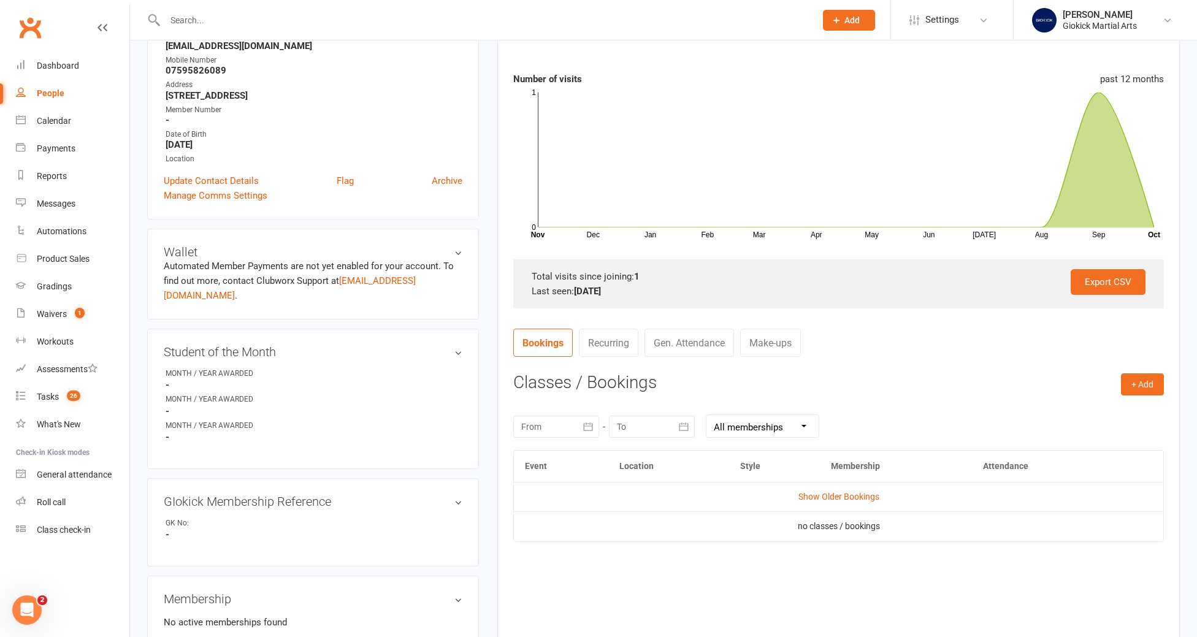
scroll to position [231, 0]
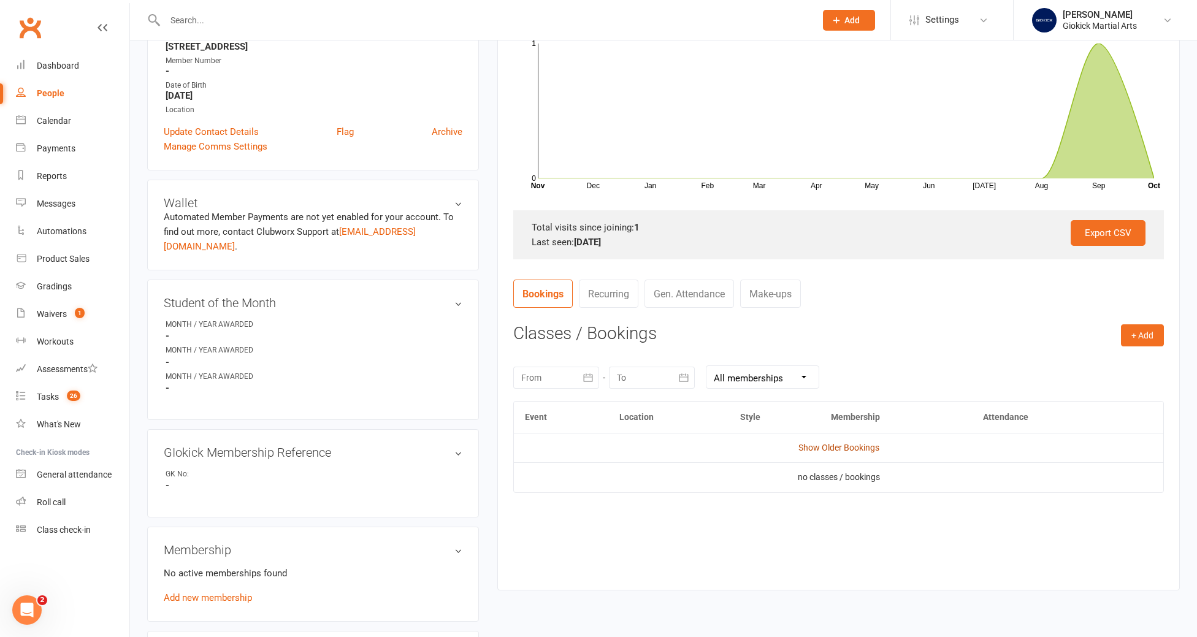
click at [835, 448] on link "Show Older Bookings" at bounding box center [838, 448] width 81 height 10
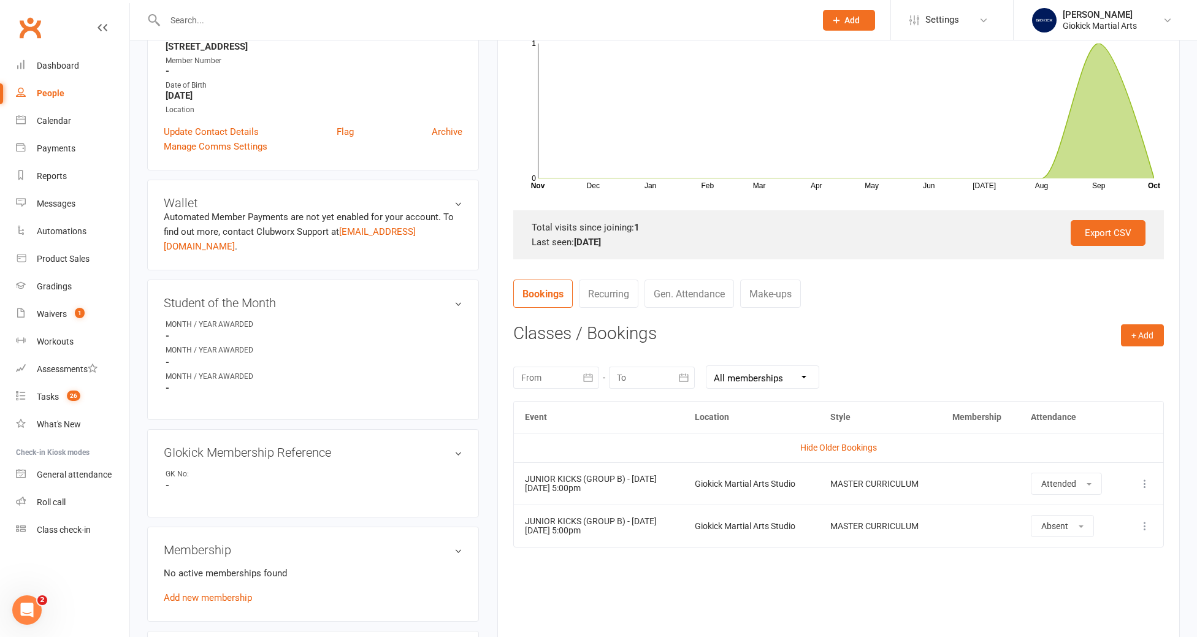
click at [174, 30] on div at bounding box center [477, 20] width 660 height 40
click at [174, 20] on input "text" at bounding box center [484, 20] width 646 height 17
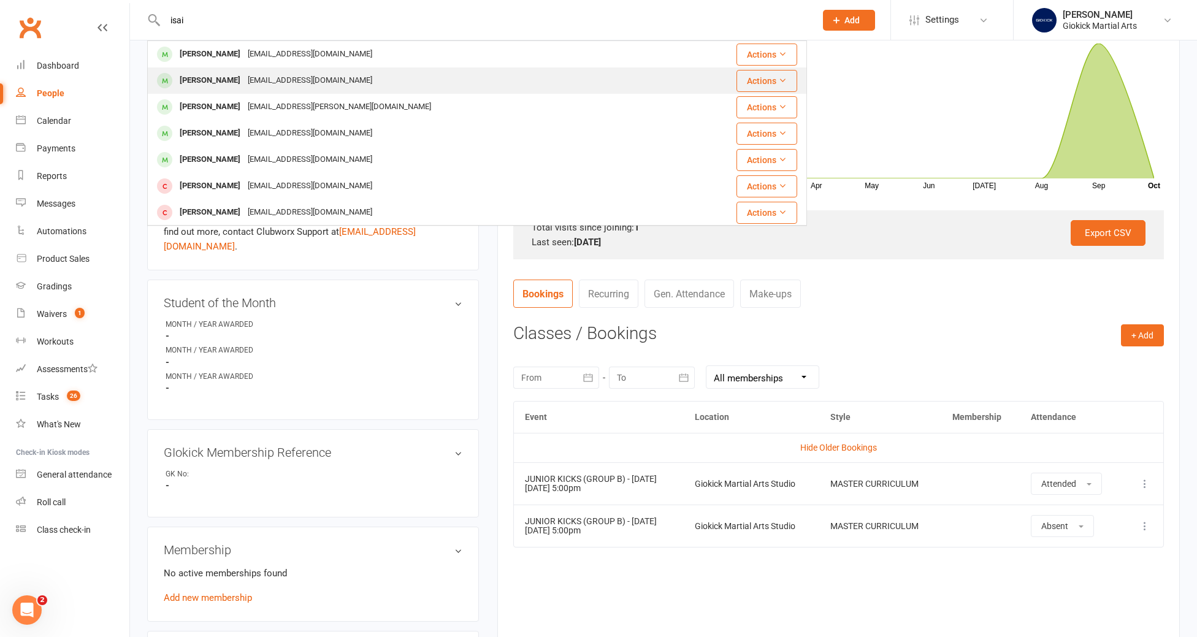
type input "isai"
click at [190, 79] on div "Isaiah Ngoforo" at bounding box center [210, 81] width 68 height 18
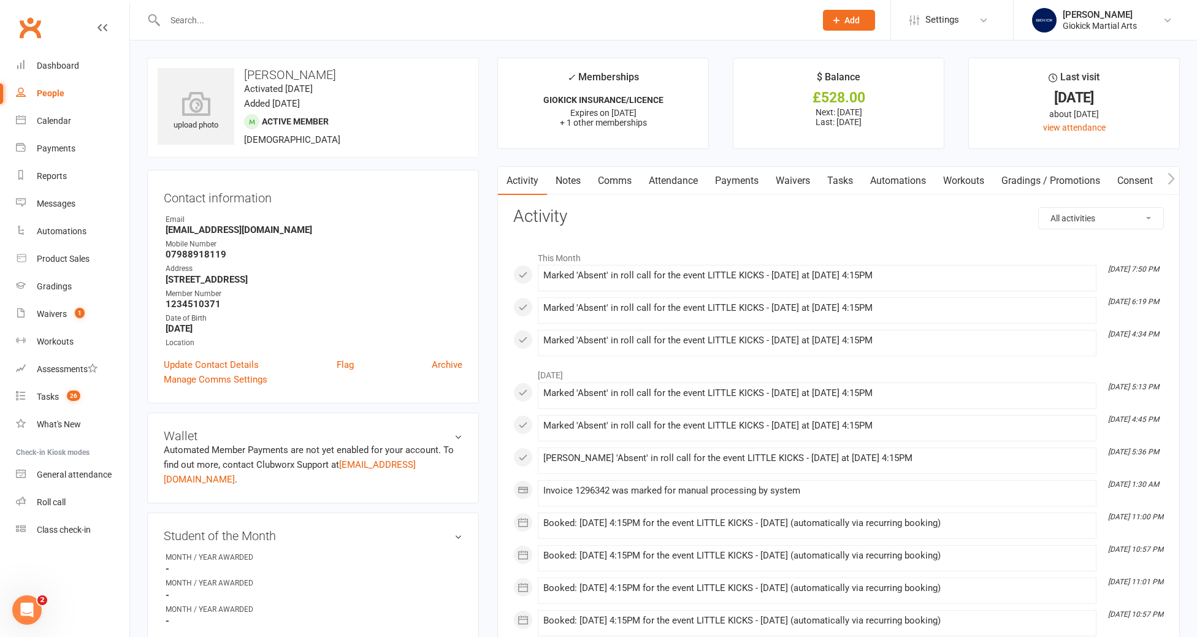
click at [691, 179] on link "Attendance" at bounding box center [673, 181] width 66 height 28
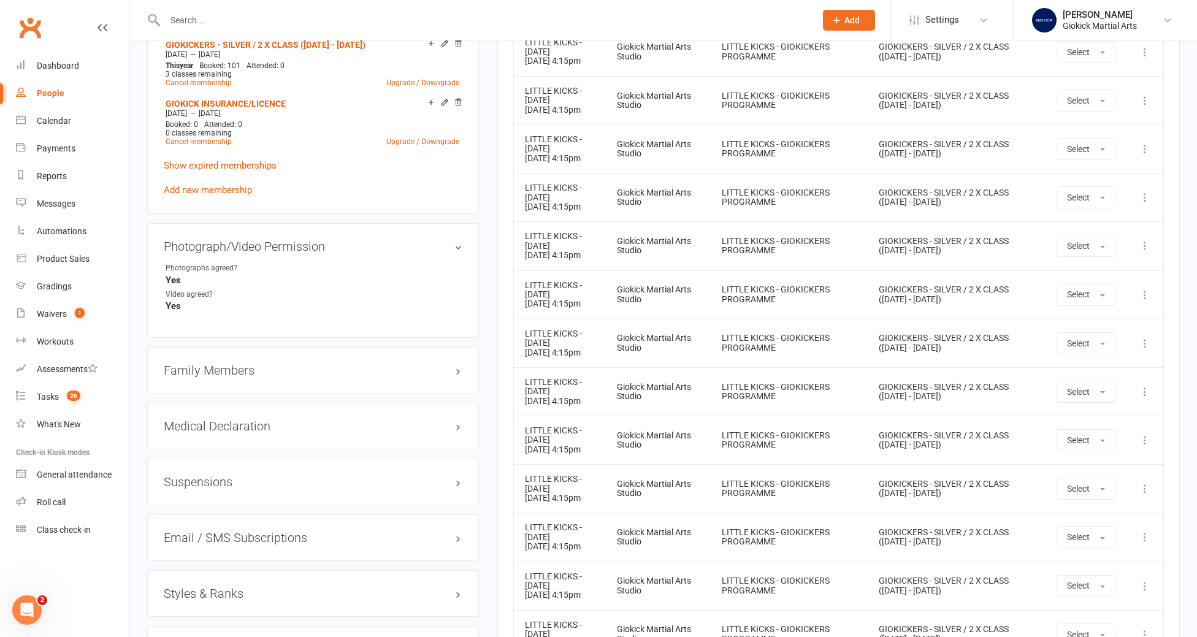
scroll to position [776, 0]
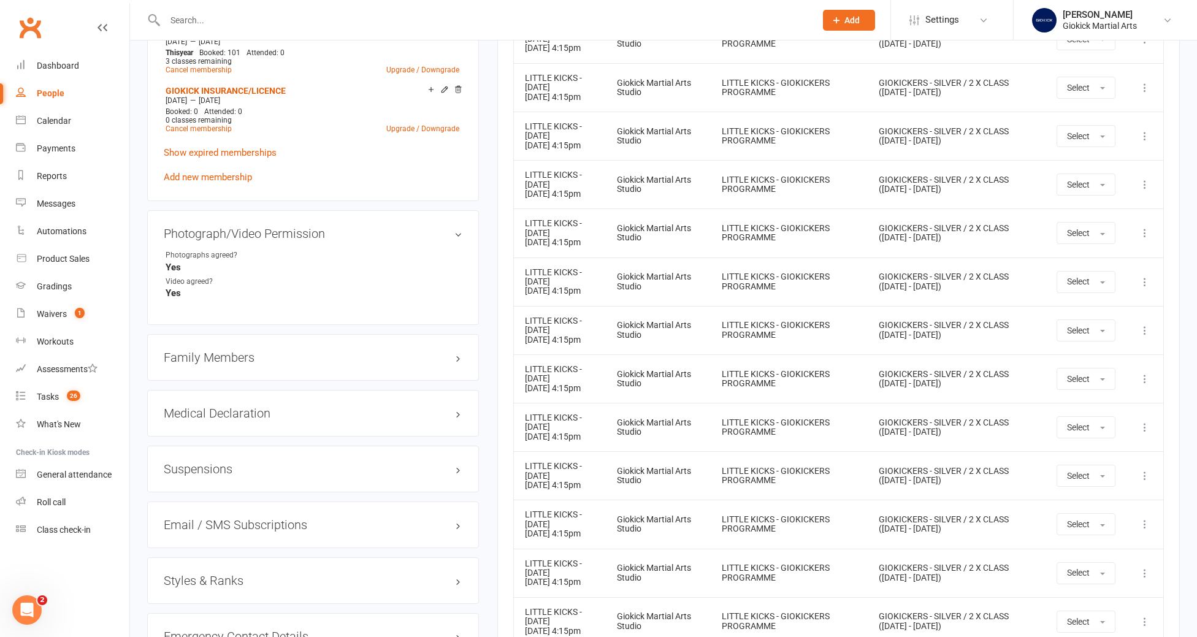
click at [1146, 331] on icon at bounding box center [1145, 330] width 12 height 12
click at [1103, 404] on link "Remove booking" at bounding box center [1090, 403] width 121 height 25
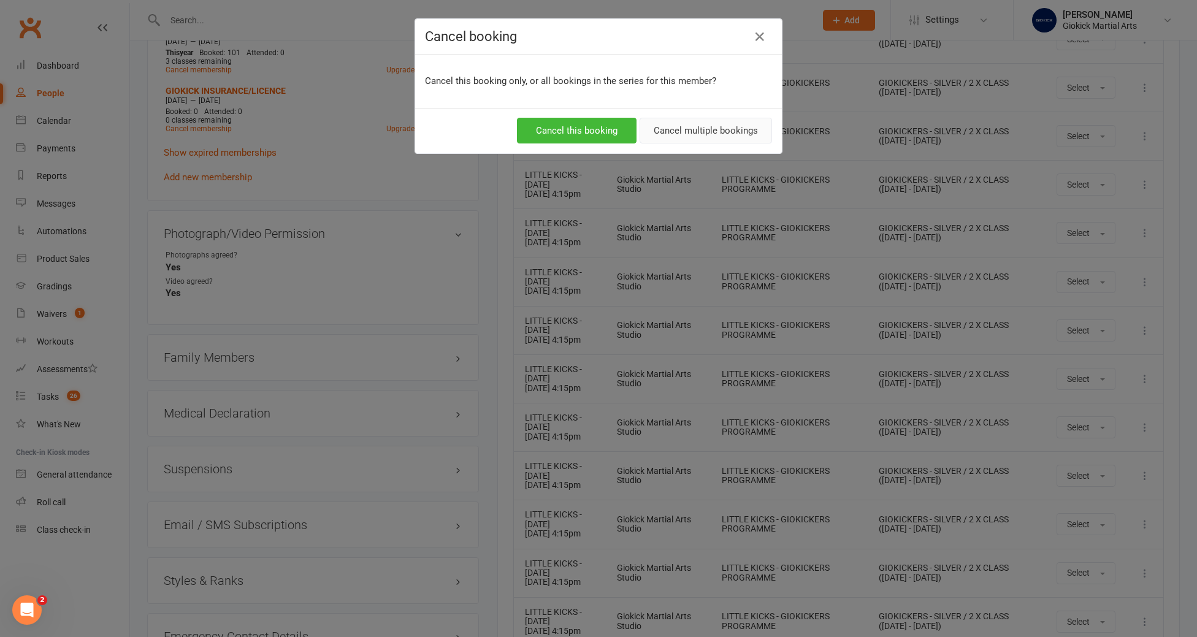
click at [719, 128] on button "Cancel multiple bookings" at bounding box center [706, 131] width 132 height 26
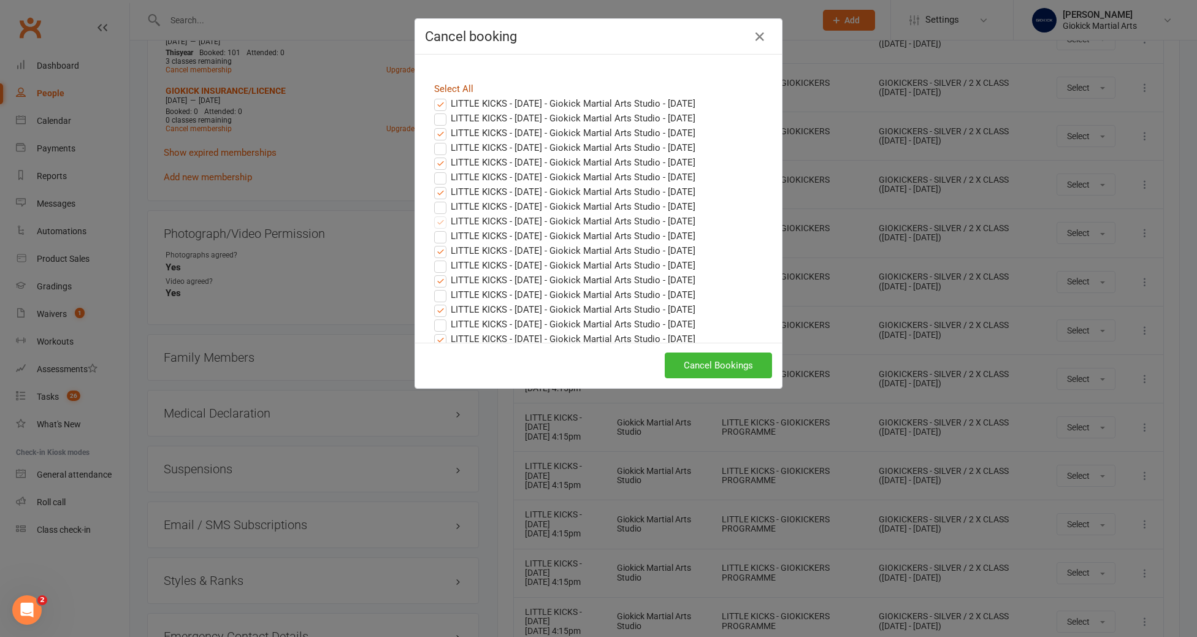
click at [440, 89] on link "Select All" at bounding box center [453, 88] width 39 height 11
click at [442, 99] on label "LITTLE KICKS - MONDAY - Giokick Martial Arts Studio - Oct 13, 2025" at bounding box center [564, 103] width 261 height 15
click at [433, 96] on input "LITTLE KICKS - MONDAY - Giokick Martial Arts Studio - Oct 13, 2025" at bounding box center [429, 96] width 8 height 0
click at [442, 117] on label "LITTLE KICKS - WEDNESDAY - Giokick Martial Arts Studio - Oct 15, 2025" at bounding box center [564, 118] width 261 height 15
click at [433, 111] on input "LITTLE KICKS - WEDNESDAY - Giokick Martial Arts Studio - Oct 15, 2025" at bounding box center [429, 111] width 8 height 0
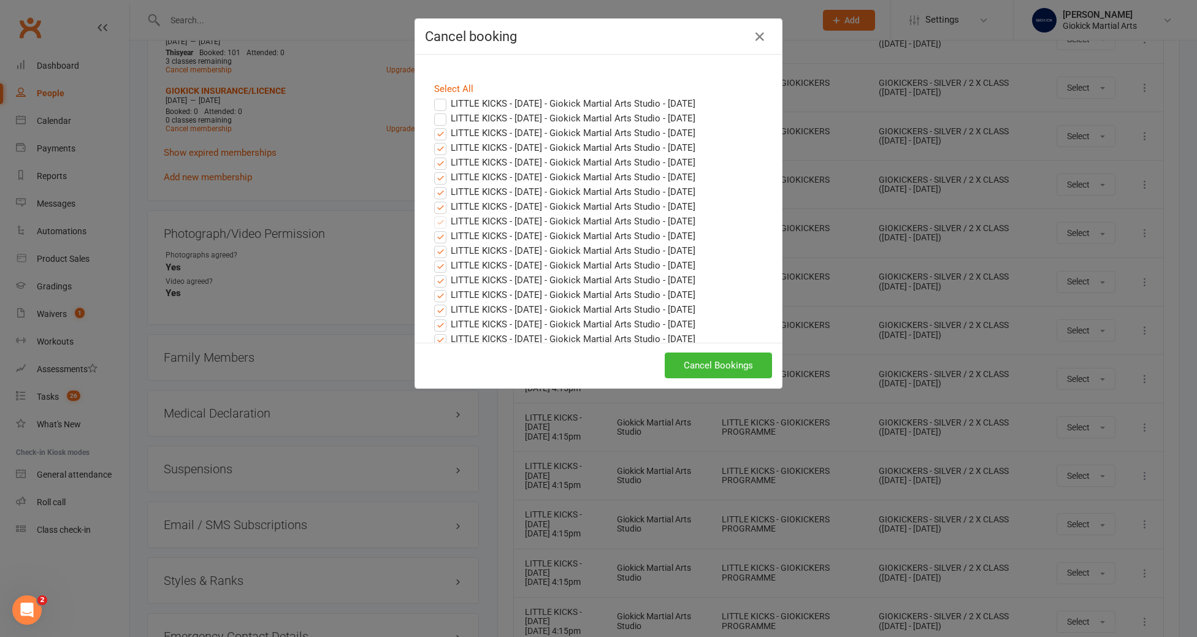
click at [440, 140] on label "LITTLE KICKS - WEDNESDAY - Giokick Martial Arts Studio - Oct 22, 2025" at bounding box center [564, 147] width 261 height 15
click at [433, 140] on input "LITTLE KICKS - WEDNESDAY - Giokick Martial Arts Studio - Oct 22, 2025" at bounding box center [429, 140] width 8 height 0
click at [439, 134] on label "LITTLE KICKS - MONDAY - Giokick Martial Arts Studio - Oct 20, 2025" at bounding box center [564, 133] width 261 height 15
click at [433, 126] on input "LITTLE KICKS - MONDAY - Giokick Martial Arts Studio - Oct 20, 2025" at bounding box center [429, 126] width 8 height 0
click at [440, 162] on label "LITTLE KICKS - MONDAY - Giokick Martial Arts Studio - Oct 27, 2025" at bounding box center [564, 162] width 261 height 15
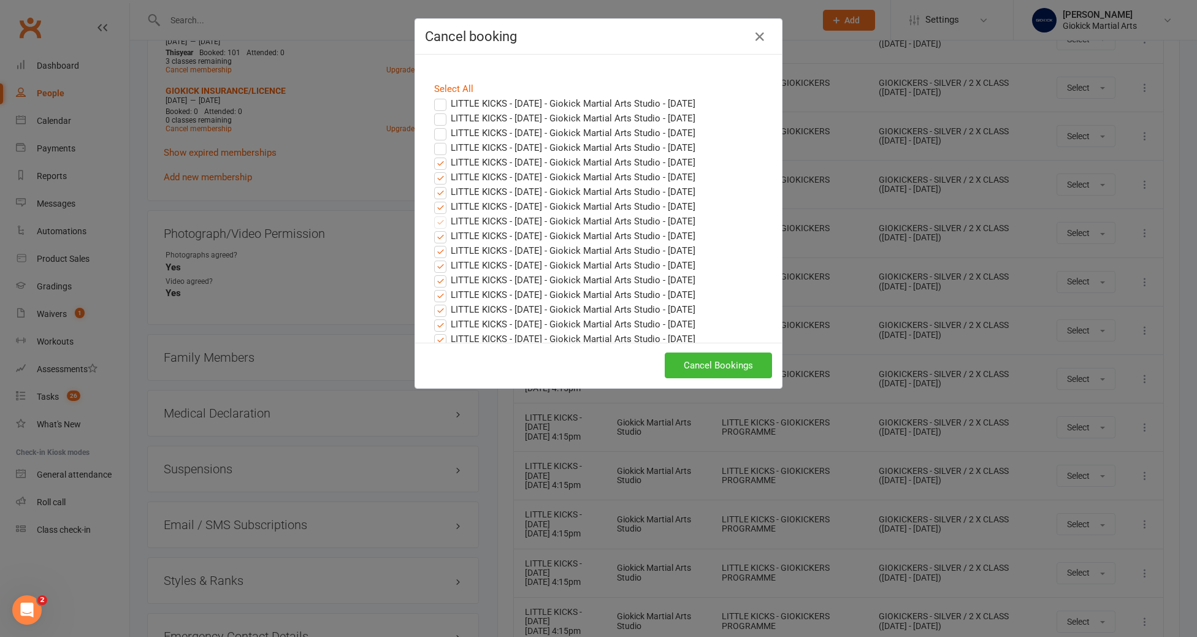
click at [433, 155] on input "LITTLE KICKS - MONDAY - Giokick Martial Arts Studio - Oct 27, 2025" at bounding box center [429, 155] width 8 height 0
click at [442, 180] on label "LITTLE KICKS - WEDNESDAY - Giokick Martial Arts Studio - Oct 29, 2025" at bounding box center [564, 177] width 261 height 15
click at [433, 170] on input "LITTLE KICKS - WEDNESDAY - Giokick Martial Arts Studio - Oct 29, 2025" at bounding box center [429, 170] width 8 height 0
click at [441, 194] on label "LITTLE KICKS - MONDAY - Giokick Martial Arts Studio - Nov 03, 2025" at bounding box center [564, 192] width 261 height 15
click at [433, 185] on input "LITTLE KICKS - MONDAY - Giokick Martial Arts Studio - Nov 03, 2025" at bounding box center [429, 185] width 8 height 0
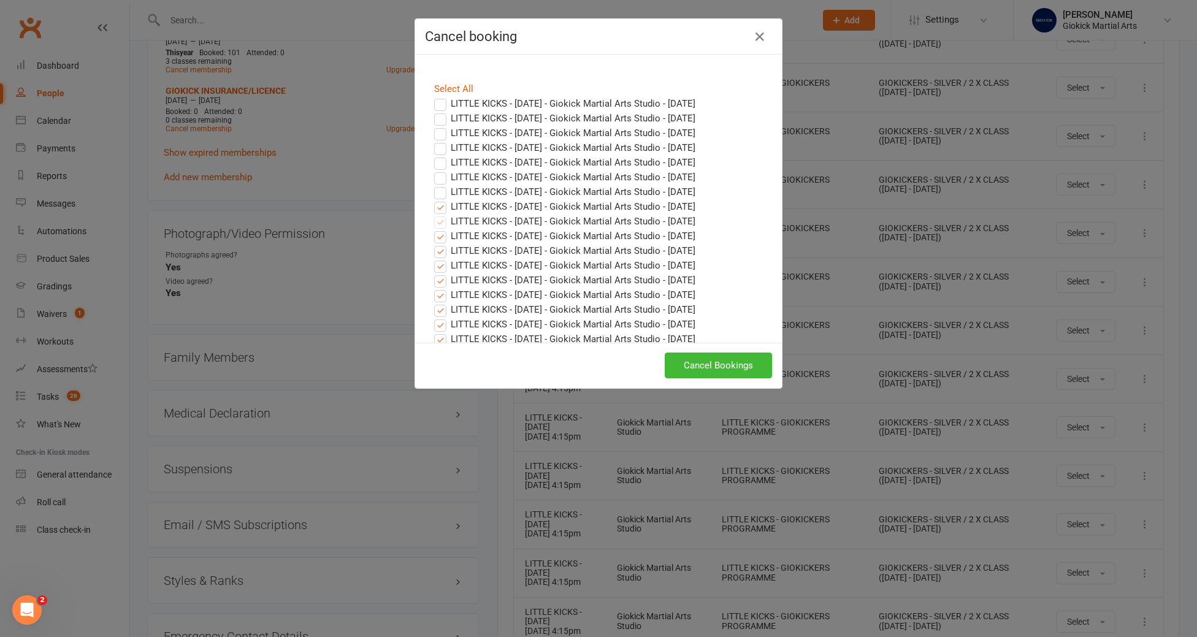
click at [441, 206] on label "LITTLE KICKS - WEDNESDAY - Giokick Martial Arts Studio - Nov 05, 2025" at bounding box center [564, 206] width 261 height 15
click at [433, 199] on input "LITTLE KICKS - WEDNESDAY - Giokick Martial Arts Studio - Nov 05, 2025" at bounding box center [429, 199] width 8 height 0
click at [708, 367] on button "Cancel Bookings" at bounding box center [718, 366] width 107 height 26
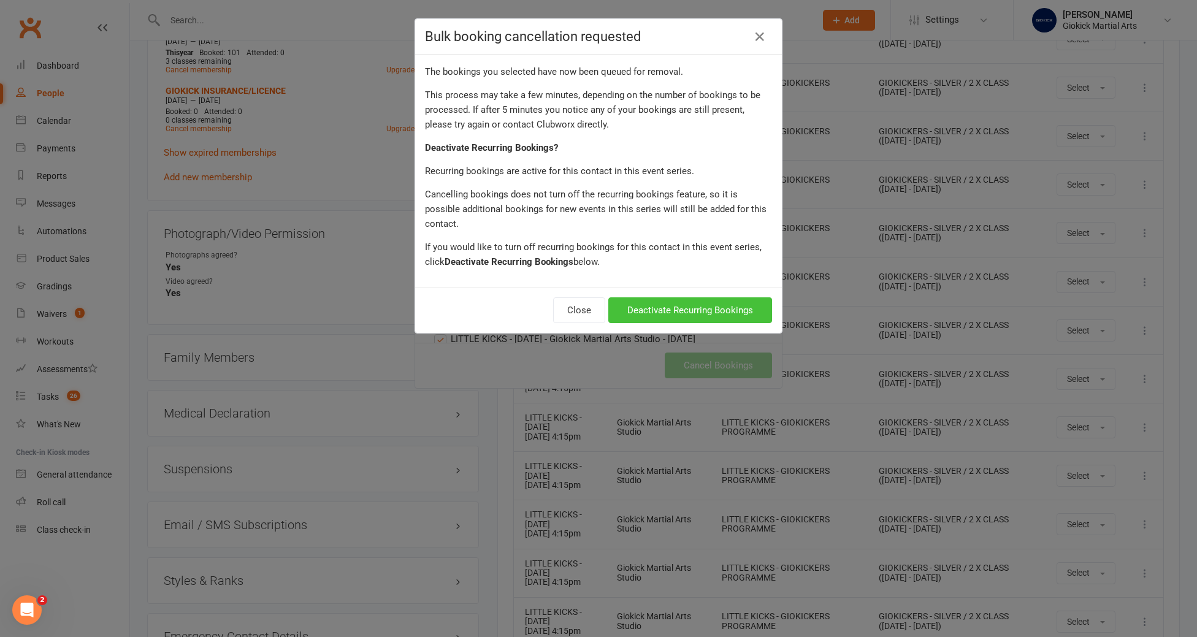
click at [699, 297] on button "Deactivate Recurring Bookings" at bounding box center [690, 310] width 164 height 26
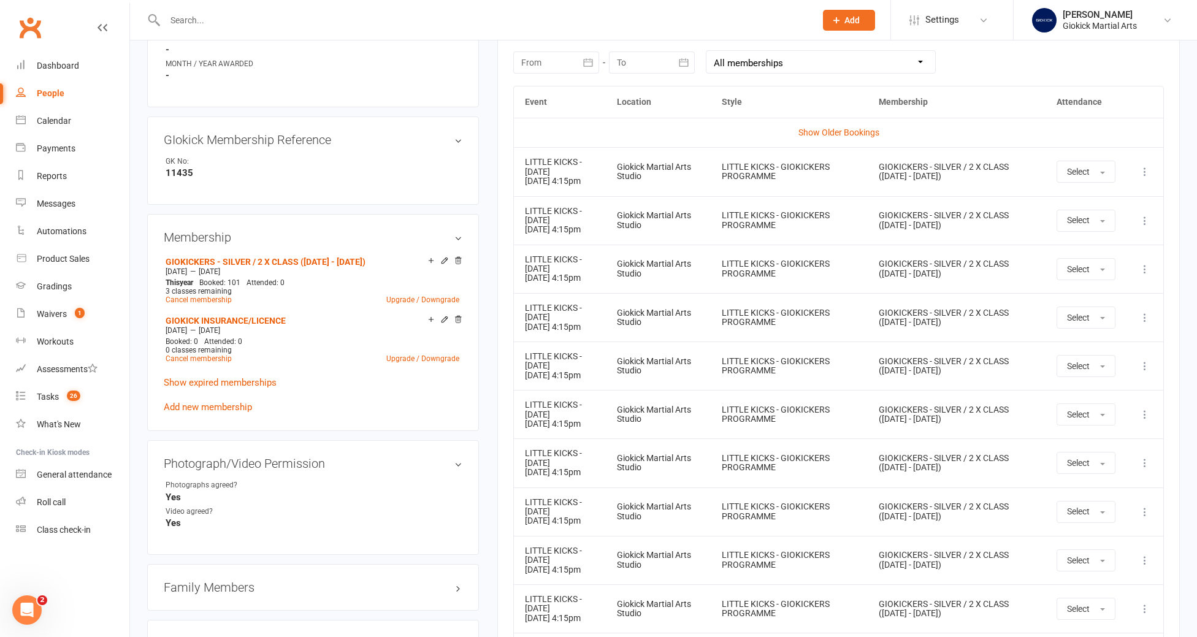
scroll to position [480, 0]
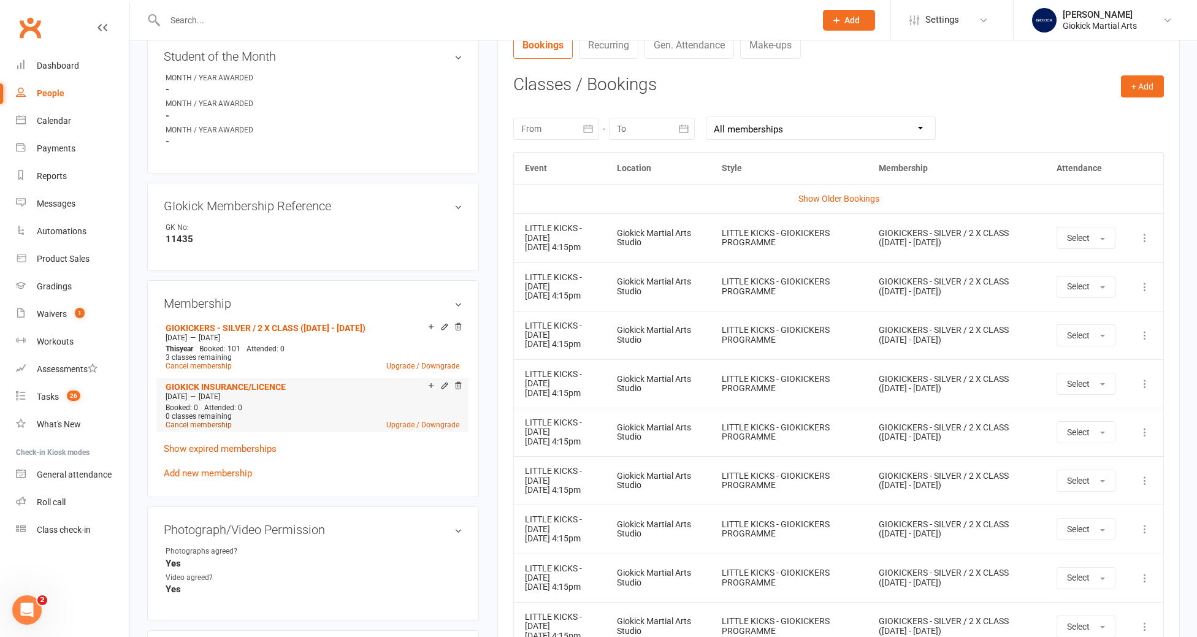
click at [194, 421] on link "Cancel membership" at bounding box center [199, 425] width 66 height 9
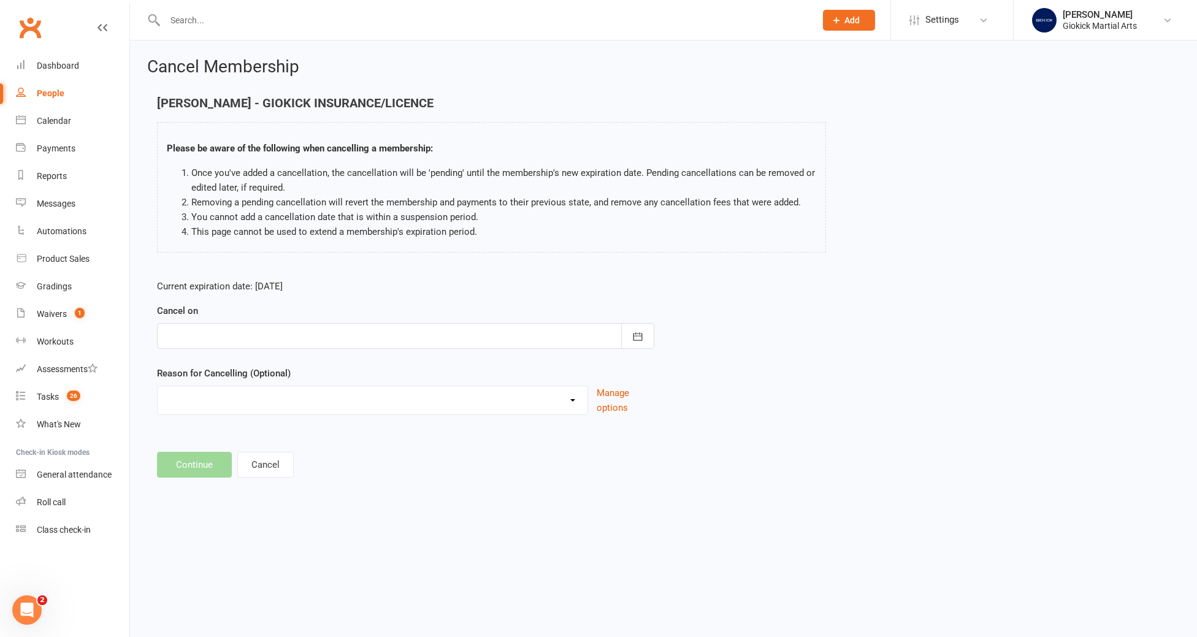
click at [259, 327] on div at bounding box center [405, 336] width 497 height 26
click at [340, 431] on button "10" at bounding box center [342, 437] width 26 height 22
type input "10 Oct 2025"
click at [291, 398] on select "Failed Payments - Space Cancelled Holiday Injury No longer require the space Ot…" at bounding box center [373, 398] width 430 height 25
select select "3"
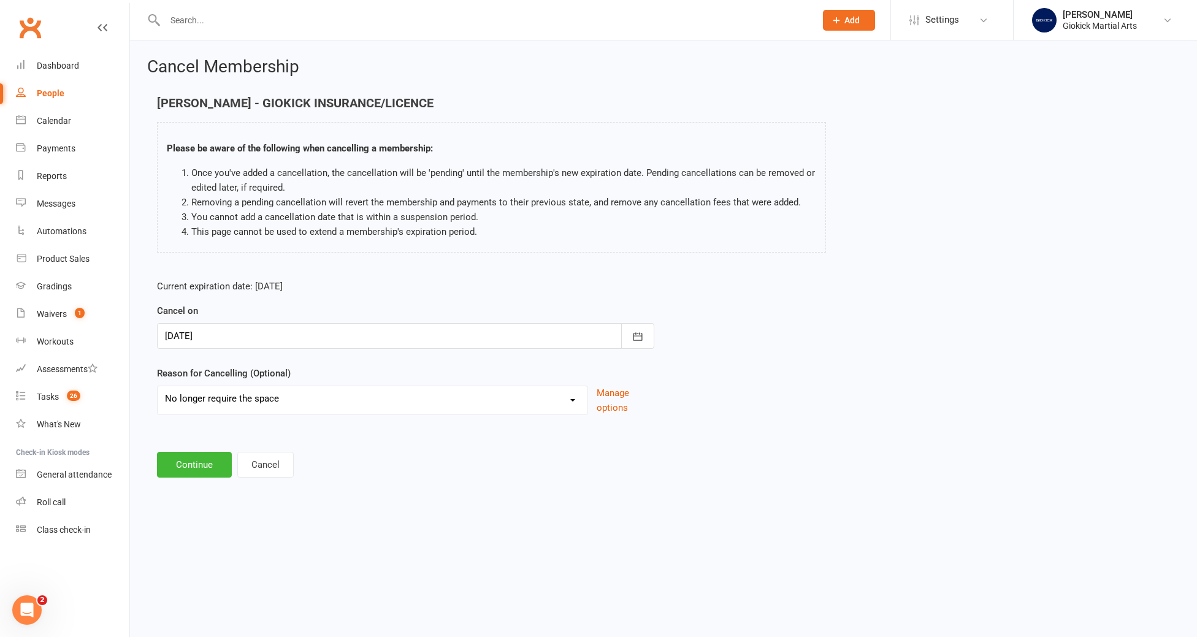
click at [158, 386] on select "Failed Payments - Space Cancelled Holiday Injury No longer require the space Ot…" at bounding box center [373, 398] width 430 height 25
click at [187, 461] on button "Continue" at bounding box center [194, 465] width 75 height 26
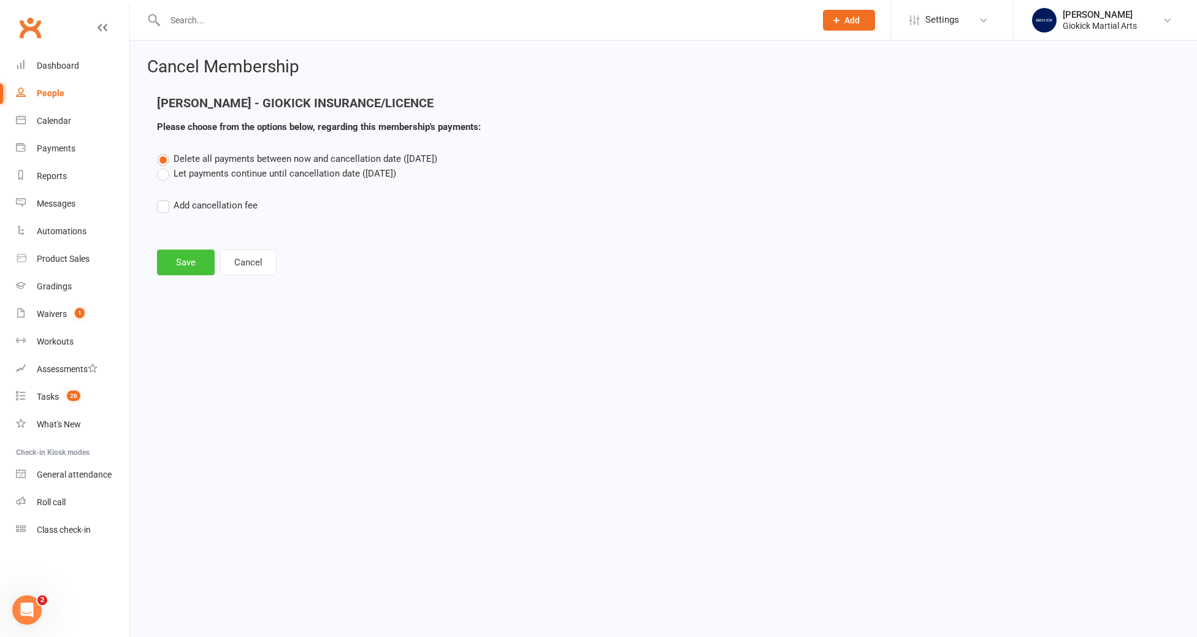
click at [180, 261] on button "Save" at bounding box center [186, 263] width 58 height 26
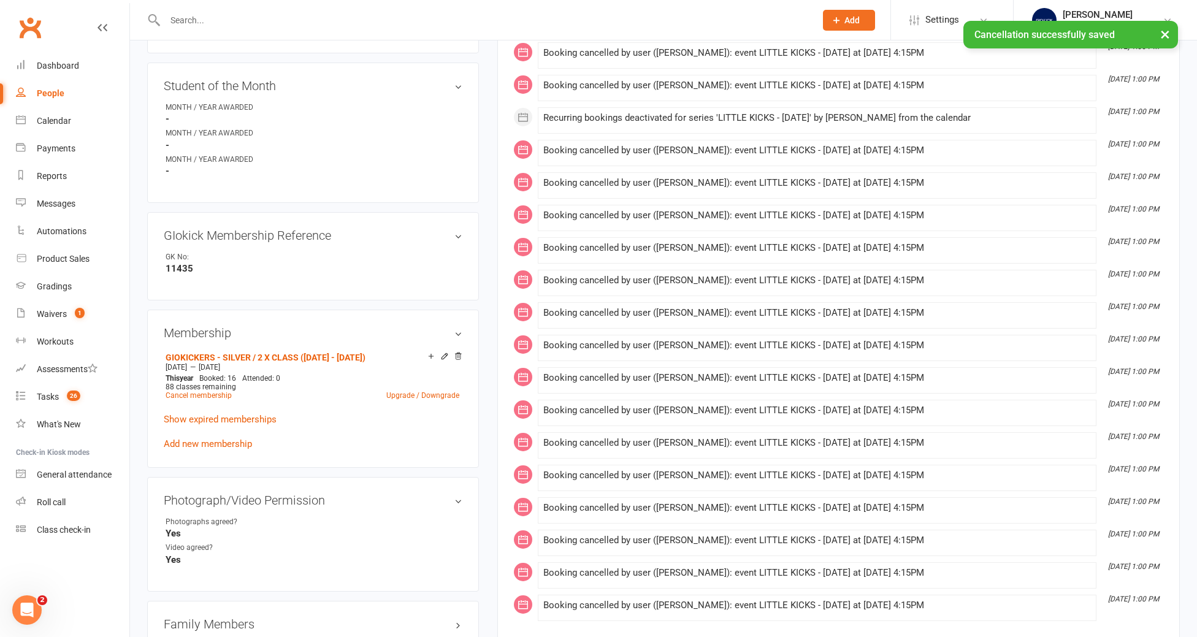
scroll to position [463, 0]
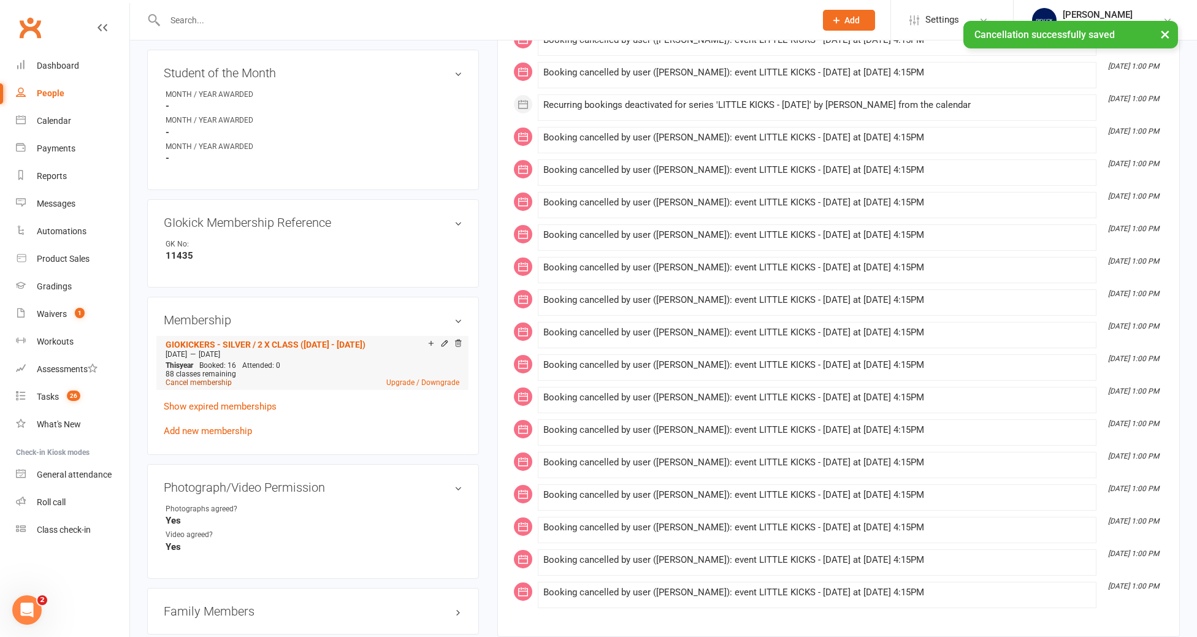
click at [201, 378] on link "Cancel membership" at bounding box center [199, 382] width 66 height 9
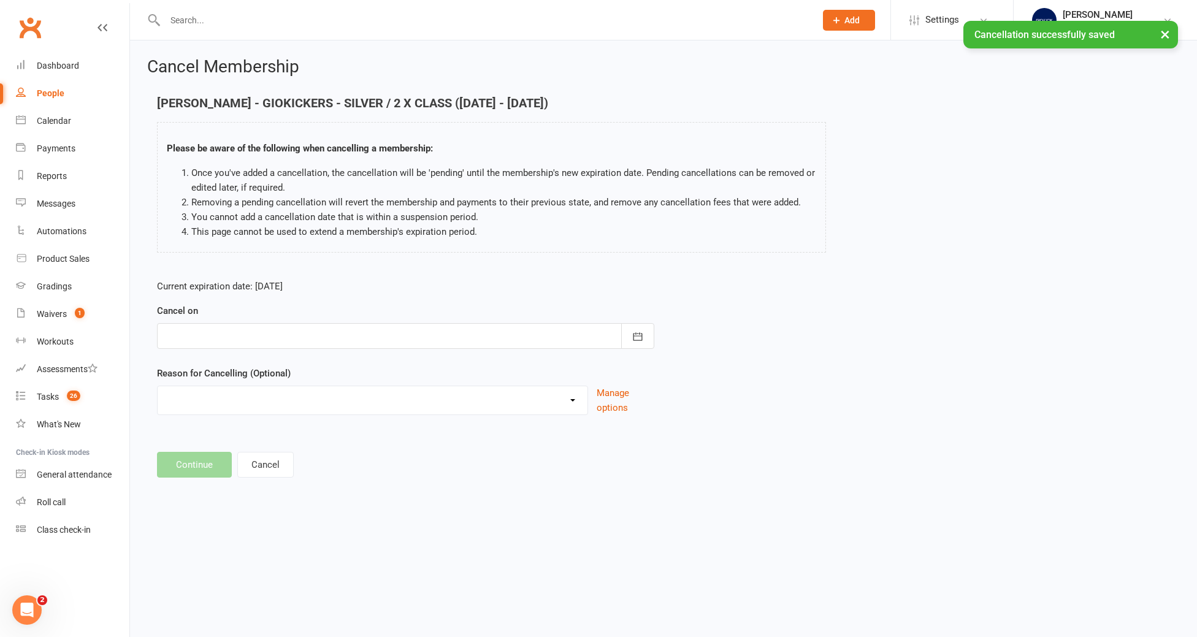
click at [219, 318] on div "Cancel on October 2025 Sun Mon Tue Wed Thu Fri Sat 40 28 29 30 01 02 03 04 41 0…" at bounding box center [405, 326] width 497 height 45
click at [219, 329] on div at bounding box center [405, 336] width 497 height 26
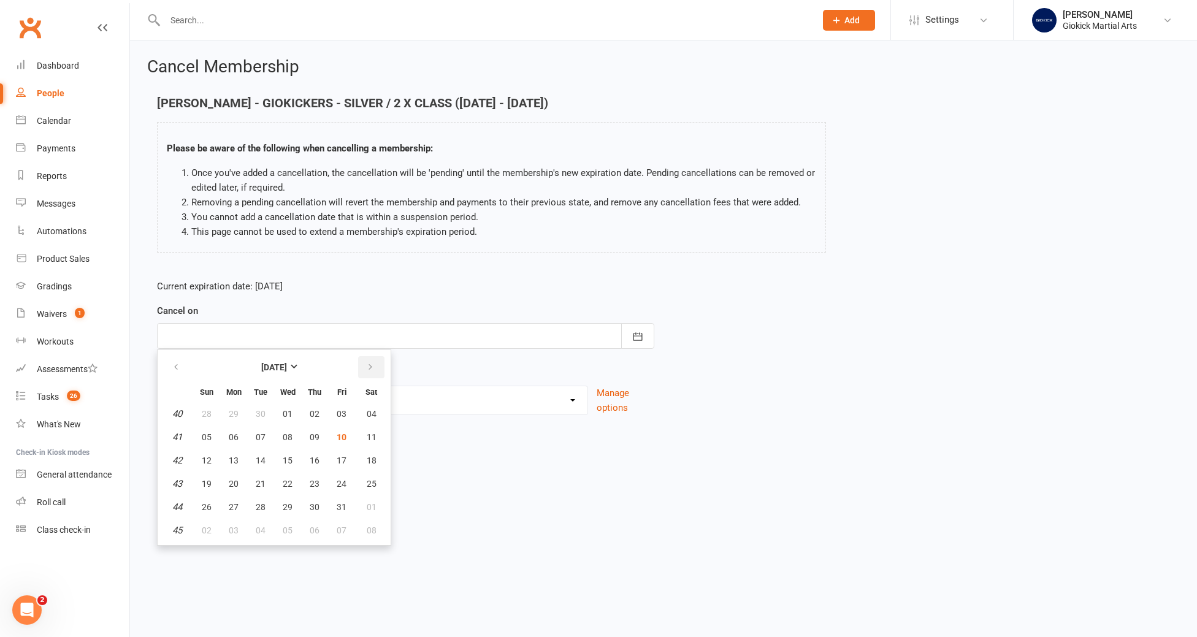
click at [369, 369] on icon "button" at bounding box center [370, 367] width 9 height 10
click at [339, 436] on span "07" at bounding box center [342, 437] width 10 height 10
type input "07 Nov 2025"
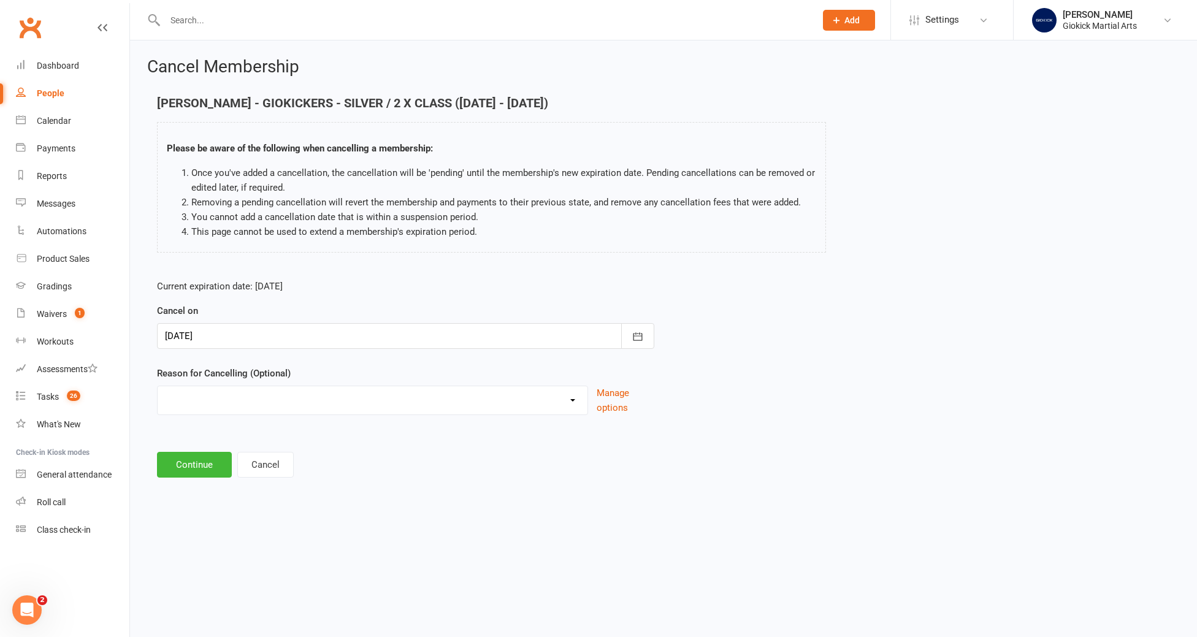
click at [233, 394] on select "Failed Payments - Space Cancelled Holiday Injury No longer require the space Ot…" at bounding box center [373, 398] width 430 height 25
select select "3"
click at [158, 386] on select "Failed Payments - Space Cancelled Holiday Injury No longer require the space Ot…" at bounding box center [373, 398] width 430 height 25
click at [180, 459] on button "Continue" at bounding box center [194, 465] width 75 height 26
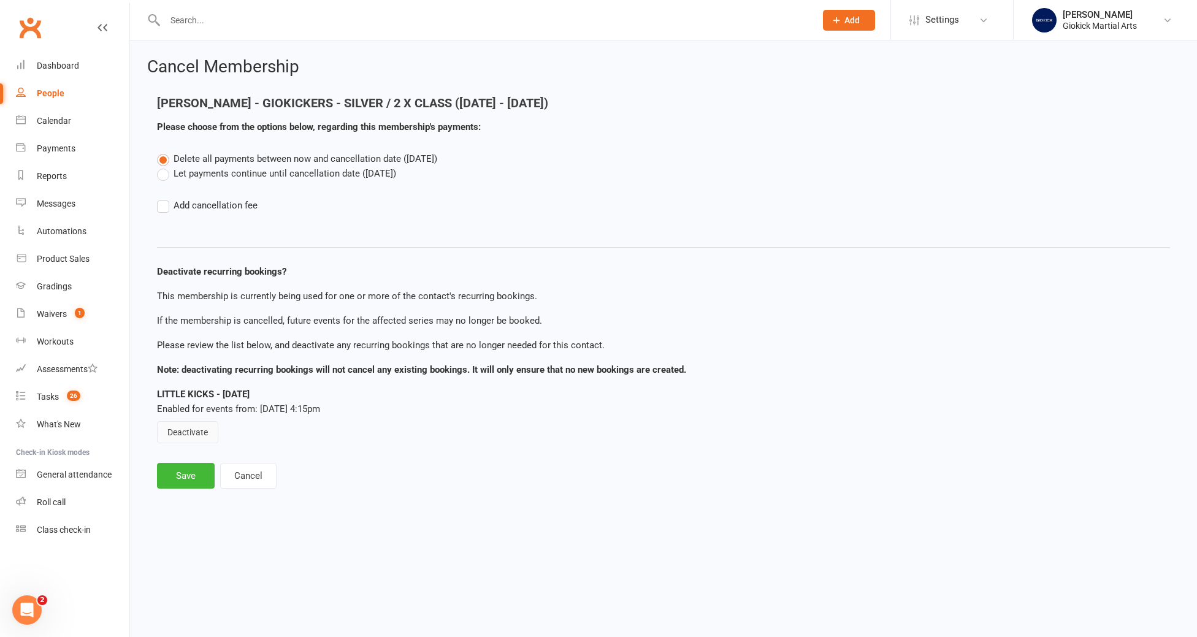
click at [194, 432] on button "Deactivate" at bounding box center [187, 432] width 61 height 22
click at [178, 480] on button "Save" at bounding box center [186, 476] width 58 height 26
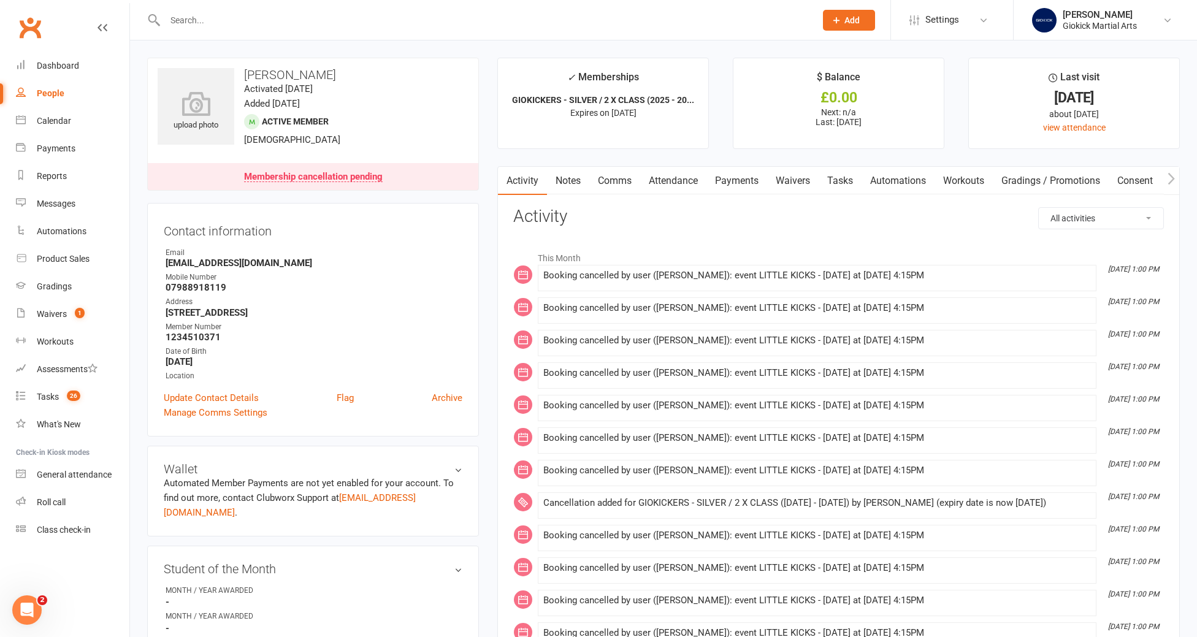
click at [846, 178] on link "Tasks" at bounding box center [840, 181] width 43 height 28
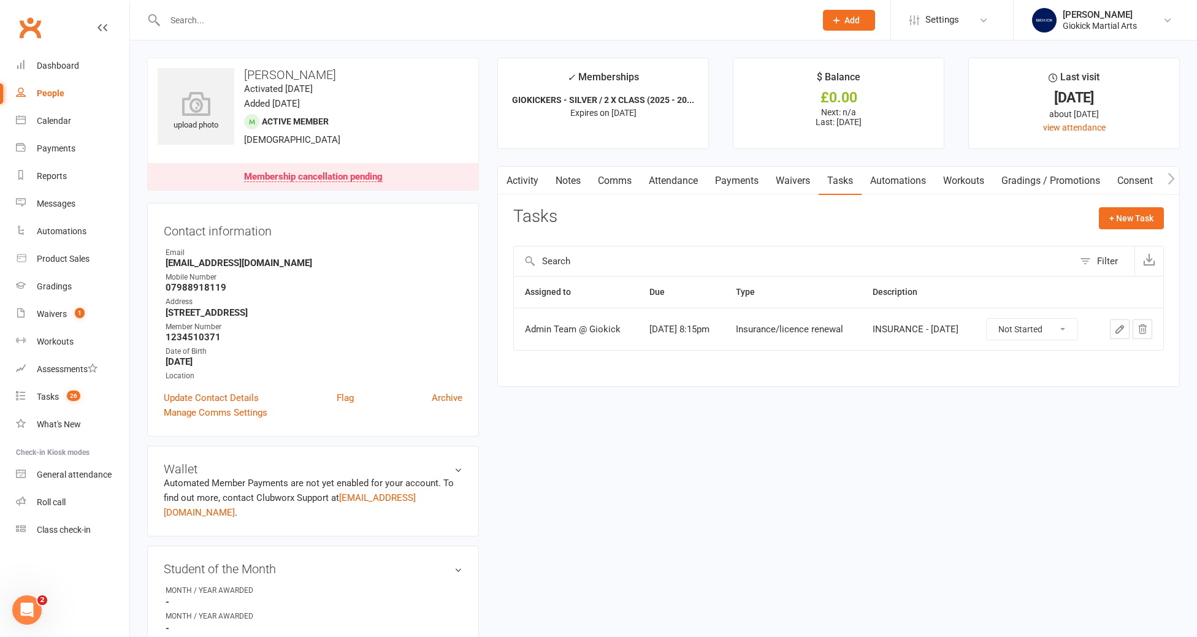
click at [1120, 335] on button "button" at bounding box center [1120, 330] width 20 height 20
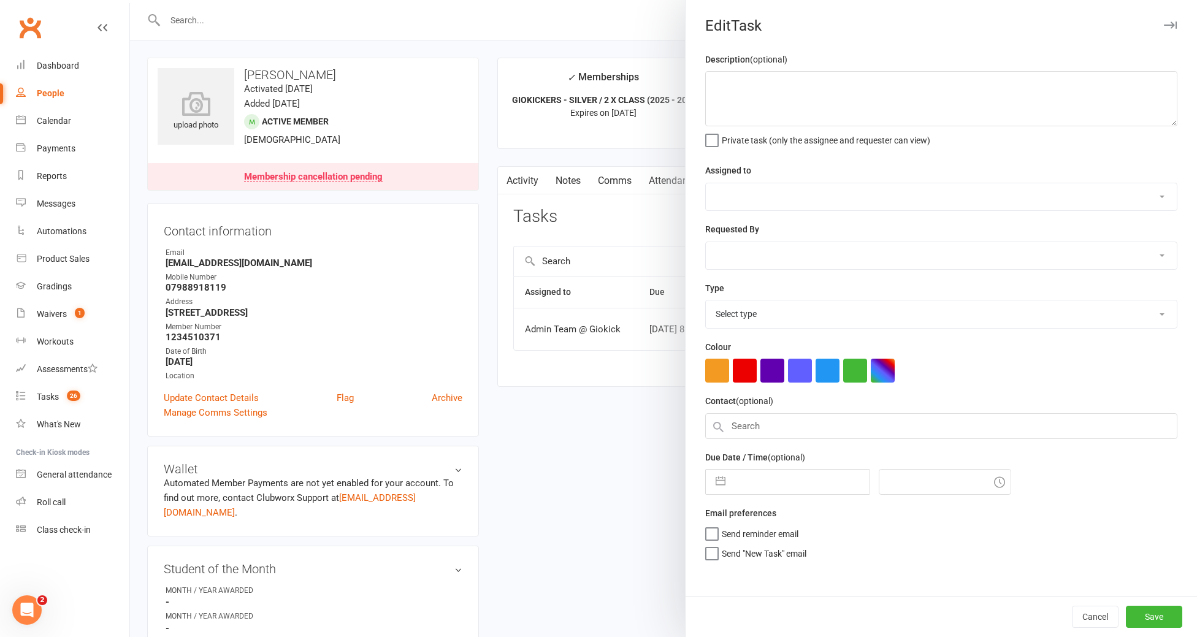
type textarea "INSURANCE - AUGUST 2026"
select select "12159"
type input "11 Aug 2026"
type input "8:15pm"
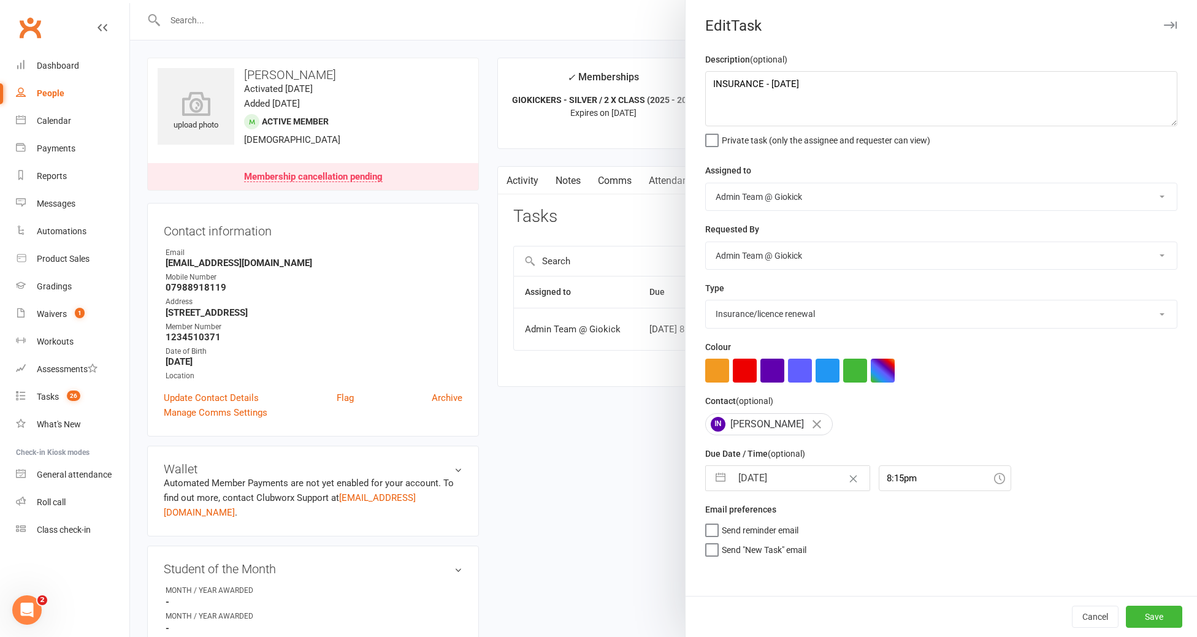
click at [775, 316] on select "Cancelled E-mail Equipment/clothing owed First aid General enquiry Insurance/li…" at bounding box center [941, 313] width 471 height 27
select select "12847"
click at [706, 302] on select "Cancelled E-mail Equipment/clothing owed First aid General enquiry Insurance/li…" at bounding box center [941, 313] width 471 height 27
click at [1155, 622] on button "Save" at bounding box center [1154, 617] width 56 height 22
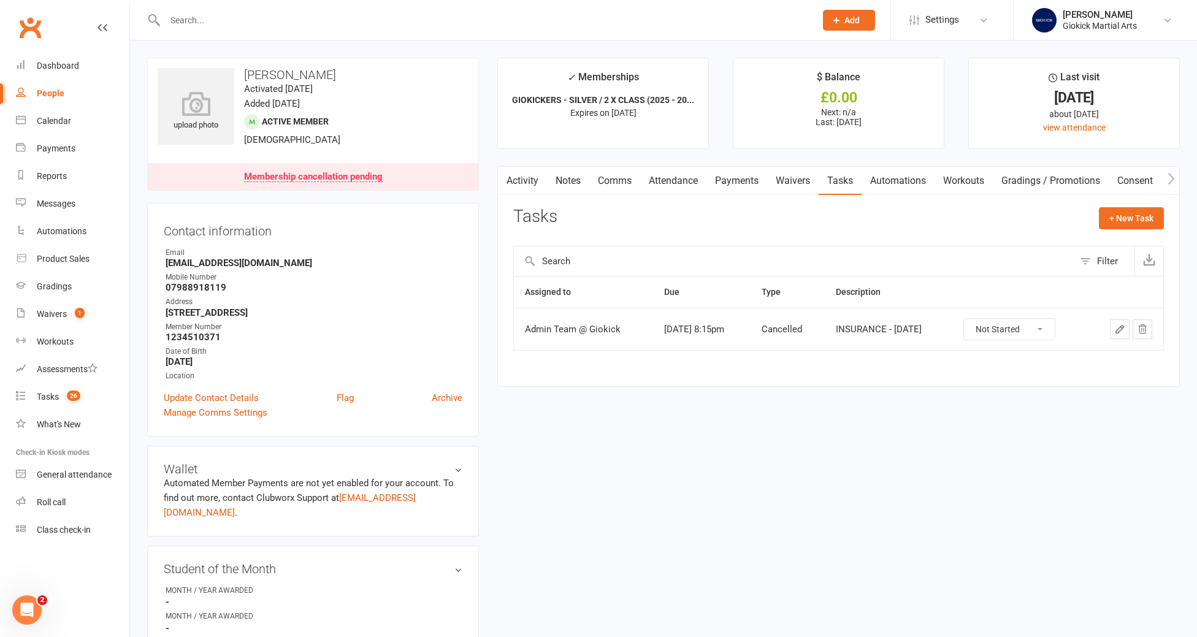
click at [1011, 331] on select "Not Started In Progress Waiting Complete" at bounding box center [1009, 329] width 91 height 21
click at [982, 319] on select "Not Started In Progress Waiting Complete" at bounding box center [1009, 329] width 91 height 21
select select "unstarted"
click at [671, 184] on link "Attendance" at bounding box center [673, 181] width 66 height 28
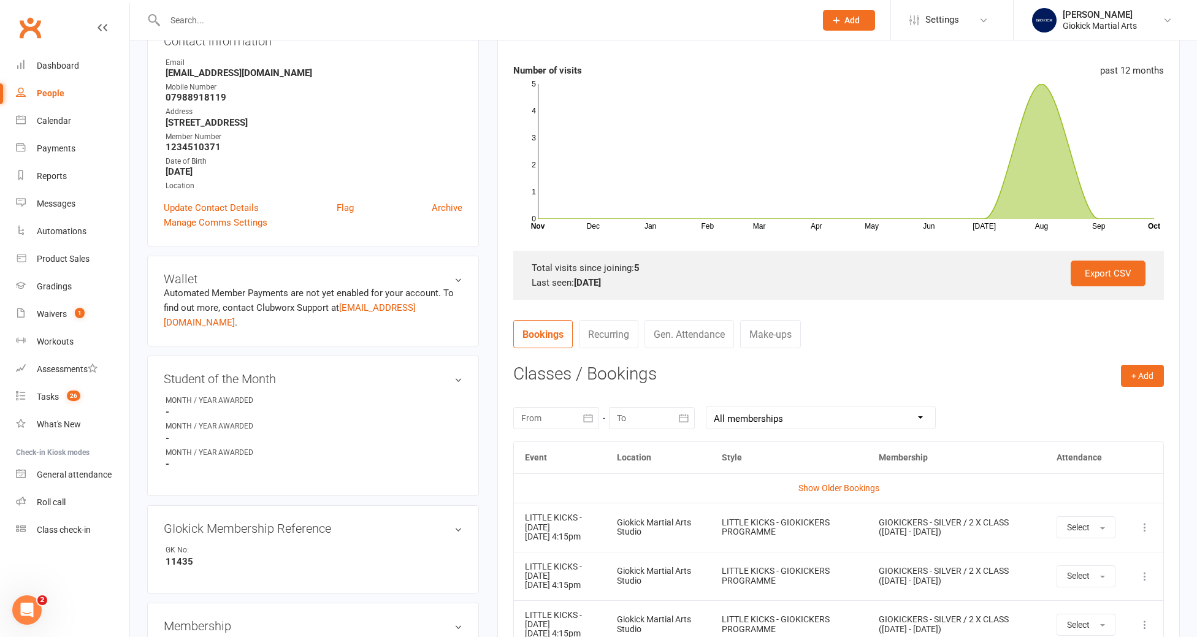
scroll to position [304, 0]
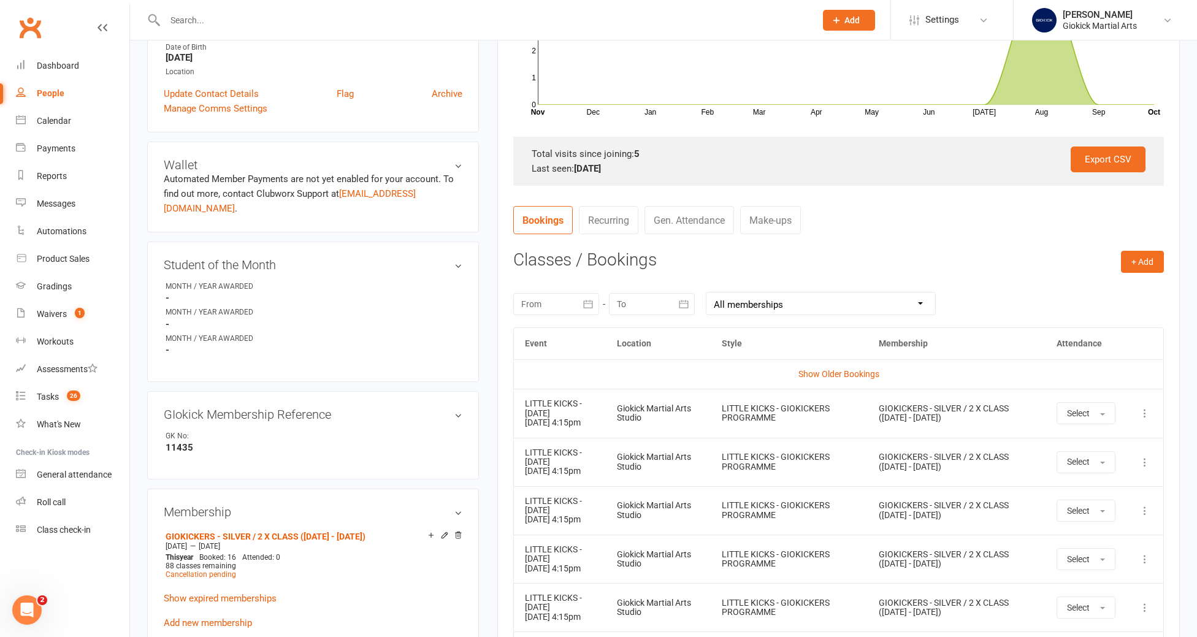
click at [843, 369] on td "Show Older Bookings" at bounding box center [838, 373] width 649 height 29
click at [843, 370] on link "Show Older Bookings" at bounding box center [838, 374] width 81 height 10
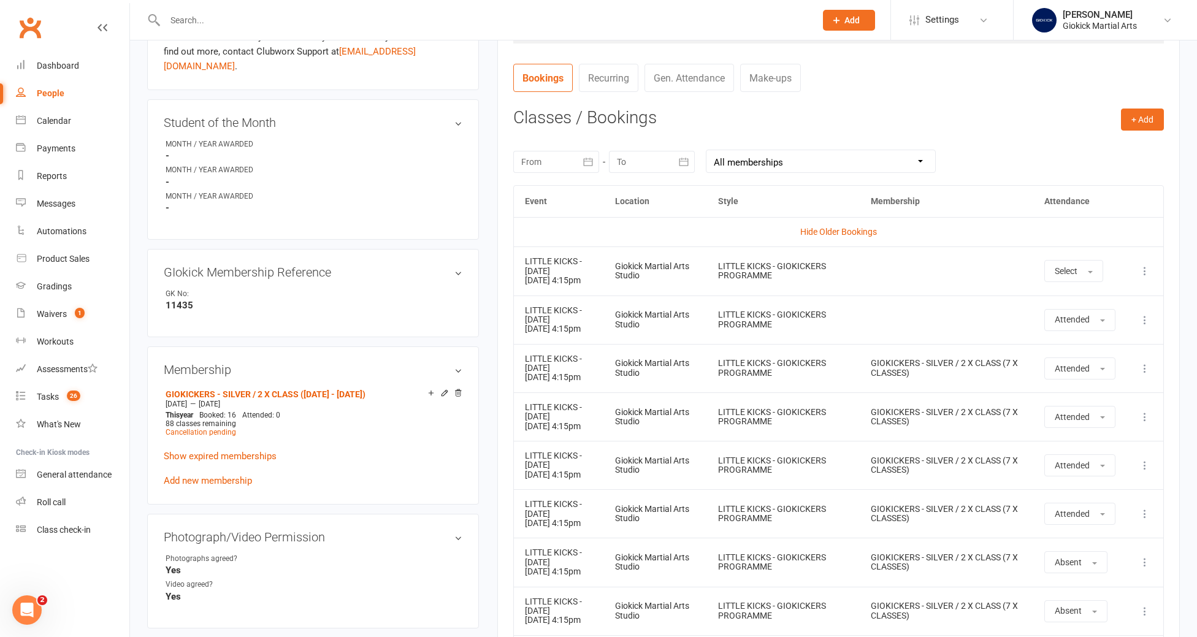
scroll to position [522, 0]
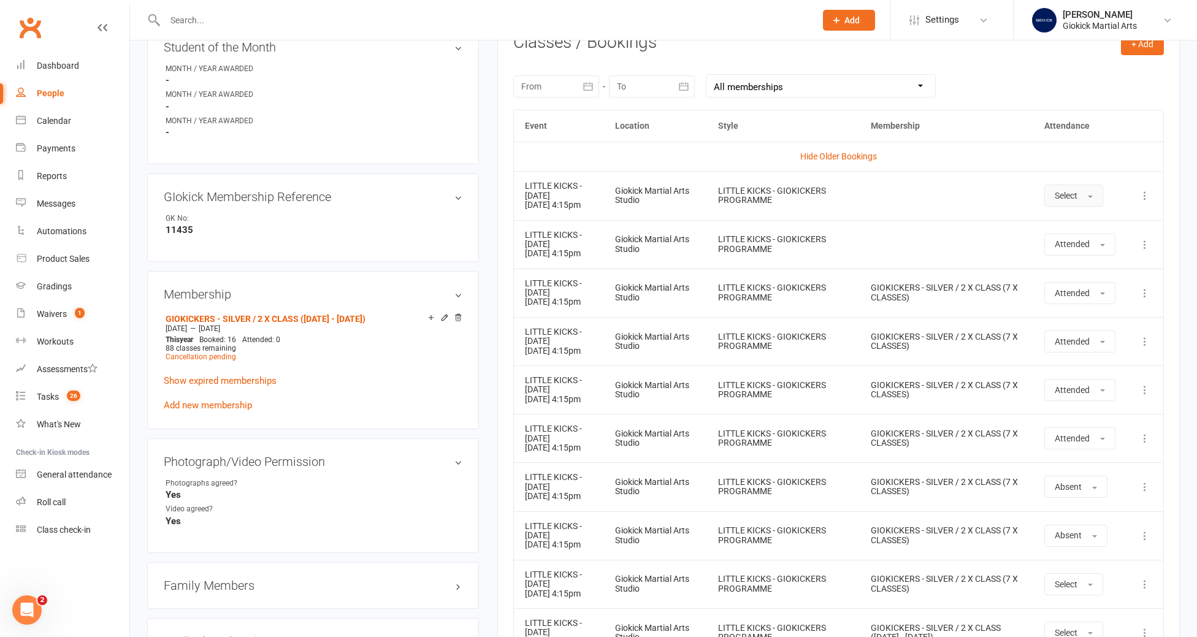
click at [1089, 197] on button "Select" at bounding box center [1073, 196] width 59 height 22
click at [1084, 225] on span "Attended" at bounding box center [1073, 223] width 37 height 11
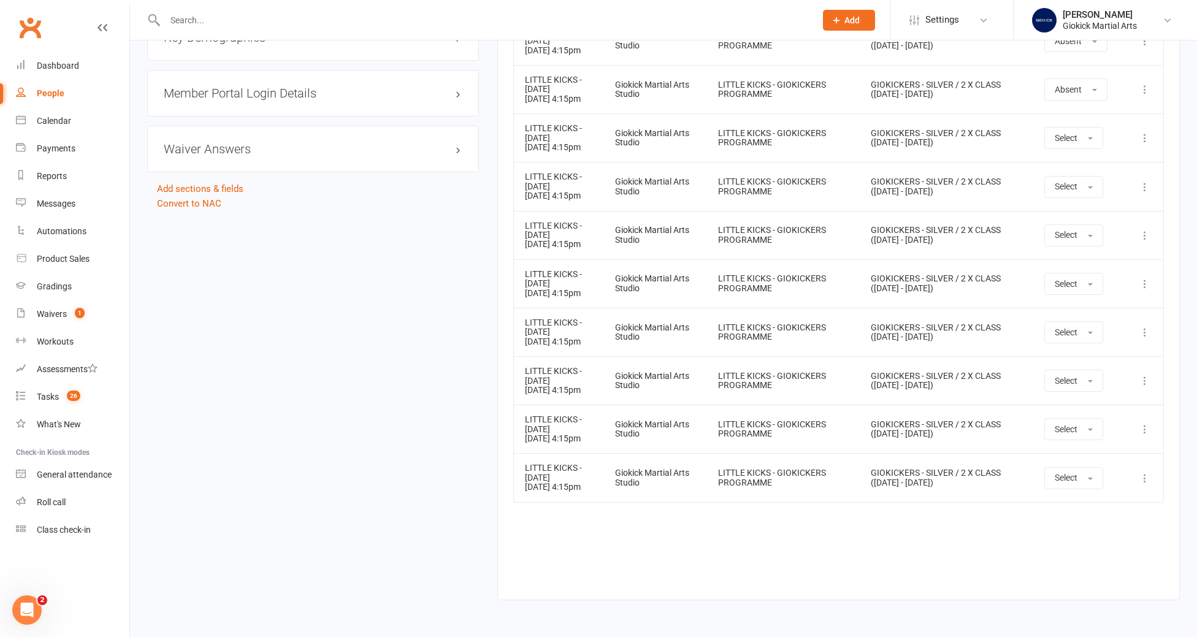
scroll to position [1414, 0]
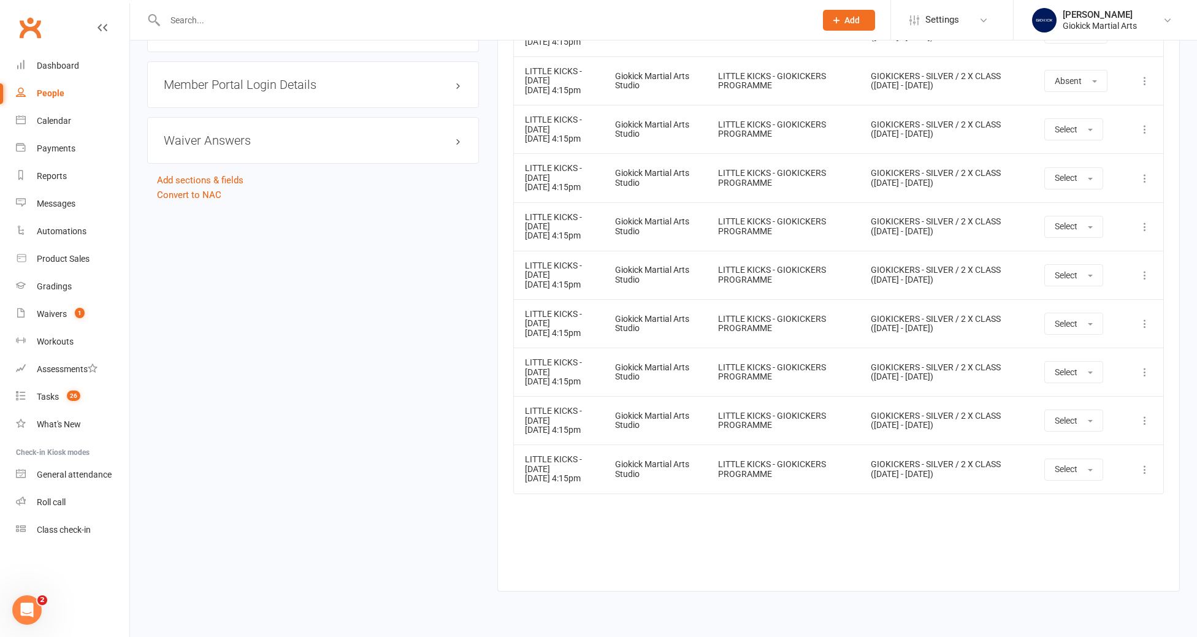
click at [178, 9] on div at bounding box center [477, 20] width 660 height 40
click at [175, 20] on input "text" at bounding box center [484, 20] width 646 height 17
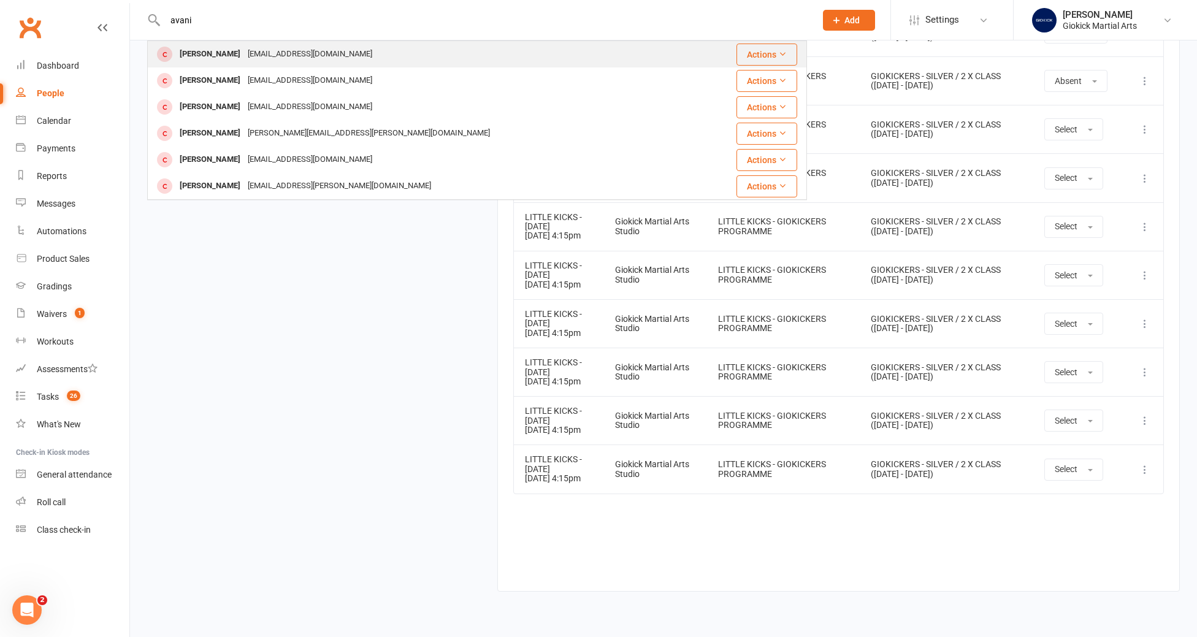
type input "avani"
click at [190, 52] on div "Avani Kallu" at bounding box center [210, 54] width 68 height 18
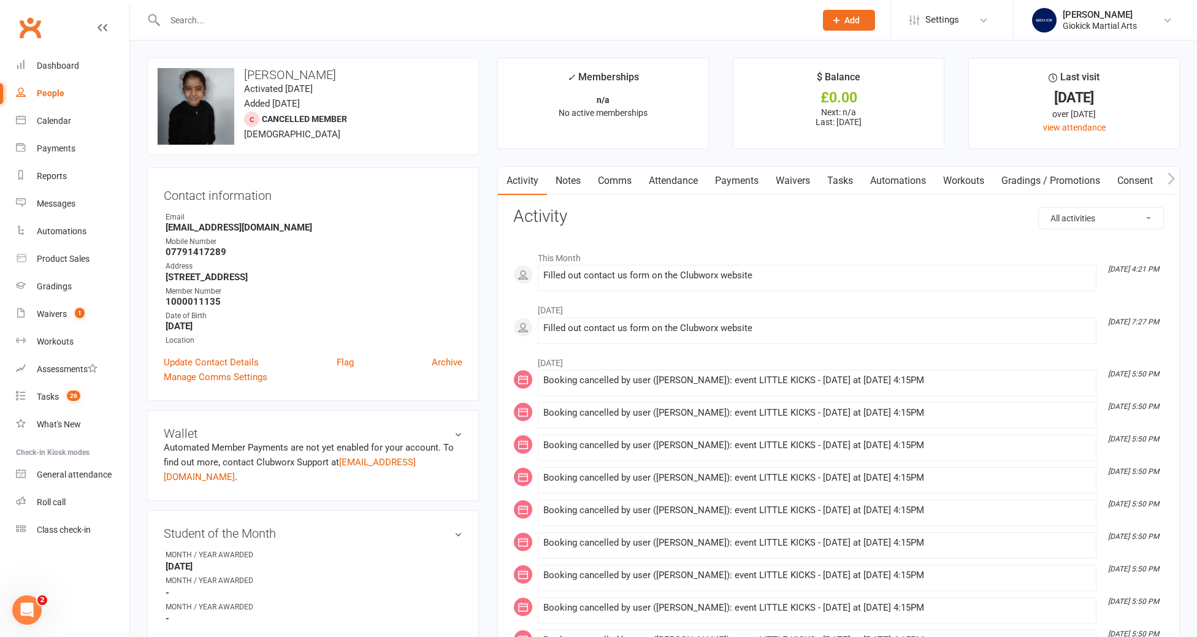
click at [179, 21] on input "text" at bounding box center [484, 20] width 646 height 17
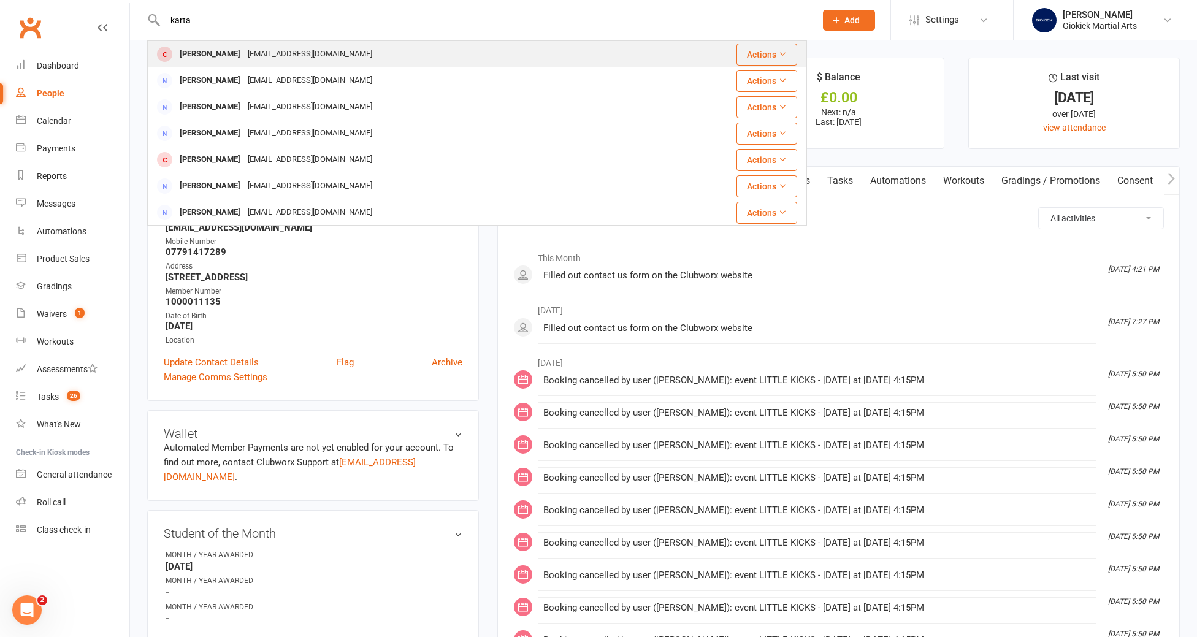
type input "karta"
click at [195, 56] on div "Karta Moore" at bounding box center [210, 54] width 68 height 18
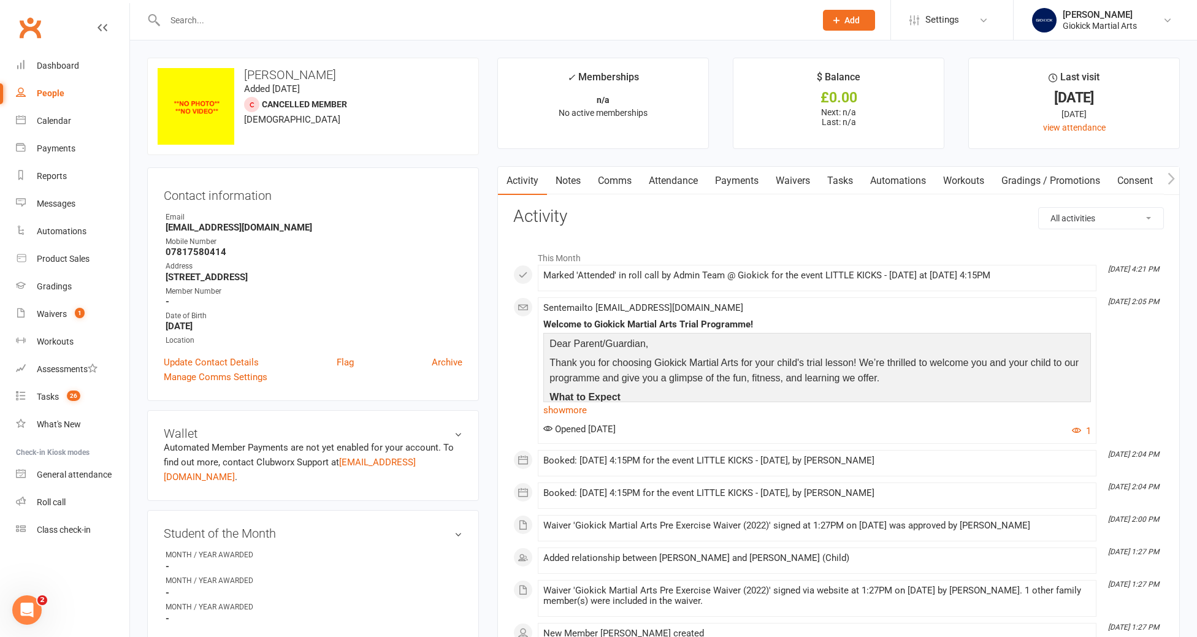
click at [689, 180] on link "Attendance" at bounding box center [673, 181] width 66 height 28
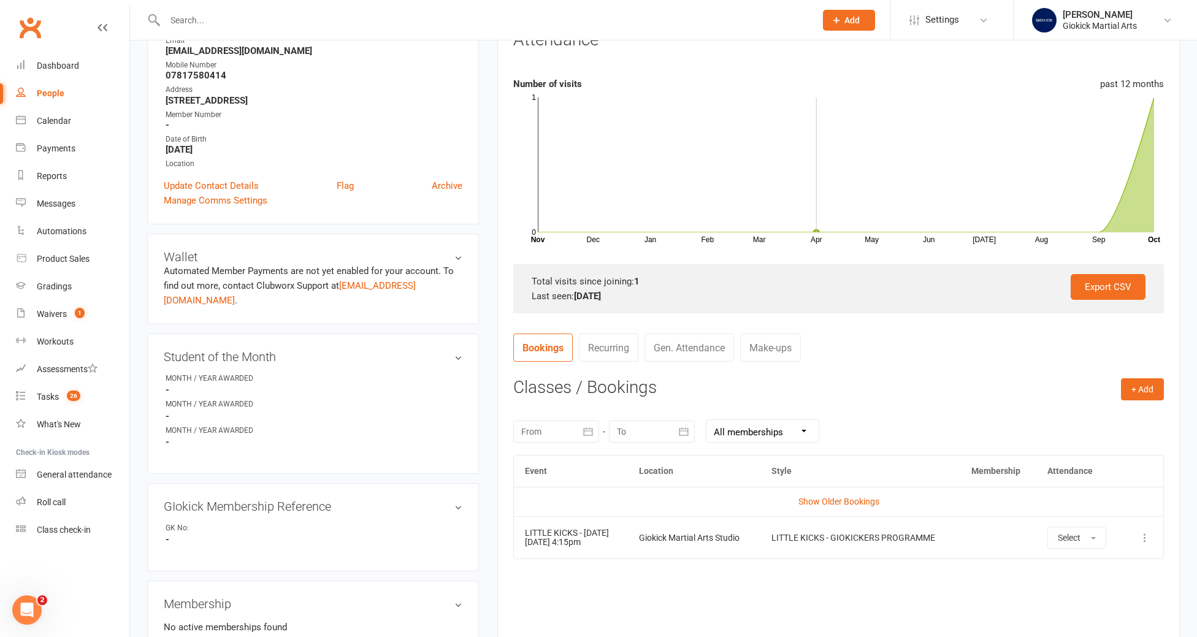
scroll to position [229, 0]
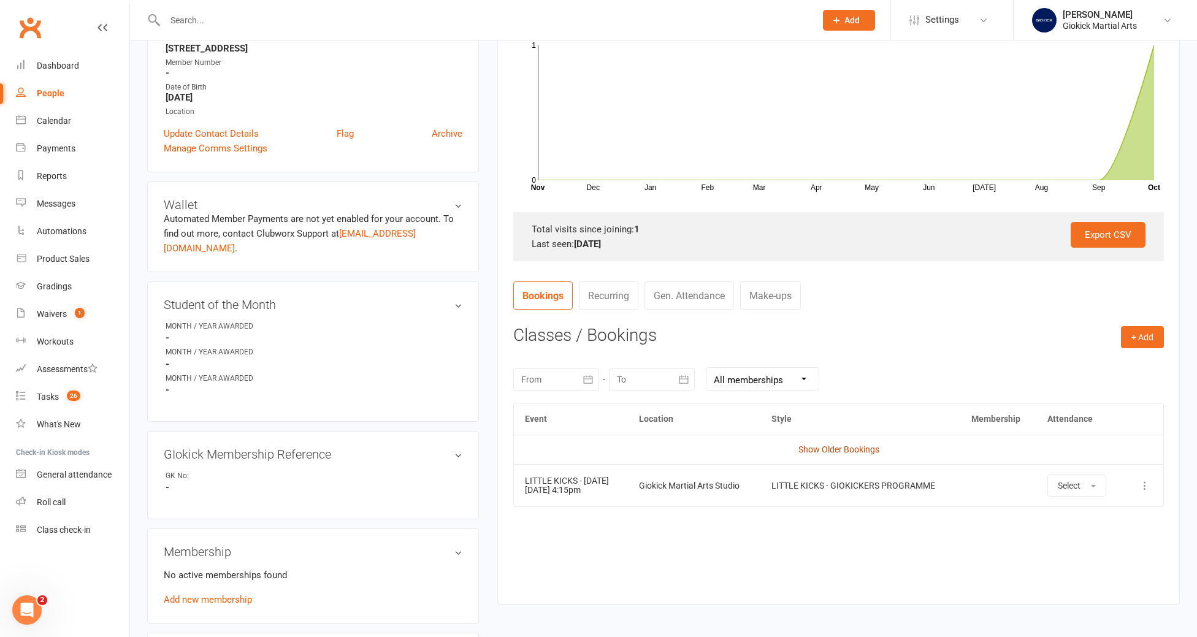
click at [820, 450] on link "Show Older Bookings" at bounding box center [838, 450] width 81 height 10
click at [189, 18] on input "text" at bounding box center [484, 20] width 646 height 17
click at [59, 121] on div "Calendar" at bounding box center [54, 121] width 34 height 10
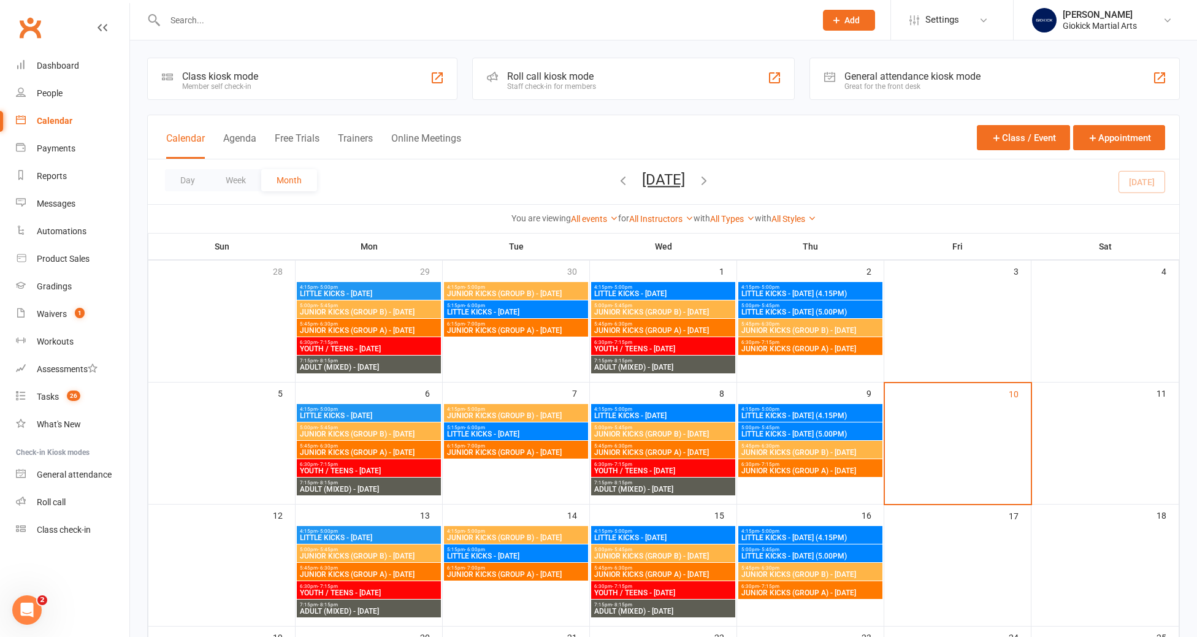
click at [606, 86] on div "Roll call kiosk mode Staff check-in for members" at bounding box center [633, 79] width 323 height 42
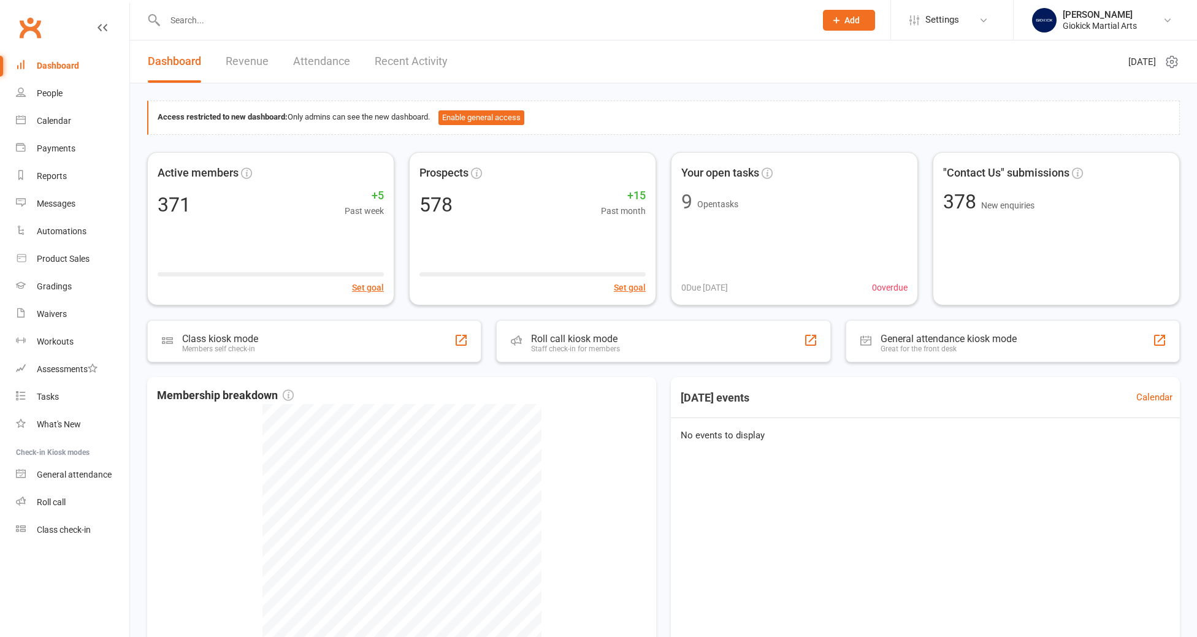
click at [194, 20] on input "text" at bounding box center [484, 20] width 646 height 17
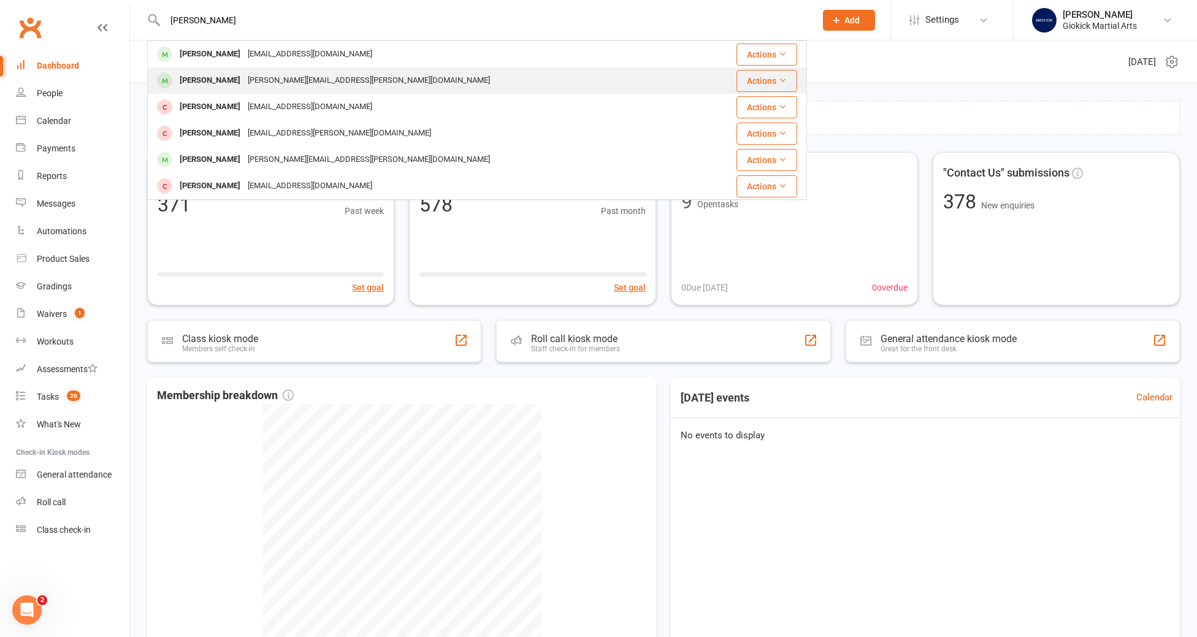
type input "henry"
click at [205, 77] on div "[PERSON_NAME]" at bounding box center [210, 81] width 68 height 18
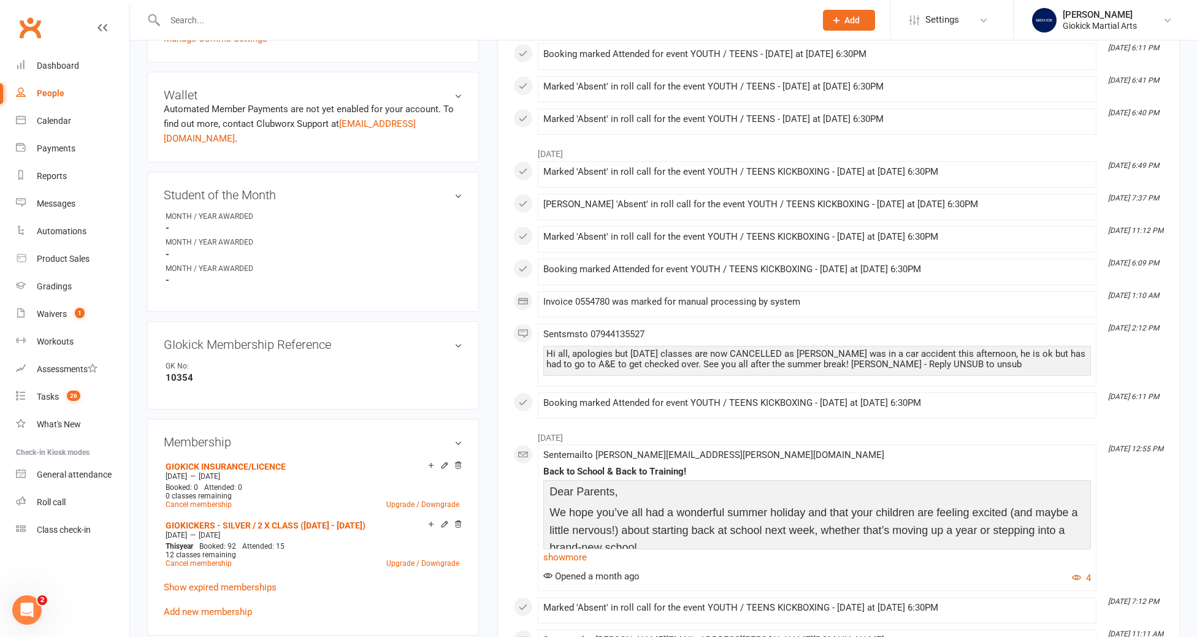
scroll to position [375, 0]
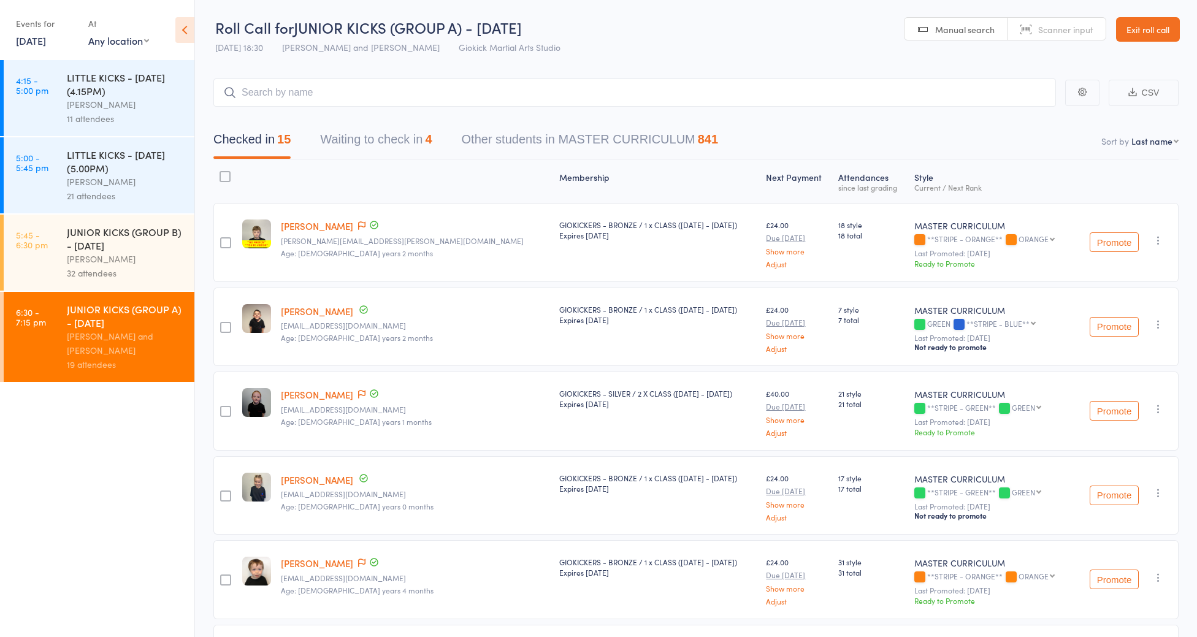
click at [34, 43] on link "[DATE]" at bounding box center [31, 40] width 30 height 13
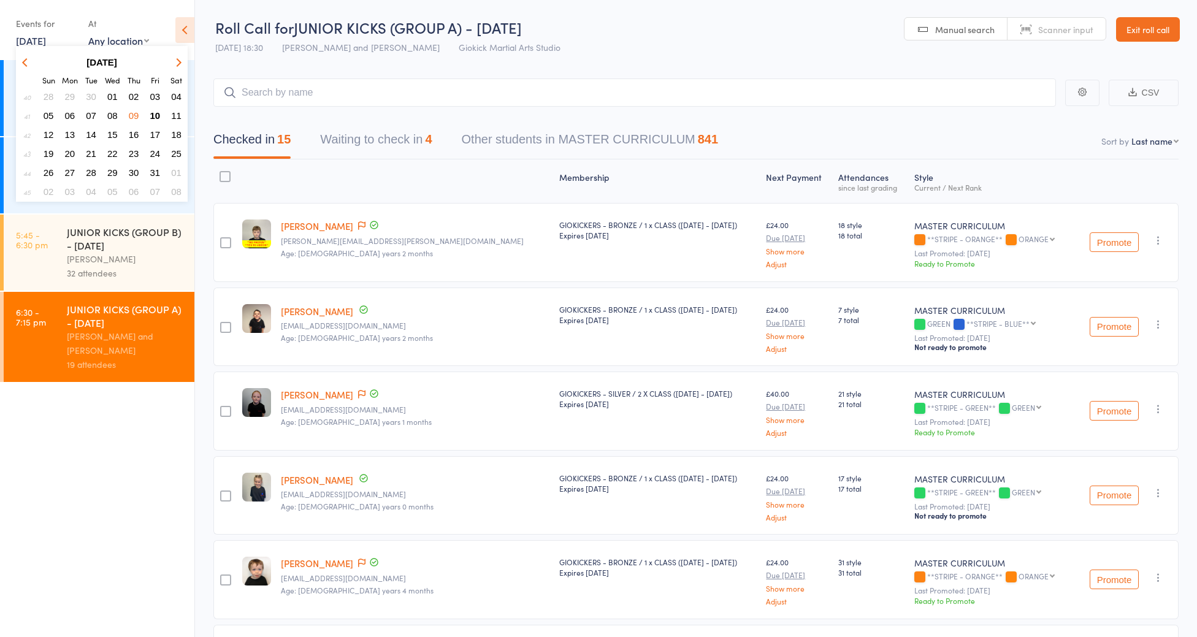
click at [65, 115] on span "06" at bounding box center [70, 115] width 10 height 10
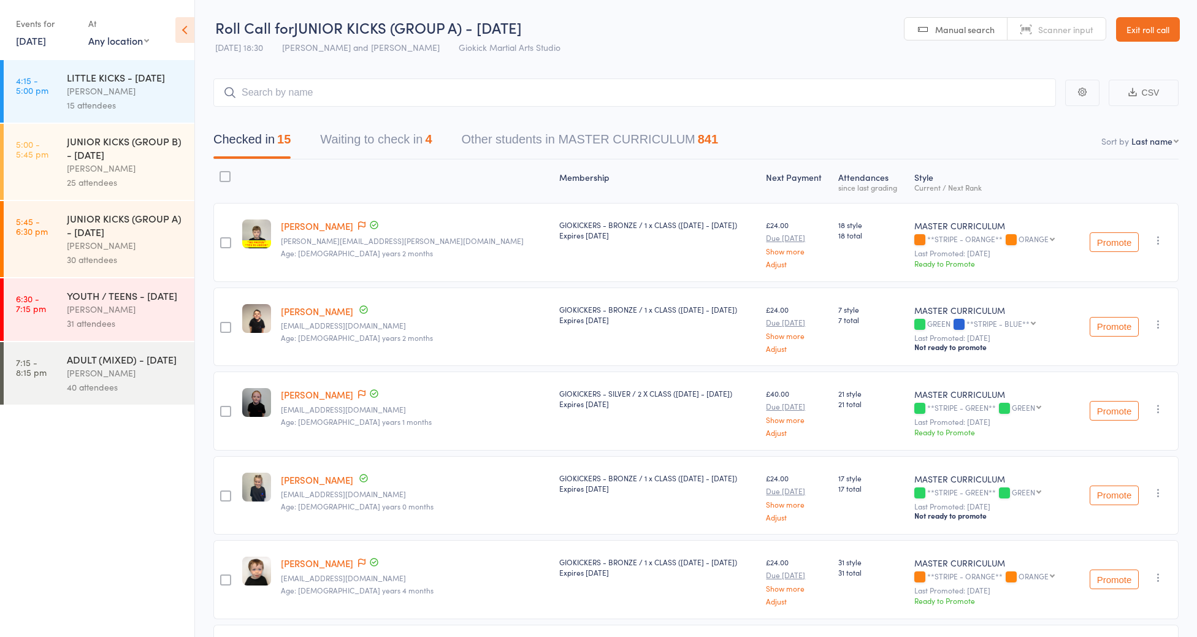
click at [64, 396] on link "7:15 - 8:15 pm ADULT (MIXED) - [DATE] [PERSON_NAME] 40 attendees" at bounding box center [99, 373] width 191 height 63
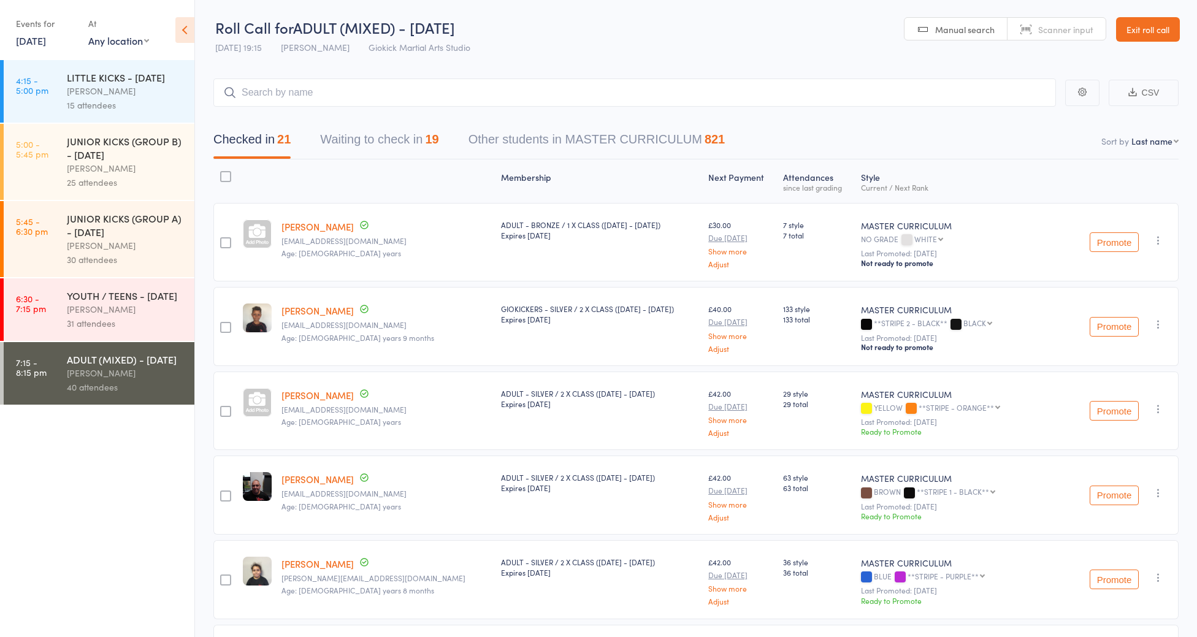
click at [157, 302] on div "YOUTH / TEENS - [DATE]" at bounding box center [125, 295] width 117 height 13
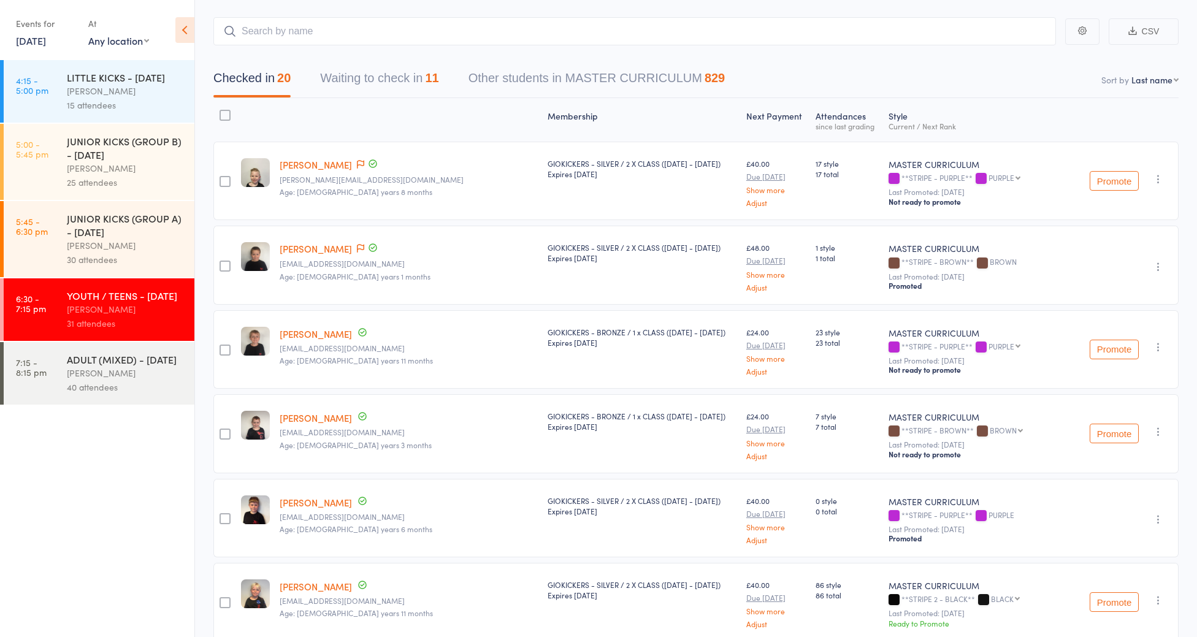
scroll to position [53, 0]
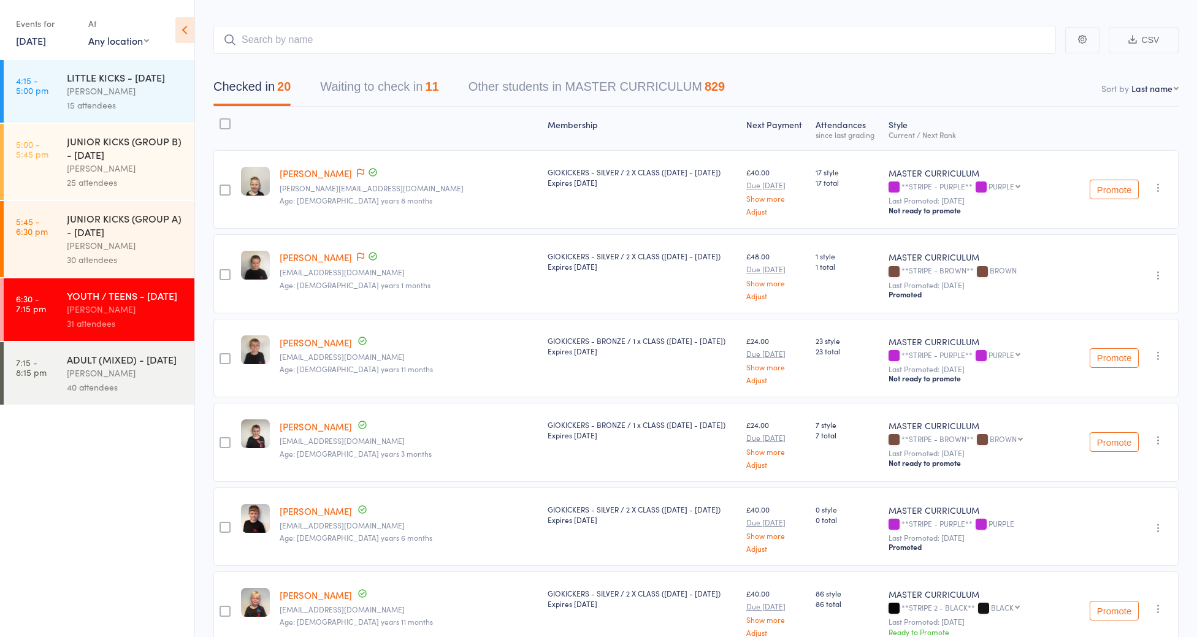
click at [398, 97] on button "Waiting to check in 11" at bounding box center [379, 90] width 118 height 33
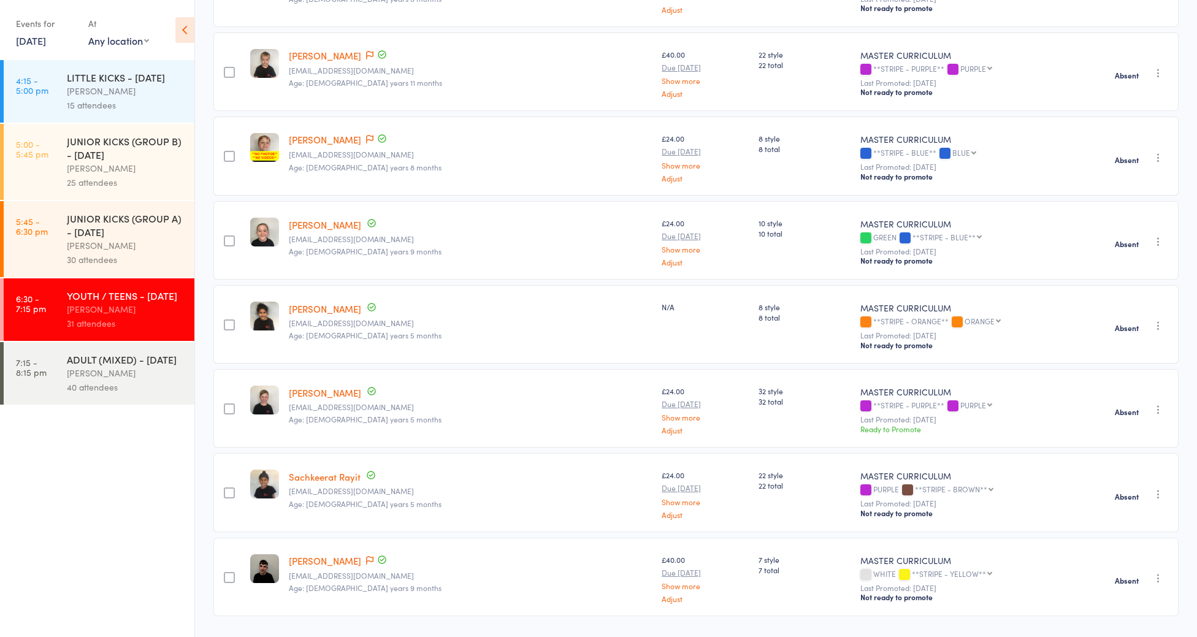
scroll to position [513, 0]
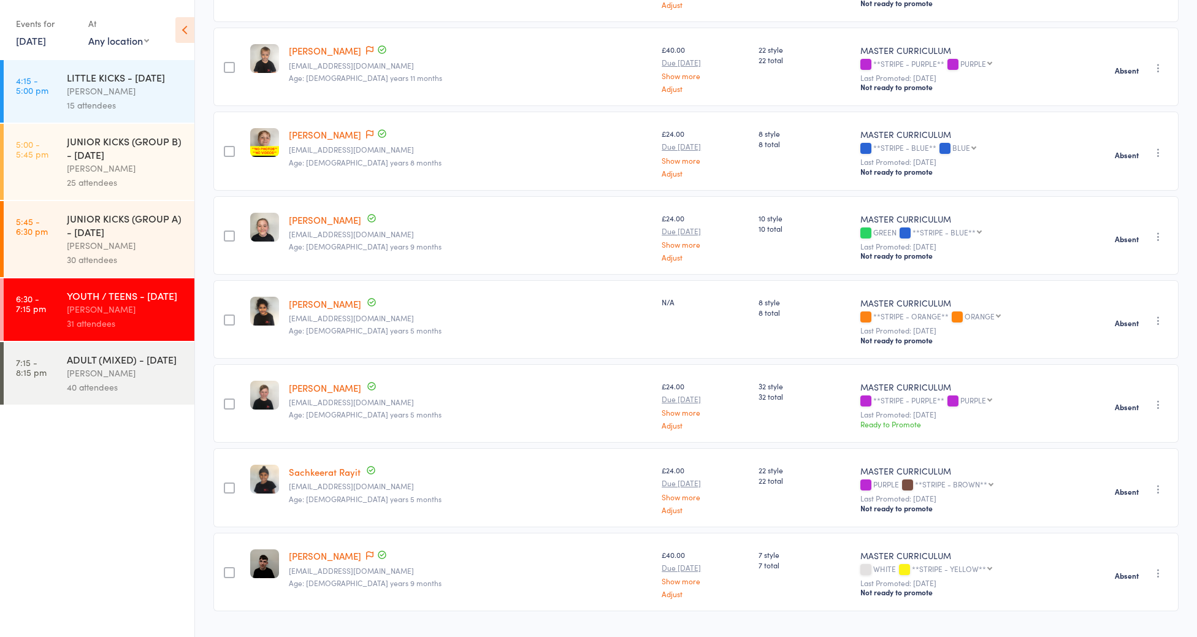
click at [1159, 490] on icon "button" at bounding box center [1158, 489] width 12 height 12
click at [1130, 516] on li "Check in" at bounding box center [1114, 513] width 101 height 15
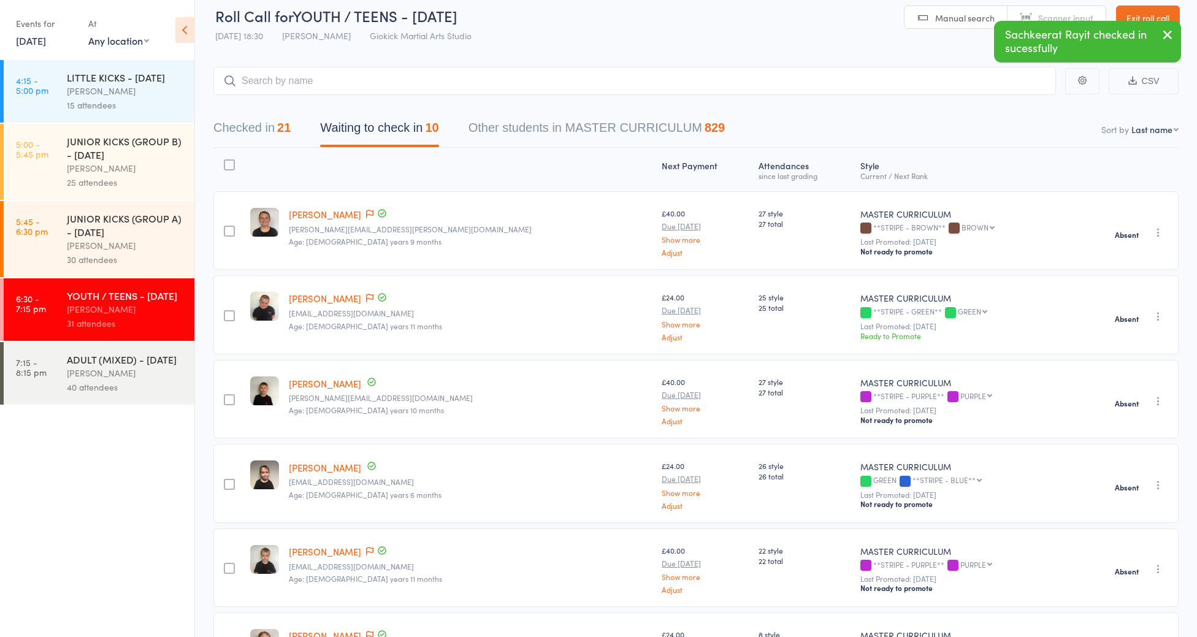
scroll to position [0, 0]
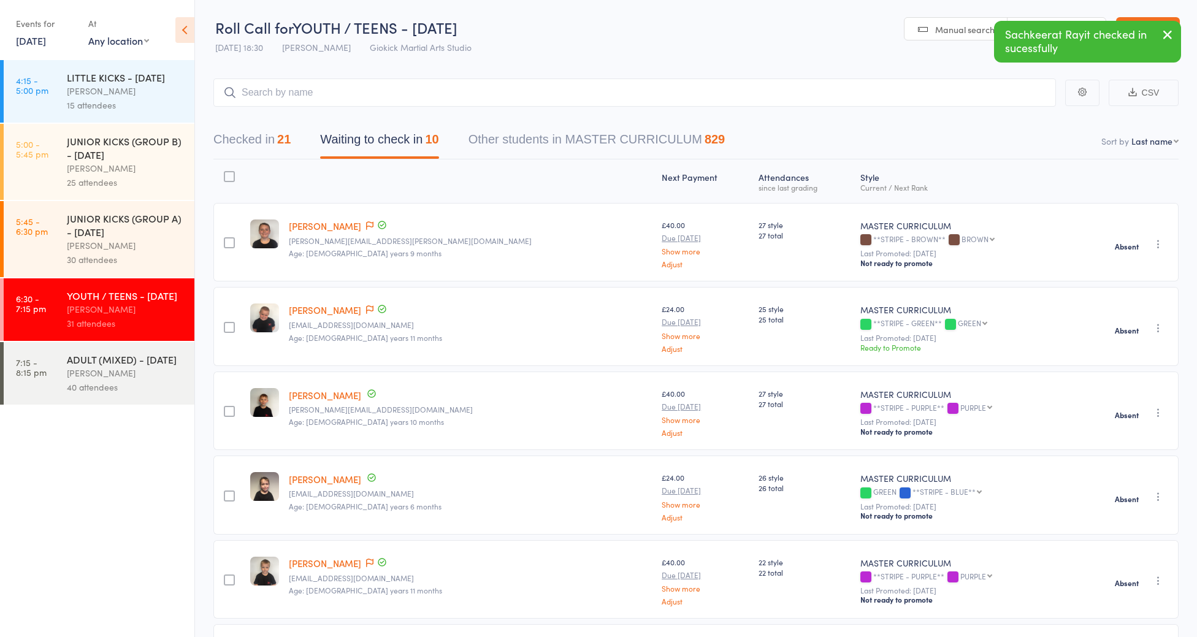
click at [258, 140] on button "Checked in 21" at bounding box center [251, 142] width 77 height 33
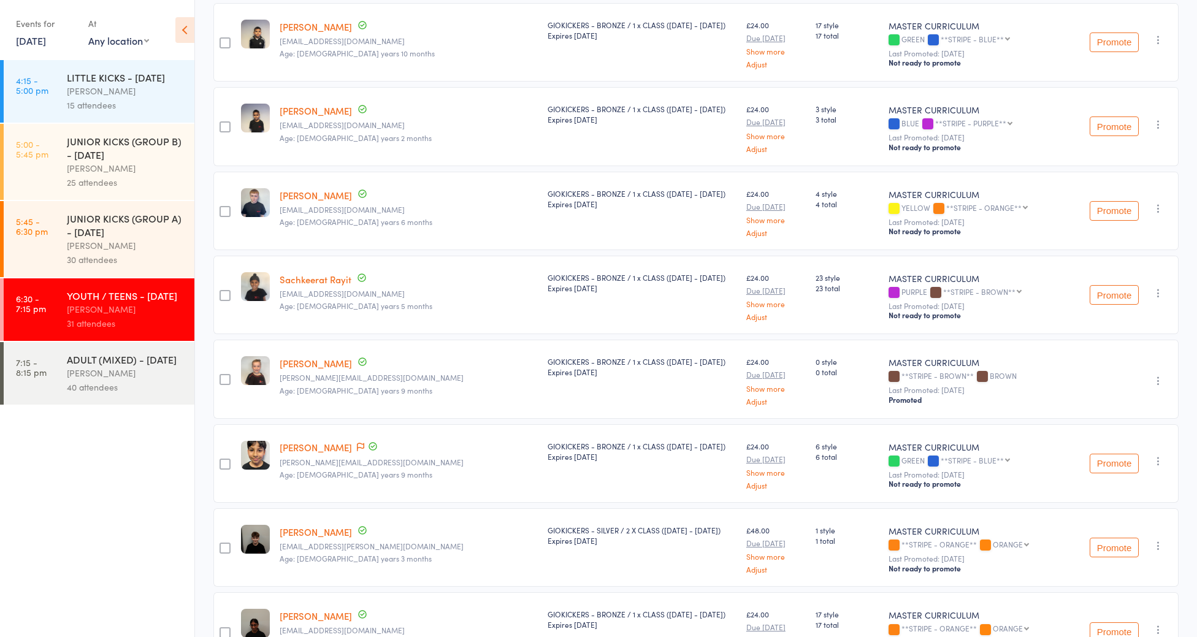
scroll to position [1065, 0]
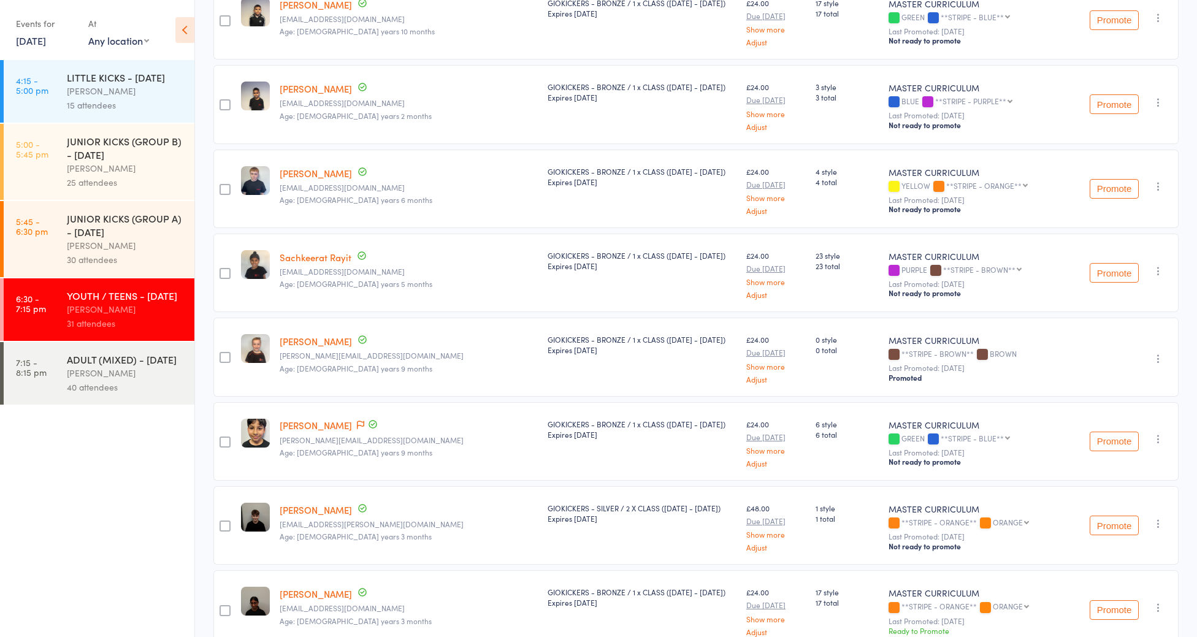
click at [1130, 270] on button "Promote" at bounding box center [1114, 273] width 49 height 20
drag, startPoint x: 908, startPoint y: 349, endPoint x: 927, endPoint y: 408, distance: 61.9
click at [924, 383] on div "MASTER CURRICULUM **STRIPE - BROWN** BROWN Last Promoted: [DATE] Promoted" at bounding box center [982, 357] width 196 height 78
click at [573, 380] on div "GIOKICKERS - BRONZE / 1 x CLASS ([DATE] - [DATE]) Expires [DATE]" at bounding box center [642, 357] width 199 height 78
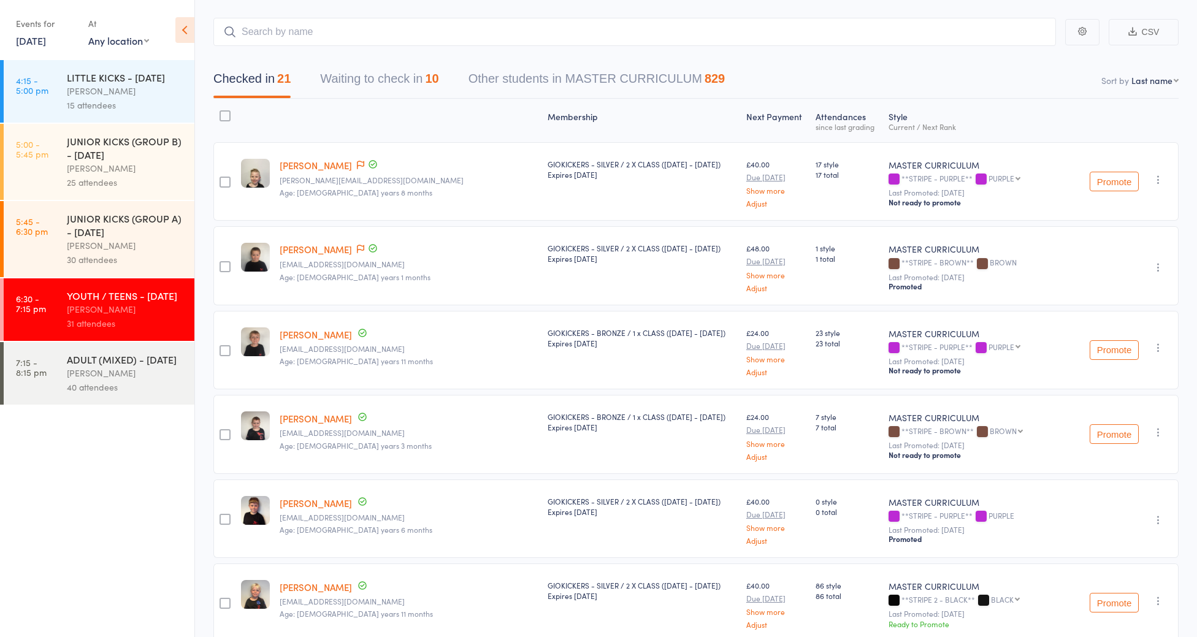
scroll to position [0, 0]
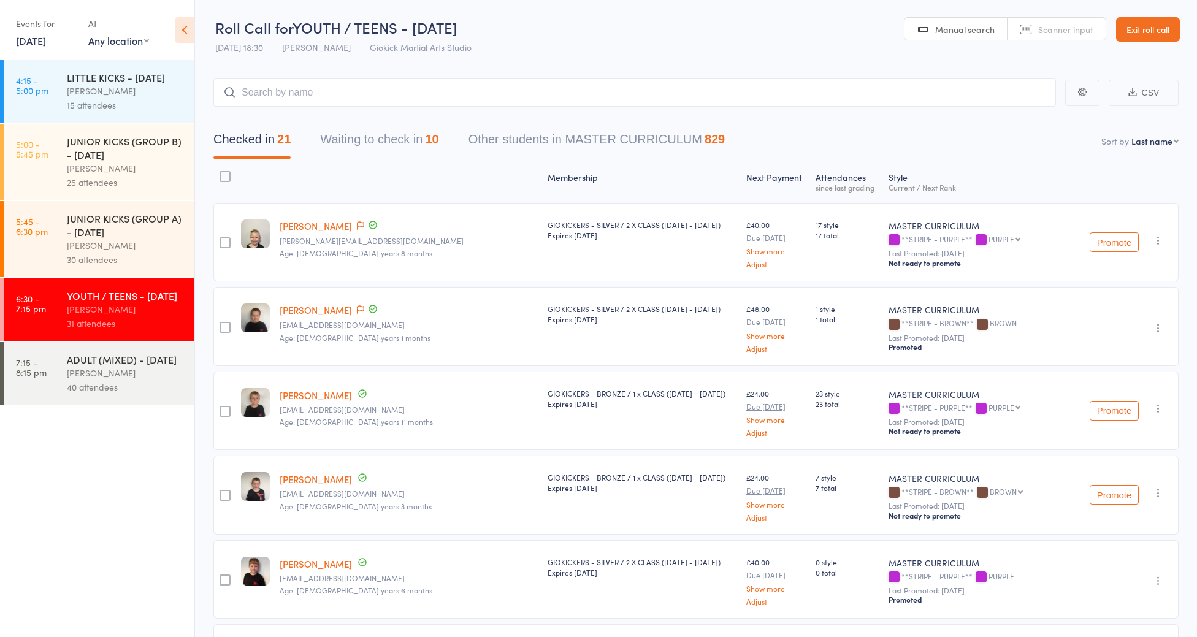
click at [383, 141] on button "Waiting to check in 10" at bounding box center [379, 142] width 118 height 33
